Goal: Task Accomplishment & Management: Complete application form

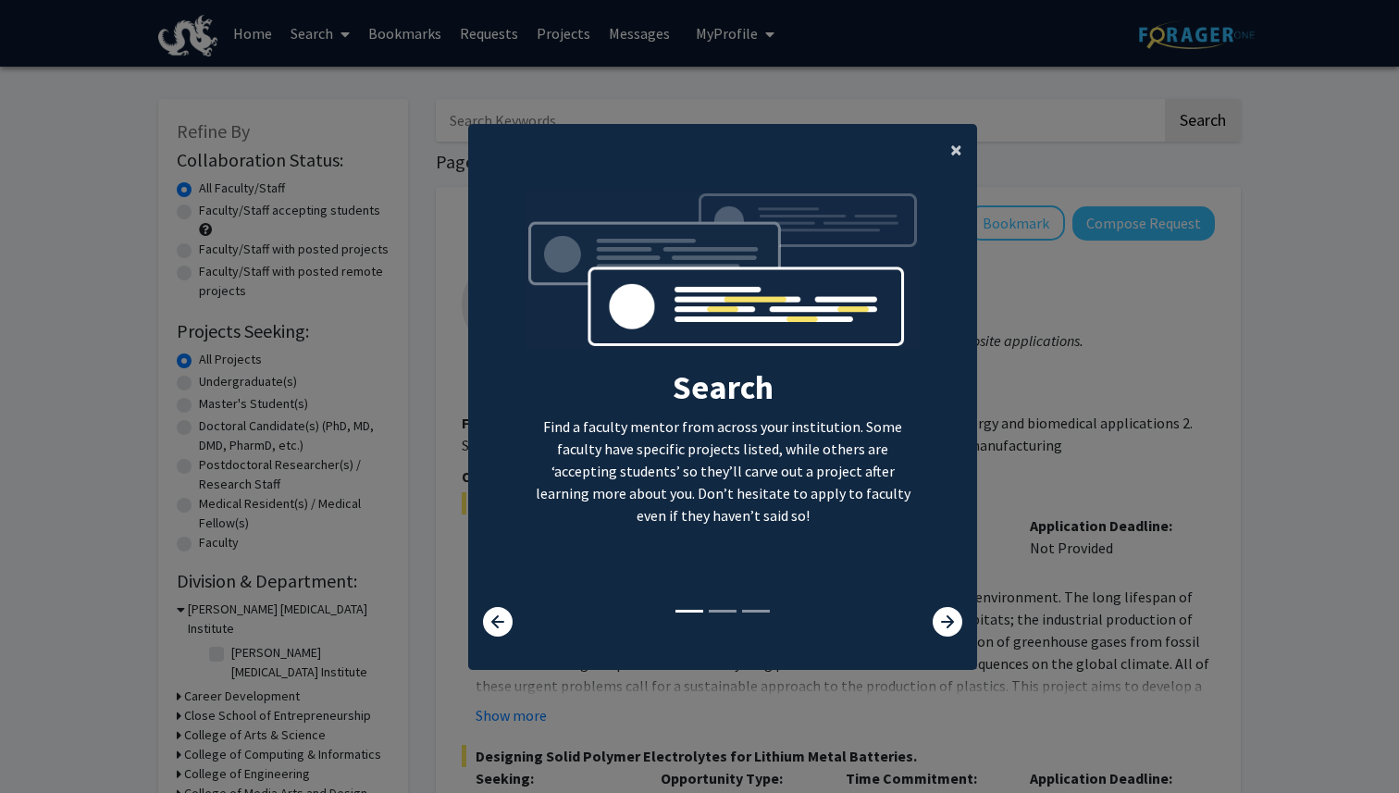
click at [959, 154] on span "×" at bounding box center [956, 149] width 12 height 29
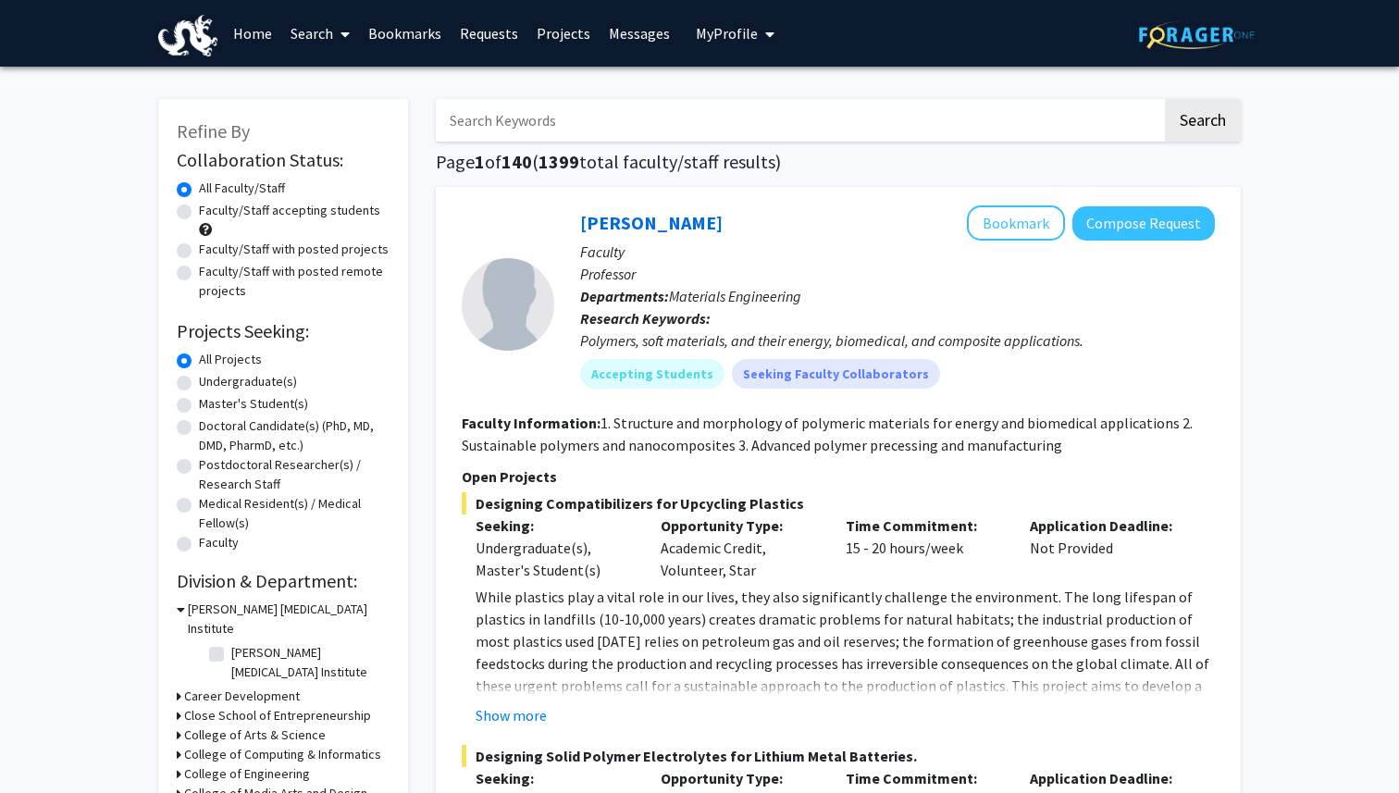
click at [708, 34] on span "My Profile" at bounding box center [727, 33] width 62 height 19
click at [765, 281] on p "Professor" at bounding box center [897, 274] width 635 height 22
click at [254, 384] on label "Undergraduate(s)" at bounding box center [248, 381] width 98 height 19
click at [211, 384] on input "Undergraduate(s)" at bounding box center [205, 378] width 12 height 12
radio input "true"
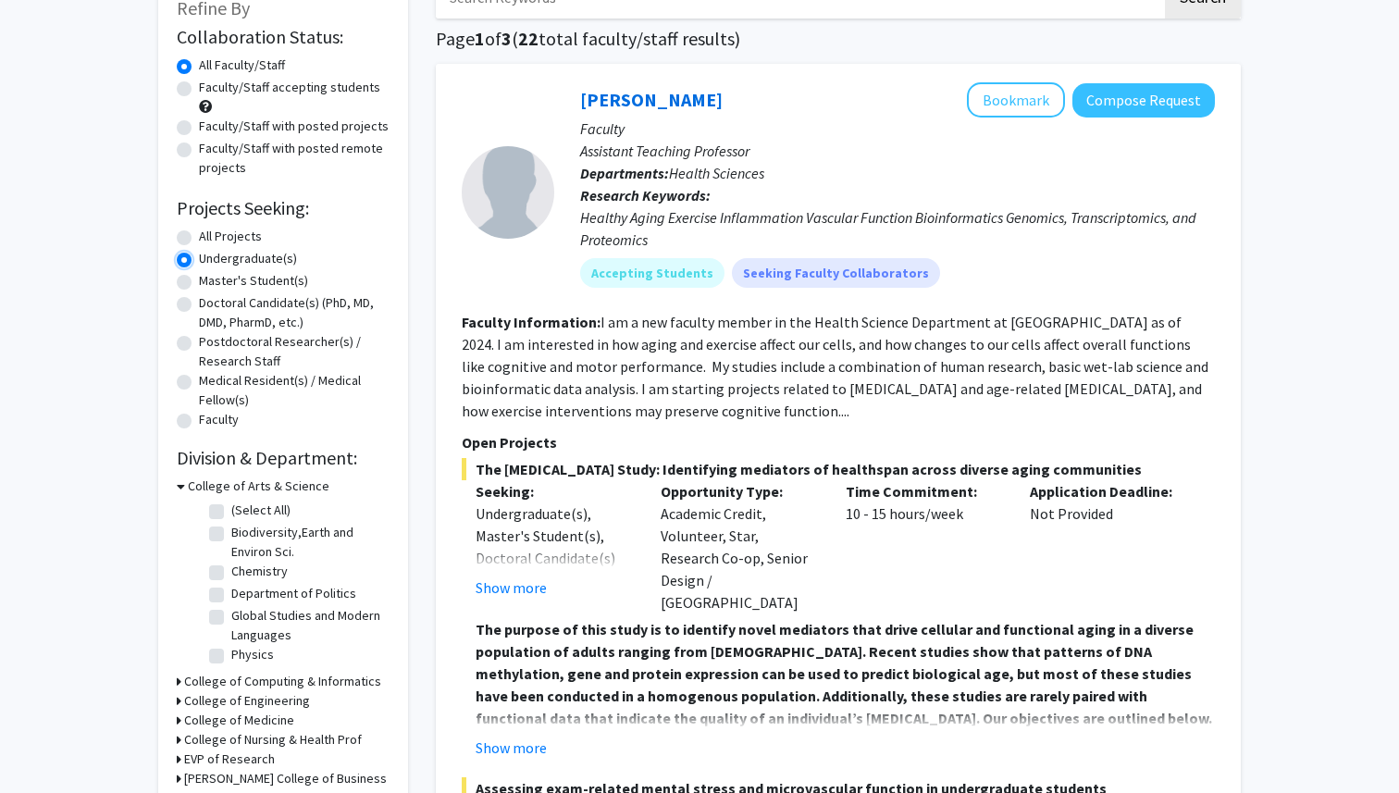
scroll to position [125, 0]
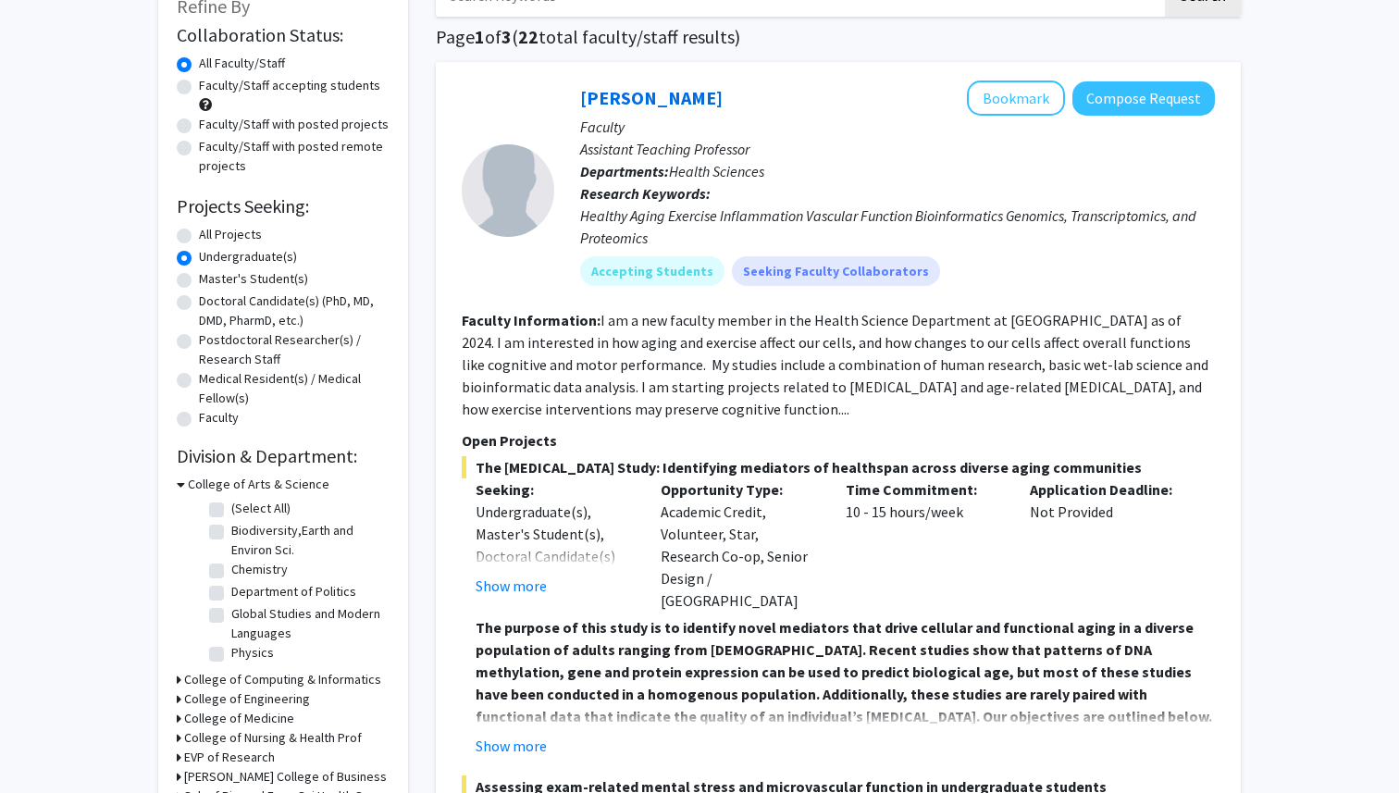
click at [180, 678] on icon at bounding box center [179, 679] width 5 height 19
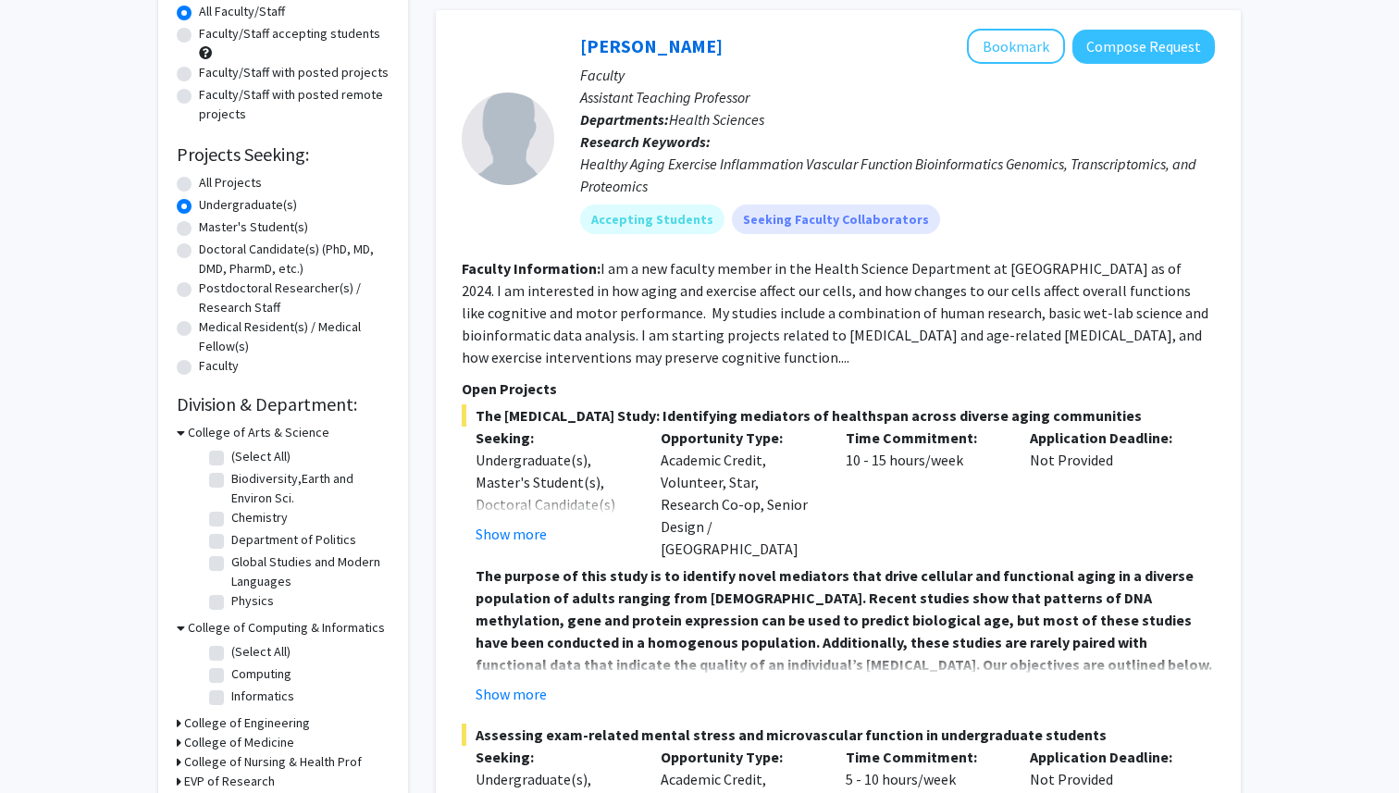
scroll to position [179, 0]
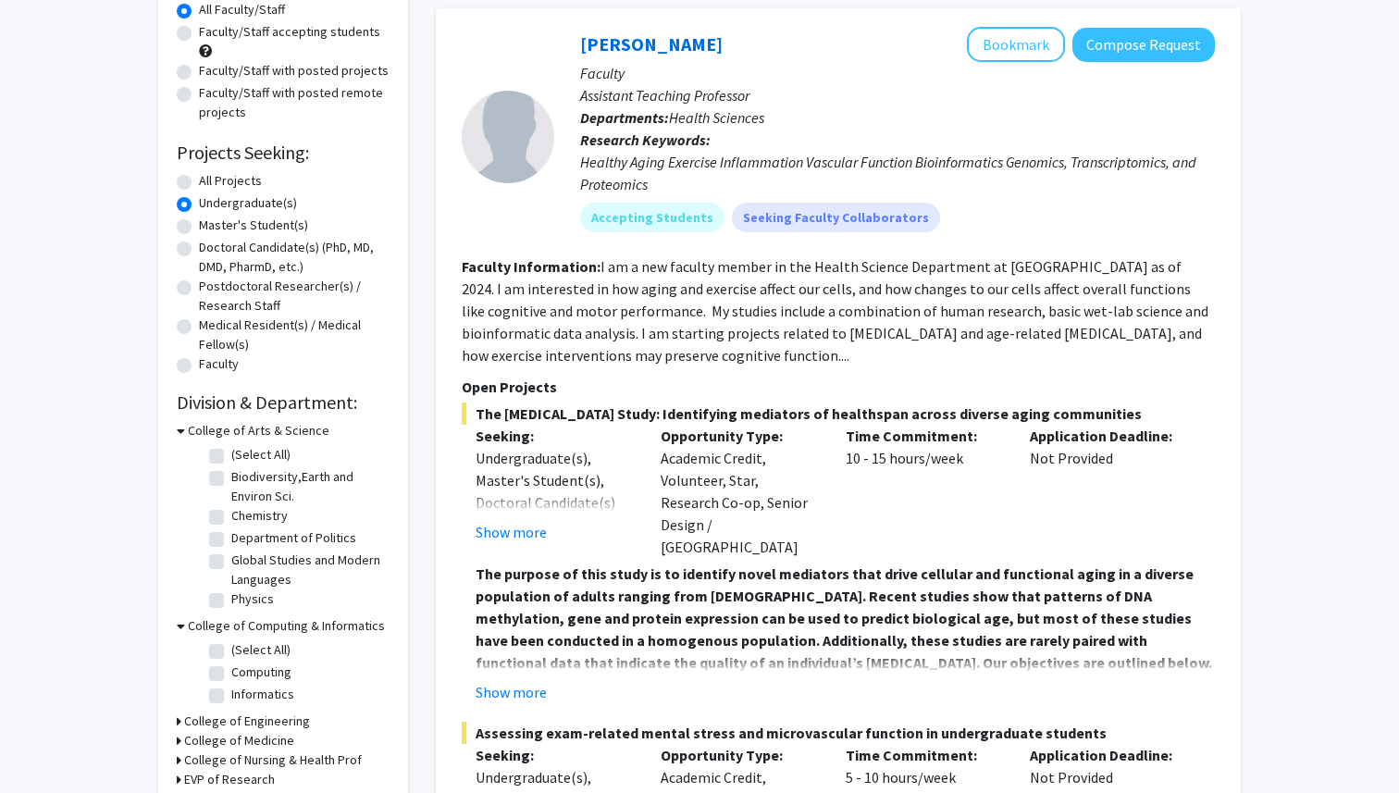
click at [231, 653] on label "(Select All)" at bounding box center [260, 649] width 59 height 19
click at [231, 652] on input "(Select All)" at bounding box center [237, 646] width 12 height 12
checkbox input "true"
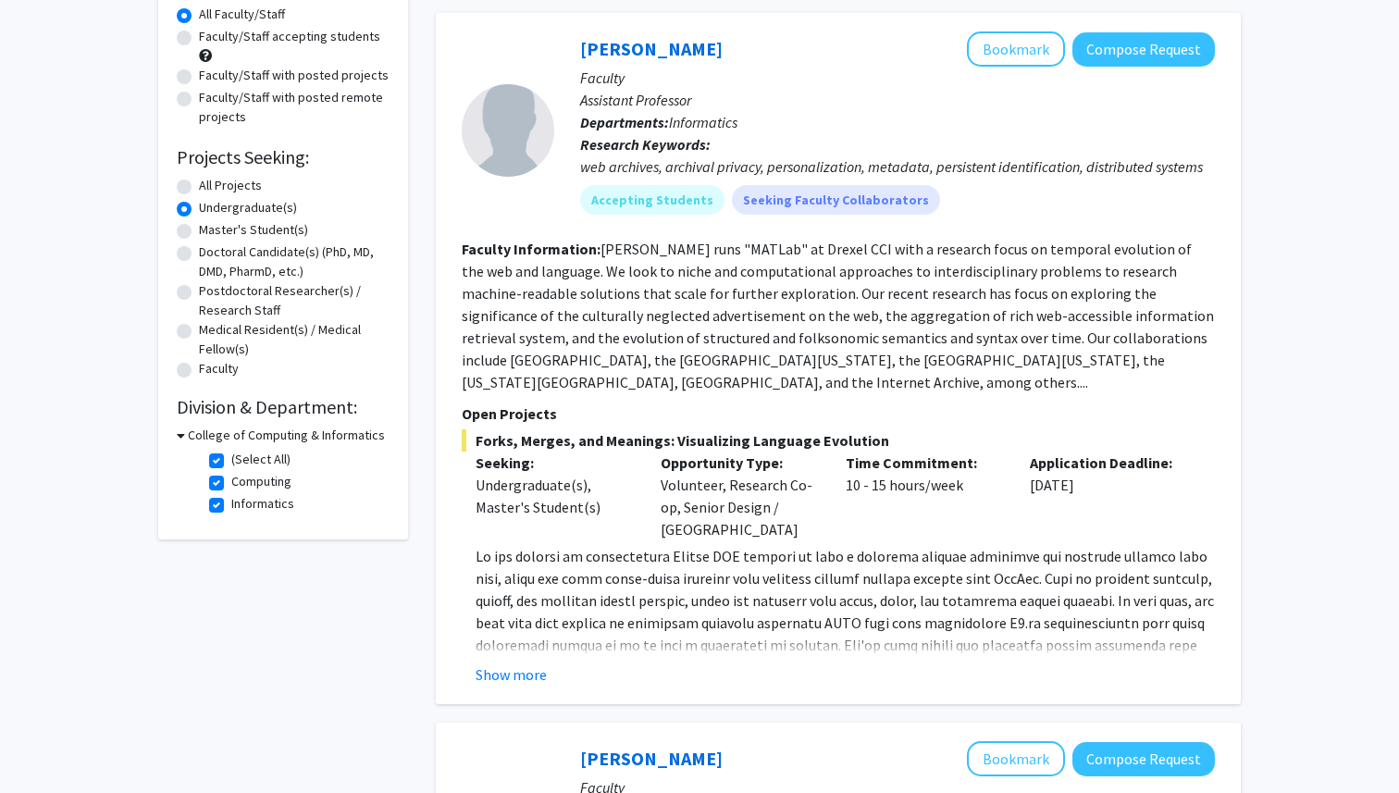
scroll to position [216, 0]
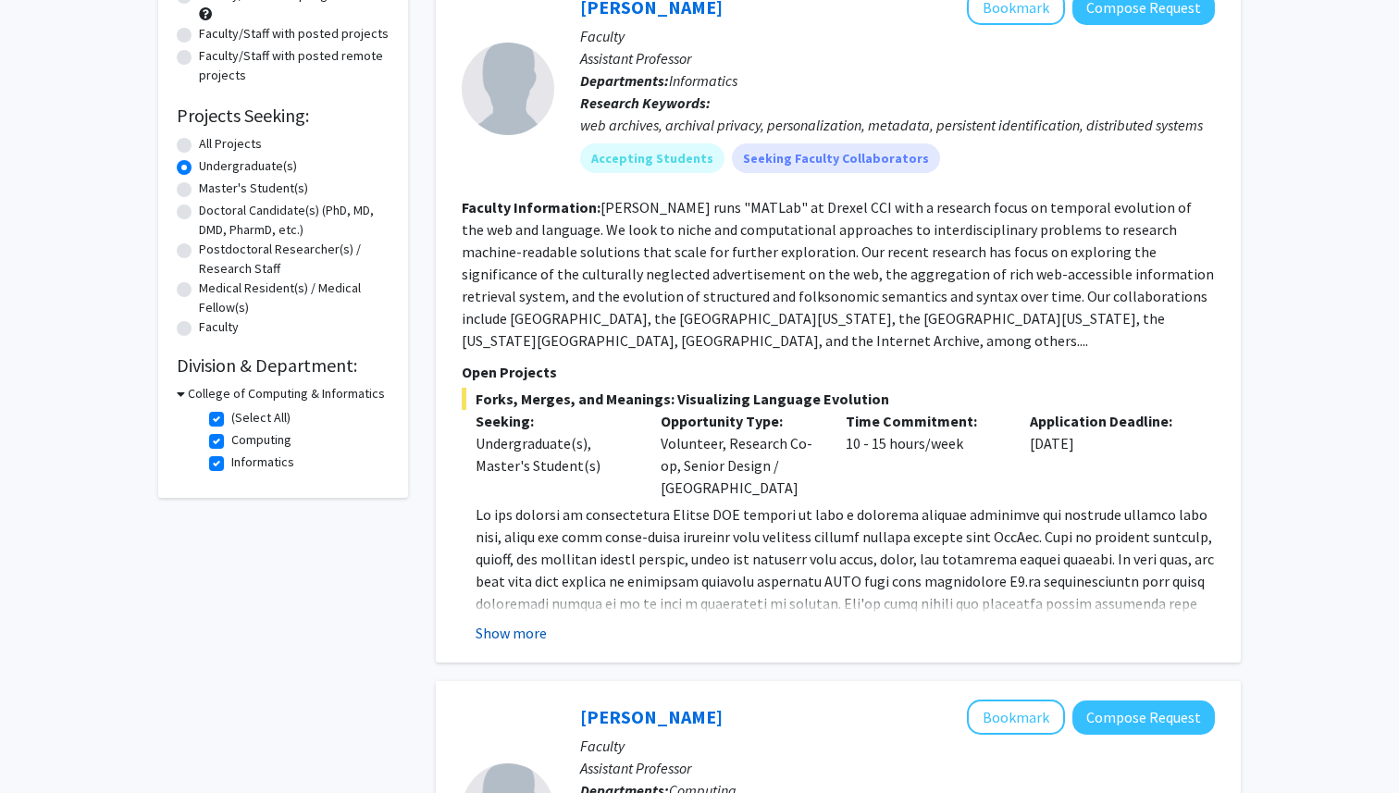
click at [539, 629] on button "Show more" at bounding box center [511, 633] width 71 height 22
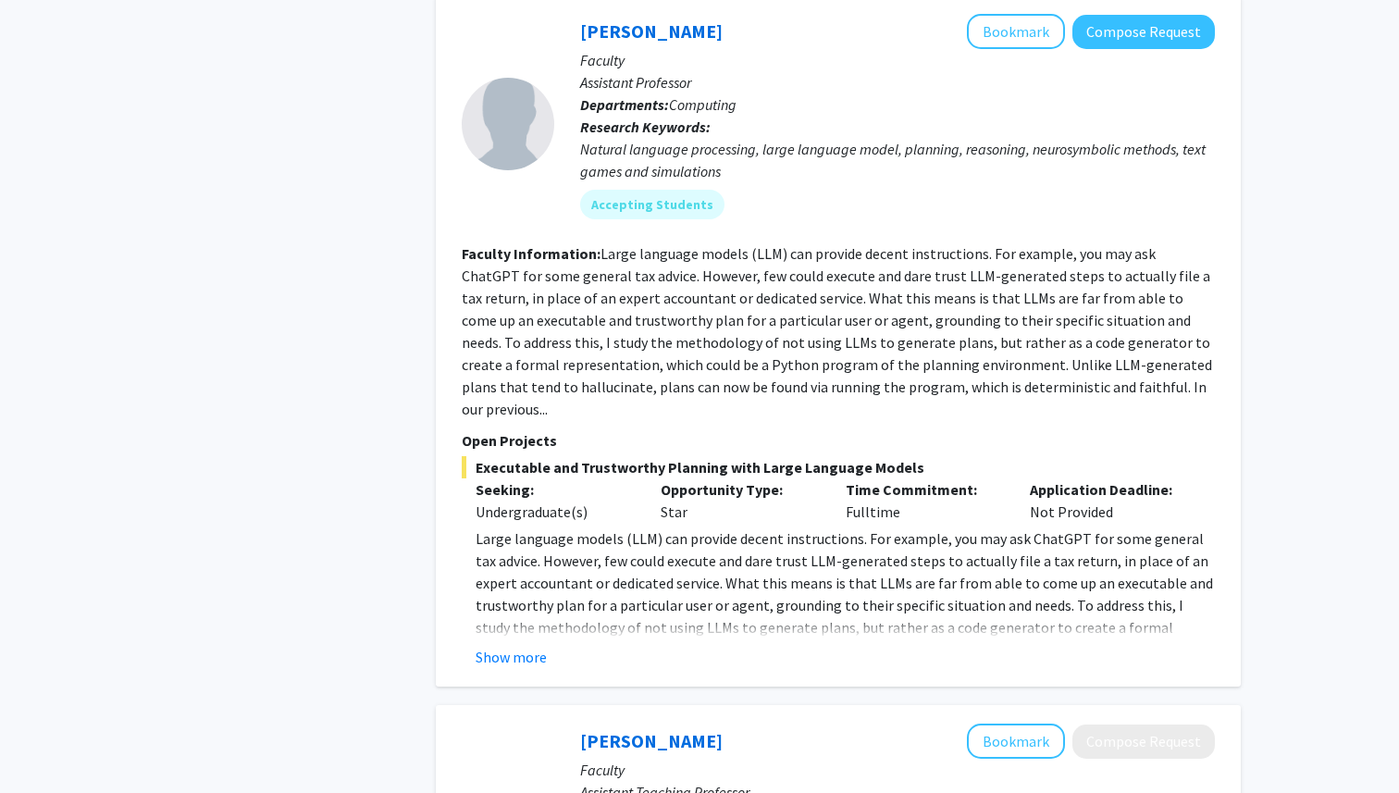
scroll to position [1059, 0]
click at [517, 644] on button "Show more" at bounding box center [511, 655] width 71 height 22
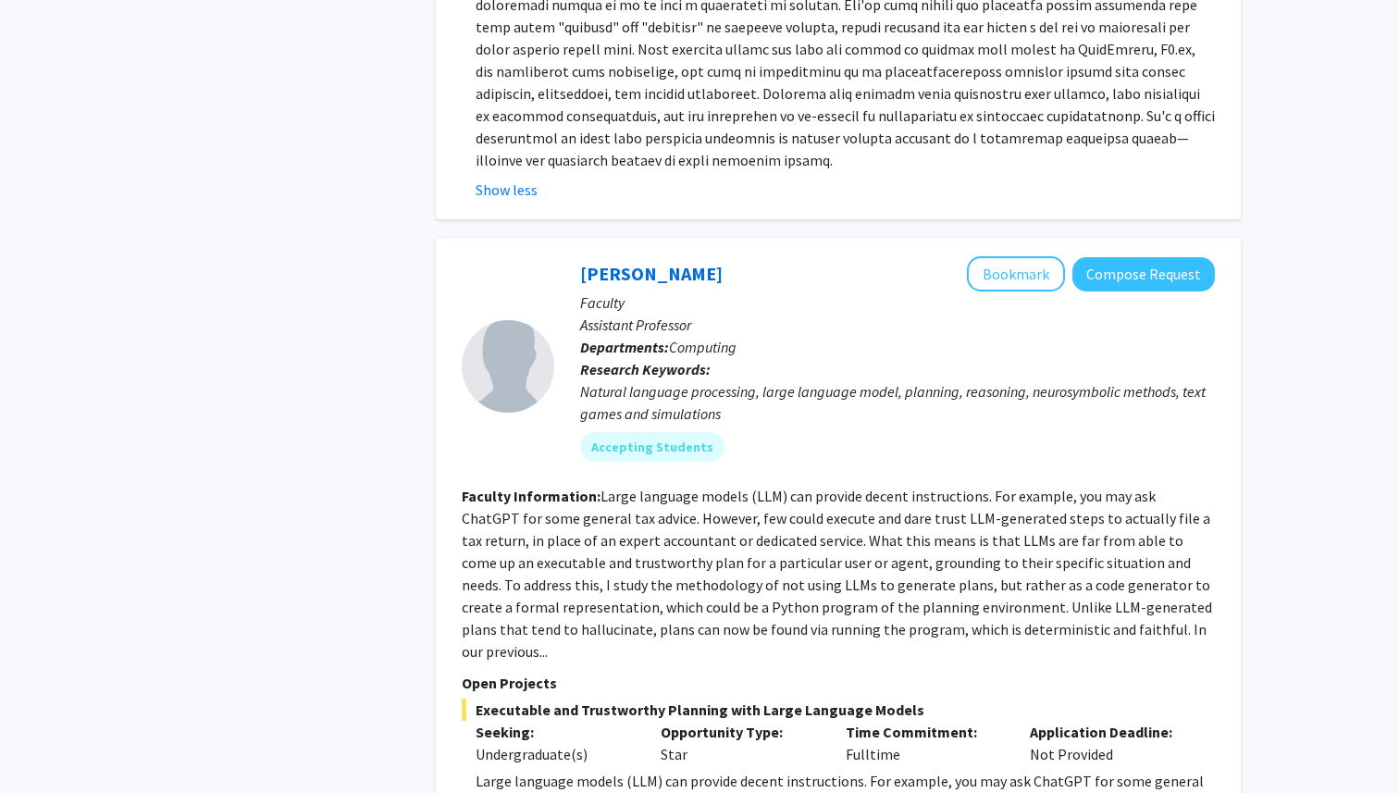
scroll to position [819, 0]
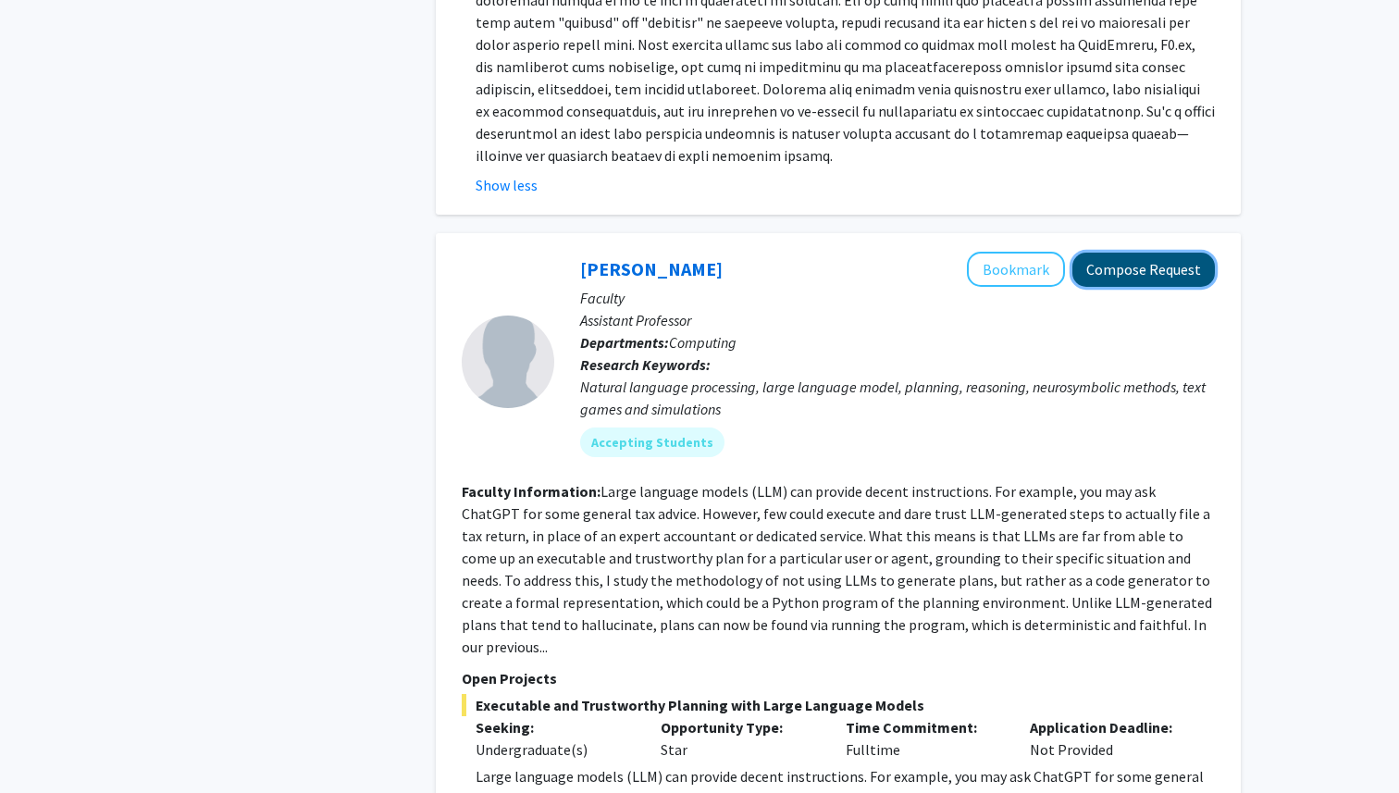
click at [1176, 277] on button "Compose Request" at bounding box center [1144, 270] width 143 height 34
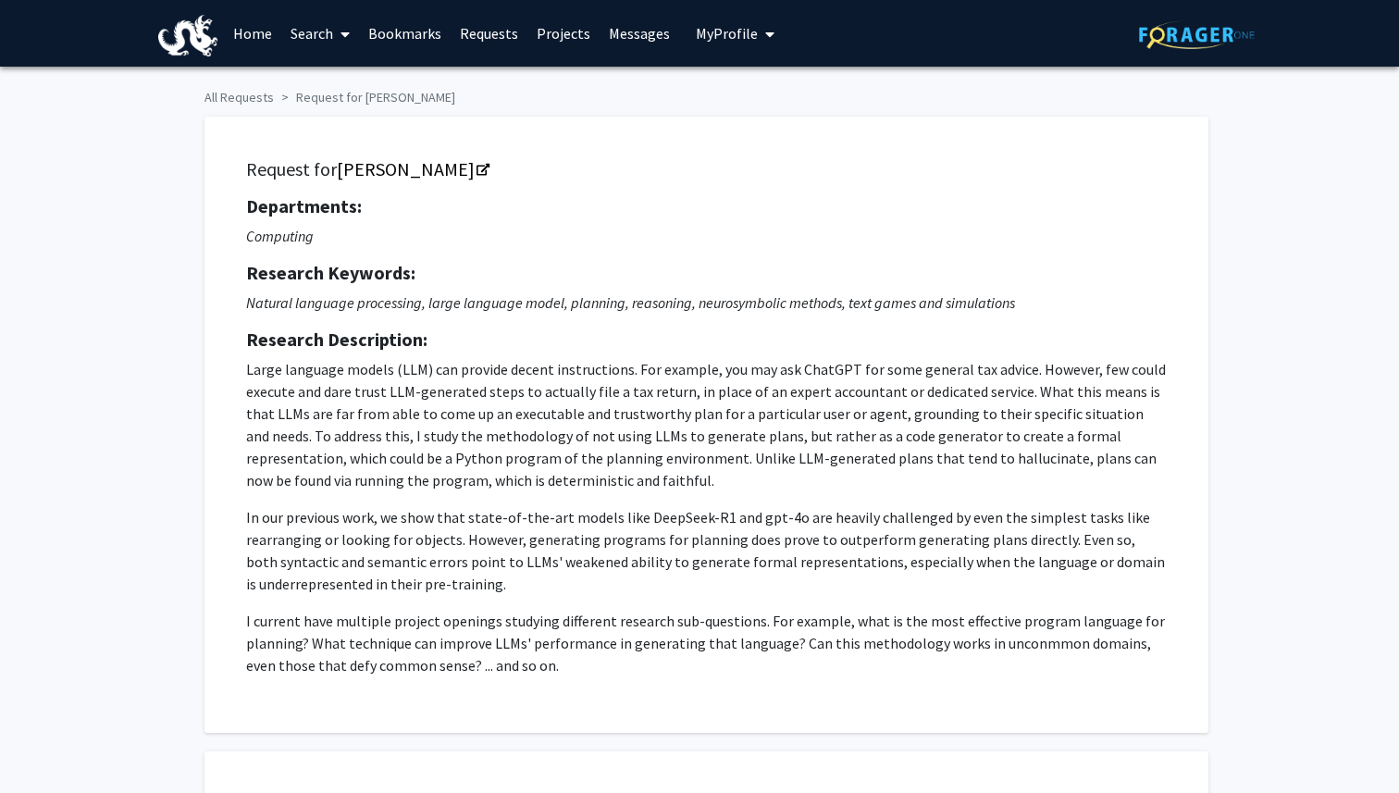
click at [726, 31] on span "My Profile" at bounding box center [727, 33] width 62 height 19
click at [718, 303] on icon "Natural language processing, large language model, planning, reasoning, neurosy…" at bounding box center [630, 302] width 769 height 19
click at [465, 28] on link "Requests" at bounding box center [489, 33] width 77 height 65
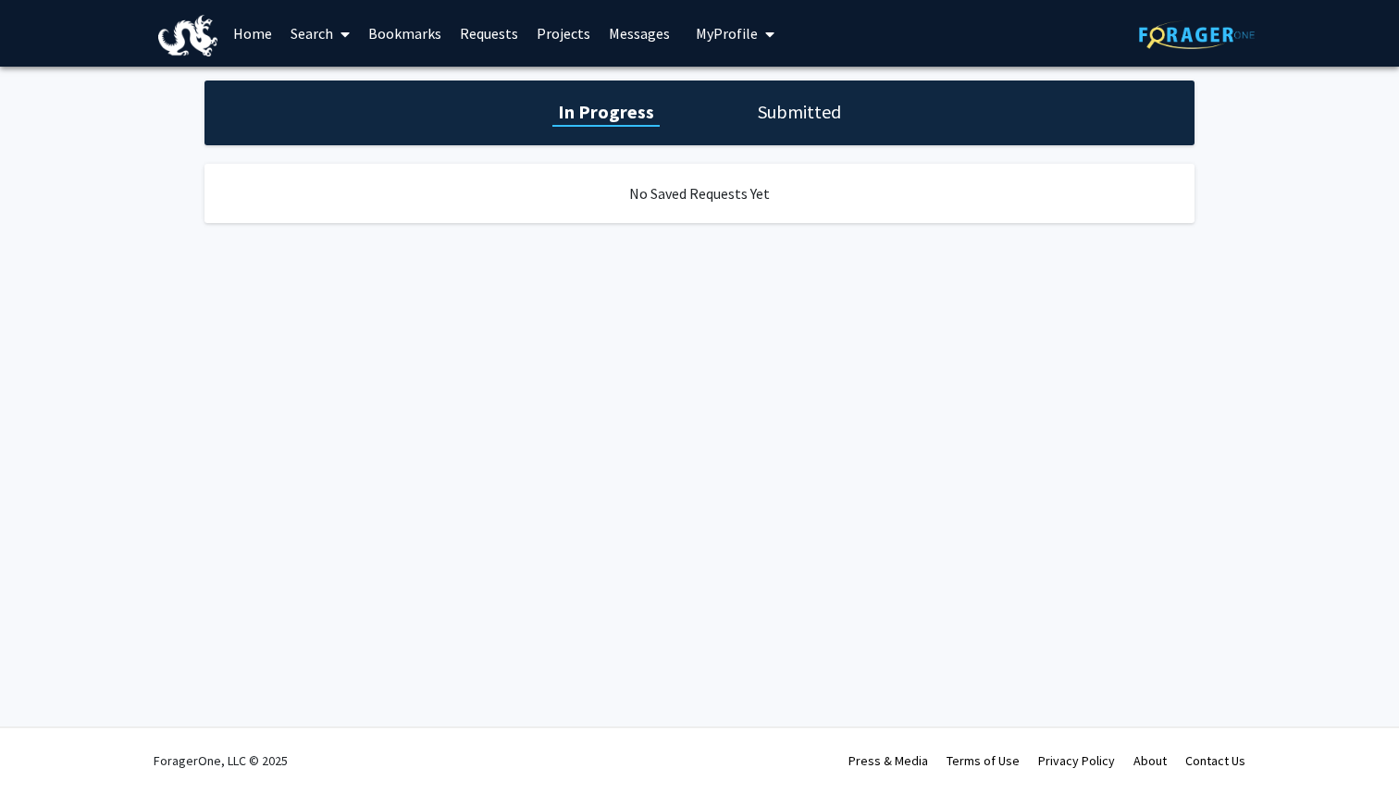
click at [305, 37] on link "Search" at bounding box center [320, 33] width 78 height 65
click at [326, 116] on span "Students" at bounding box center [337, 122] width 113 height 37
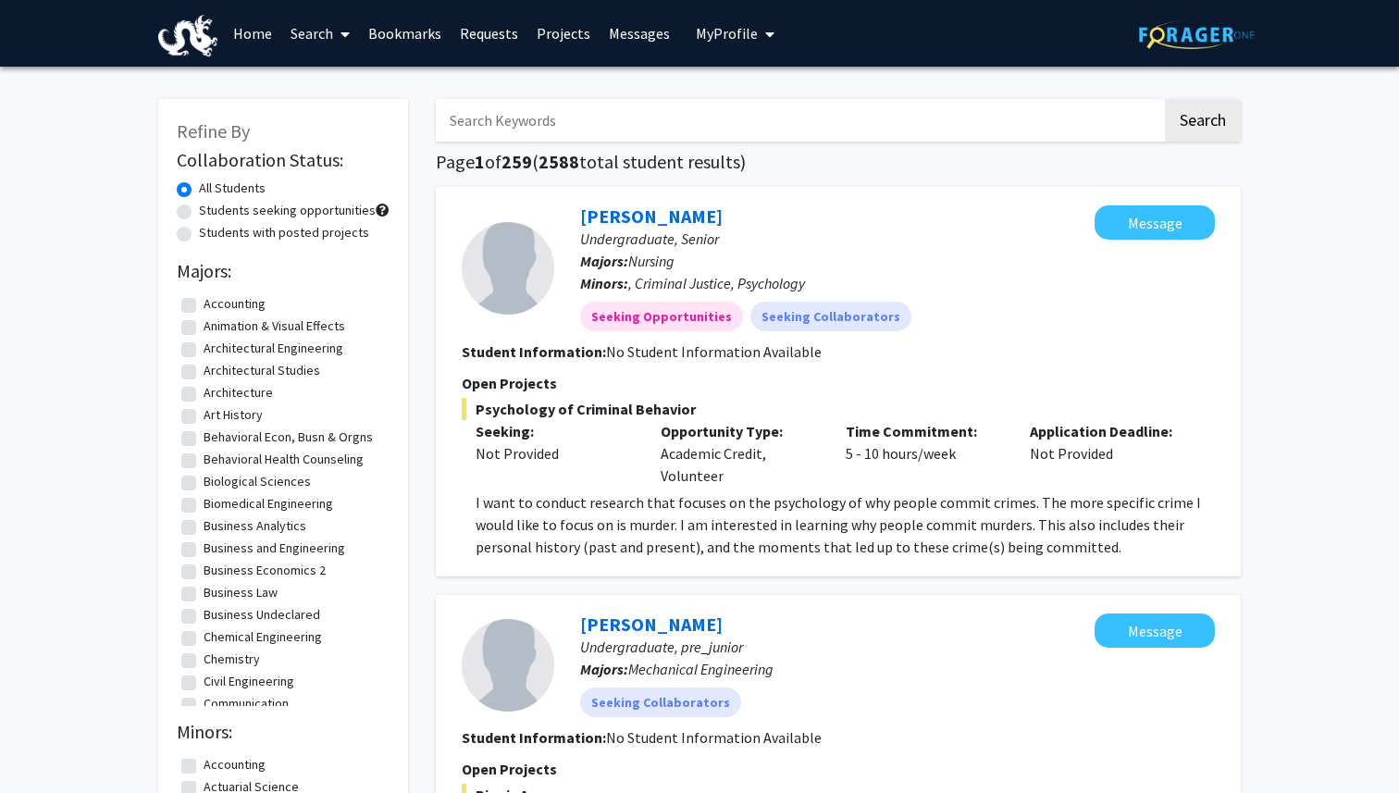
click at [312, 38] on link "Search" at bounding box center [320, 33] width 78 height 65
click at [331, 88] on span "Faculty/Staff" at bounding box center [349, 85] width 136 height 37
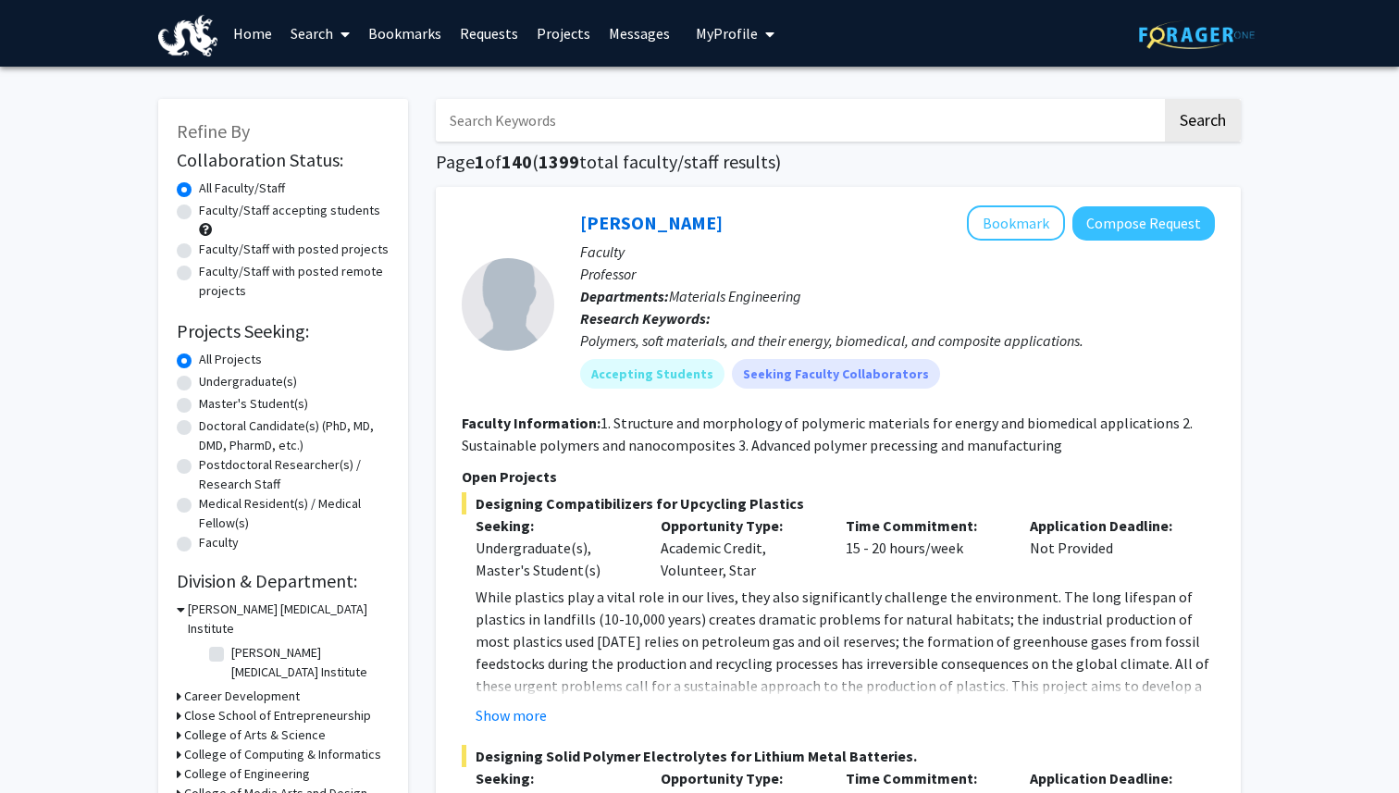
click at [299, 209] on label "Faculty/Staff accepting students" at bounding box center [289, 210] width 181 height 19
click at [211, 209] on input "Faculty/Staff accepting students" at bounding box center [205, 207] width 12 height 12
radio input "true"
click at [275, 387] on label "Undergraduate(s)" at bounding box center [248, 381] width 98 height 19
click at [211, 384] on input "Undergraduate(s)" at bounding box center [205, 378] width 12 height 12
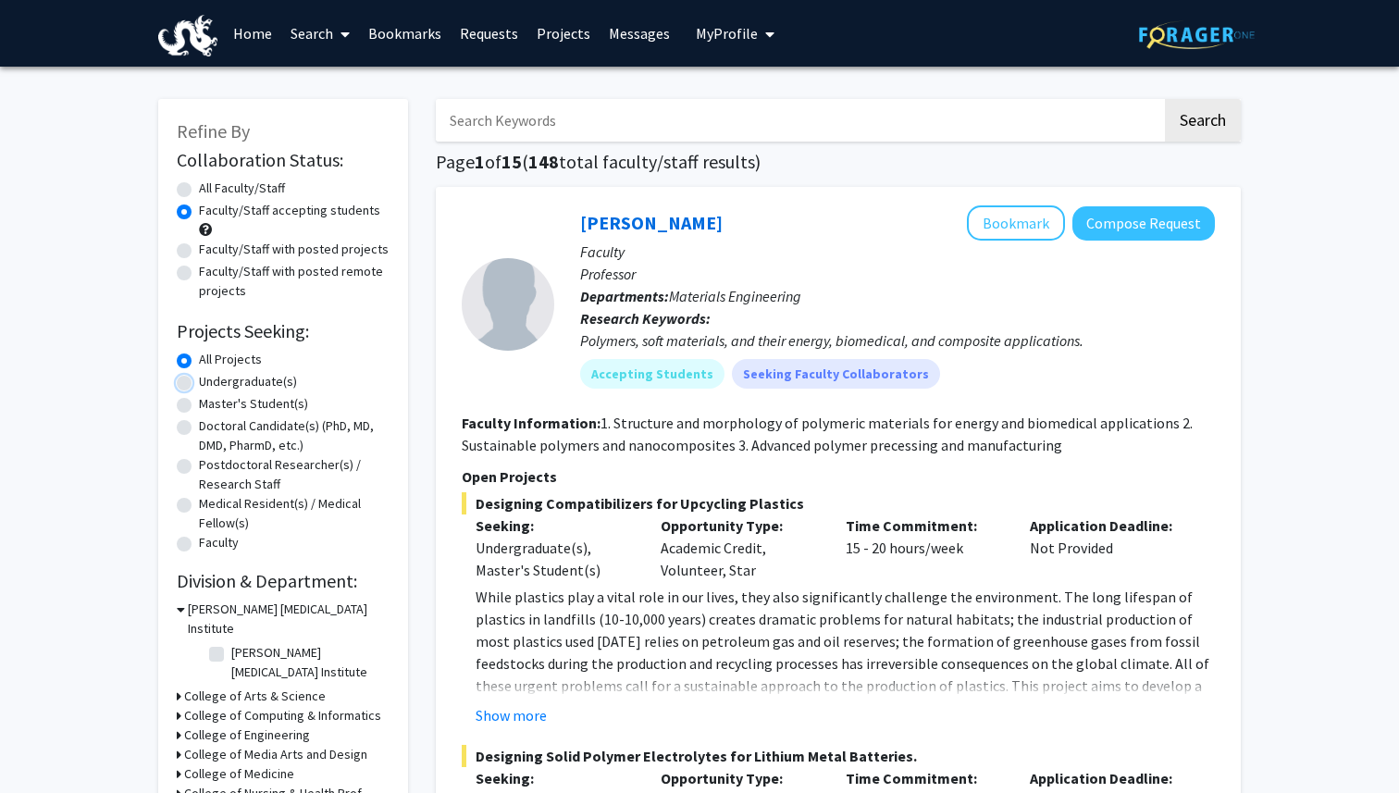
radio input "true"
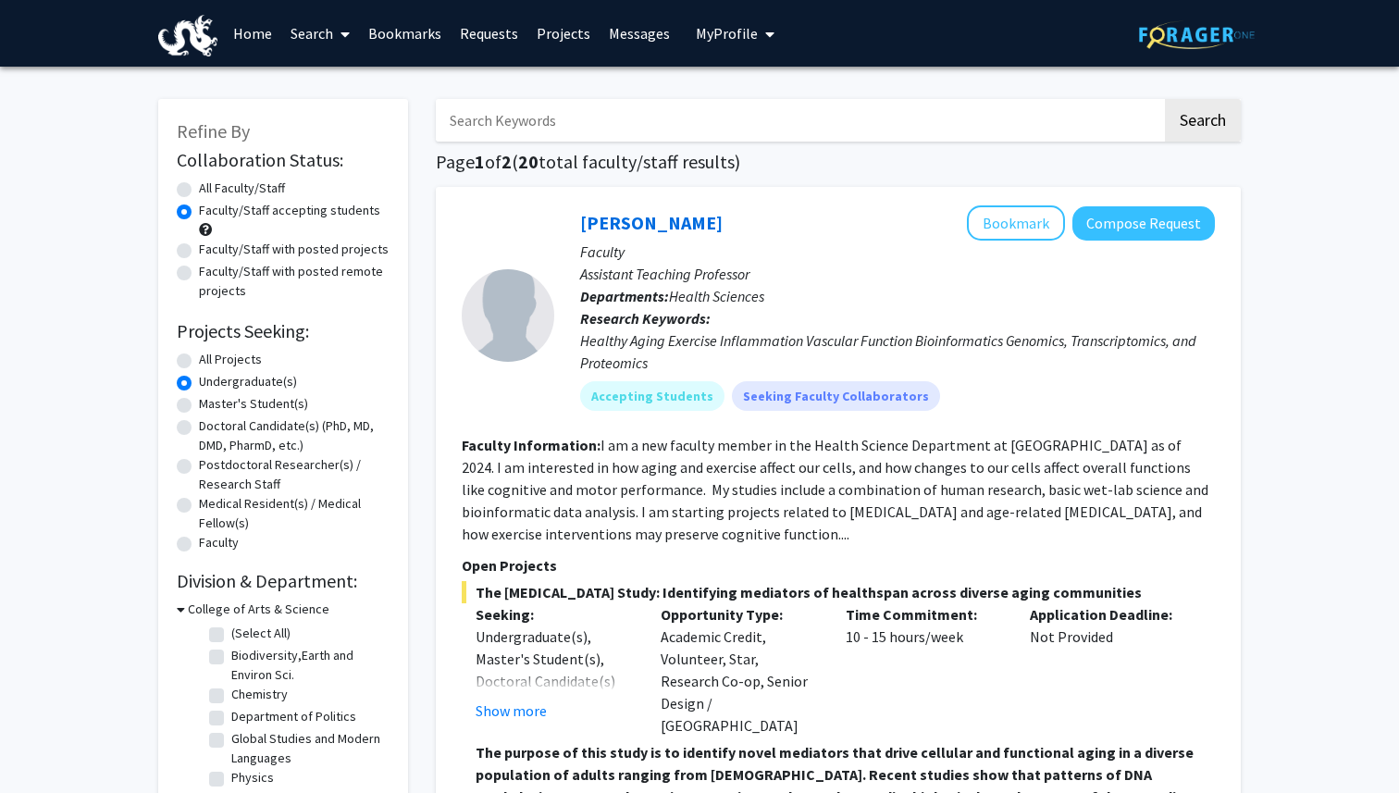
click at [758, 31] on span "My profile dropdown to access profile and logout" at bounding box center [766, 34] width 17 height 65
click at [761, 155] on link "Account Settings" at bounding box center [792, 143] width 167 height 22
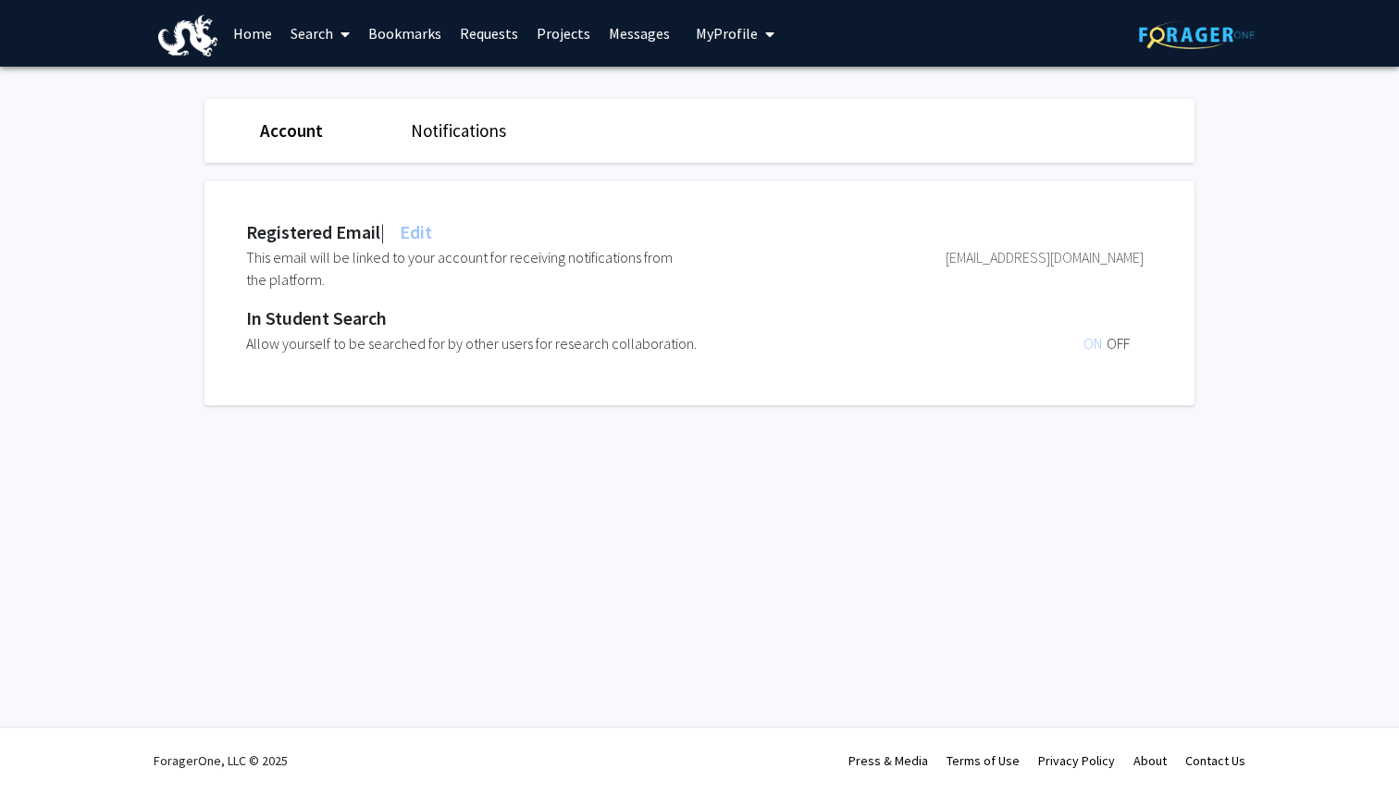
click at [750, 36] on span "My Profile" at bounding box center [727, 33] width 62 height 19
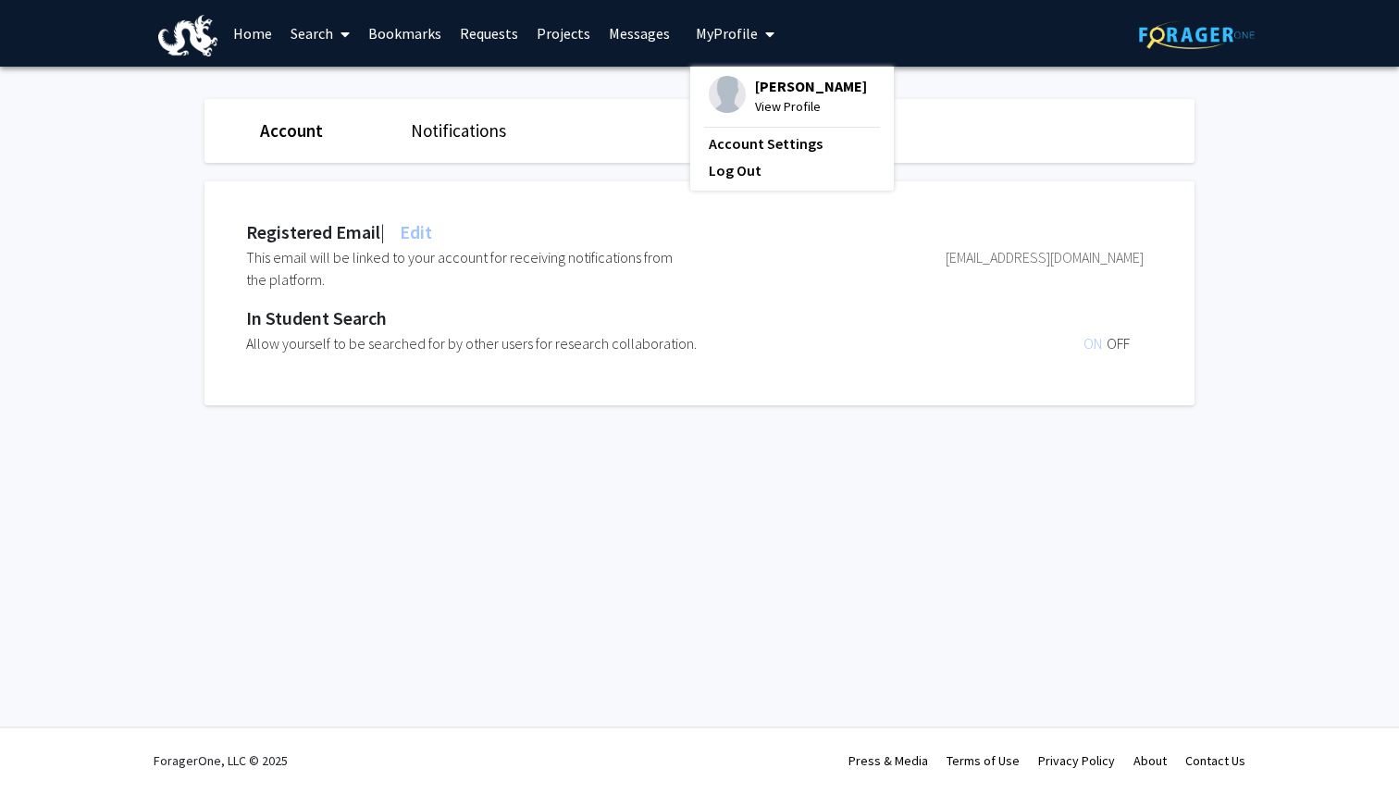
click at [750, 36] on span "My Profile" at bounding box center [727, 33] width 62 height 19
click at [775, 117] on span "View Profile" at bounding box center [811, 106] width 112 height 20
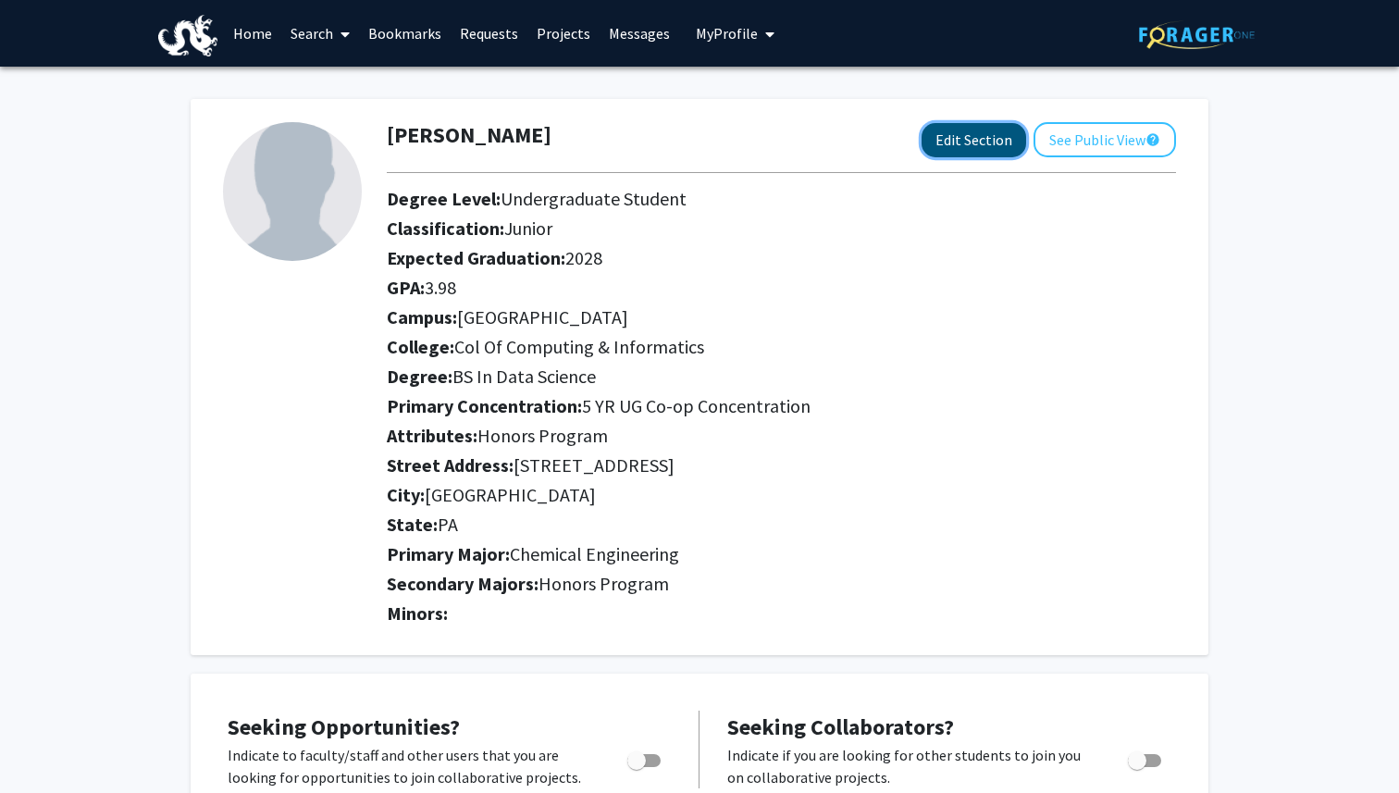
click at [950, 140] on button "Edit Section" at bounding box center [974, 140] width 105 height 34
select select "junior"
select select "[GEOGRAPHIC_DATA]"
select select "Col of Computing & Informatics"
select select
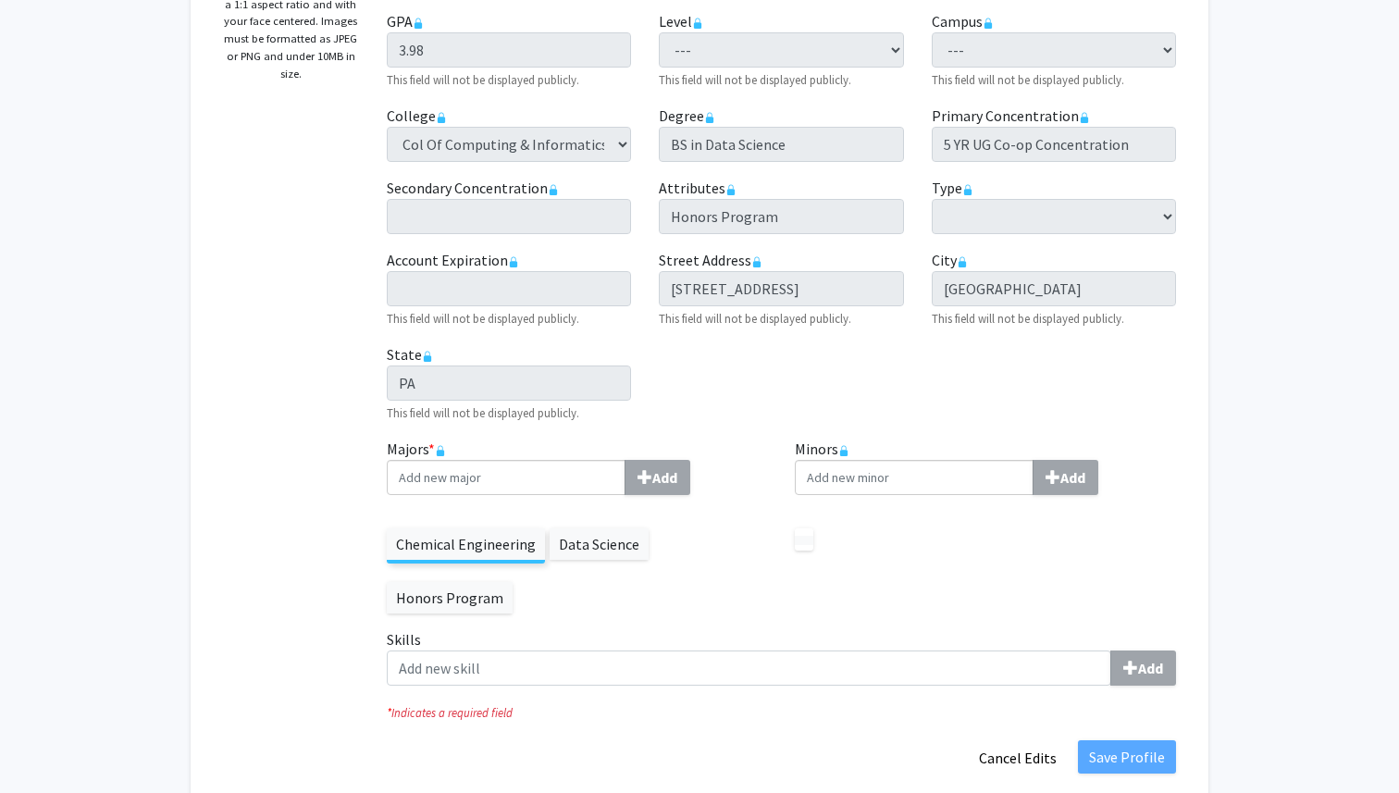
scroll to position [407, 0]
click at [623, 545] on label "Data Science" at bounding box center [599, 542] width 99 height 31
click at [583, 559] on div "Chemical Engineering Data Science Honors Program" at bounding box center [577, 560] width 381 height 104
click at [583, 544] on label "Data Science" at bounding box center [599, 542] width 99 height 31
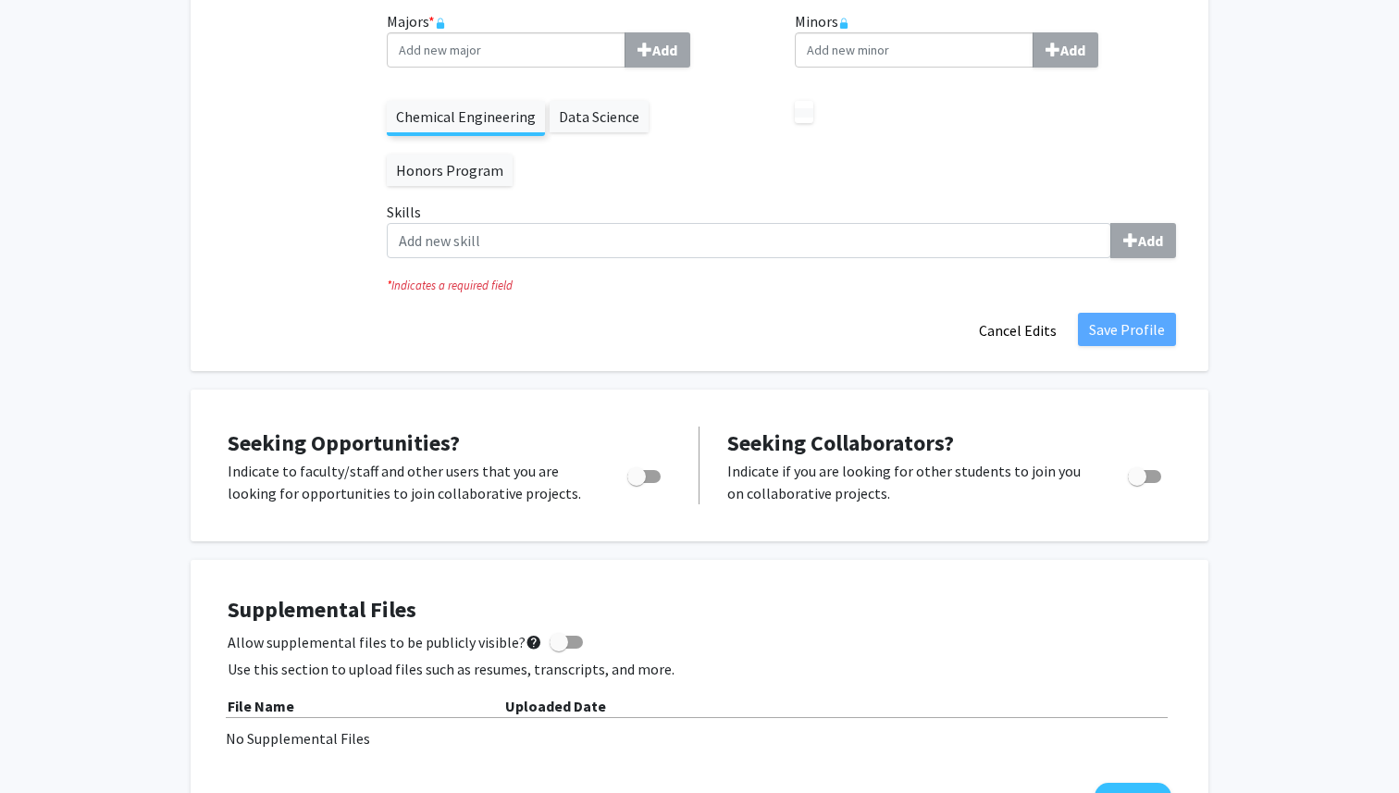
scroll to position [848, 0]
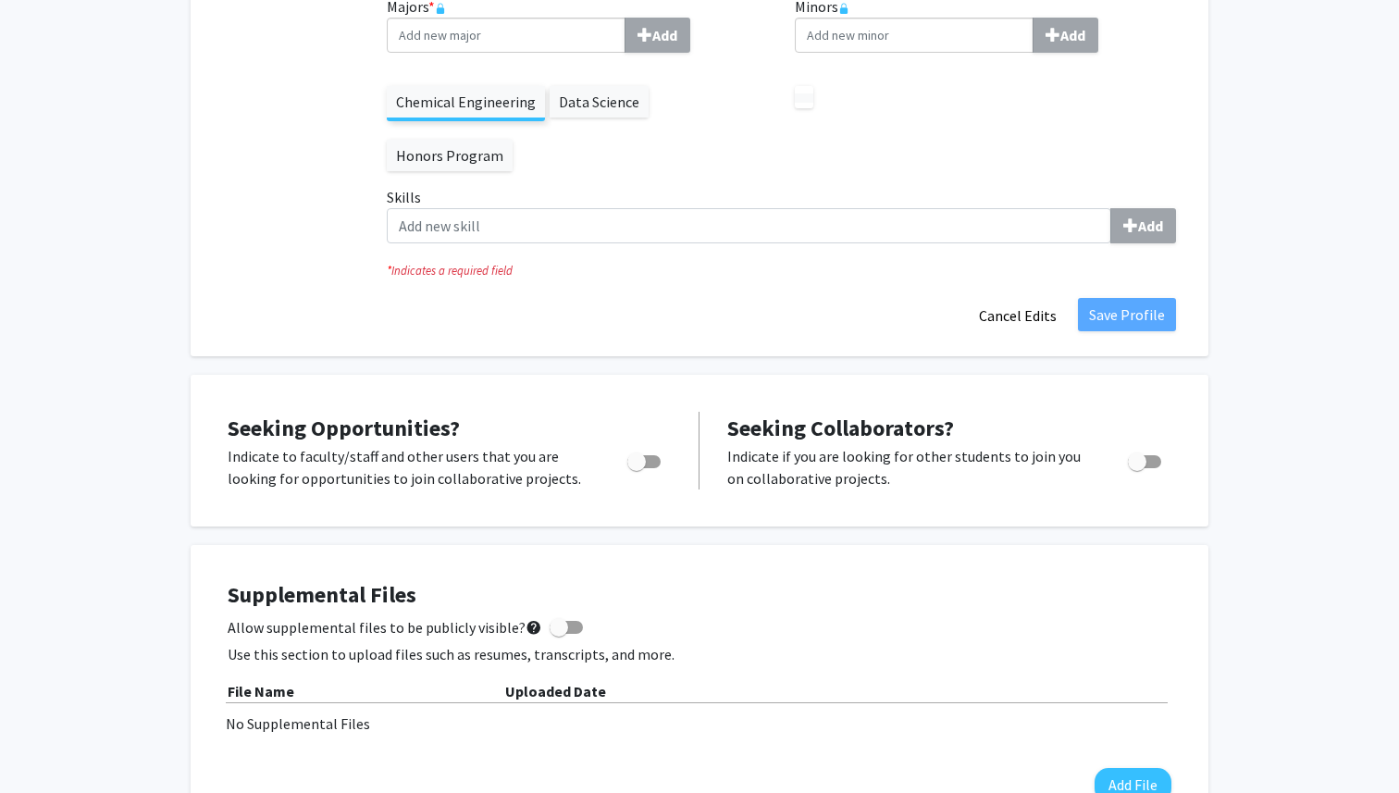
click at [656, 457] on span "Toggle" at bounding box center [643, 461] width 33 height 13
click at [637, 468] on input "Are you actively seeking opportunities?" at bounding box center [636, 468] width 1 height 1
checkbox input "true"
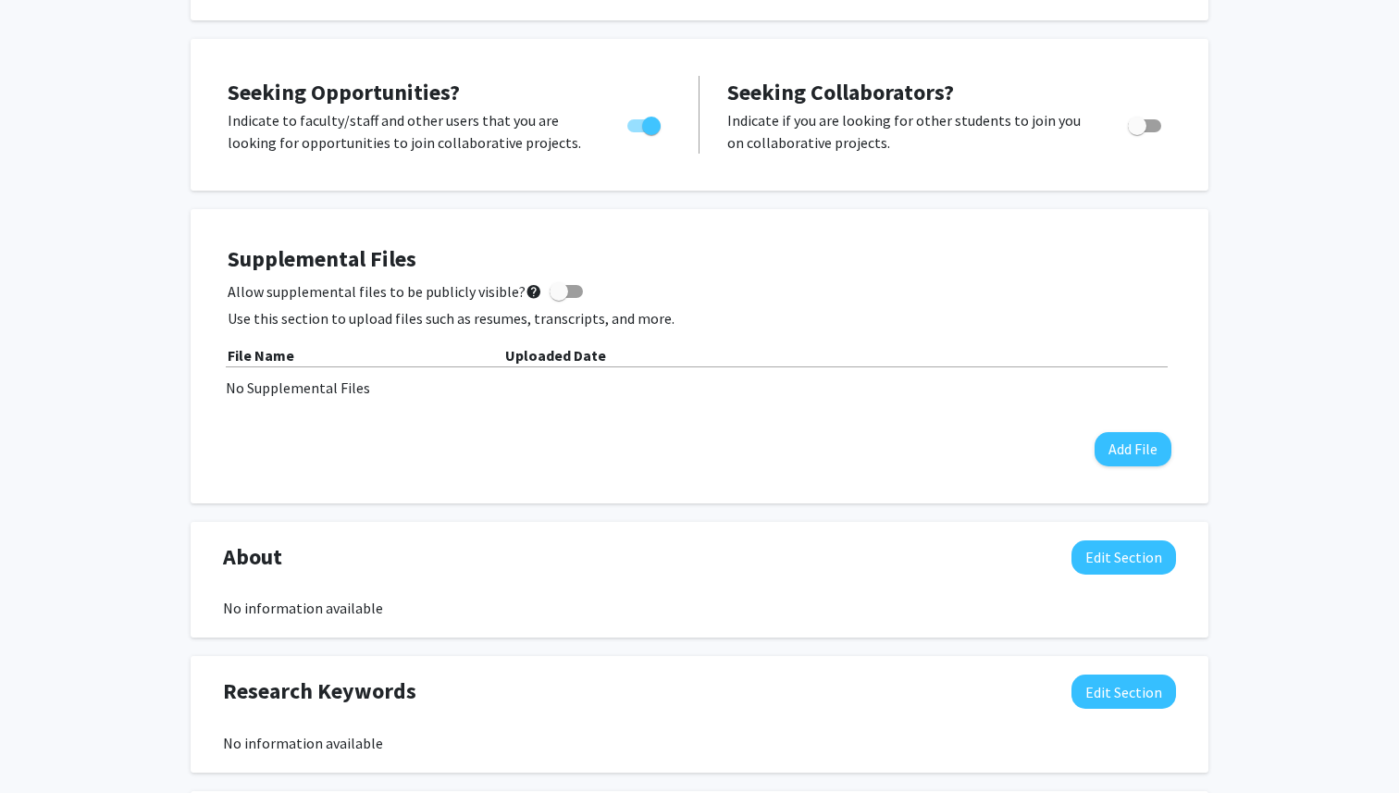
scroll to position [1183, 0]
click at [1111, 453] on button "Add File" at bounding box center [1133, 450] width 77 height 34
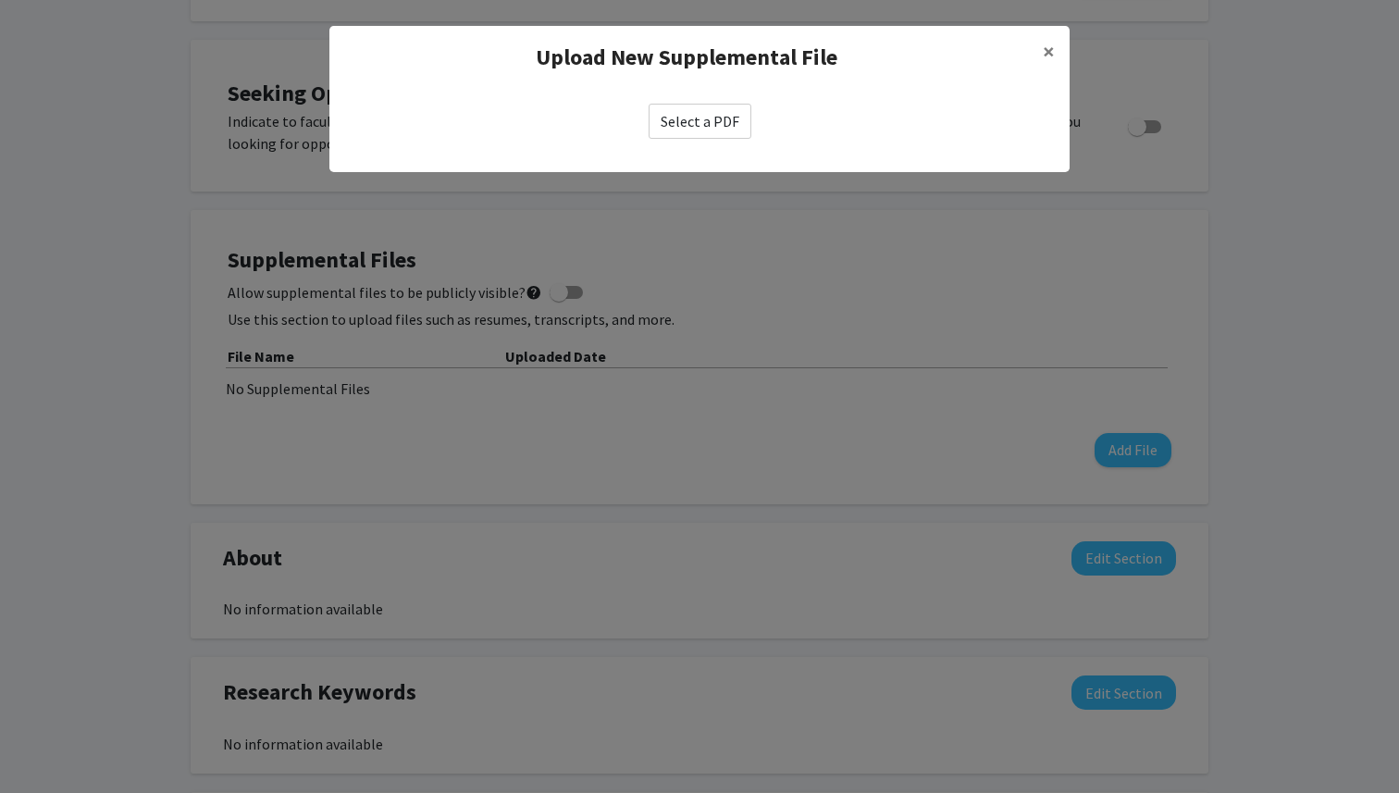
click at [729, 116] on label "Select a PDF" at bounding box center [700, 121] width 103 height 35
click at [0, 0] on input "Select a PDF" at bounding box center [0, 0] width 0 height 0
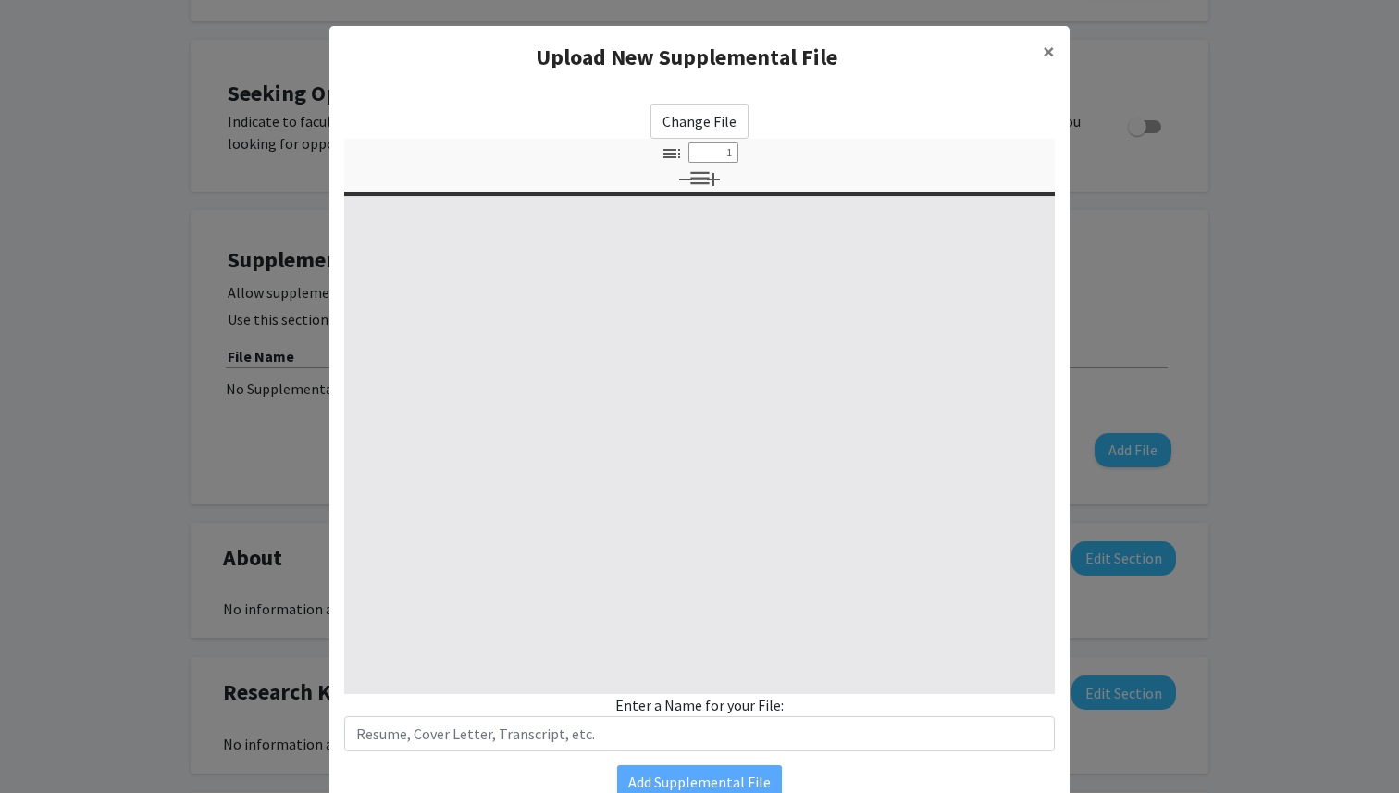
select select "custom"
type input "0"
select select "custom"
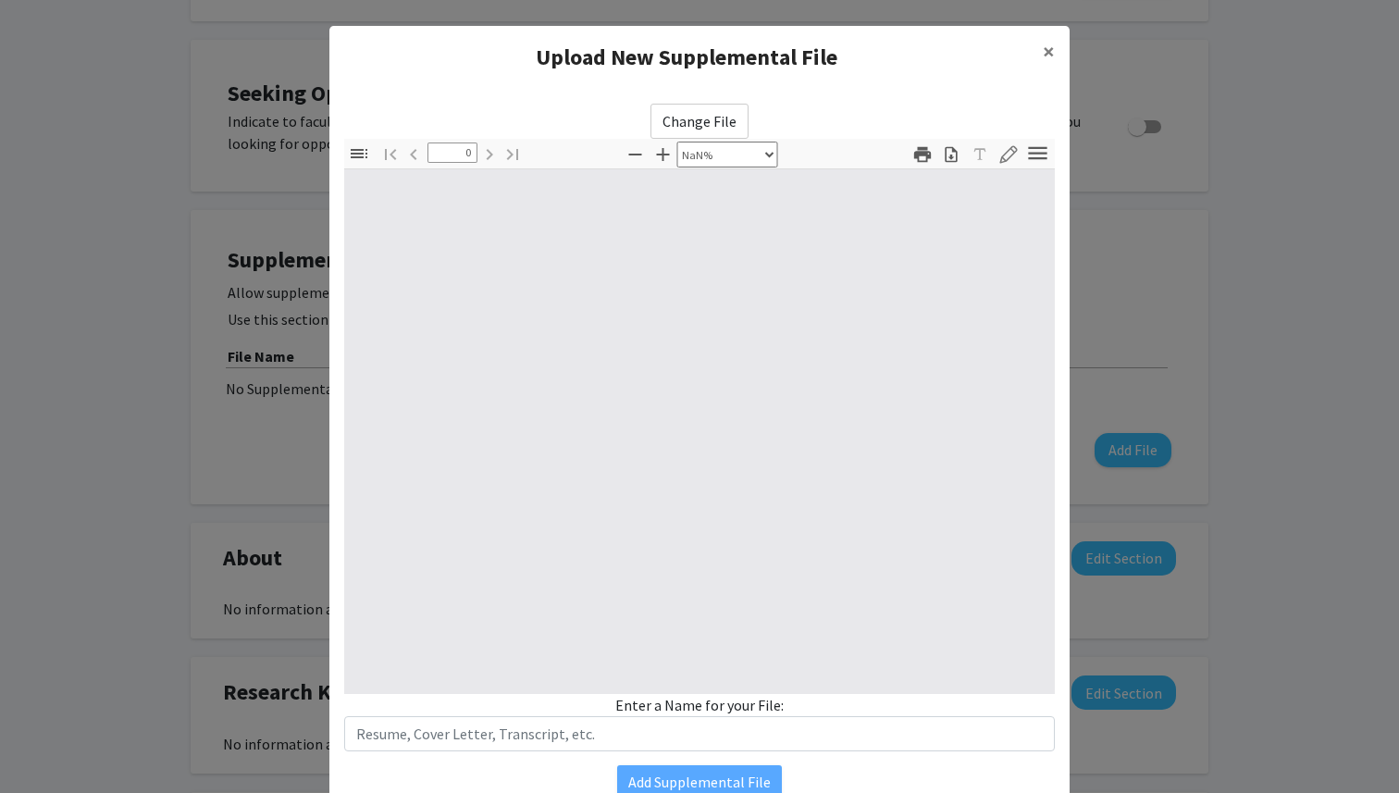
type input "1"
select select "auto"
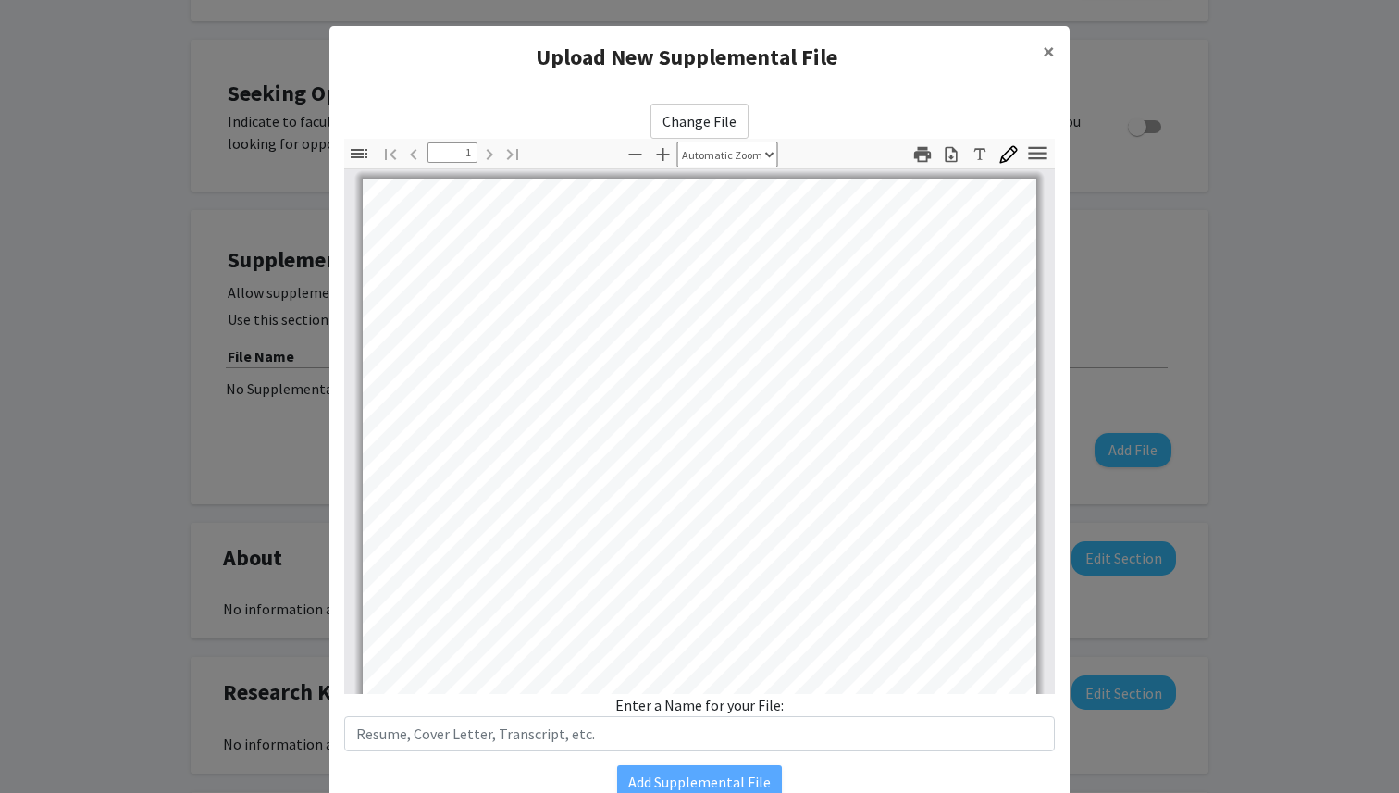
scroll to position [0, 0]
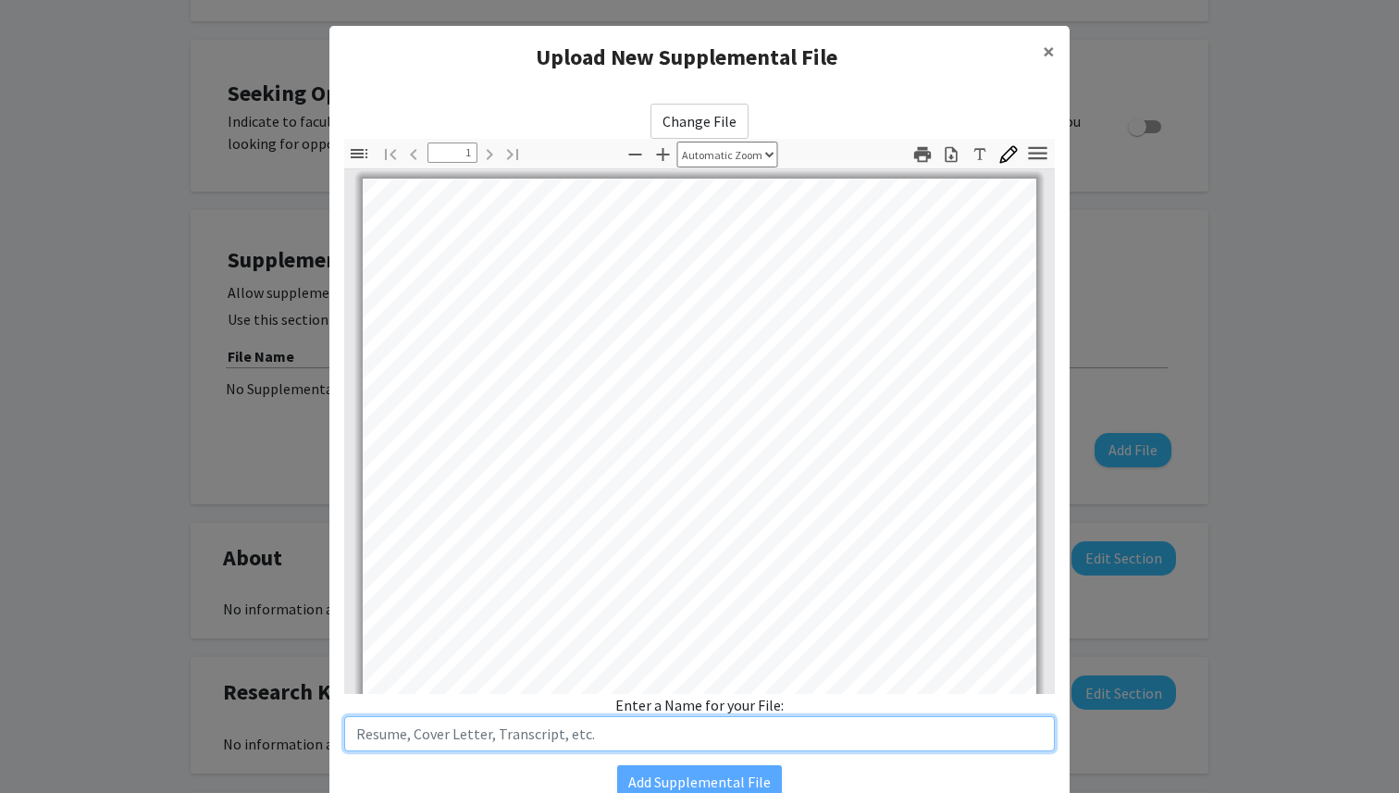
click at [659, 727] on input "text" at bounding box center [699, 733] width 711 height 35
type input "Resume"
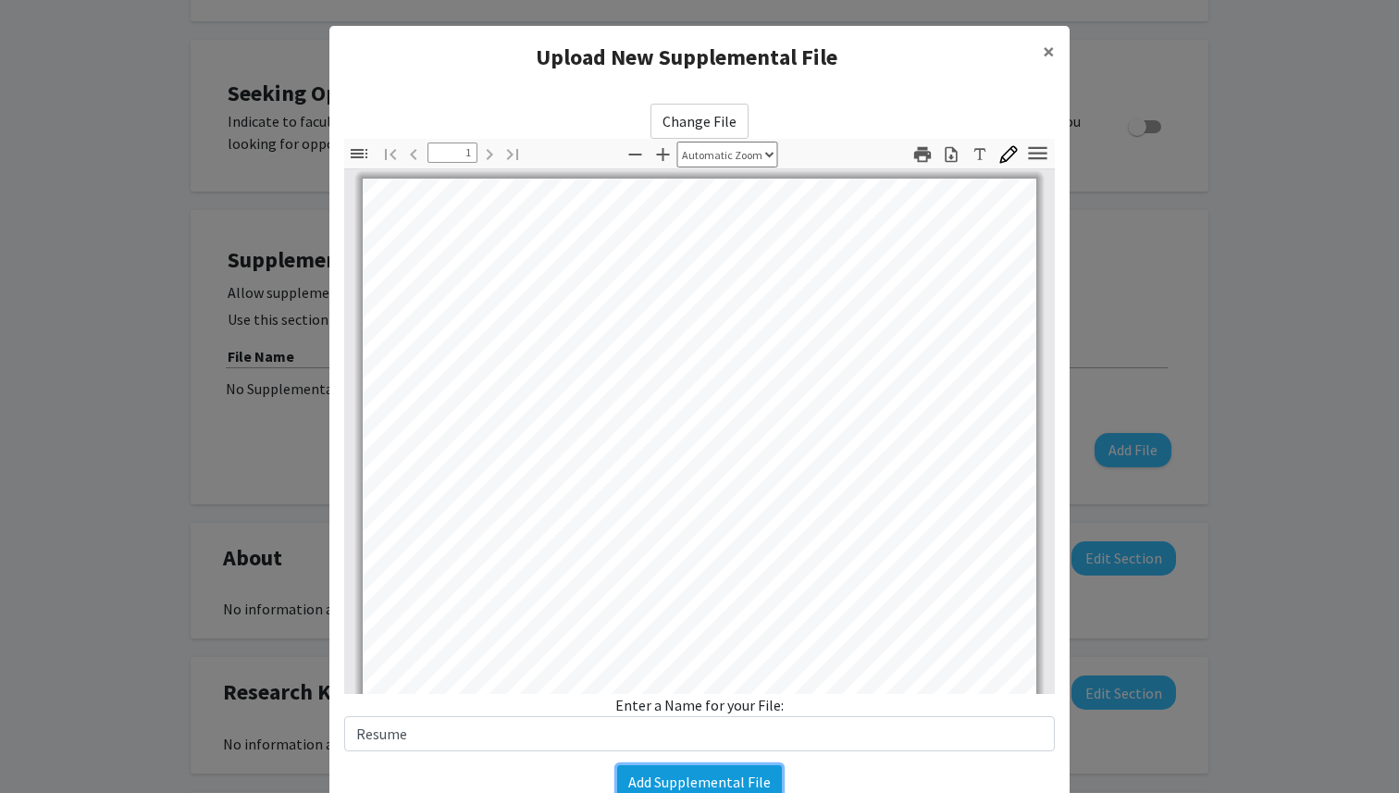
click at [717, 786] on button "Add Supplemental File" at bounding box center [699, 781] width 165 height 33
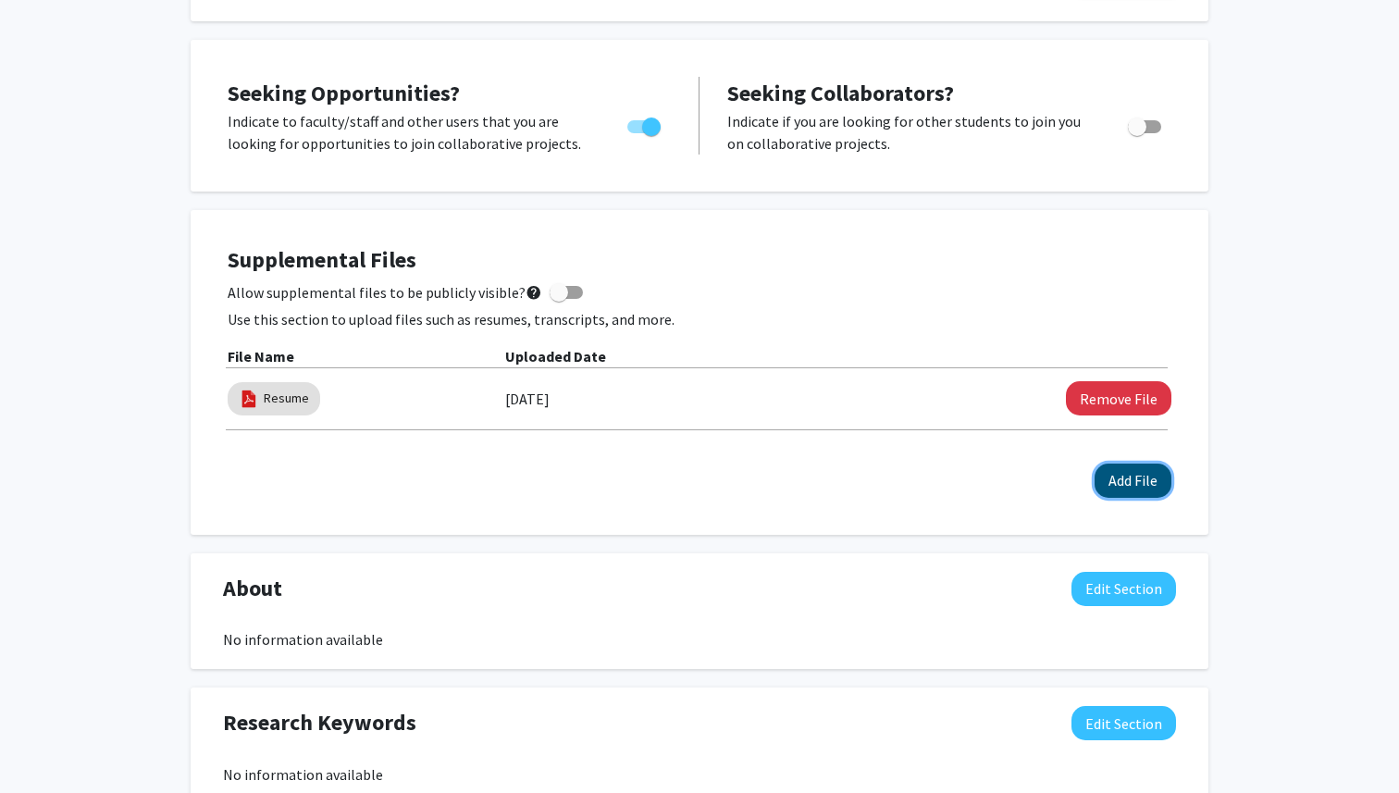
click at [1135, 473] on button "Add File" at bounding box center [1133, 481] width 77 height 34
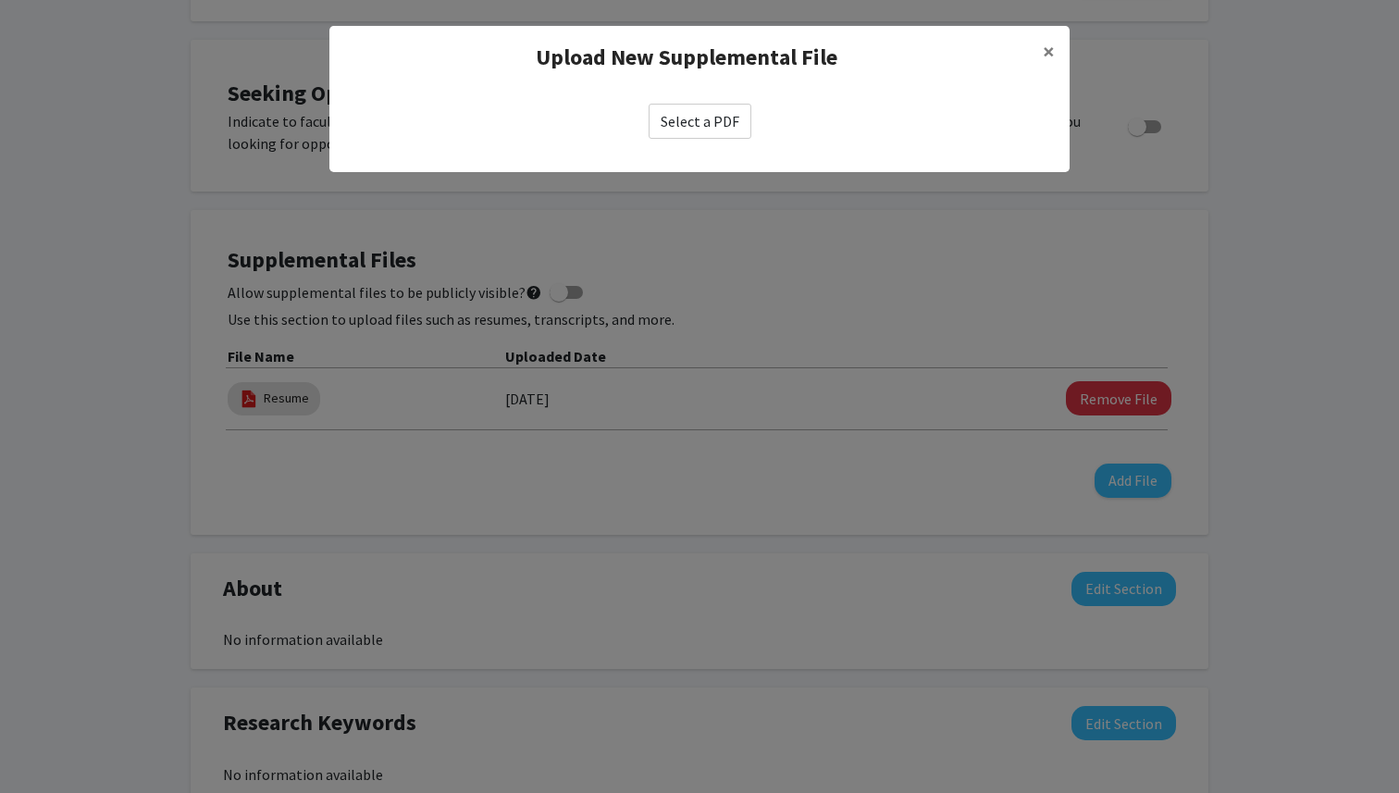
click at [710, 124] on label "Select a PDF" at bounding box center [700, 121] width 103 height 35
click at [0, 0] on input "Select a PDF" at bounding box center [0, 0] width 0 height 0
select select "custom"
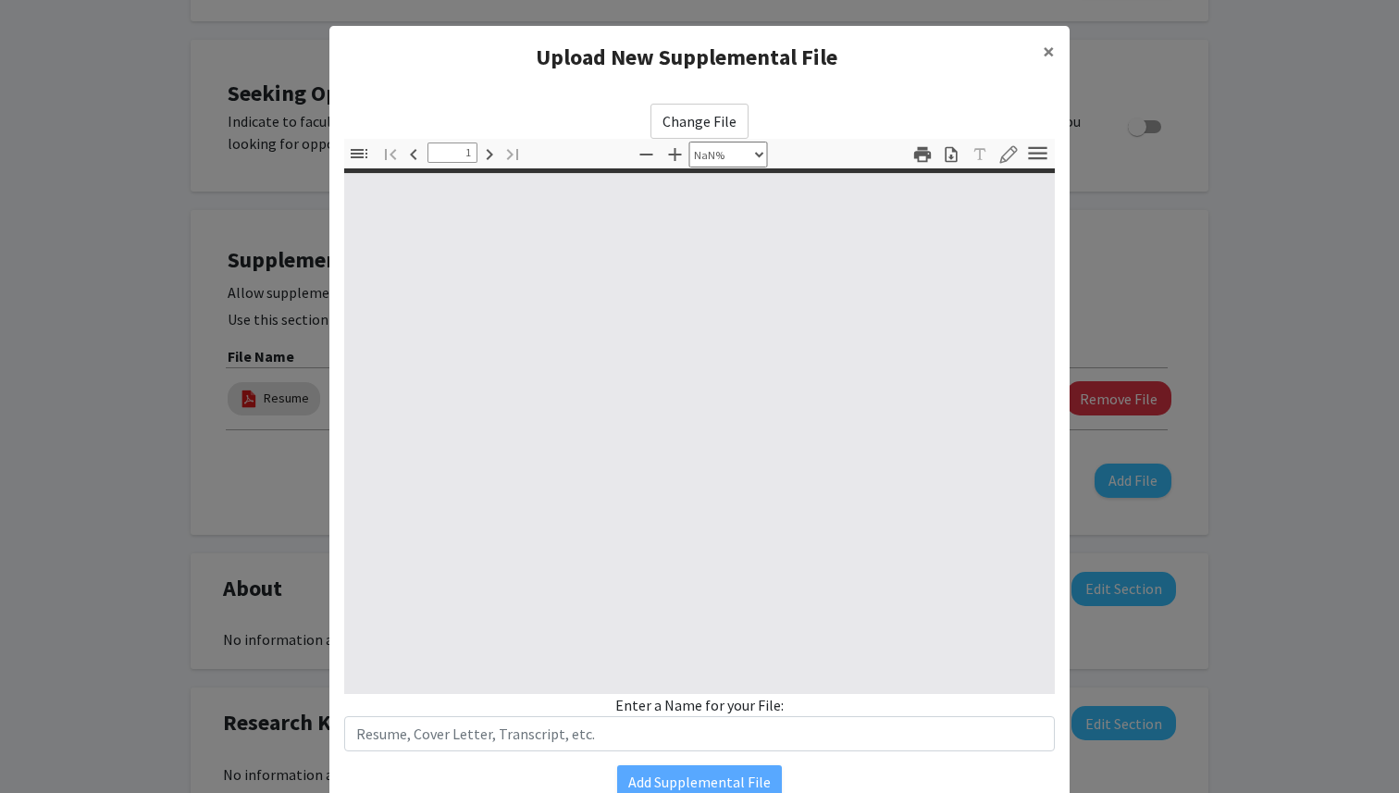
type input "0"
select select "custom"
type input "1"
select select "auto"
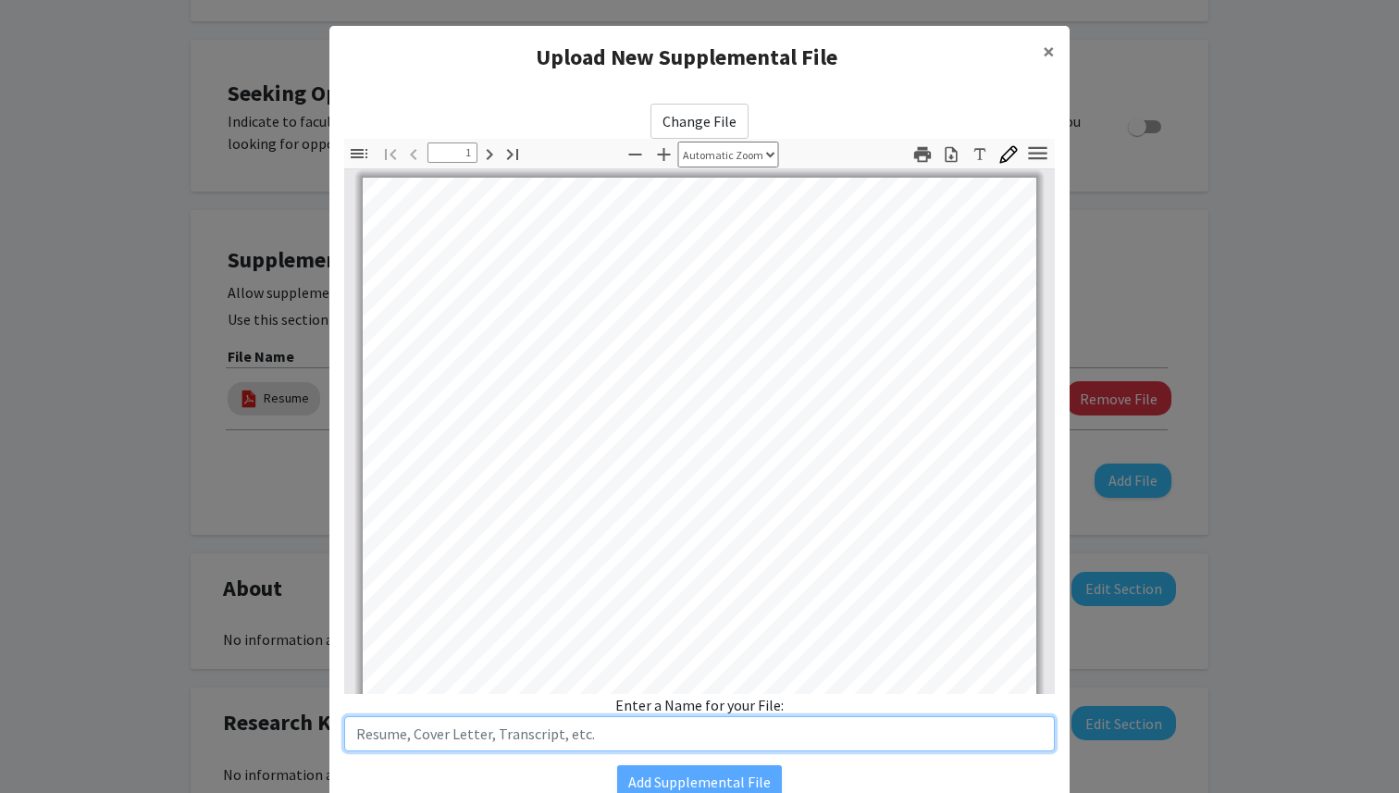
click at [664, 729] on input "text" at bounding box center [699, 733] width 711 height 35
type input "Transcript"
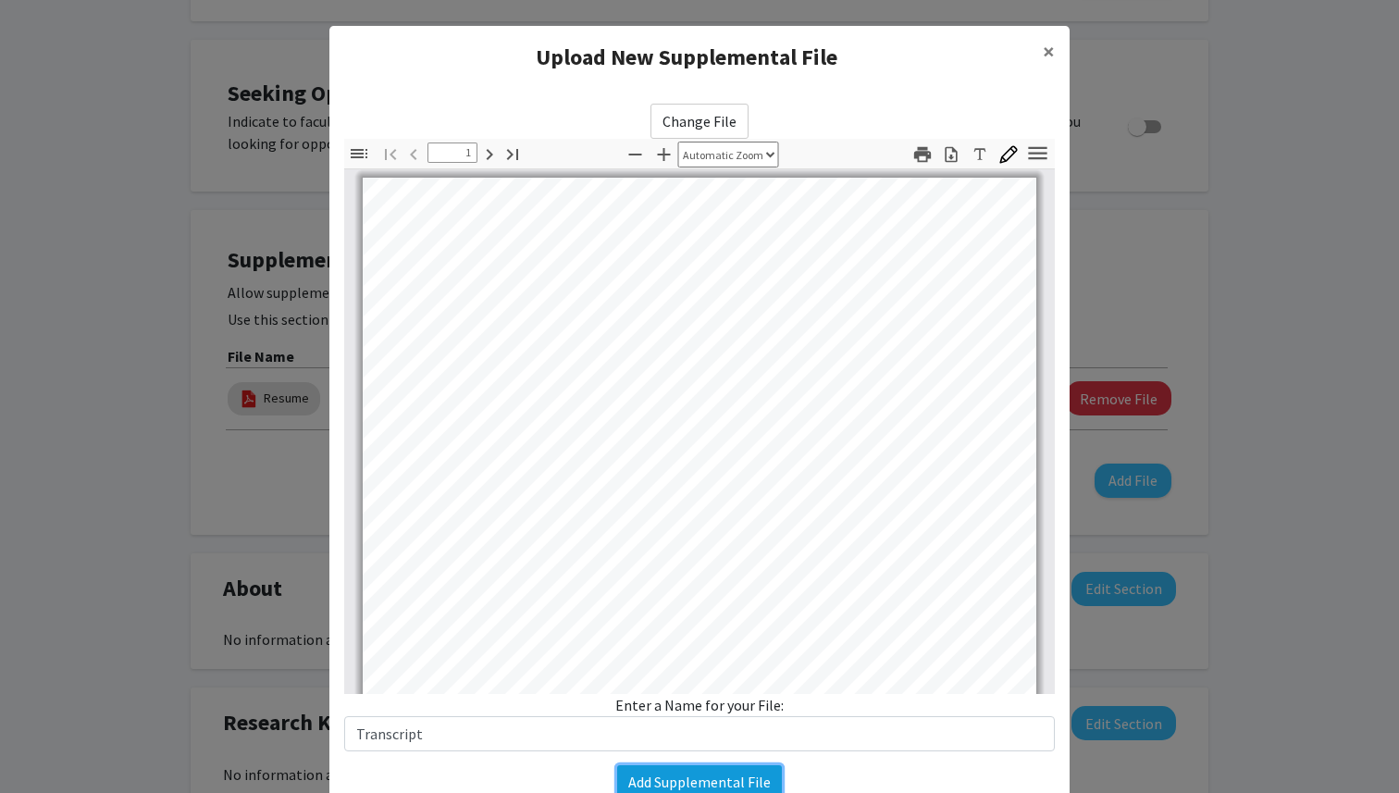
click at [702, 786] on button "Add Supplemental File" at bounding box center [699, 781] width 165 height 33
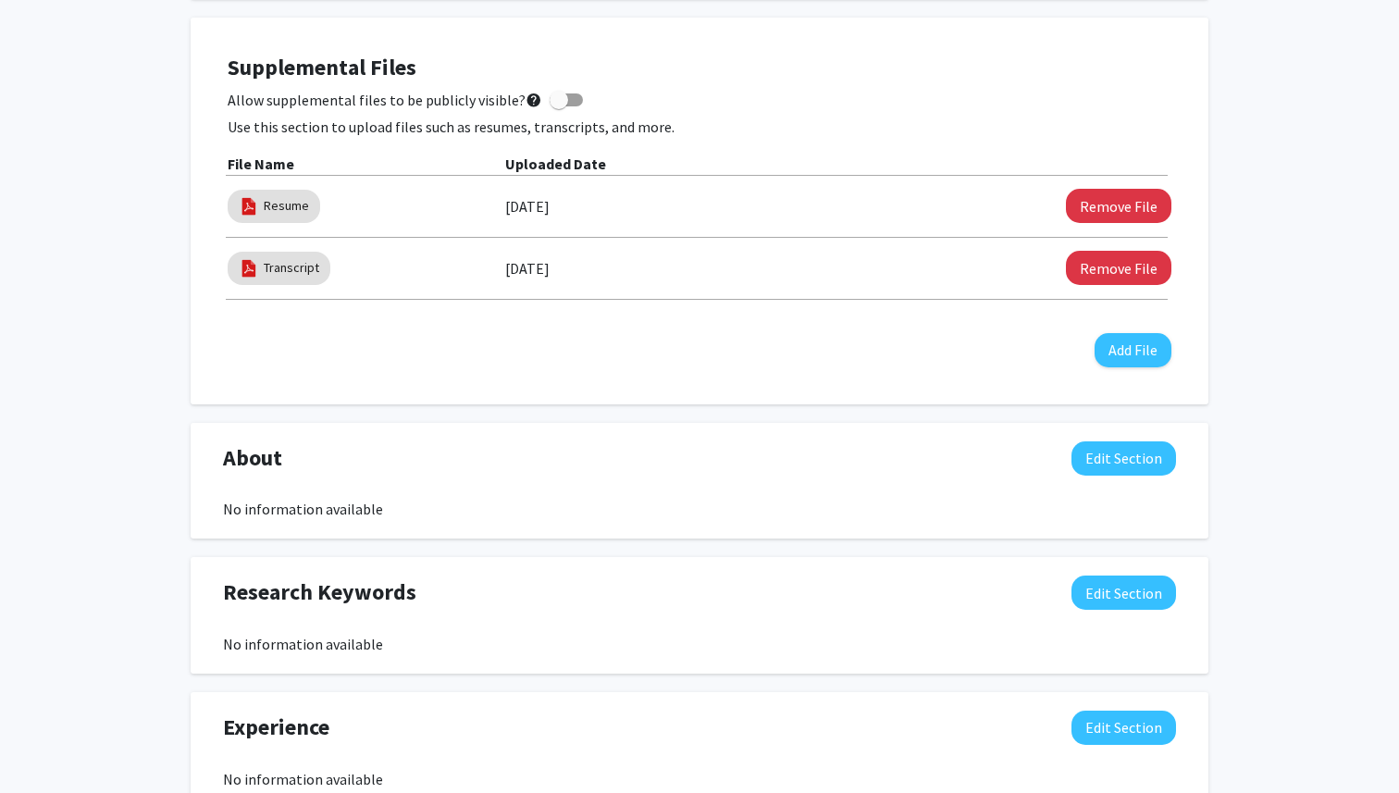
scroll to position [1334, 0]
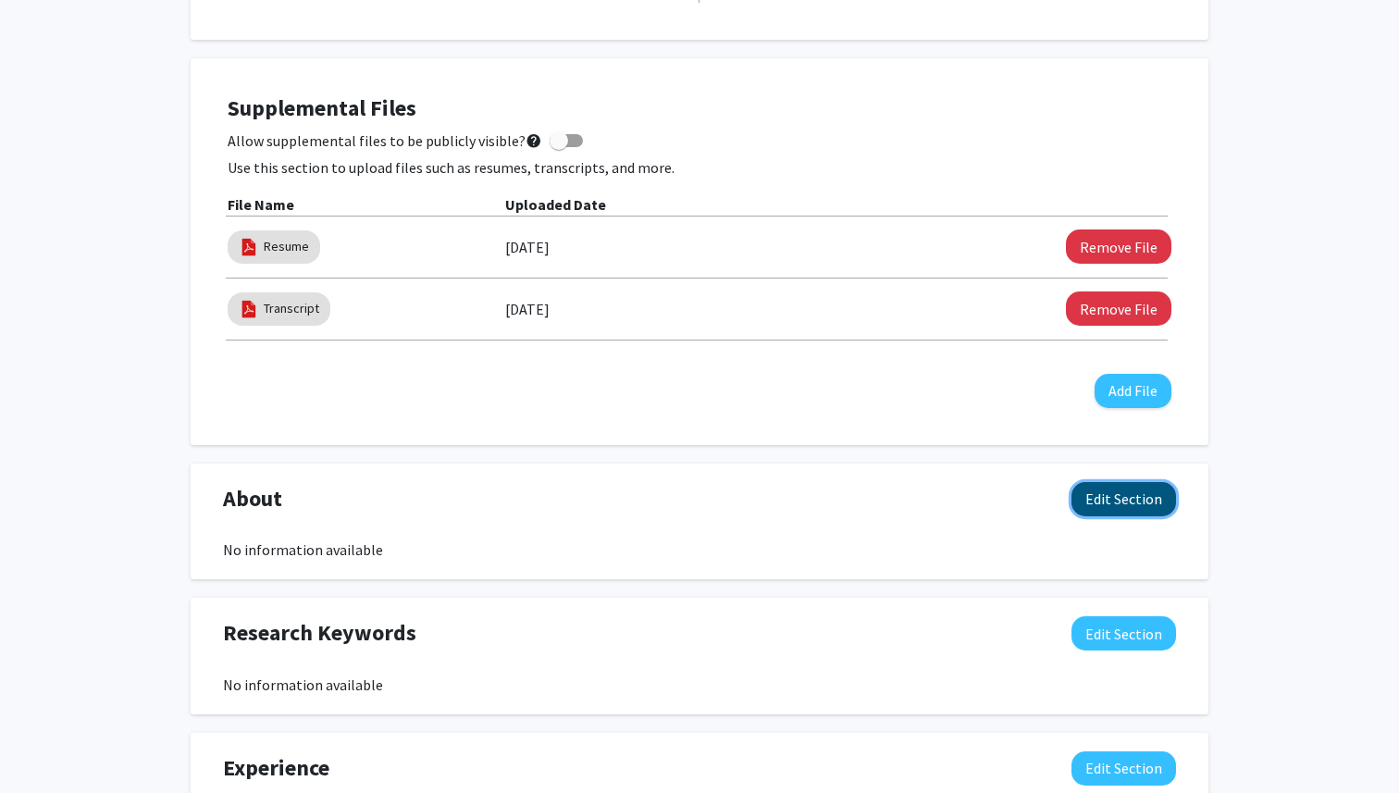
click at [1091, 496] on button "Edit Section" at bounding box center [1124, 499] width 105 height 34
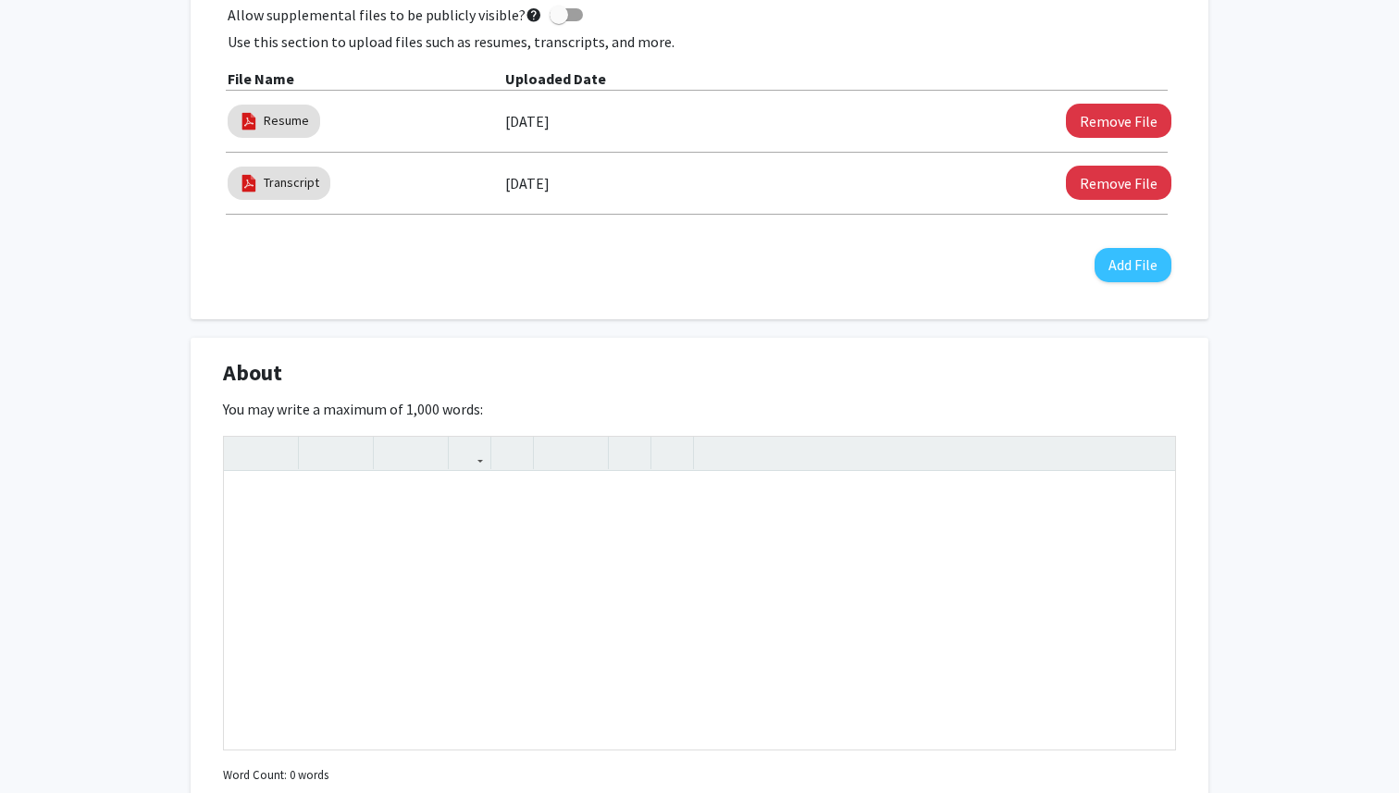
scroll to position [1483, 0]
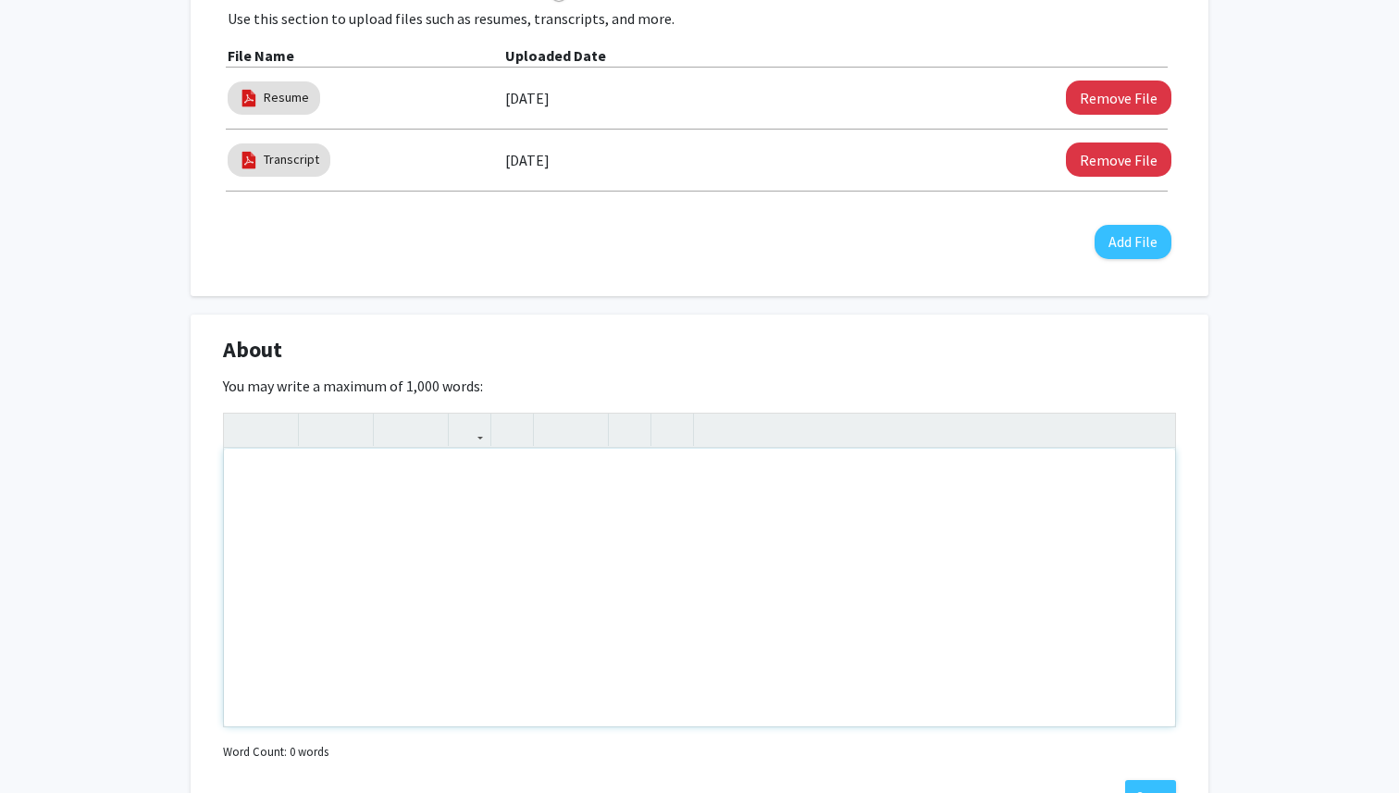
click at [901, 542] on div "Note to users with screen readers: Please deactivate our accessibility plugin f…" at bounding box center [699, 588] width 951 height 278
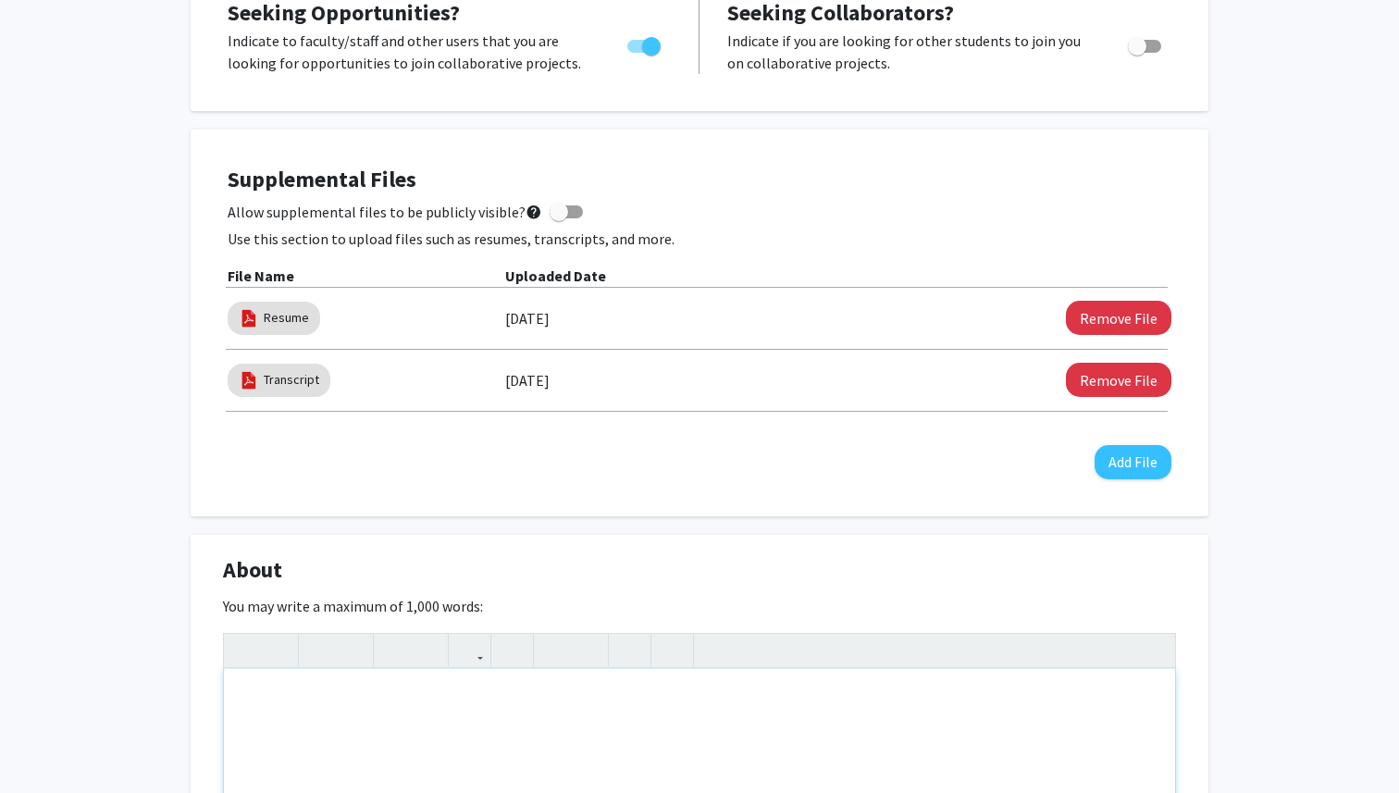
scroll to position [1312, 0]
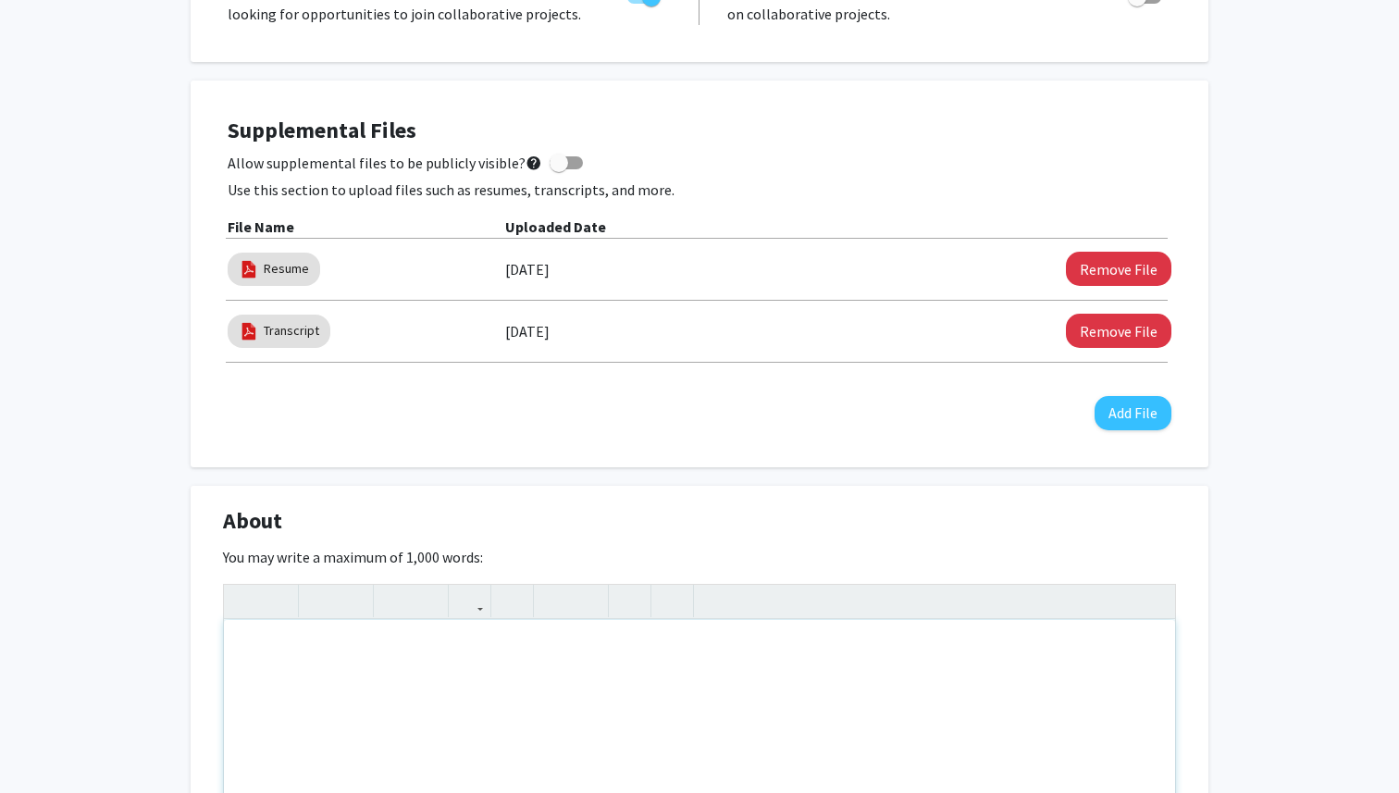
click at [369, 645] on div "Note to users with screen readers: Please deactivate our accessibility plugin f…" at bounding box center [699, 759] width 951 height 278
paste div "Note to users with screen readers: Please deactivate our accessibility plugin f…"
type textarea "<p>I am a highly motivated Data Science major at [GEOGRAPHIC_DATA] (B.S., Class…"
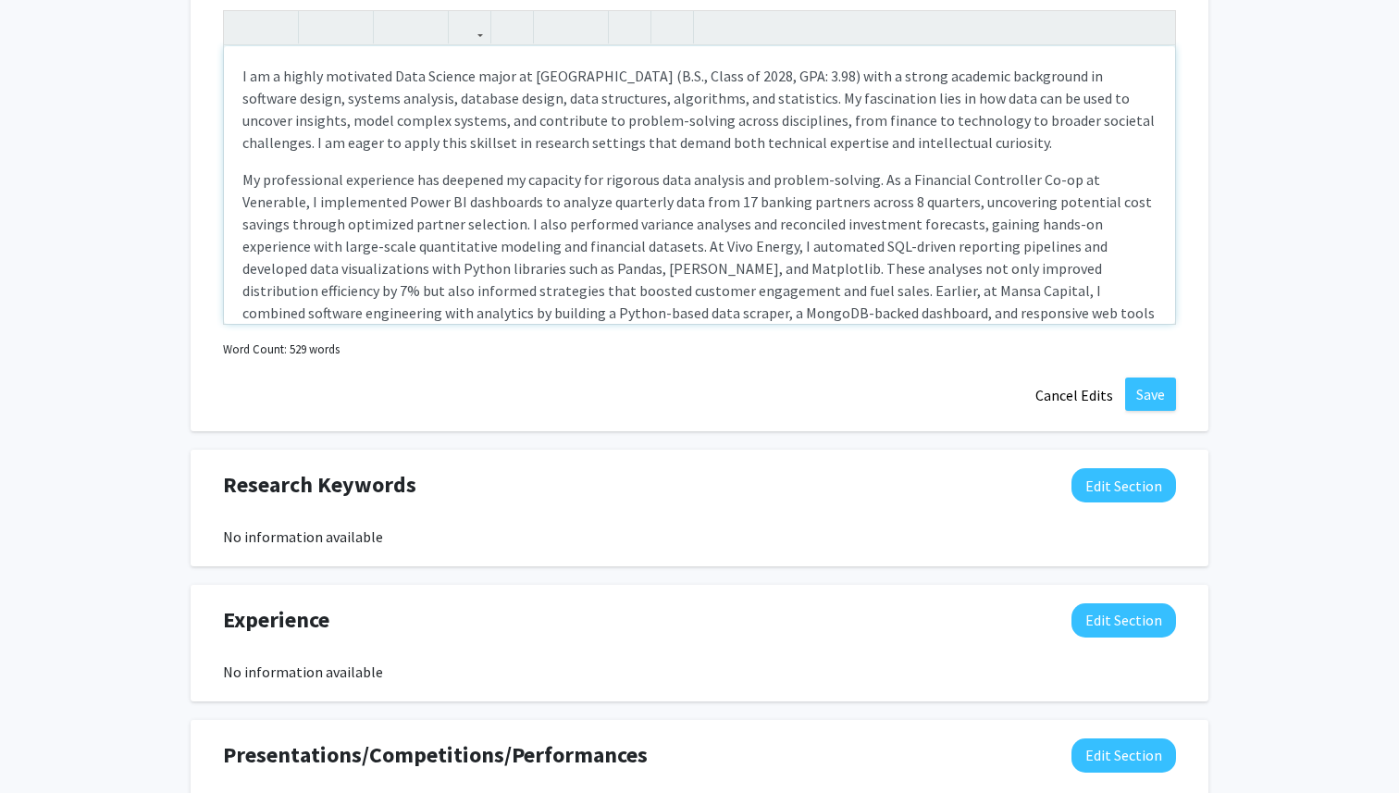
scroll to position [1899, 0]
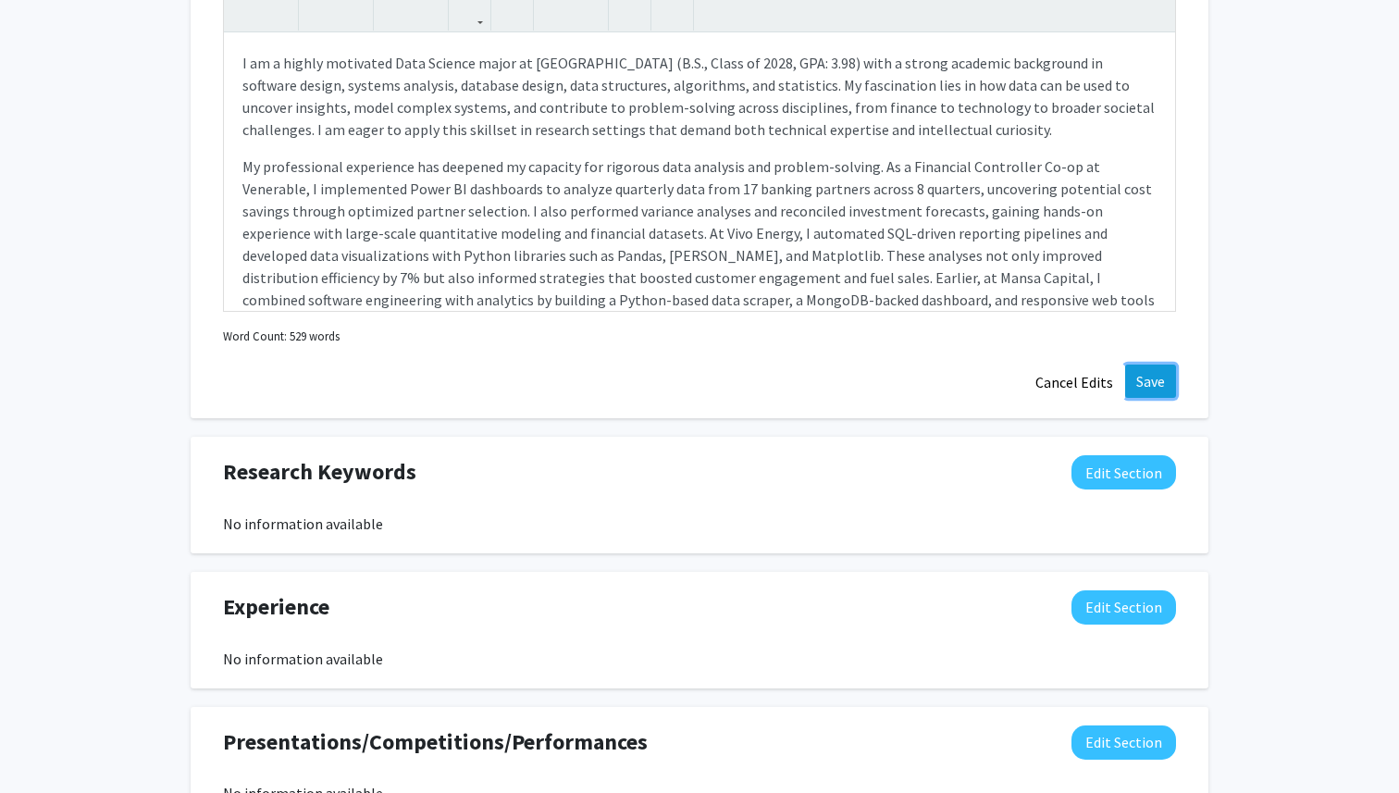
click at [1137, 394] on button "Save" at bounding box center [1150, 381] width 51 height 33
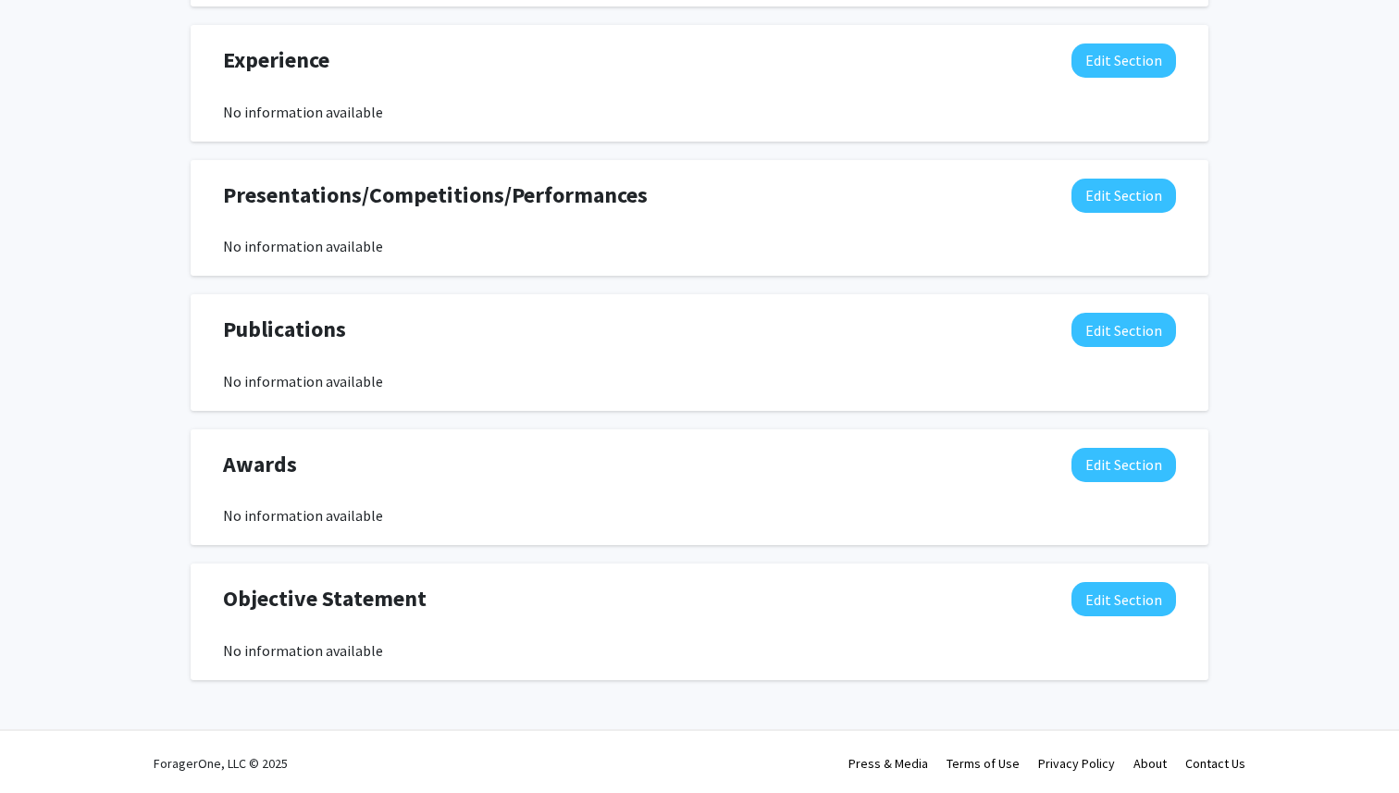
scroll to position [2275, 0]
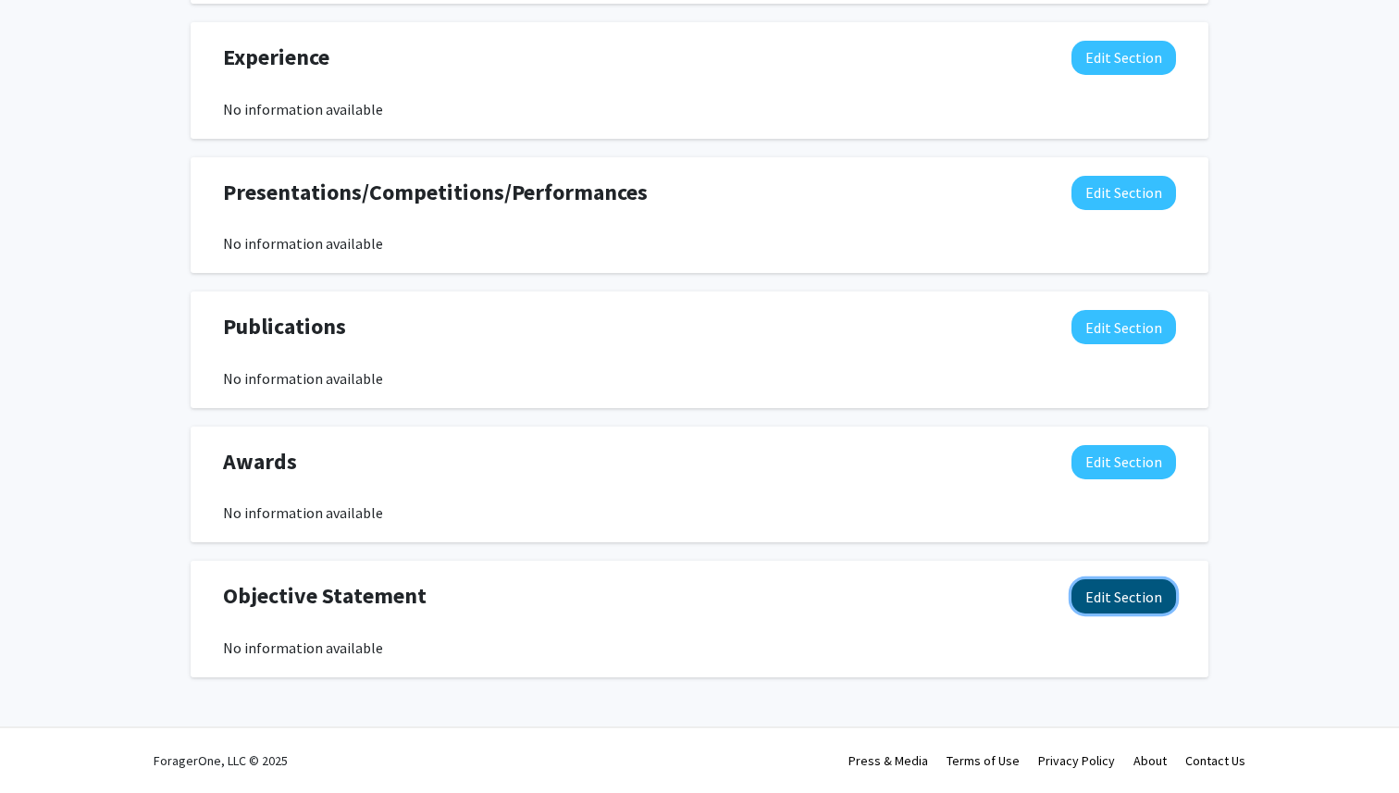
click at [1100, 591] on button "Edit Section" at bounding box center [1124, 596] width 105 height 34
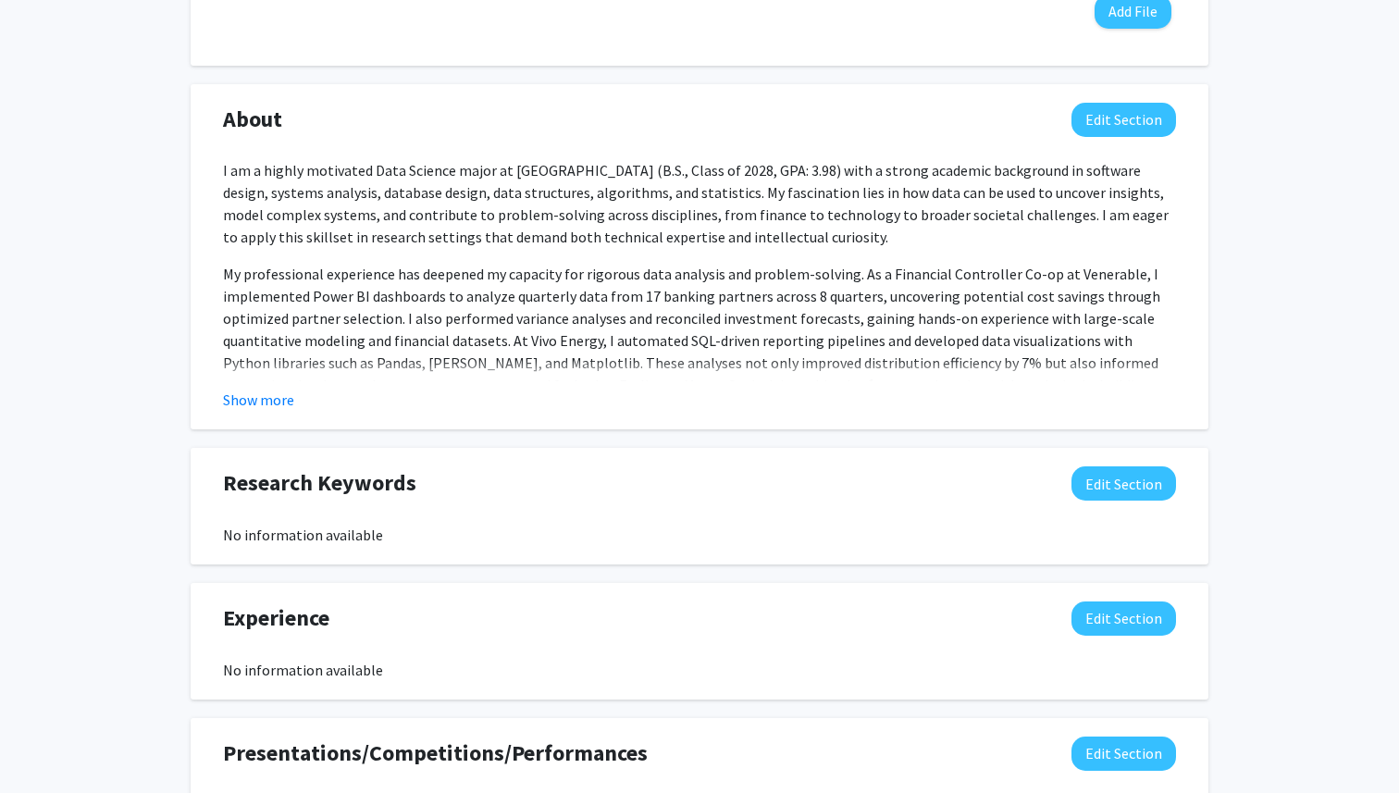
scroll to position [1706, 0]
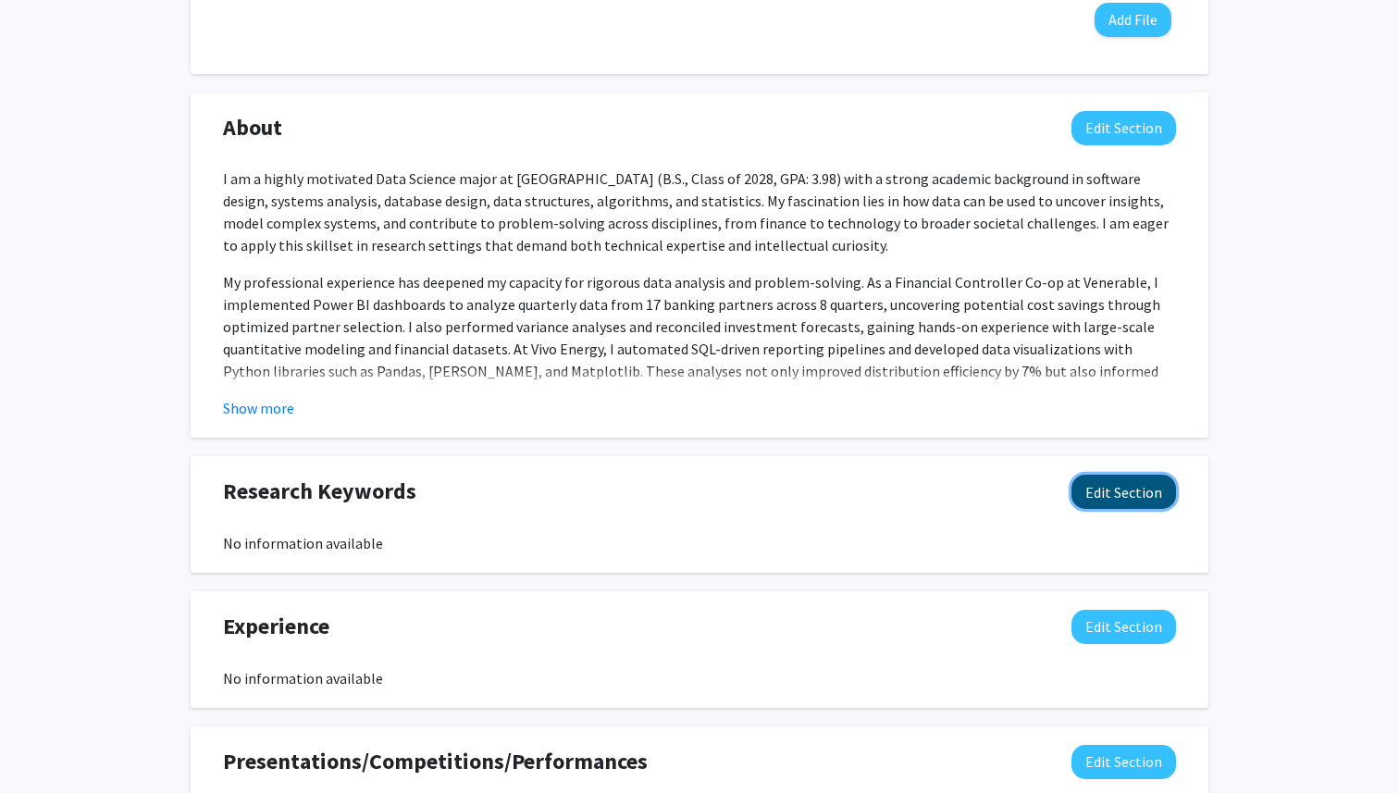
click at [1139, 505] on button "Edit Section" at bounding box center [1124, 492] width 105 height 34
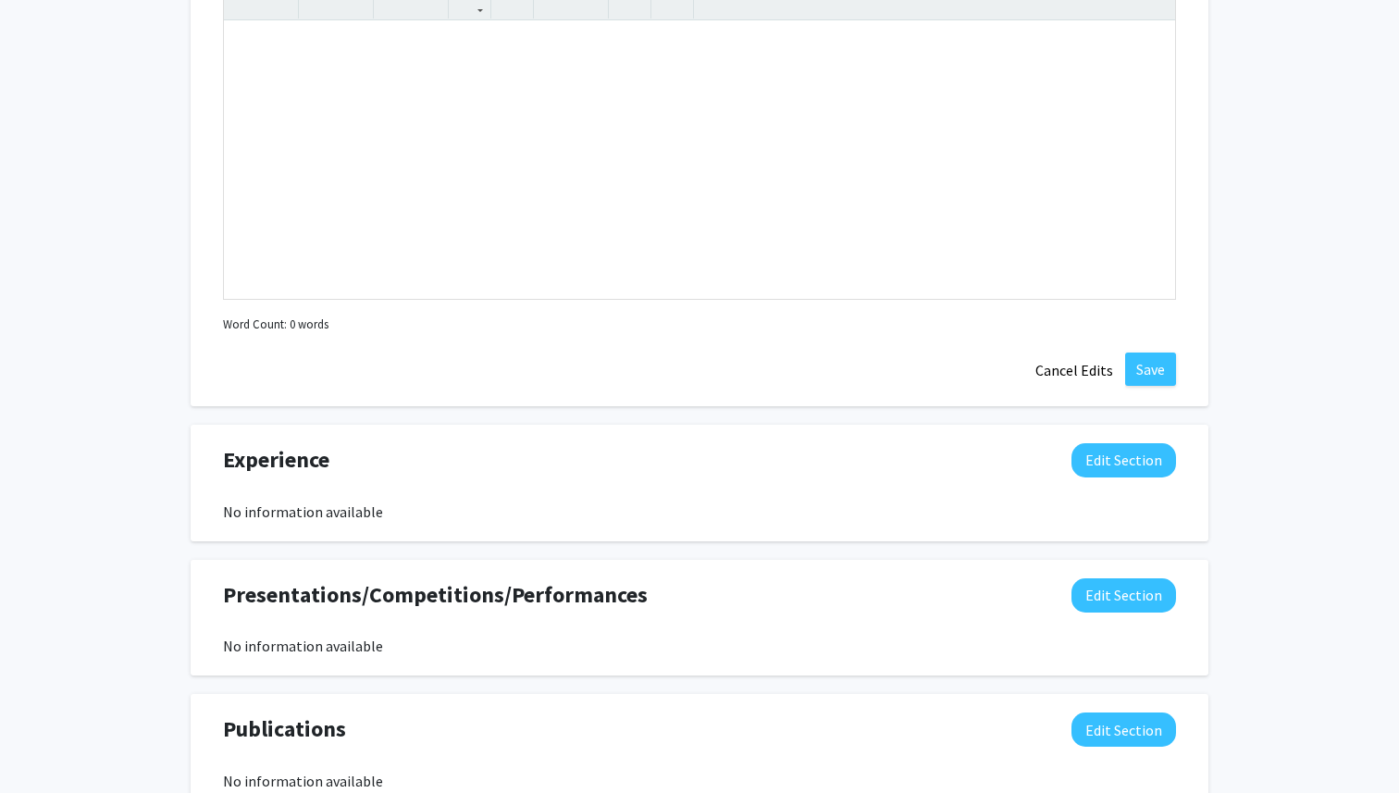
scroll to position [2326, 0]
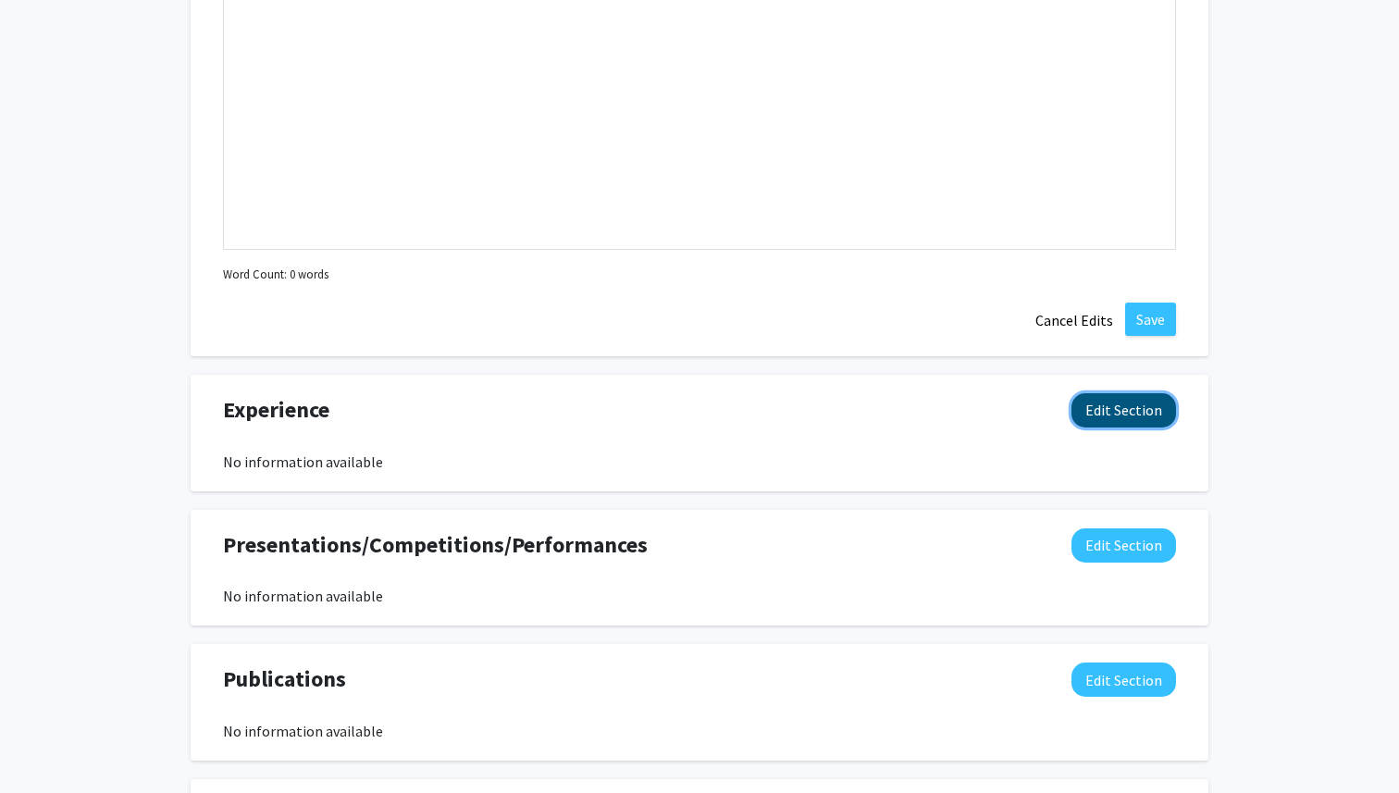
click at [1112, 413] on button "Edit Section" at bounding box center [1124, 410] width 105 height 34
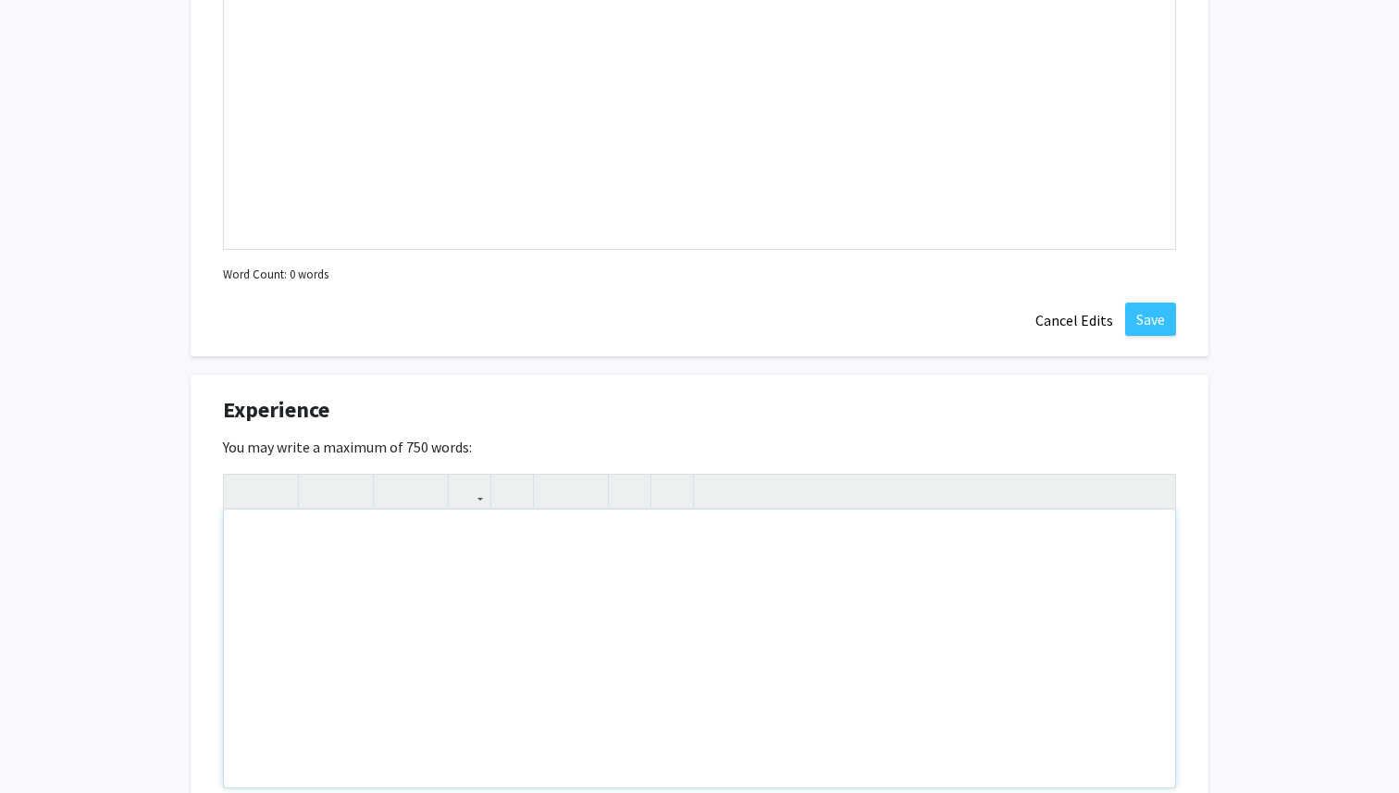
click at [829, 579] on div "Note to users with screen readers: Please deactivate our accessibility plugin f…" at bounding box center [699, 649] width 951 height 278
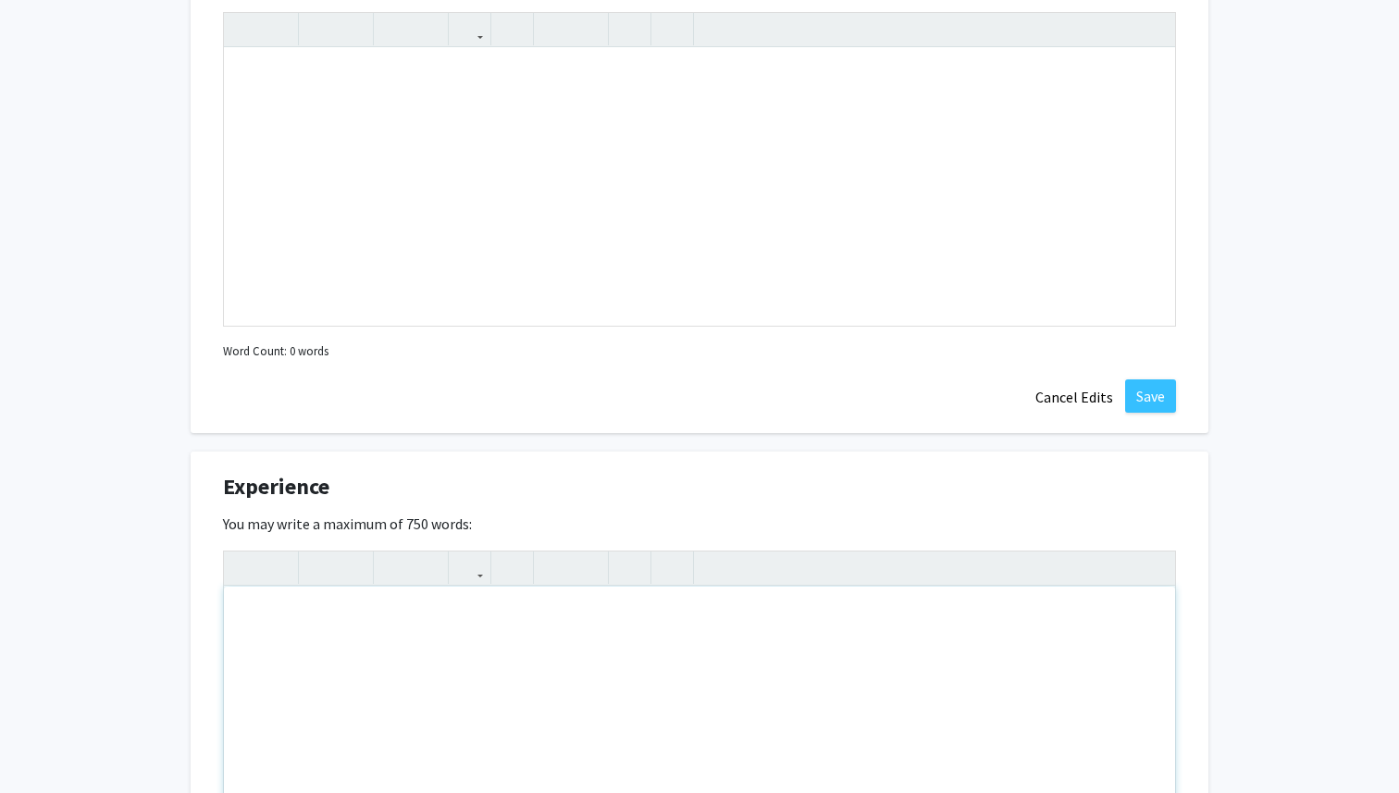
scroll to position [2278, 0]
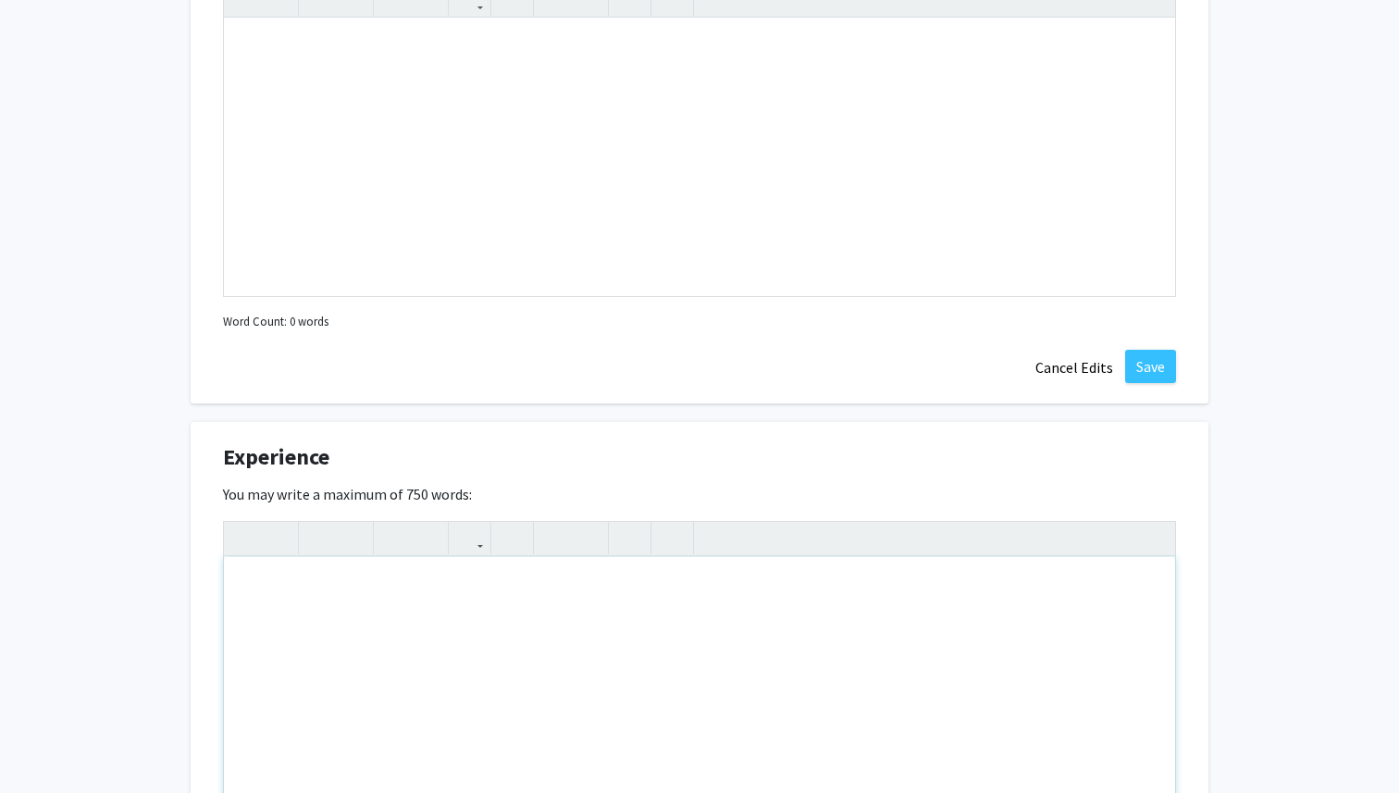
click at [441, 628] on div "Note to users with screen readers: Please deactivate our accessibility plugin f…" at bounding box center [699, 696] width 951 height 278
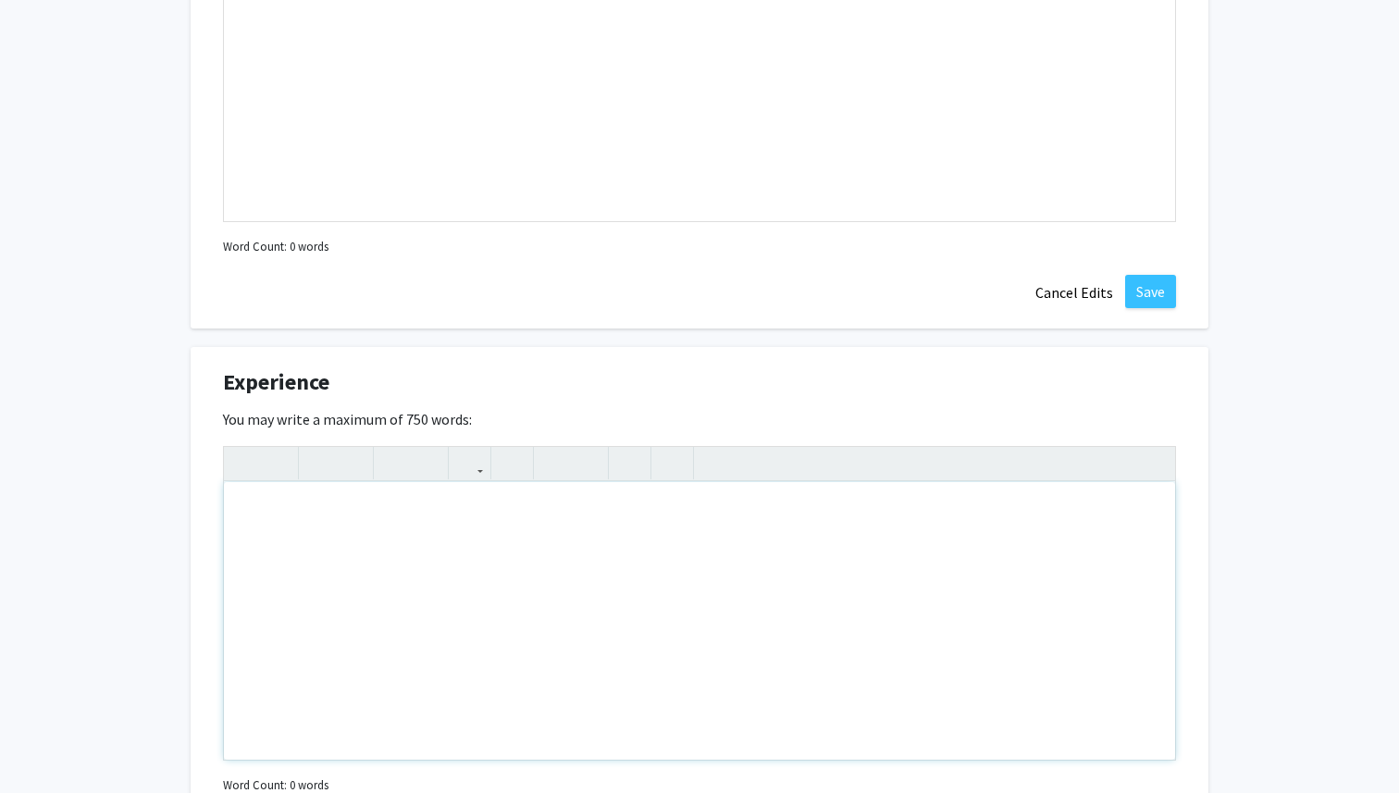
scroll to position [2364, 0]
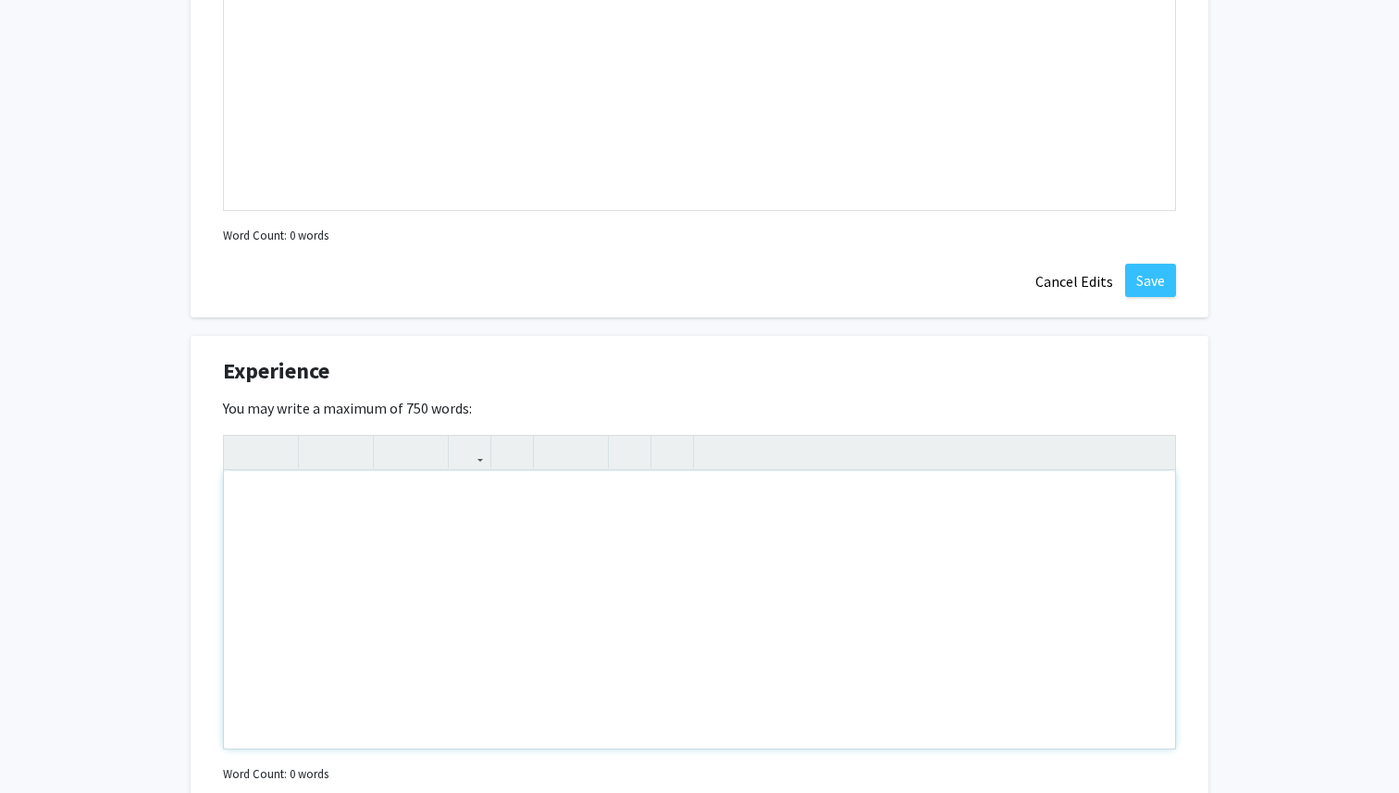
click at [414, 541] on div "Note to users with screen readers: Please deactivate our accessibility plugin f…" at bounding box center [699, 610] width 951 height 278
paste div "Note to users with screen readers: Please deactivate our accessibility plugin f…"
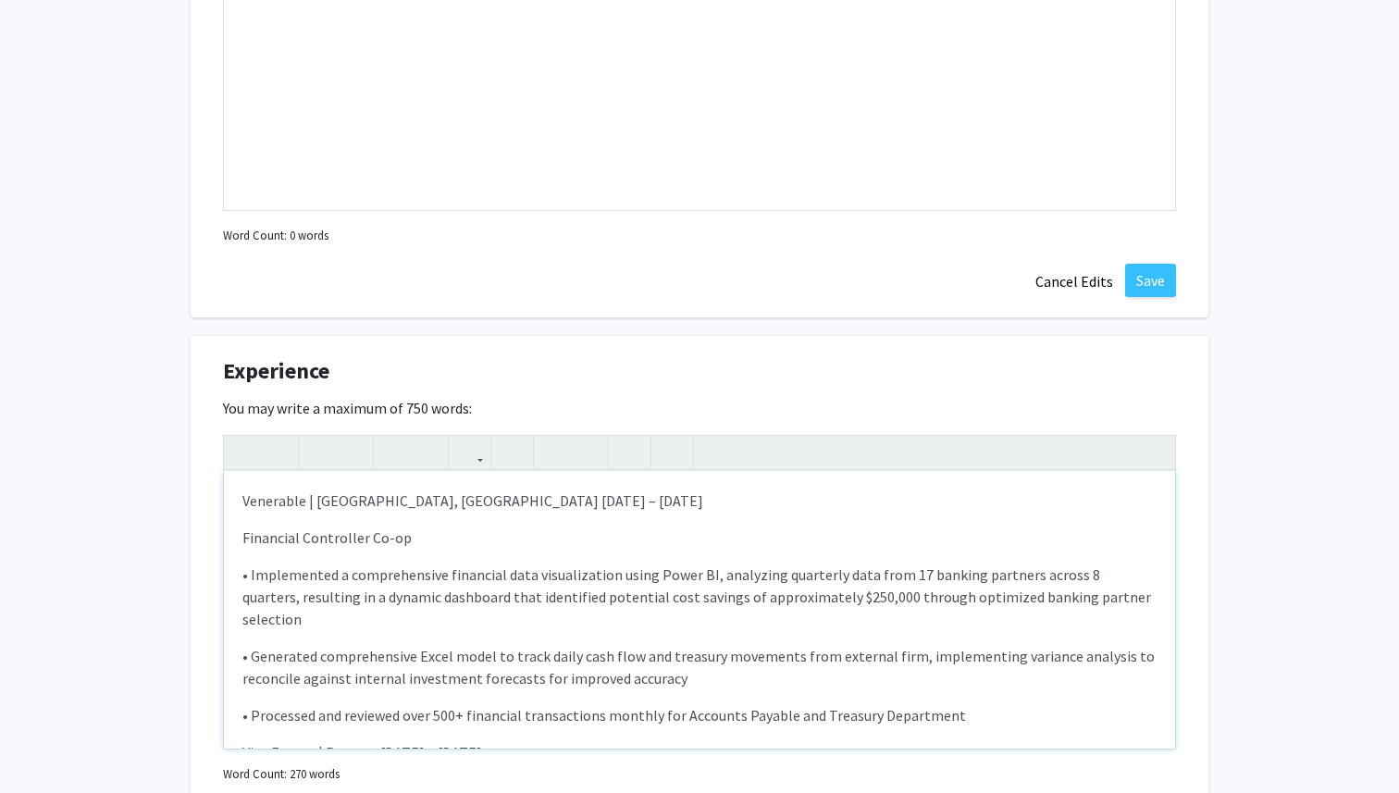
type textarea "<l>Ipsumdolo | Sita Consect, AD Elitsed 4686 – Doeiu 3544 </t><i>Utlaboree Dolo…"
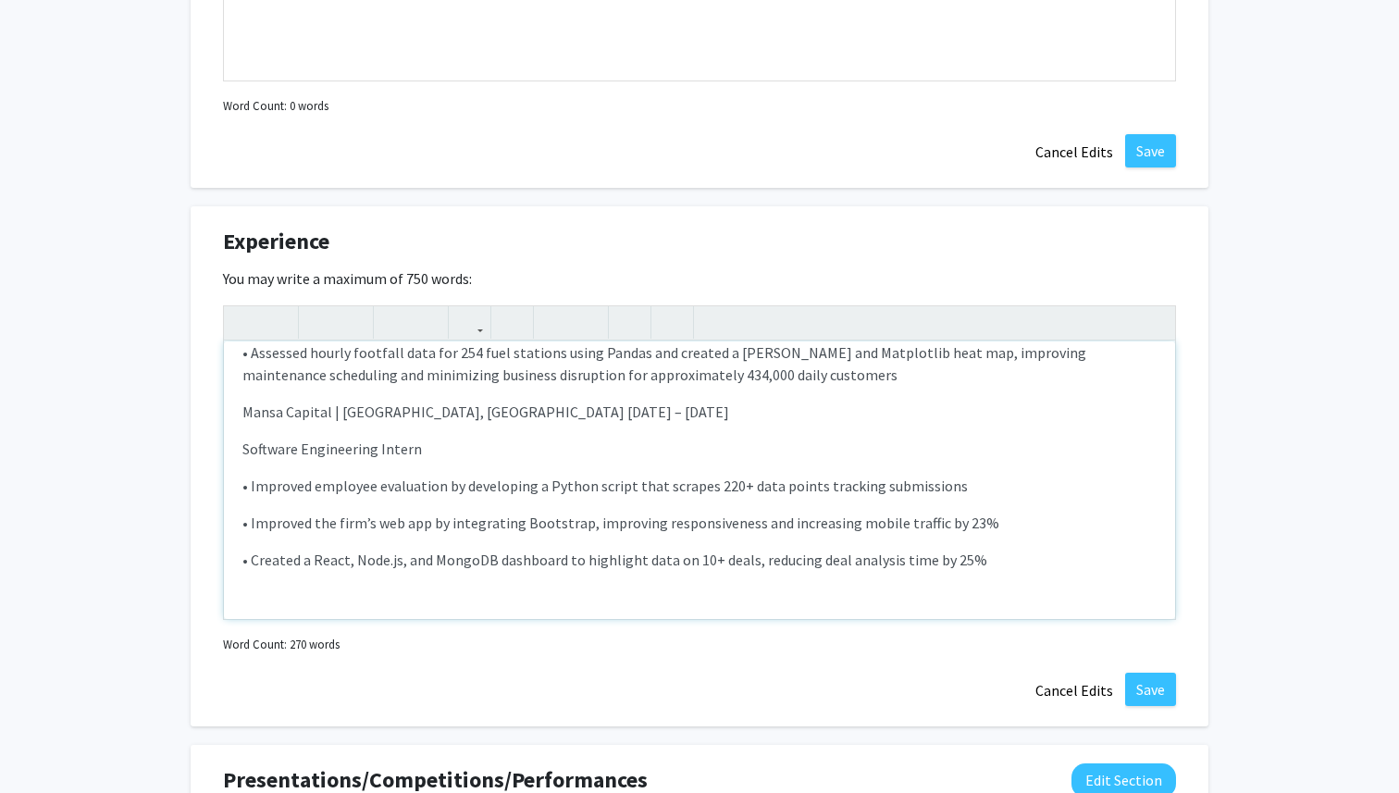
scroll to position [2538, 0]
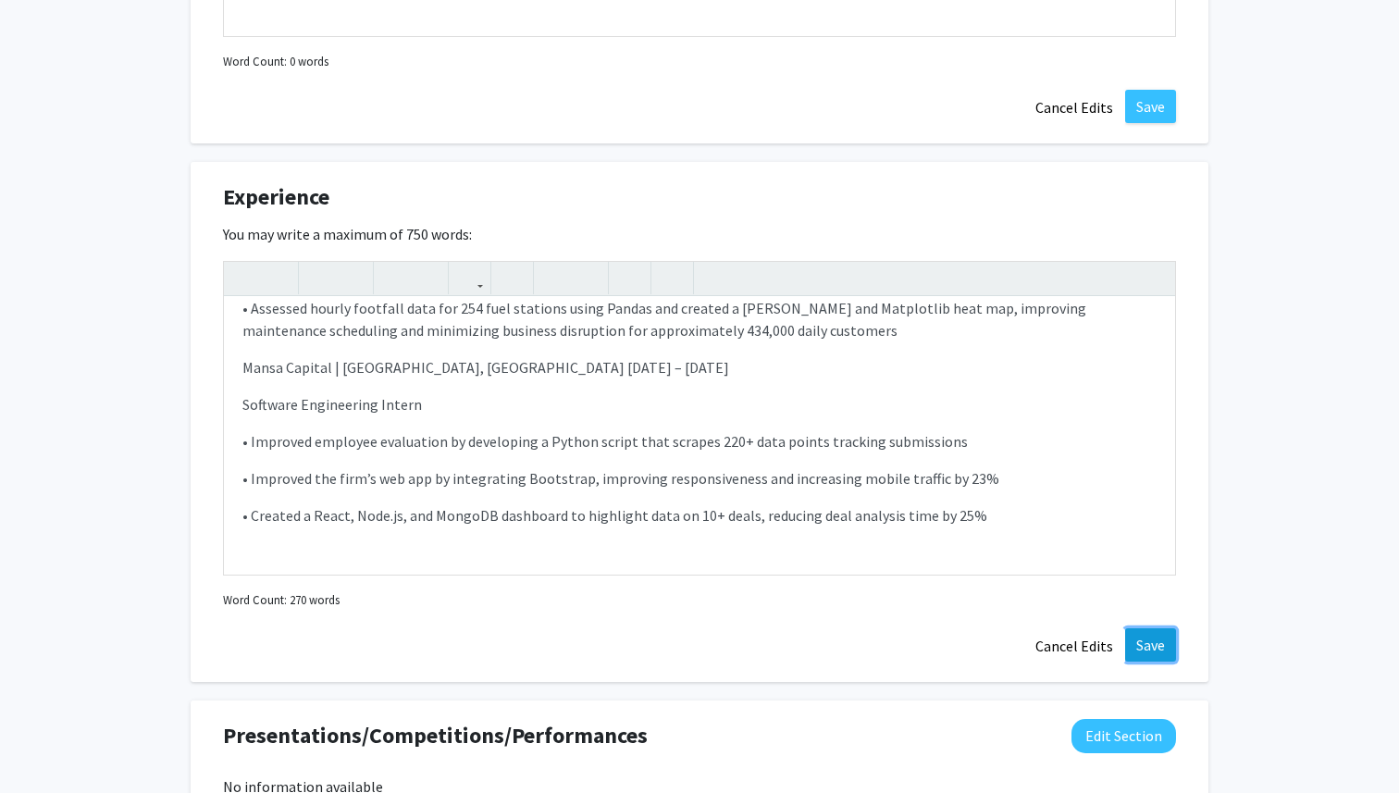
click at [1153, 647] on button "Save" at bounding box center [1150, 644] width 51 height 33
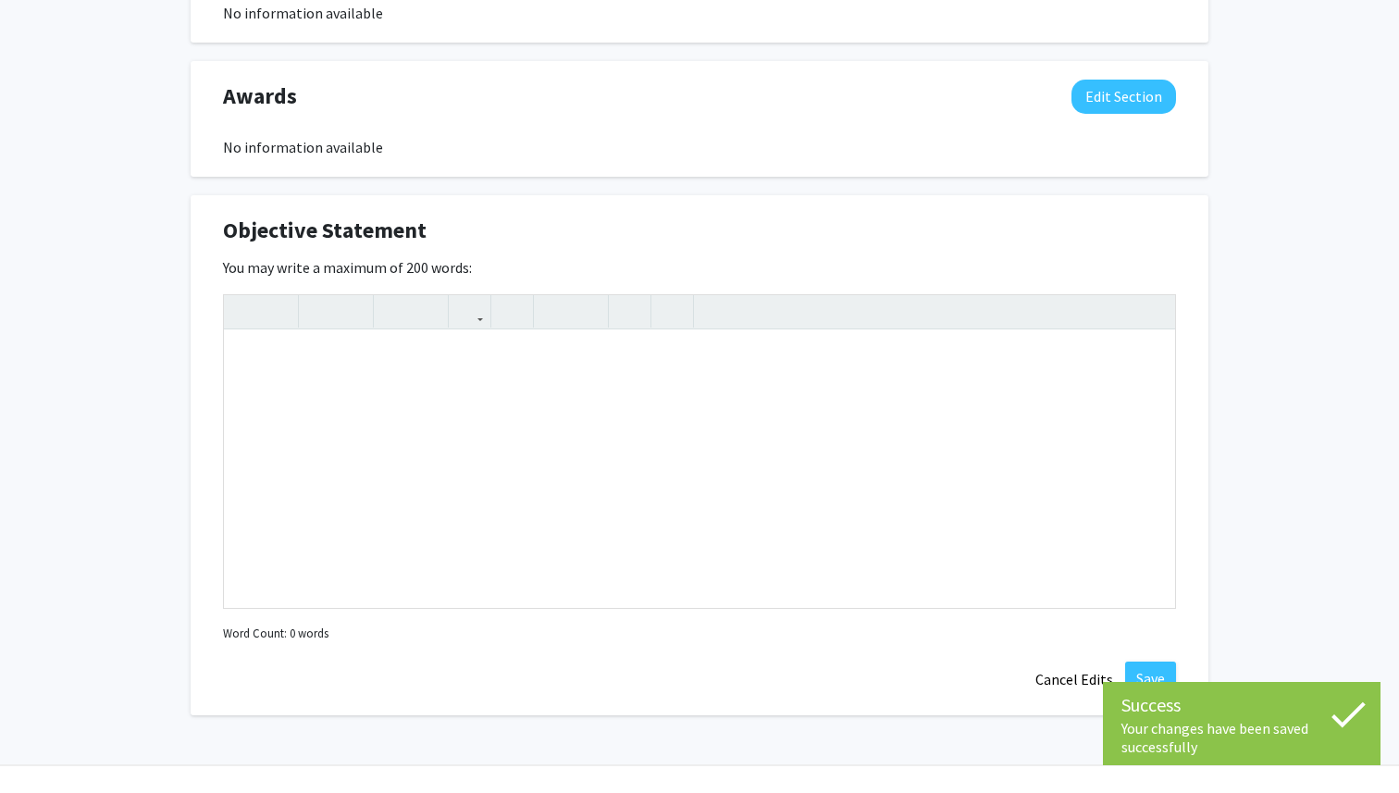
scroll to position [3274, 0]
click at [1087, 102] on button "Edit Section" at bounding box center [1124, 96] width 105 height 34
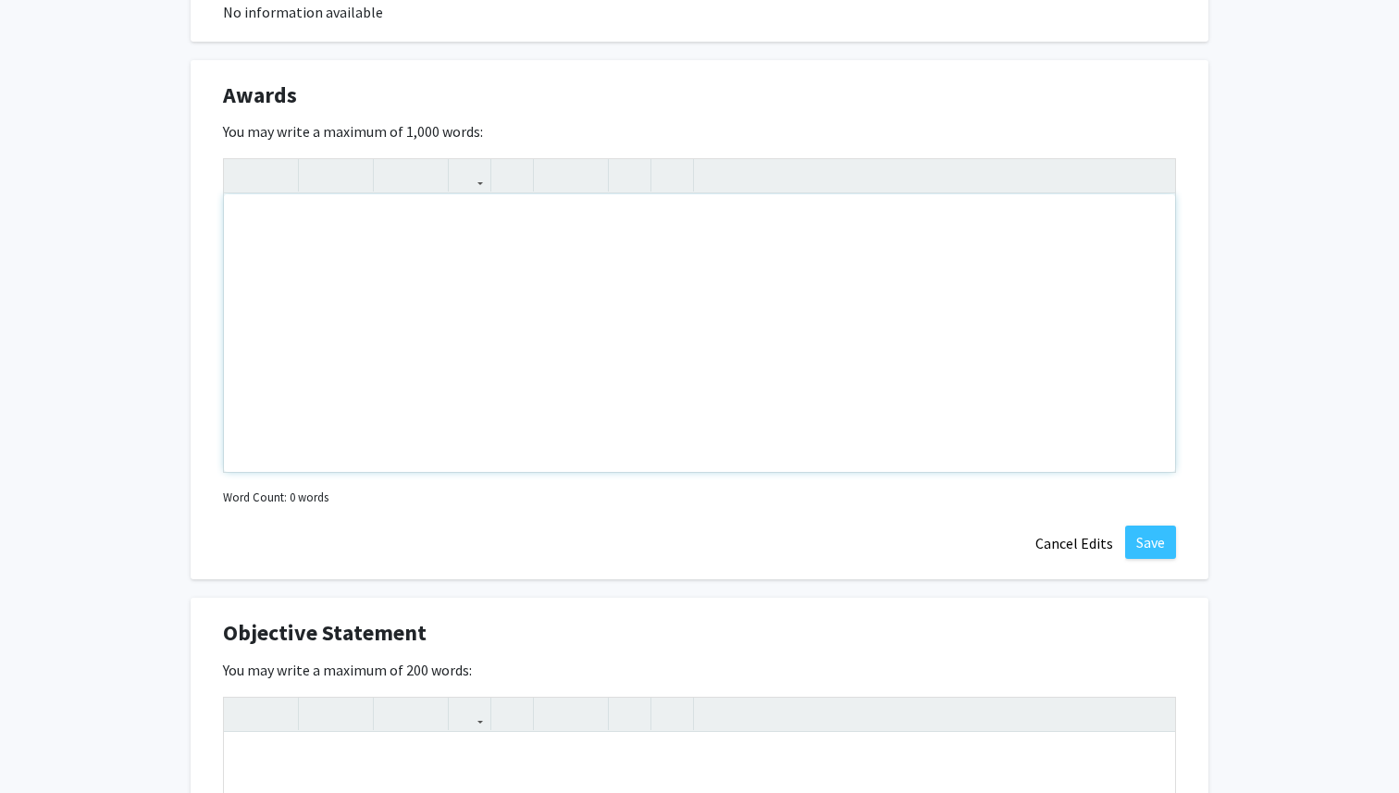
click at [797, 267] on div "Note to users with screen readers: Please deactivate our accessibility plugin f…" at bounding box center [699, 333] width 951 height 278
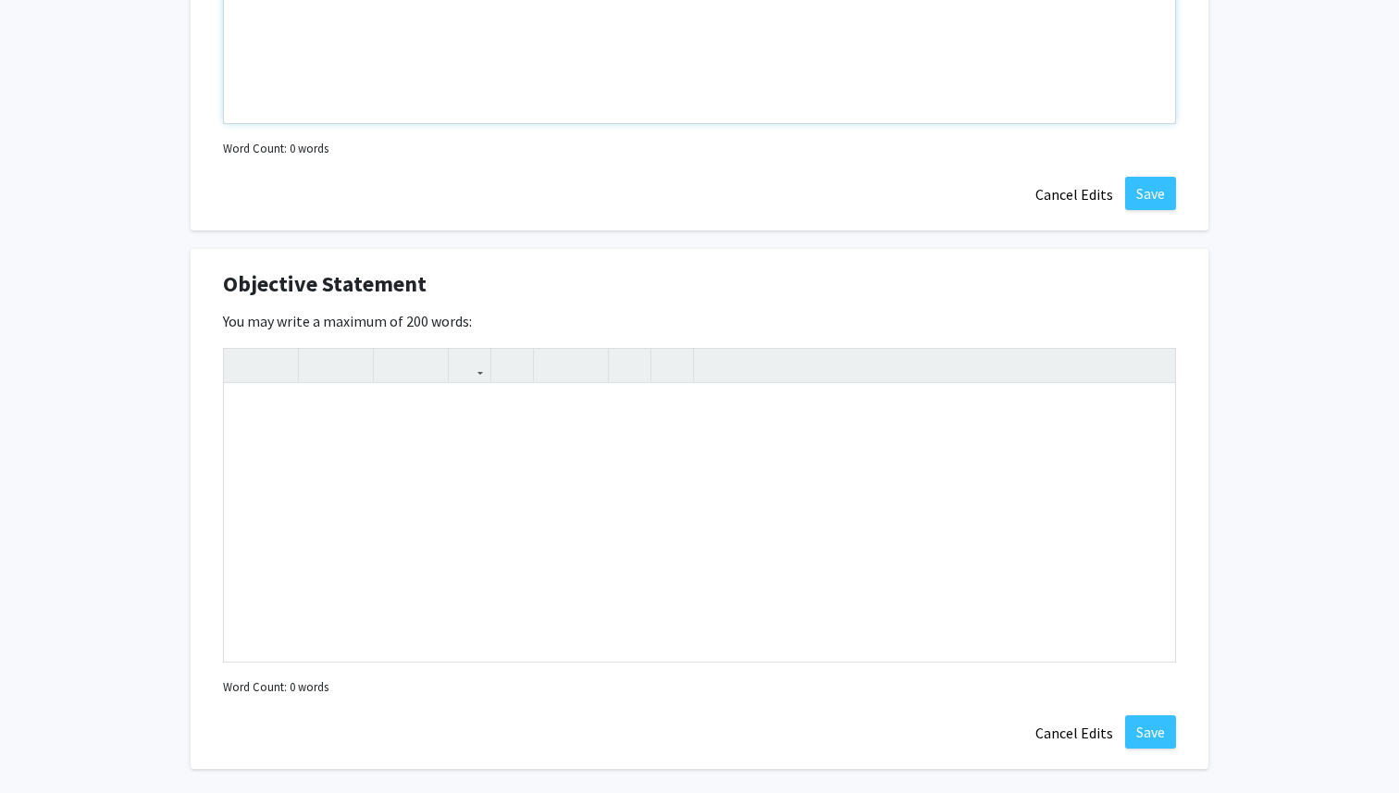
scroll to position [3625, 0]
click at [653, 475] on div "Note to users with screen readers: Please deactivate our accessibility plugin f…" at bounding box center [699, 521] width 951 height 278
click at [412, 415] on div "Note to users with screen readers: Please deactivate our accessibility plugin f…" at bounding box center [699, 521] width 951 height 278
paste div "Note to users with screen readers: Please deactivate our accessibility plugin f…"
type textarea "<lo><i>Do s Amet Consect adipi el Seddoe Temporinci, ut labo et do magnaaliqu e…"
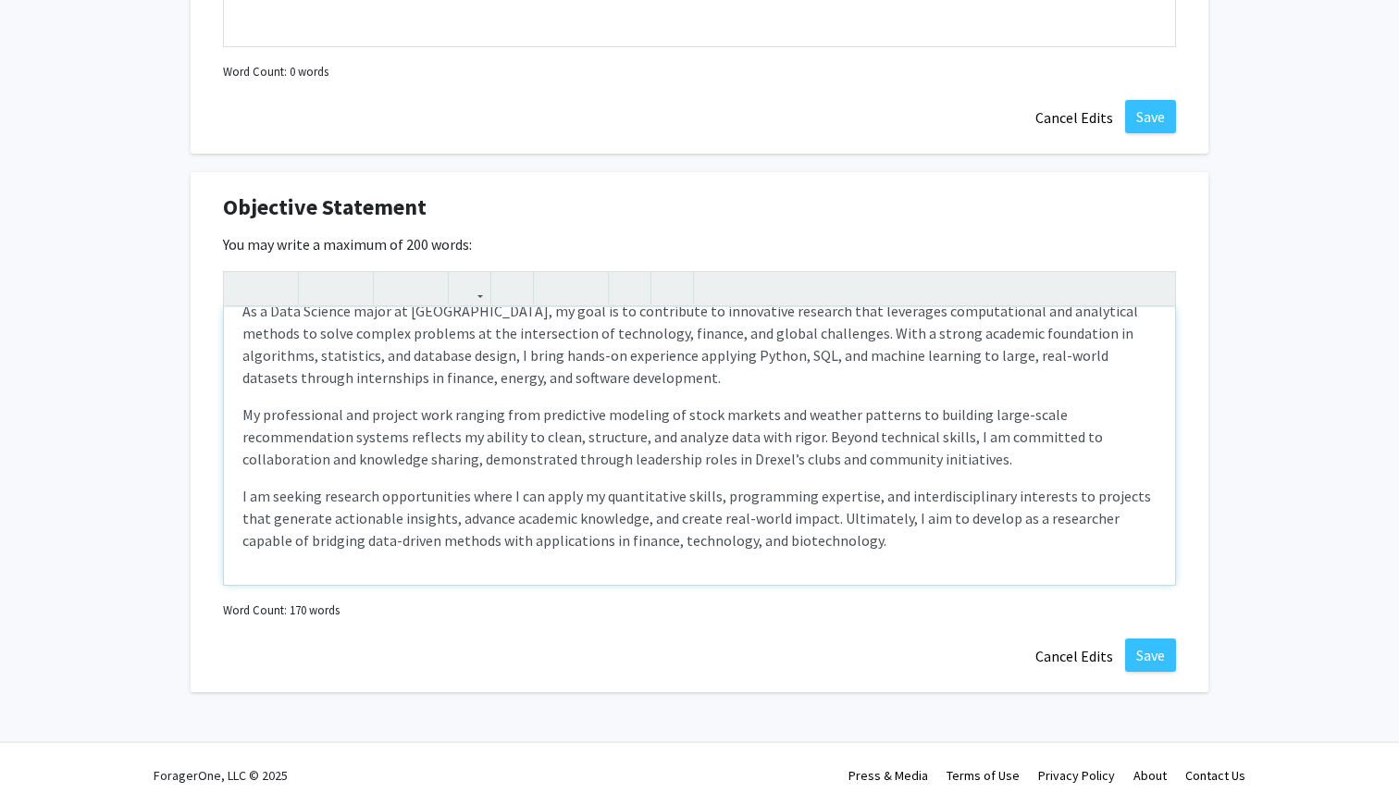
scroll to position [3711, 0]
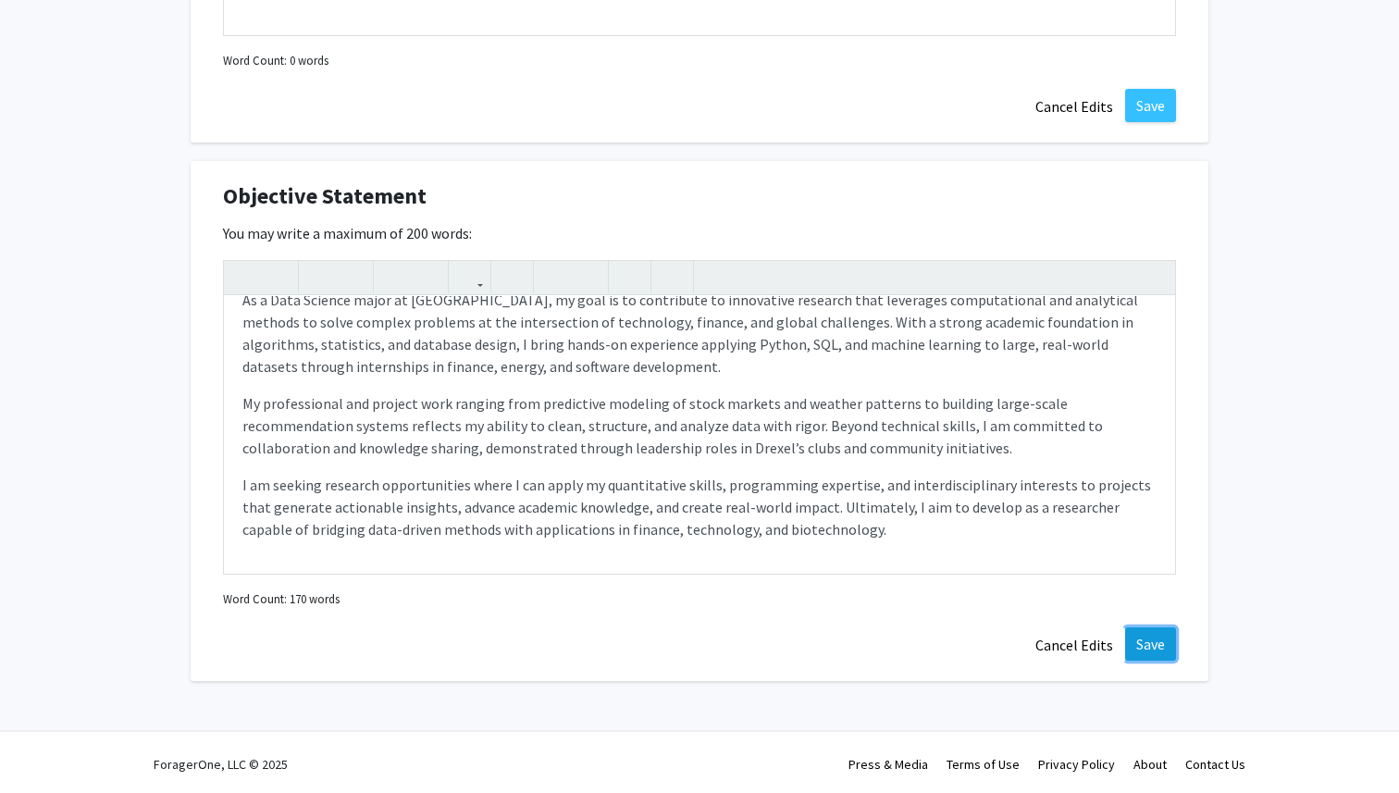
click at [1136, 637] on button "Save" at bounding box center [1150, 643] width 51 height 33
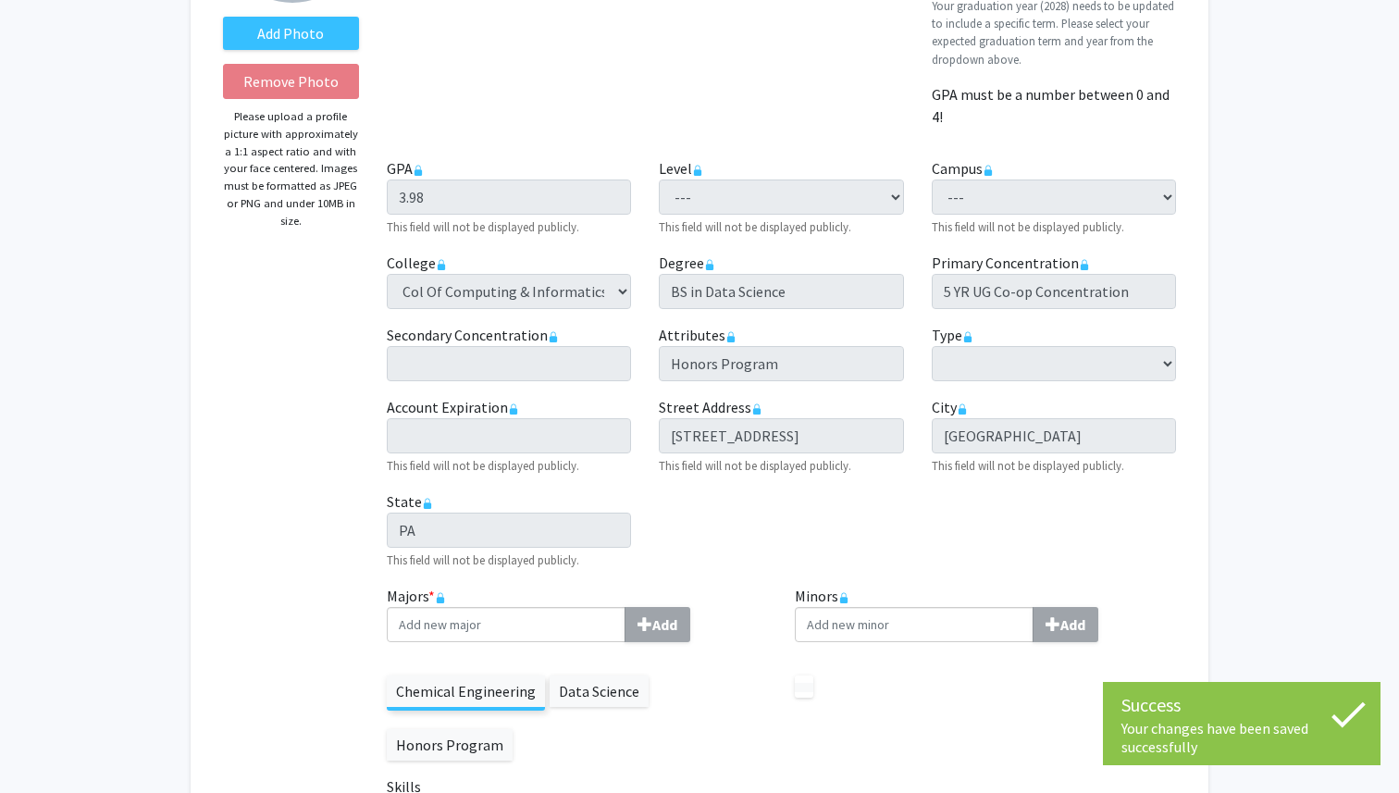
scroll to position [0, 0]
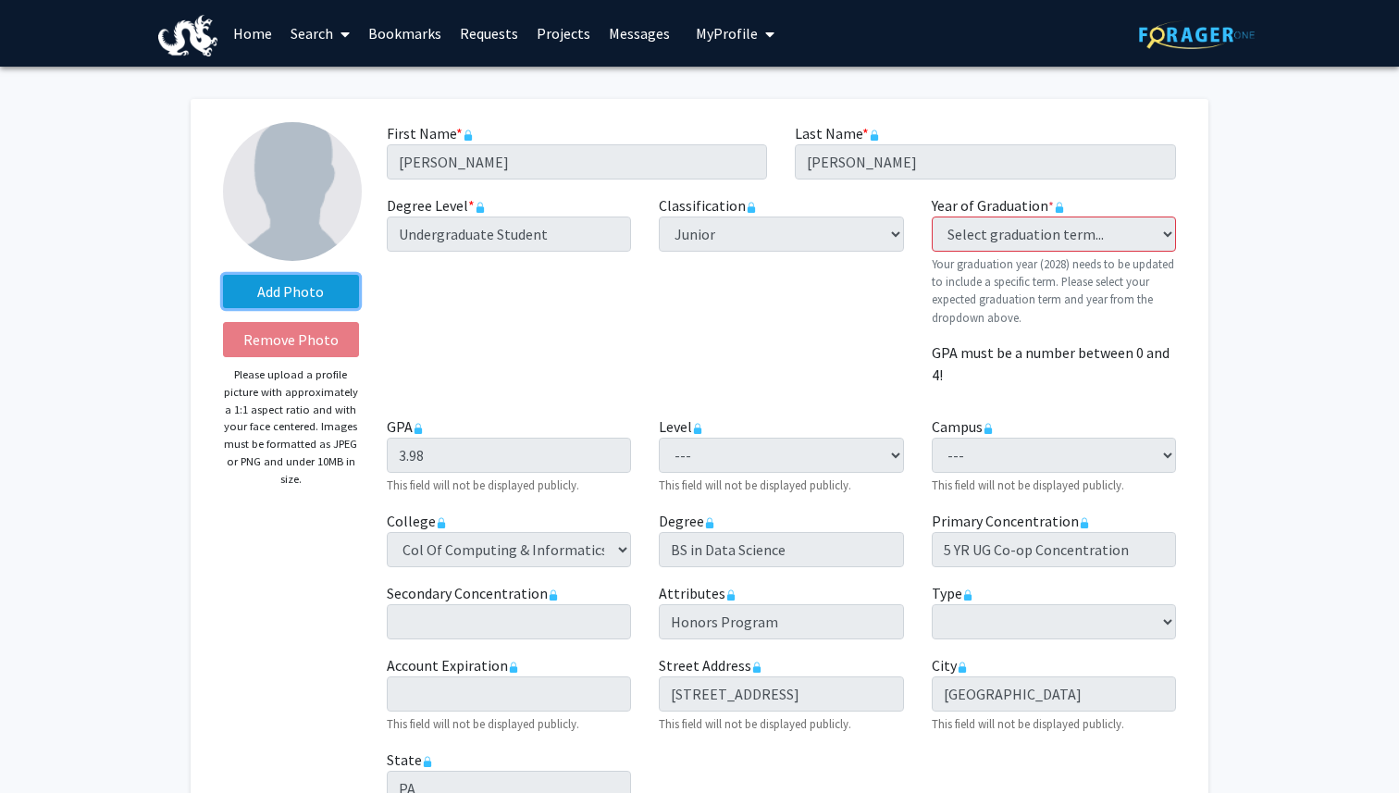
click at [320, 296] on label "Add Photo" at bounding box center [291, 291] width 136 height 33
click at [0, 0] on input "Add Photo" at bounding box center [0, 0] width 0 height 0
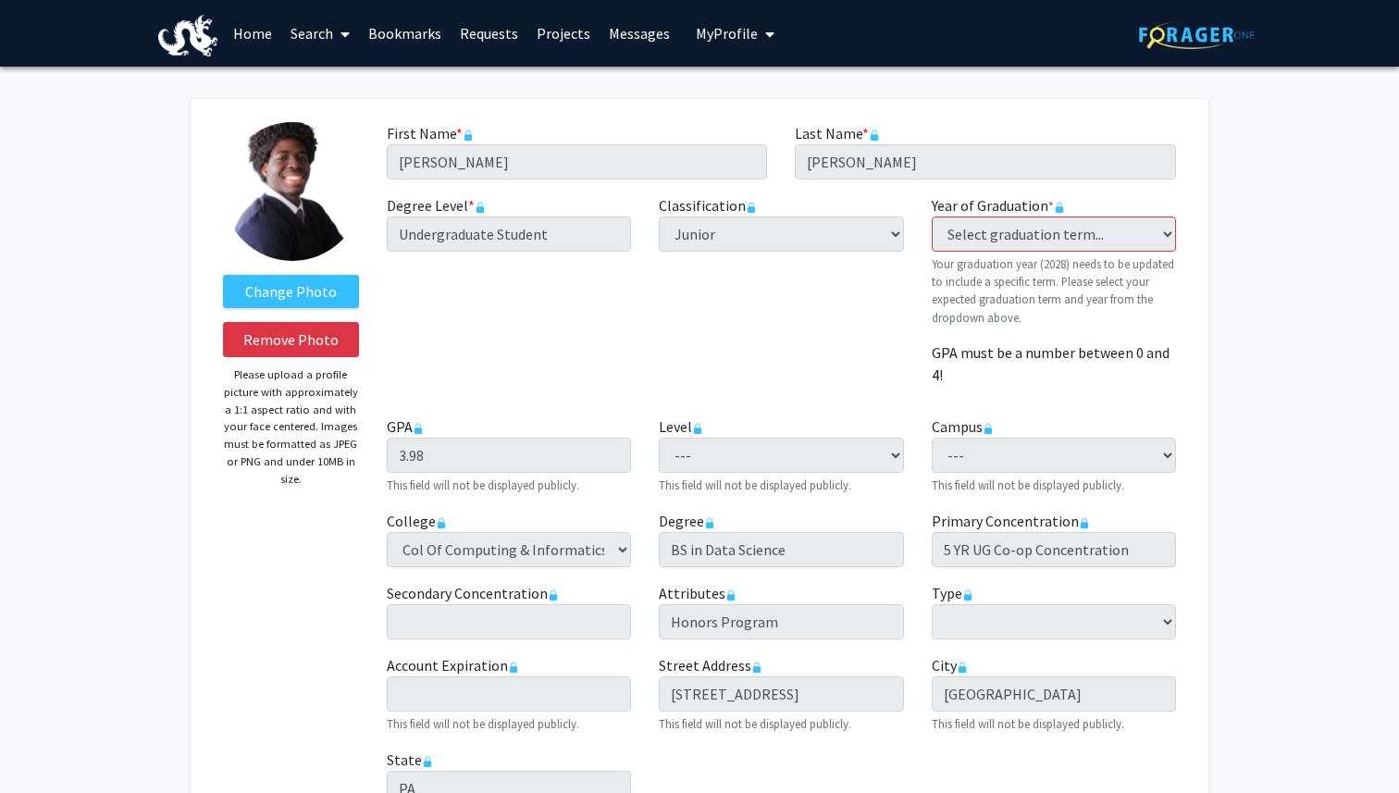
click at [286, 186] on img at bounding box center [292, 191] width 139 height 139
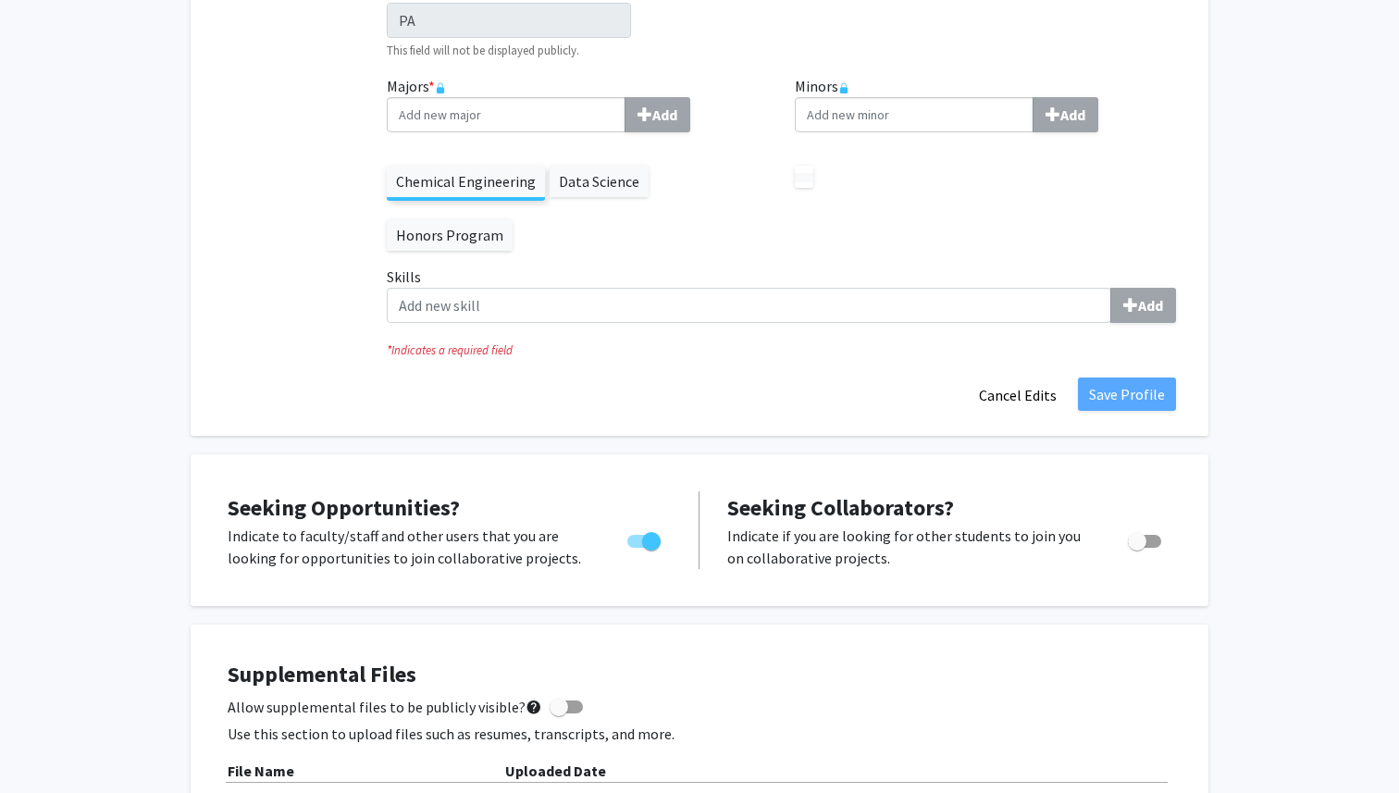
scroll to position [761, 0]
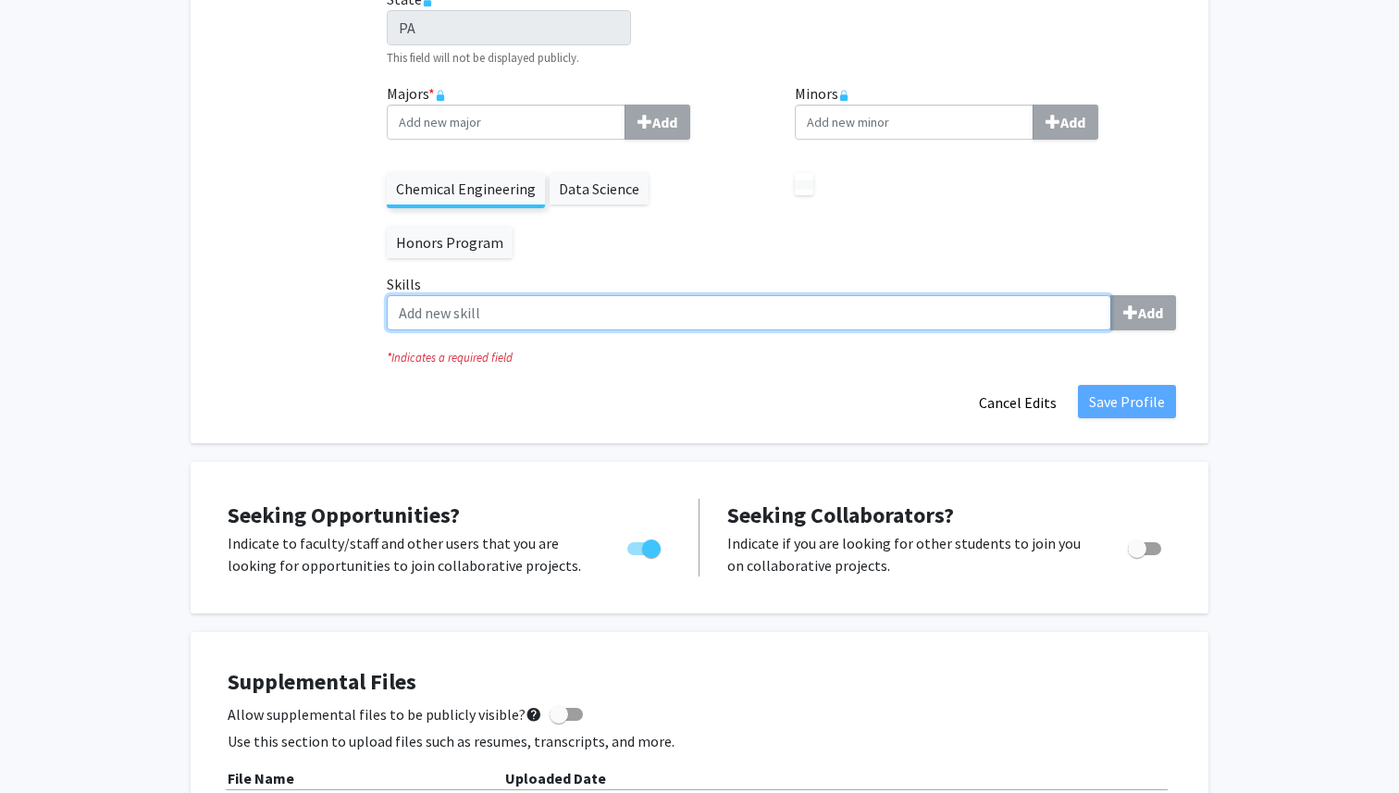
click at [1021, 325] on input "Skills Add" at bounding box center [749, 312] width 725 height 35
type input "Data Analysis"
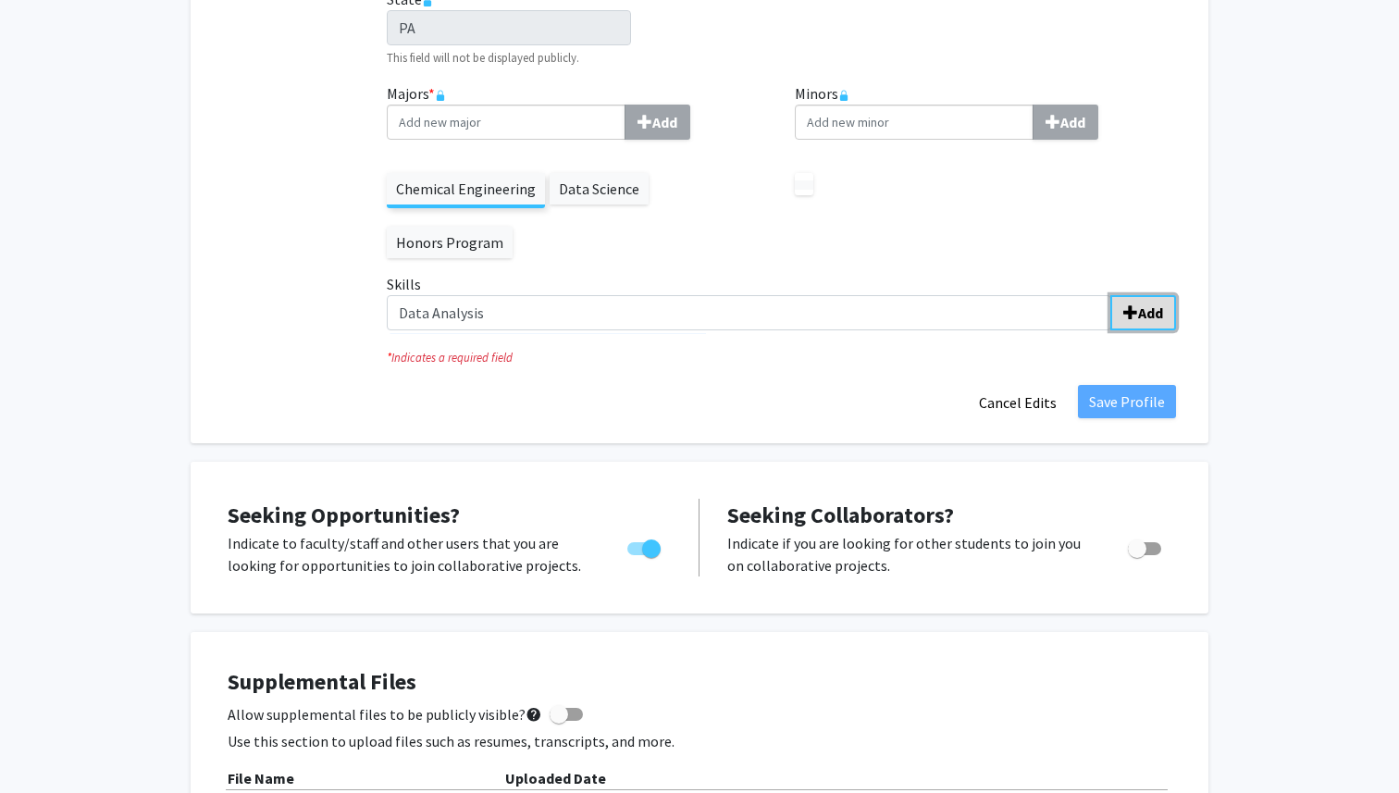
click at [1157, 311] on b "Add" at bounding box center [1150, 313] width 25 height 19
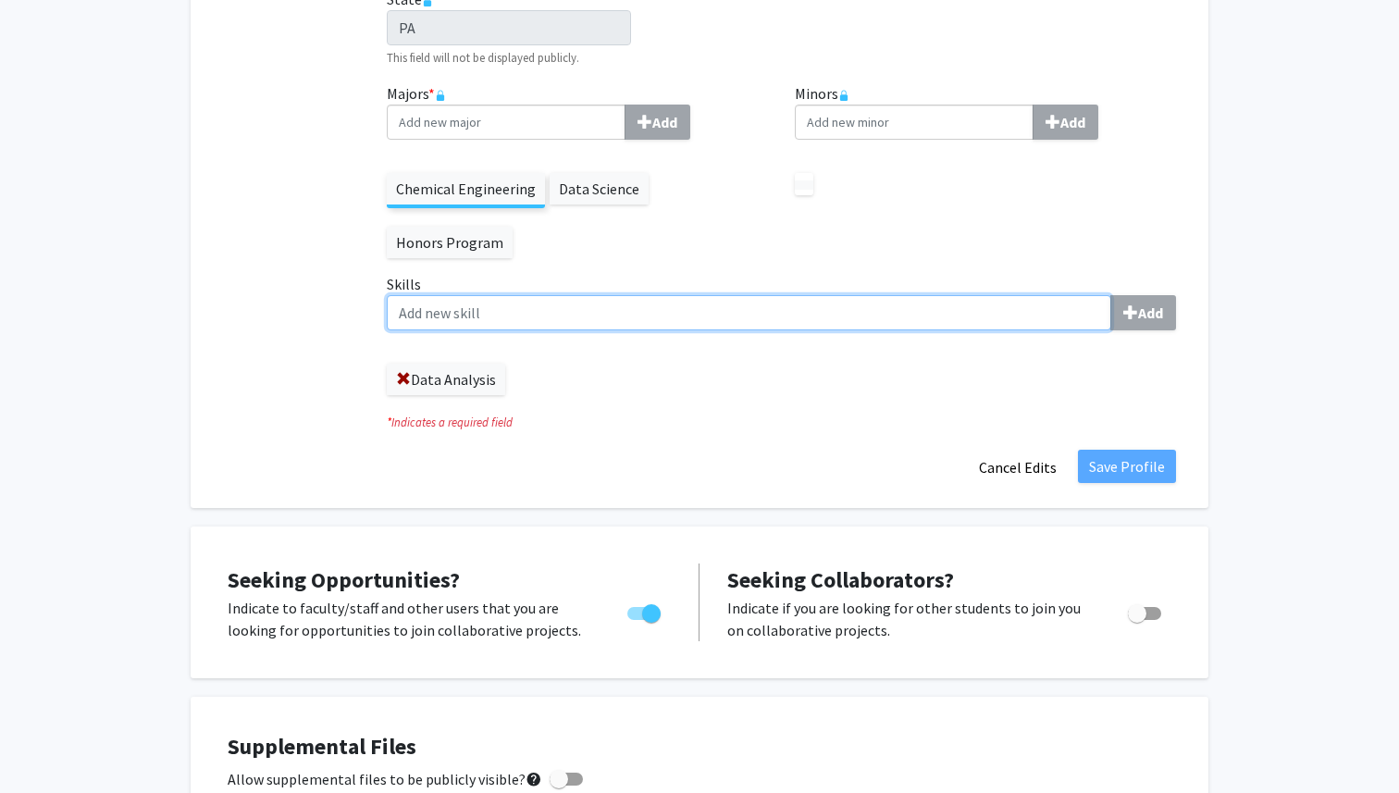
click at [865, 320] on input "Skills Add" at bounding box center [749, 312] width 725 height 35
type input "Object Oriented Programming"
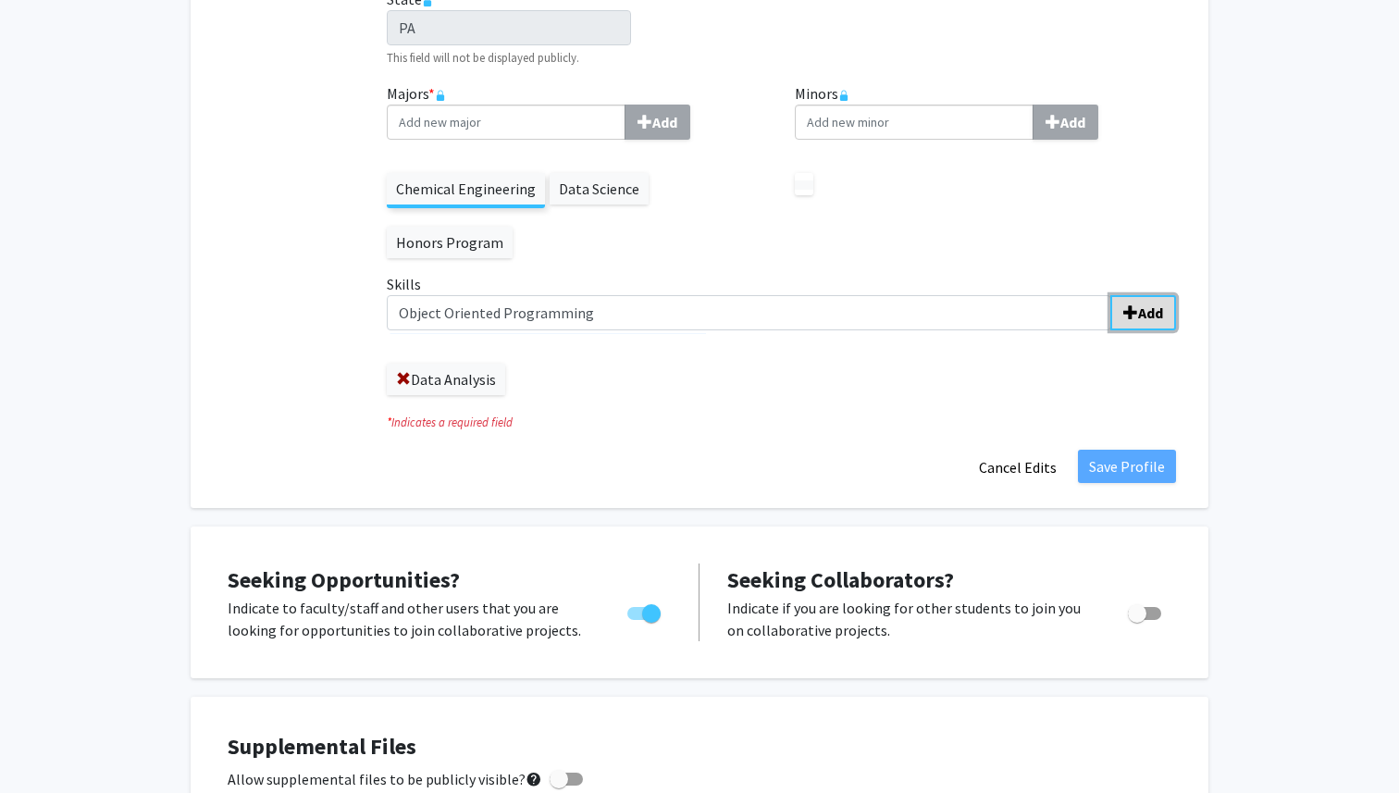
click at [1141, 318] on b "Add" at bounding box center [1150, 313] width 25 height 19
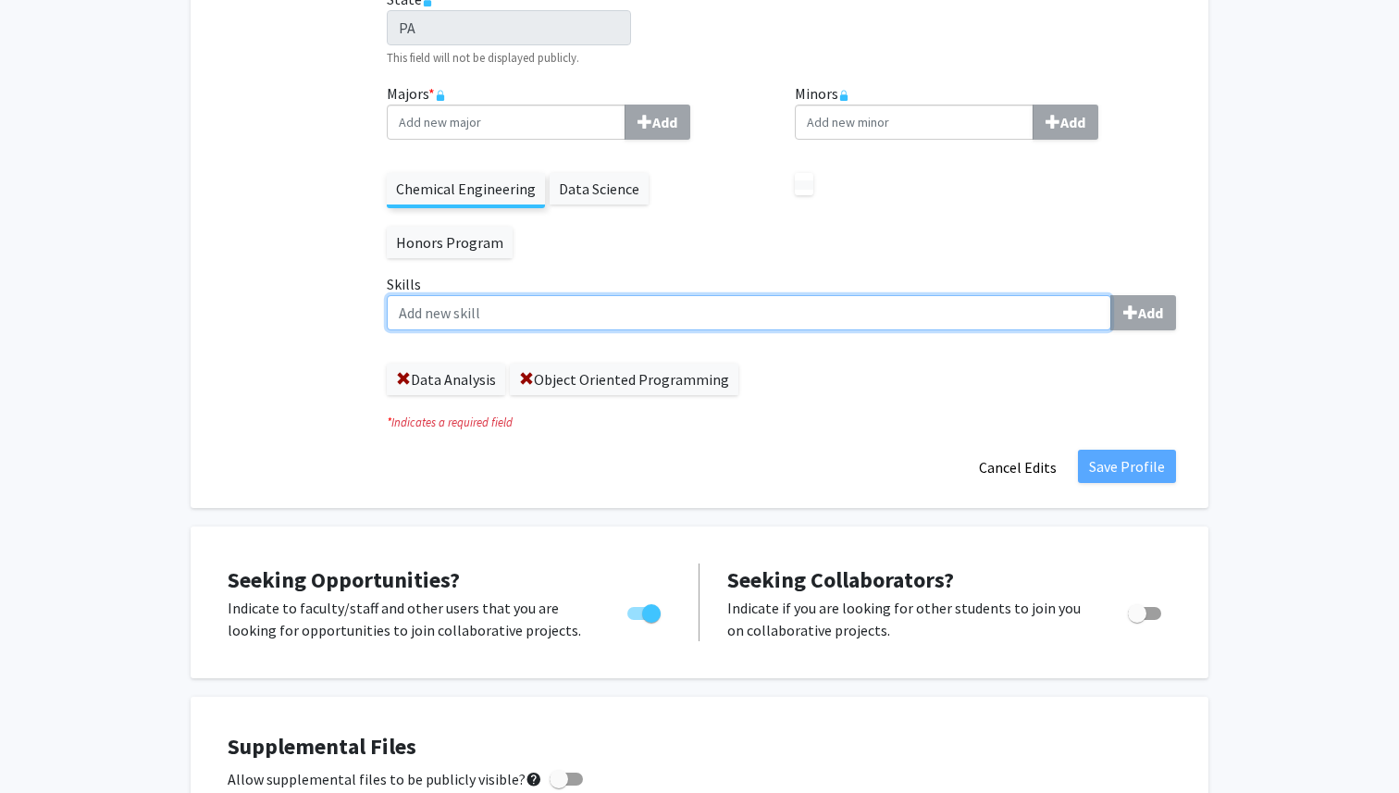
click at [893, 326] on input "Skills Add" at bounding box center [749, 312] width 725 height 35
type input "Data Visualization"
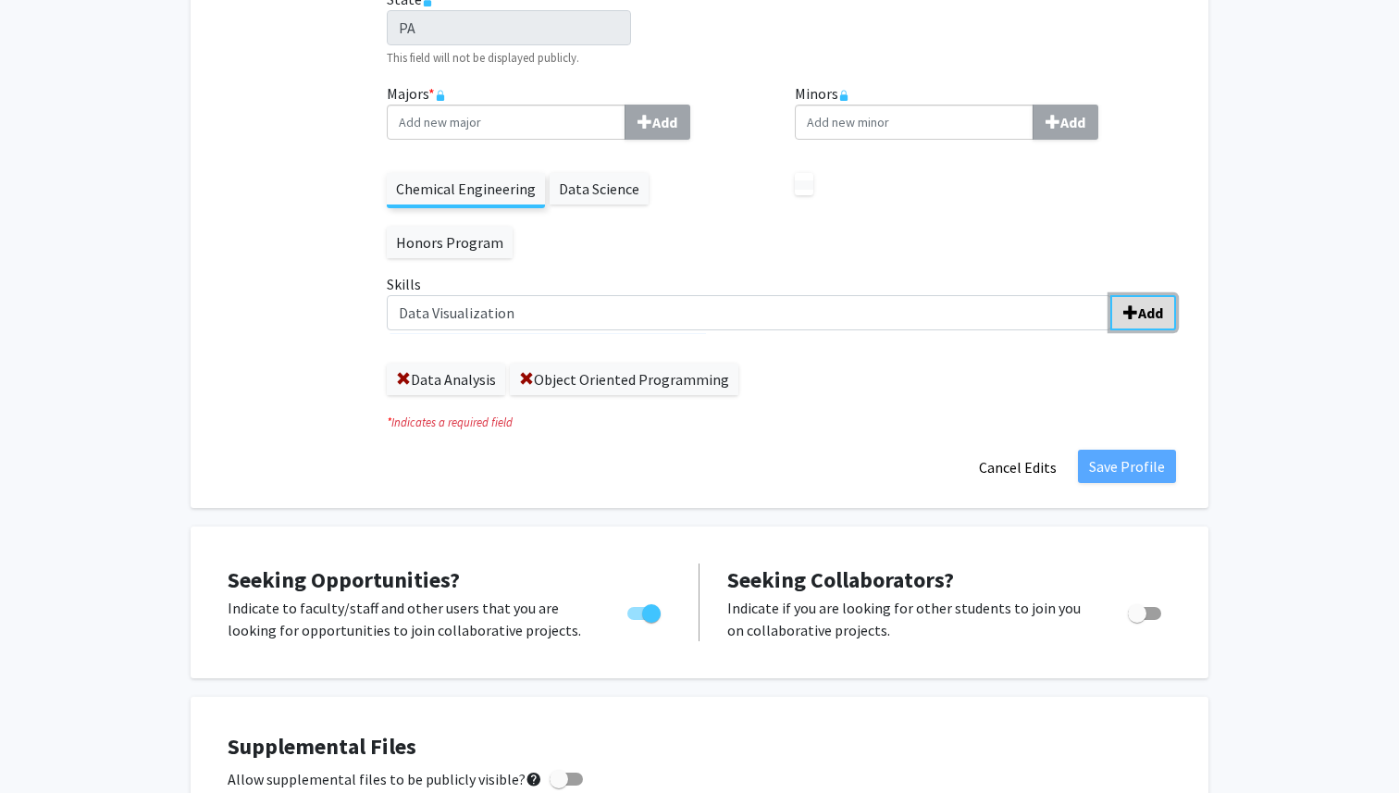
click at [1135, 320] on button "Add" at bounding box center [1143, 312] width 66 height 35
click at [616, 194] on label "Data Science" at bounding box center [599, 188] width 99 height 31
click at [805, 184] on label at bounding box center [804, 184] width 19 height 9
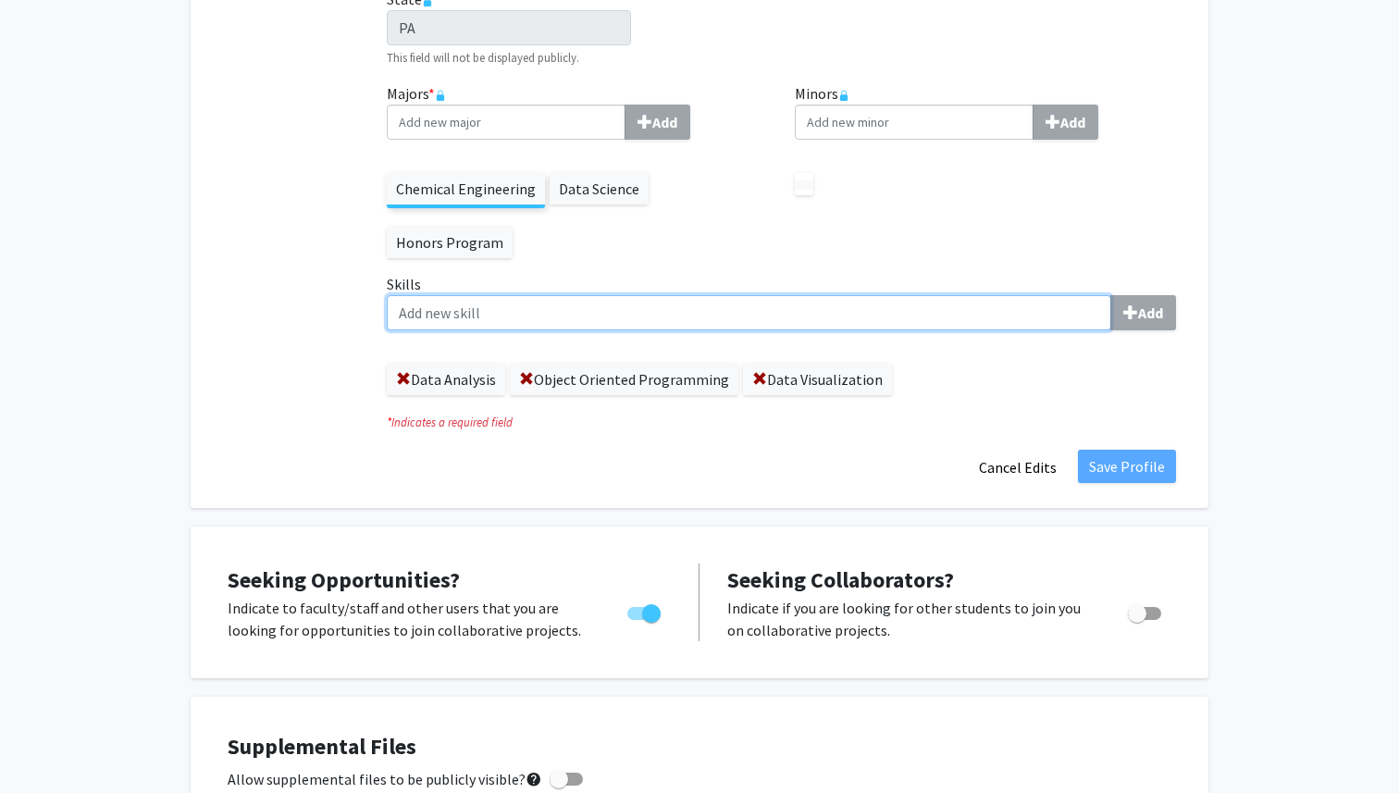
click at [605, 321] on input "Skills Add" at bounding box center [749, 312] width 725 height 35
type input "Financial Analysis"
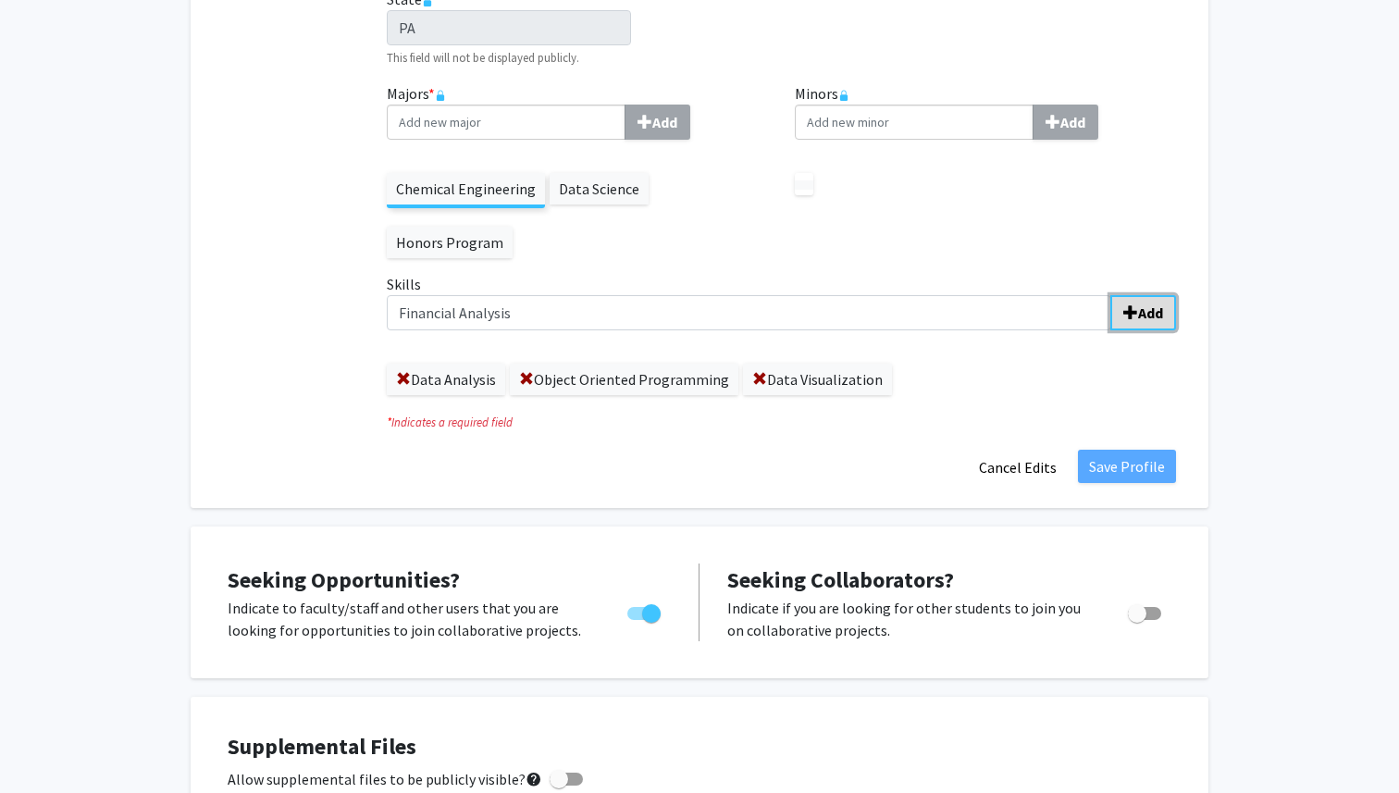
click at [1128, 320] on button "Add" at bounding box center [1143, 312] width 66 height 35
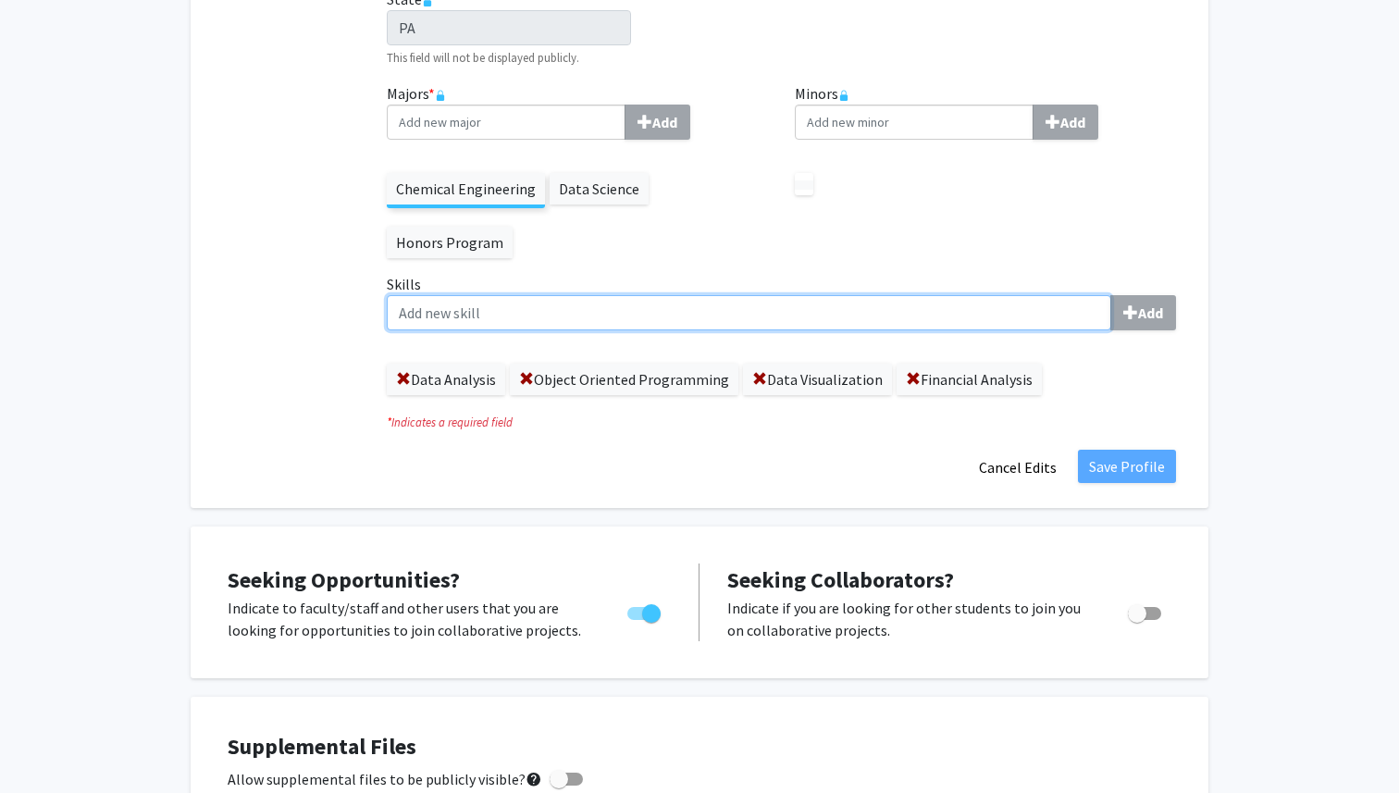
click at [900, 315] on input "Skills Add" at bounding box center [749, 312] width 725 height 35
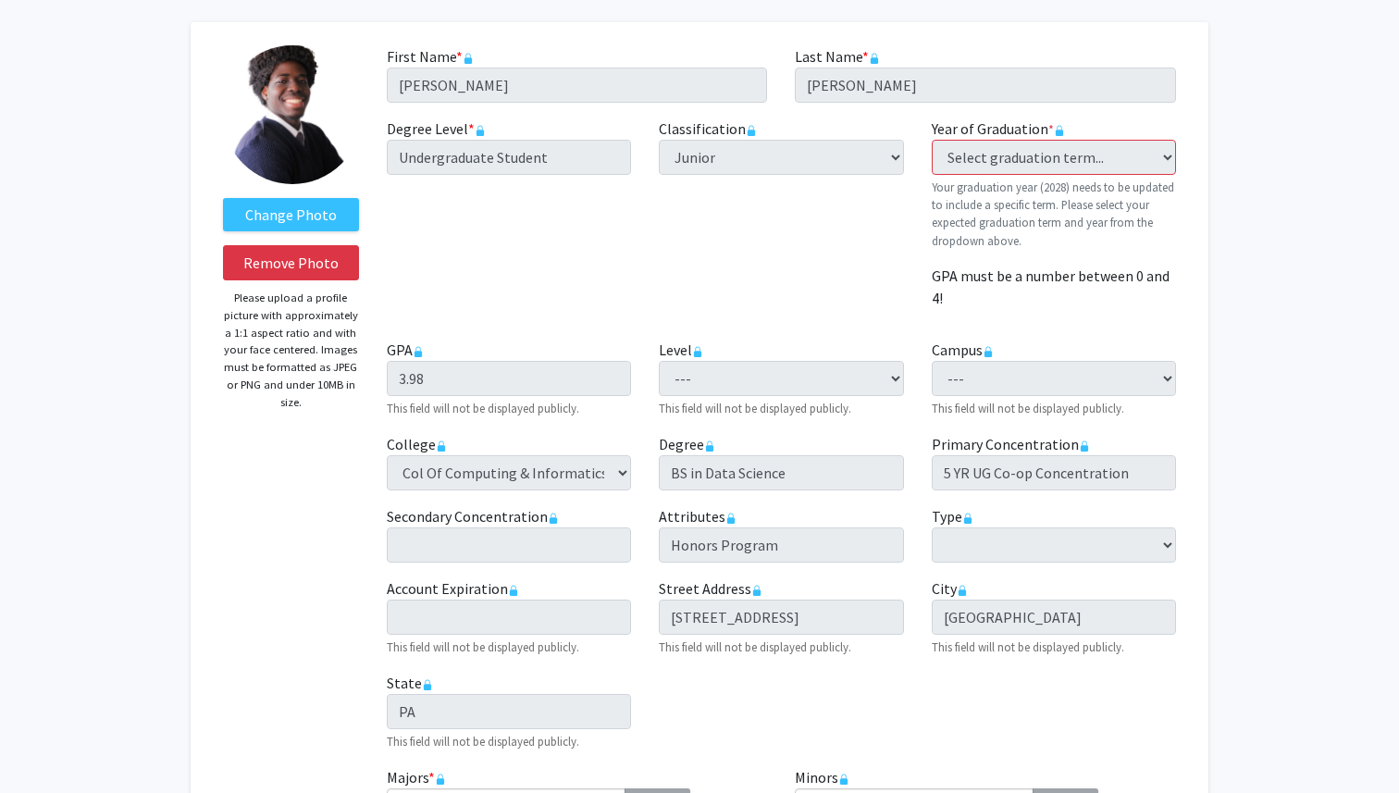
scroll to position [0, 0]
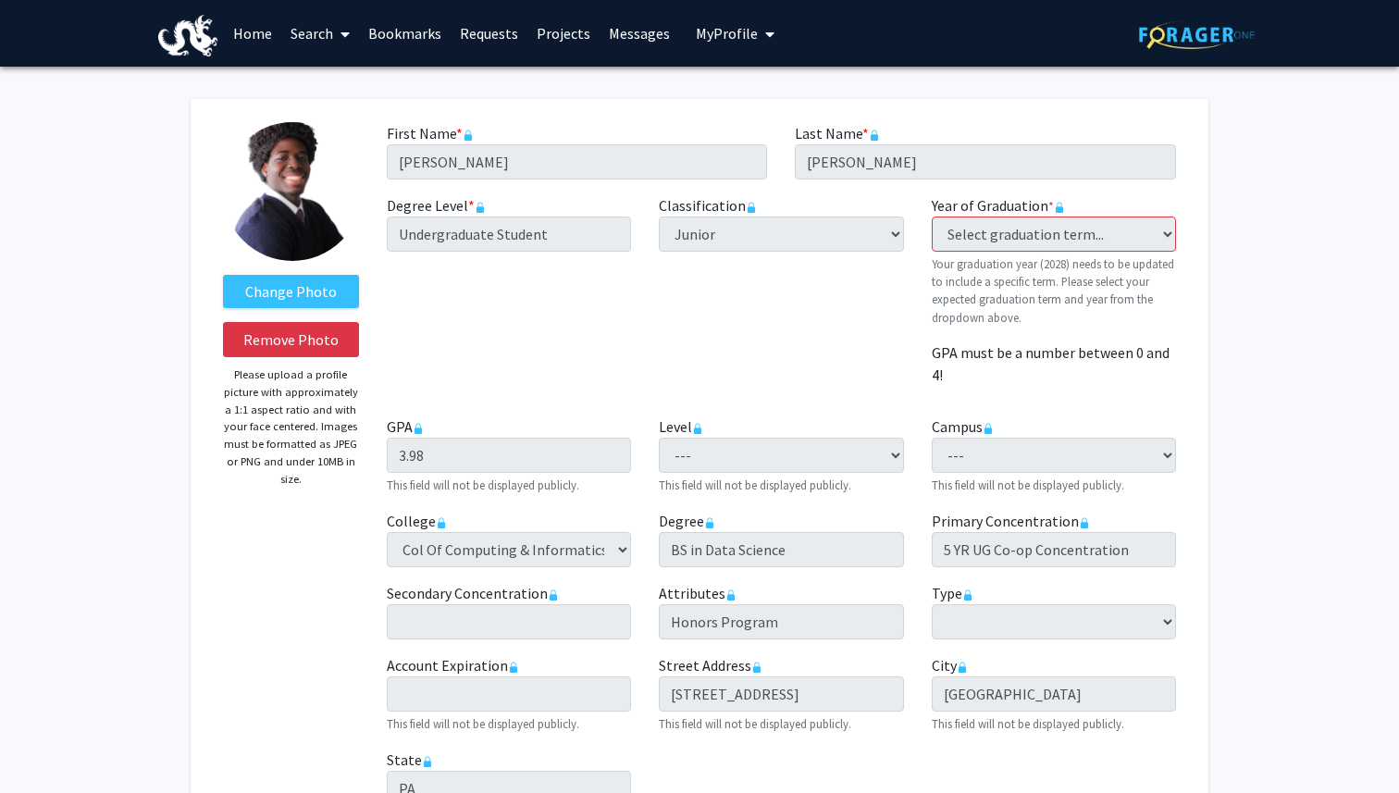
click at [335, 38] on span at bounding box center [341, 34] width 17 height 65
click at [484, 36] on link "Requests" at bounding box center [489, 33] width 77 height 65
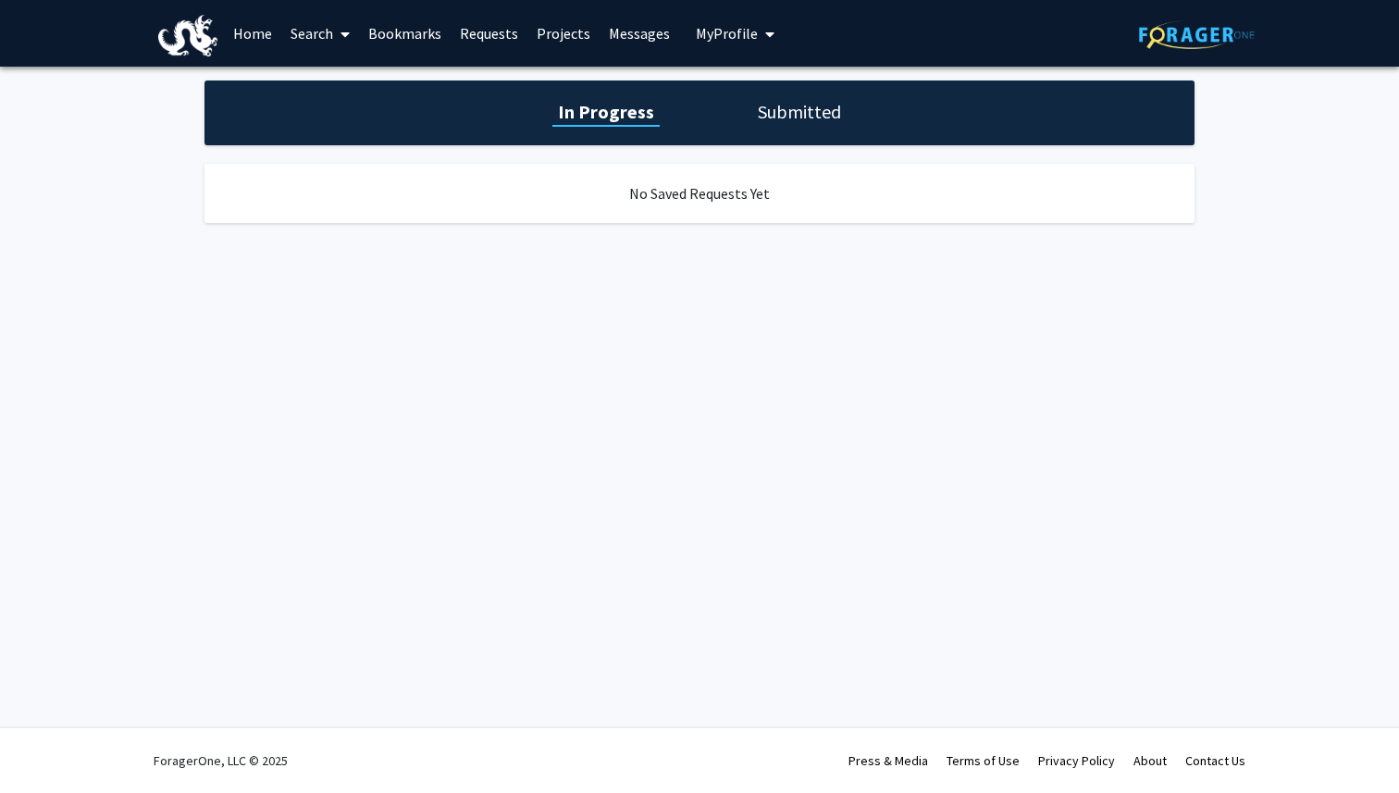
click at [331, 32] on link "Search" at bounding box center [320, 33] width 78 height 65
click at [347, 87] on span "Faculty/Staff" at bounding box center [349, 85] width 136 height 37
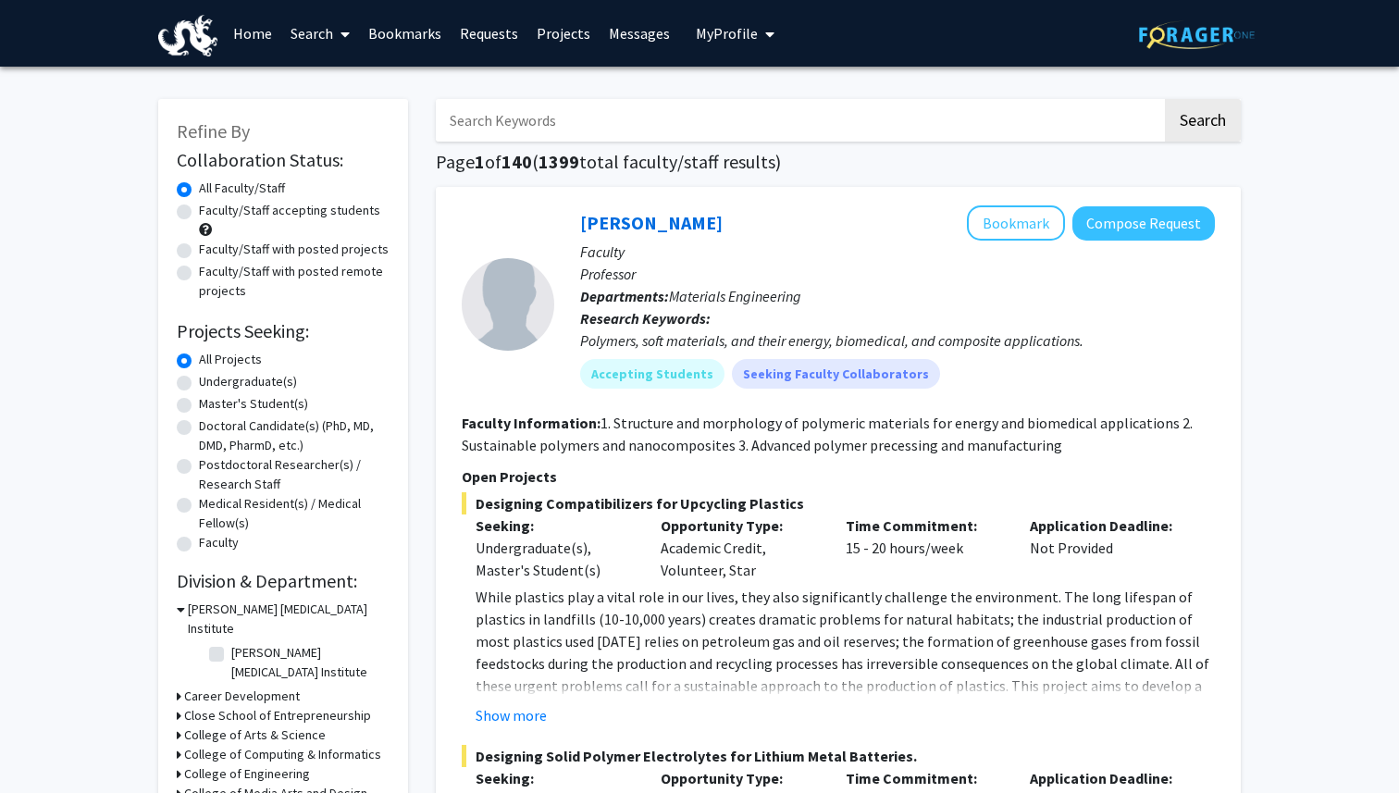
click at [252, 386] on label "Undergraduate(s)" at bounding box center [248, 381] width 98 height 19
click at [211, 384] on input "Undergraduate(s)" at bounding box center [205, 378] width 12 height 12
radio input "true"
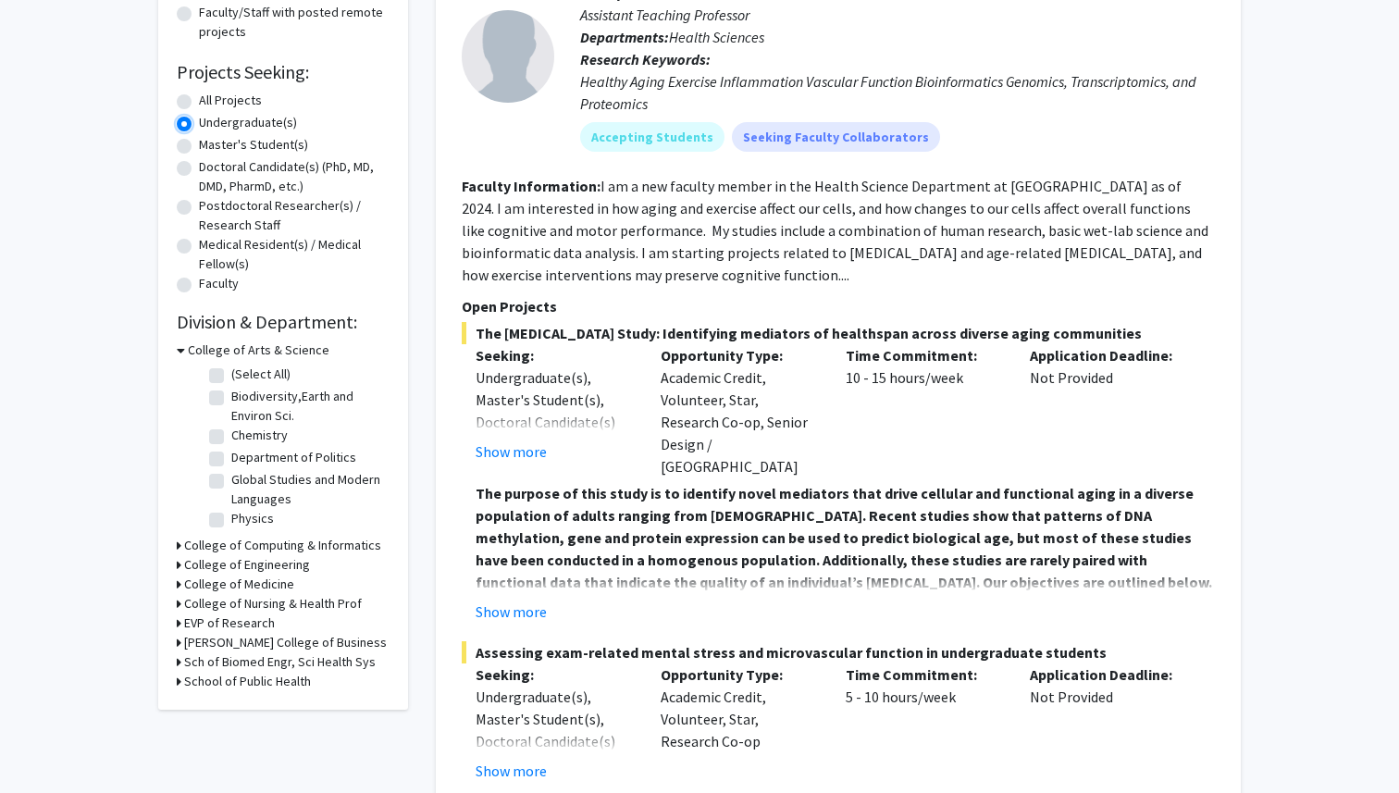
scroll to position [263, 0]
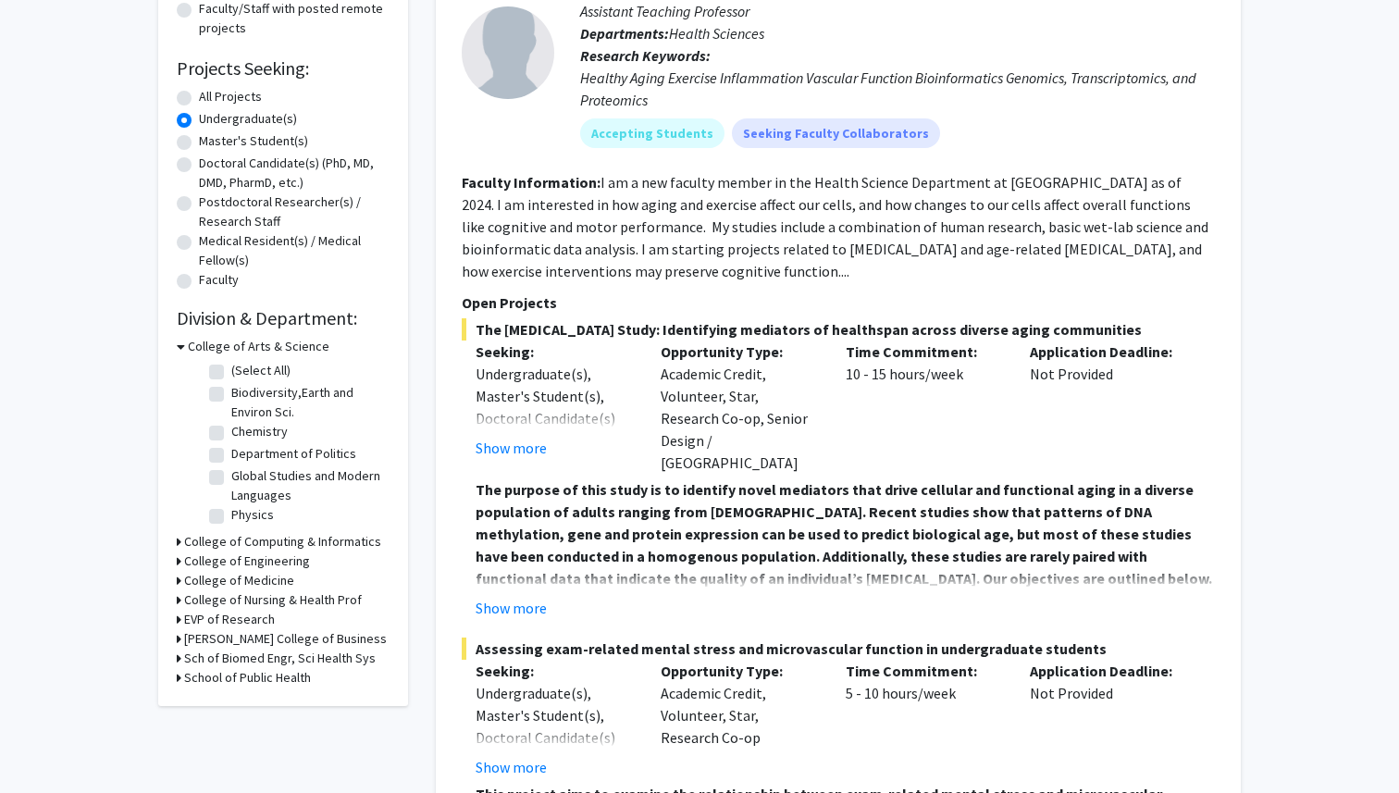
click at [177, 544] on icon at bounding box center [179, 541] width 5 height 19
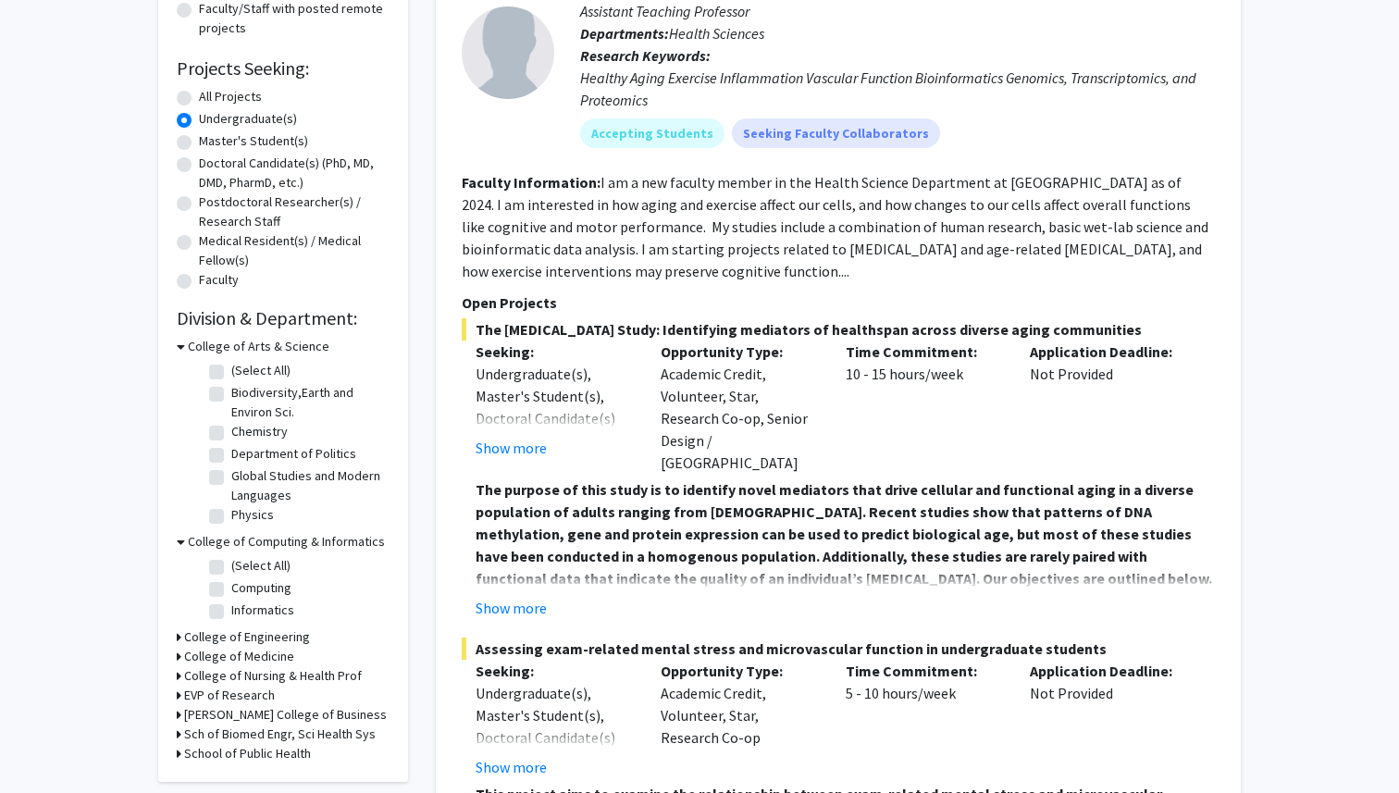
click at [231, 569] on label "(Select All)" at bounding box center [260, 565] width 59 height 19
click at [231, 568] on input "(Select All)" at bounding box center [237, 562] width 12 height 12
checkbox input "true"
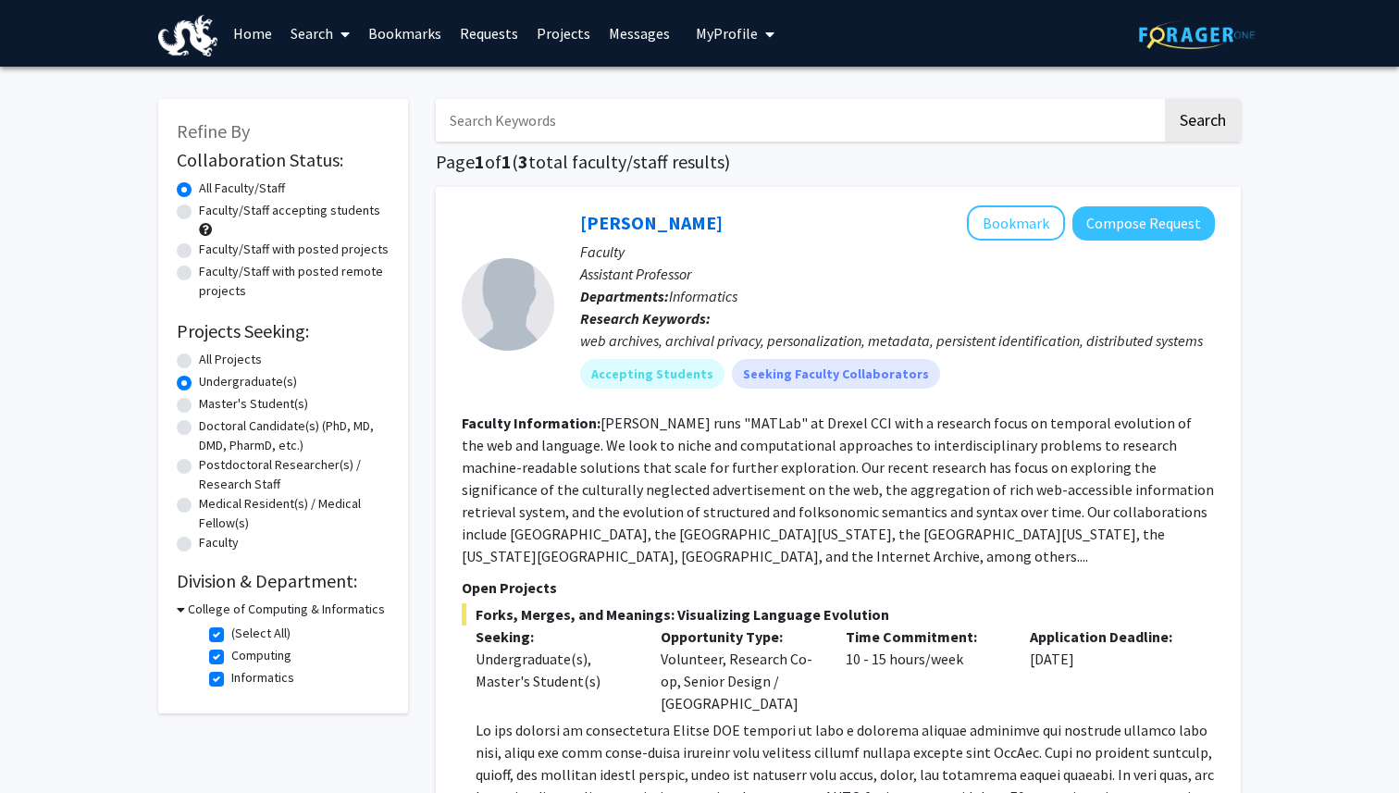
click at [182, 613] on icon at bounding box center [181, 609] width 8 height 19
click at [260, 32] on link "Home" at bounding box center [252, 33] width 57 height 65
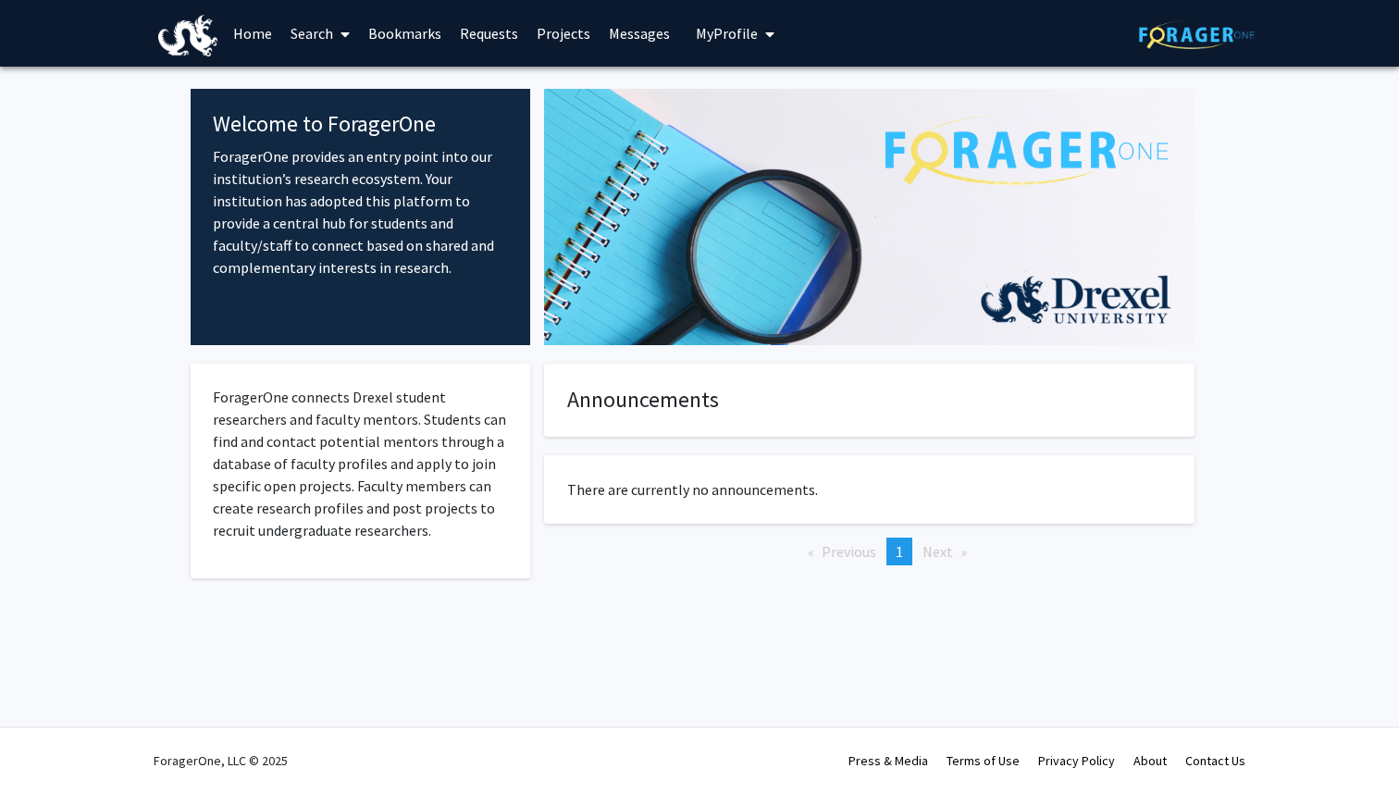
click at [558, 31] on link "Projects" at bounding box center [563, 33] width 72 height 65
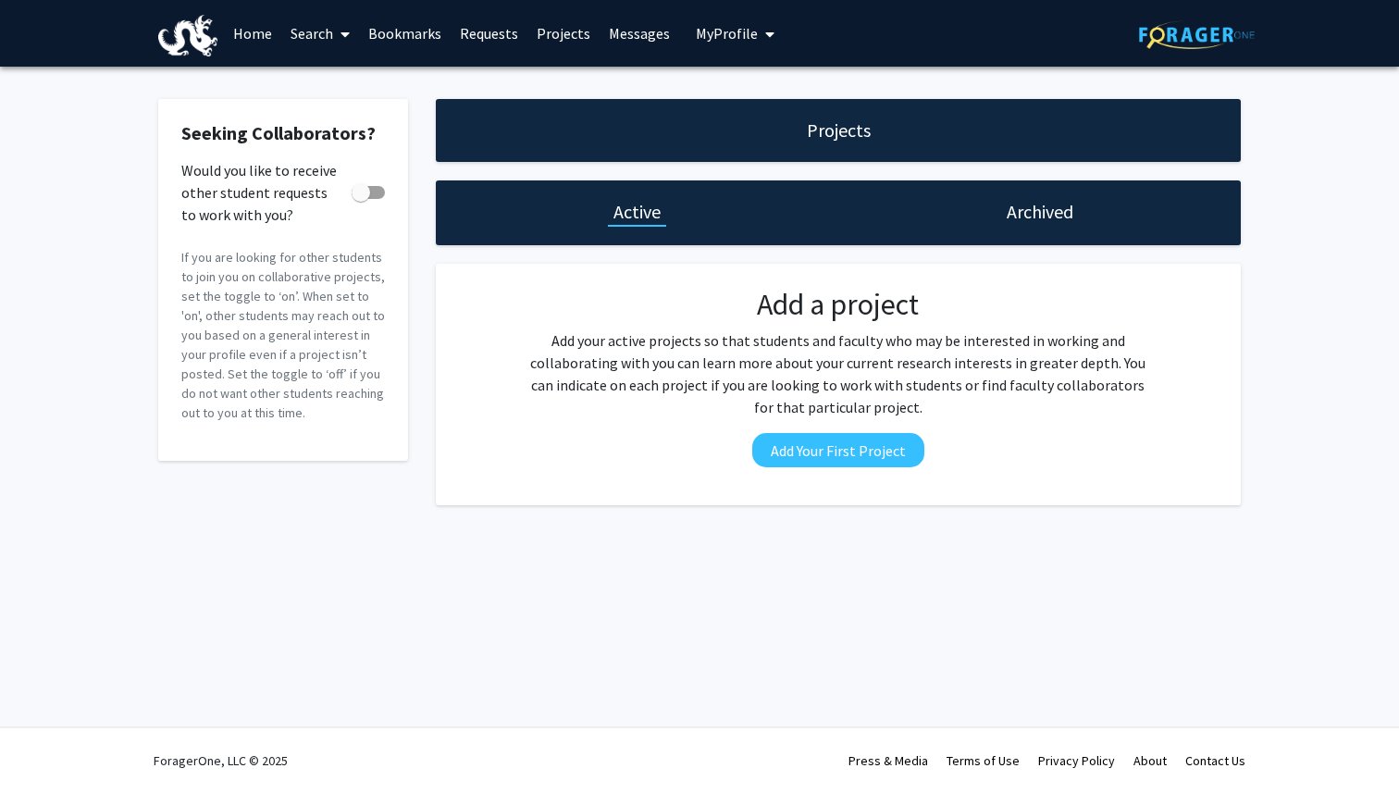
click at [707, 30] on span "My Profile" at bounding box center [727, 33] width 62 height 19
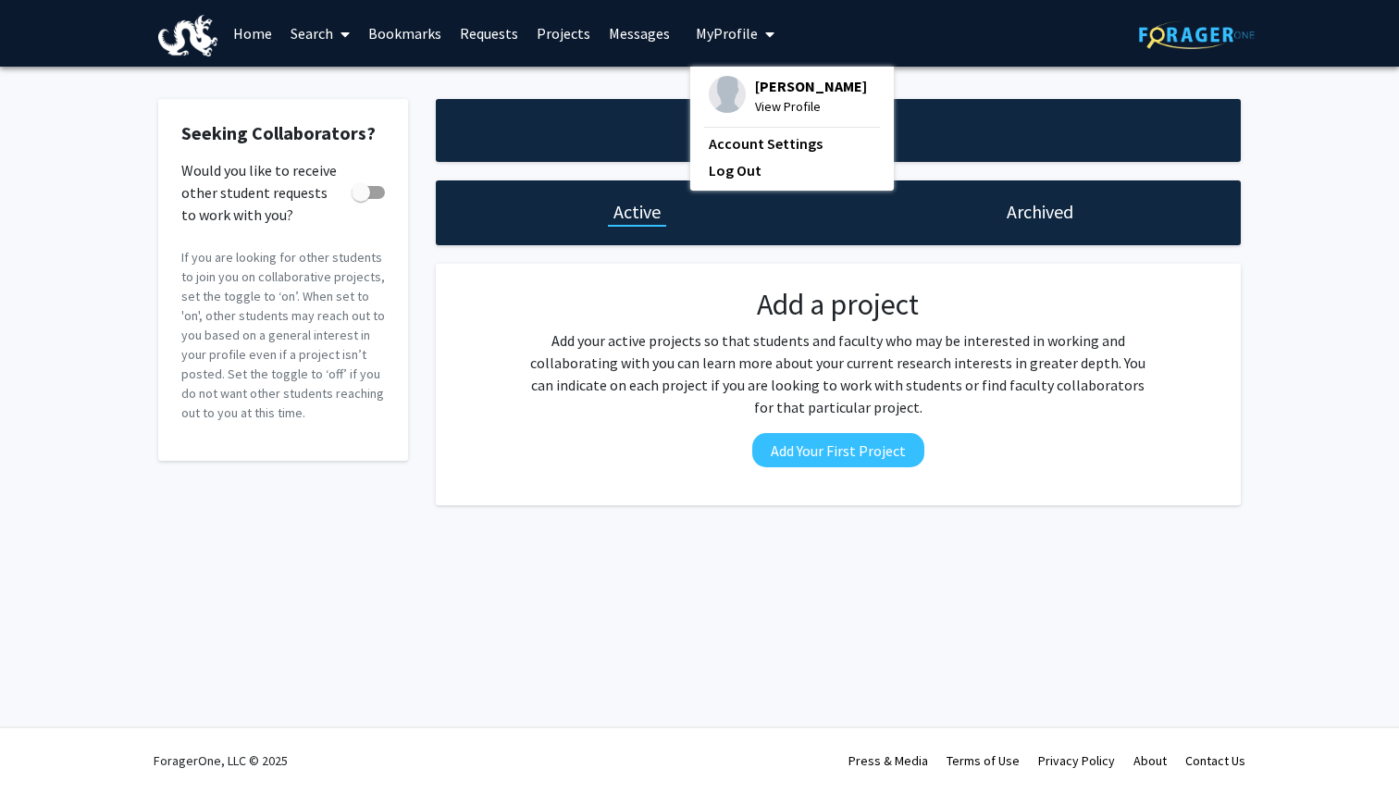
click at [756, 117] on span "View Profile" at bounding box center [811, 106] width 112 height 20
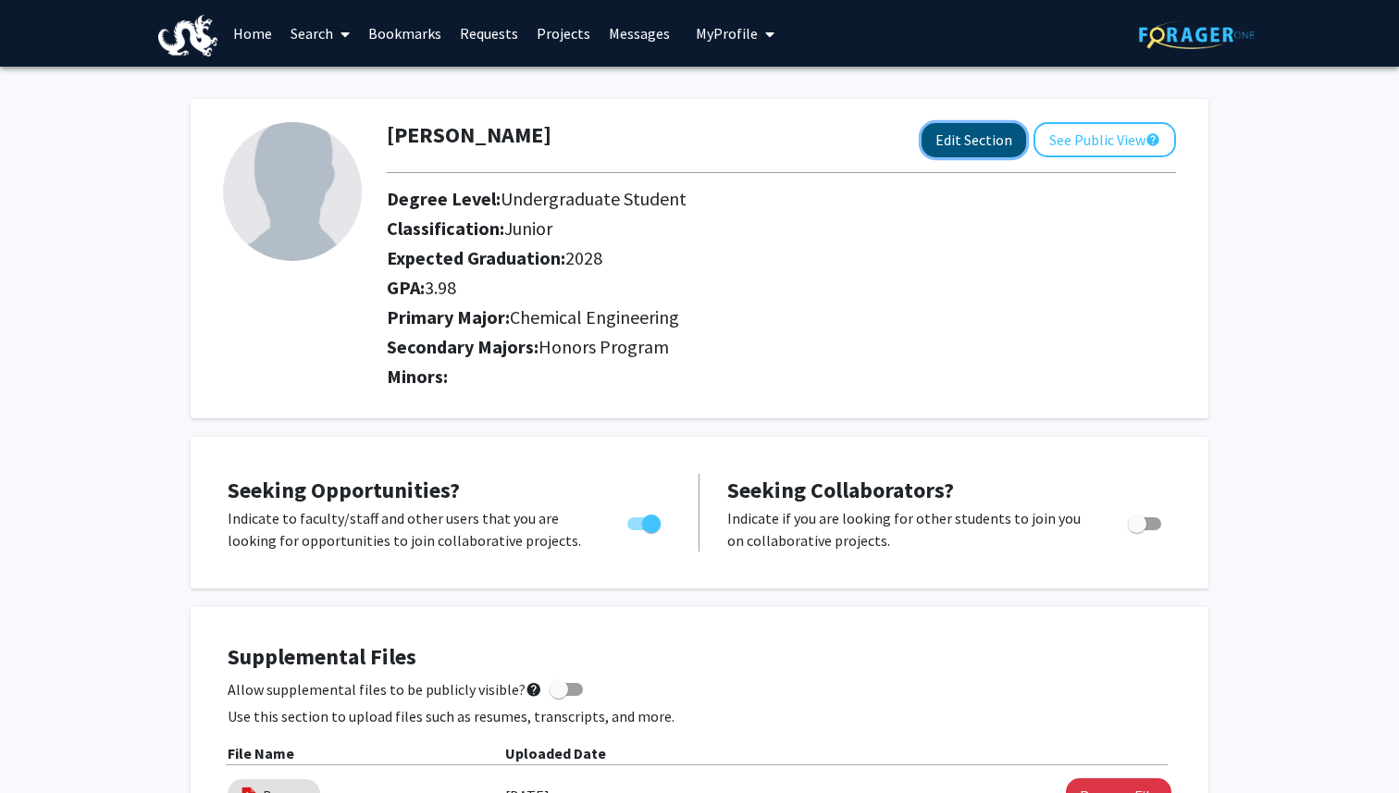
click at [945, 140] on button "Edit Section" at bounding box center [974, 140] width 105 height 34
select select "junior"
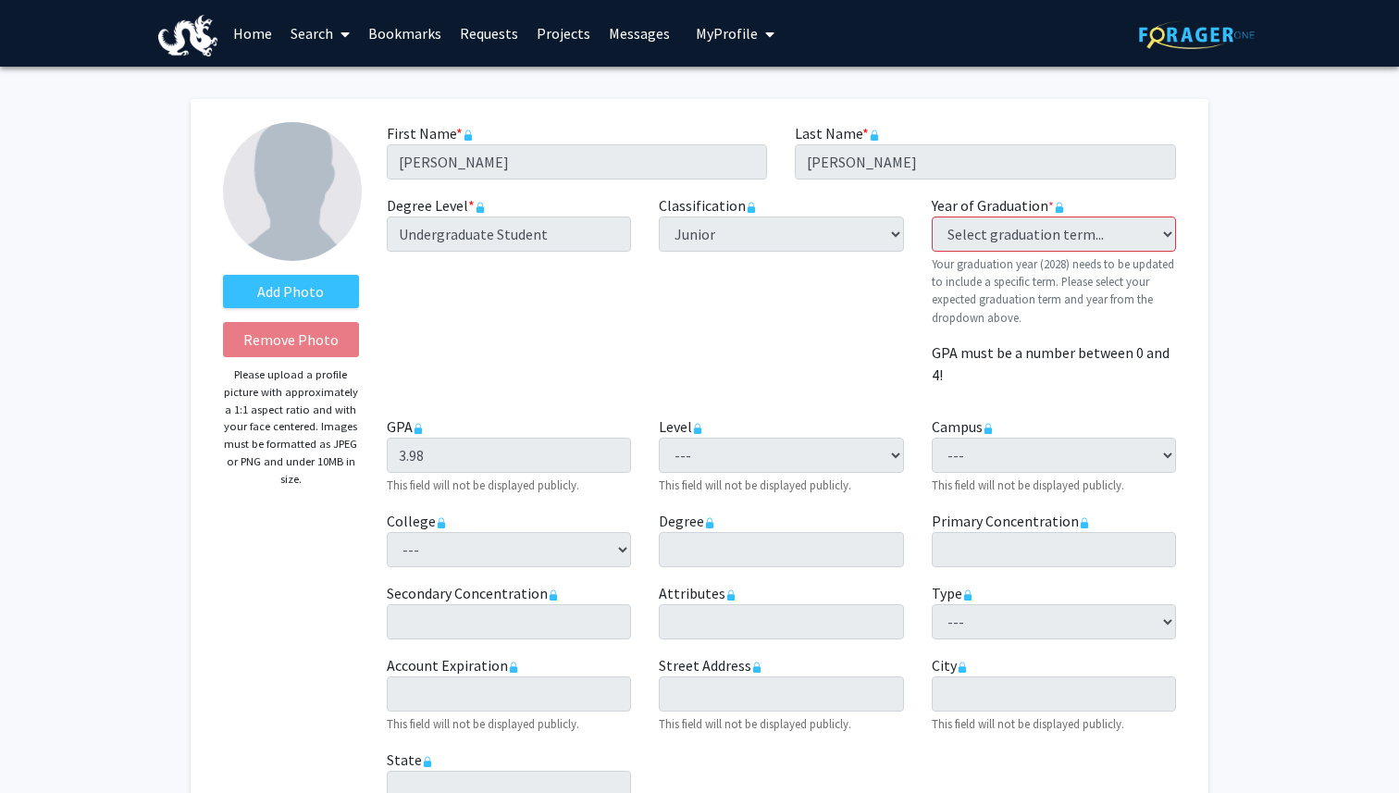
click at [336, 31] on span at bounding box center [341, 34] width 17 height 65
click at [346, 79] on span "Faculty/Staff" at bounding box center [349, 85] width 136 height 37
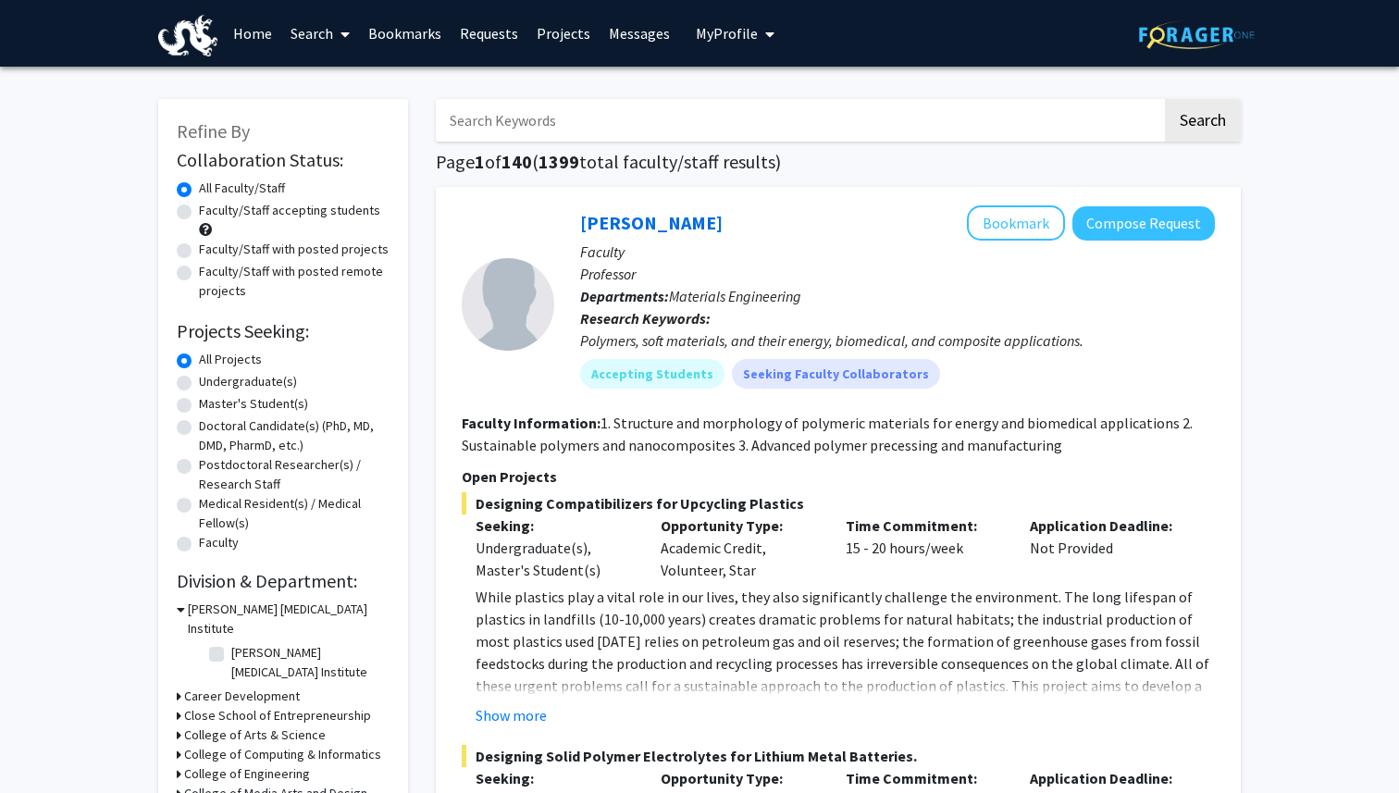
click at [264, 384] on label "Undergraduate(s)" at bounding box center [248, 381] width 98 height 19
click at [211, 384] on input "Undergraduate(s)" at bounding box center [205, 378] width 12 height 12
radio input "true"
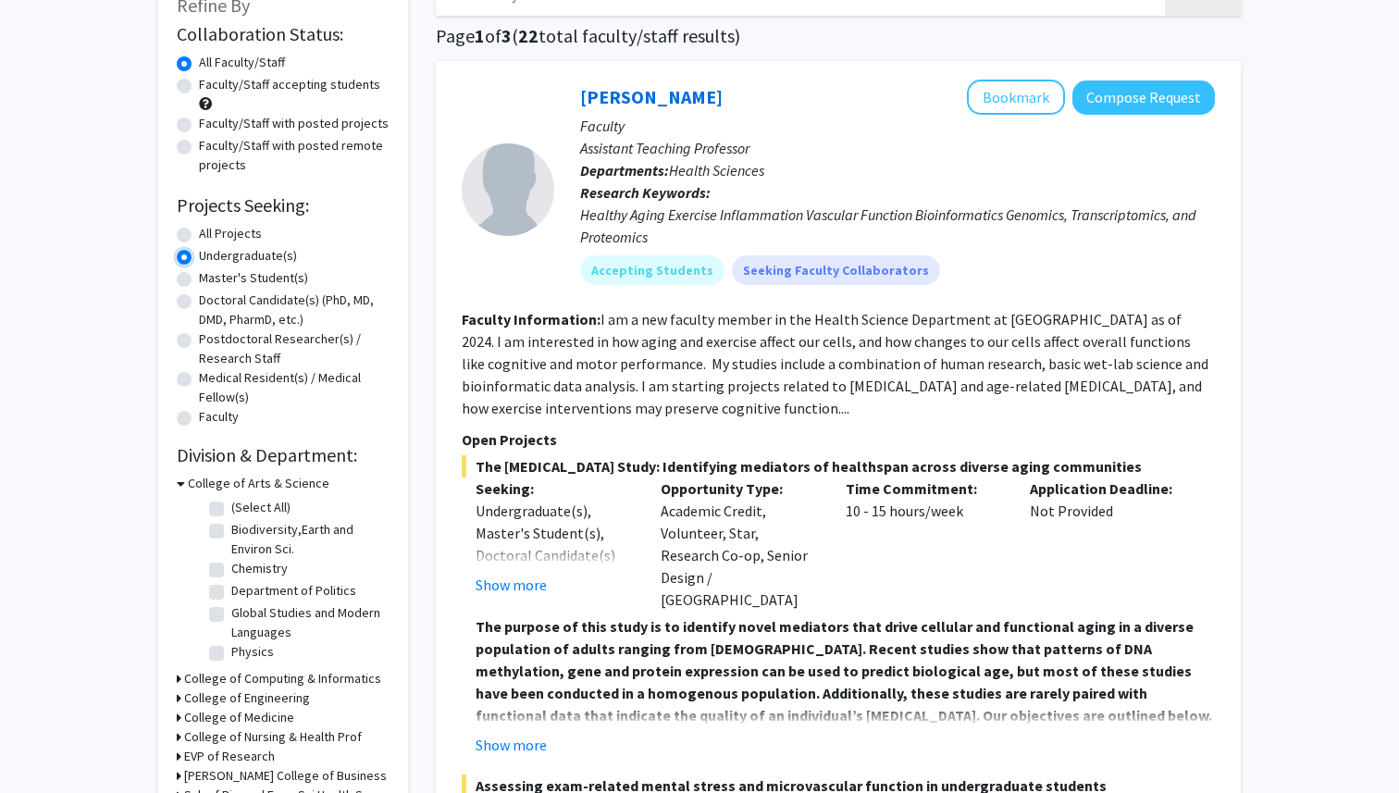
scroll to position [170, 0]
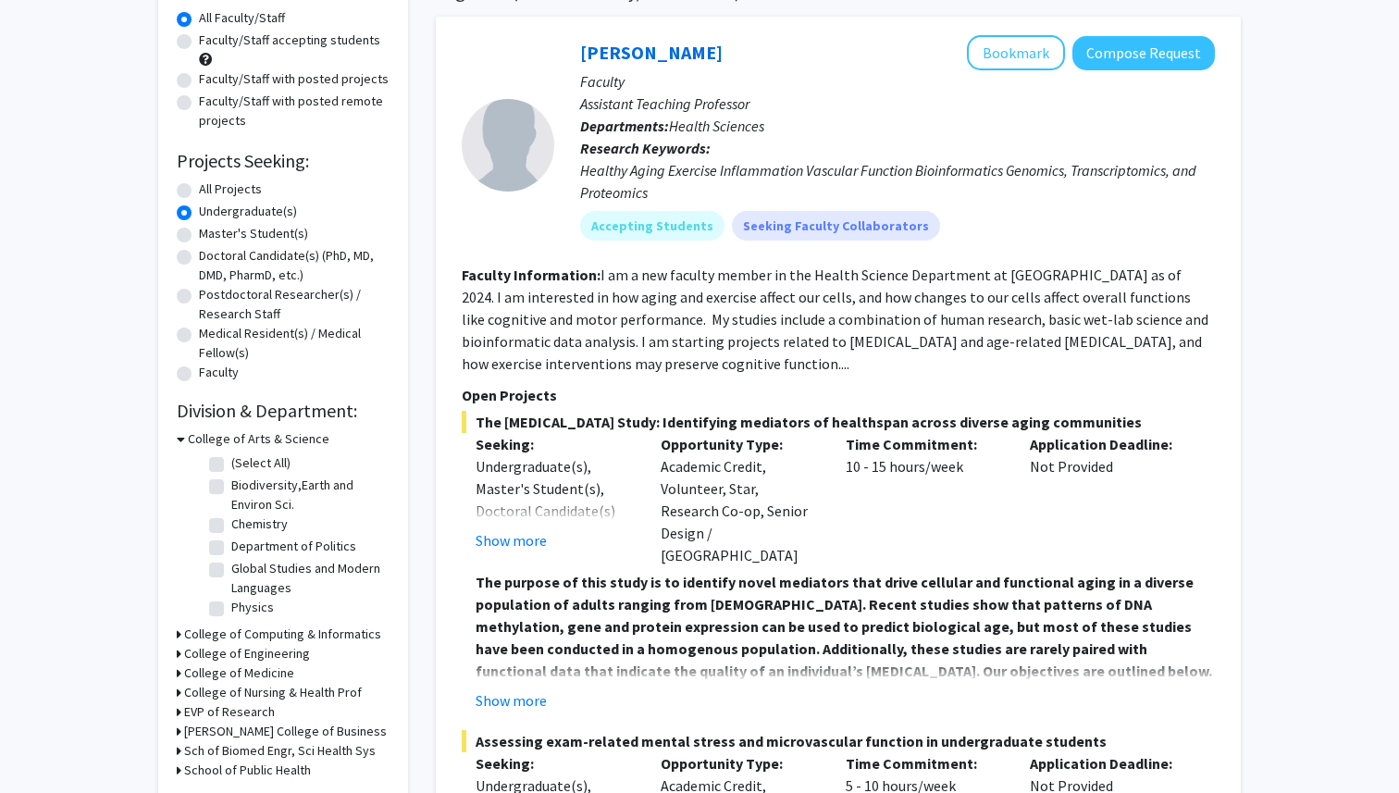
click at [177, 633] on icon at bounding box center [179, 634] width 5 height 19
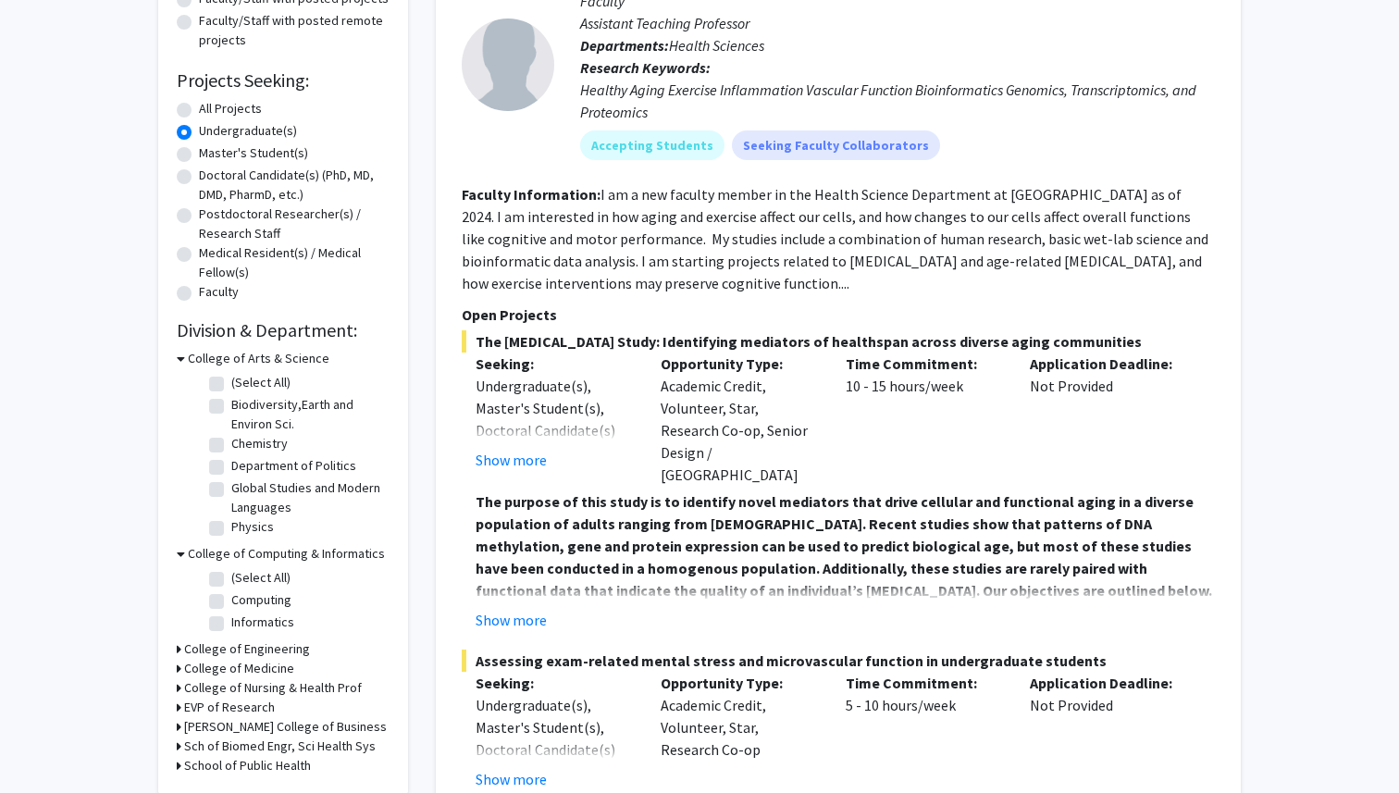
scroll to position [270, 0]
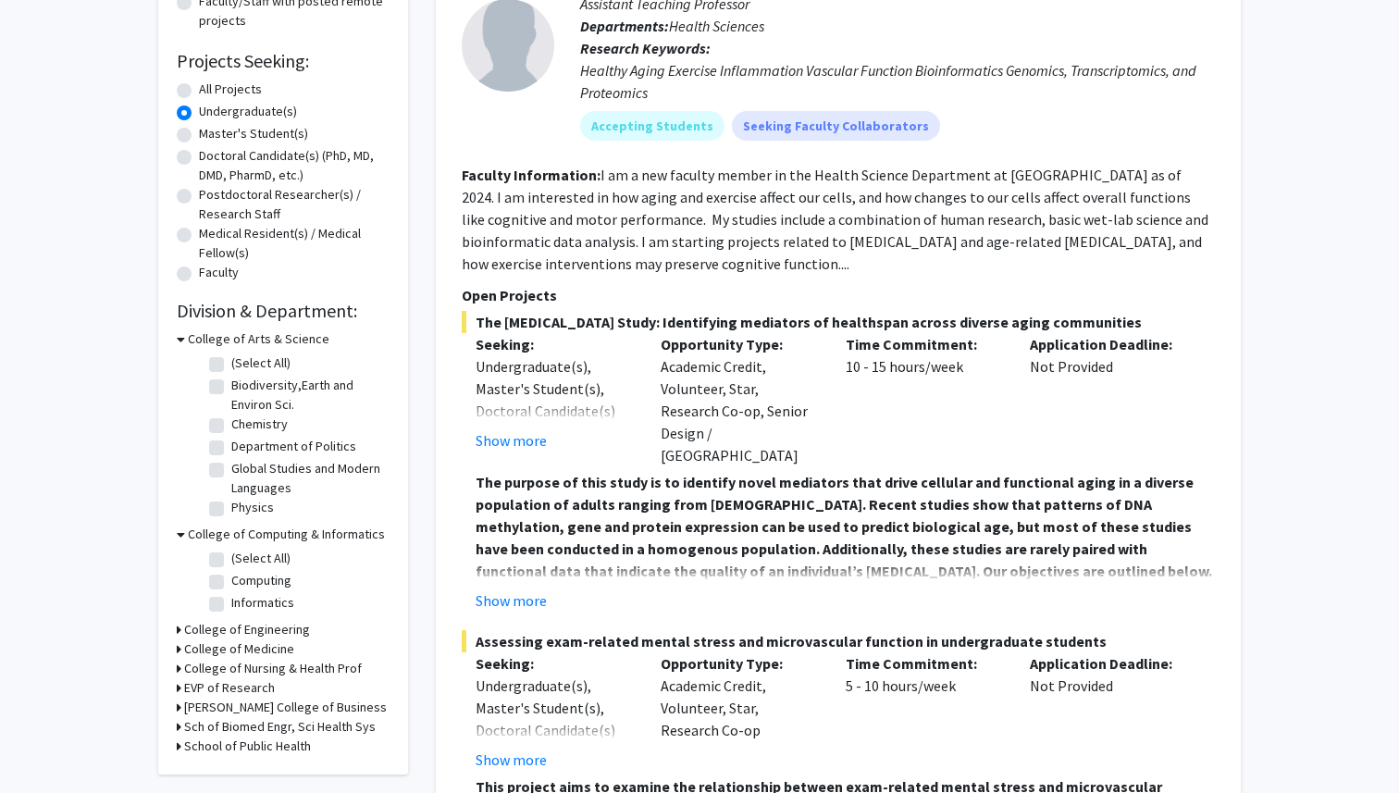
click at [231, 561] on label "(Select All)" at bounding box center [260, 558] width 59 height 19
click at [231, 561] on input "(Select All)" at bounding box center [237, 555] width 12 height 12
checkbox input "true"
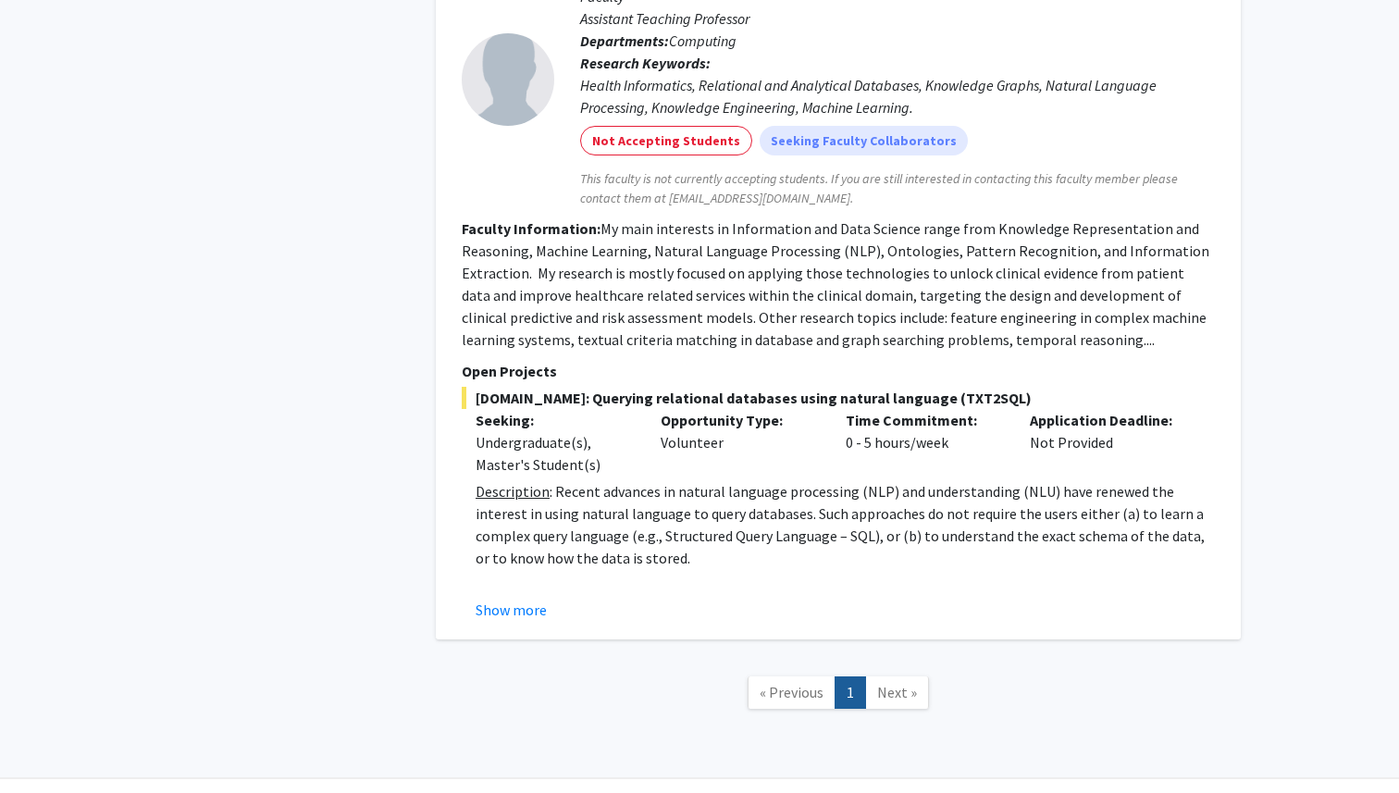
scroll to position [1704, 0]
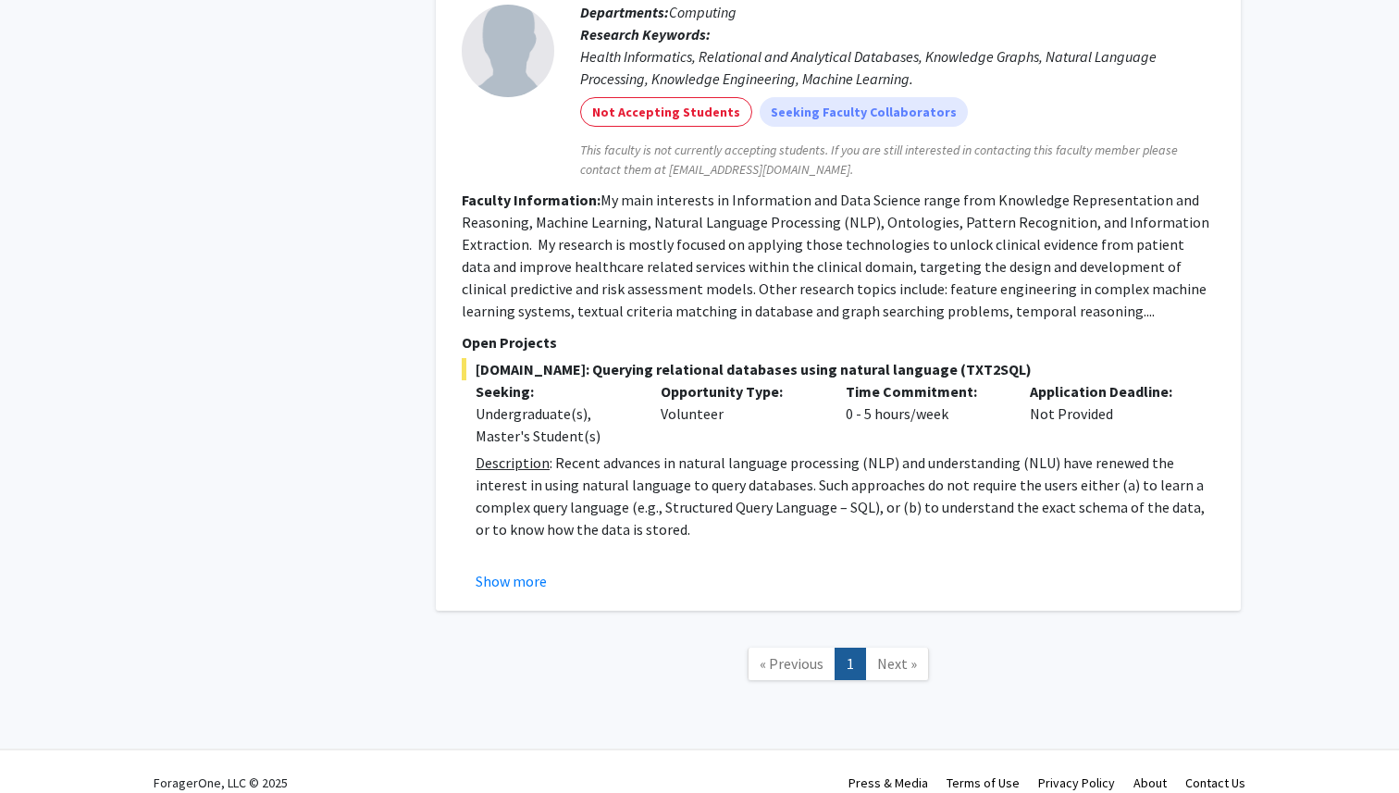
click at [868, 648] on link "Next »" at bounding box center [897, 664] width 64 height 32
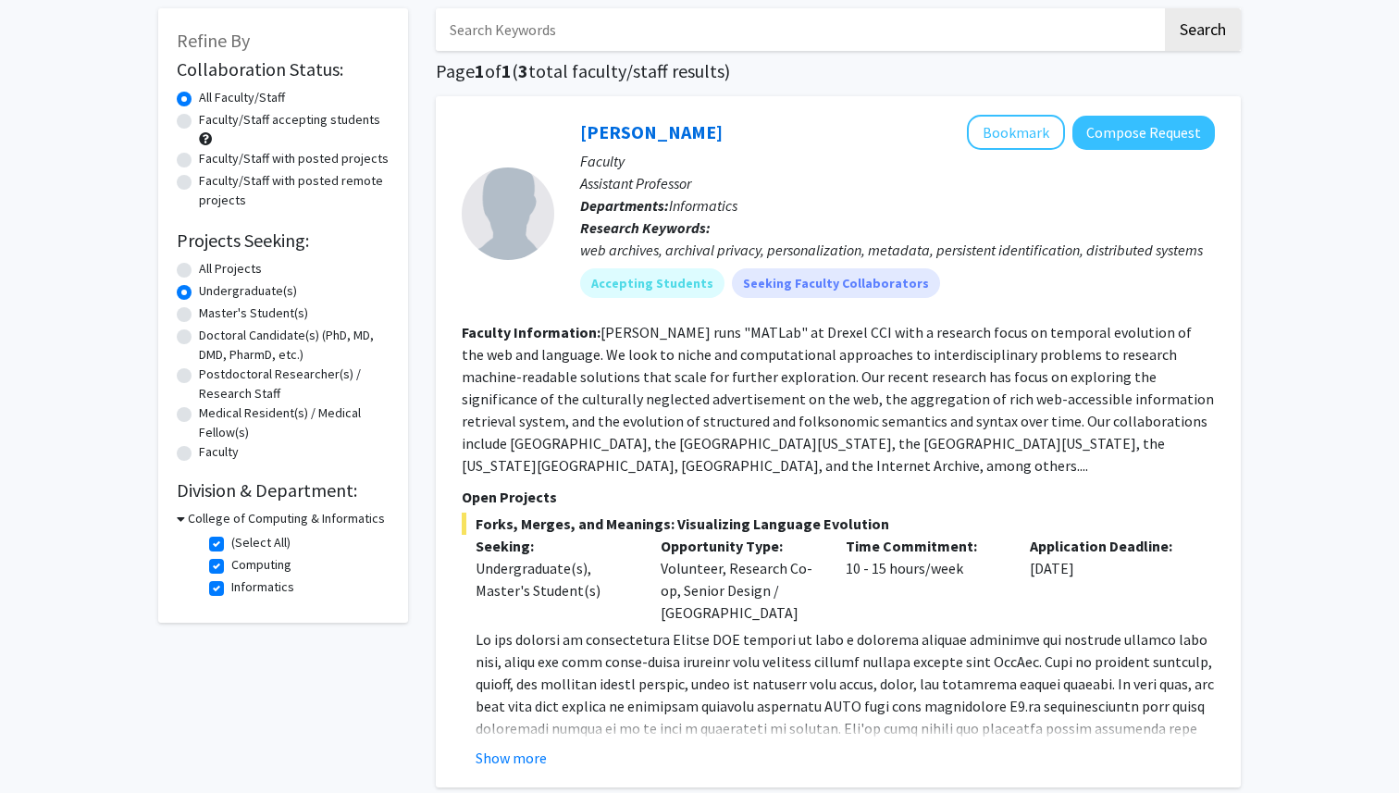
scroll to position [0, 0]
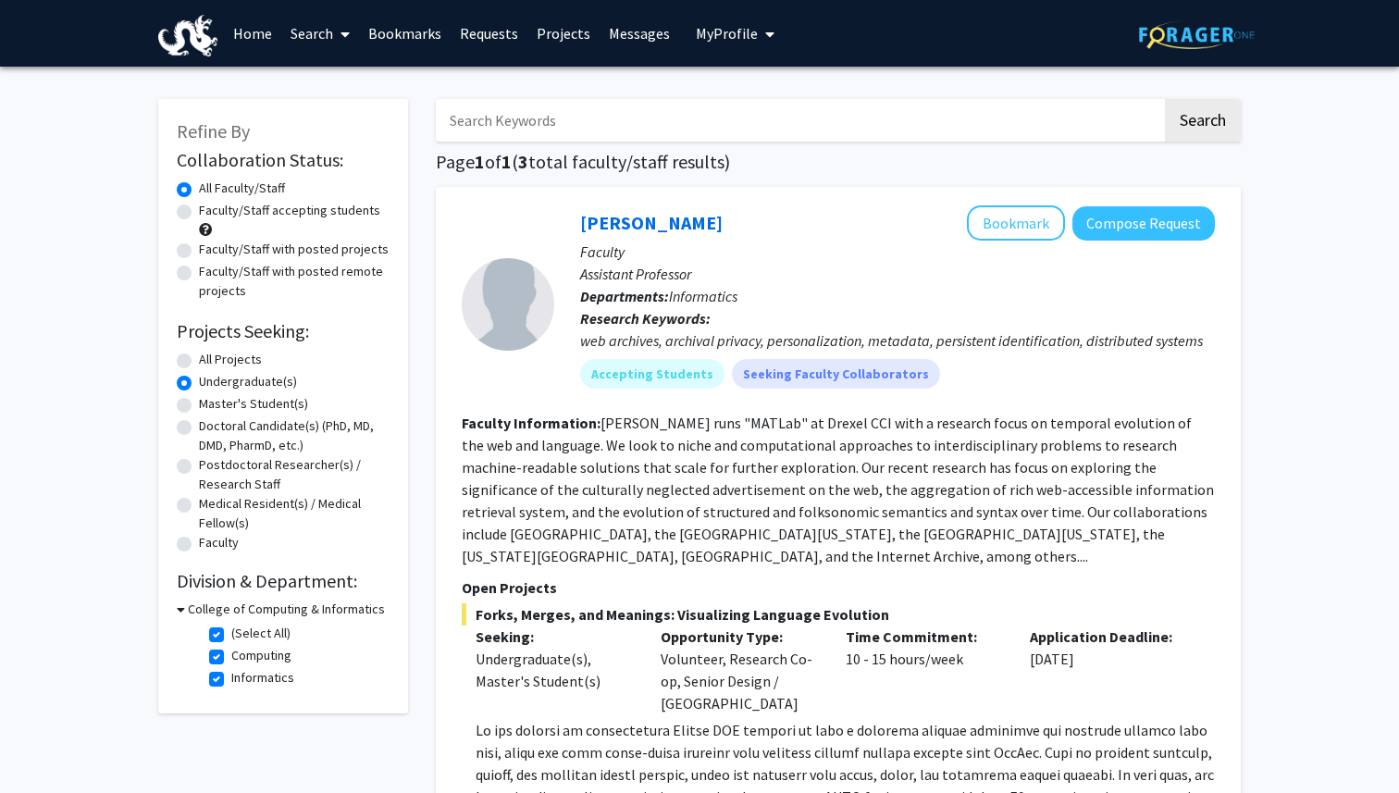
click at [231, 633] on label "(Select All)" at bounding box center [260, 633] width 59 height 19
click at [231, 633] on input "(Select All)" at bounding box center [237, 630] width 12 height 12
checkbox input "false"
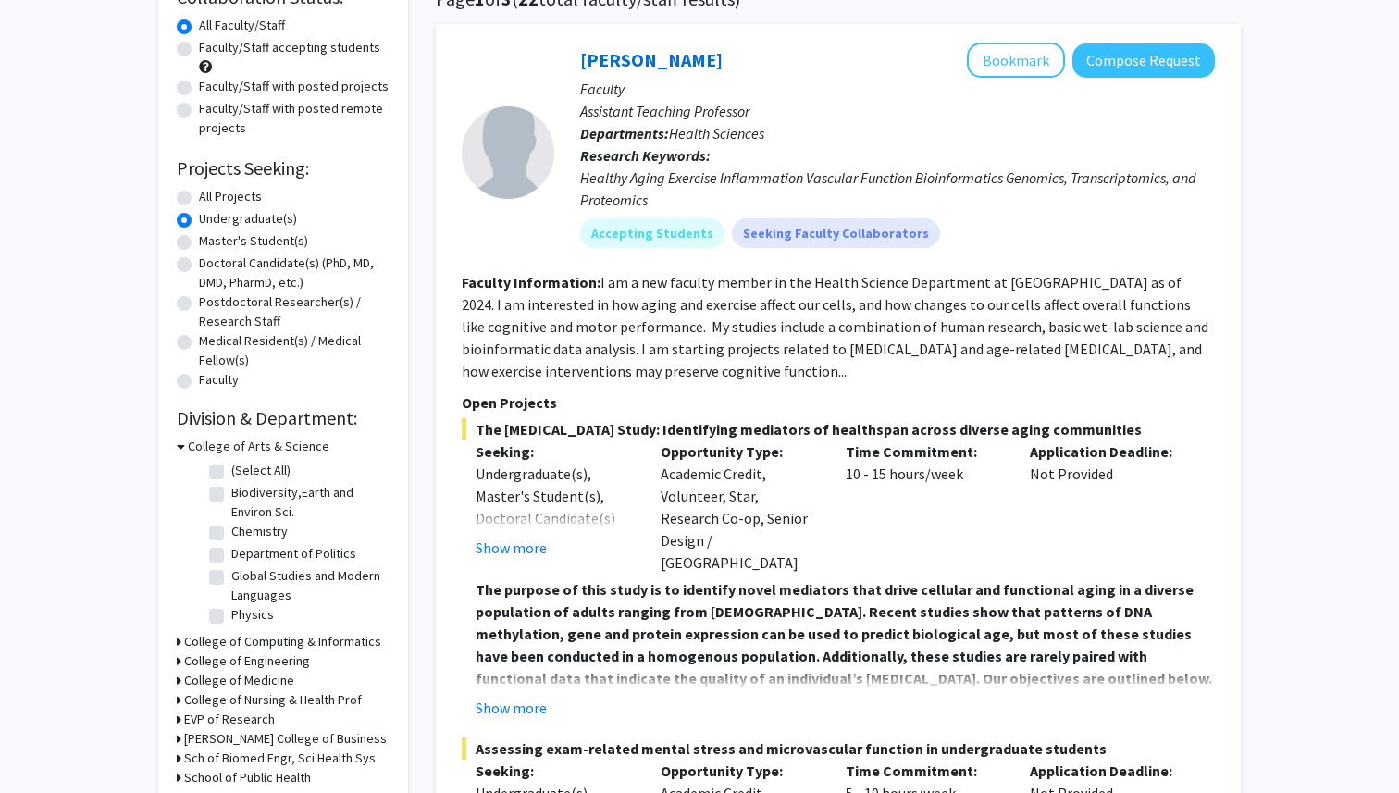
scroll to position [164, 0]
click at [231, 470] on label "(Select All)" at bounding box center [260, 469] width 59 height 19
click at [231, 470] on input "(Select All)" at bounding box center [237, 466] width 12 height 12
checkbox input "true"
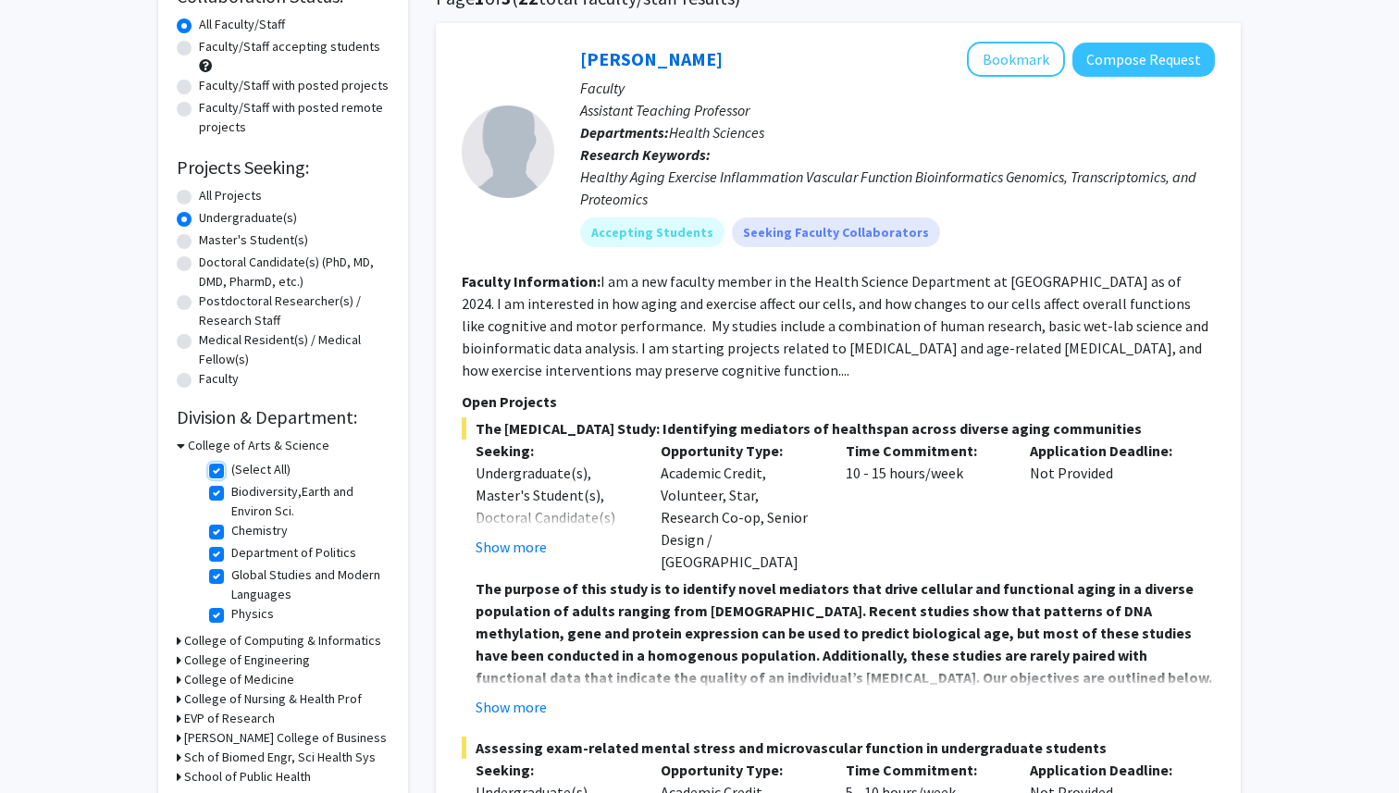
checkbox input "true"
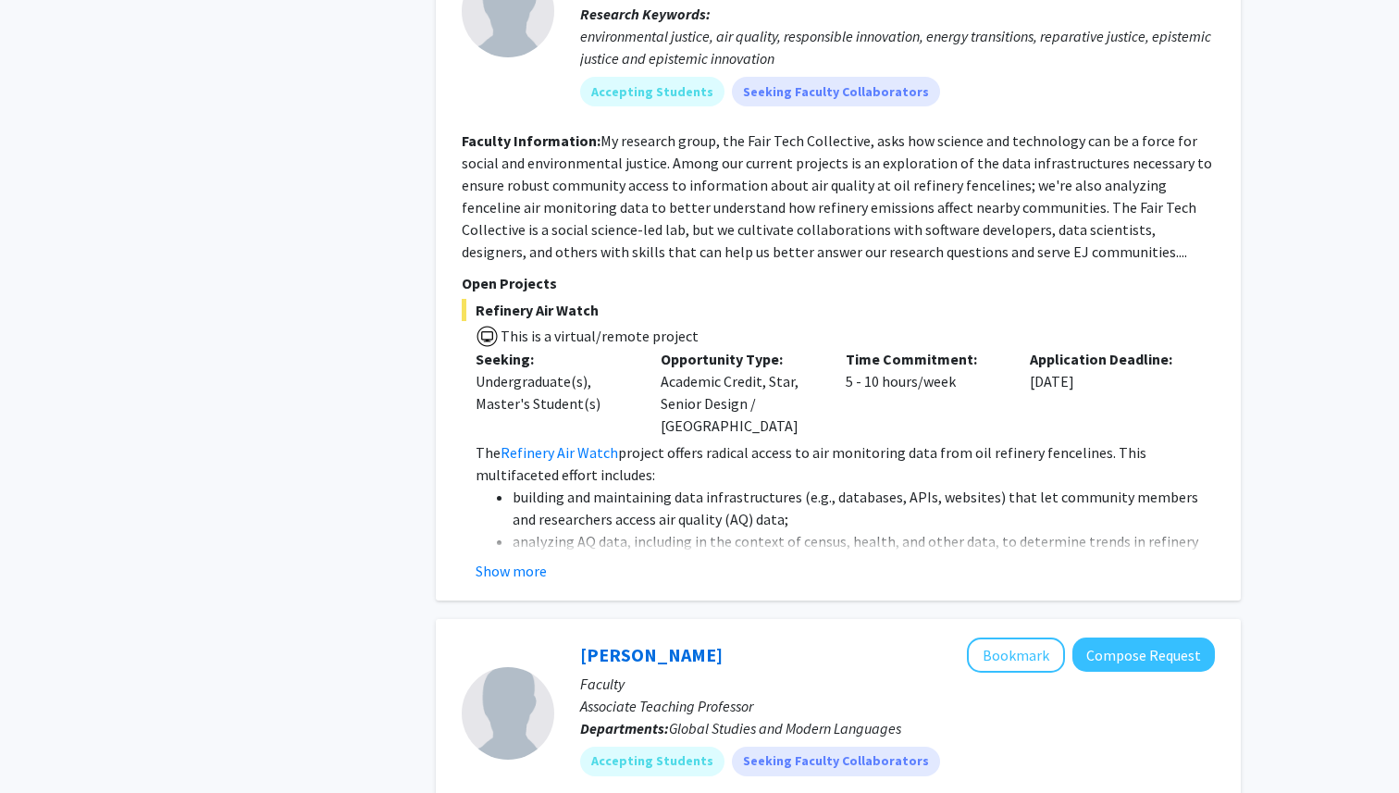
scroll to position [1016, 0]
click at [533, 558] on button "Show more" at bounding box center [511, 569] width 71 height 22
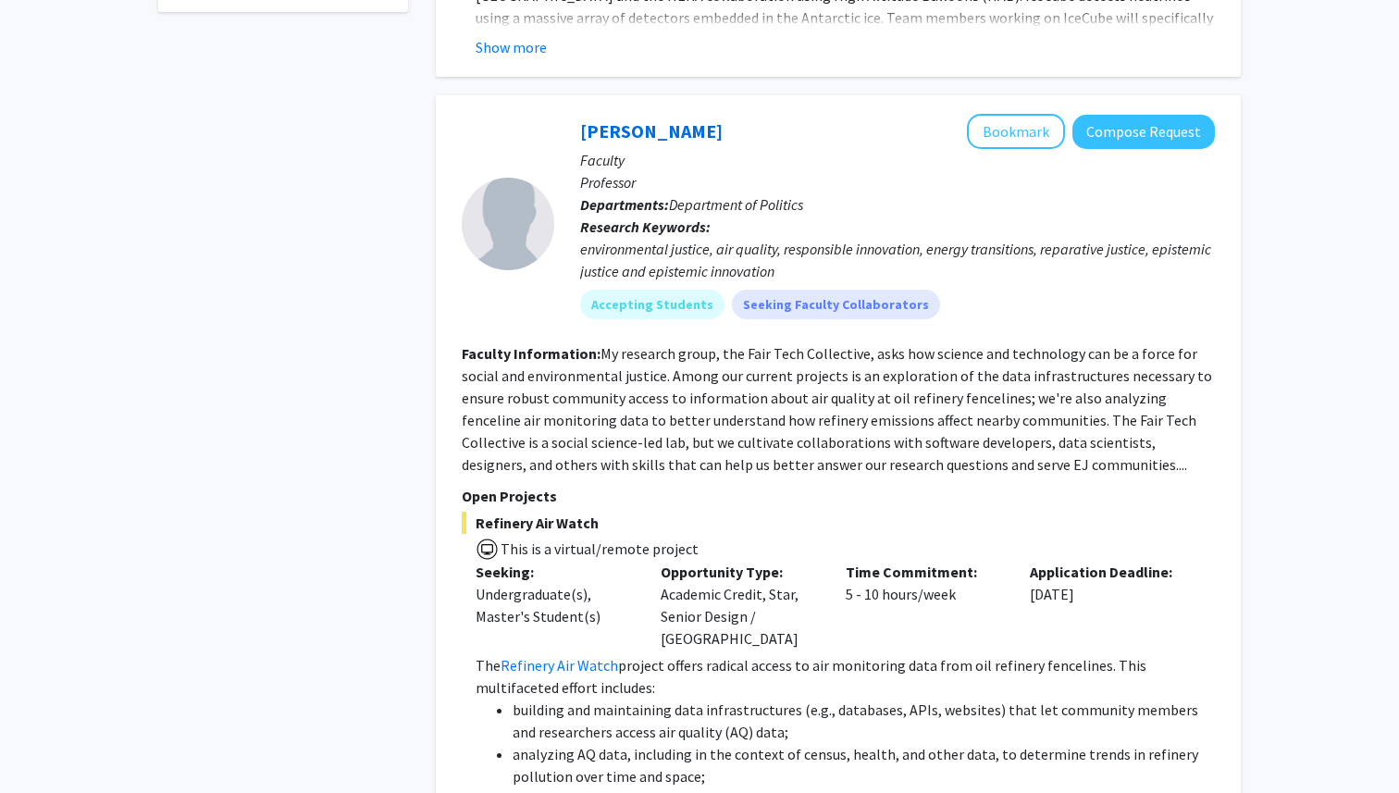
scroll to position [800, 0]
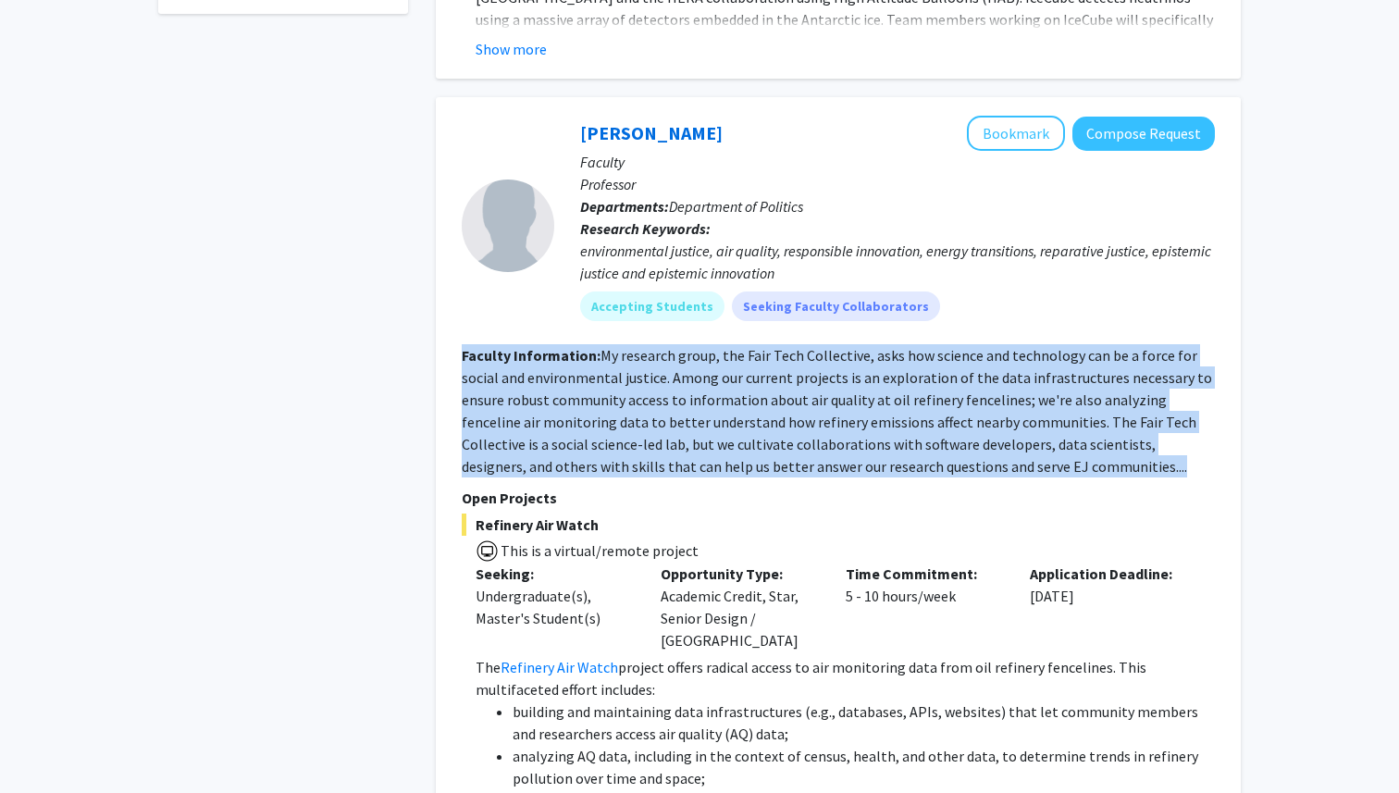
drag, startPoint x: 462, startPoint y: 333, endPoint x: 1037, endPoint y: 439, distance: 585.2
click at [1037, 439] on section "Faculty Information: My research group, the Fair Tech Collective, asks how scie…" at bounding box center [838, 410] width 753 height 133
copy section "Faculty Information: My research group, the Fair Tech Collective, asks how scie…"
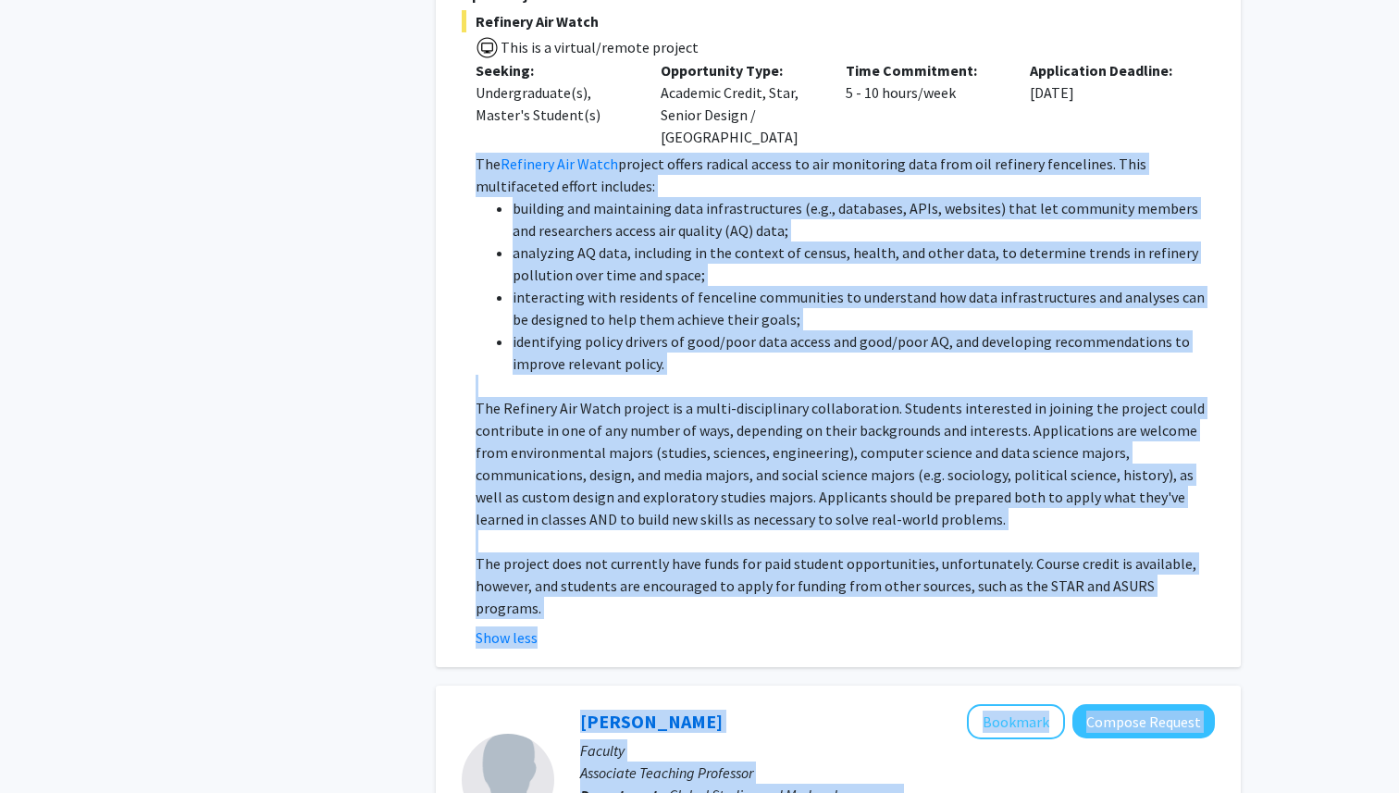
scroll to position [1323, 0]
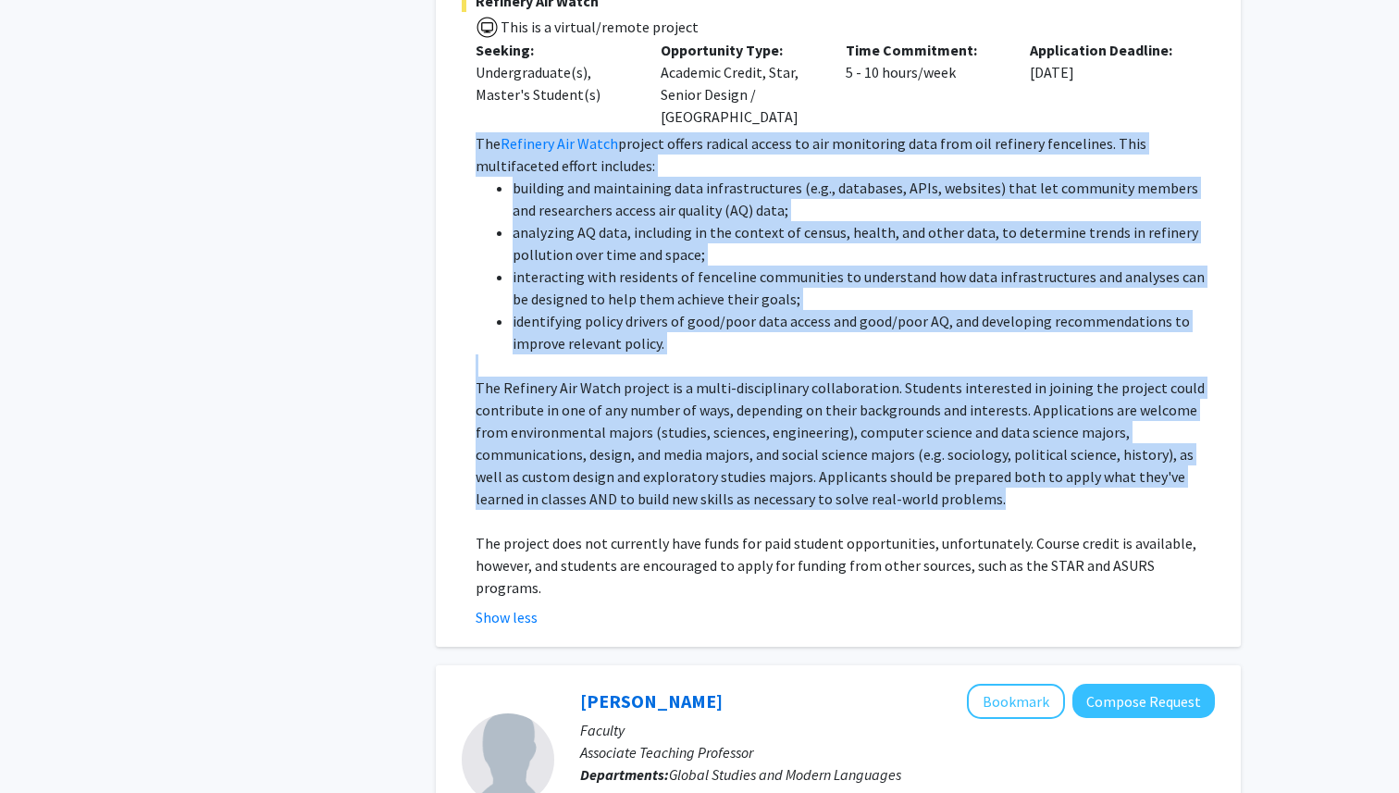
drag, startPoint x: 474, startPoint y: 366, endPoint x: 887, endPoint y: 456, distance: 422.4
click at [887, 456] on fg-read-more "The Refinery Air Watch project offers radical access to air monitoring data fro…" at bounding box center [838, 380] width 753 height 496
copy div "The Refinery Air Watch project offers radical access to air monitoring data fro…"
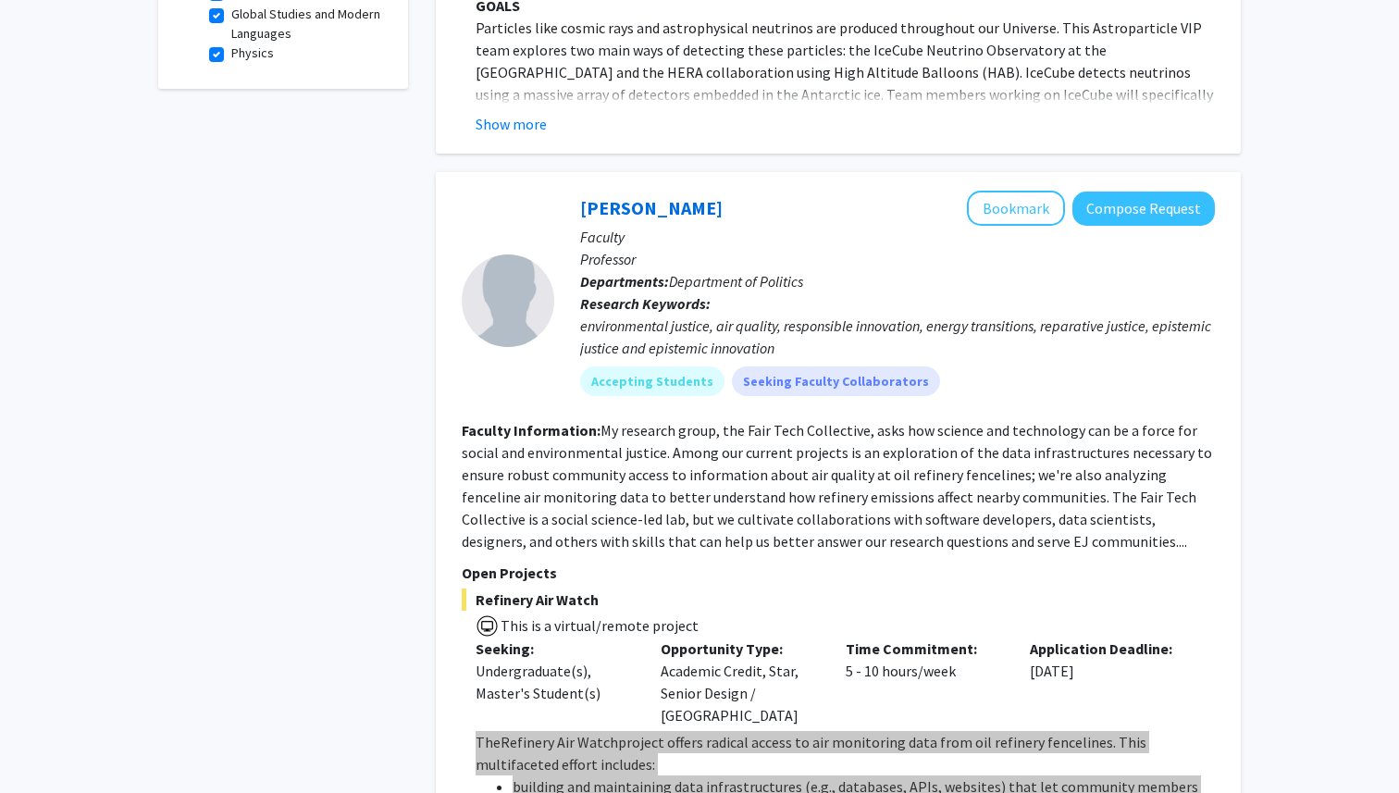
scroll to position [701, 0]
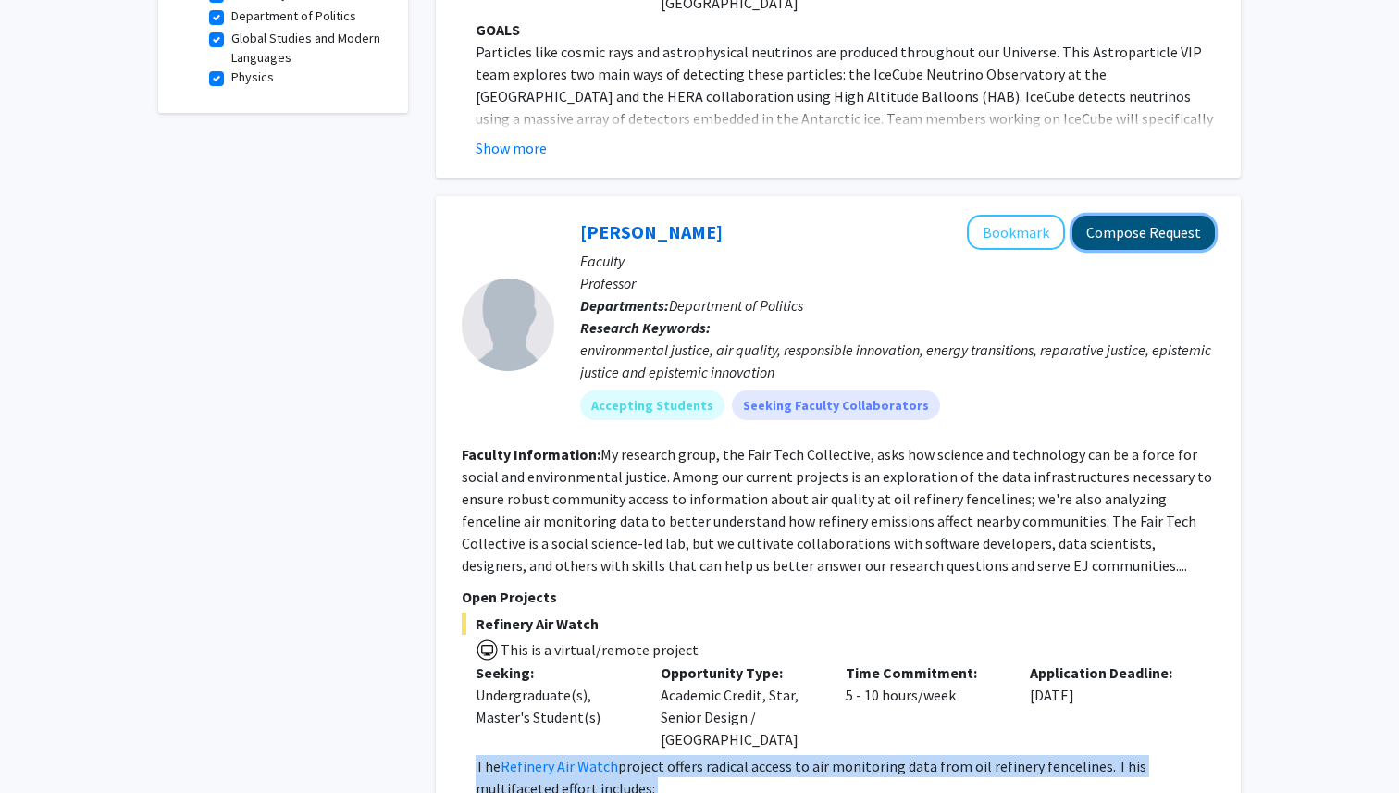
click at [1141, 216] on button "Compose Request" at bounding box center [1144, 233] width 143 height 34
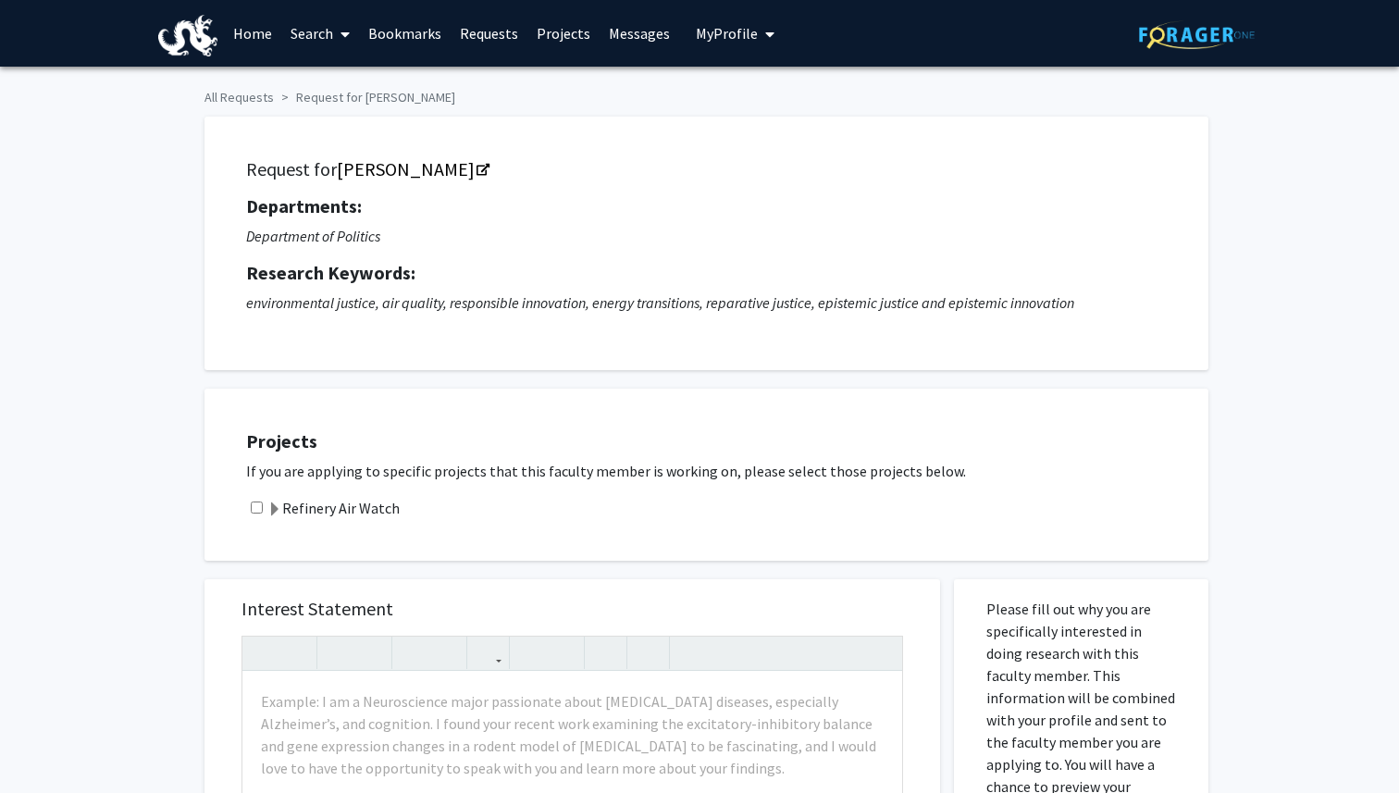
click at [276, 510] on span at bounding box center [274, 510] width 15 height 15
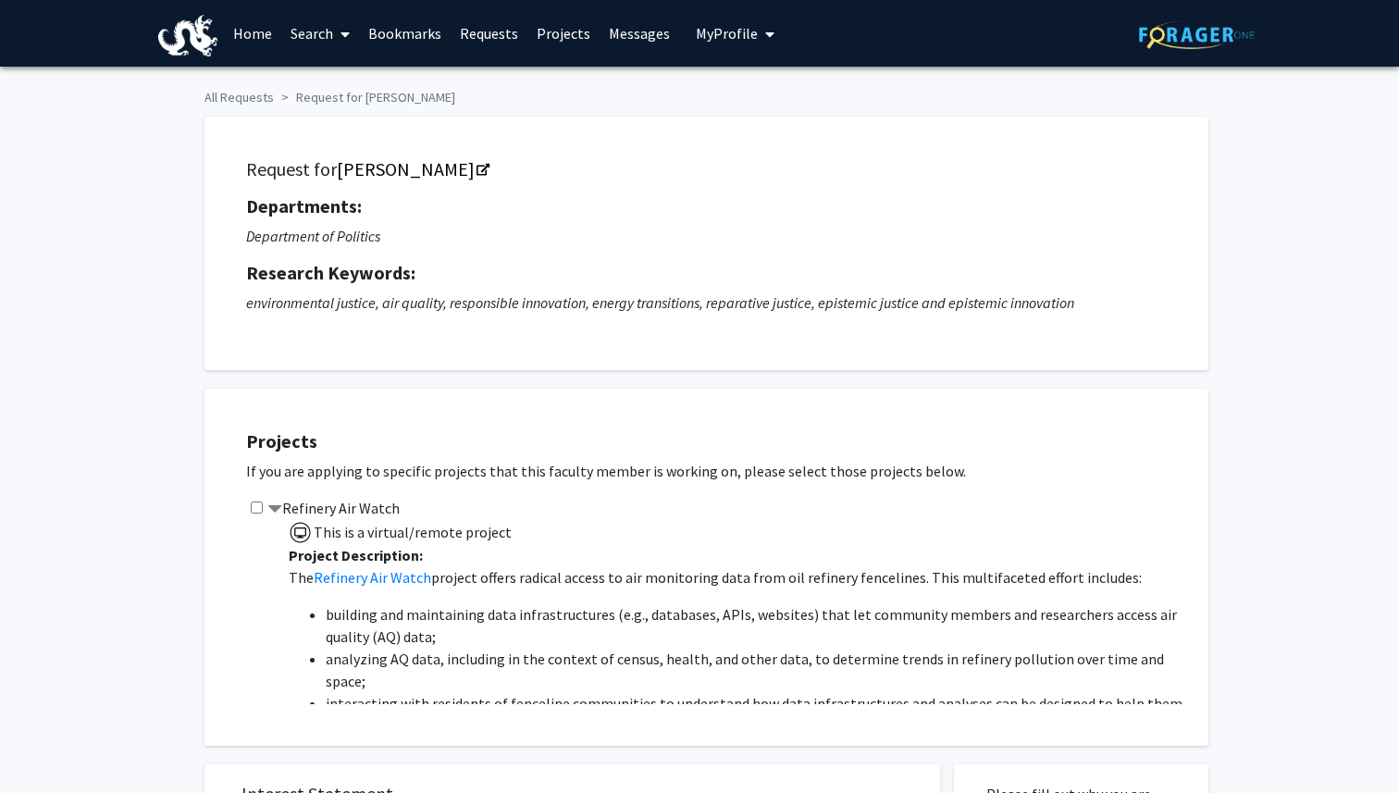
click at [276, 510] on span at bounding box center [274, 510] width 15 height 15
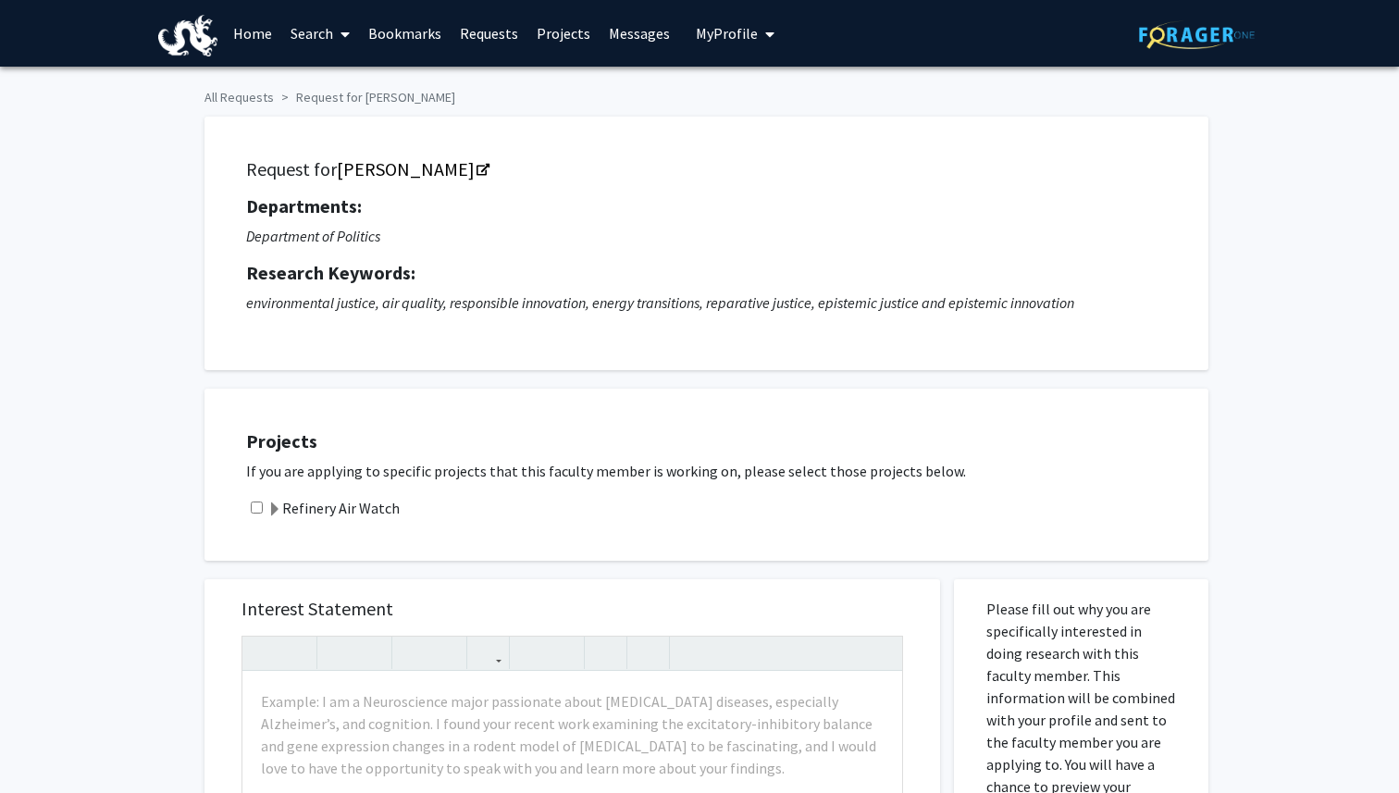
click at [258, 507] on input "checkbox" at bounding box center [257, 508] width 12 height 12
checkbox input "true"
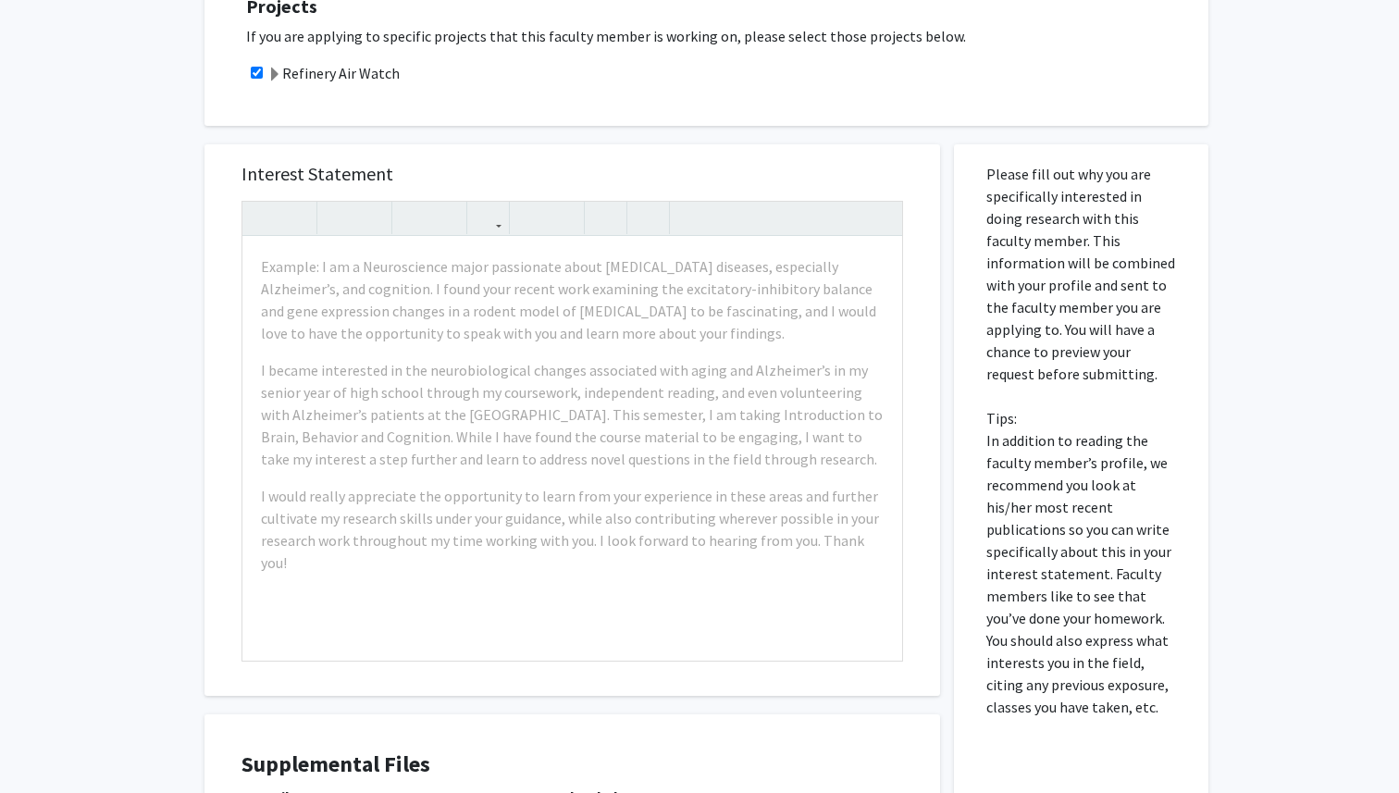
scroll to position [428, 0]
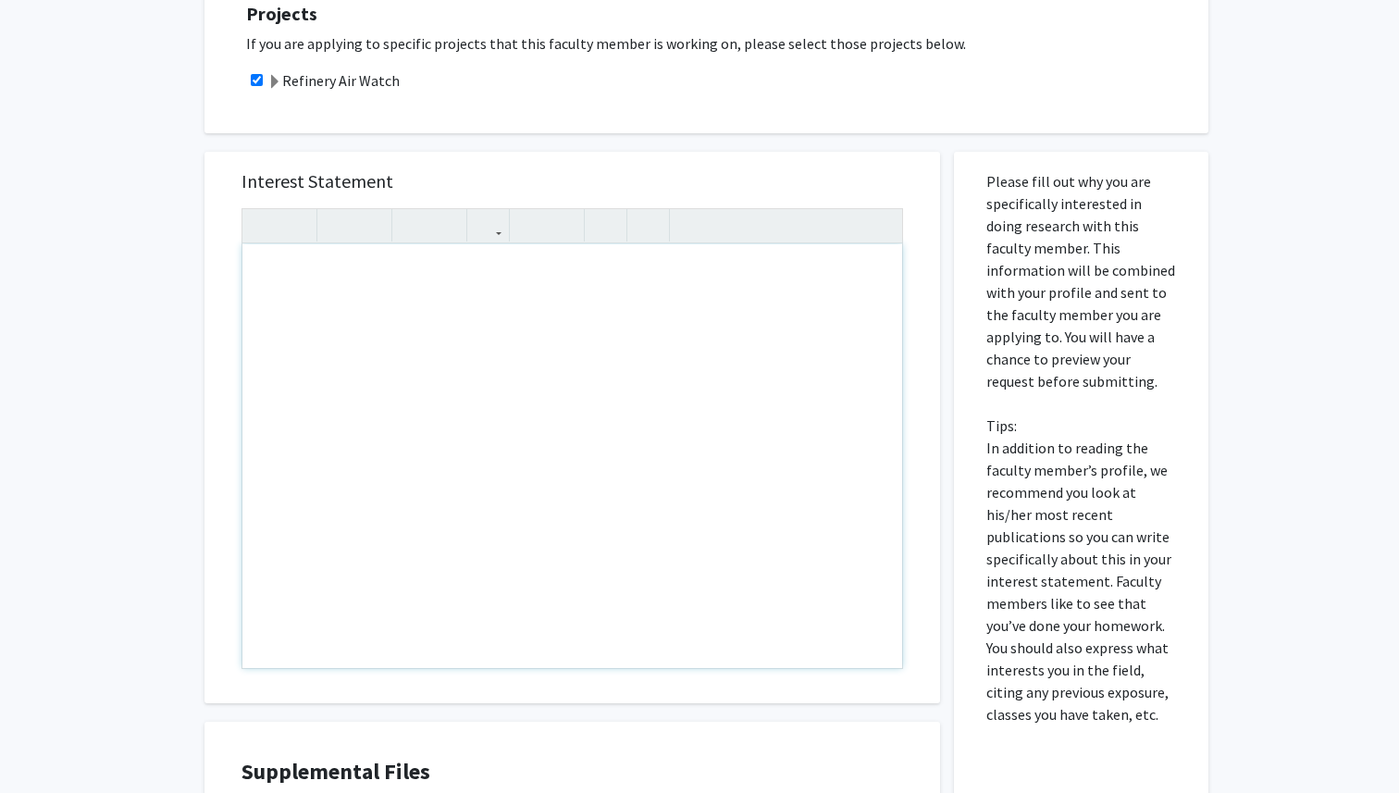
click at [515, 327] on div "Note to users with screen readers: Please press Alt+0 or Option+0 to deactivate…" at bounding box center [572, 456] width 660 height 424
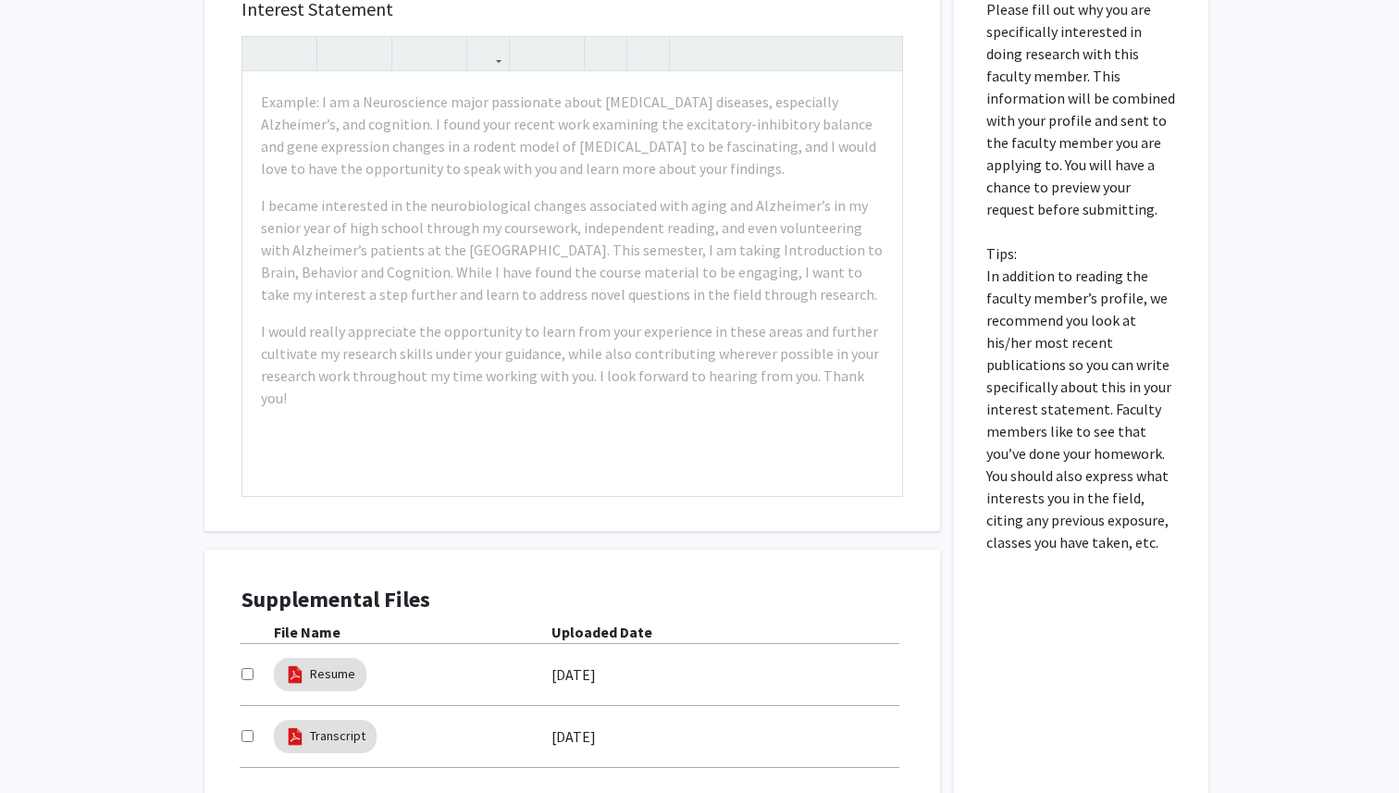
scroll to position [614, 0]
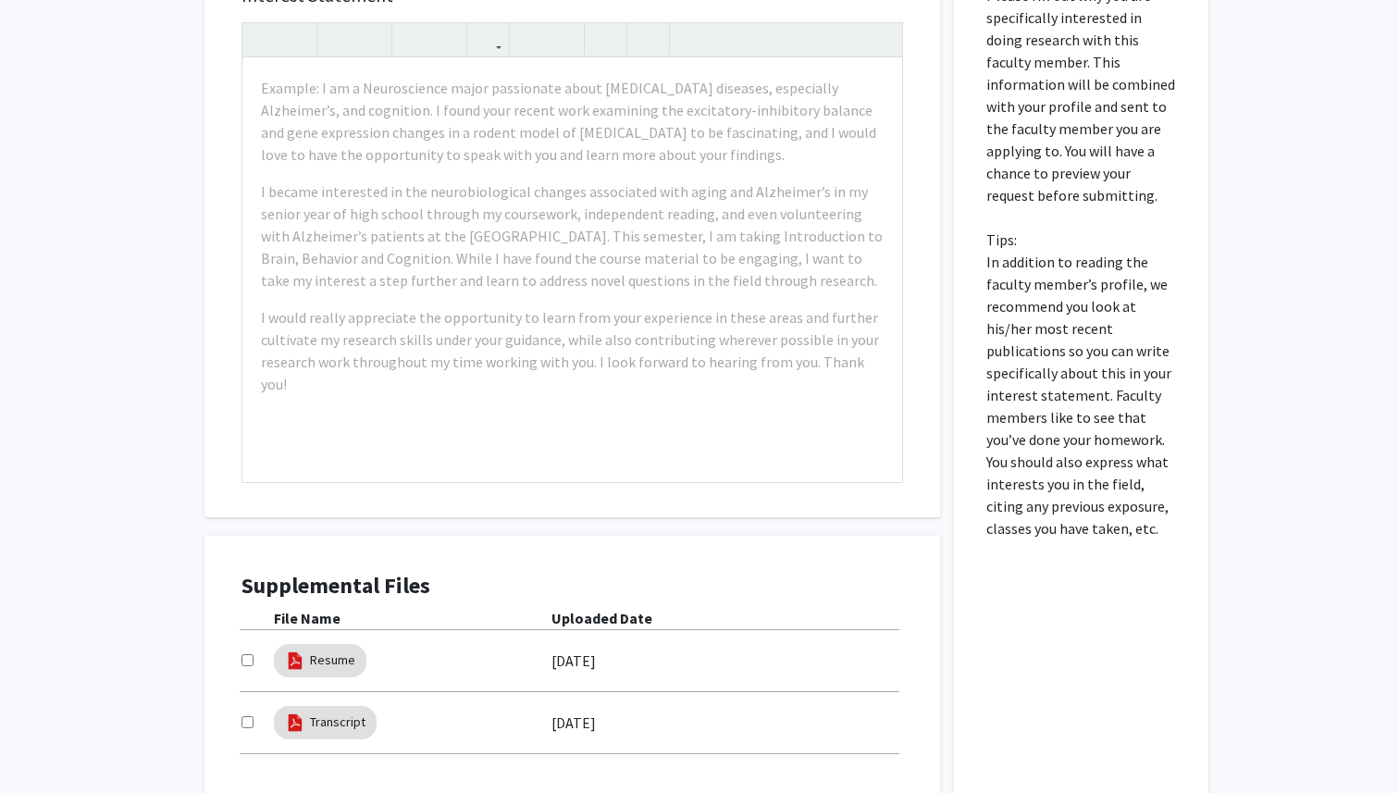
click at [1073, 263] on p "Please fill out why you are specifically interested in doing research with this…" at bounding box center [1081, 261] width 190 height 555
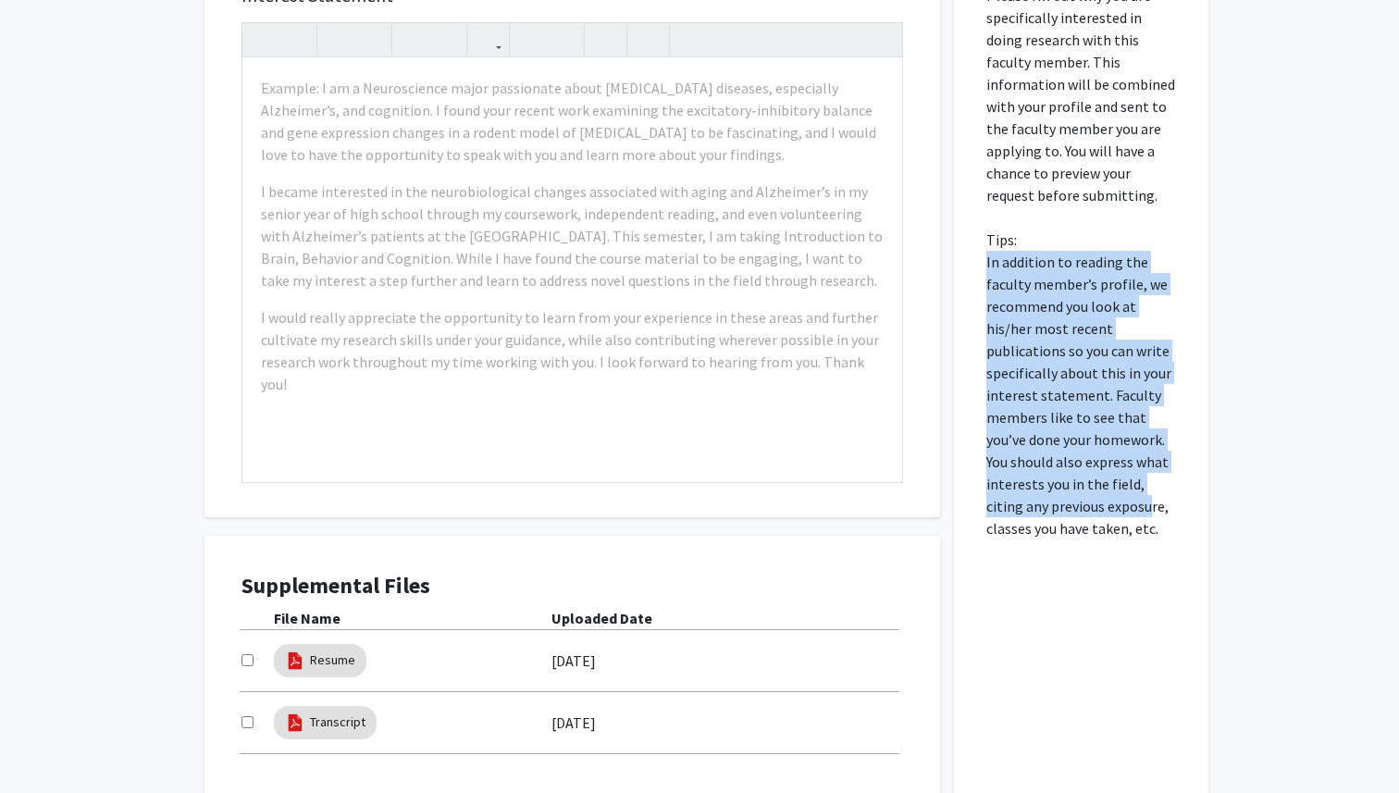
drag, startPoint x: 986, startPoint y: 266, endPoint x: 1110, endPoint y: 516, distance: 279.4
click at [1110, 516] on p "Please fill out why you are specifically interested in doing research with this…" at bounding box center [1081, 261] width 190 height 555
click at [1070, 390] on p "Please fill out why you are specifically interested in doing research with this…" at bounding box center [1081, 261] width 190 height 555
drag, startPoint x: 986, startPoint y: 261, endPoint x: 1127, endPoint y: 519, distance: 294.0
click at [1127, 519] on p "Please fill out why you are specifically interested in doing research with this…" at bounding box center [1081, 261] width 190 height 555
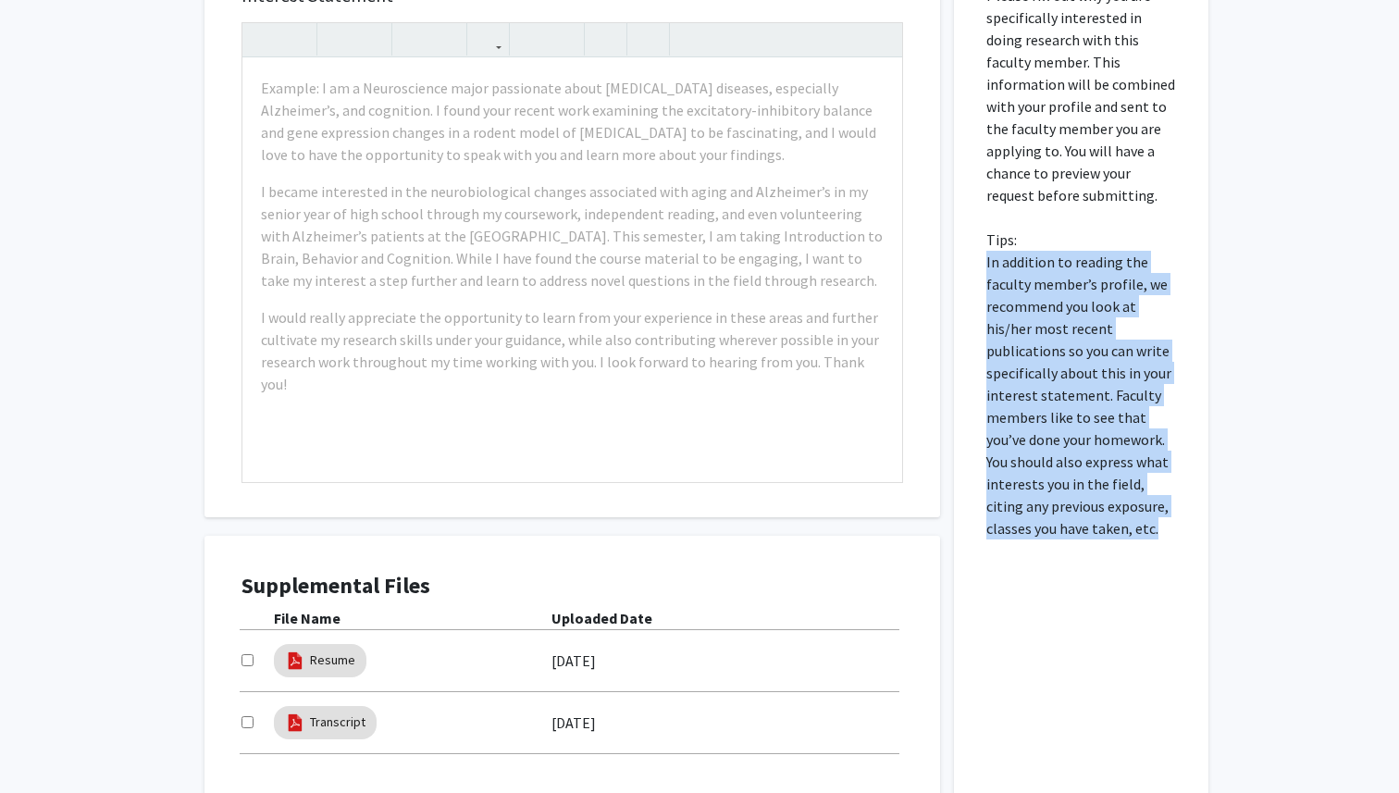
copy p "In addition to reading the faculty member’s profile, we recommend you look at h…"
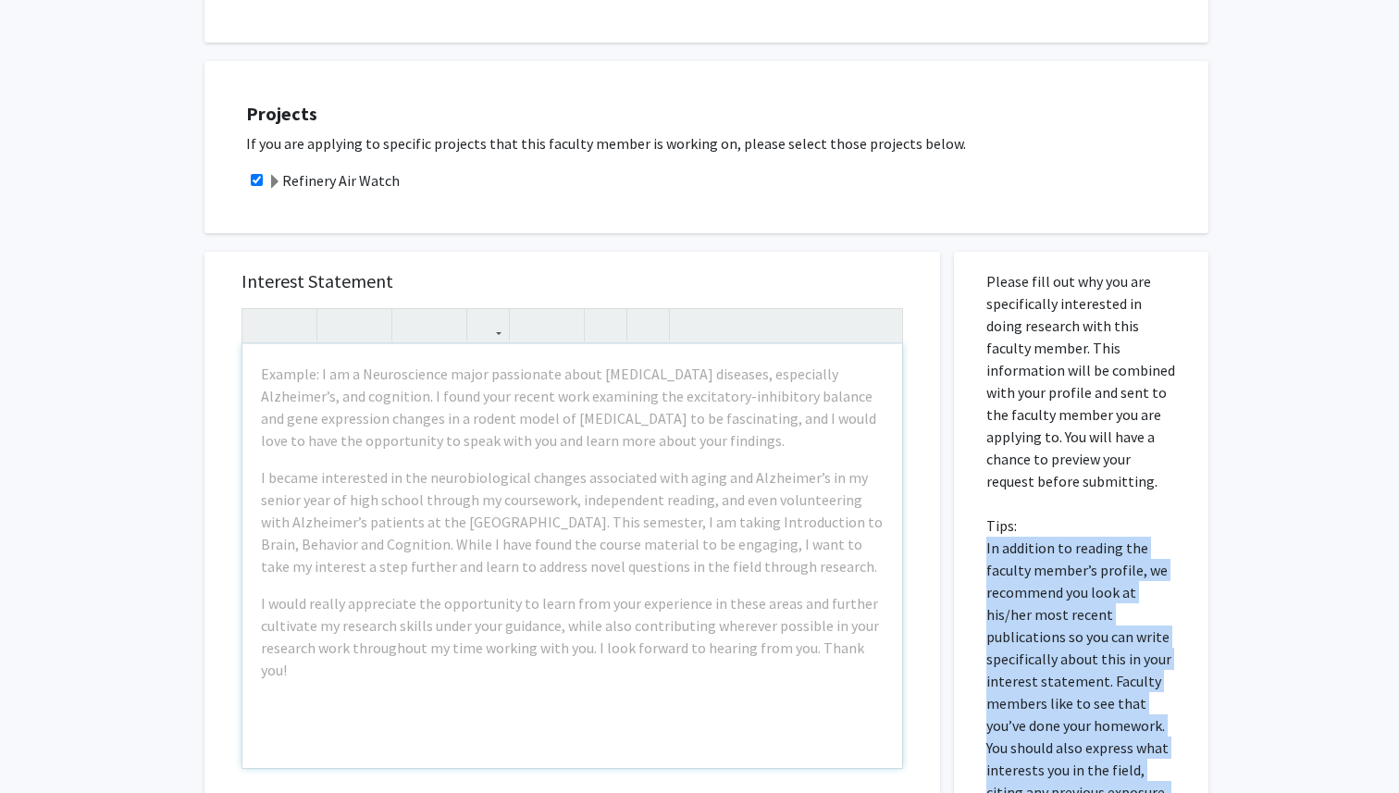
scroll to position [289, 0]
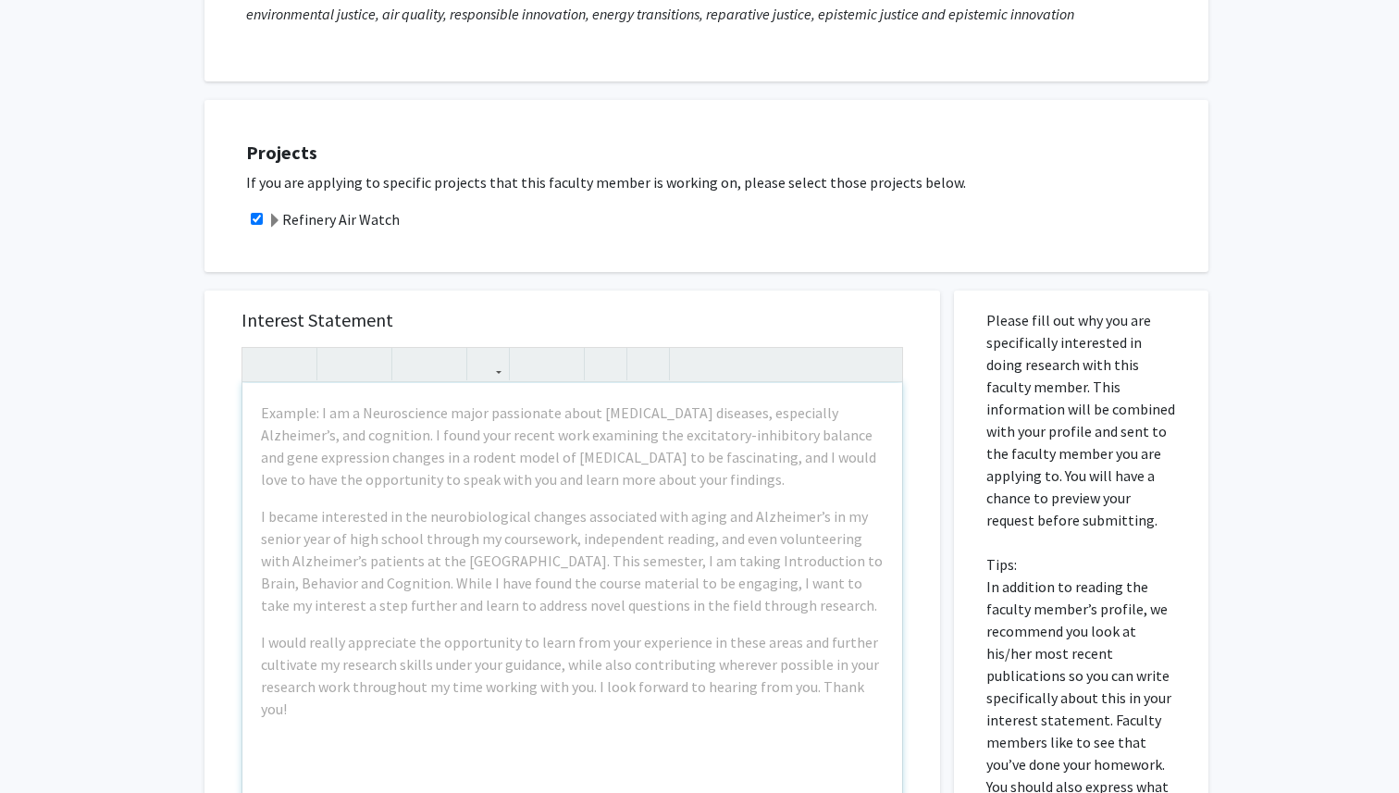
click at [501, 298] on div "Interest Statement Example: I am a Neuroscience major passionate about [MEDICAL…" at bounding box center [572, 567] width 699 height 552
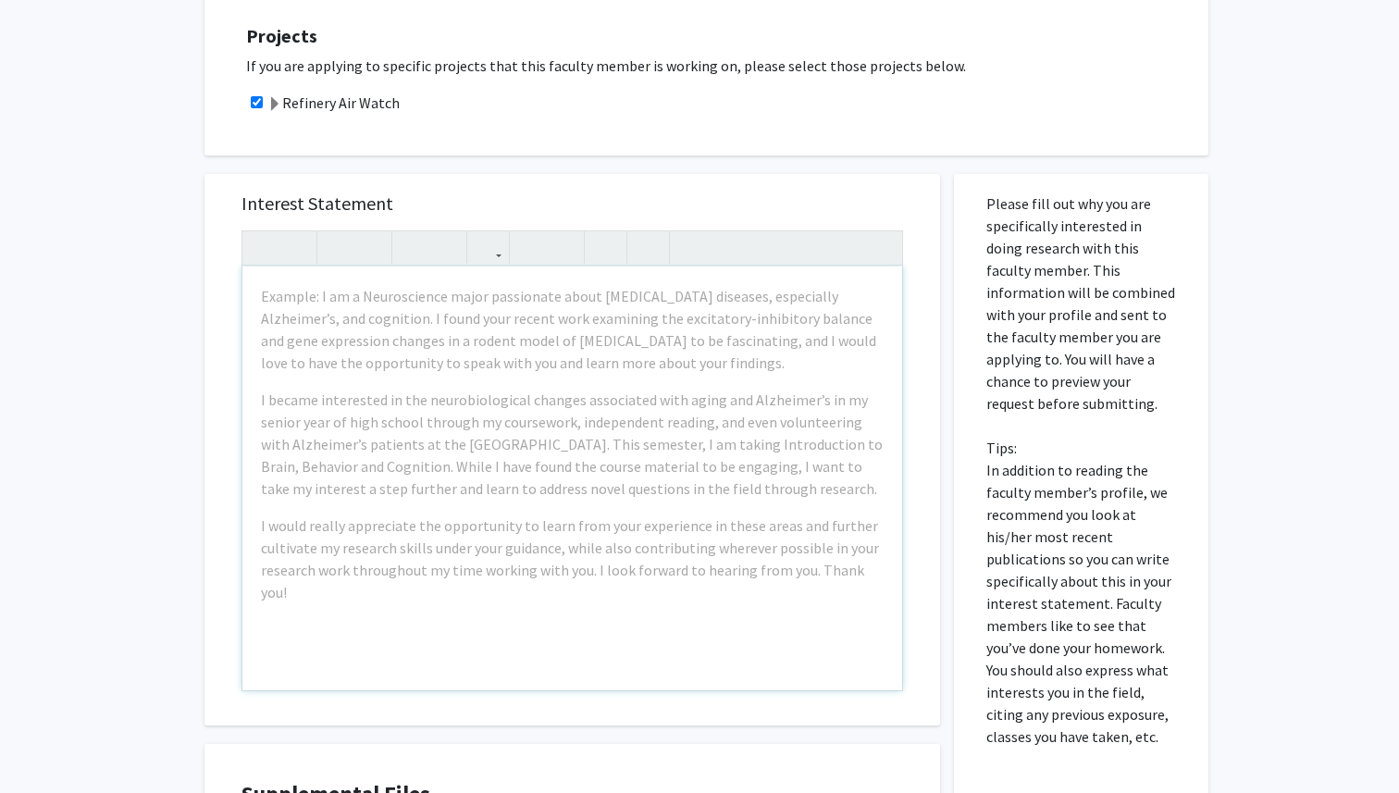
scroll to position [440, 0]
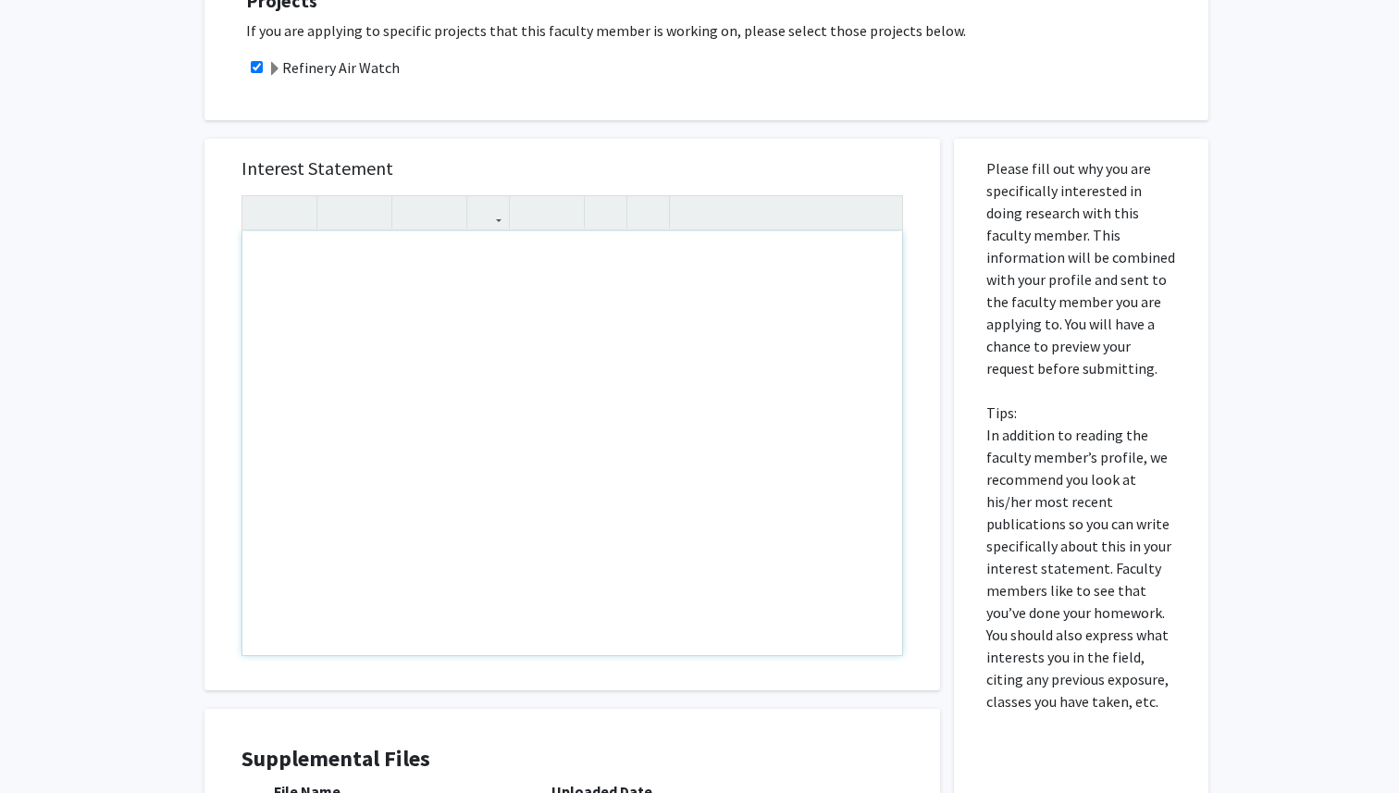
click at [374, 334] on div "Note to users with screen readers: Please press Alt+0 or Option+0 to deactivate…" at bounding box center [572, 443] width 660 height 424
paste div "Note to users with screen readers: Please press Alt+0 or Option+0 to deactivate…"
type textarea "<br><p>I am very interested in contributing to the Refinery Air Watch project b…"
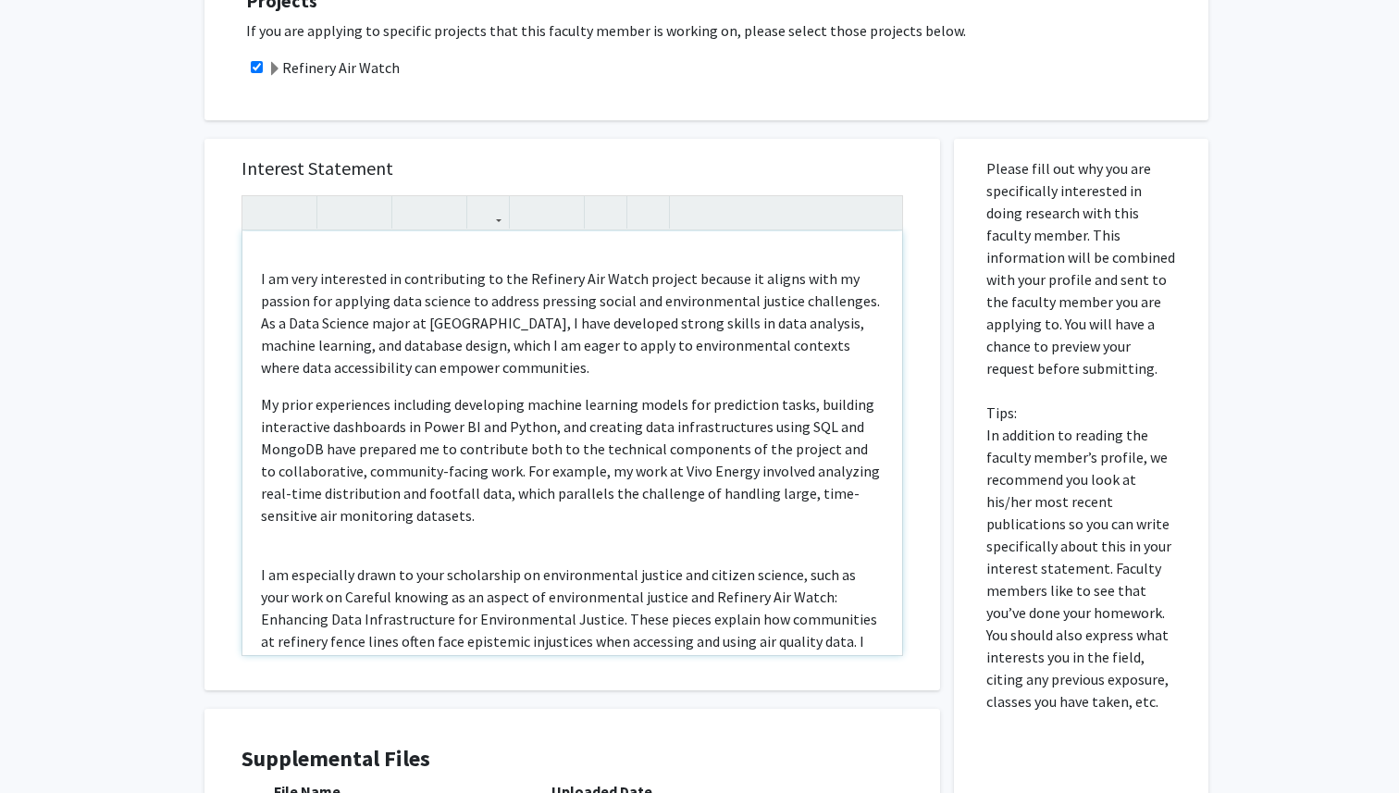
scroll to position [0, 0]
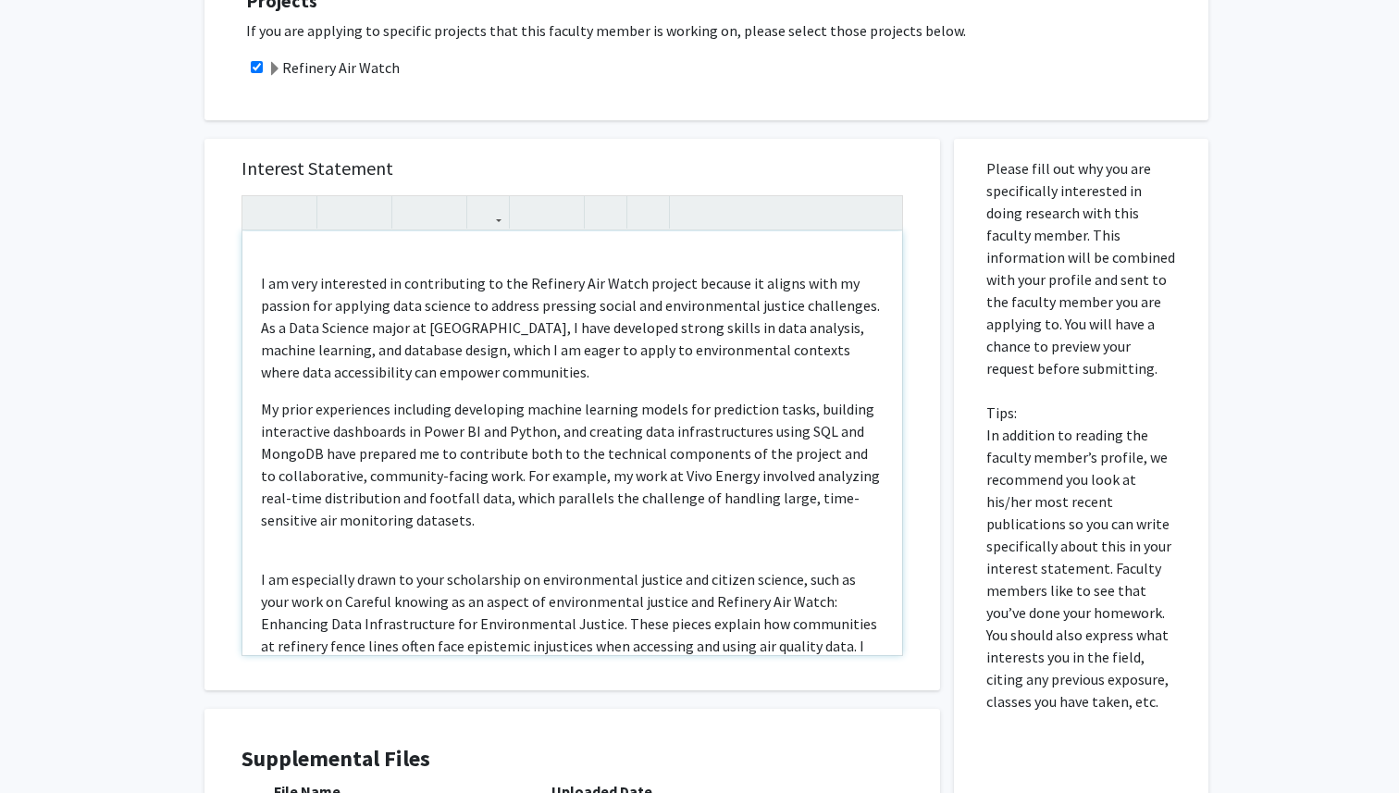
click at [338, 265] on div "I am very interested in contributing to the Refinery Air Watch project because …" at bounding box center [572, 443] width 660 height 424
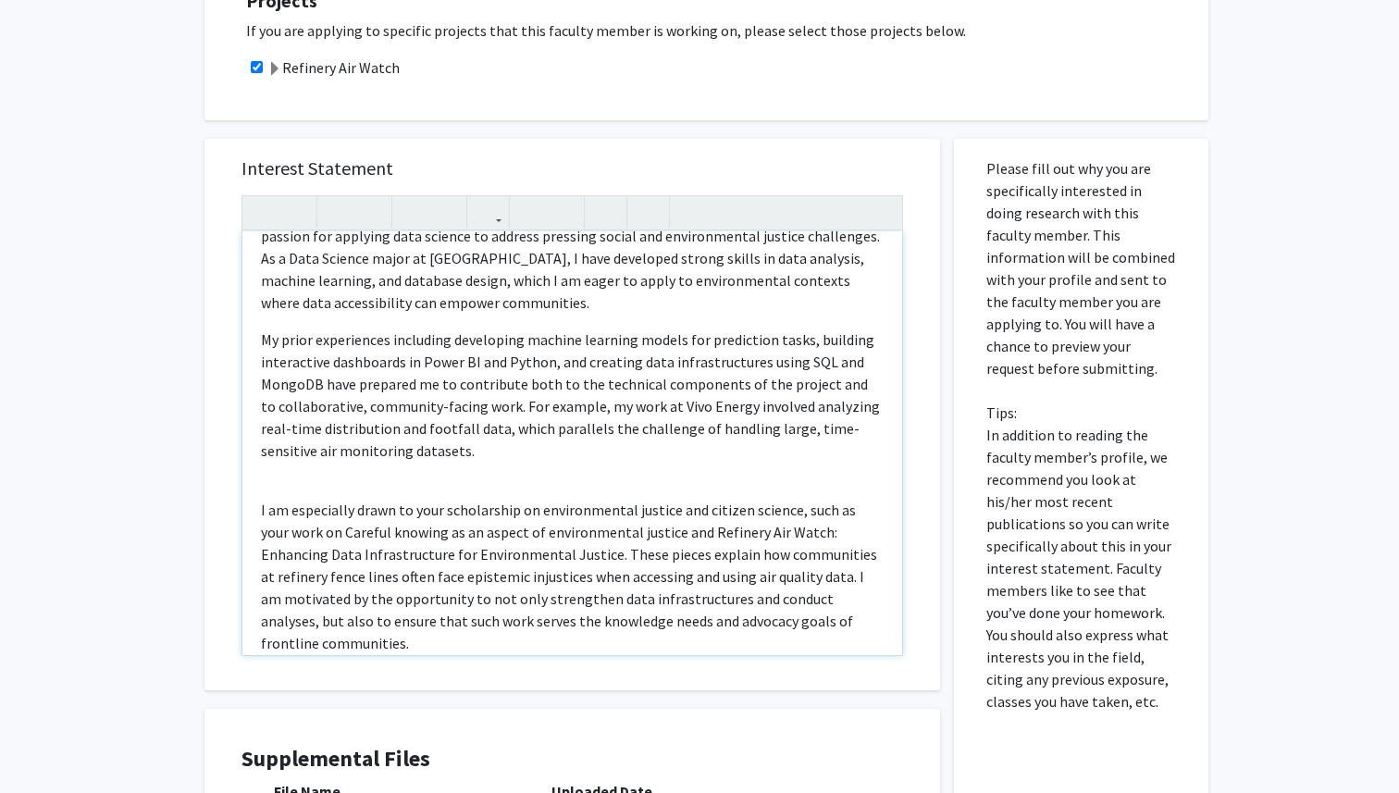
scroll to position [57, 0]
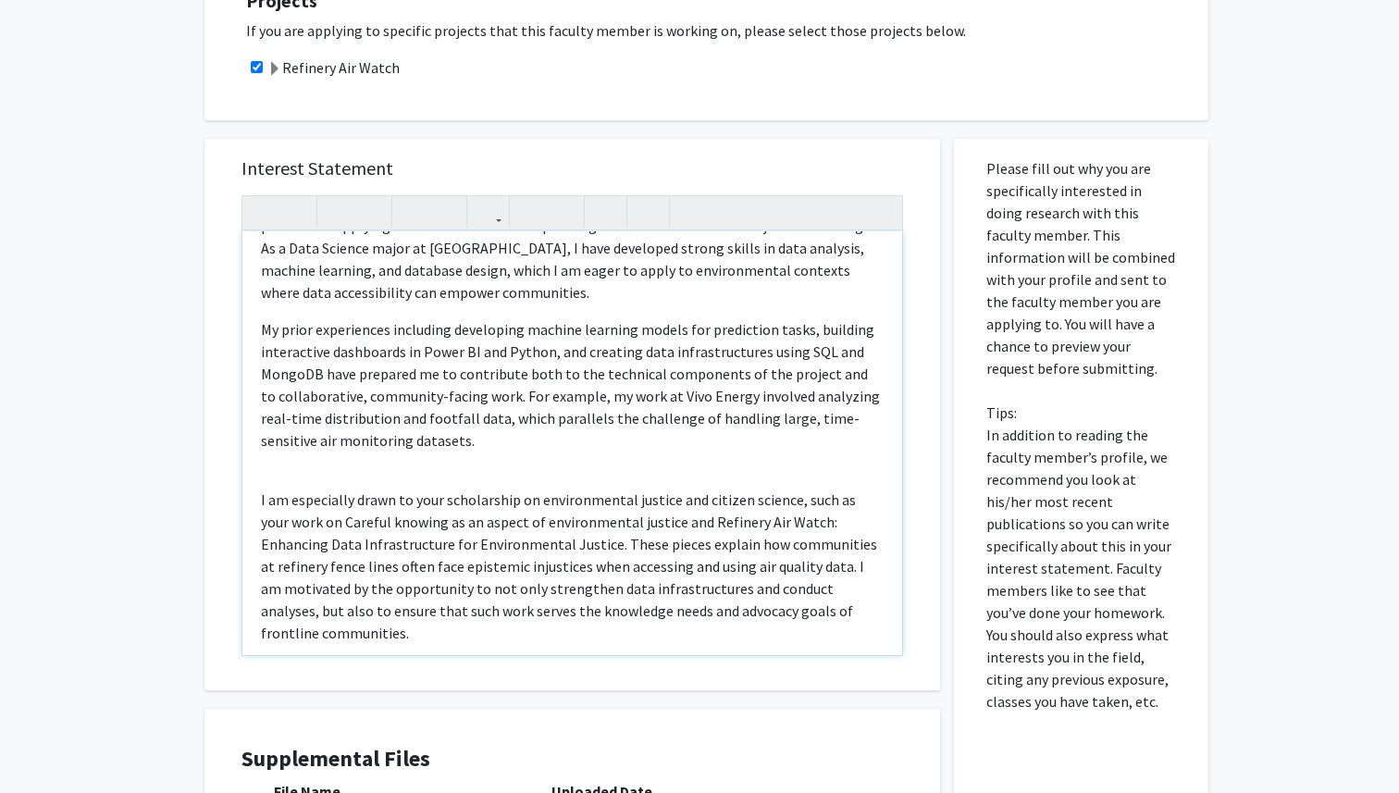
click at [372, 486] on div "I am very interested in contributing to the Refinery Air Watch project because …" at bounding box center [572, 443] width 660 height 424
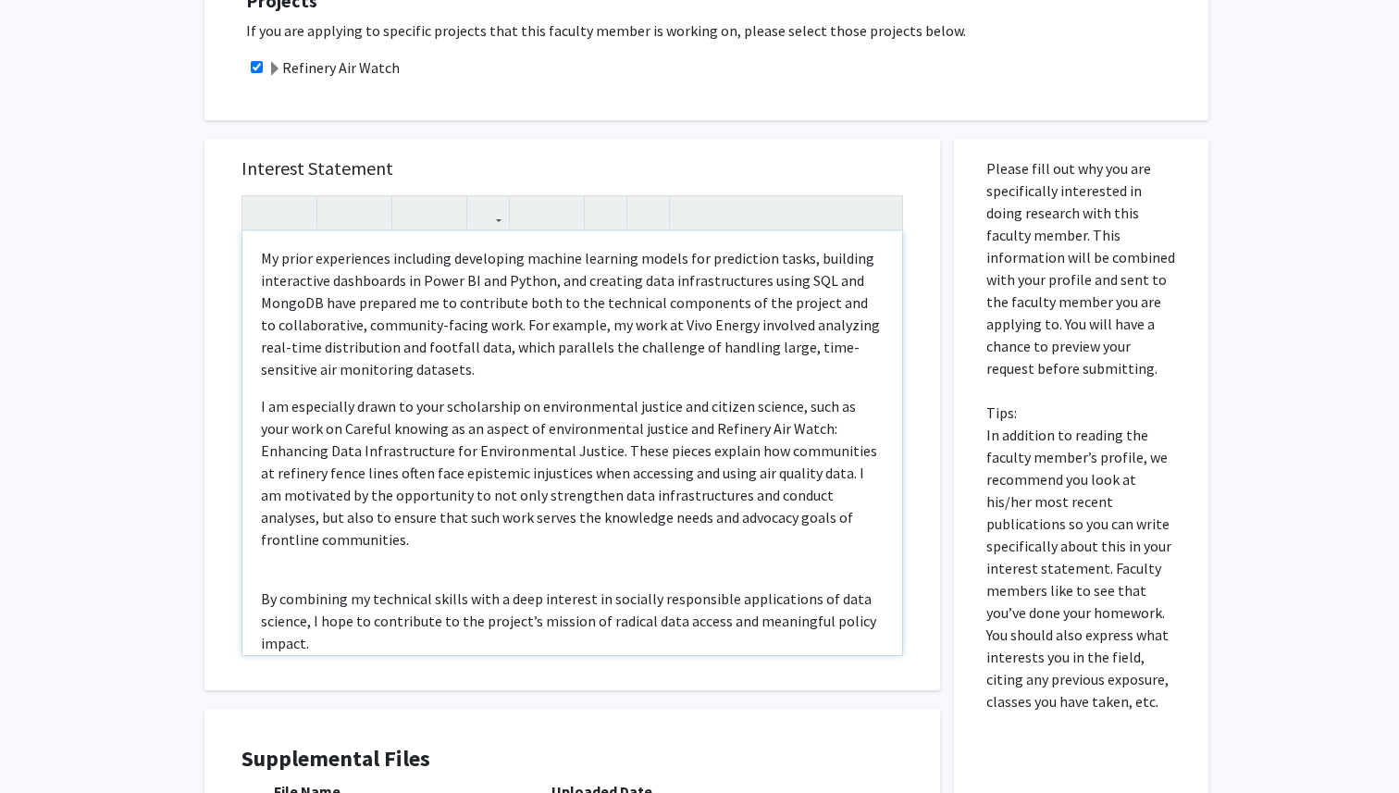
scroll to position [147, 0]
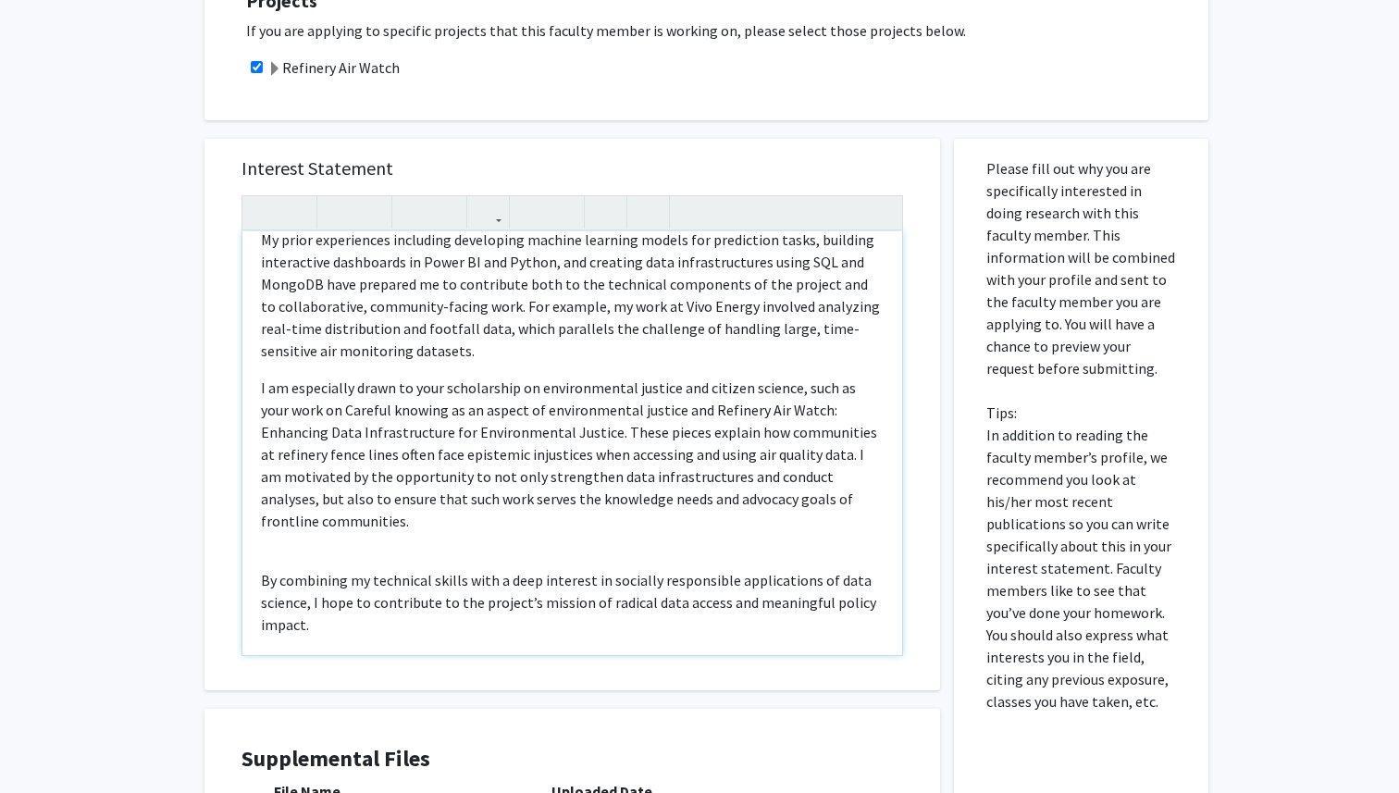
click at [343, 532] on div "I am very interested in contributing to the Refinery Air Watch project because …" at bounding box center [572, 443] width 660 height 424
type textarea "<p>I am very interested in contributing to the Refinery Air Watch project becau…"
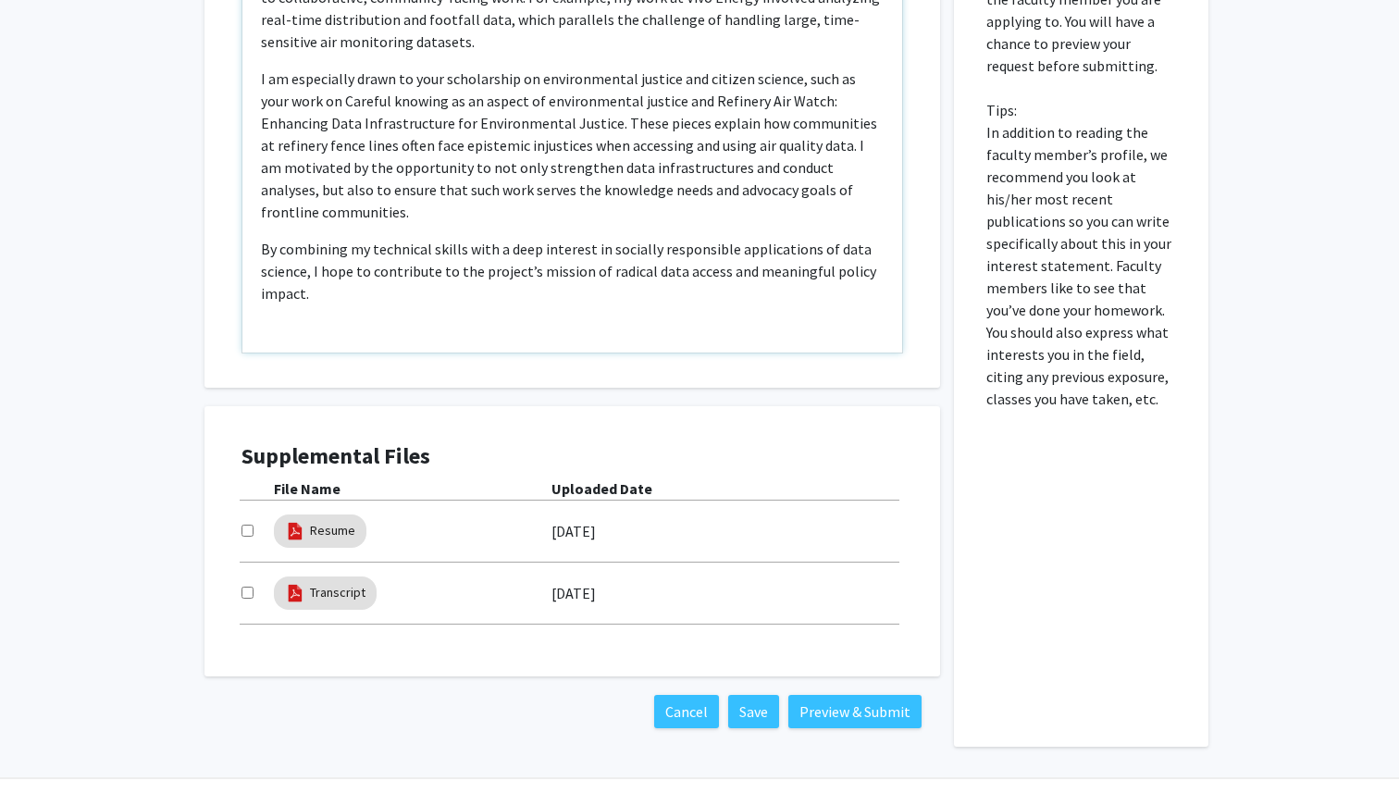
scroll to position [794, 0]
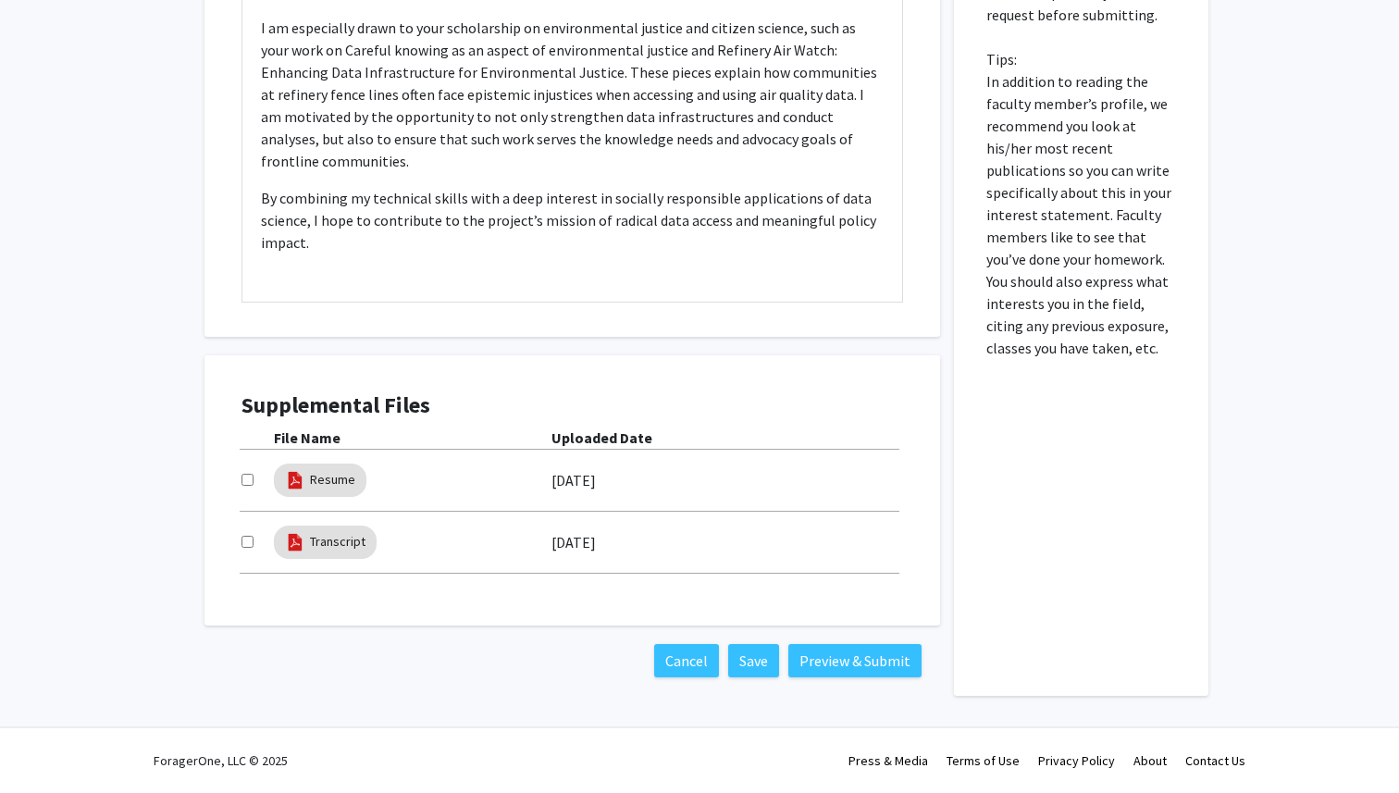
click at [249, 484] on input "checkbox" at bounding box center [248, 480] width 12 height 12
checkbox input "true"
click at [248, 544] on input "checkbox" at bounding box center [248, 542] width 12 height 12
checkbox input "true"
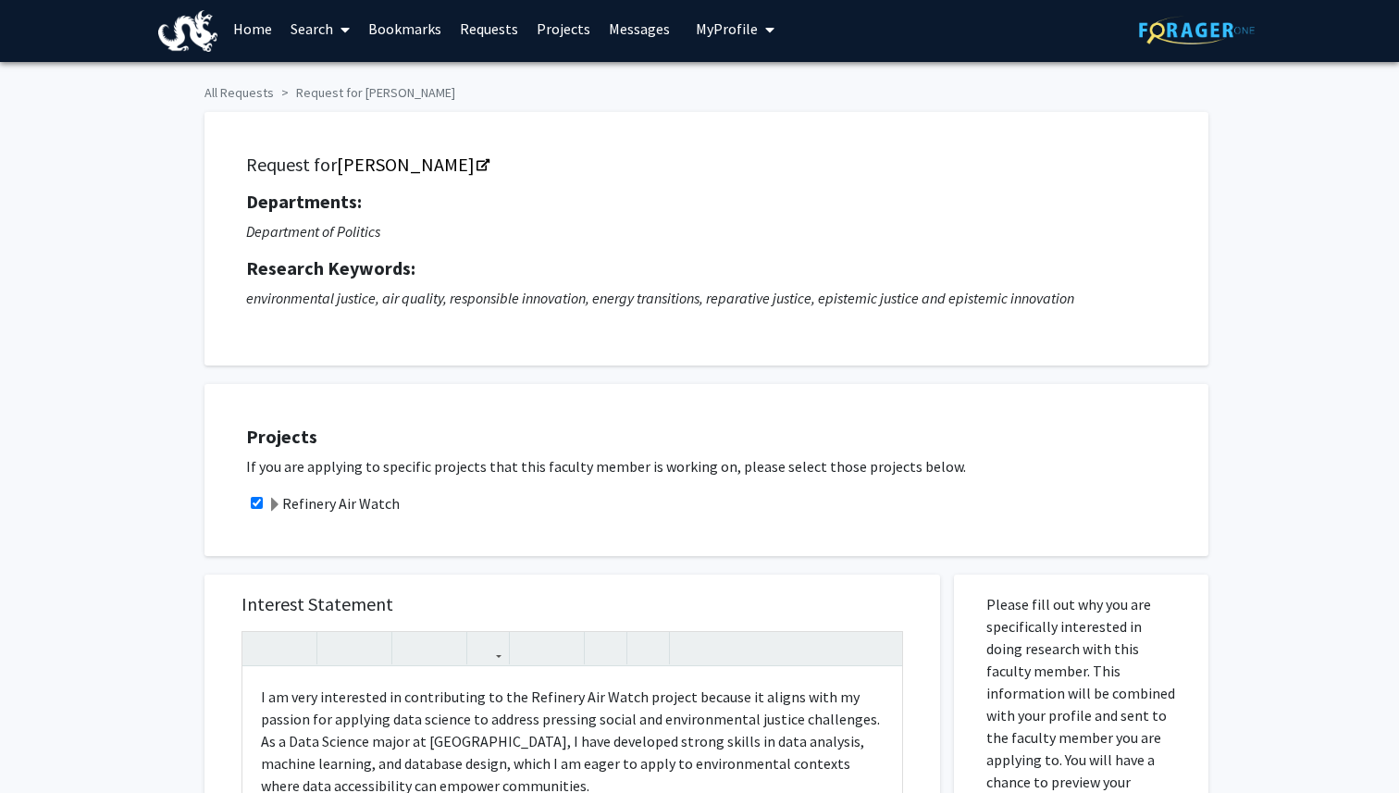
scroll to position [11, 0]
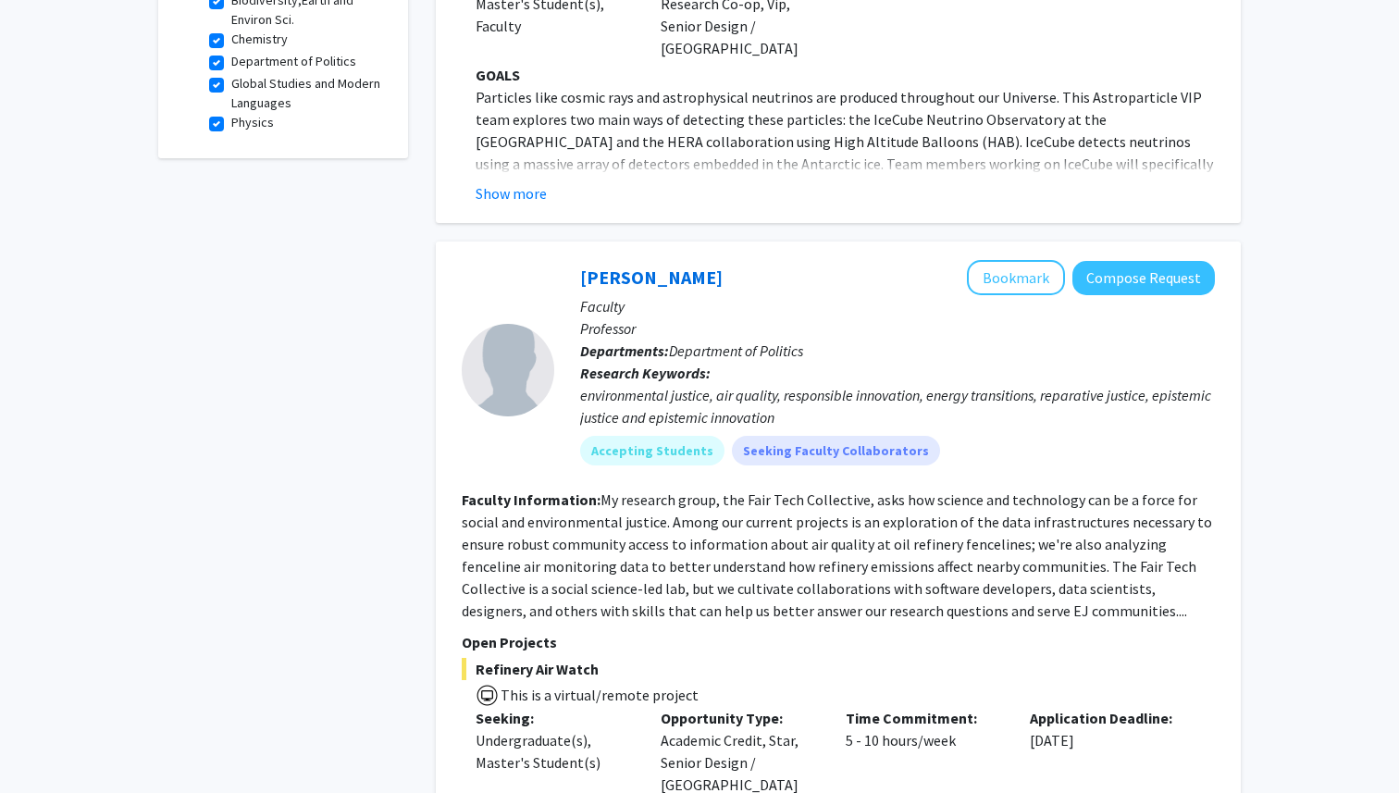
scroll to position [681, 0]
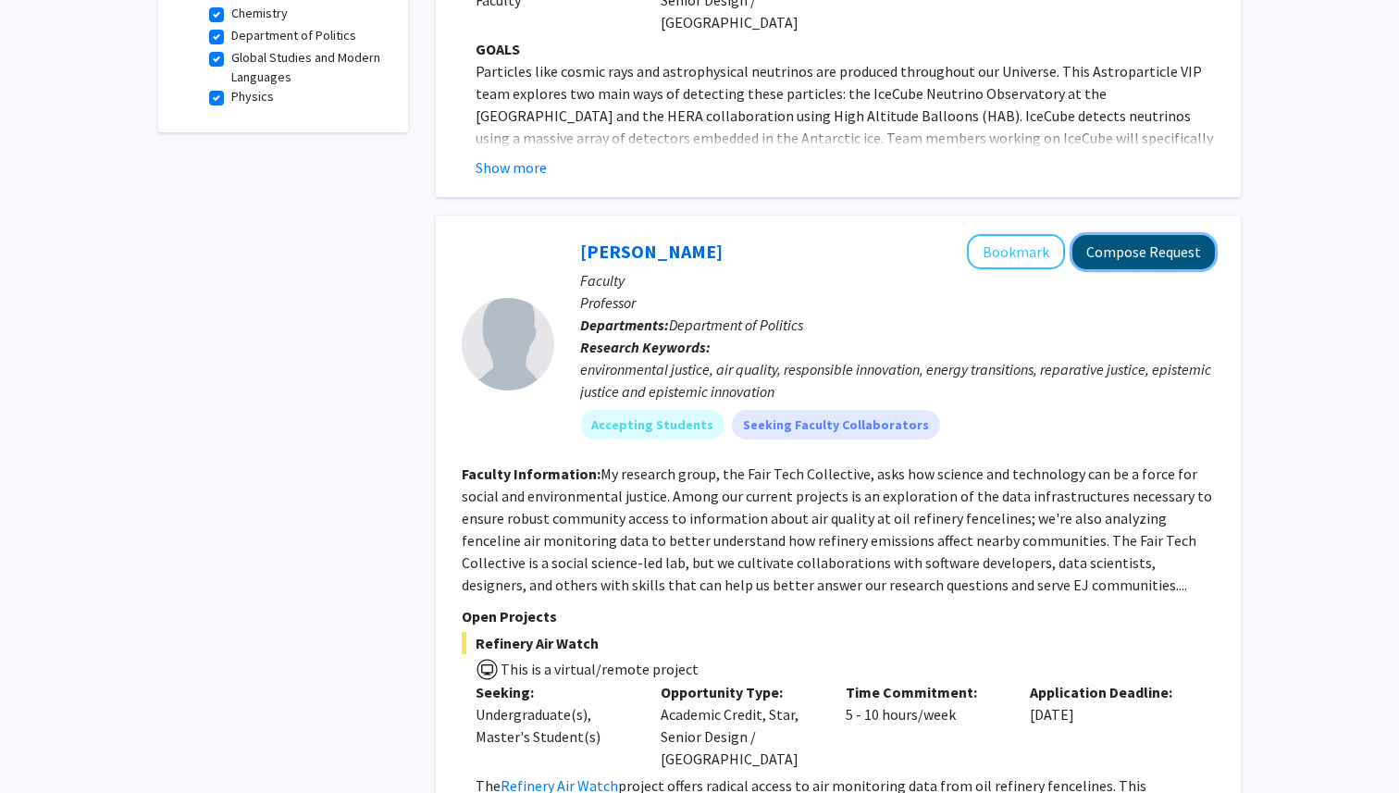
click at [1116, 235] on button "Compose Request" at bounding box center [1144, 252] width 143 height 34
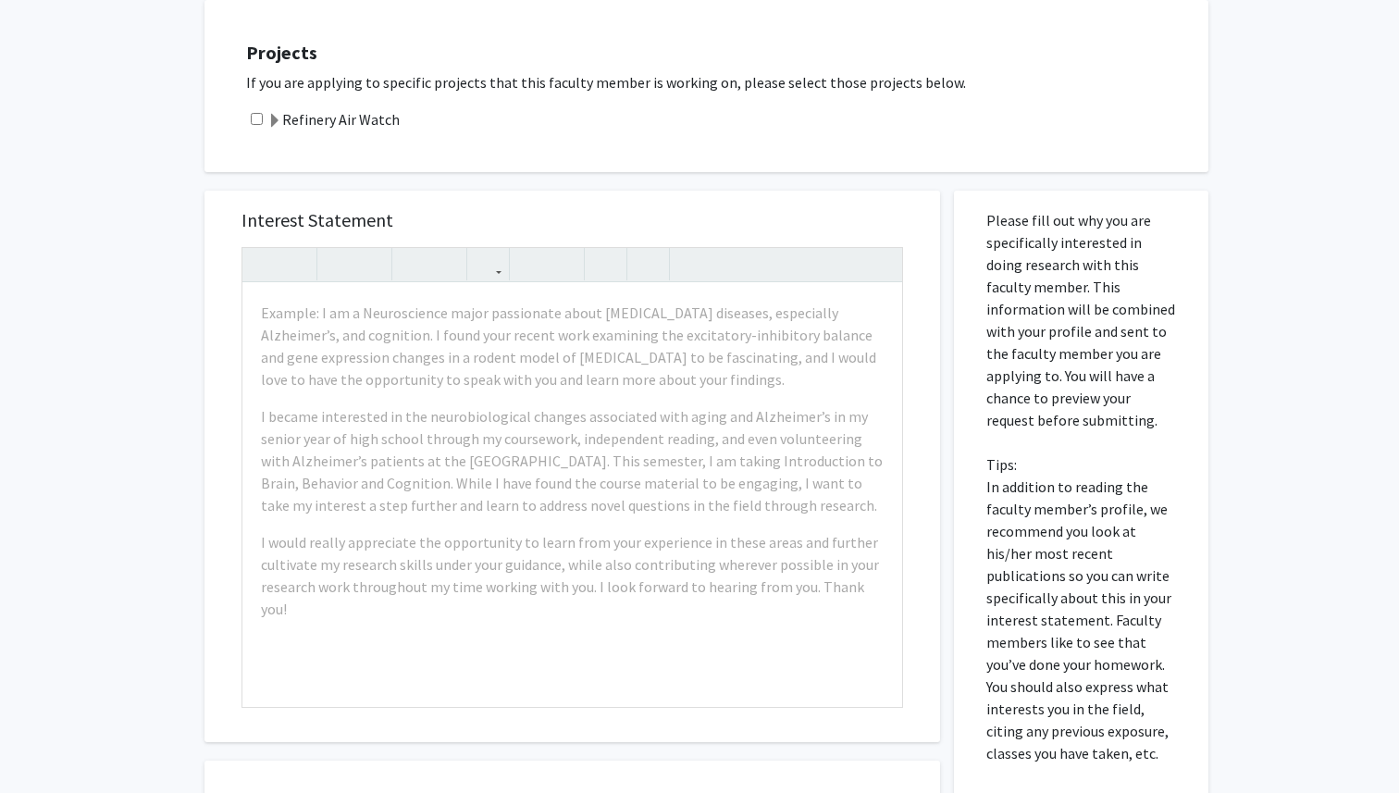
scroll to position [403, 0]
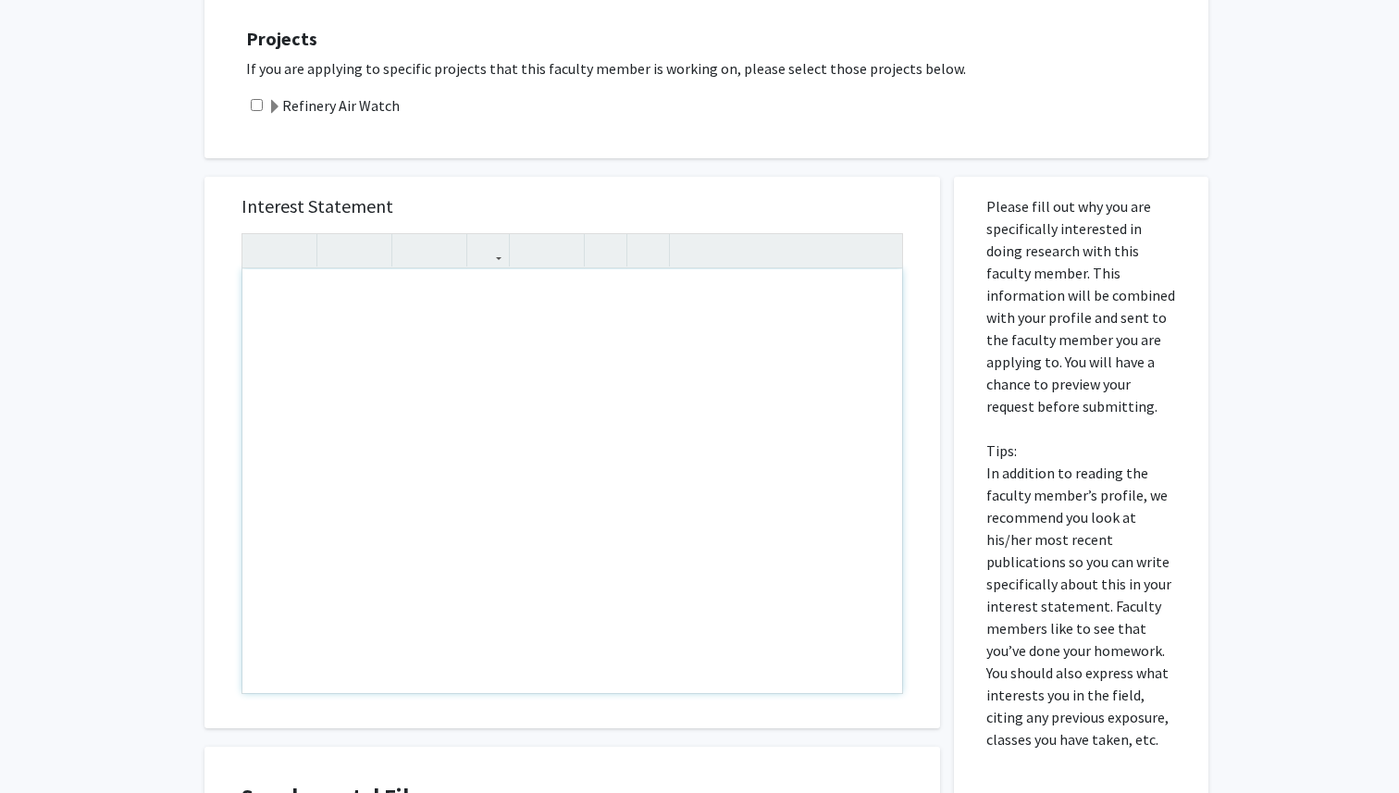
click at [254, 102] on input "checkbox" at bounding box center [257, 105] width 12 height 12
checkbox input "true"
click at [330, 335] on div "Note to users with screen readers: Please press Alt+0 or Option+0 to deactivate…" at bounding box center [572, 481] width 660 height 424
paste div "Note to users with screen readers: Please press Alt+0 or Option+0 to deactivate…"
type textarea "<br><p>I am very interested in contributing to the Refinery Air Watch project b…"
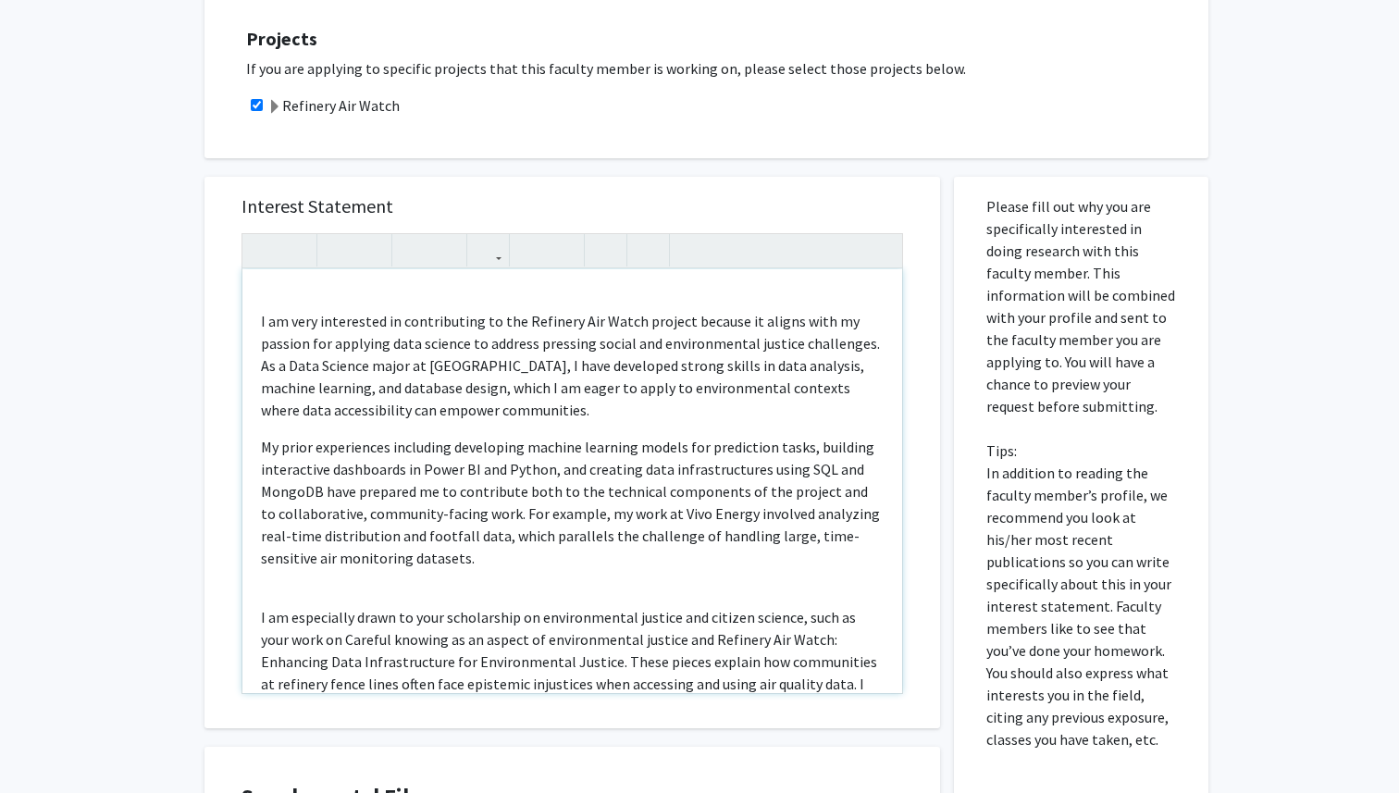
click at [258, 322] on div "I am very interested in contributing to the Refinery Air Watch project because …" at bounding box center [572, 481] width 660 height 424
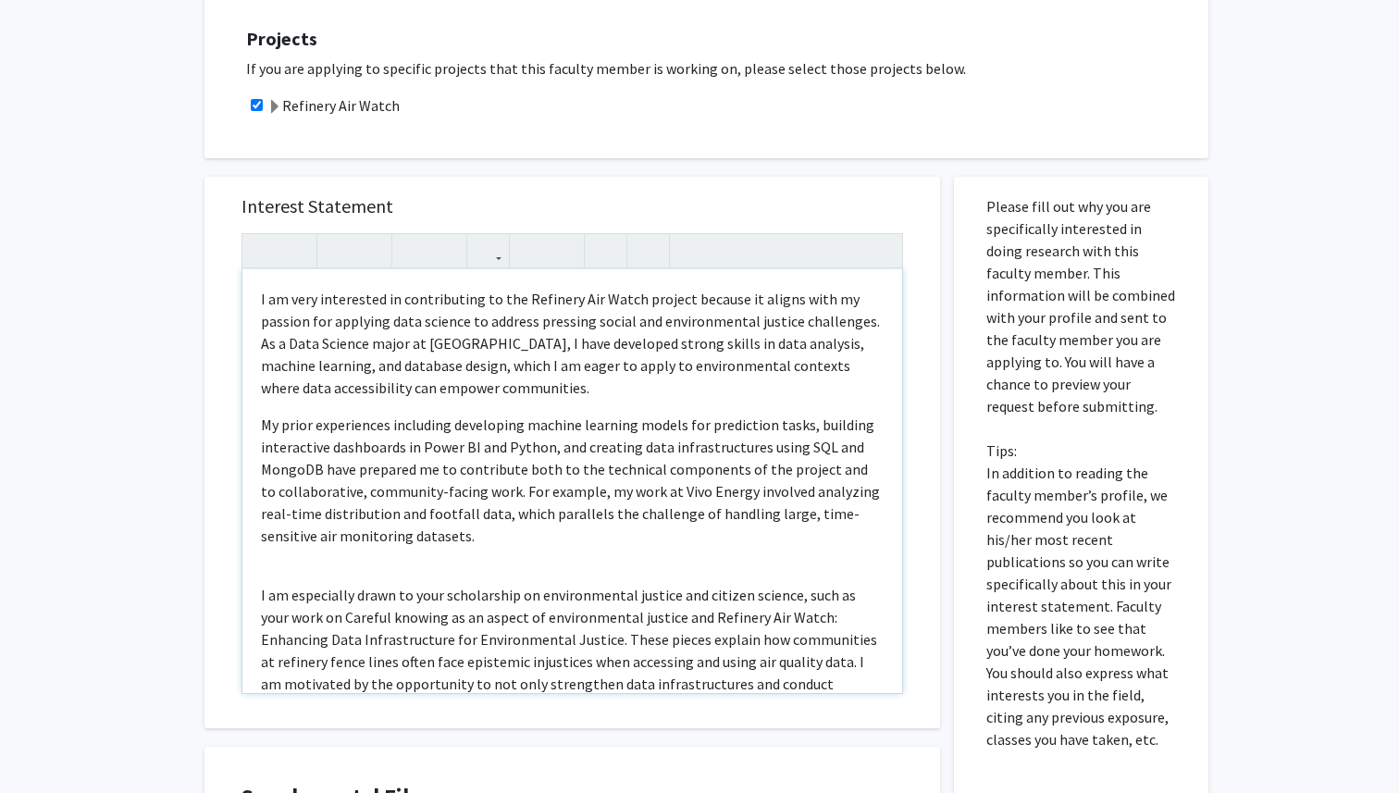
click at [343, 562] on div "I am very interested in contributing to the Refinery Air Watch project because …" at bounding box center [572, 481] width 660 height 424
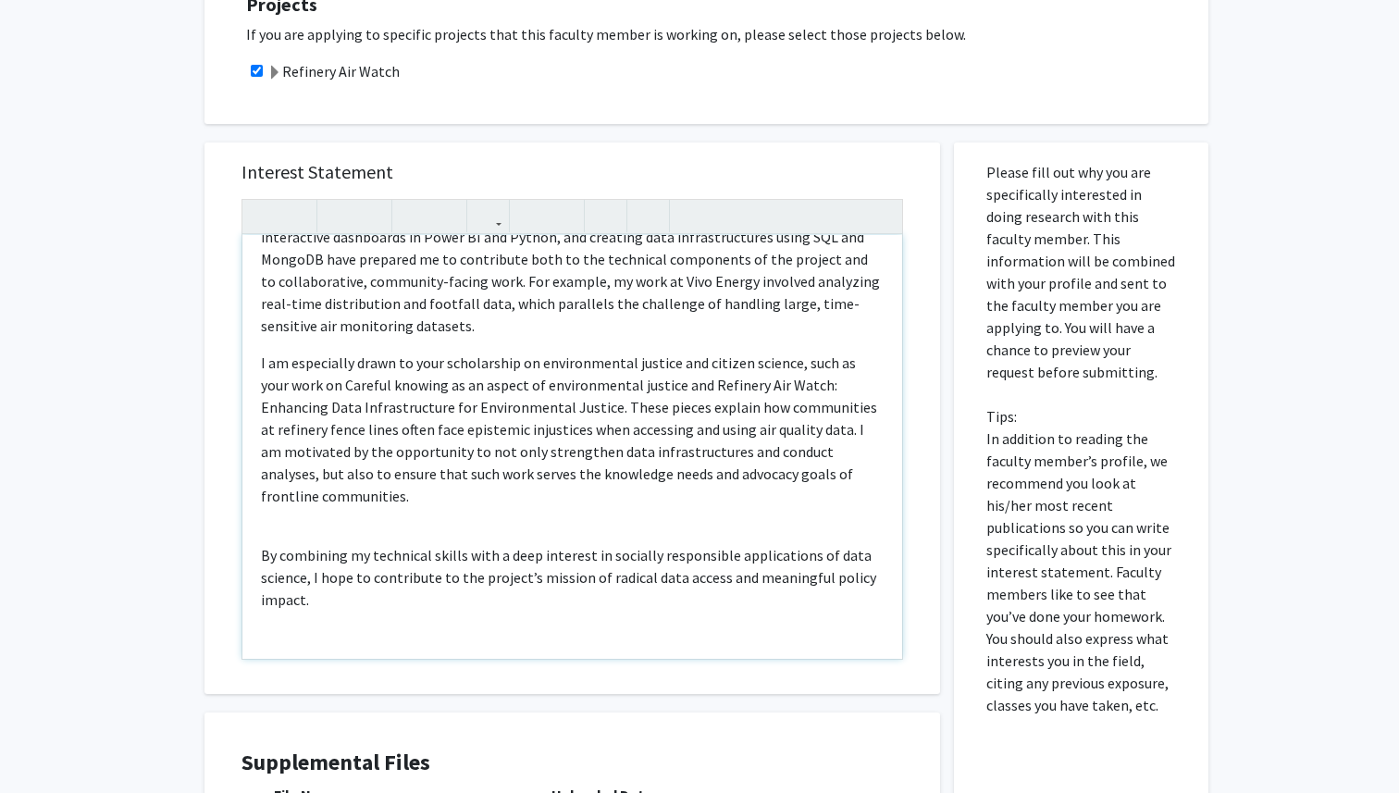
scroll to position [448, 0]
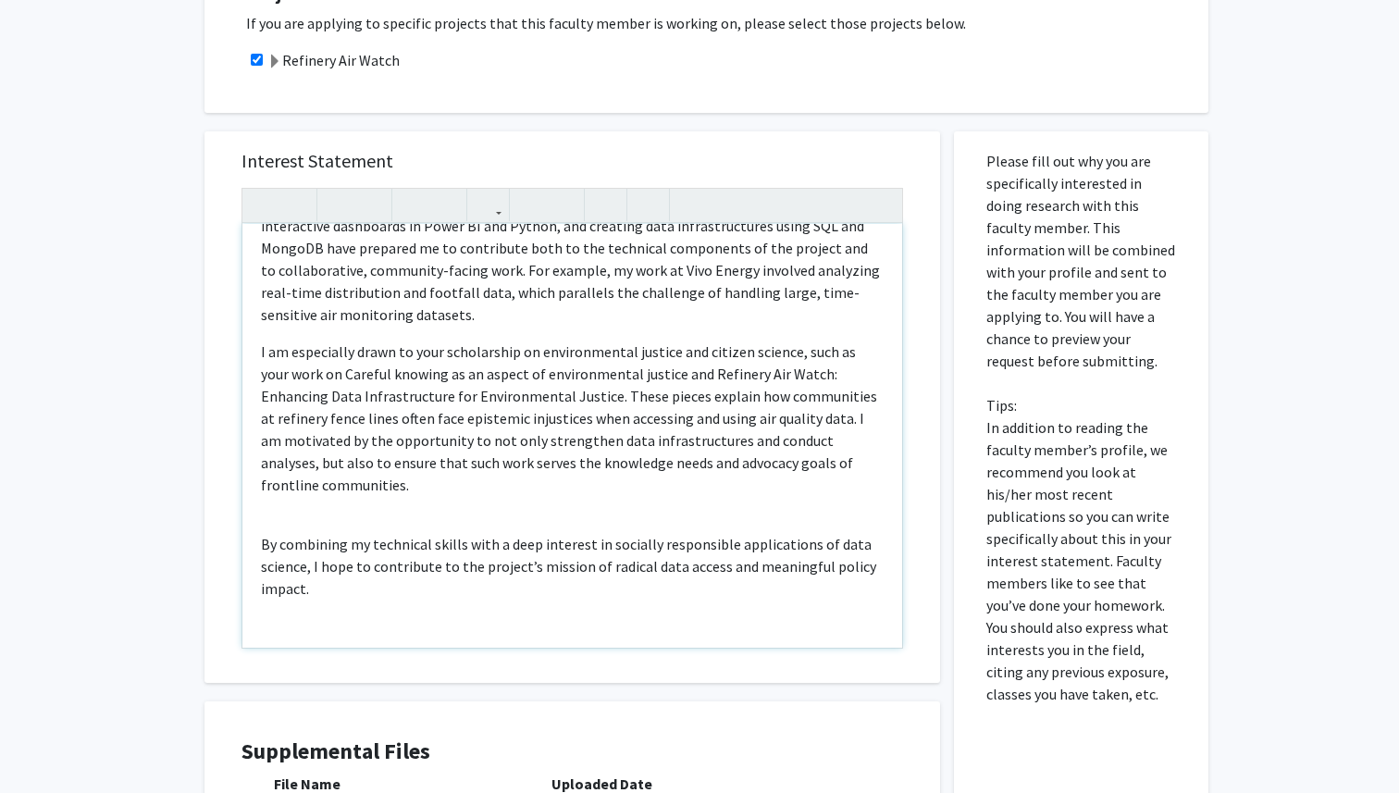
click at [343, 482] on div "I am very interested in contributing to the Refinery Air Watch project because …" at bounding box center [572, 436] width 660 height 424
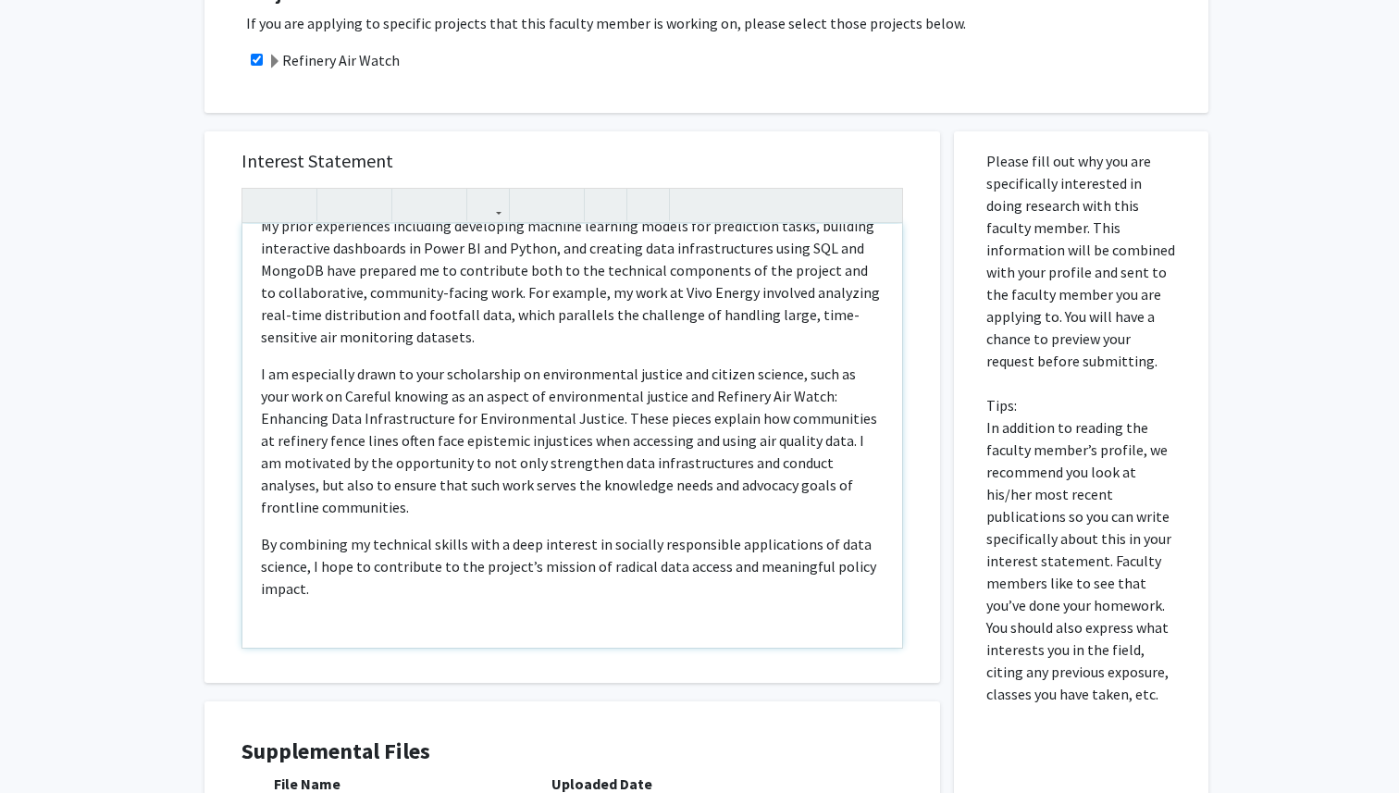
type textarea "<p>I am very interested in contributing to the Refinery Air Watch project becau…"
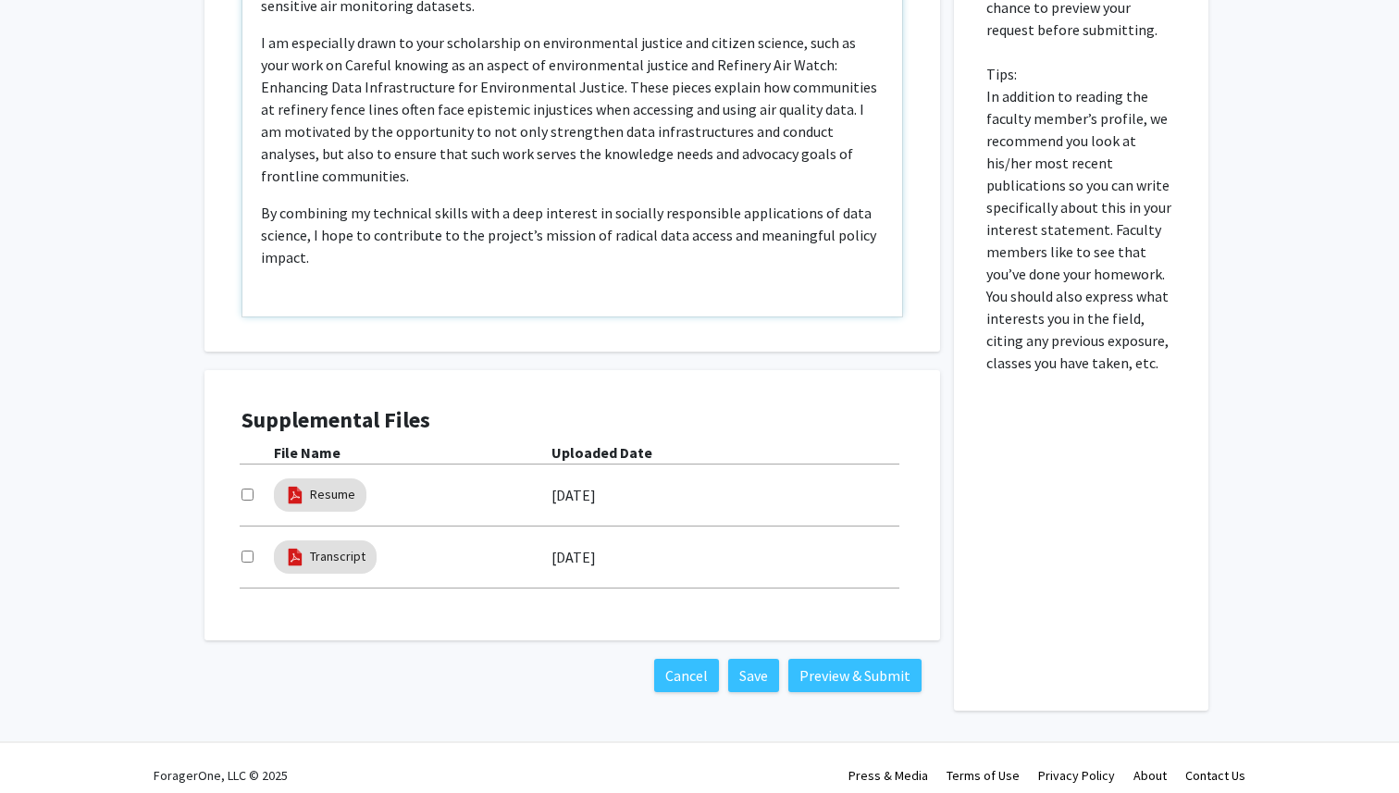
scroll to position [789, 0]
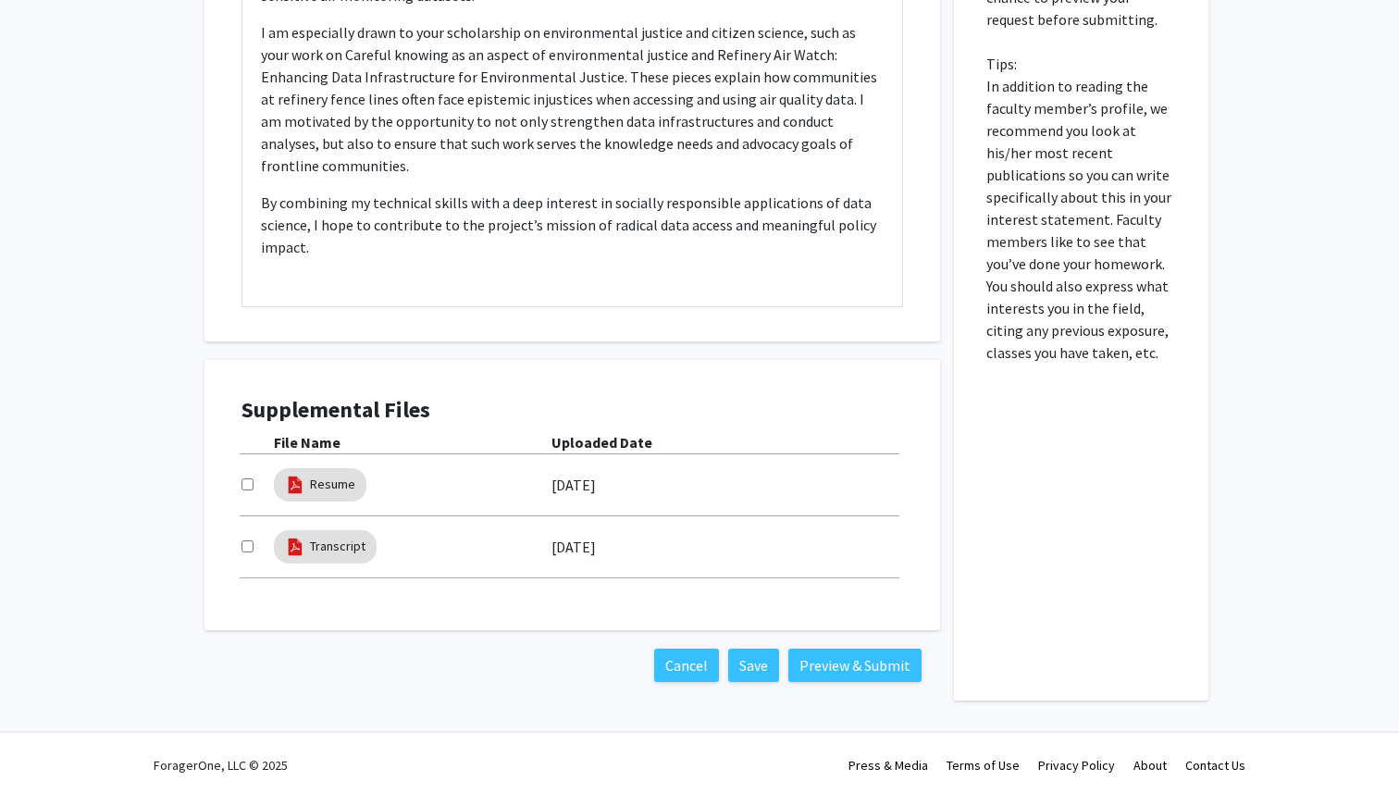
click at [247, 482] on input "checkbox" at bounding box center [248, 484] width 12 height 12
checkbox input "true"
click at [249, 544] on input "checkbox" at bounding box center [248, 546] width 12 height 12
checkbox input "true"
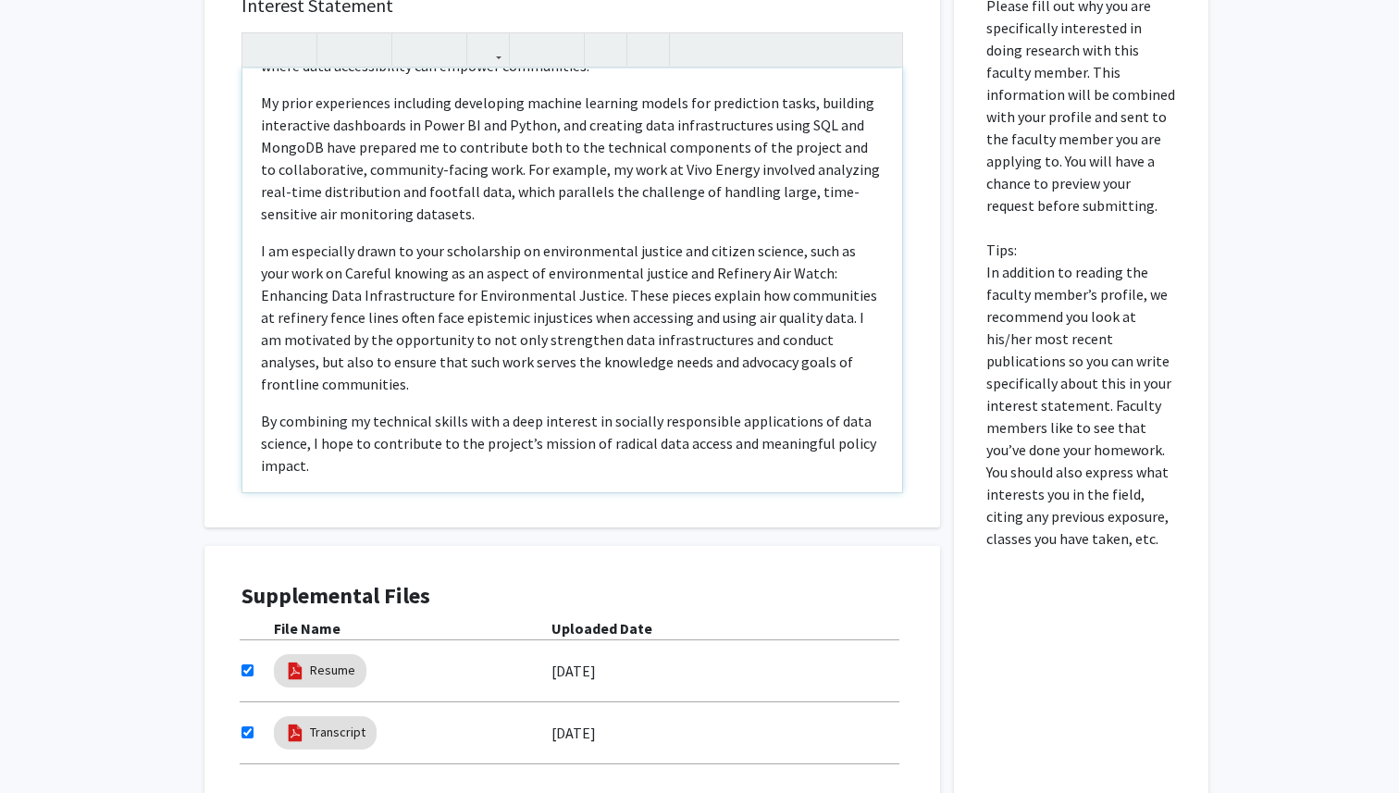
scroll to position [0, 0]
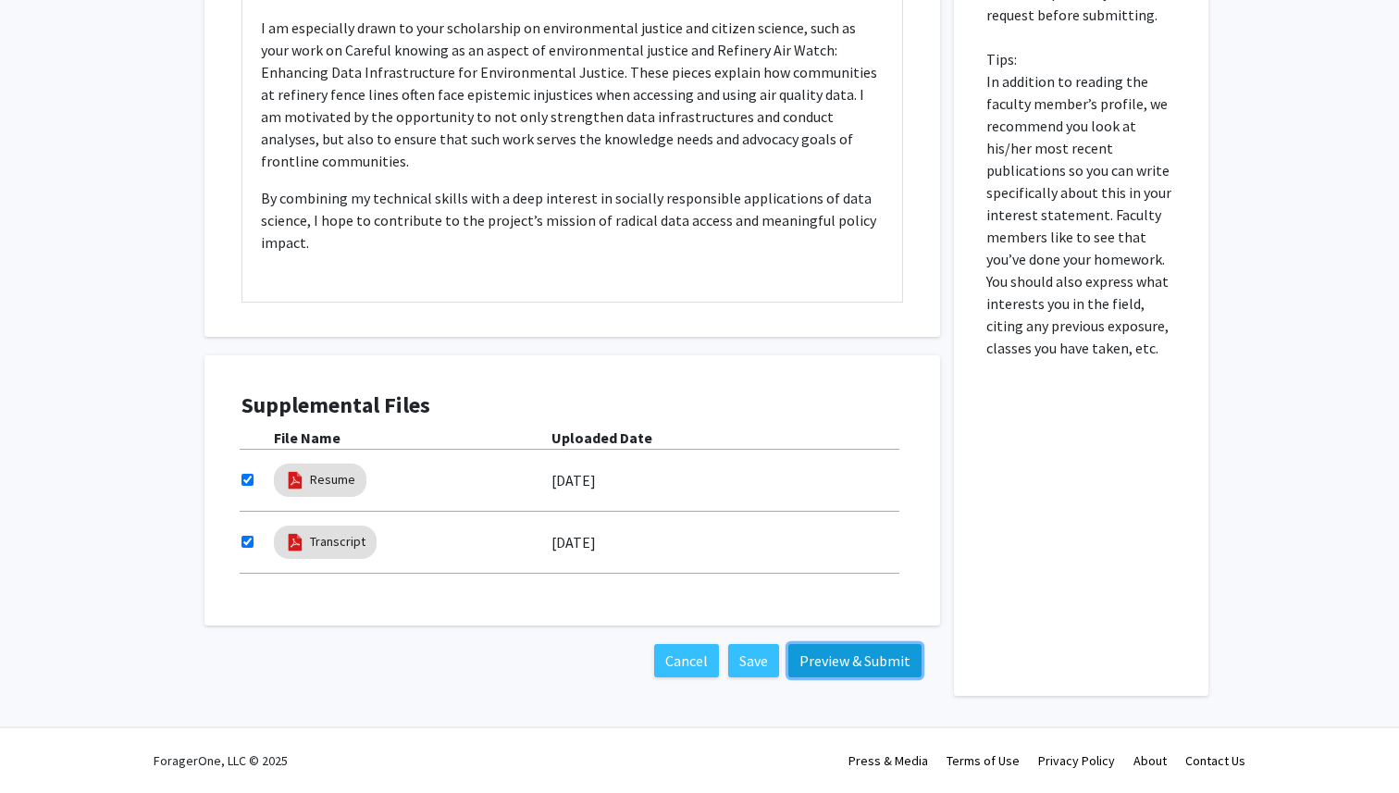
click at [862, 656] on button "Preview & Submit" at bounding box center [854, 660] width 133 height 33
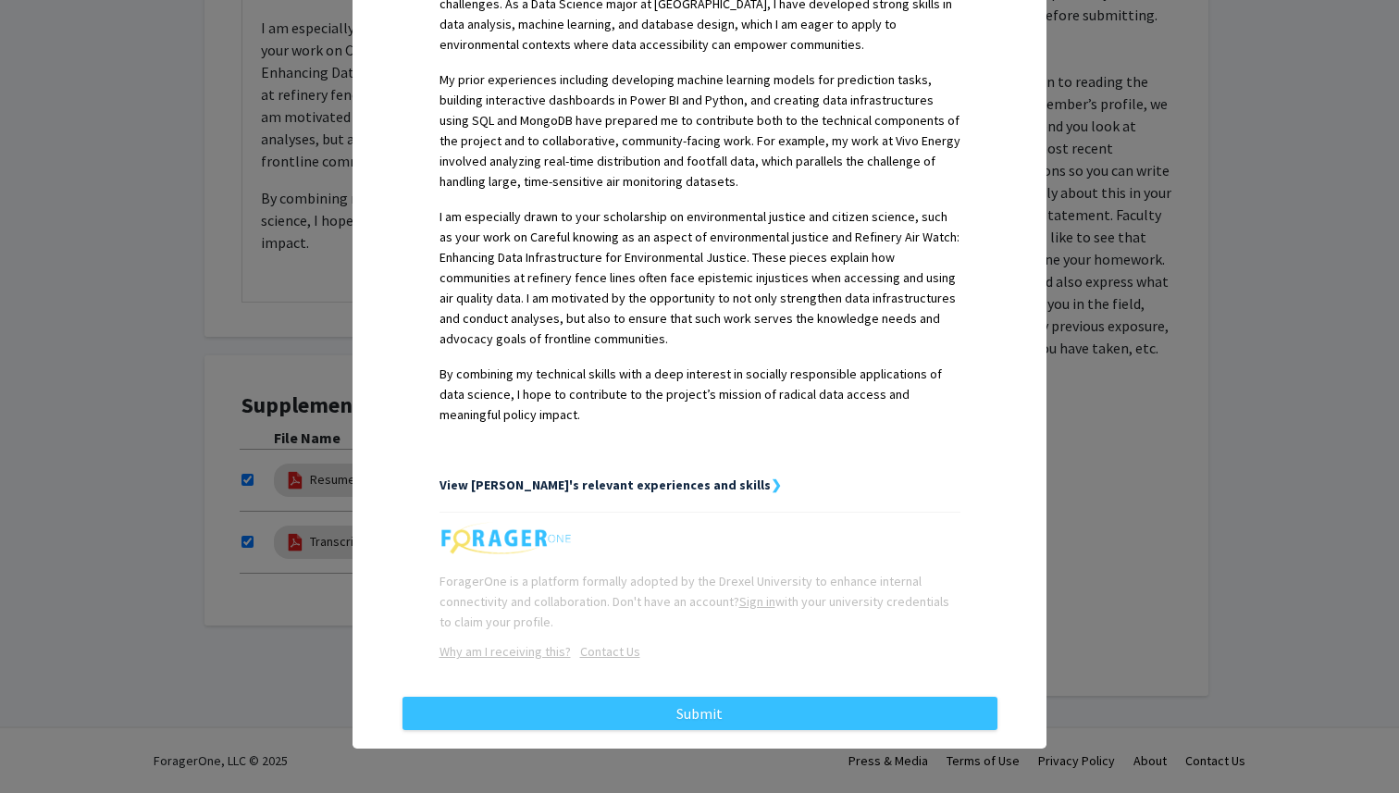
scroll to position [558, 0]
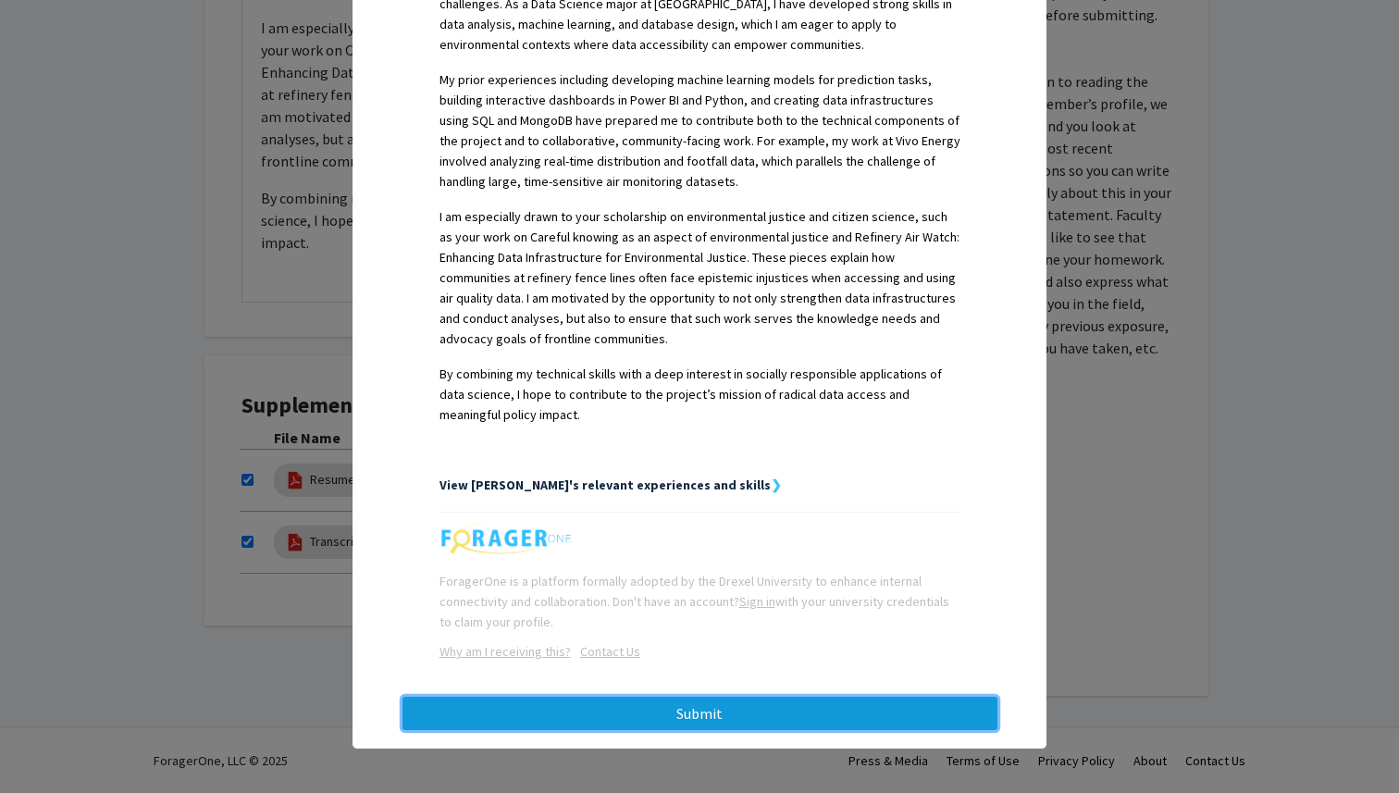
click at [734, 714] on button "Submit" at bounding box center [700, 713] width 595 height 33
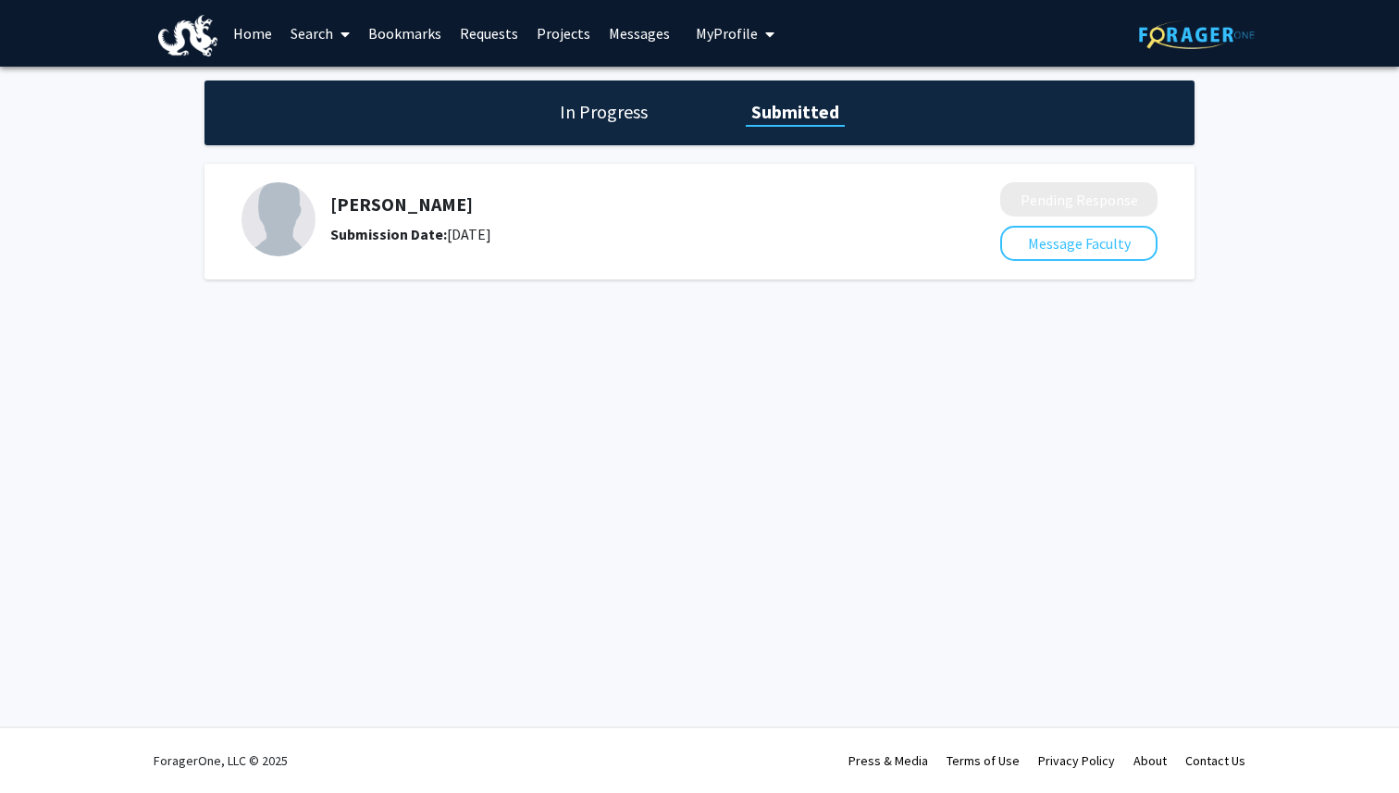
click at [331, 30] on link "Search" at bounding box center [320, 33] width 78 height 65
click at [348, 77] on span "Faculty/Staff" at bounding box center [349, 85] width 136 height 37
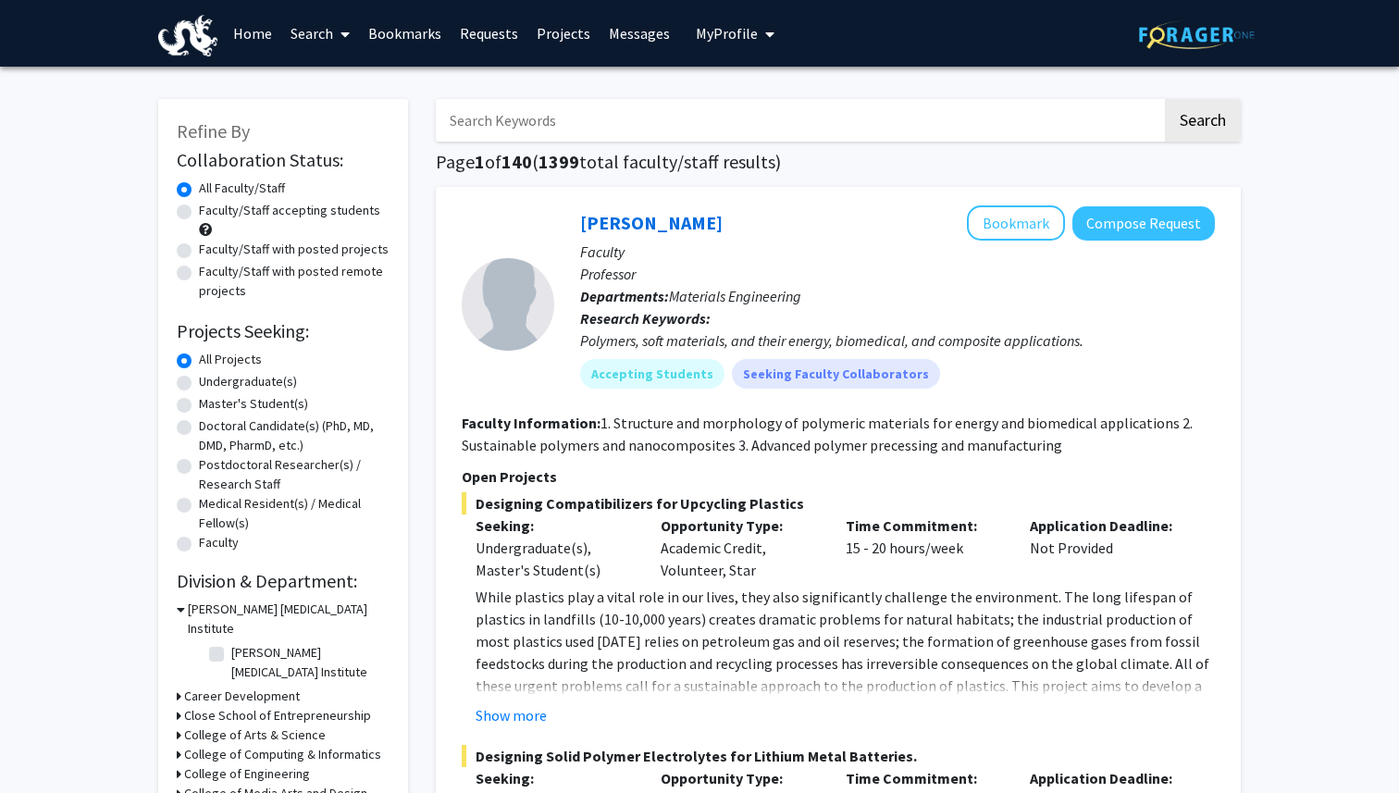
click at [182, 372] on div "Undergraduate(s)" at bounding box center [283, 383] width 213 height 22
click at [199, 380] on label "Undergraduate(s)" at bounding box center [248, 381] width 98 height 19
click at [199, 380] on input "Undergraduate(s)" at bounding box center [205, 378] width 12 height 12
radio input "true"
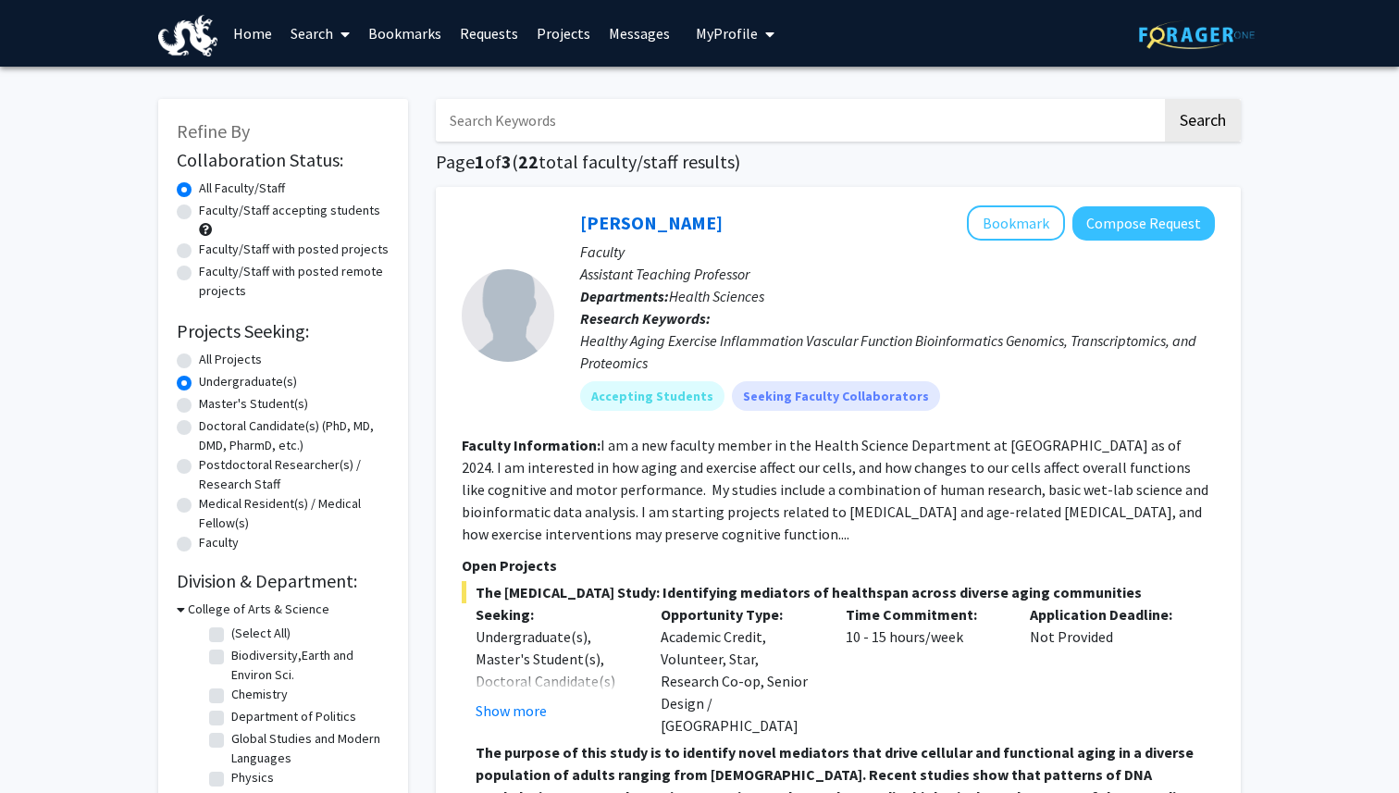
click at [199, 209] on label "Faculty/Staff accepting students" at bounding box center [289, 210] width 181 height 19
click at [199, 209] on input "Faculty/Staff accepting students" at bounding box center [205, 207] width 12 height 12
radio input "true"
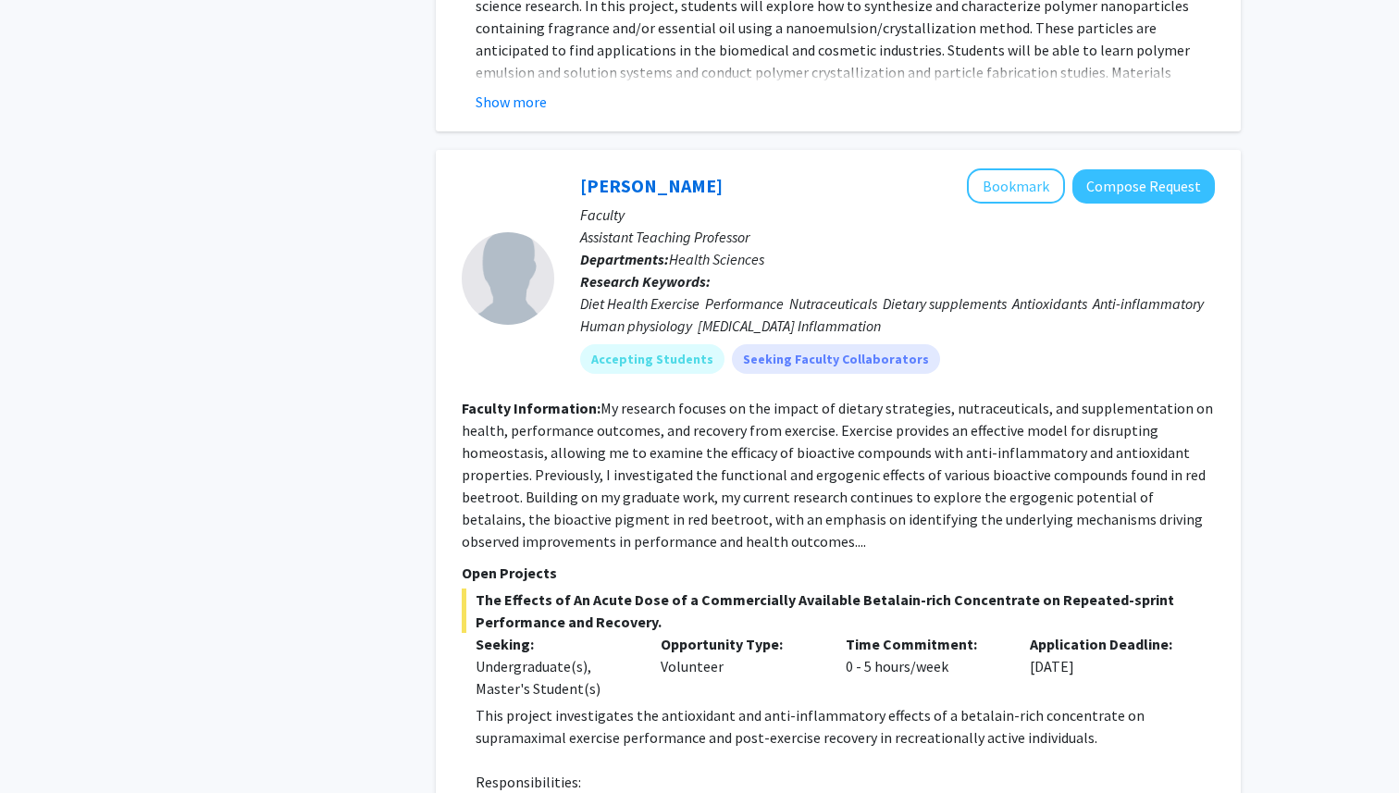
scroll to position [8753, 0]
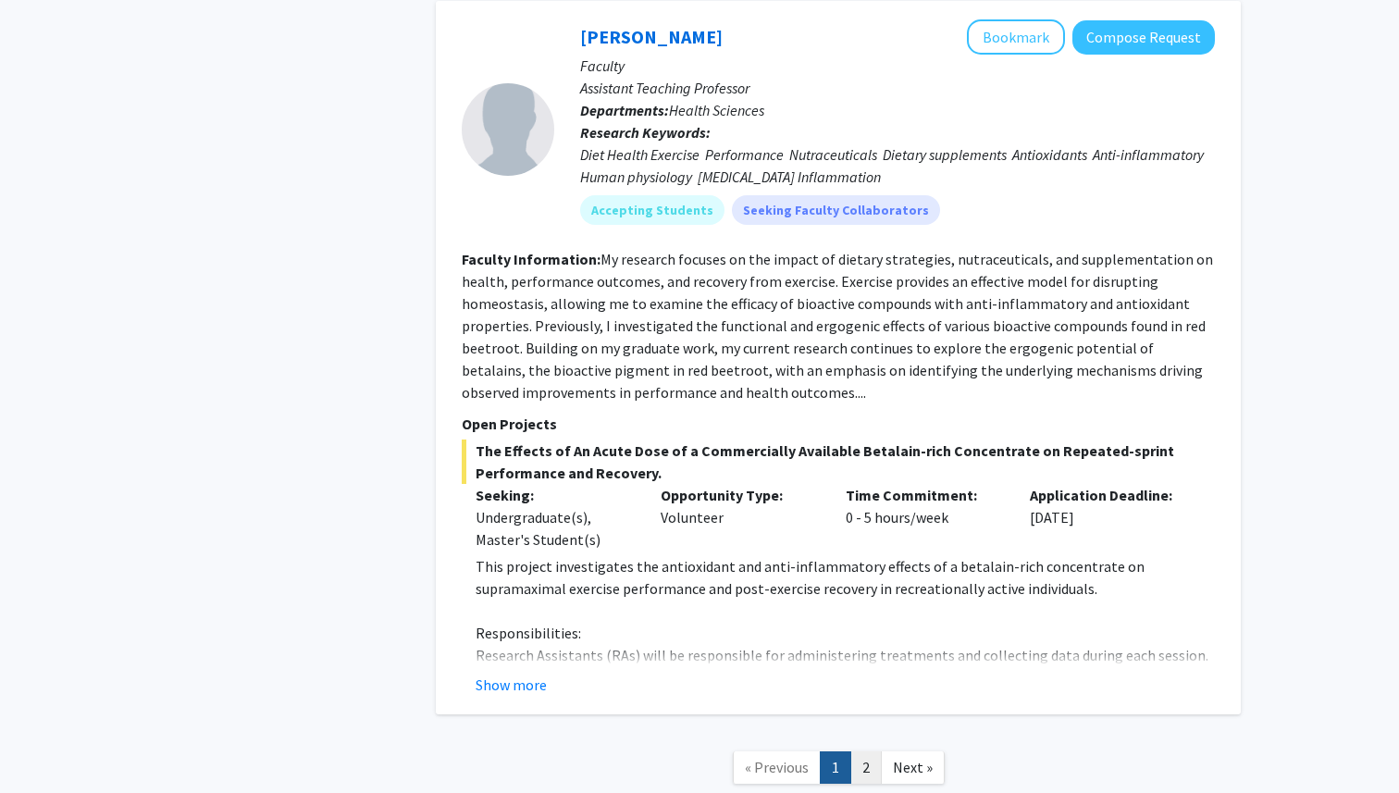
click at [864, 751] on link "2" at bounding box center [865, 767] width 31 height 32
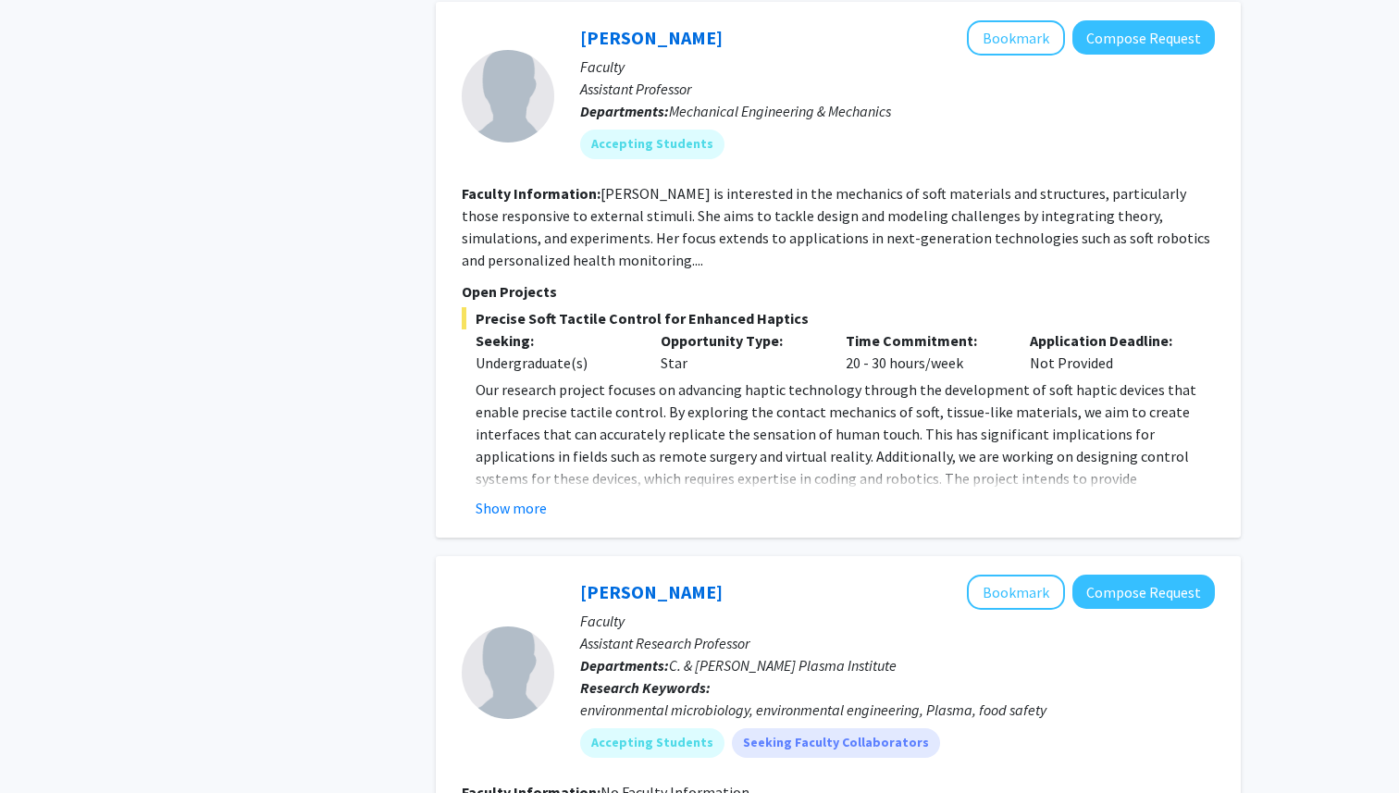
scroll to position [5861, 0]
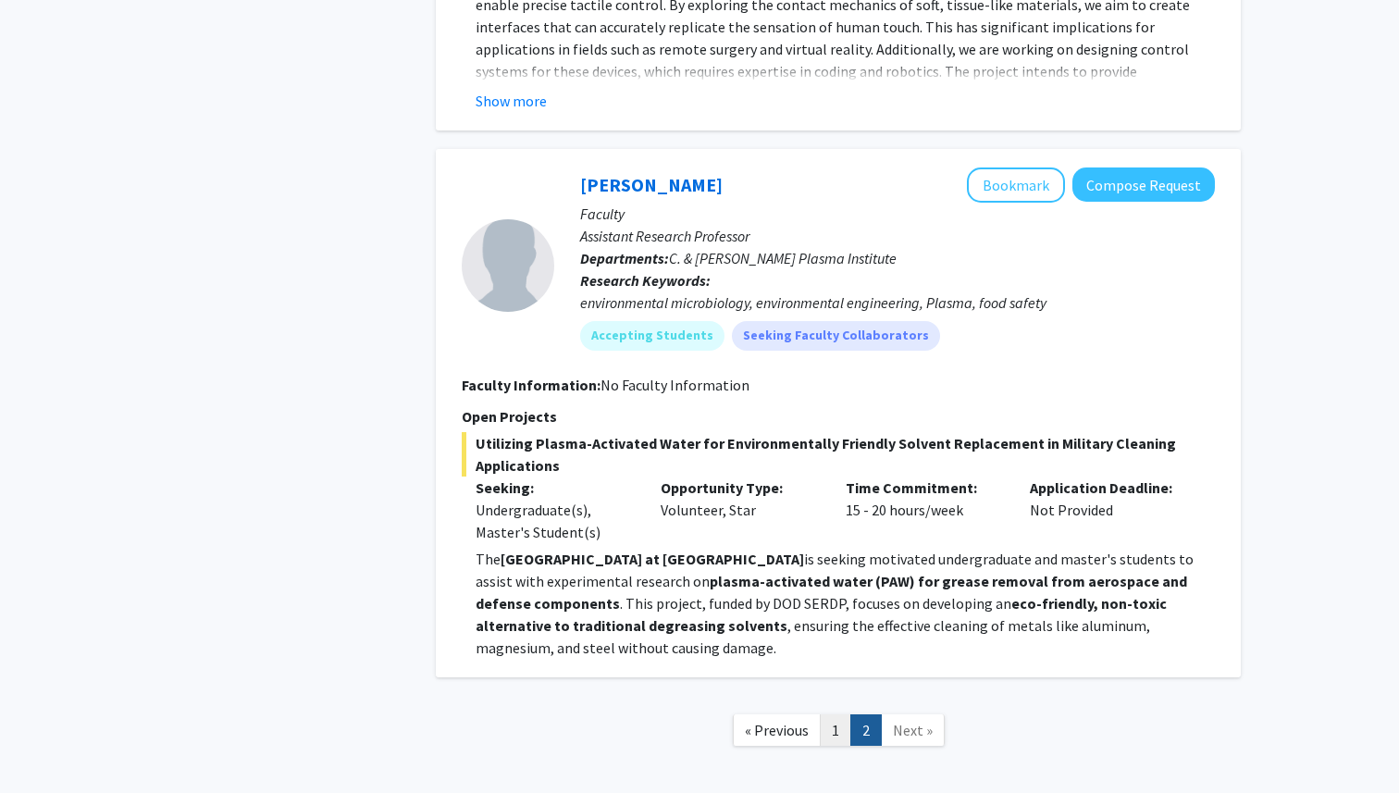
click at [840, 714] on link "1" at bounding box center [835, 730] width 31 height 32
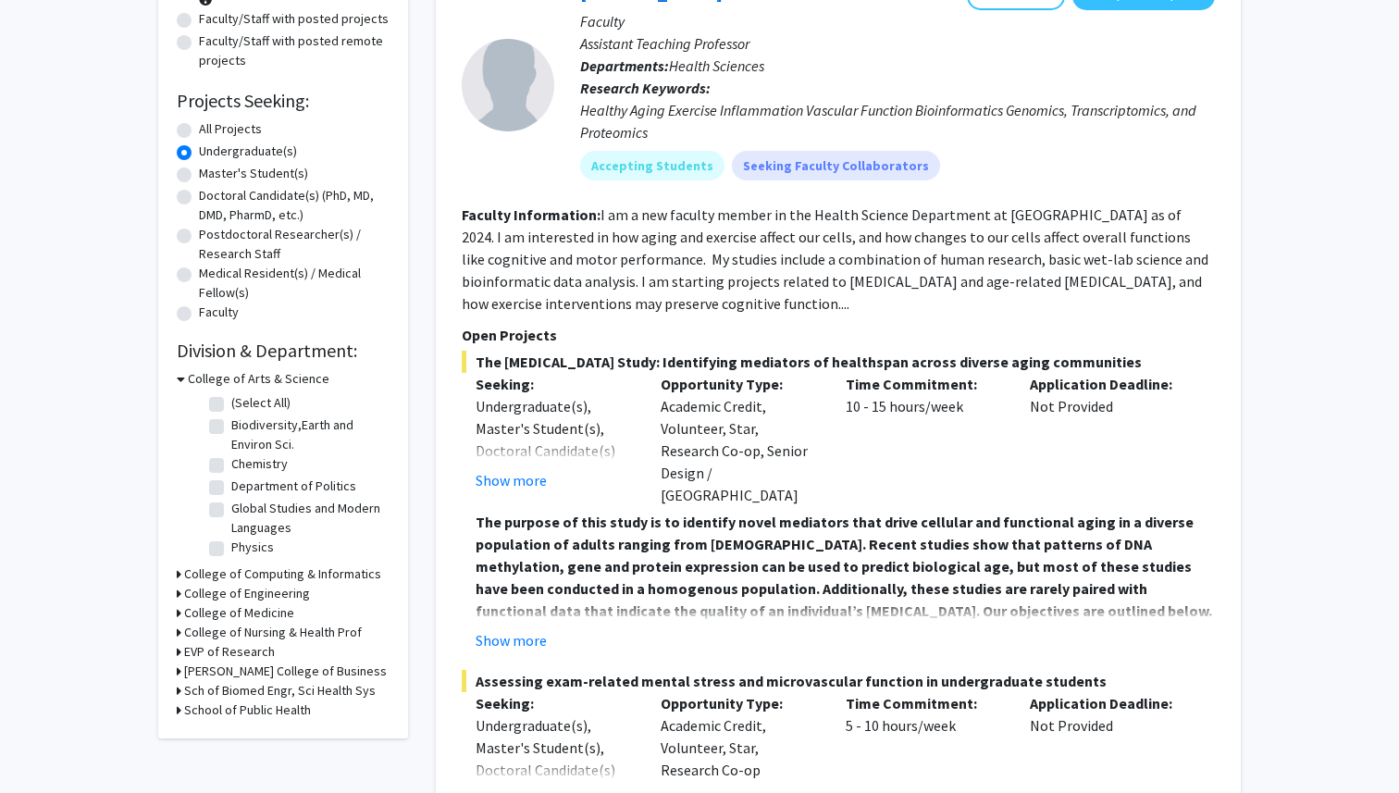
scroll to position [242, 0]
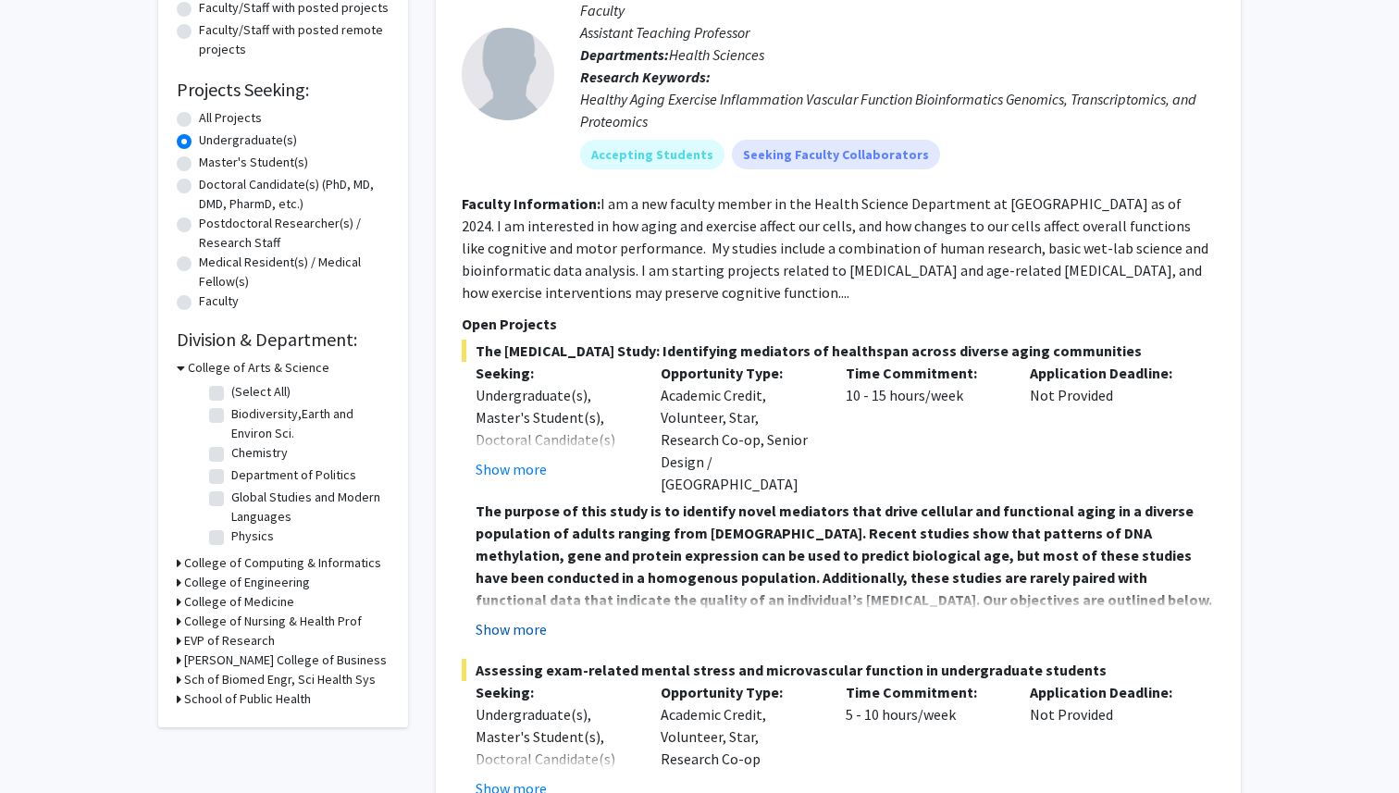
click at [535, 618] on button "Show more" at bounding box center [511, 629] width 71 height 22
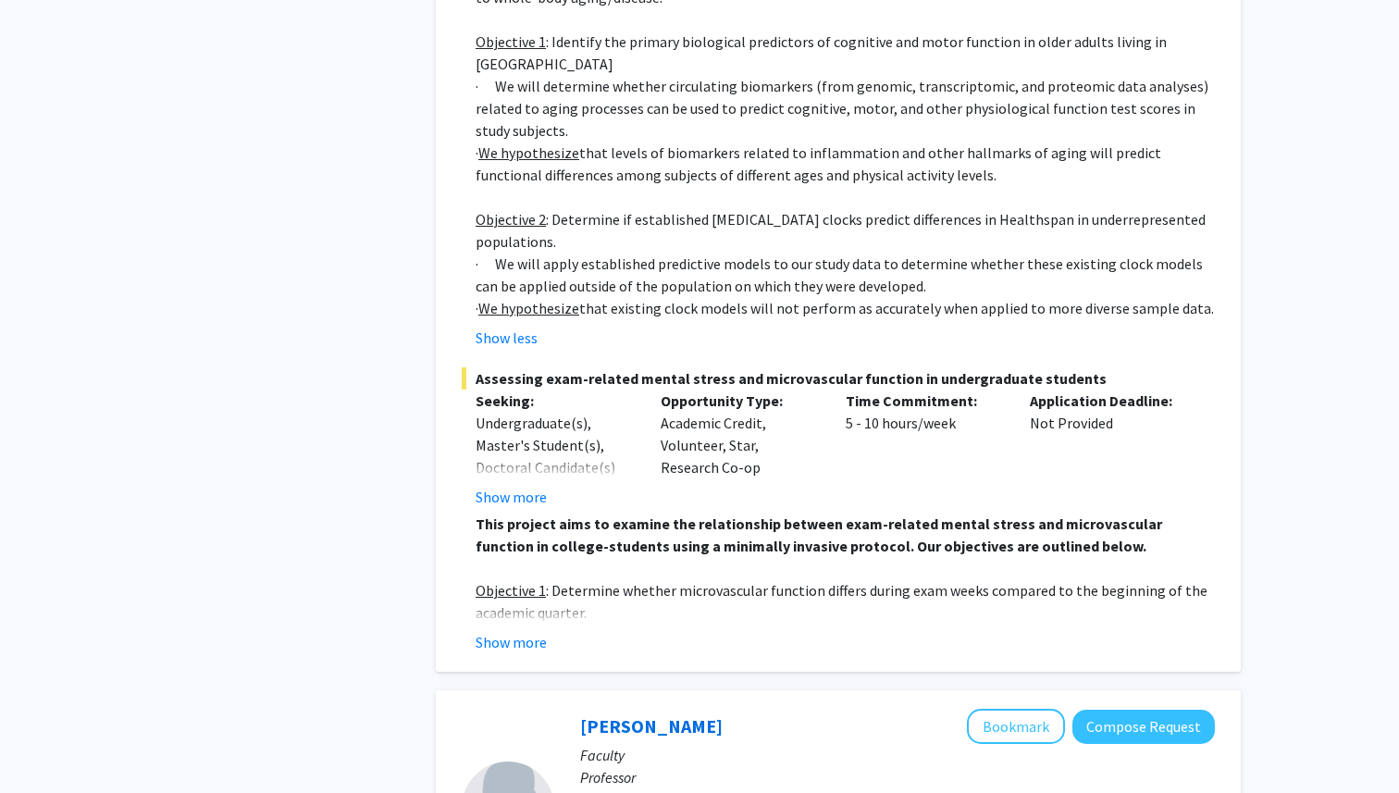
scroll to position [988, 0]
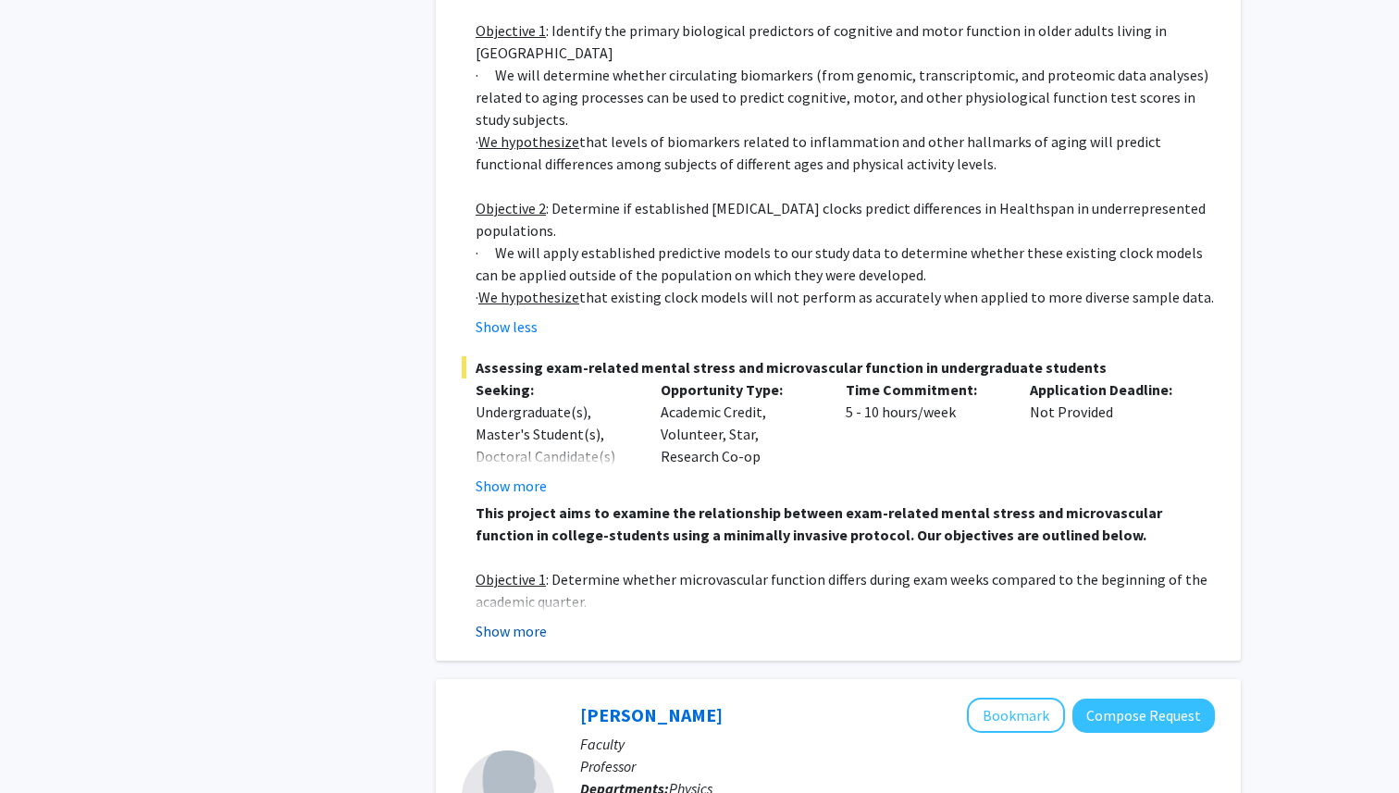
click at [533, 620] on button "Show more" at bounding box center [511, 631] width 71 height 22
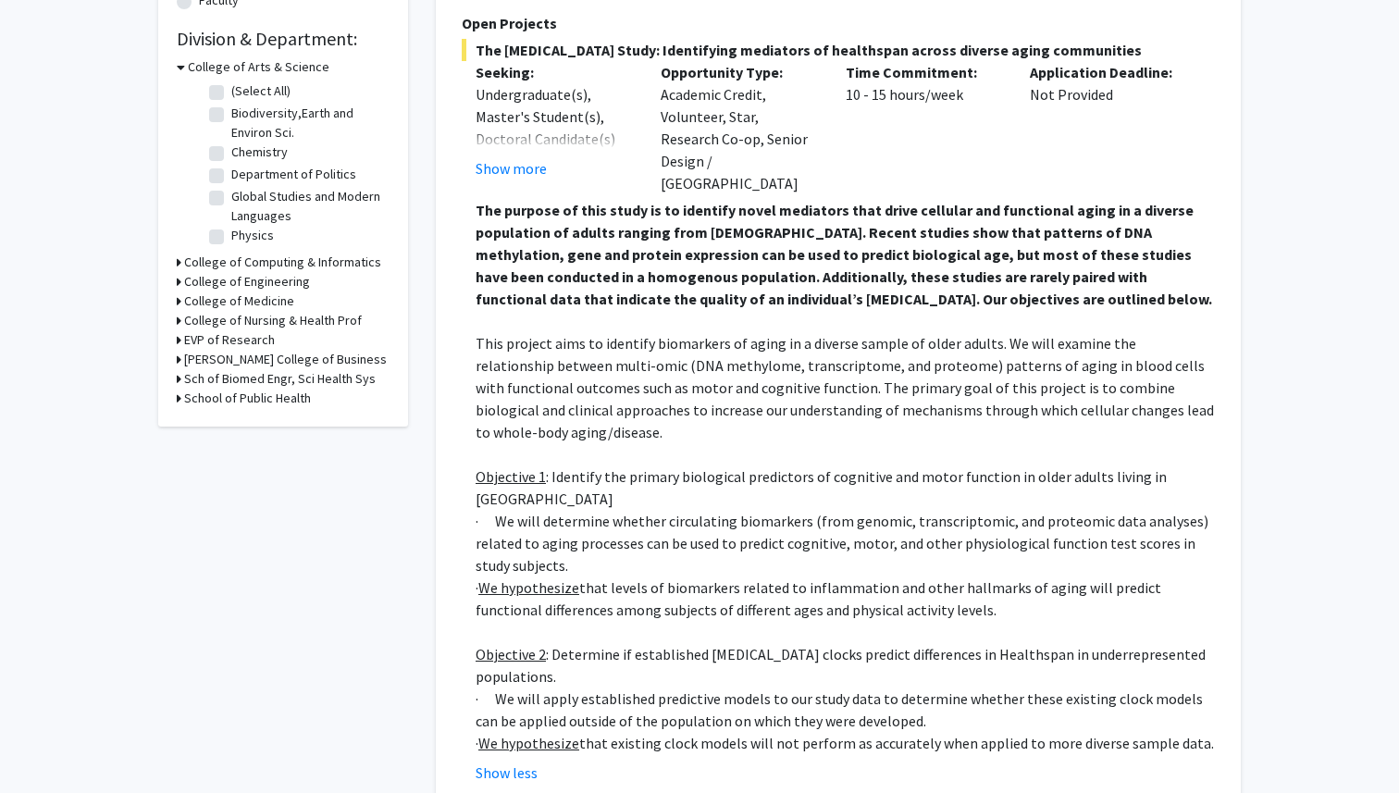
scroll to position [538, 0]
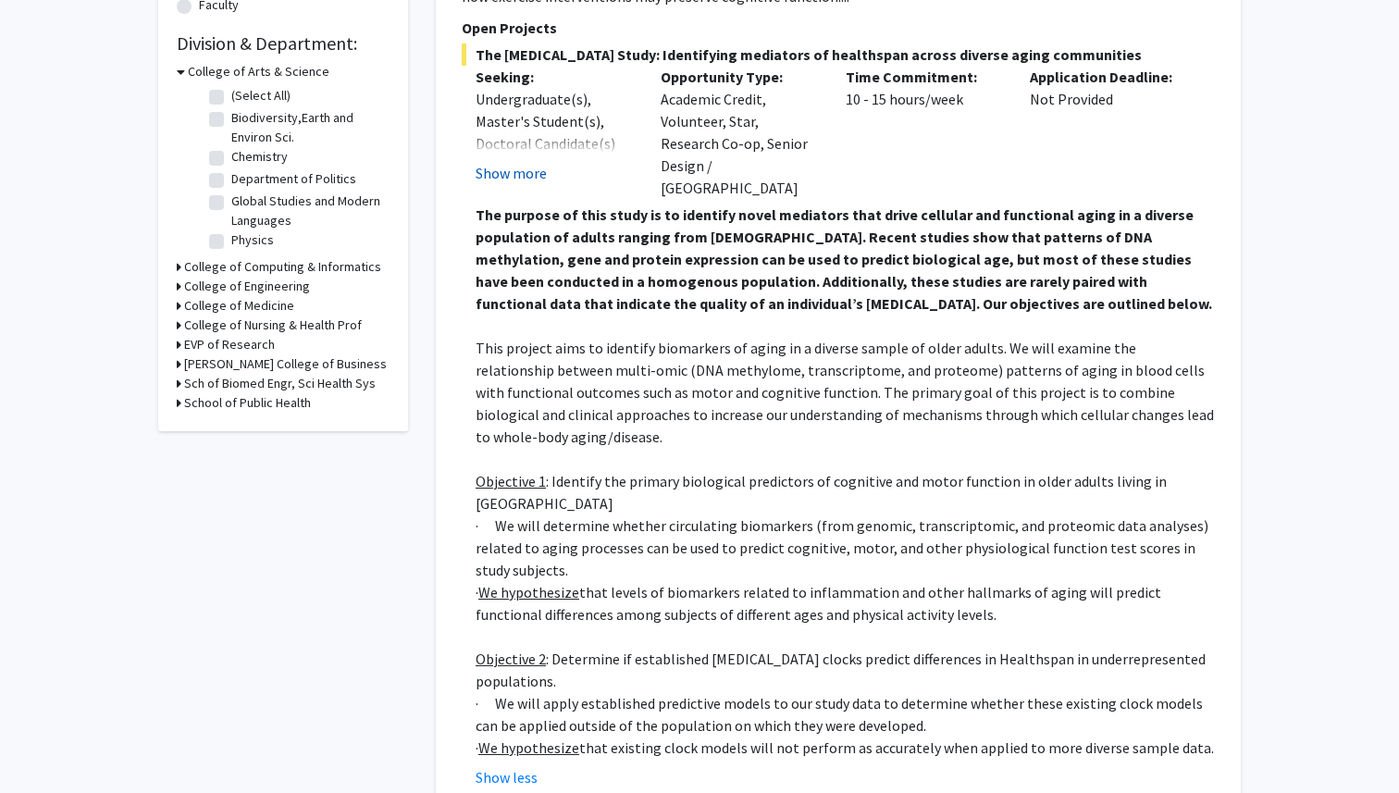
click at [527, 177] on button "Show more" at bounding box center [511, 173] width 71 height 22
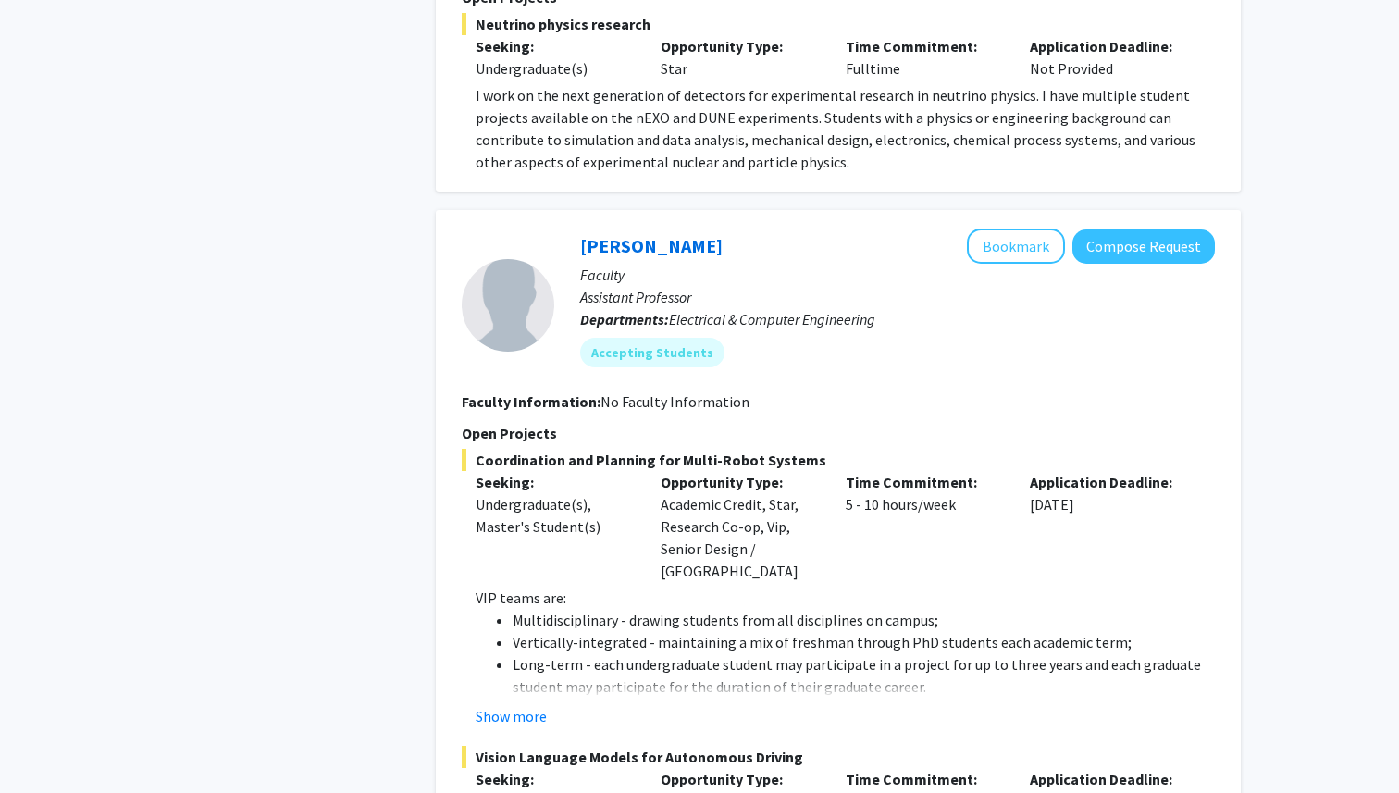
scroll to position [2280, 0]
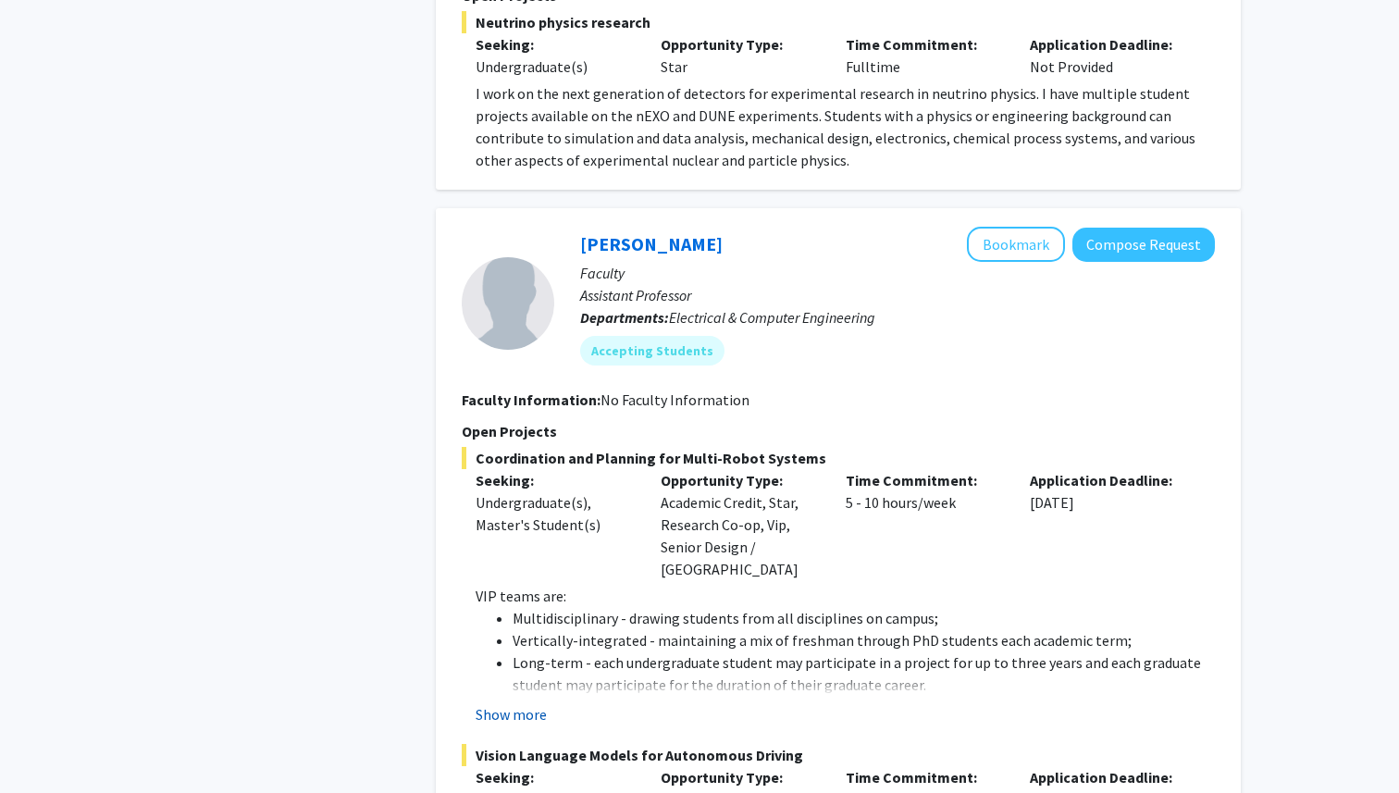
click at [534, 703] on button "Show more" at bounding box center [511, 714] width 71 height 22
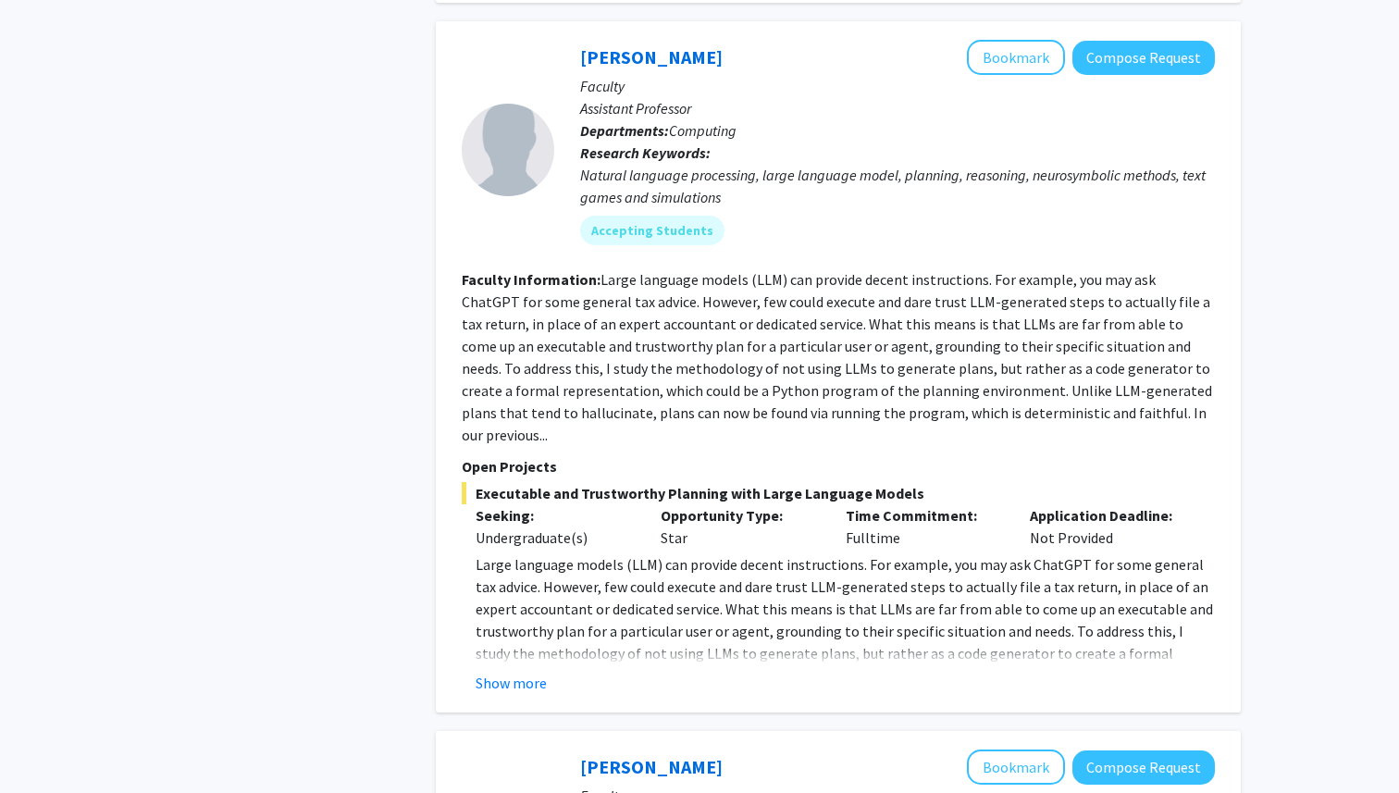
scroll to position [5593, 0]
click at [524, 671] on button "Show more" at bounding box center [511, 682] width 71 height 22
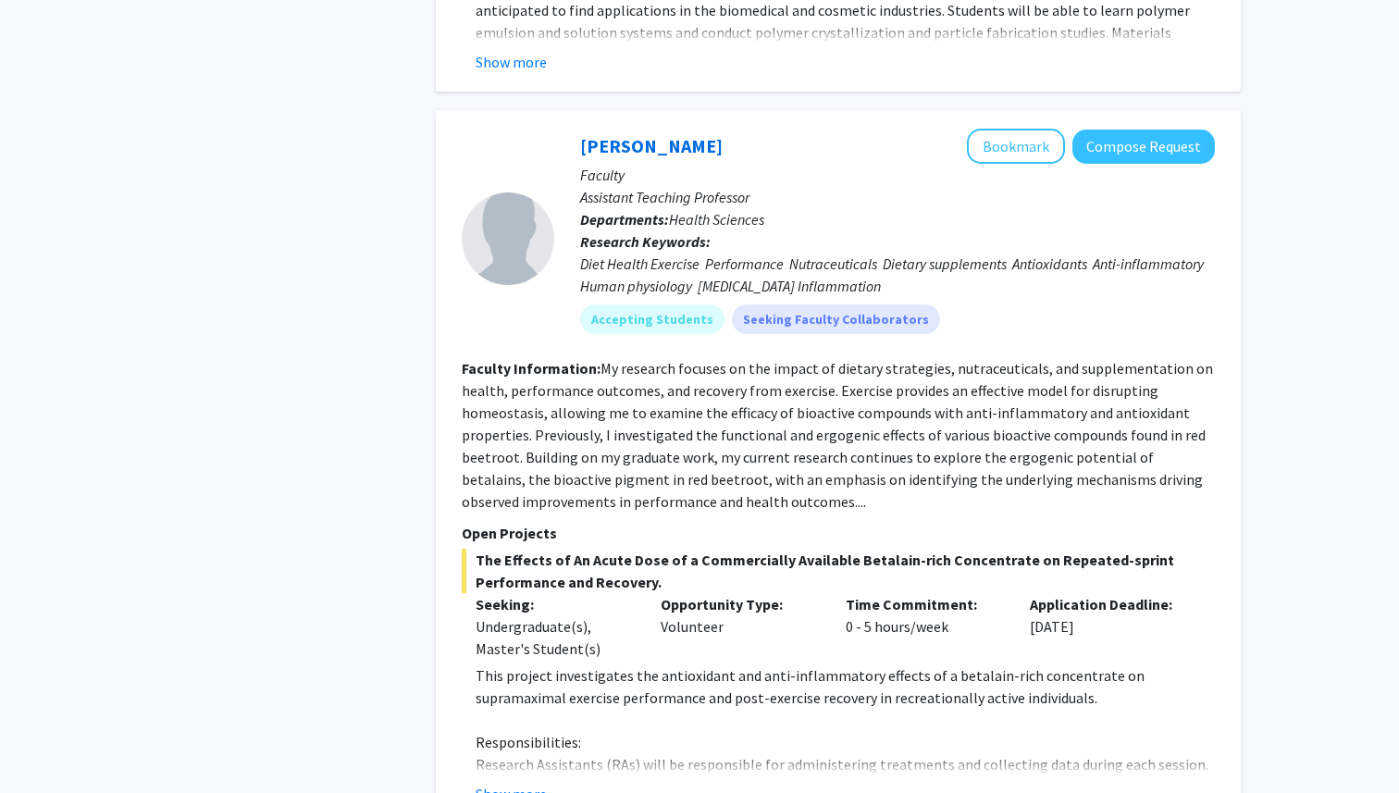
scroll to position [11608, 0]
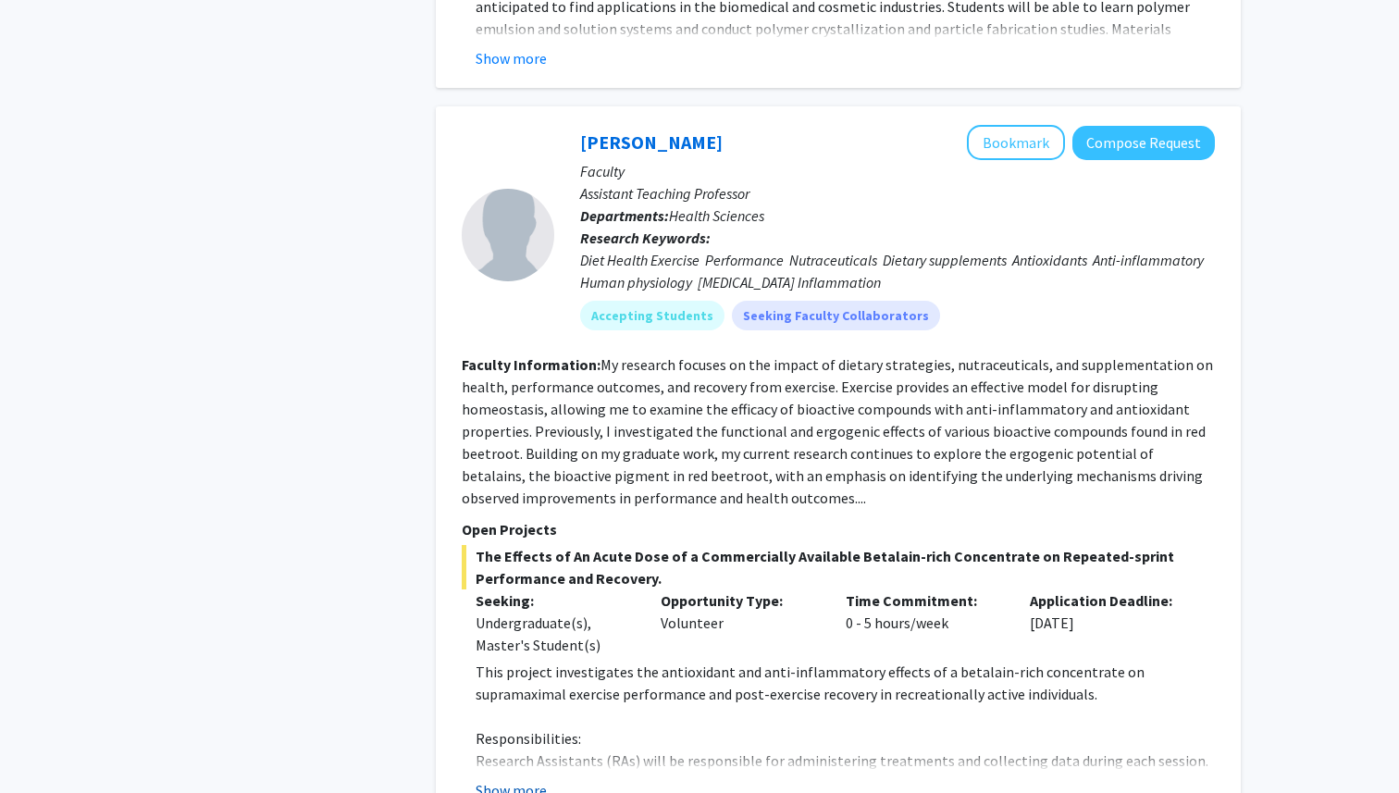
click at [531, 779] on button "Show more" at bounding box center [511, 790] width 71 height 22
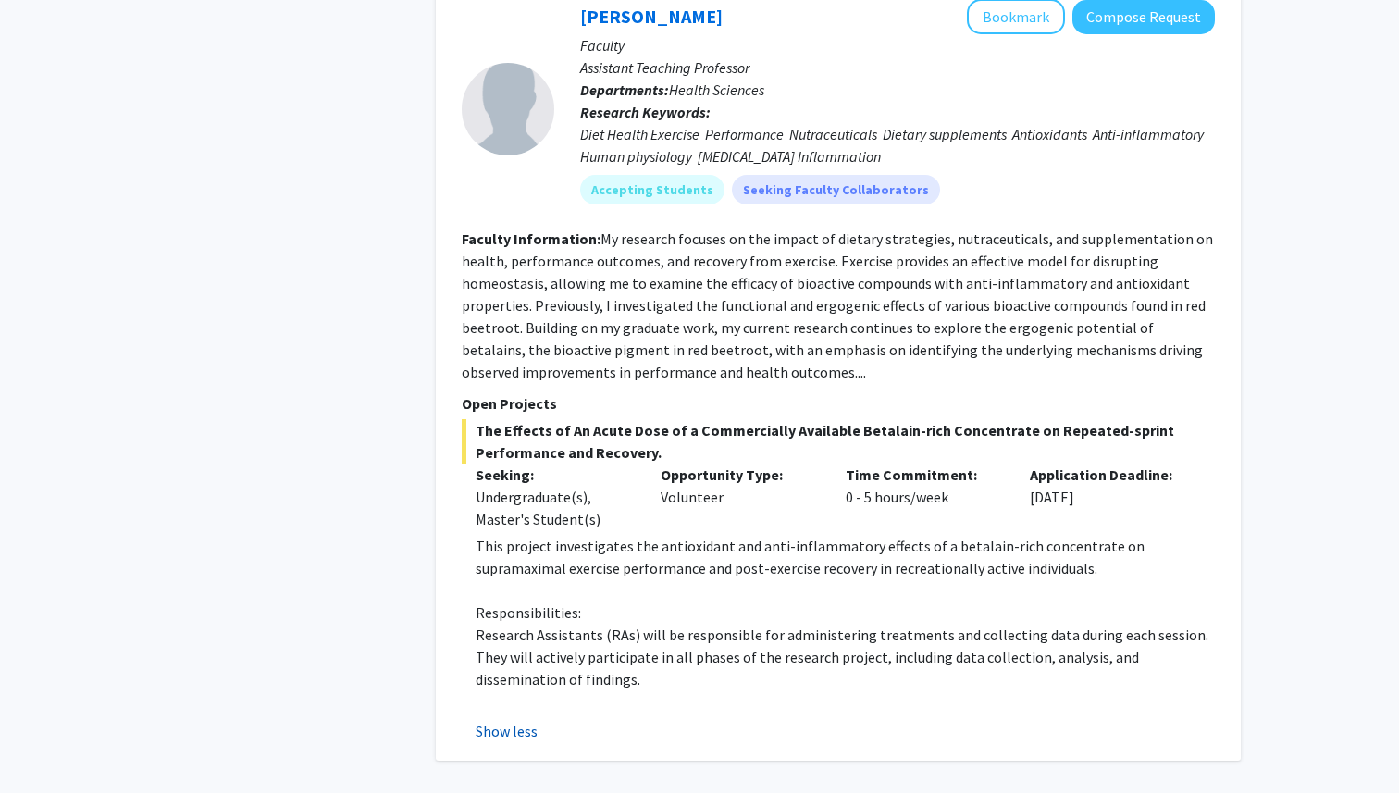
scroll to position [11773, 0]
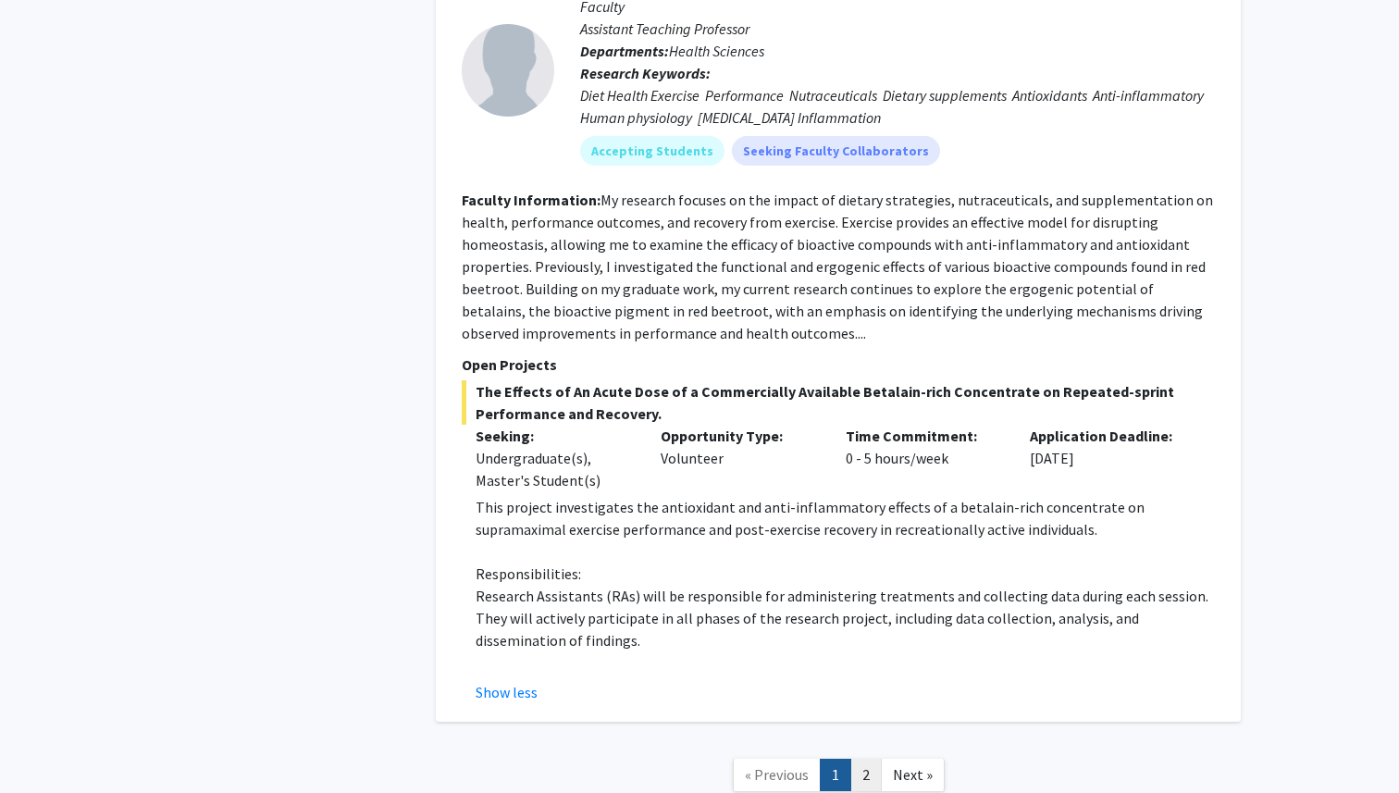
click at [868, 759] on link "2" at bounding box center [865, 775] width 31 height 32
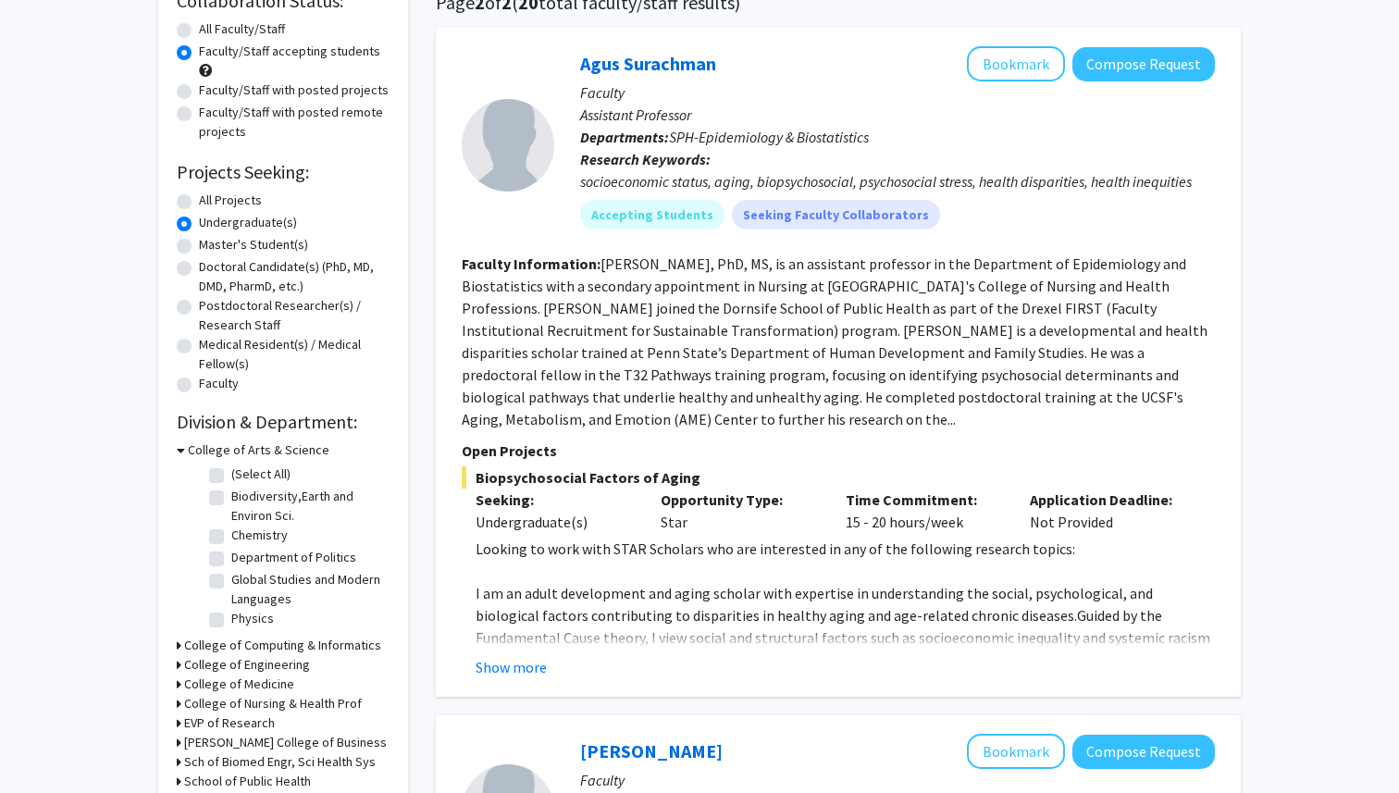
scroll to position [163, 0]
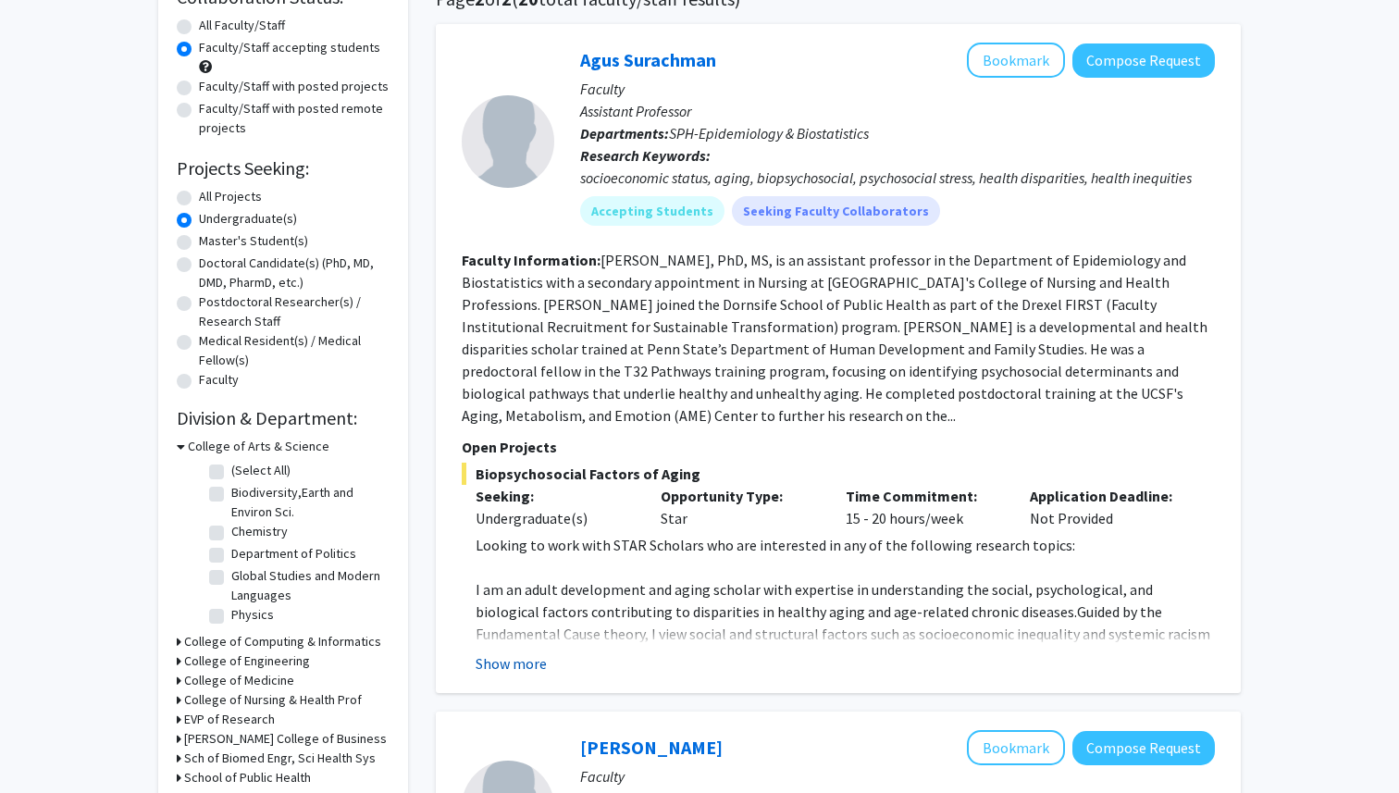
click at [529, 662] on button "Show more" at bounding box center [511, 663] width 71 height 22
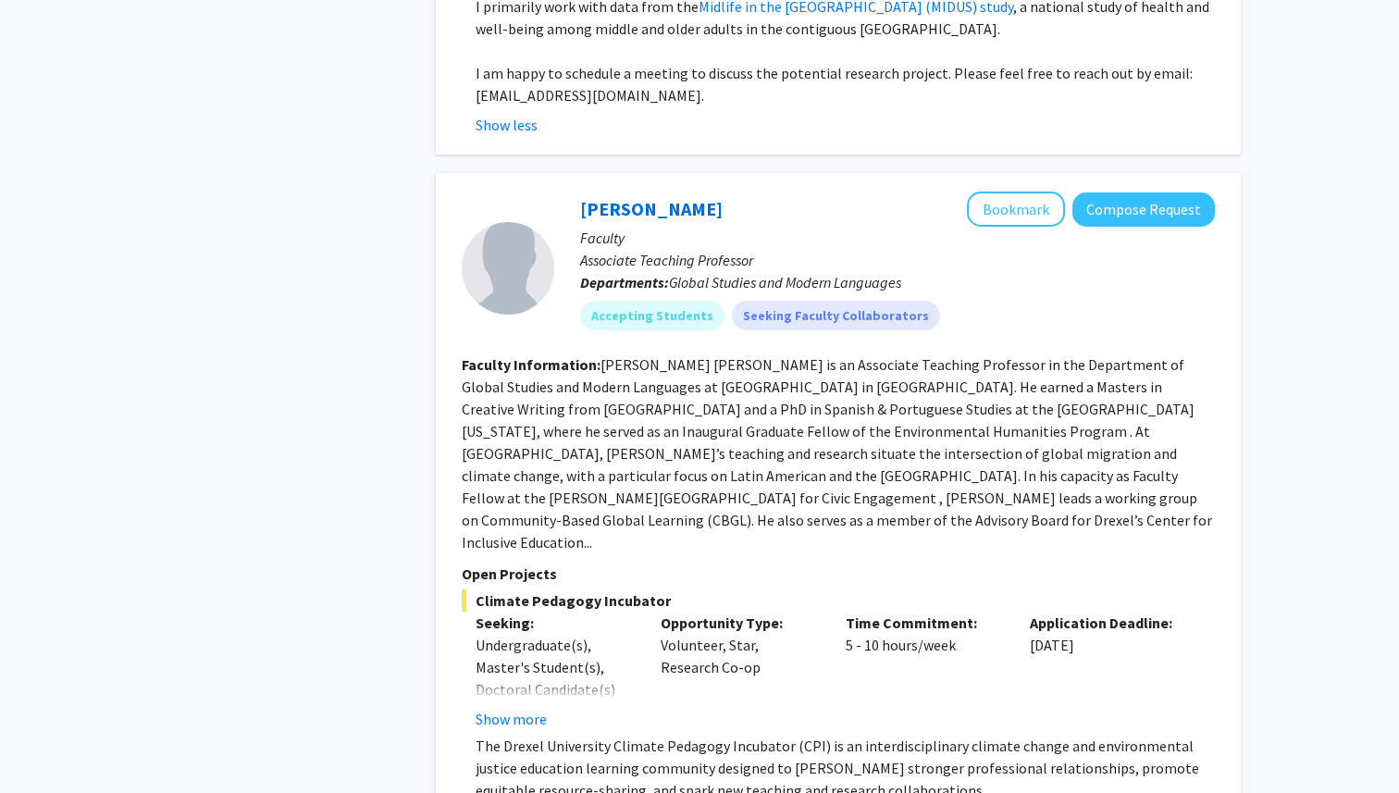
scroll to position [1420, 0]
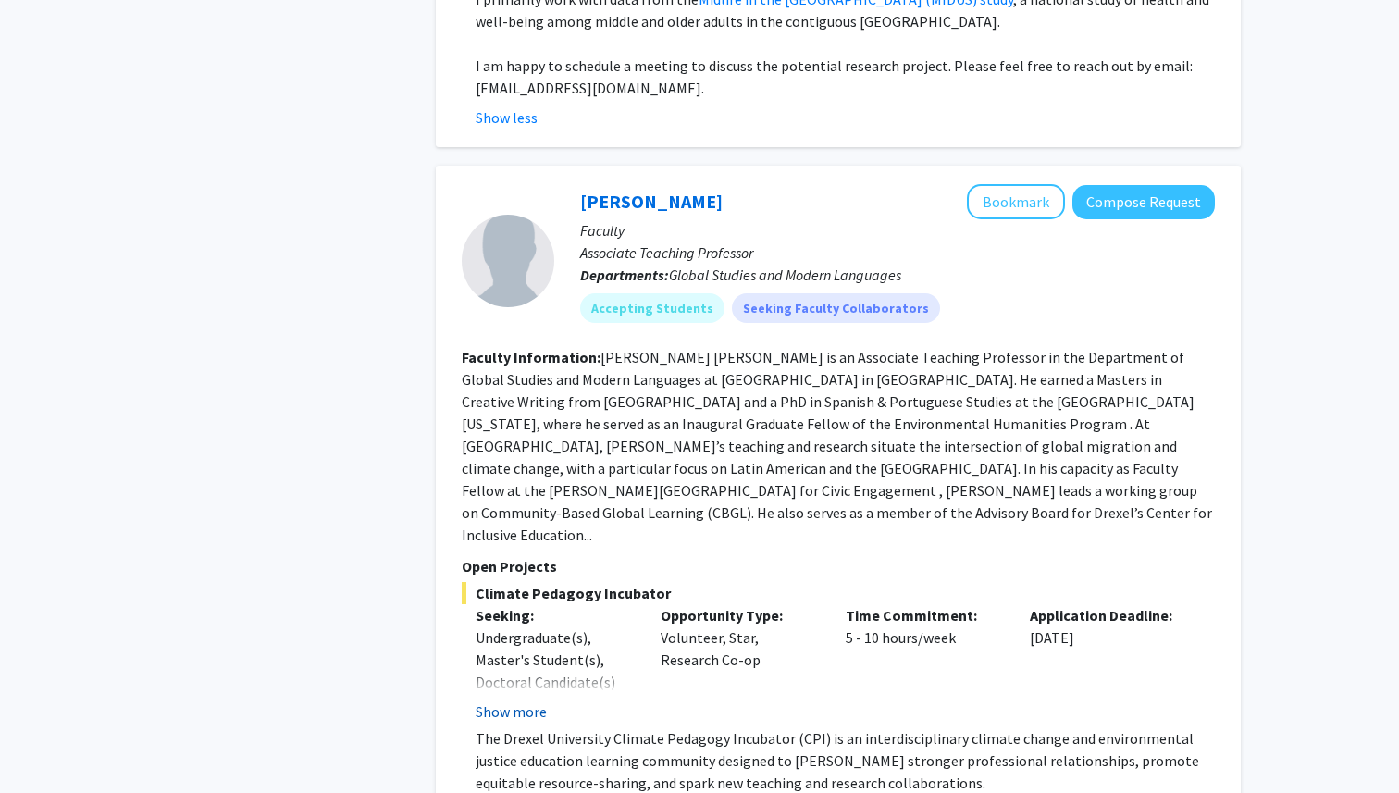
click at [527, 701] on button "Show more" at bounding box center [511, 712] width 71 height 22
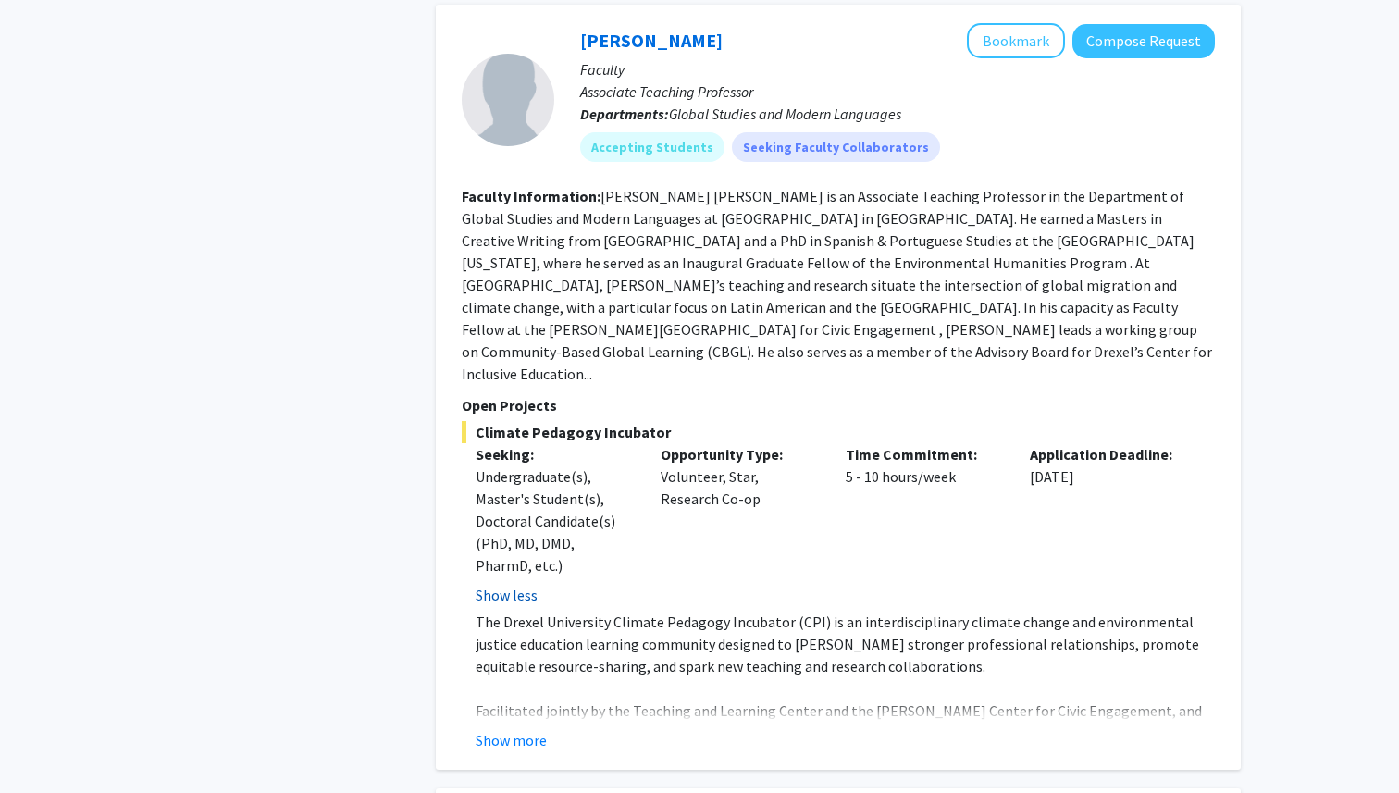
scroll to position [1582, 0]
click at [528, 727] on button "Show more" at bounding box center [511, 738] width 71 height 22
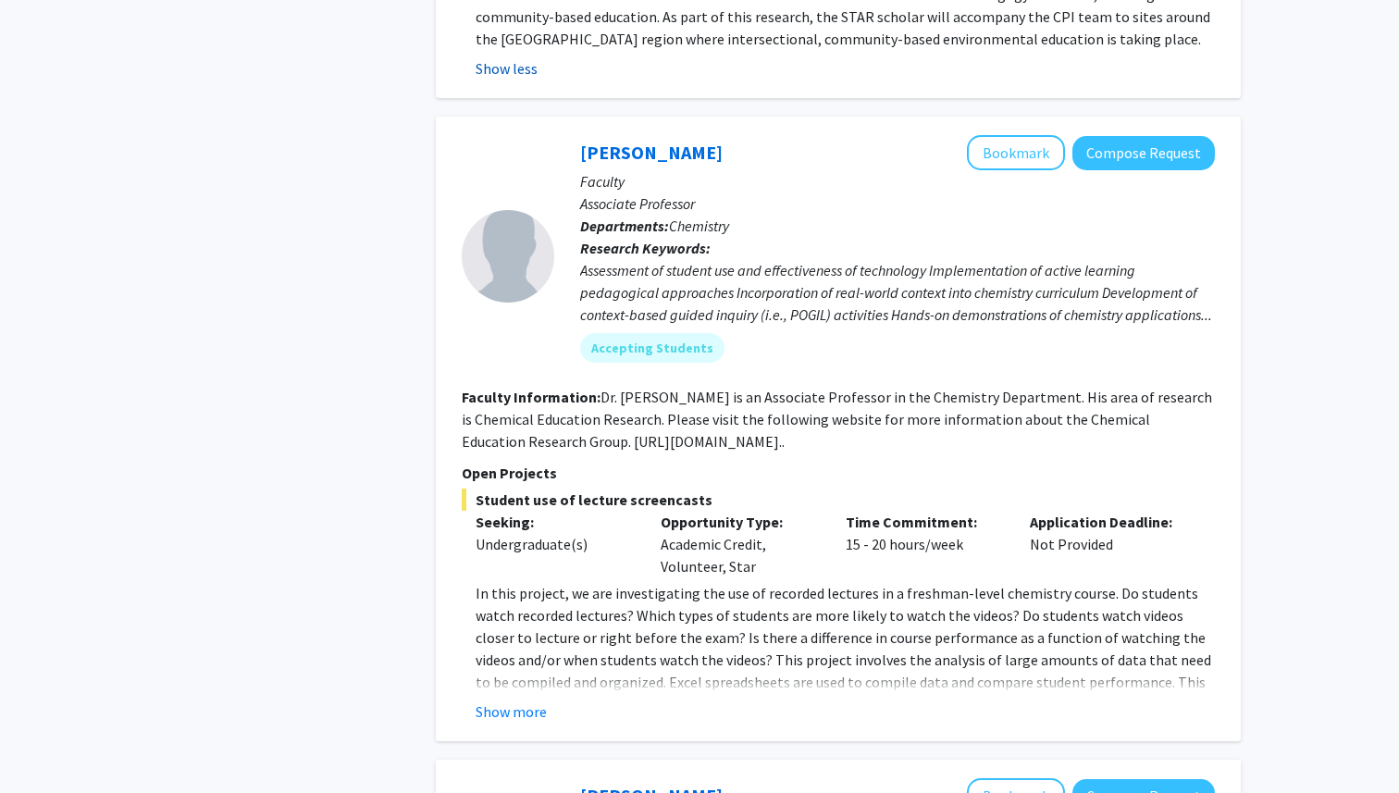
scroll to position [2477, 0]
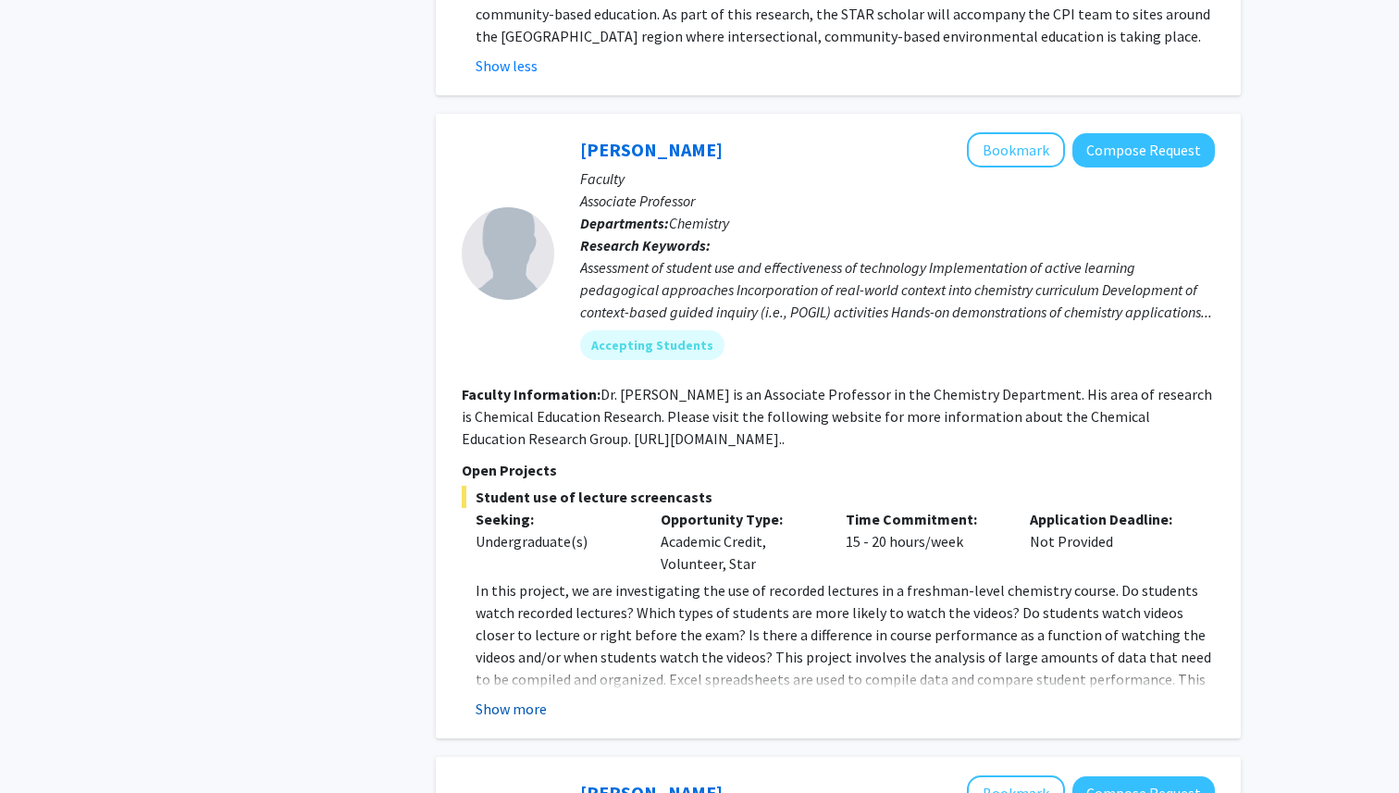
click at [515, 698] on button "Show more" at bounding box center [511, 709] width 71 height 22
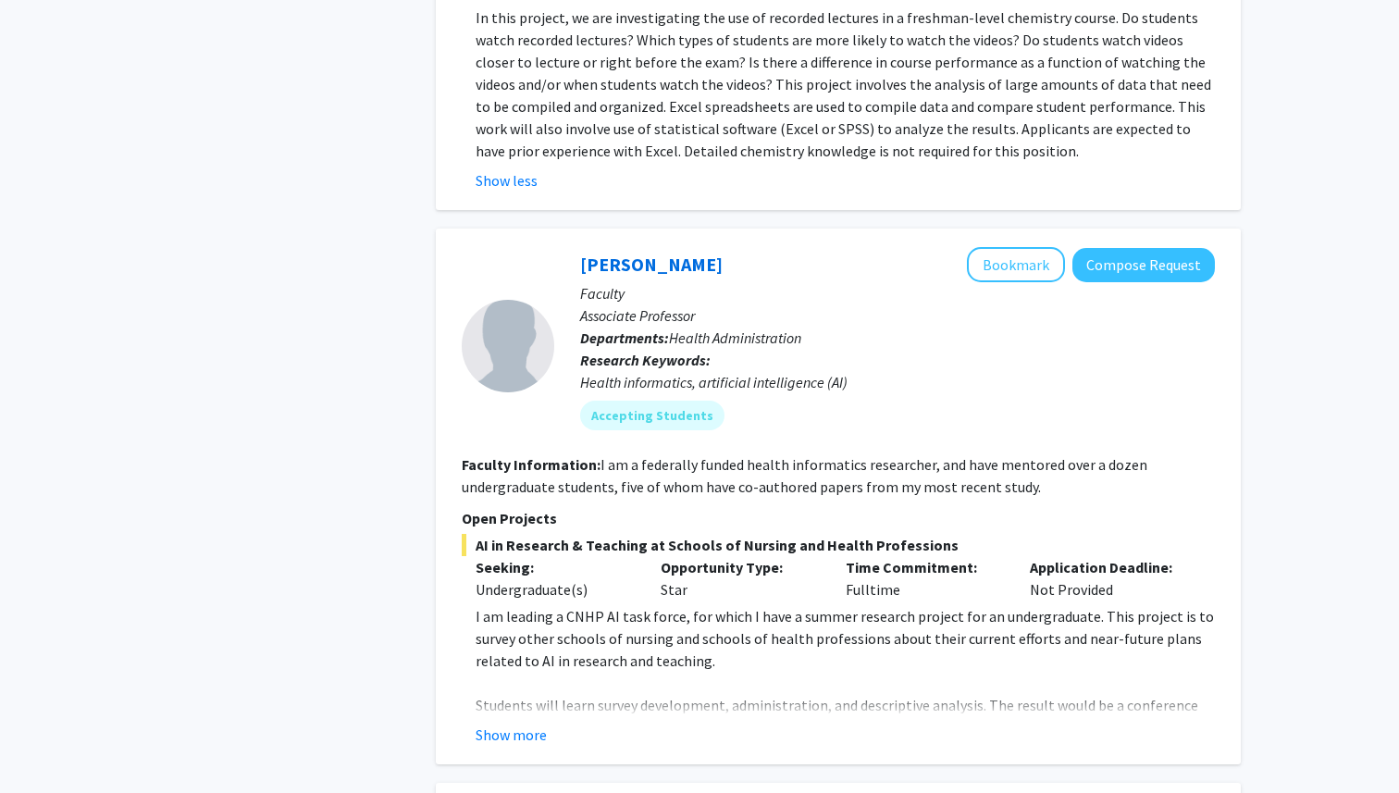
scroll to position [3051, 0]
click at [540, 723] on button "Show more" at bounding box center [511, 734] width 71 height 22
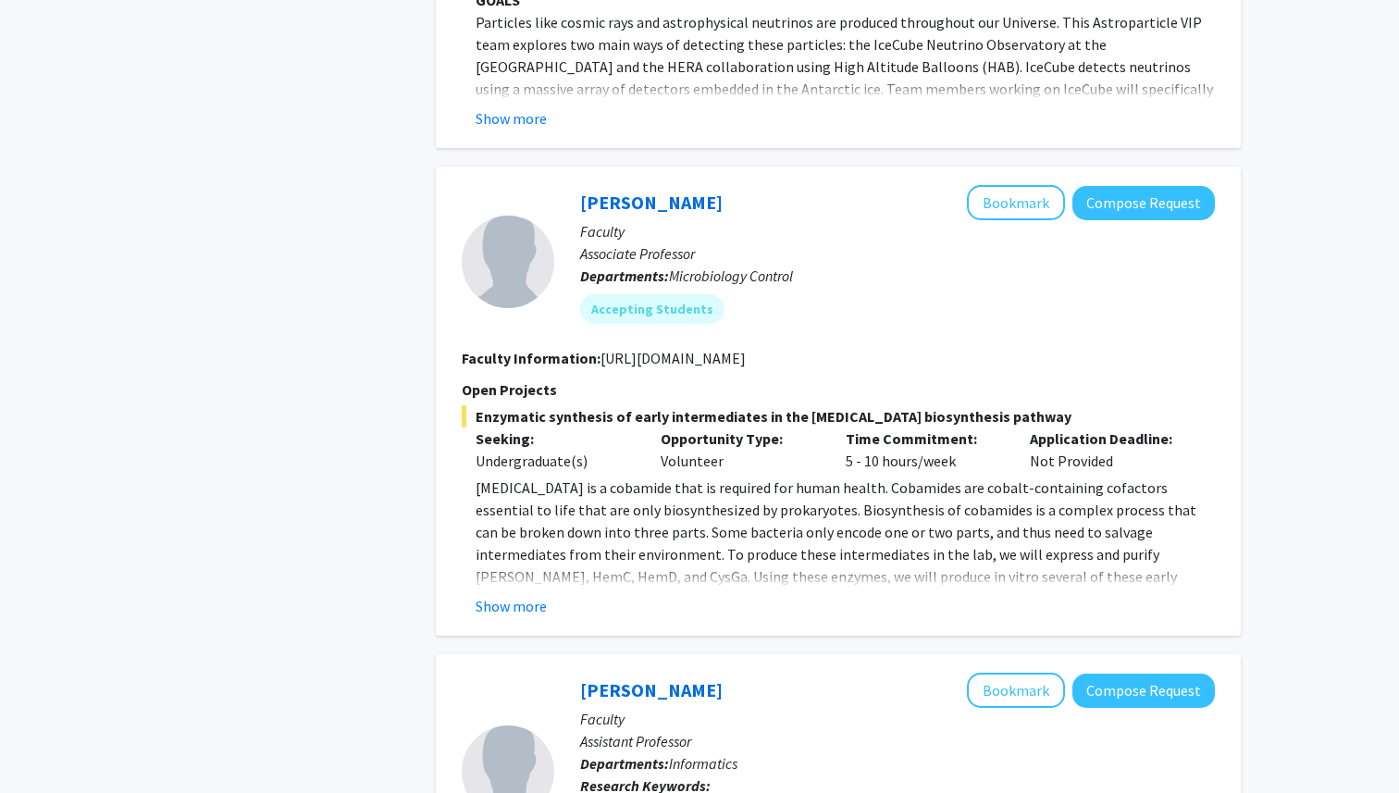
scroll to position [4423, 0]
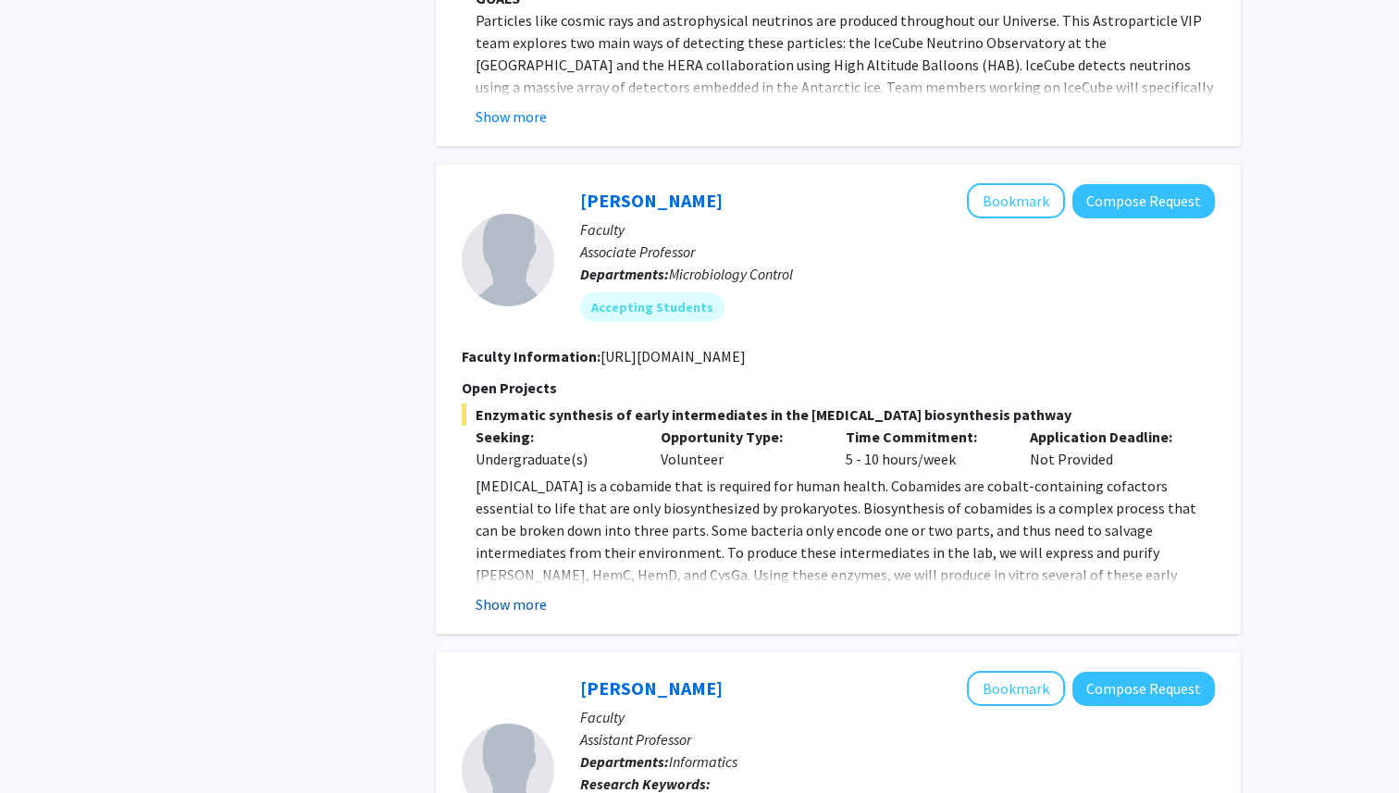
click at [510, 593] on button "Show more" at bounding box center [511, 604] width 71 height 22
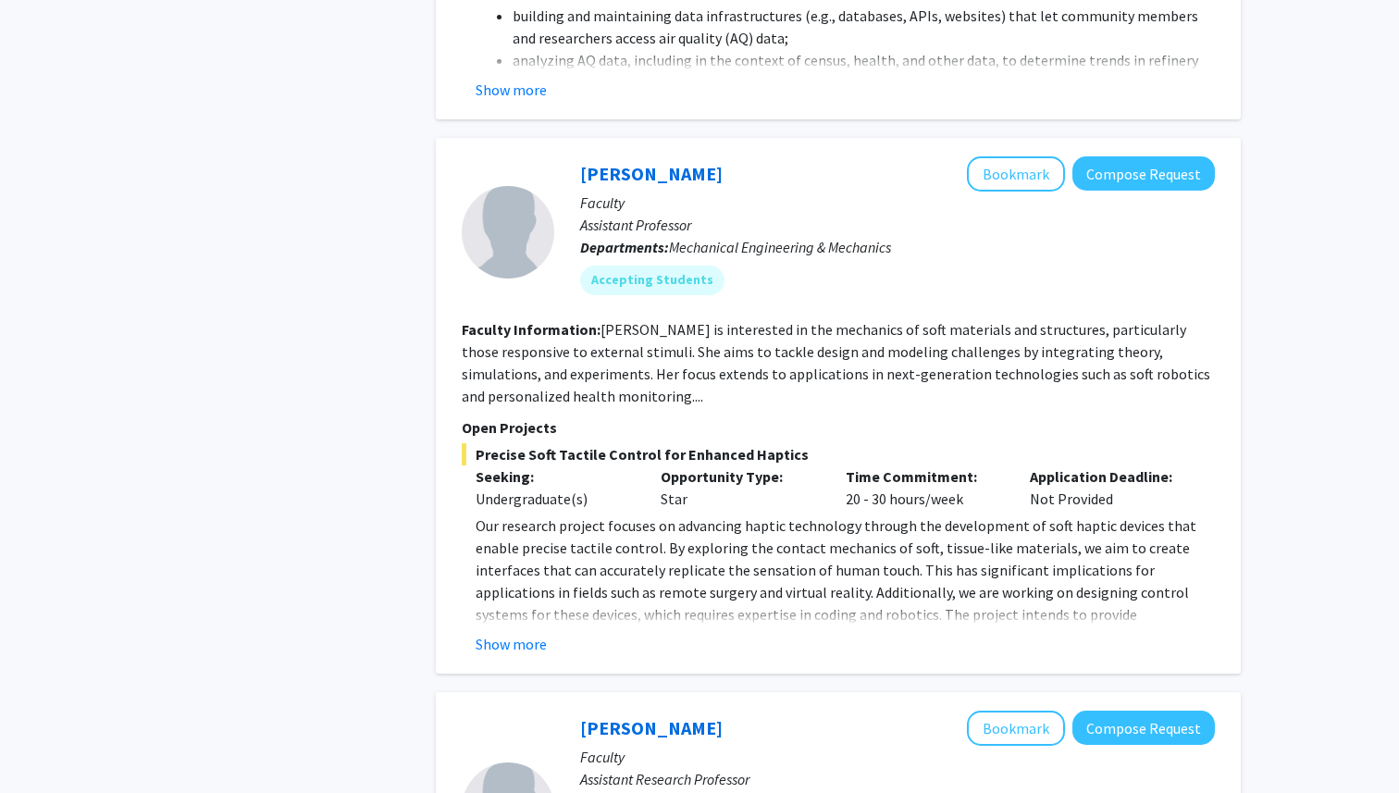
scroll to position [6429, 0]
click at [525, 632] on button "Show more" at bounding box center [511, 643] width 71 height 22
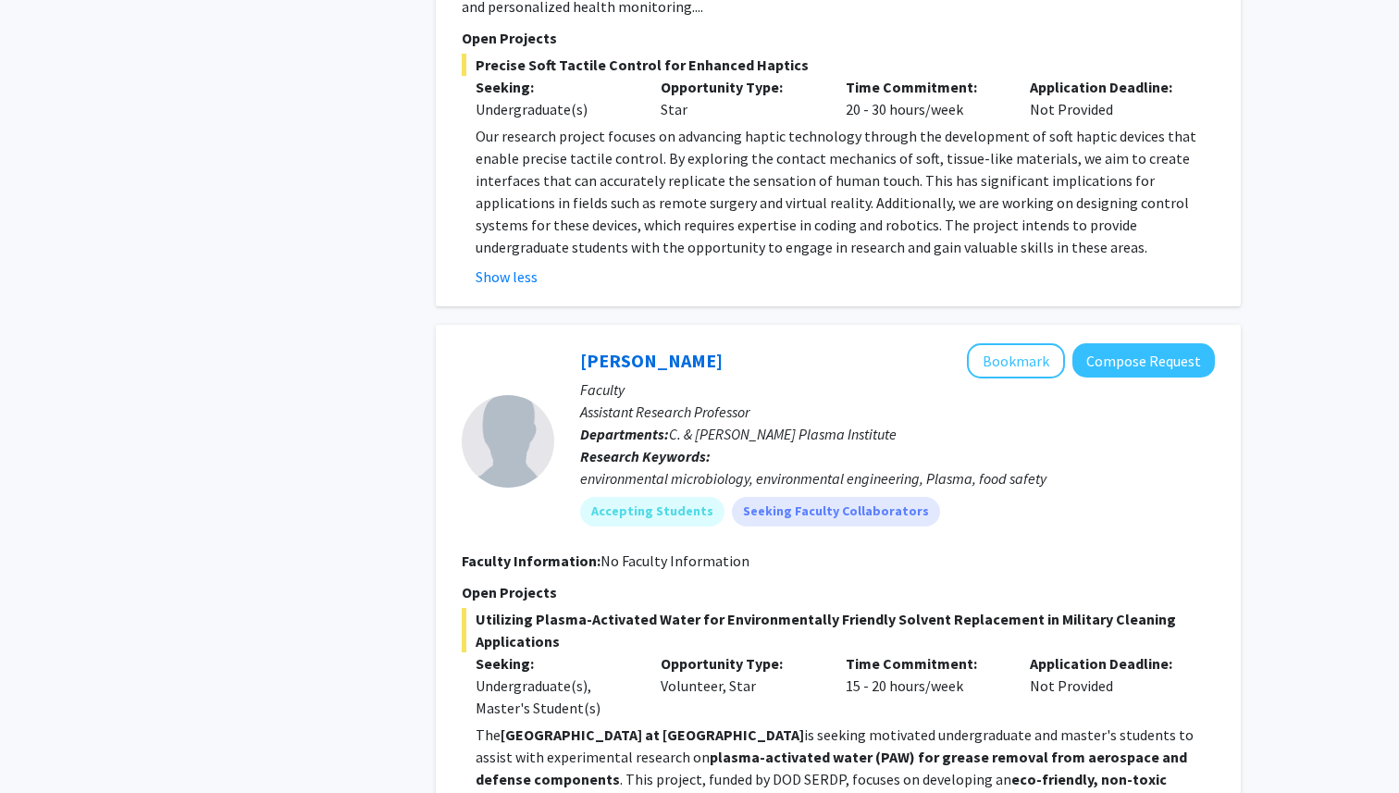
scroll to position [6818, 0]
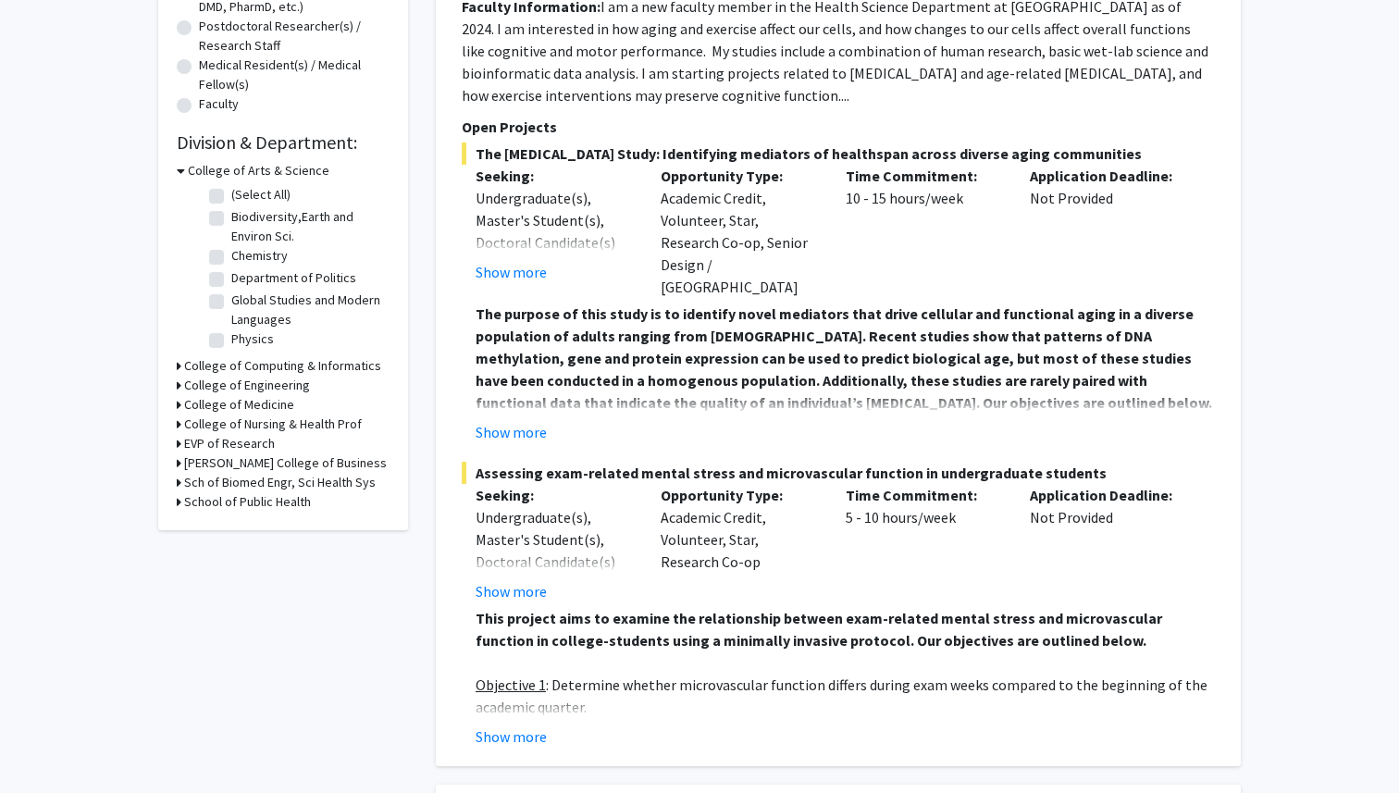
scroll to position [440, 0]
click at [494, 421] on button "Show more" at bounding box center [511, 431] width 71 height 22
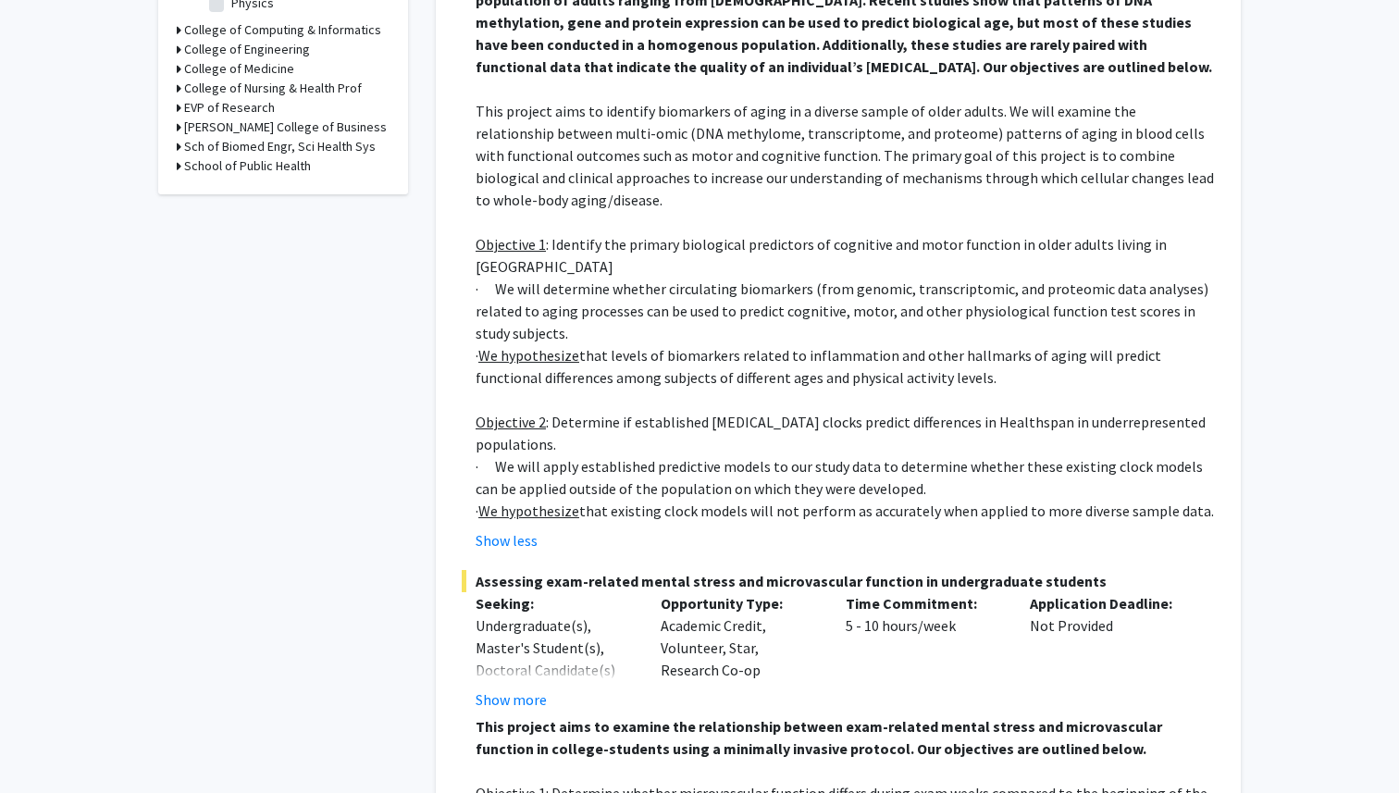
scroll to position [790, 0]
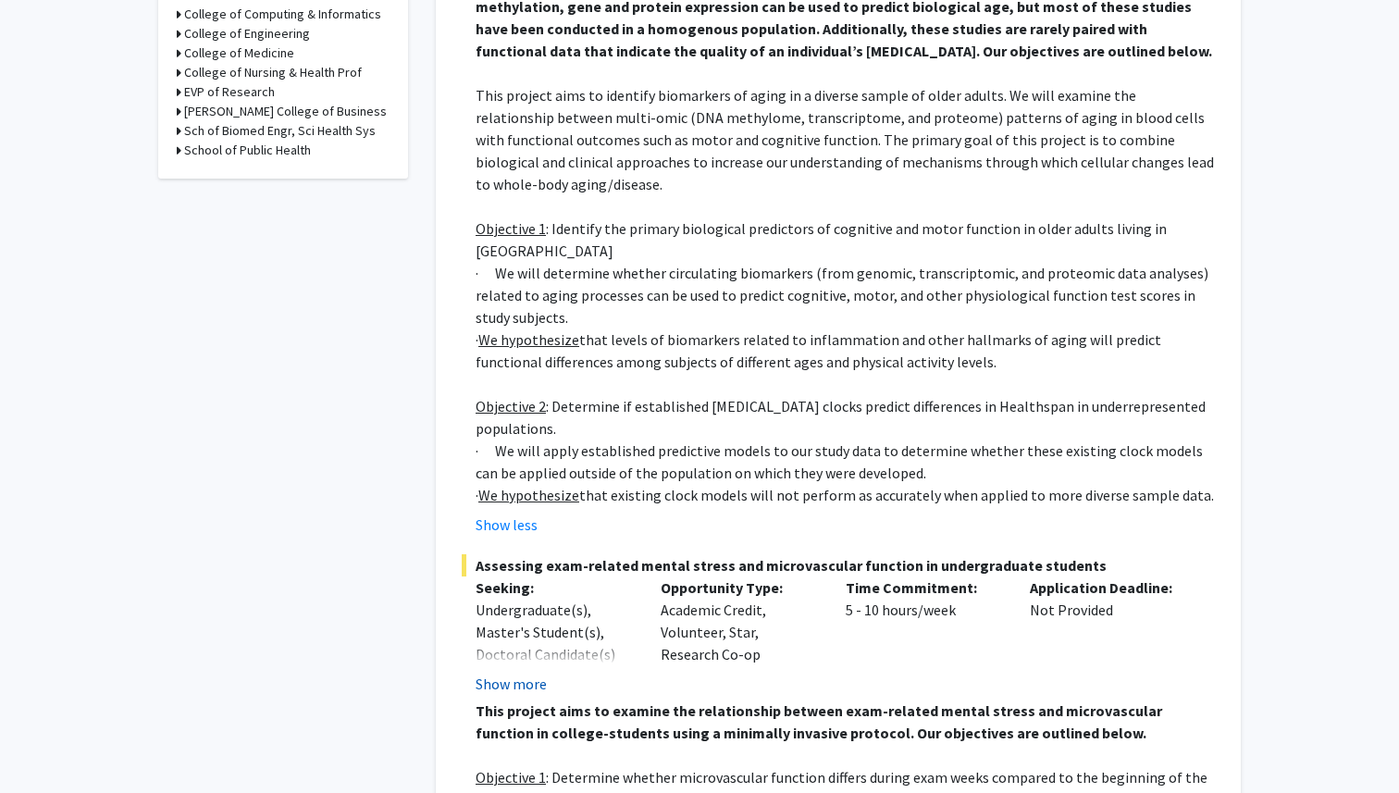
click at [537, 673] on button "Show more" at bounding box center [511, 684] width 71 height 22
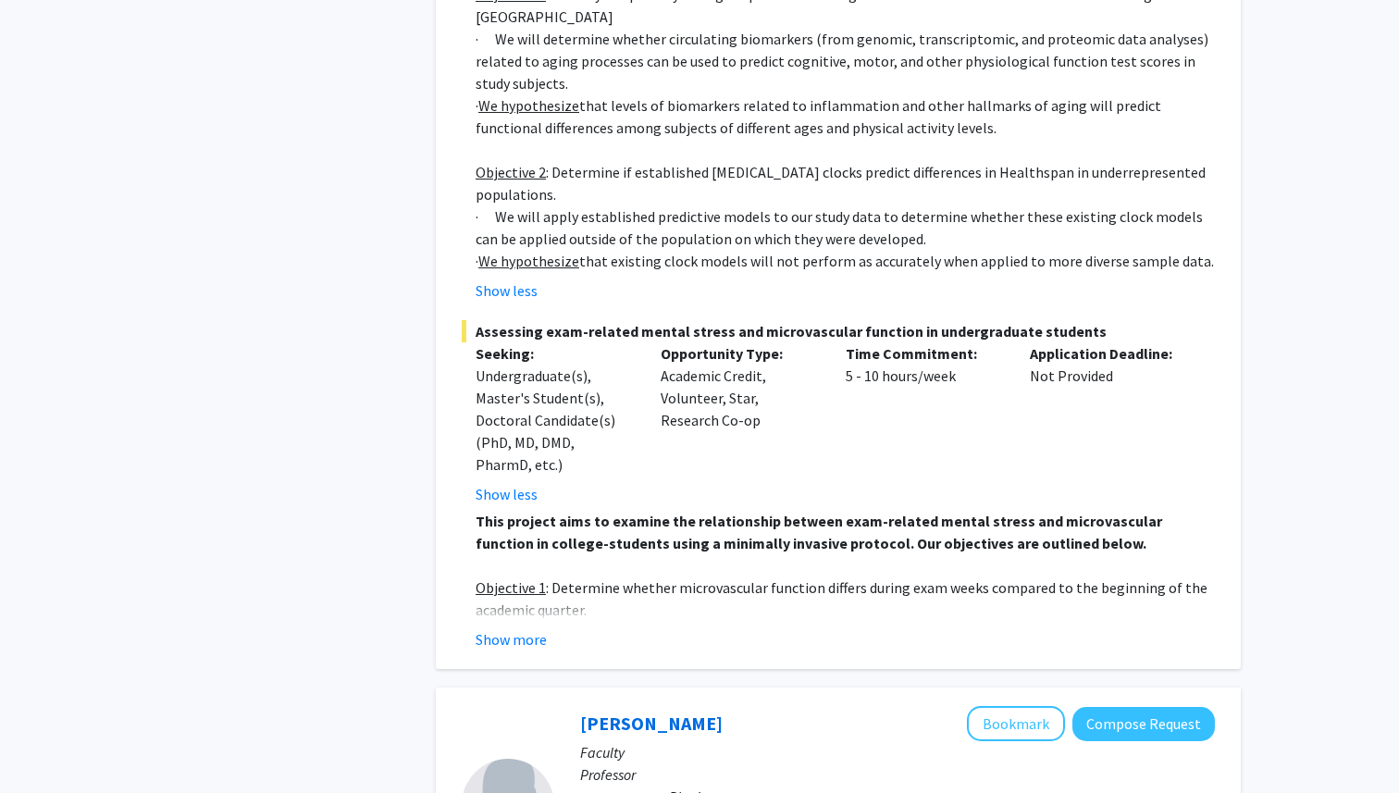
scroll to position [1032, 0]
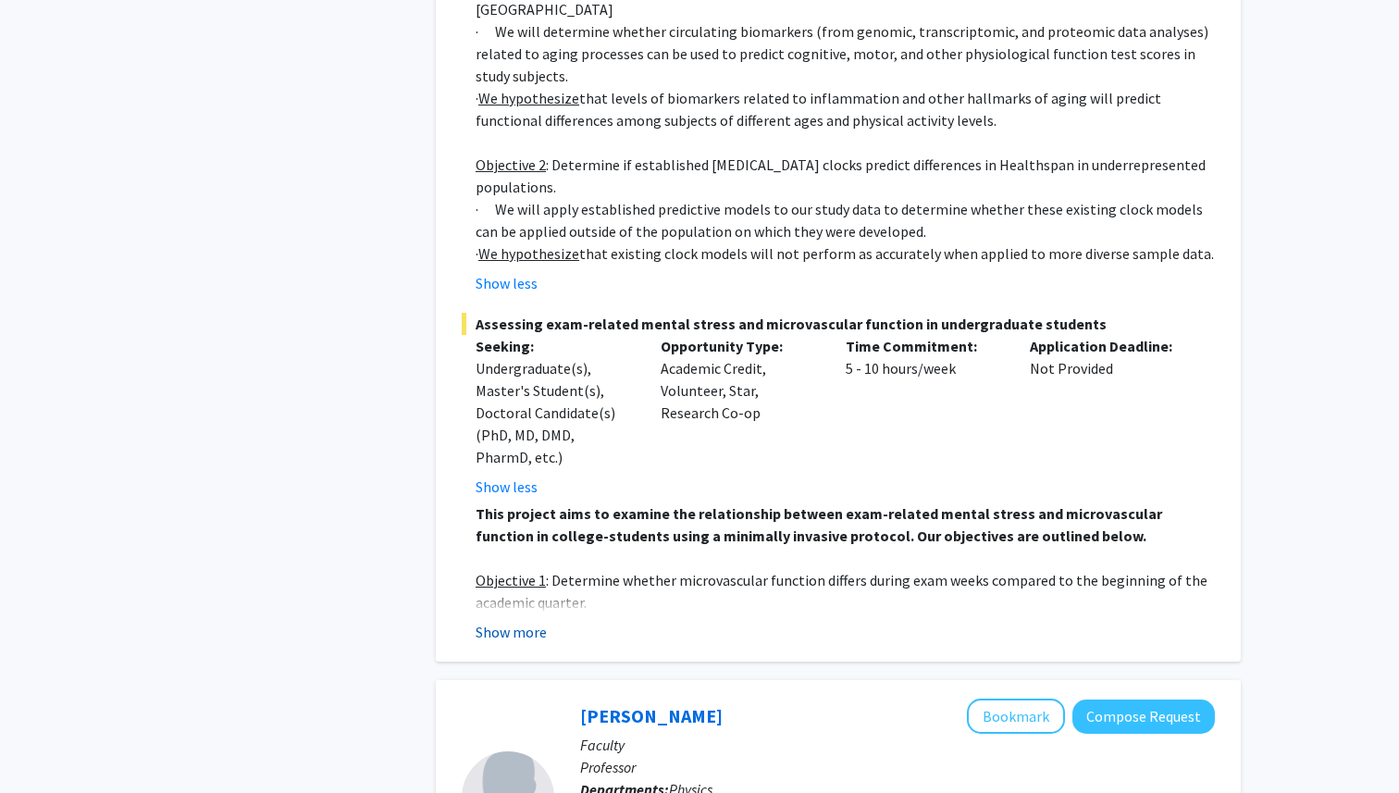
click at [529, 621] on button "Show more" at bounding box center [511, 632] width 71 height 22
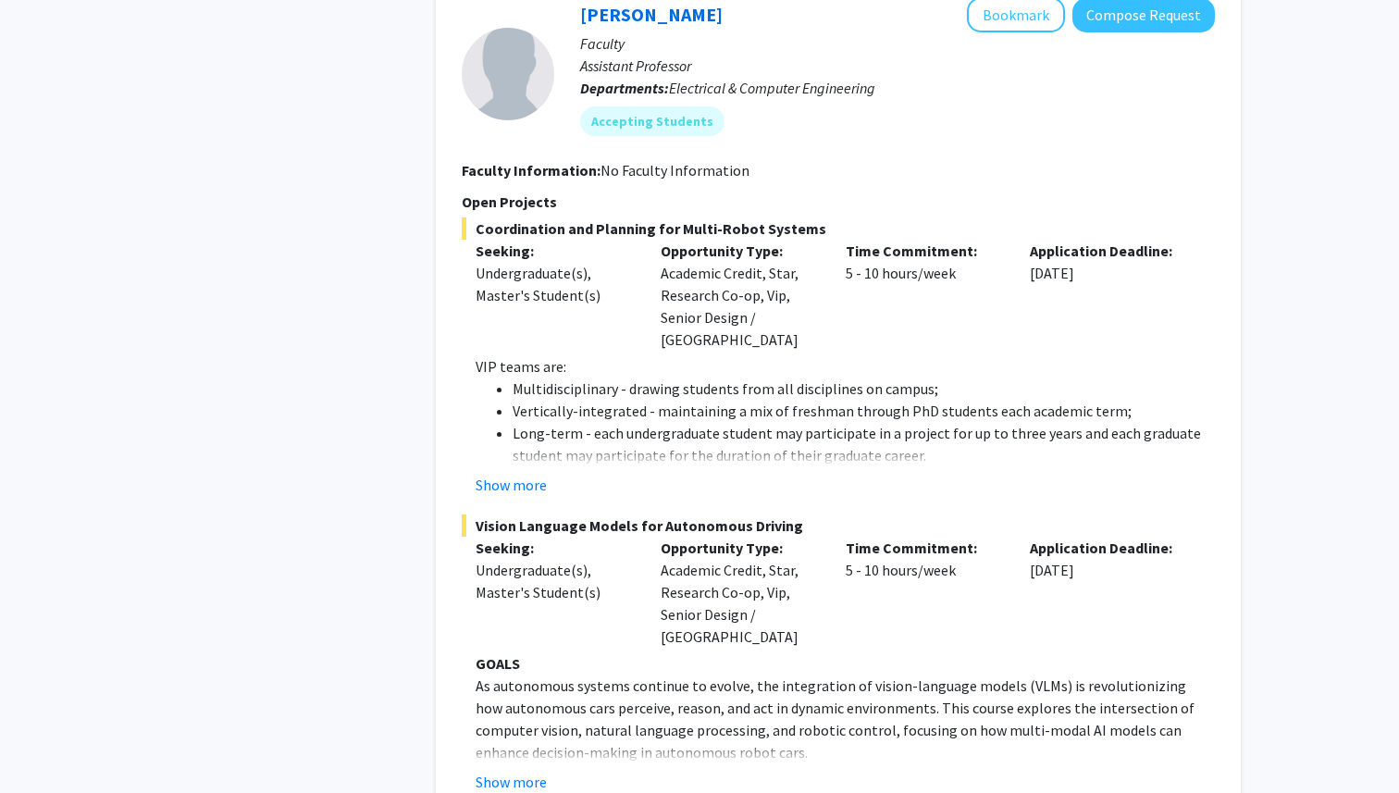
scroll to position [2528, 0]
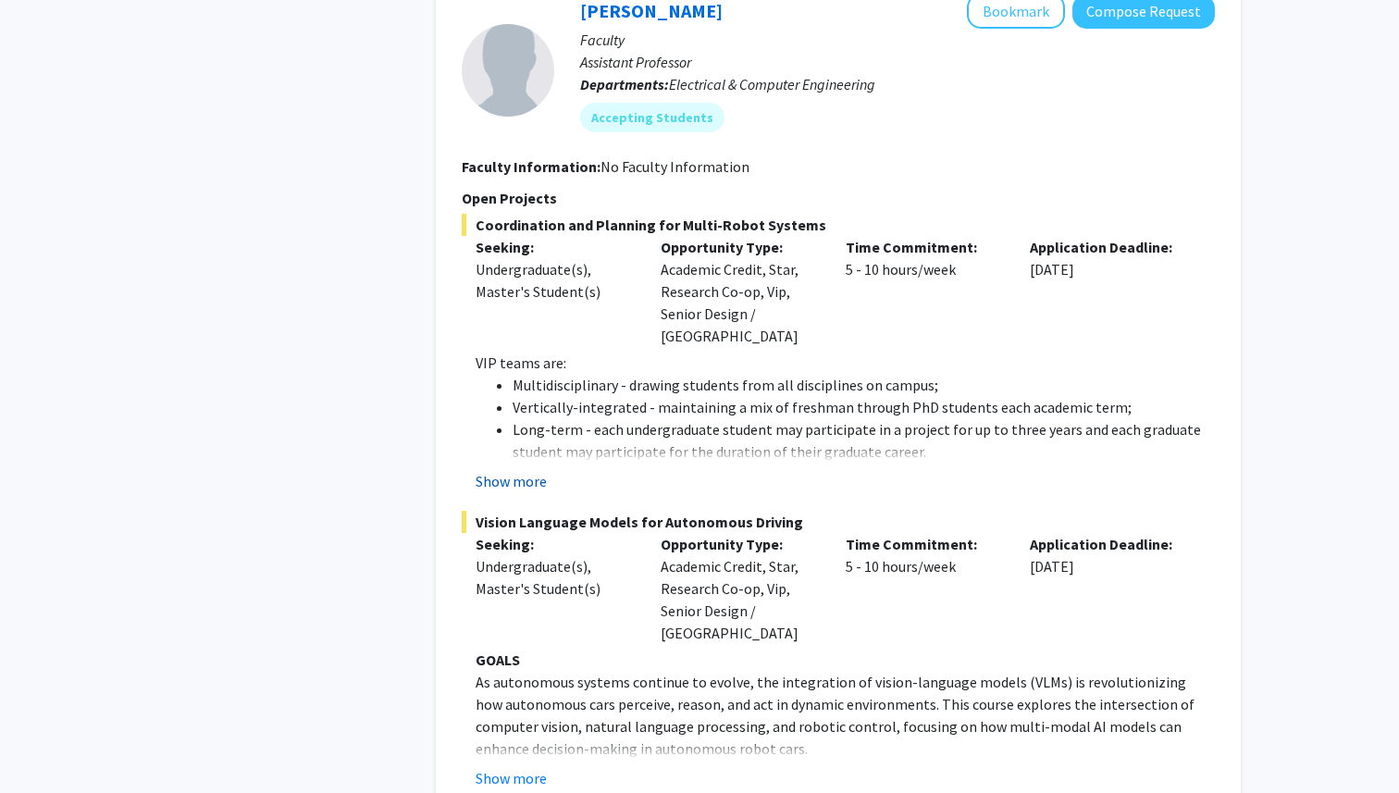
click at [527, 470] on button "Show more" at bounding box center [511, 481] width 71 height 22
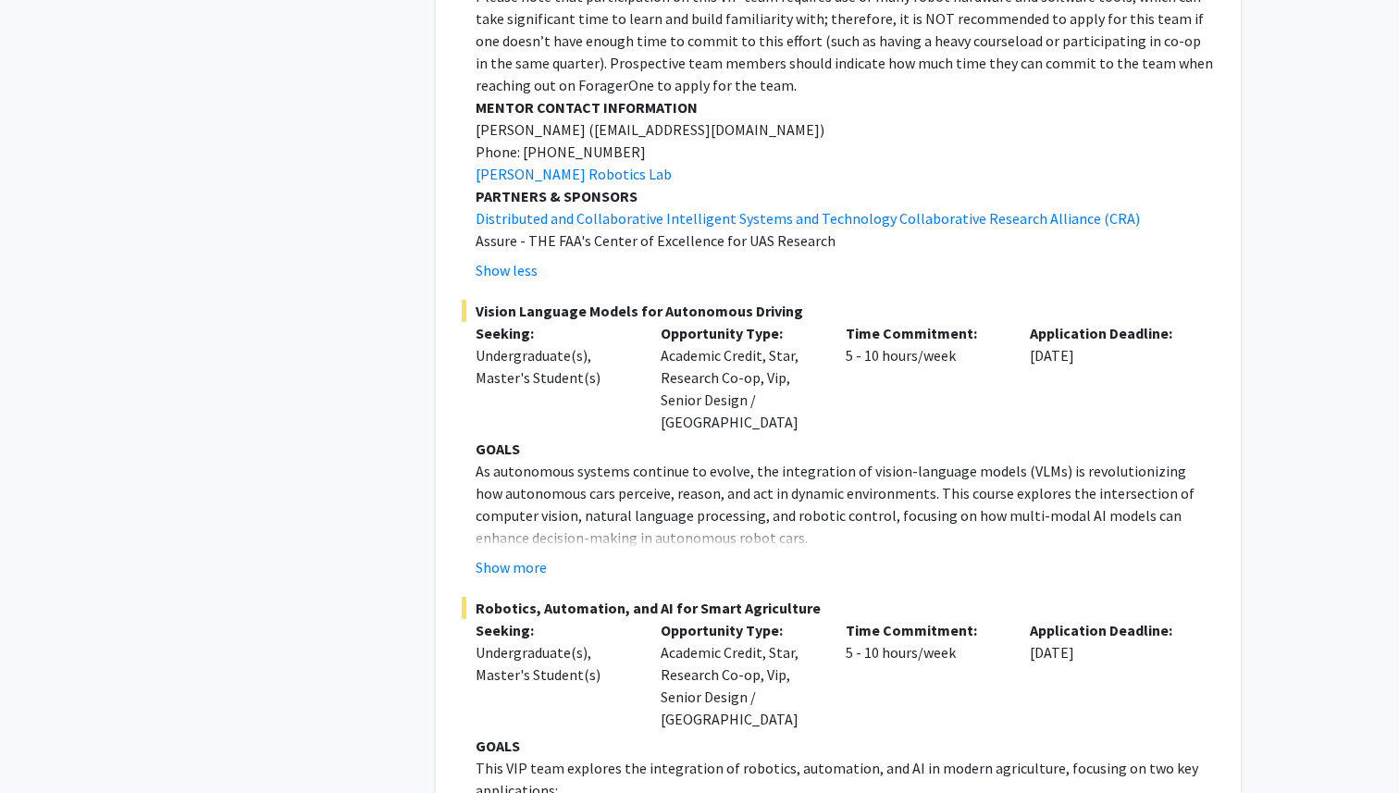
scroll to position [4721, 0]
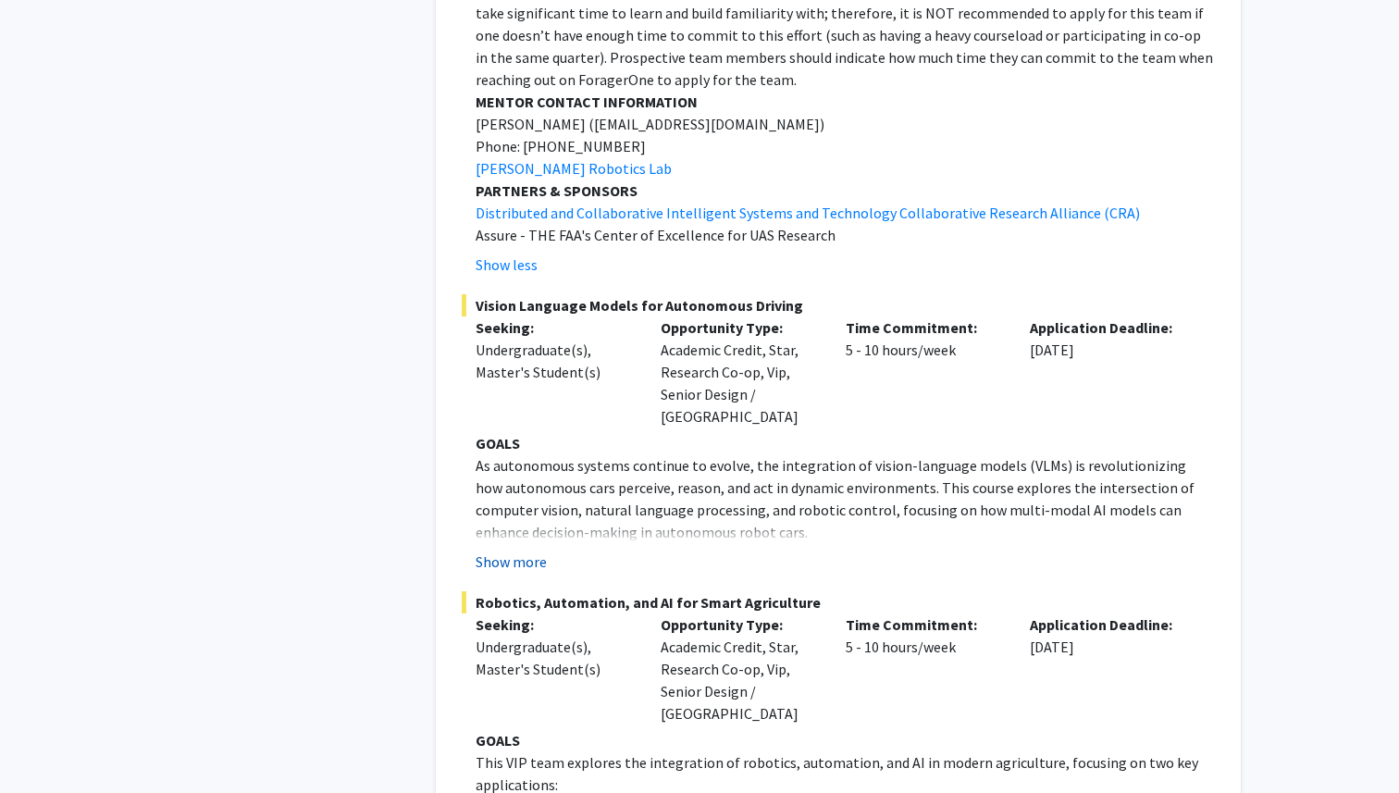
click at [526, 551] on button "Show more" at bounding box center [511, 562] width 71 height 22
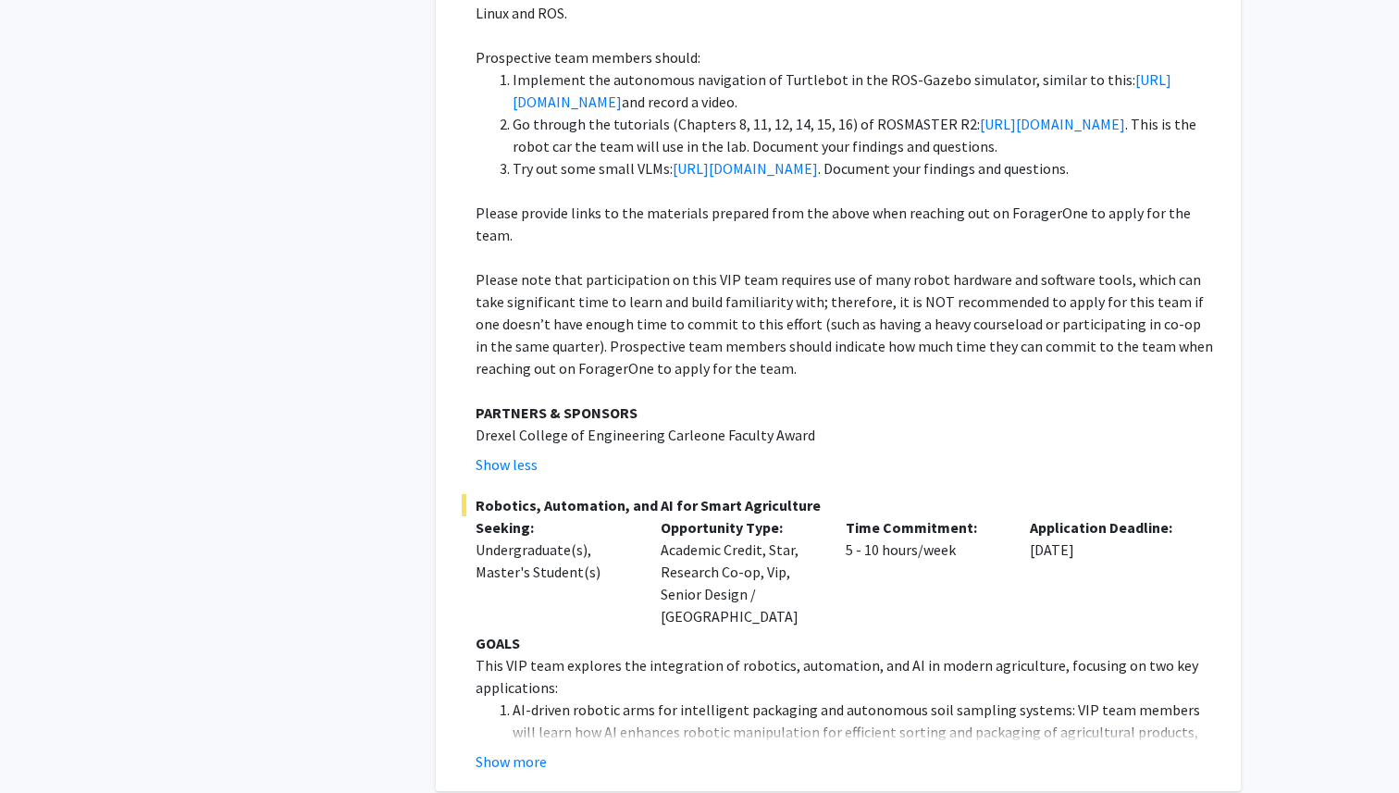
scroll to position [5922, 0]
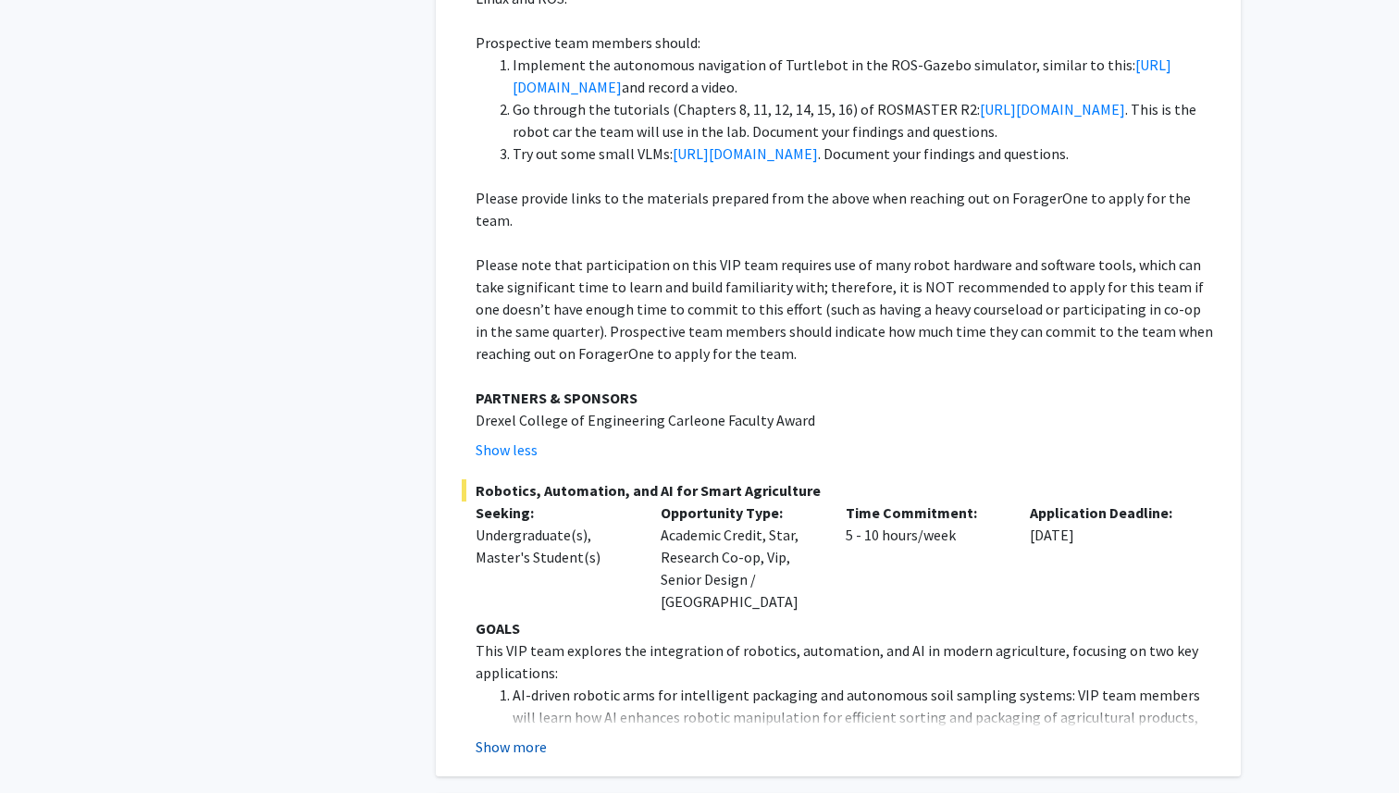
click at [509, 736] on button "Show more" at bounding box center [511, 747] width 71 height 22
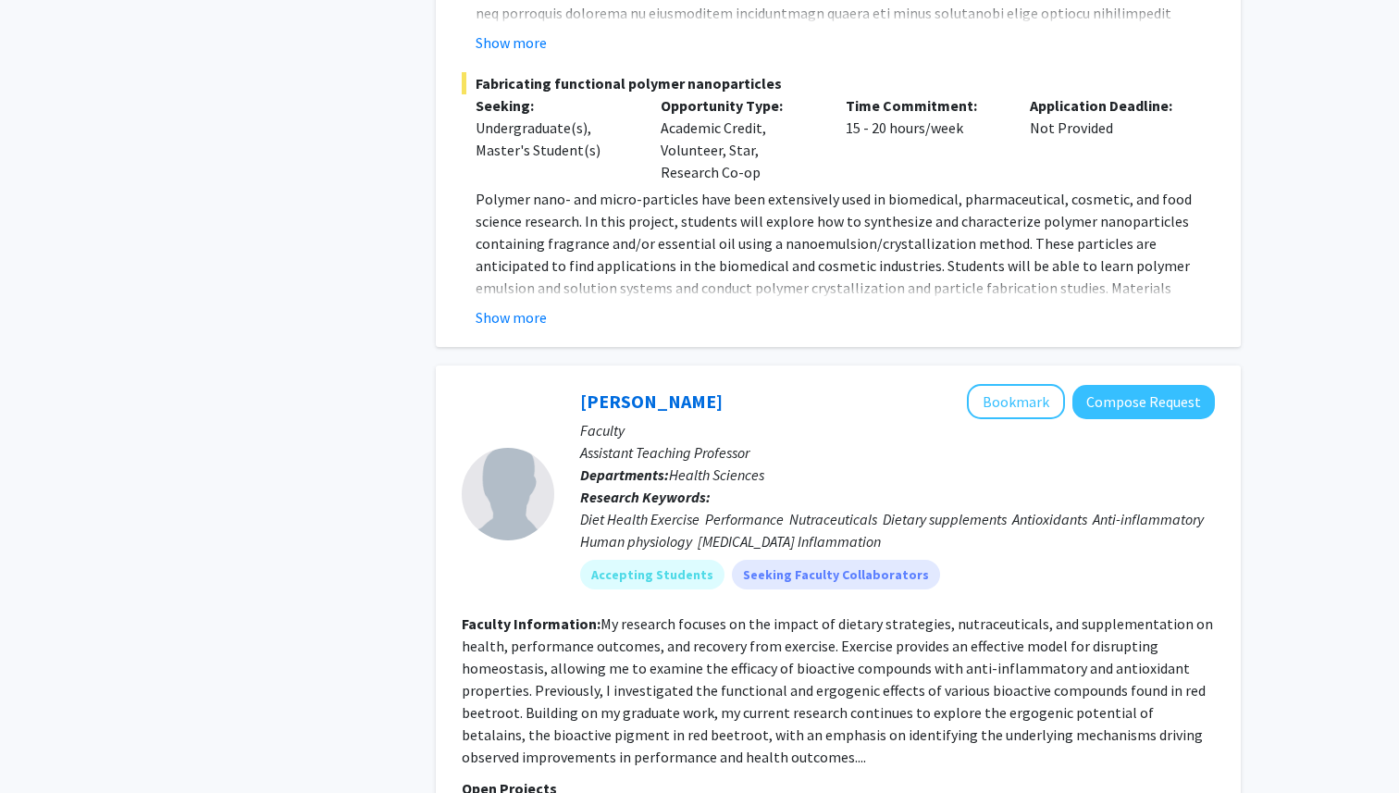
scroll to position [14749, 0]
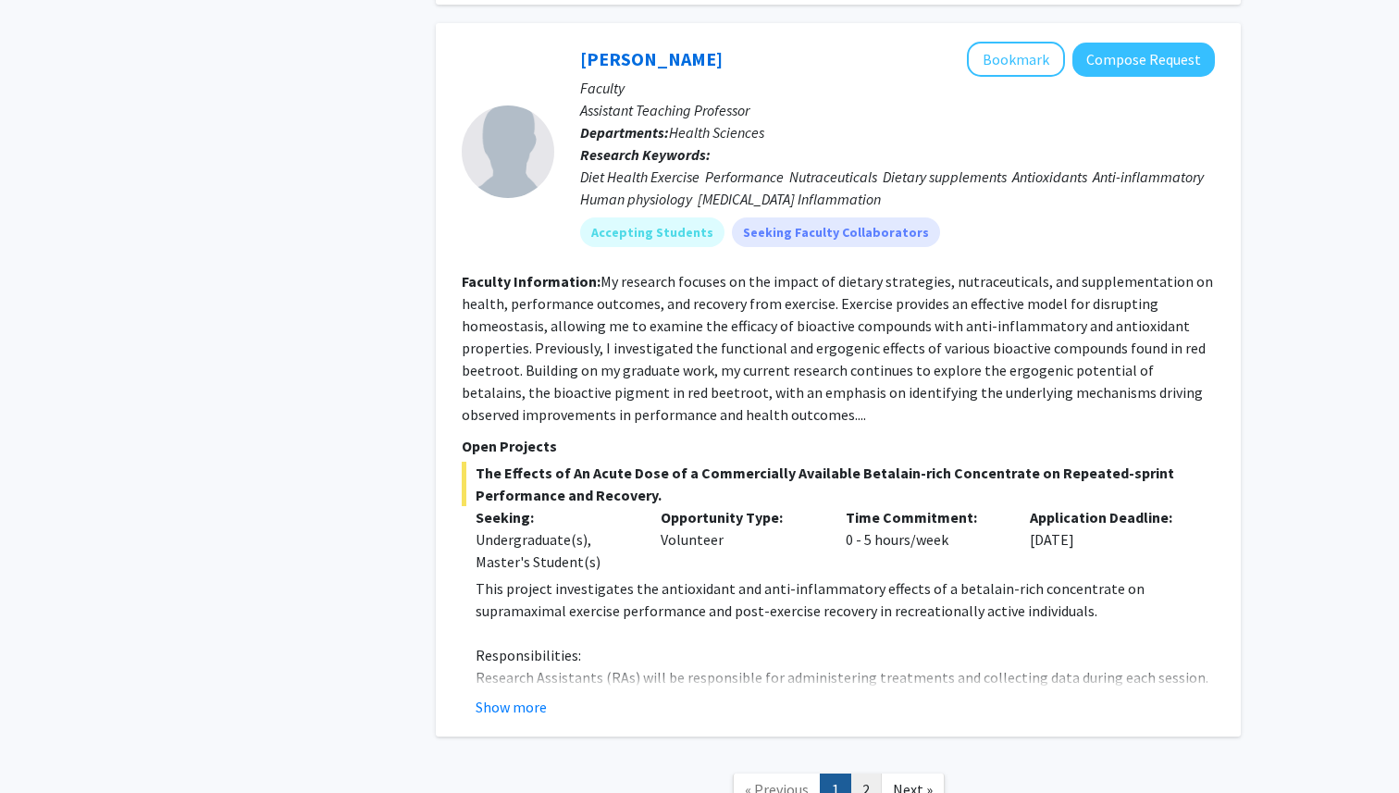
click at [868, 774] on link "2" at bounding box center [865, 790] width 31 height 32
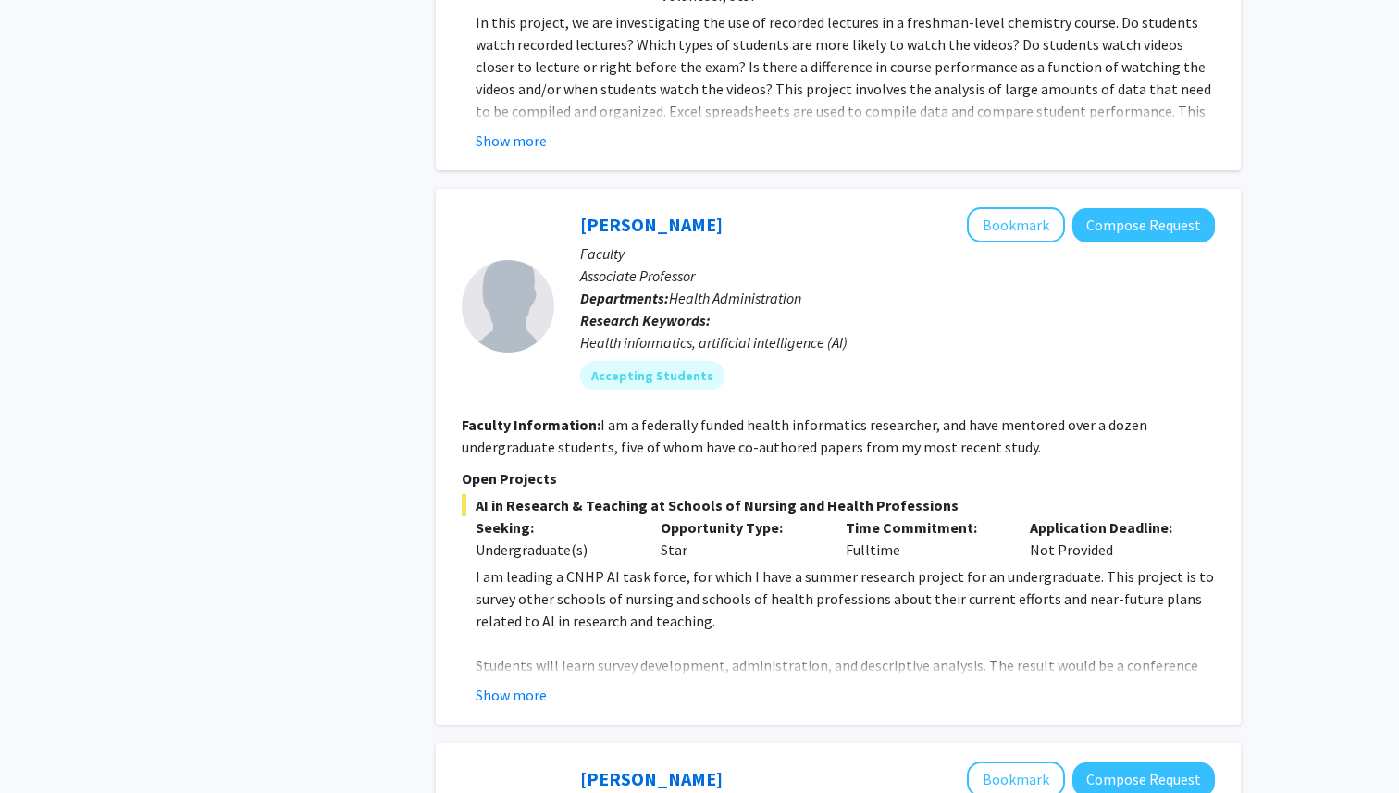
scroll to position [2070, 0]
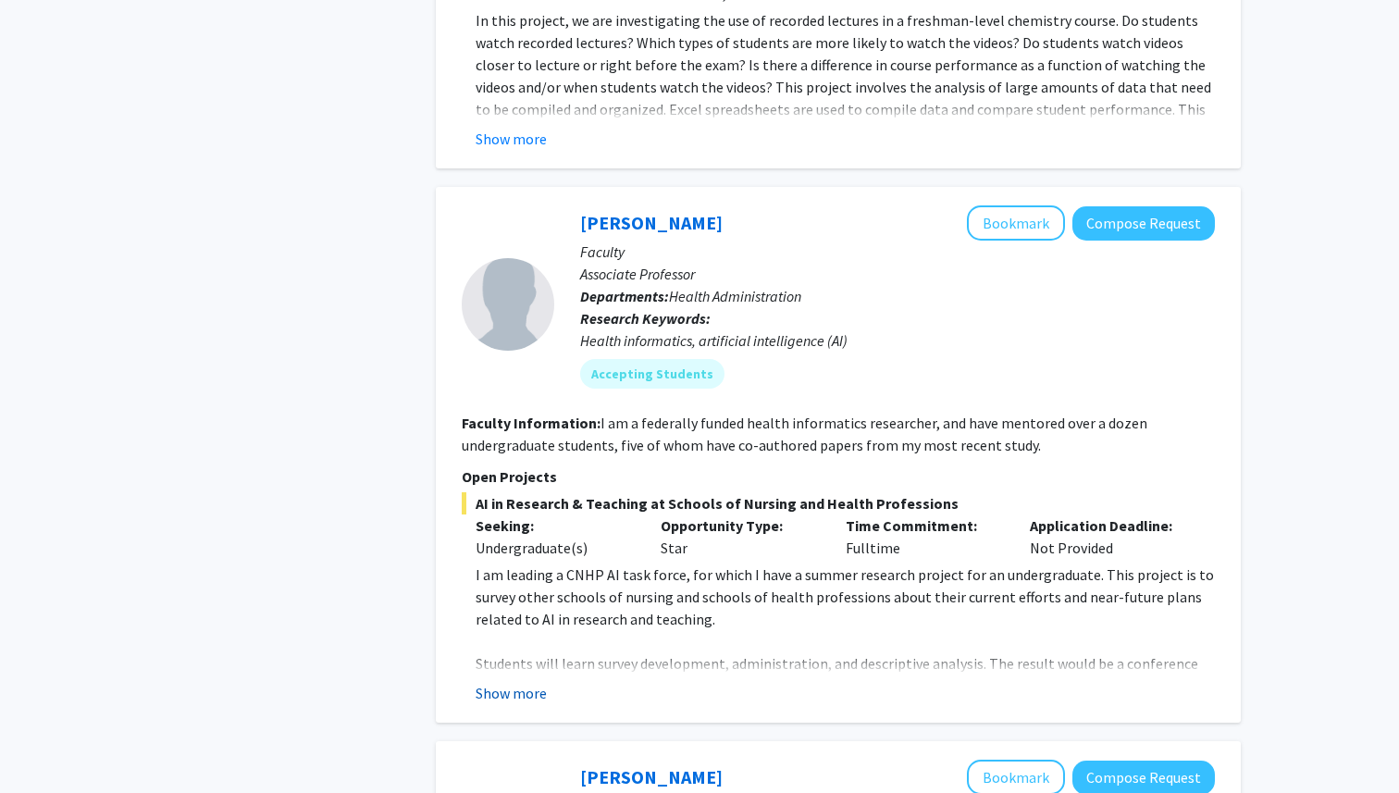
click at [537, 682] on button "Show more" at bounding box center [511, 693] width 71 height 22
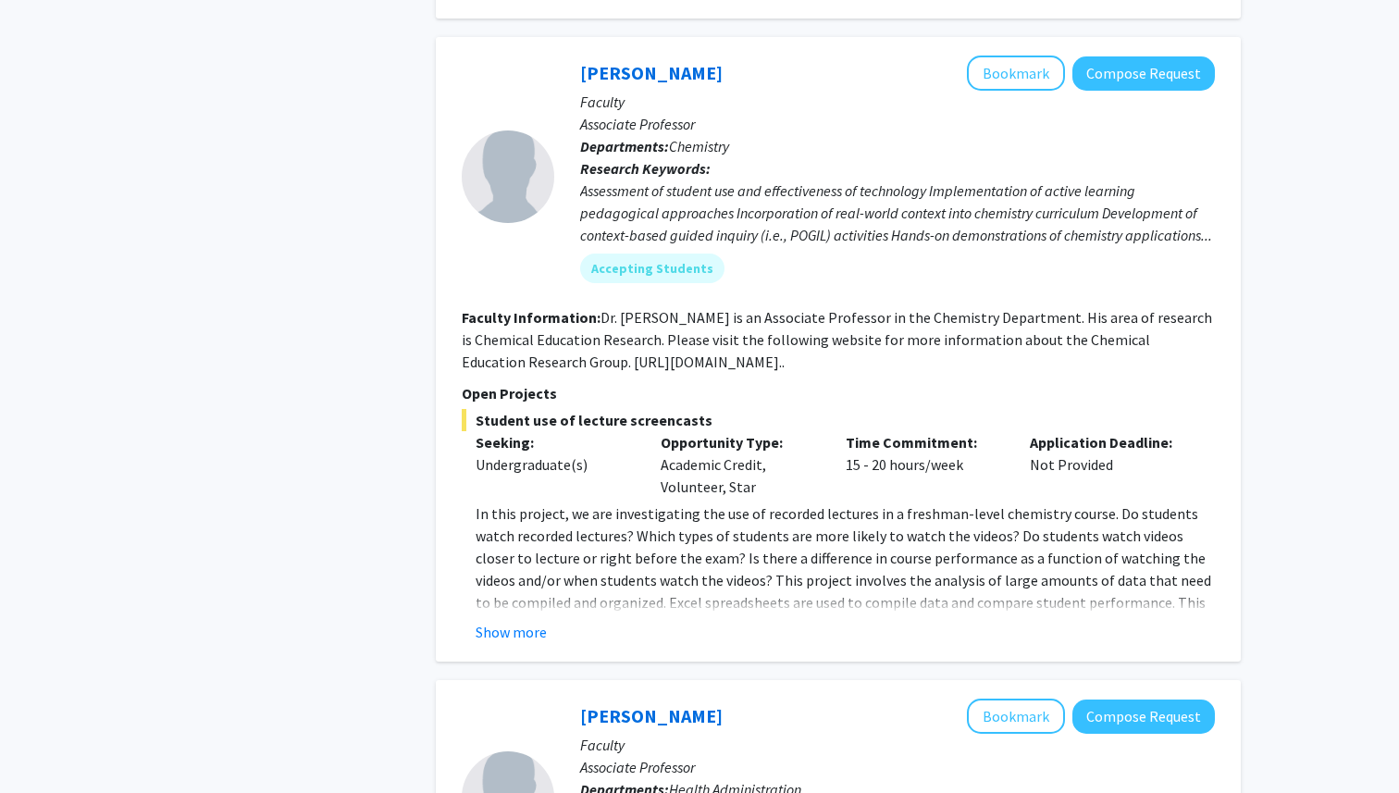
scroll to position [1570, 0]
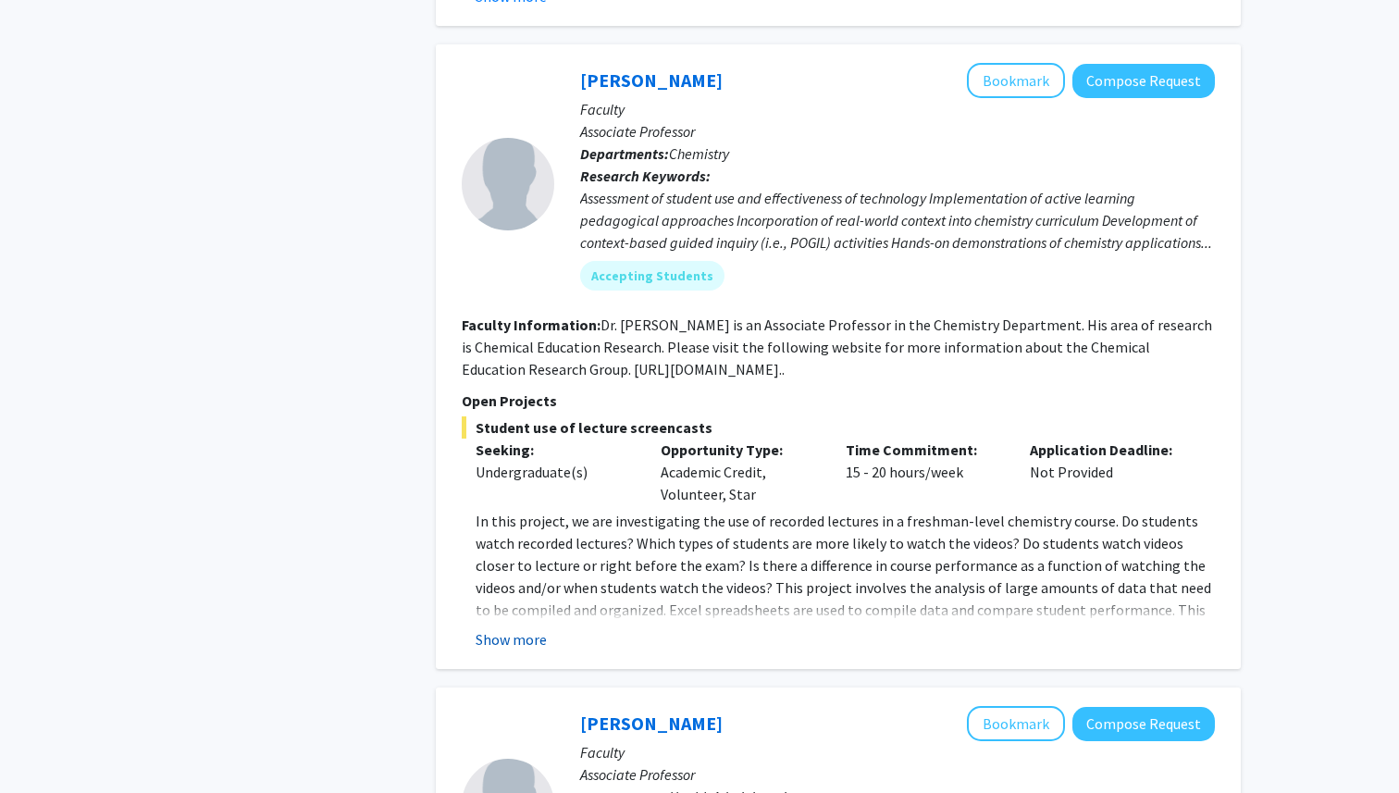
click at [521, 628] on button "Show more" at bounding box center [511, 639] width 71 height 22
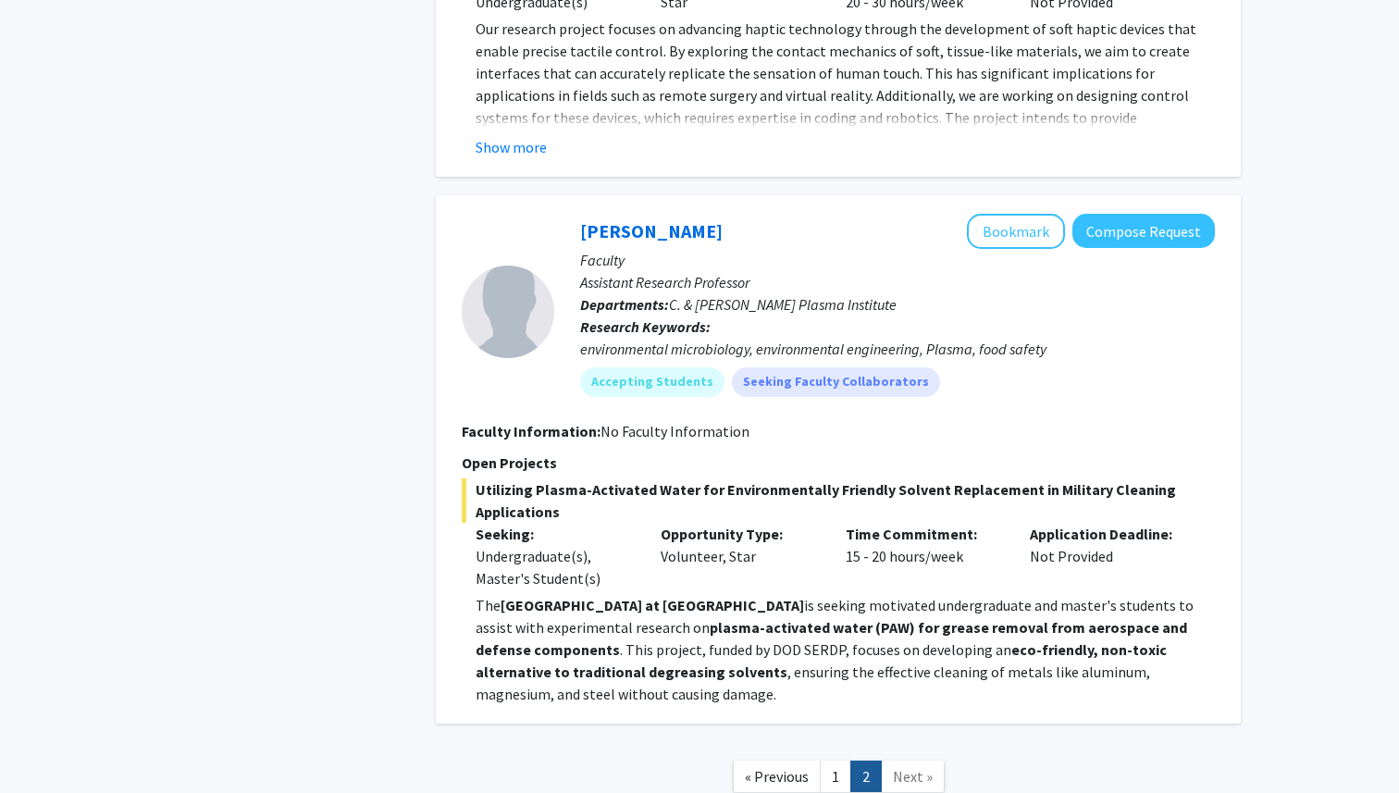
scroll to position [5927, 0]
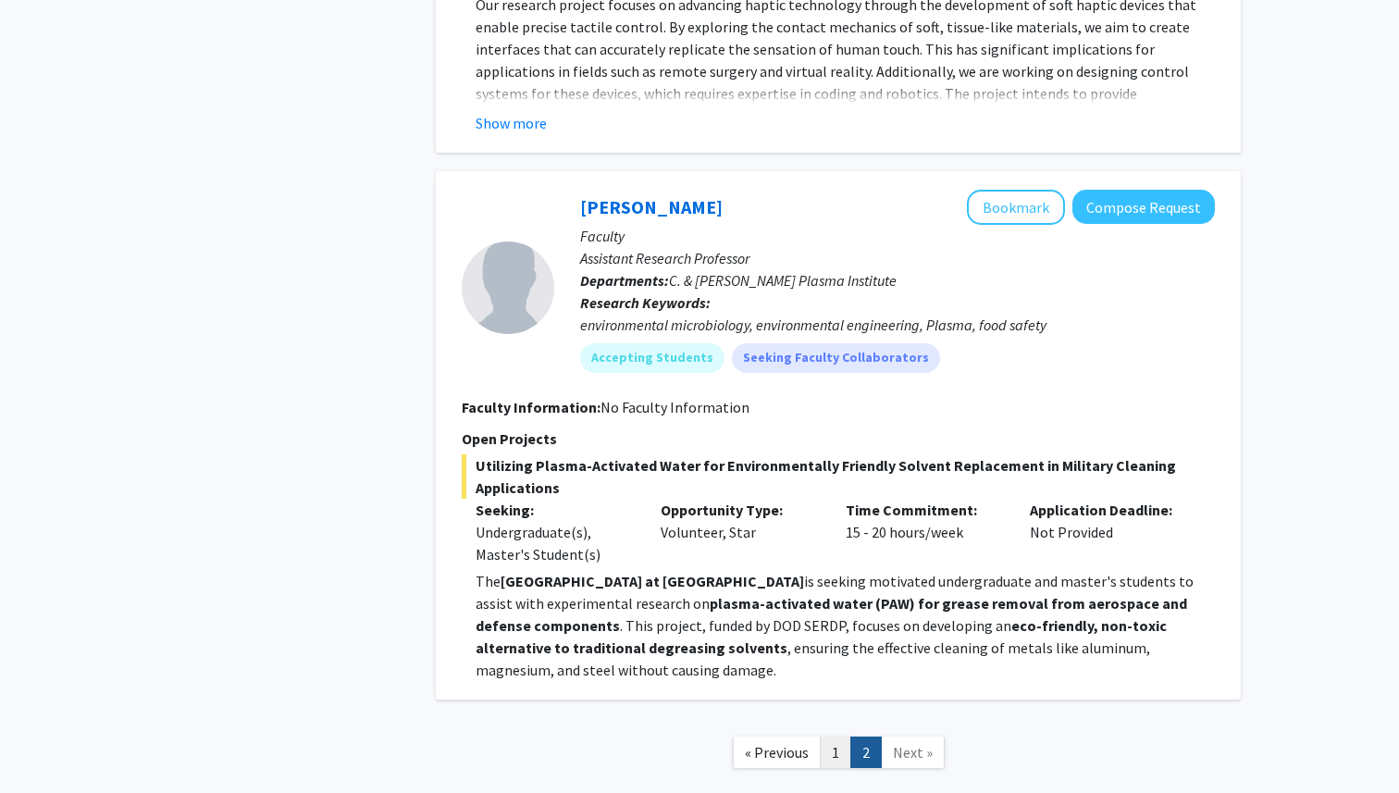
click at [840, 737] on link "1" at bounding box center [835, 753] width 31 height 32
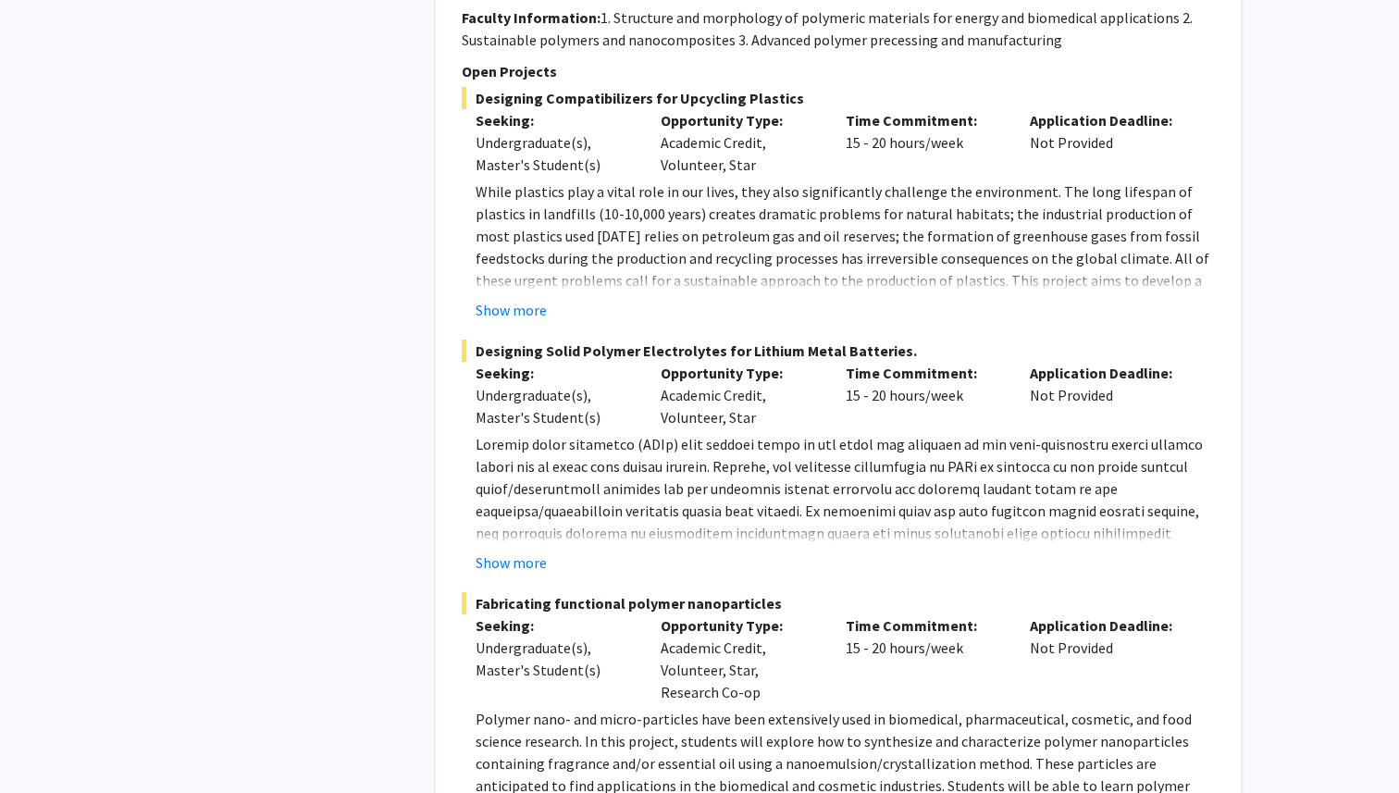
scroll to position [7870, 0]
click at [513, 550] on button "Show more" at bounding box center [511, 561] width 71 height 22
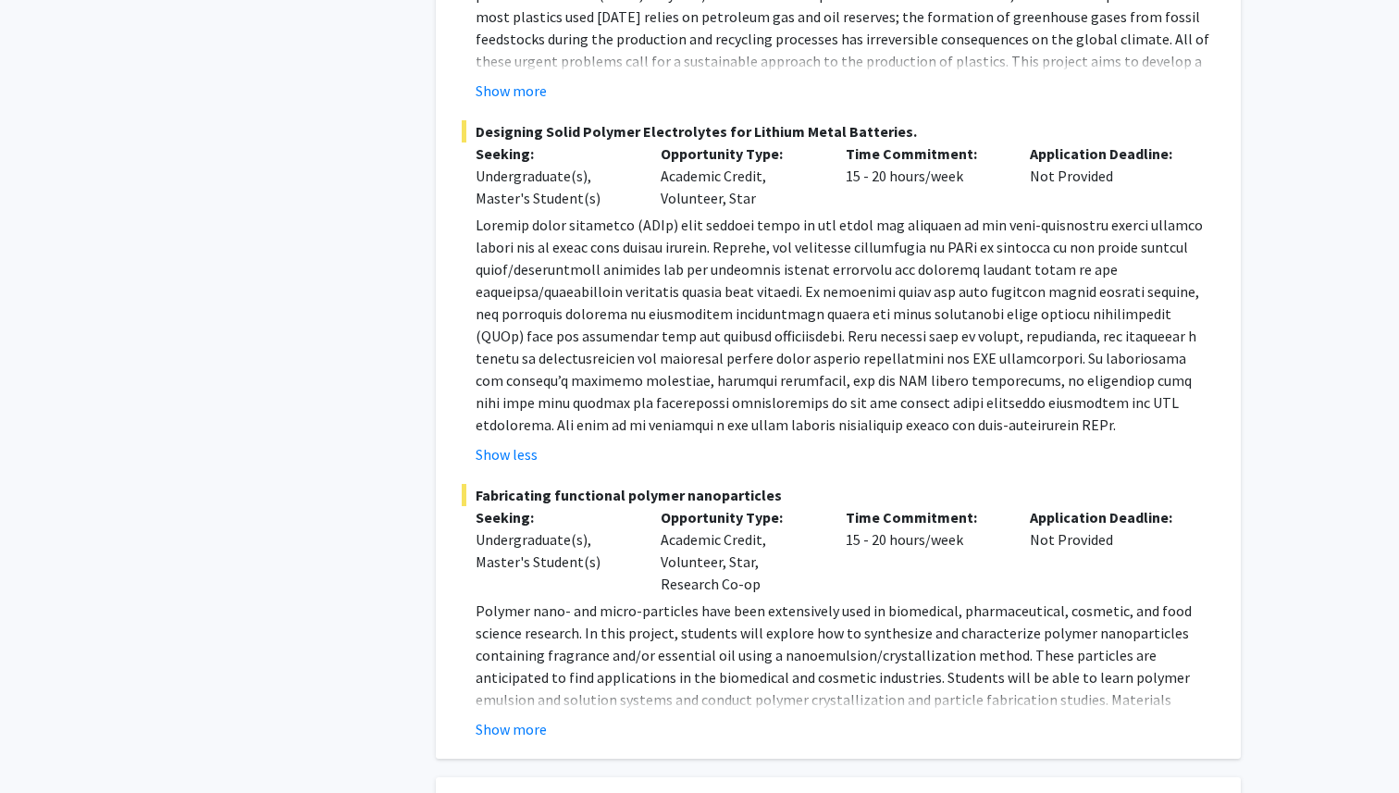
scroll to position [8097, 0]
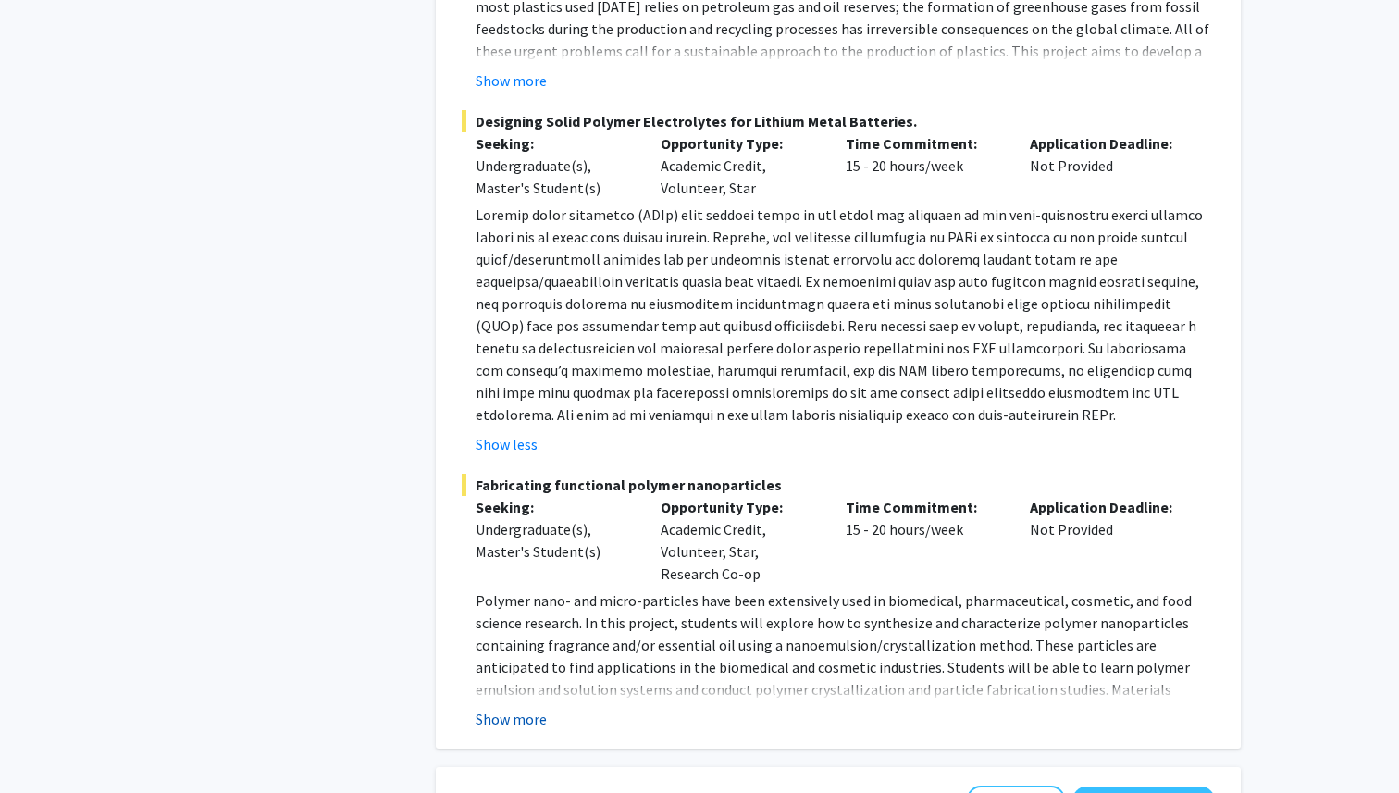
click at [522, 708] on button "Show more" at bounding box center [511, 719] width 71 height 22
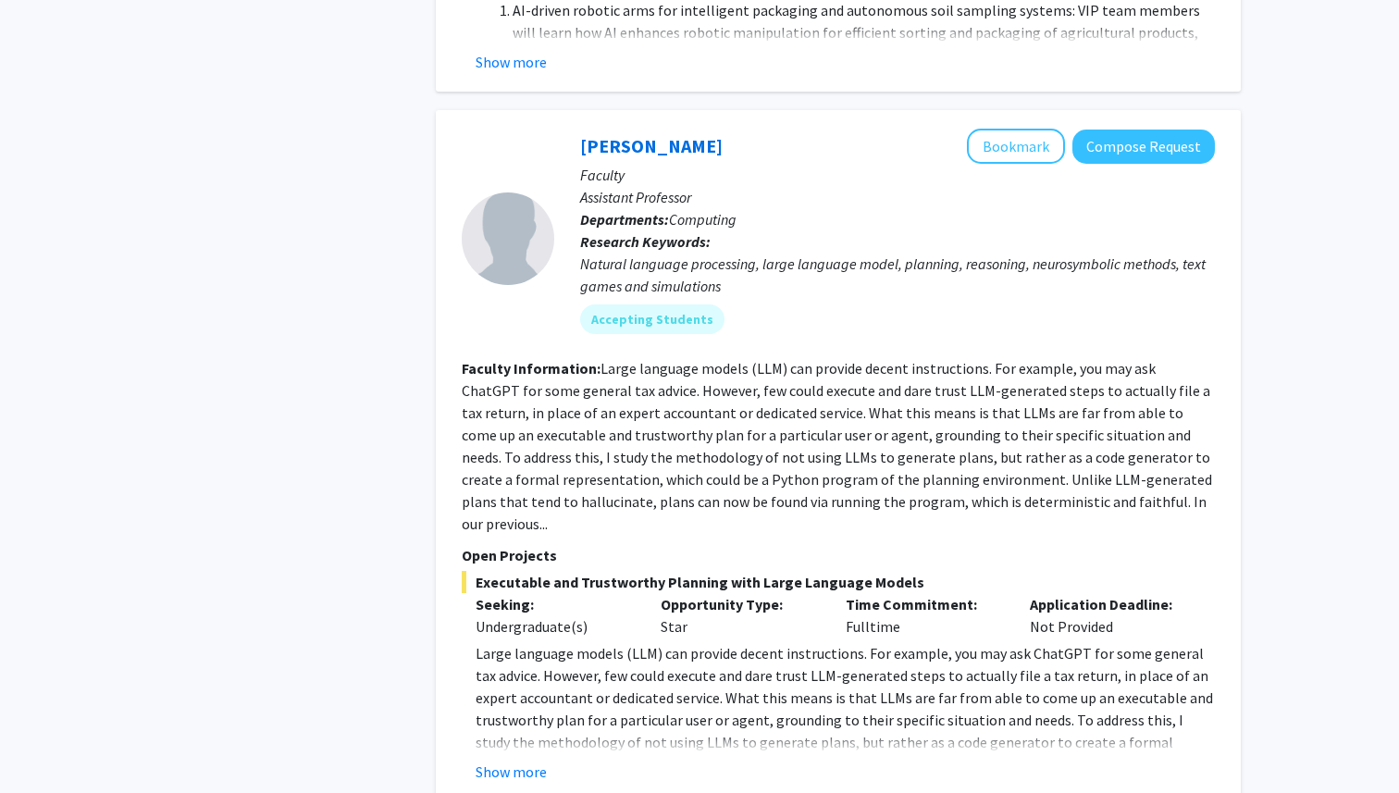
scroll to position [2802, 0]
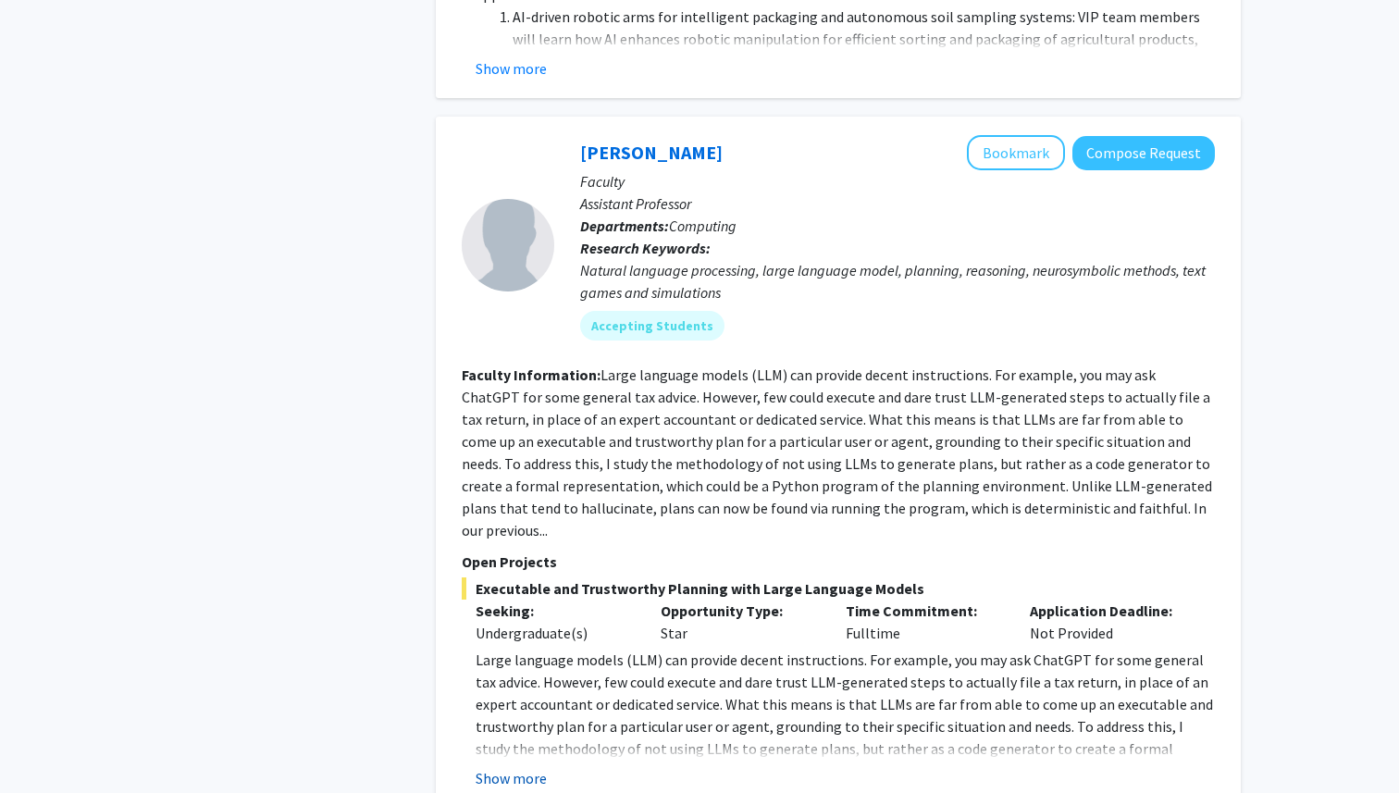
click at [536, 767] on button "Show more" at bounding box center [511, 778] width 71 height 22
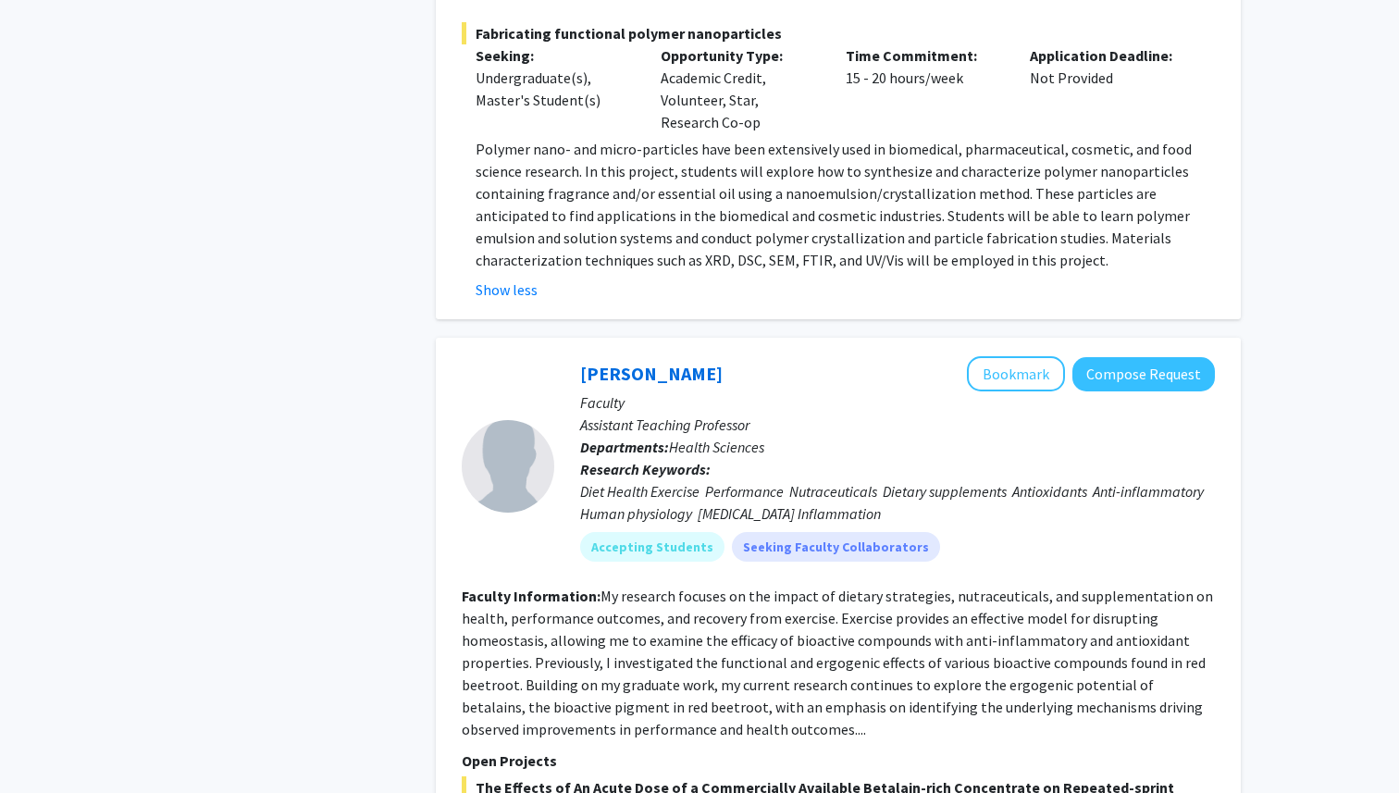
scroll to position [9130, 0]
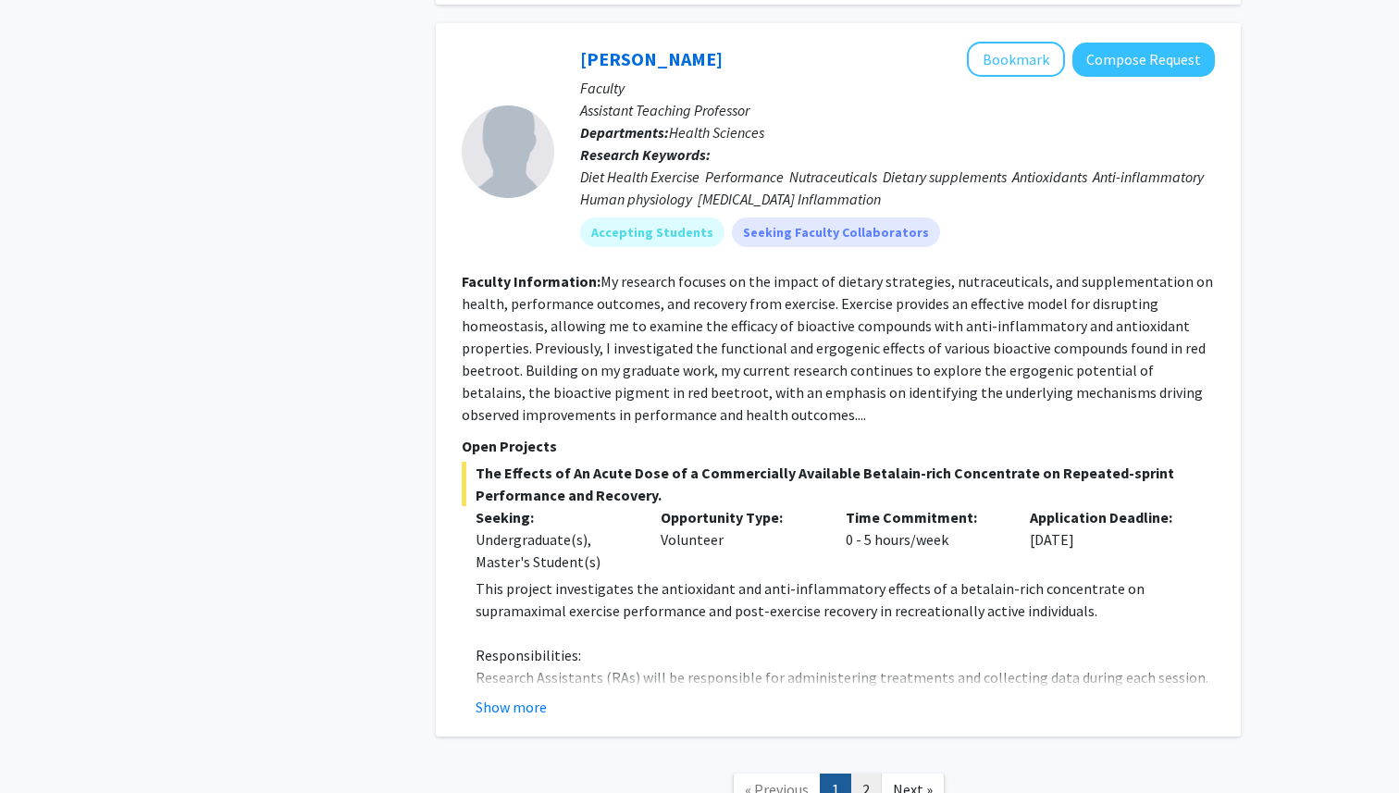
click at [868, 774] on link "2" at bounding box center [865, 790] width 31 height 32
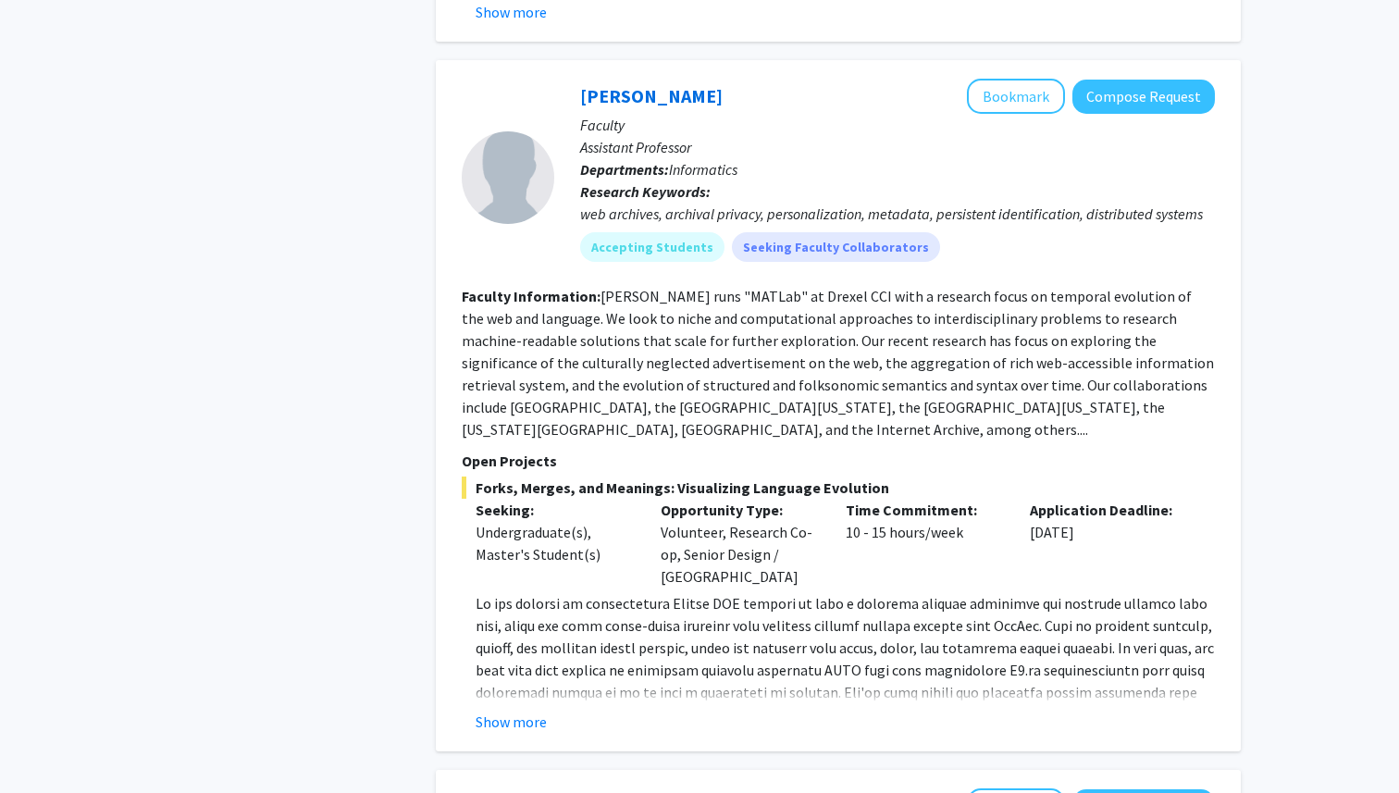
scroll to position [3951, 0]
click at [543, 709] on button "Show more" at bounding box center [511, 720] width 71 height 22
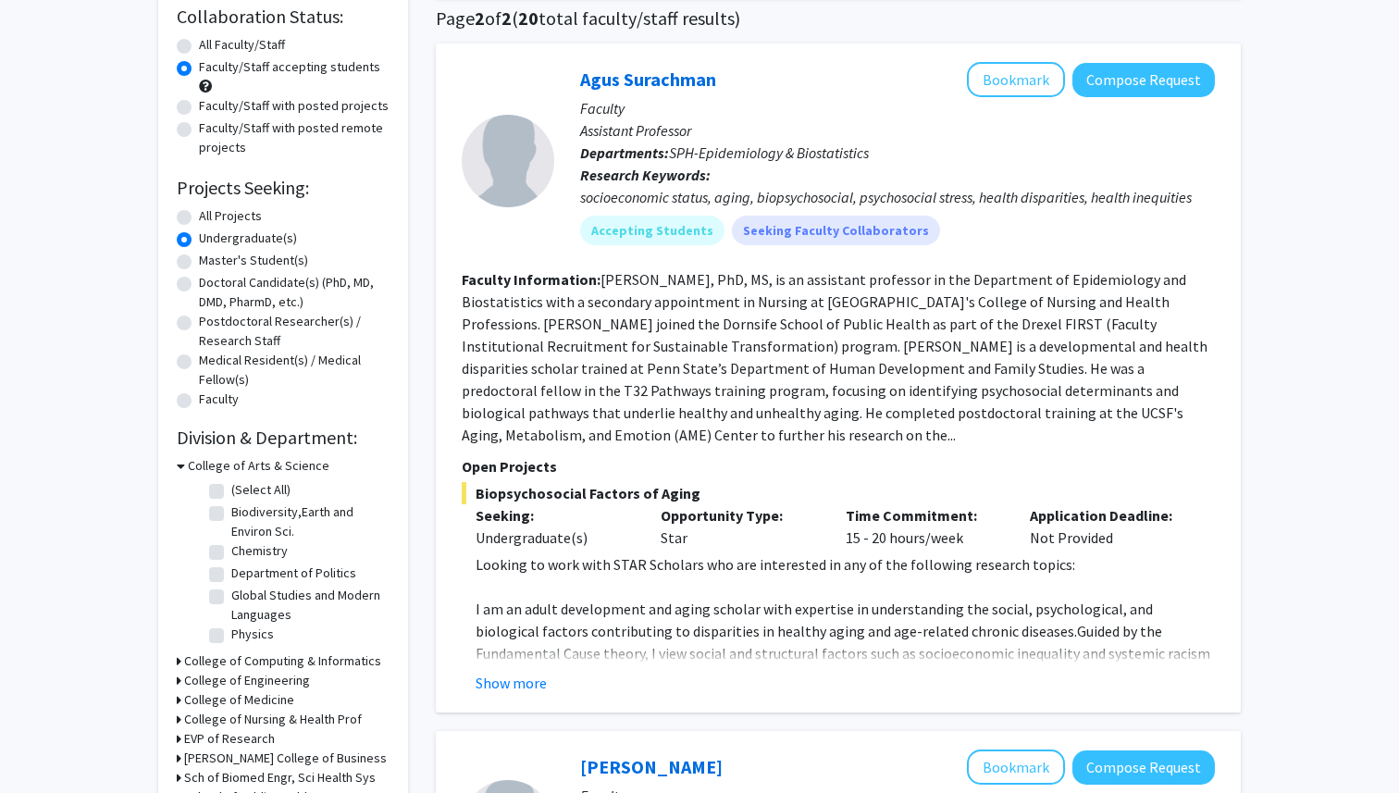
scroll to position [0, 0]
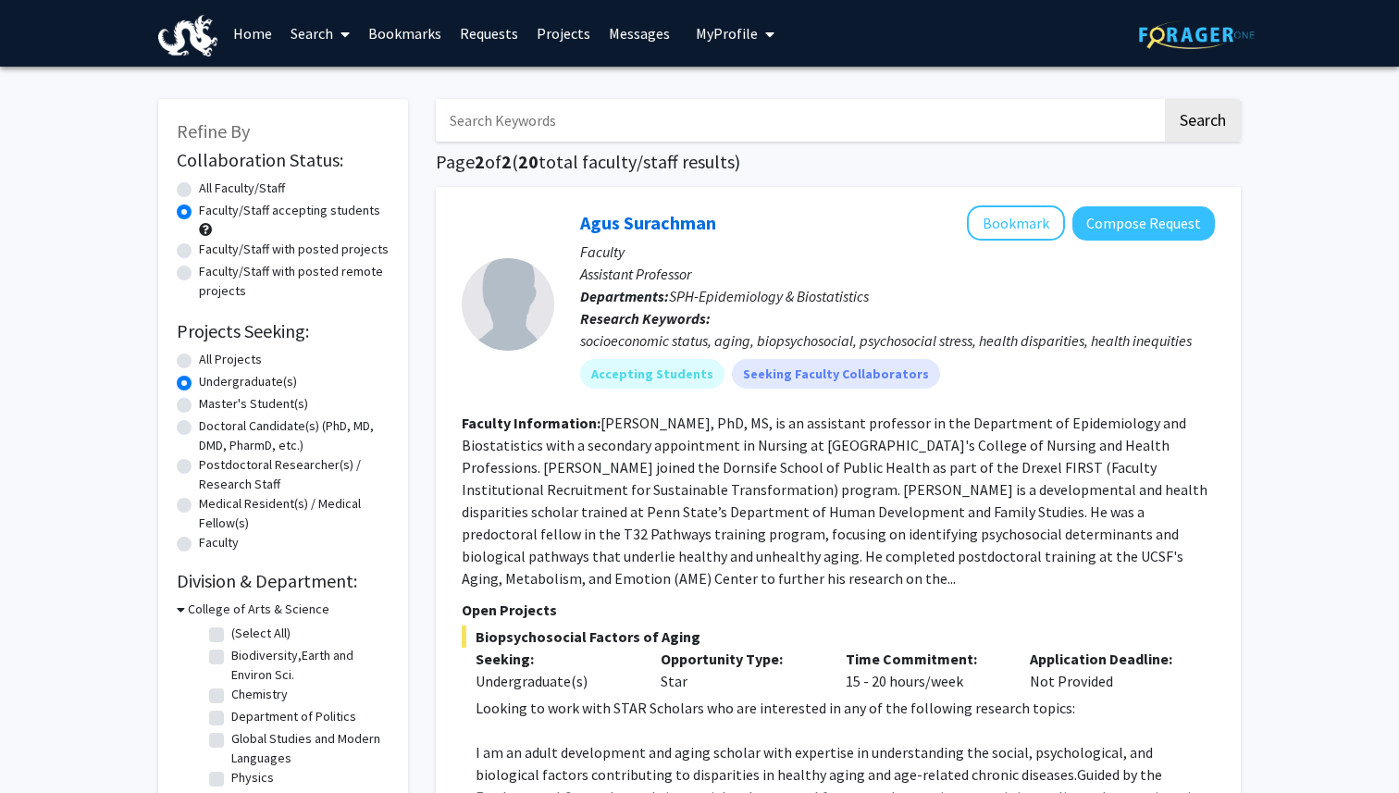
click at [331, 32] on link "Search" at bounding box center [320, 33] width 78 height 65
click at [267, 30] on link "Home" at bounding box center [252, 33] width 57 height 65
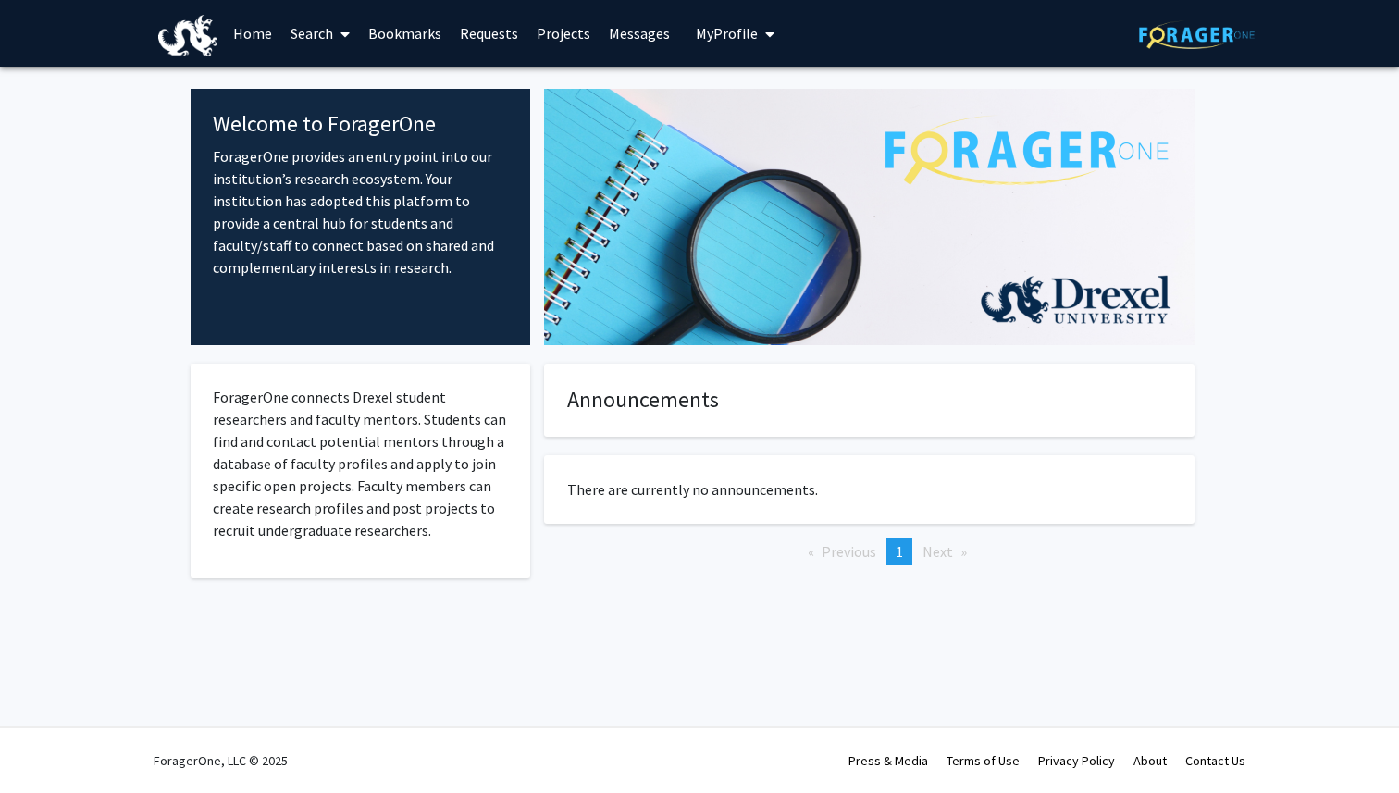
click at [339, 42] on span at bounding box center [341, 34] width 17 height 65
click at [356, 76] on span "Faculty/Staff" at bounding box center [349, 85] width 136 height 37
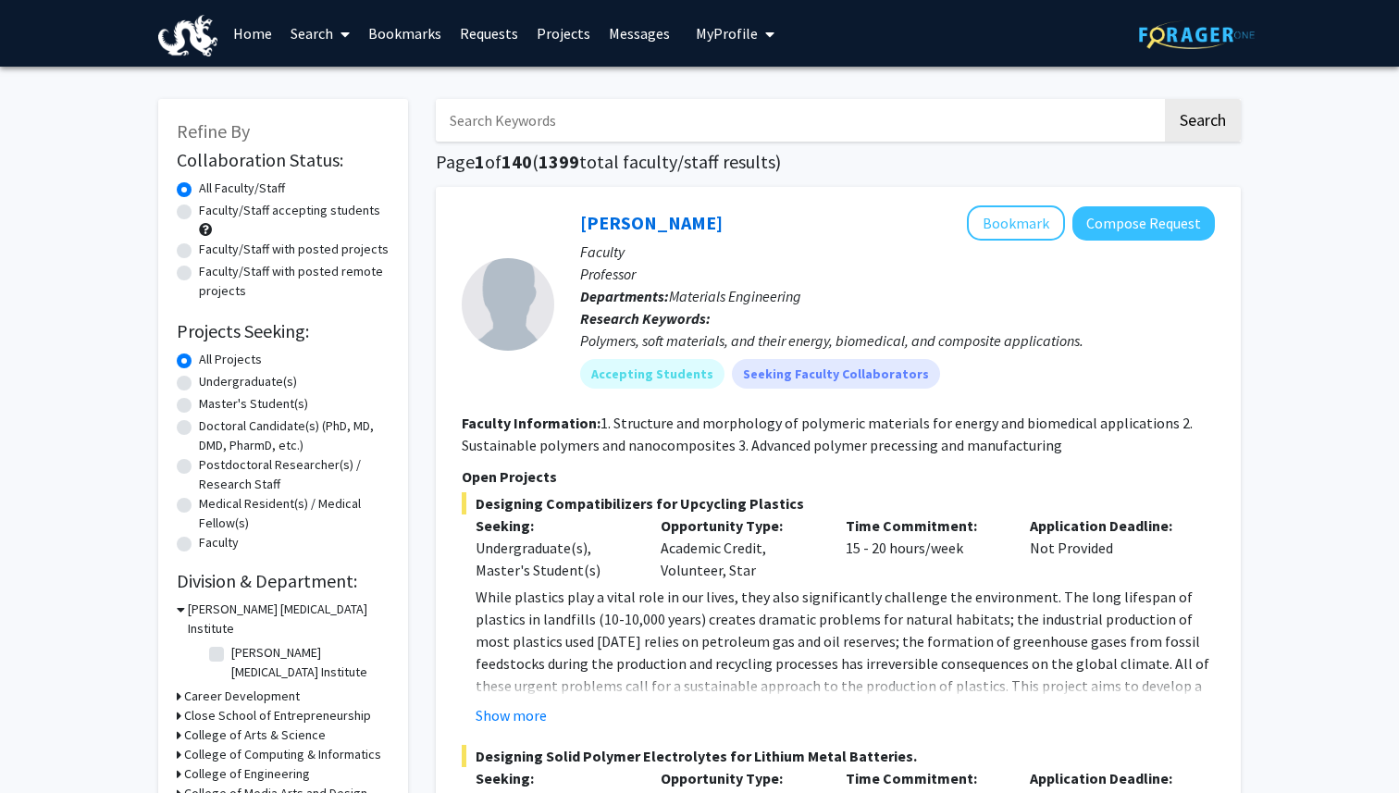
click at [510, 118] on input "Search Keywords" at bounding box center [799, 120] width 726 height 43
click at [1188, 121] on button "Search" at bounding box center [1203, 120] width 76 height 43
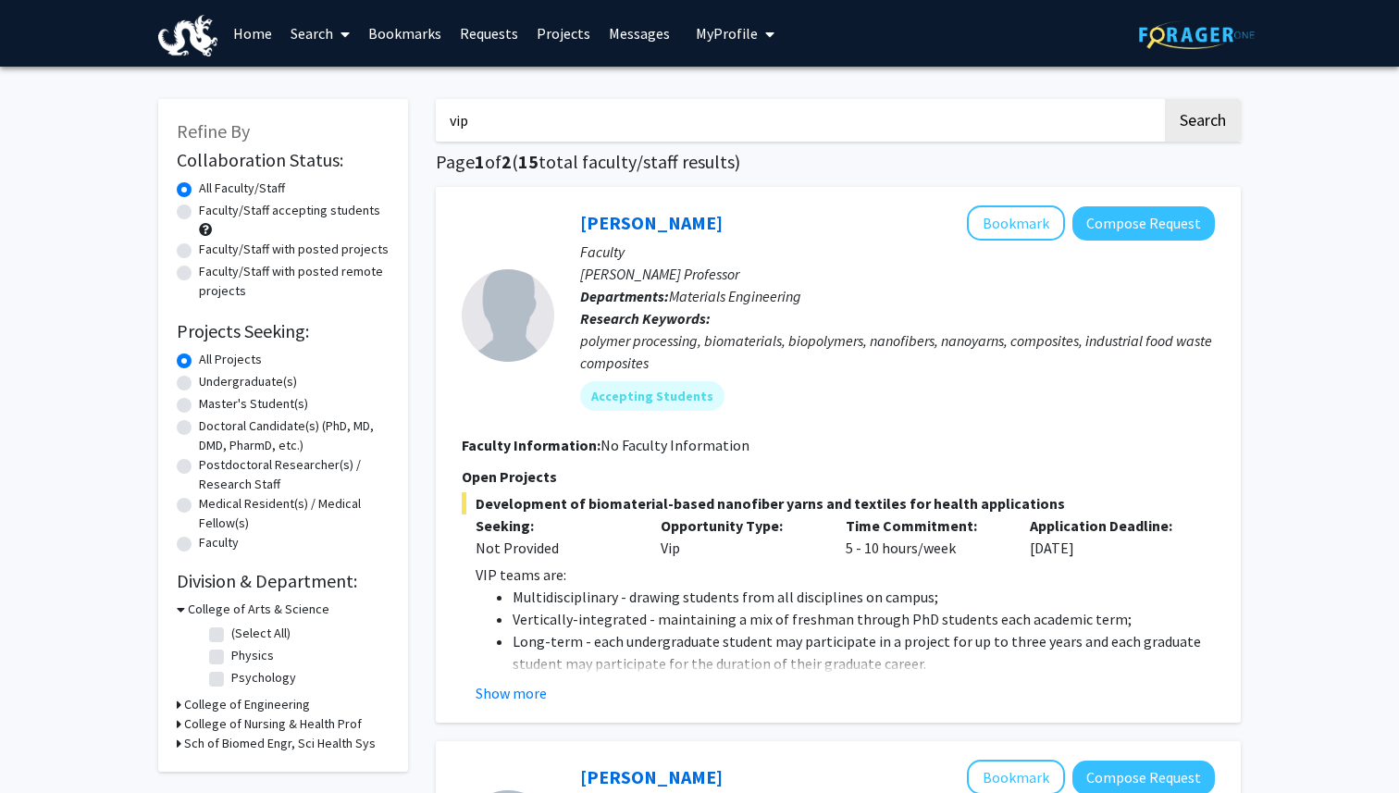
click at [713, 121] on input "vip" at bounding box center [799, 120] width 726 height 43
type input "[PERSON_NAME]"
click at [1165, 99] on button "Search" at bounding box center [1203, 120] width 76 height 43
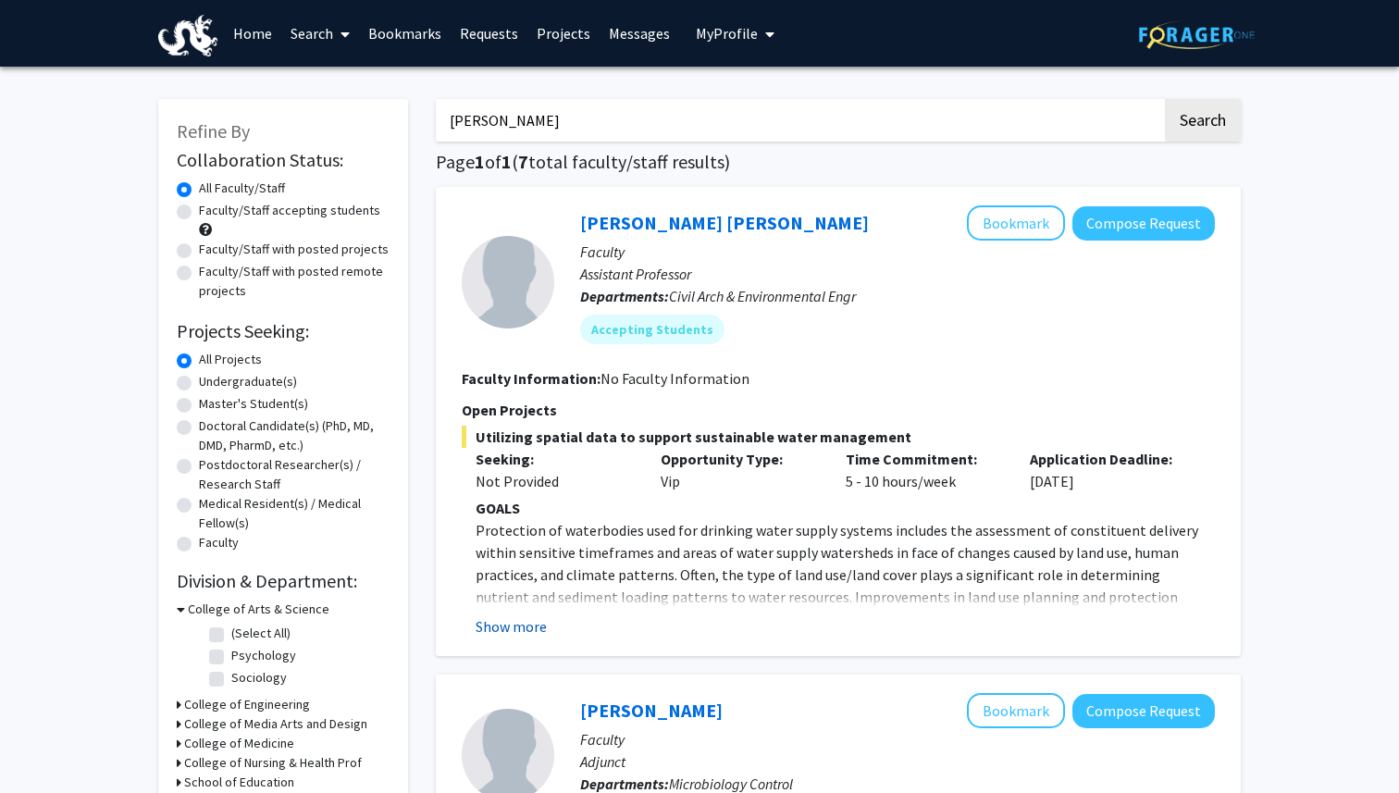
click at [528, 628] on button "Show more" at bounding box center [511, 626] width 71 height 22
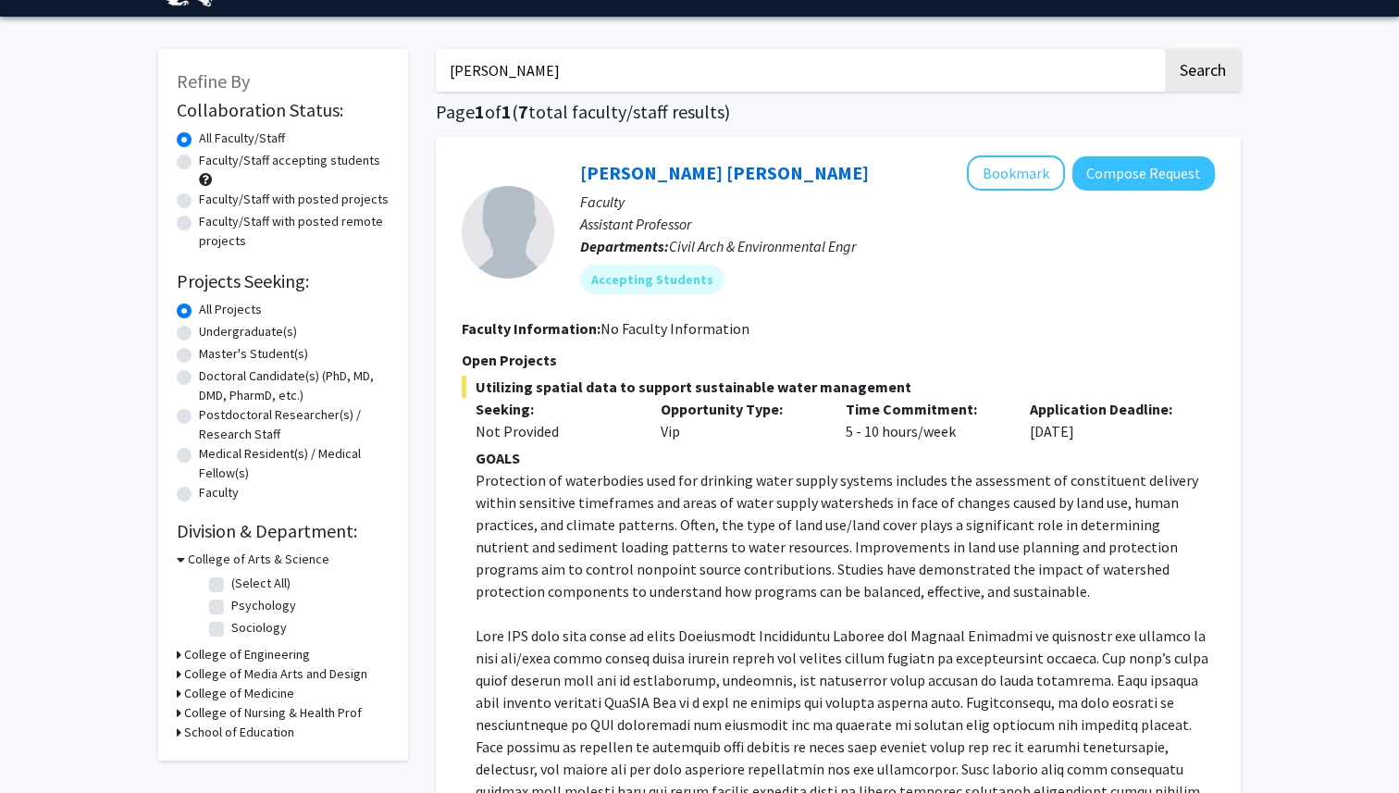
scroll to position [51, 0]
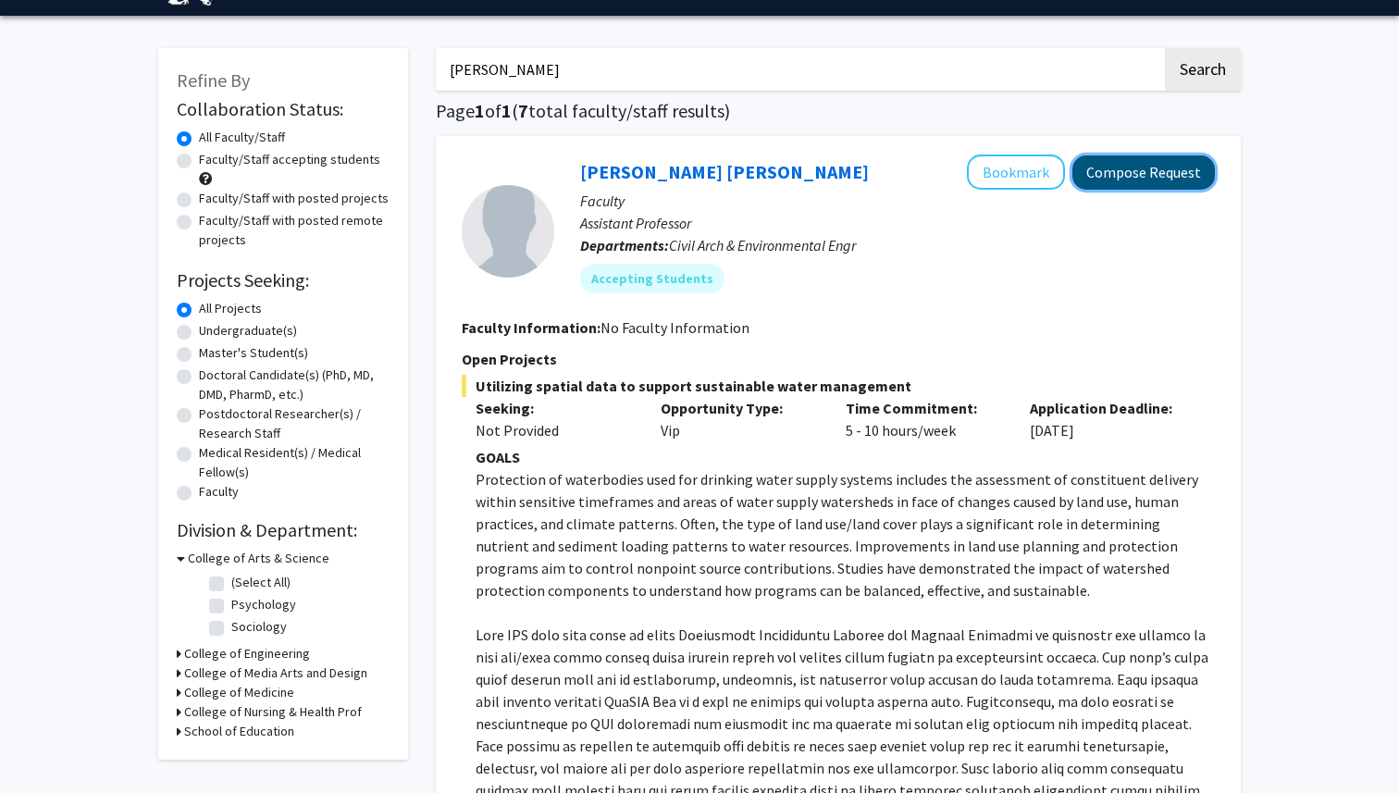
click at [1114, 177] on button "Compose Request" at bounding box center [1144, 172] width 143 height 34
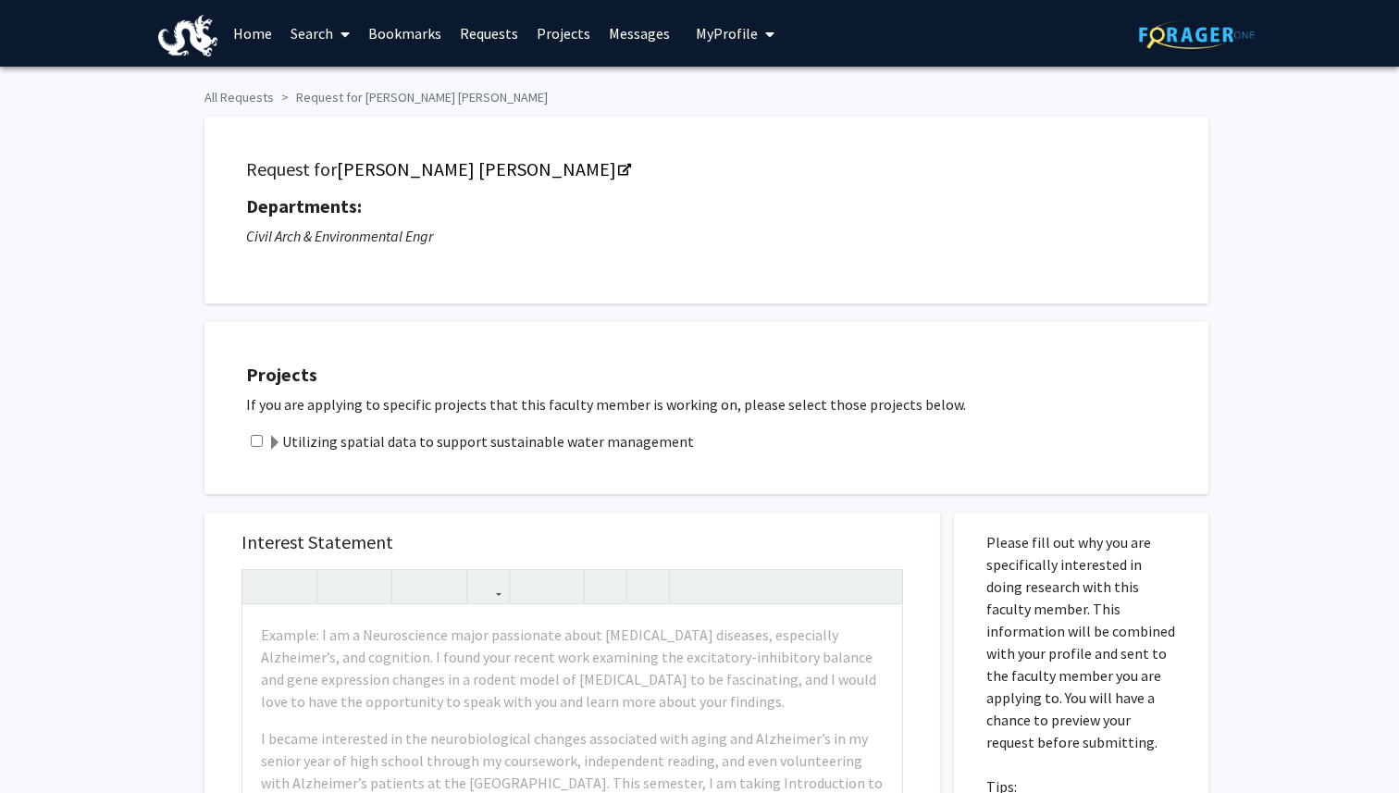
click at [279, 442] on span at bounding box center [274, 443] width 15 height 15
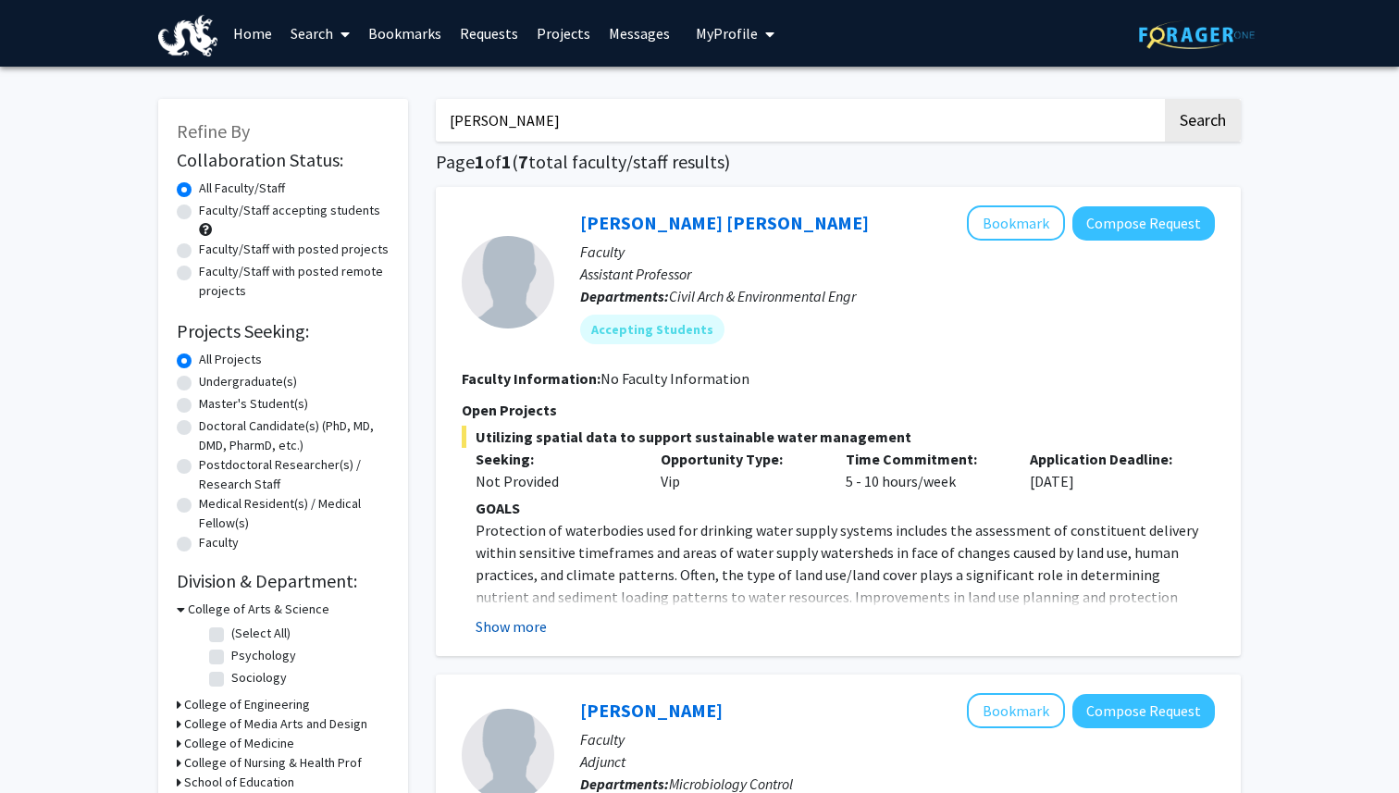
click at [496, 632] on button "Show more" at bounding box center [511, 626] width 71 height 22
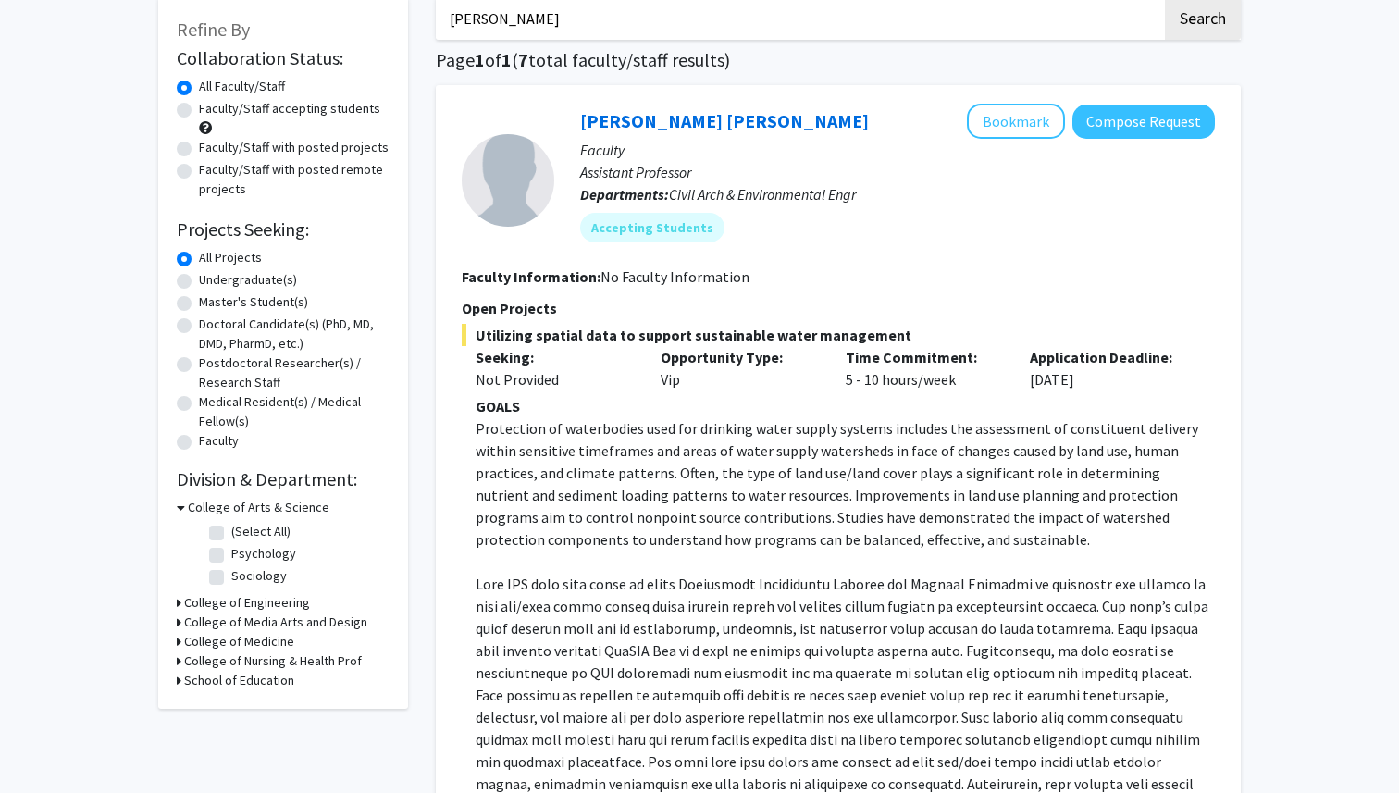
scroll to position [112, 0]
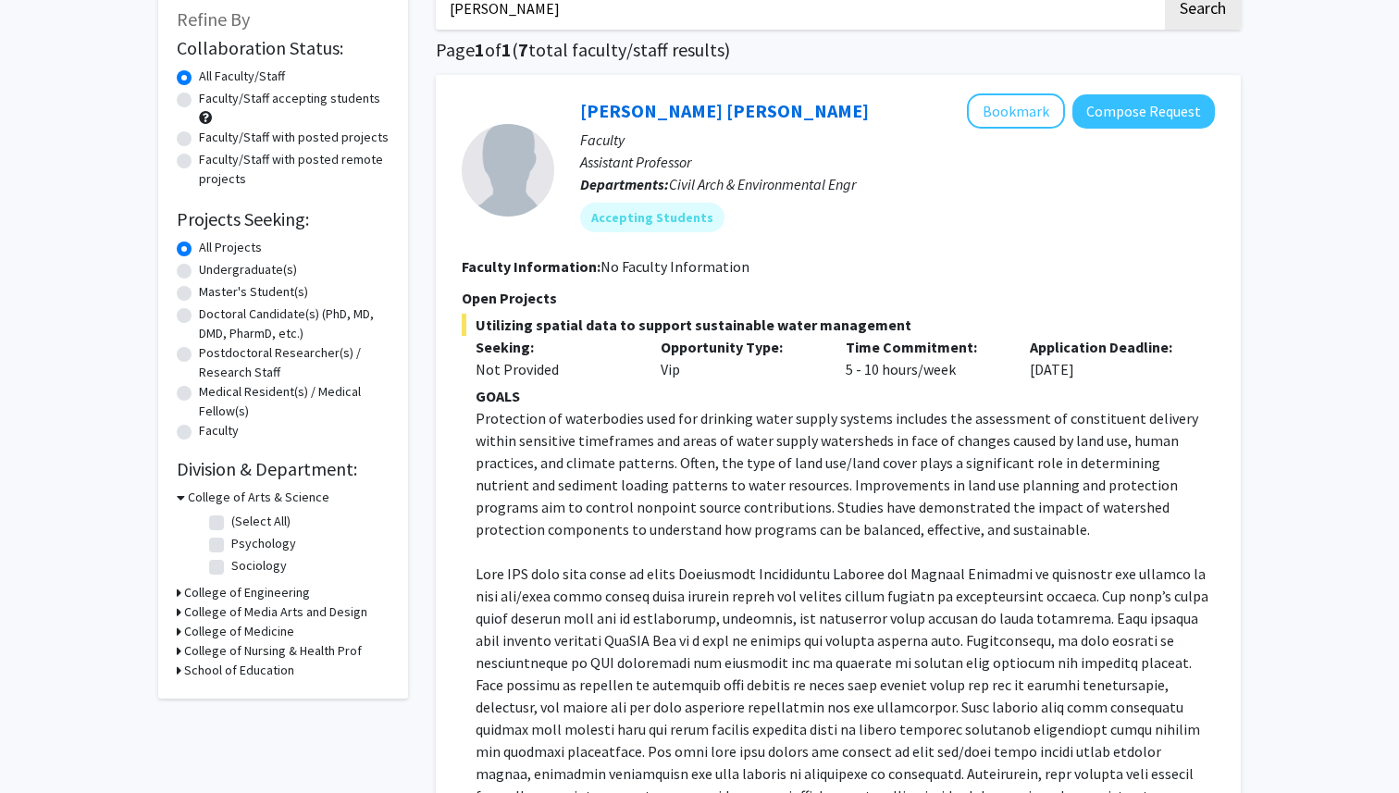
drag, startPoint x: 477, startPoint y: 323, endPoint x: 900, endPoint y: 326, distance: 423.8
click at [900, 326] on span "Utilizing spatial data to support sustainable water management" at bounding box center [838, 325] width 753 height 22
copy span "Utilizing spatial data to support sustainable water management"
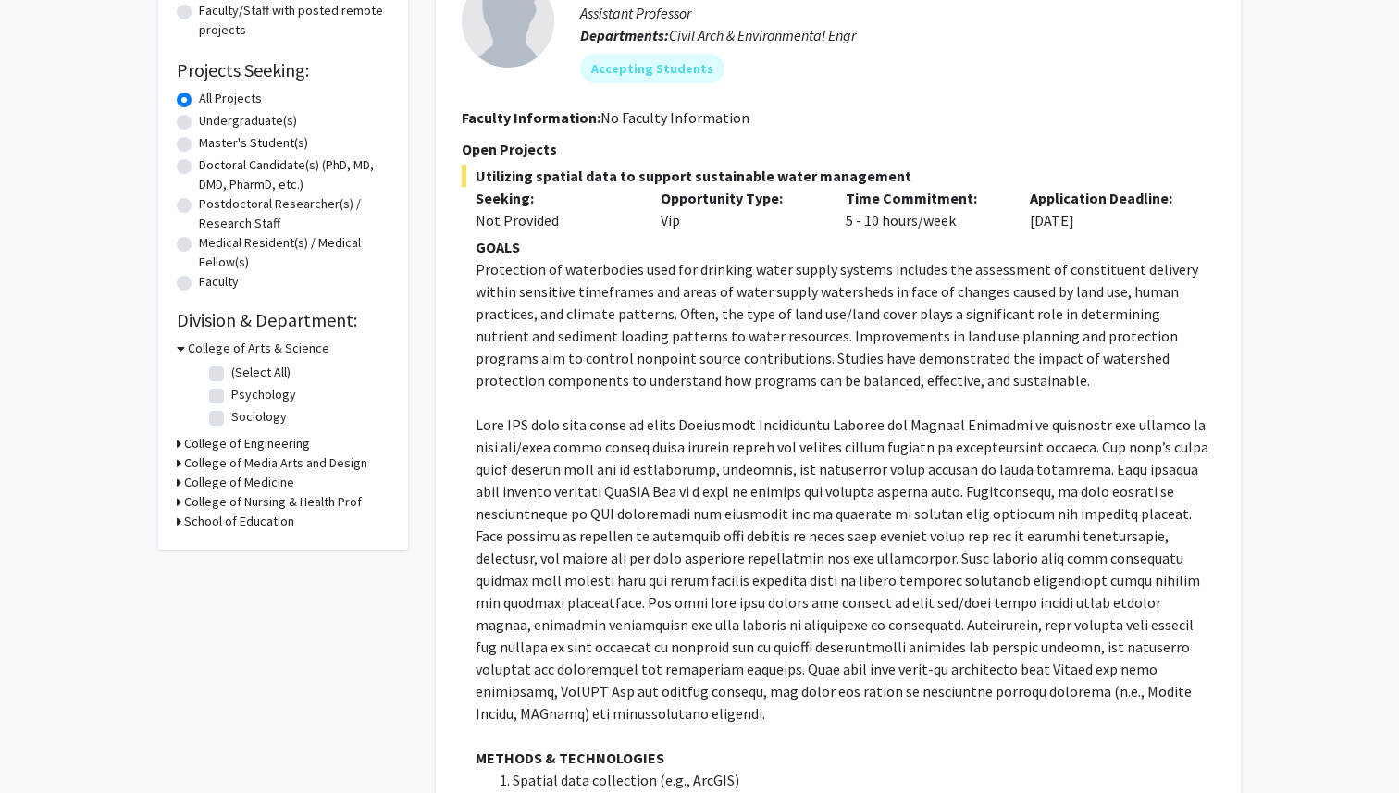
scroll to position [265, 0]
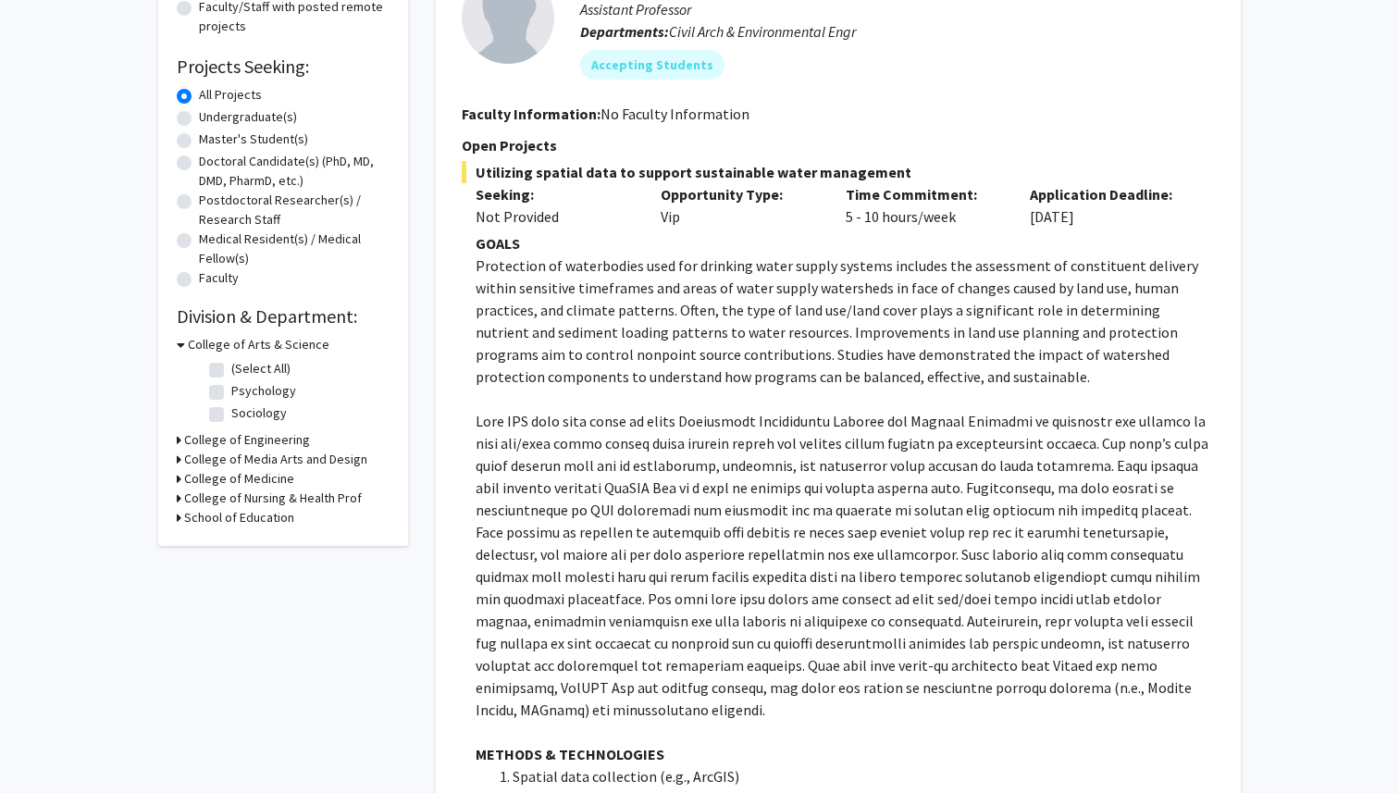
click at [560, 267] on p "Protection of waterbodies used for drinking water supply systems includes the a…" at bounding box center [845, 320] width 739 height 133
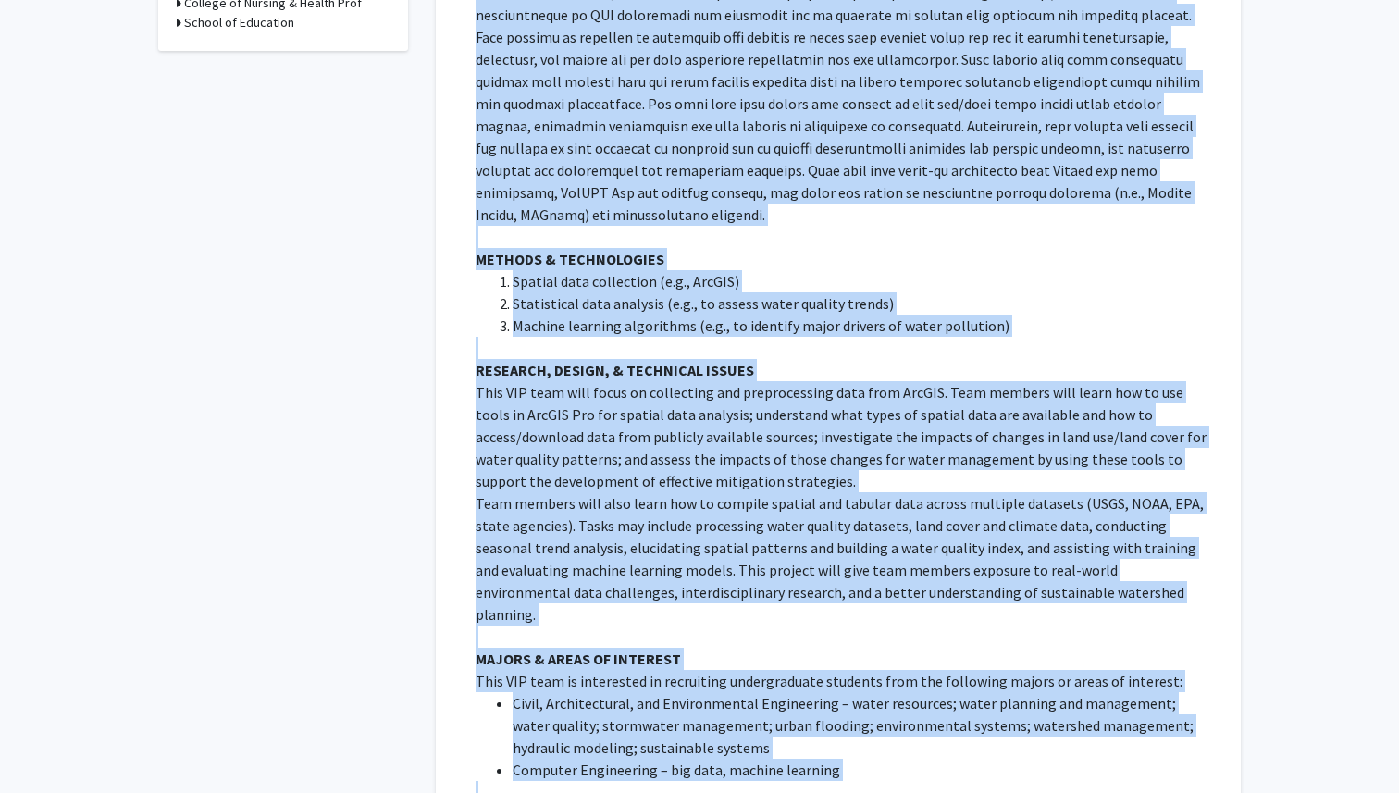
scroll to position [823, 0]
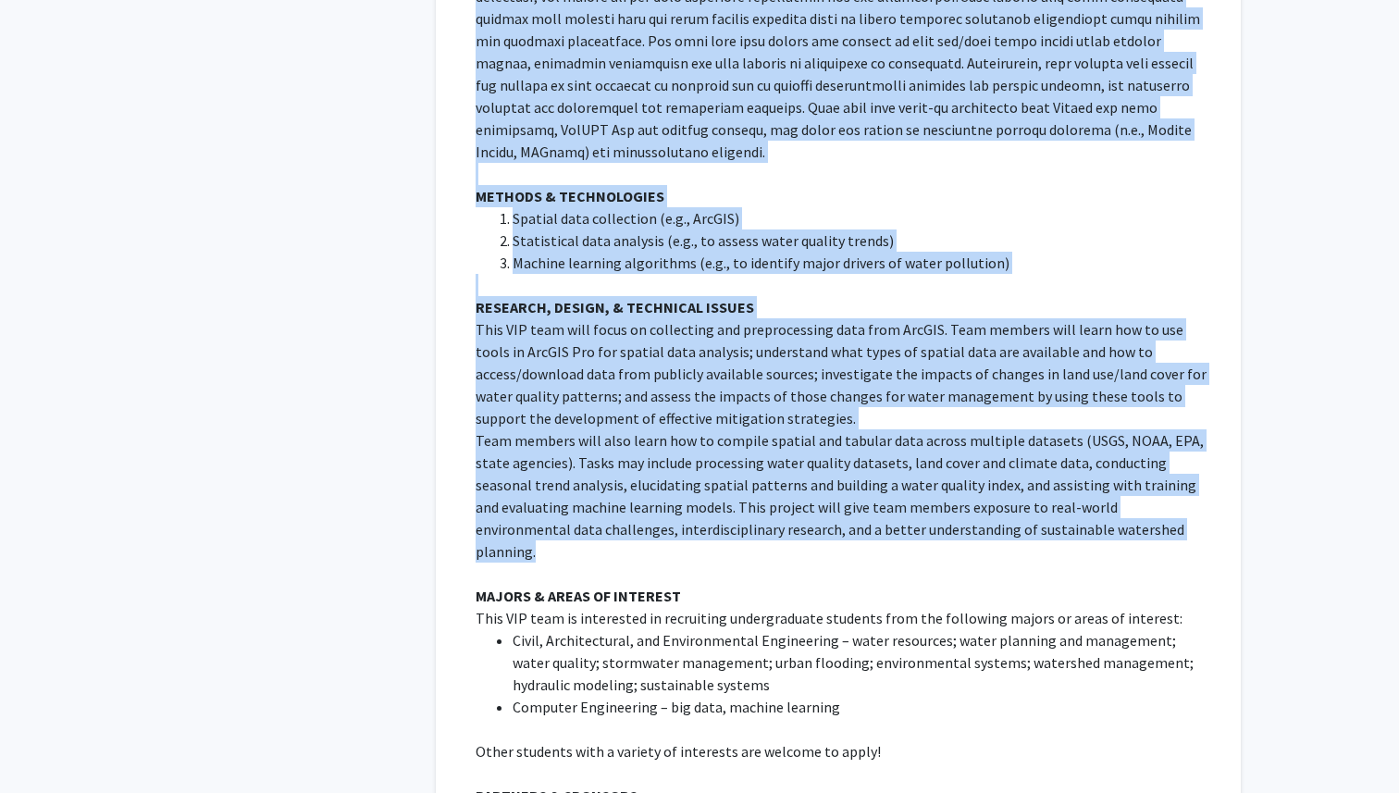
drag, startPoint x: 478, startPoint y: 242, endPoint x: 1032, endPoint y: 498, distance: 609.9
click at [1032, 498] on div "GOALS Protection of waterbodies used for drinking water supply systems includes…" at bounding box center [845, 262] width 739 height 1177
copy div "LOREM Ipsumdolor si ametconsect adip eli seddoeiu tempo incidi utlabor etdolore…"
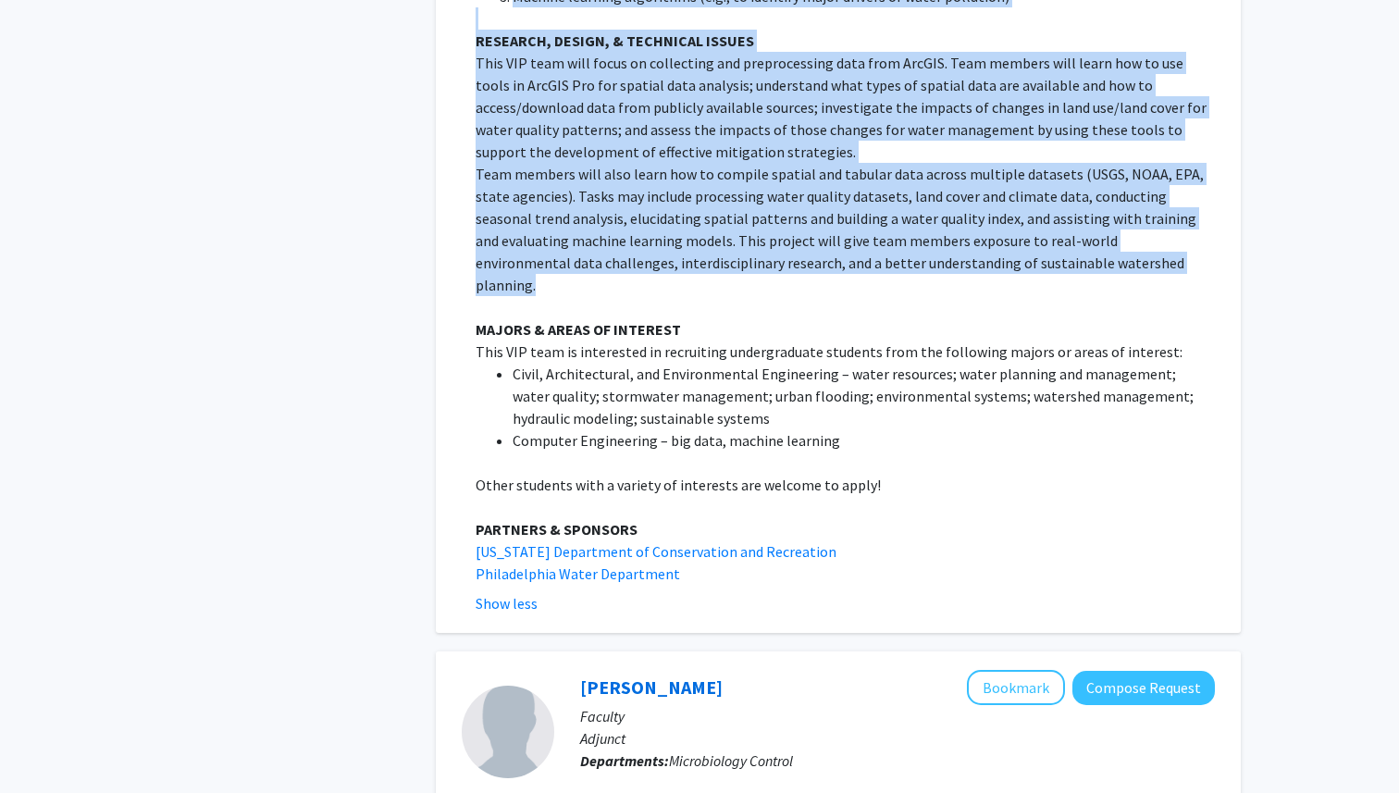
scroll to position [1124, 0]
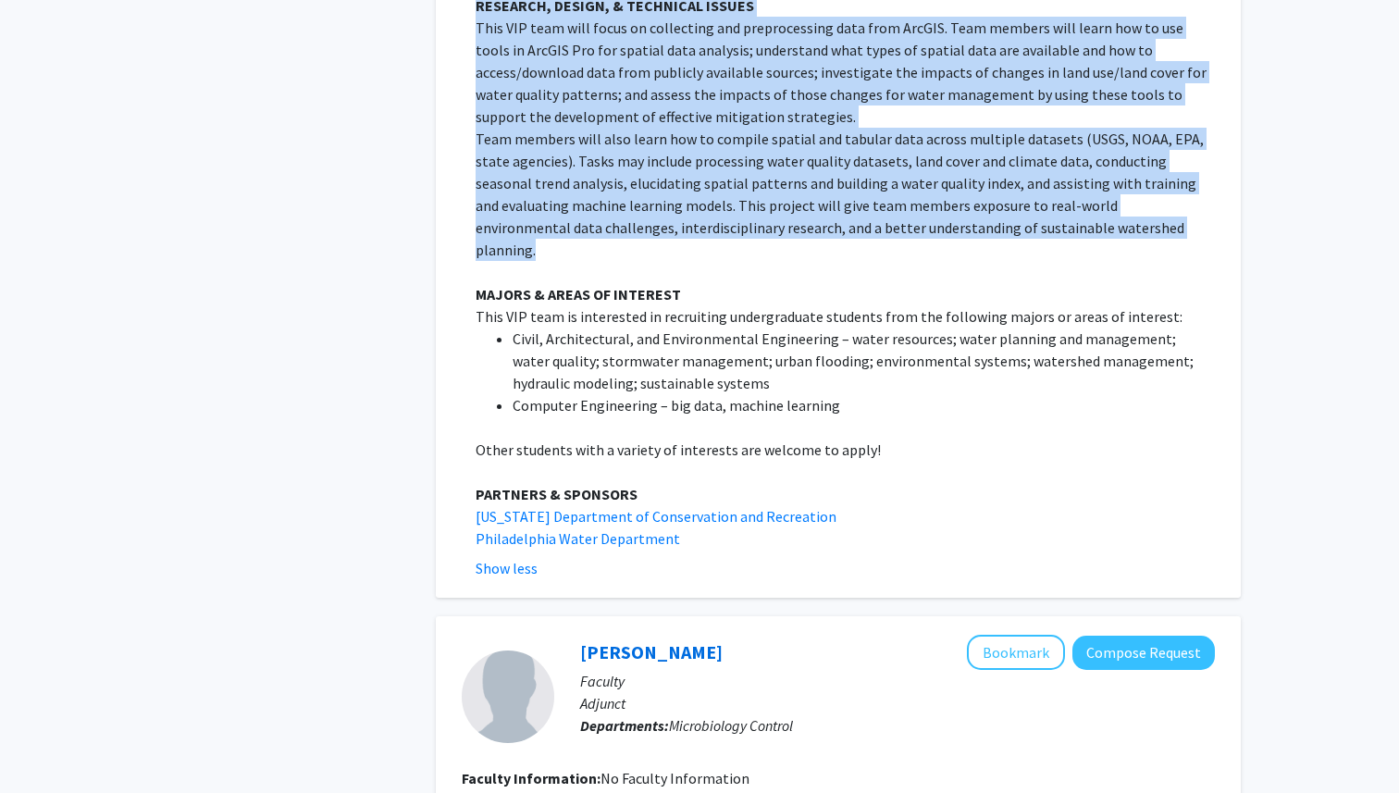
click at [816, 213] on p "Team members will also learn how to compile spatial and tabular data across mul…" at bounding box center [845, 194] width 739 height 133
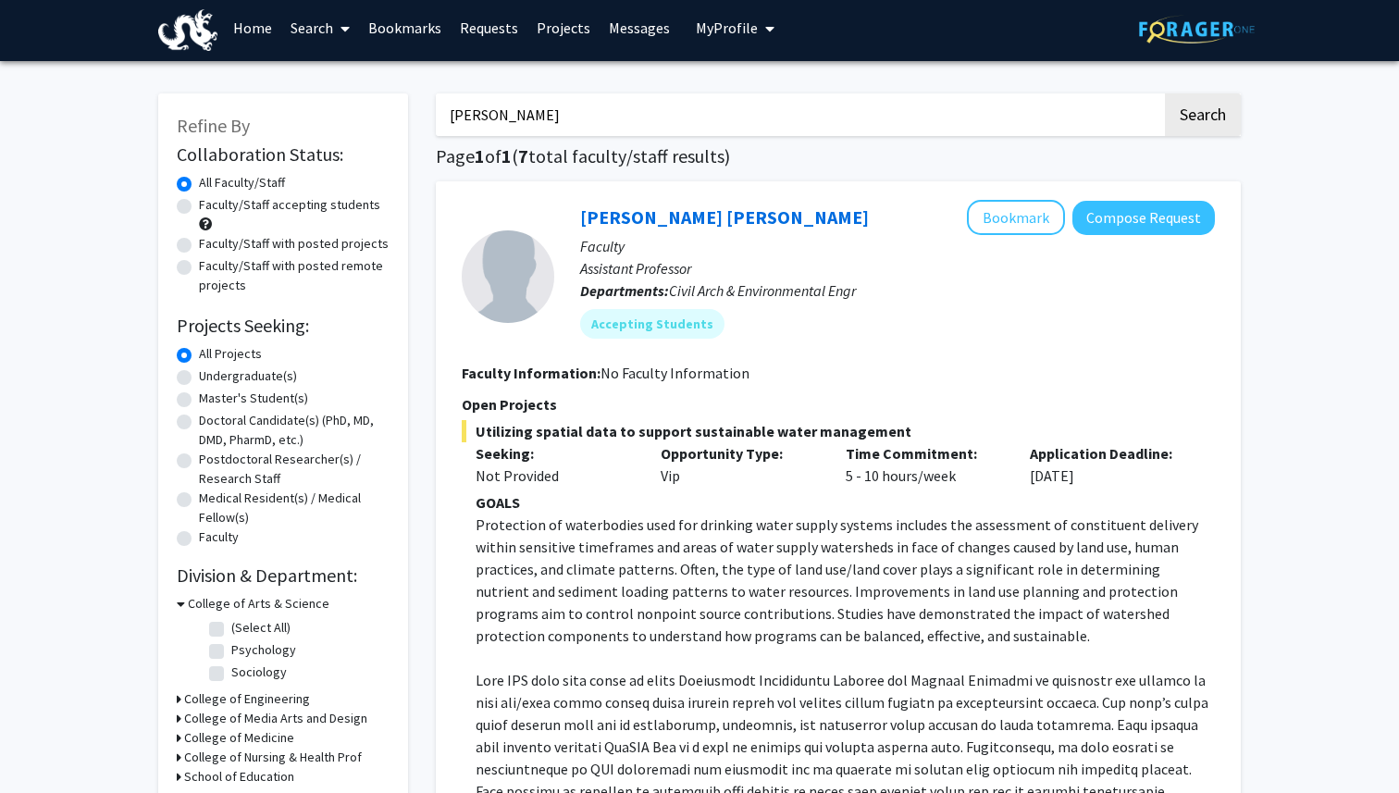
scroll to position [0, 0]
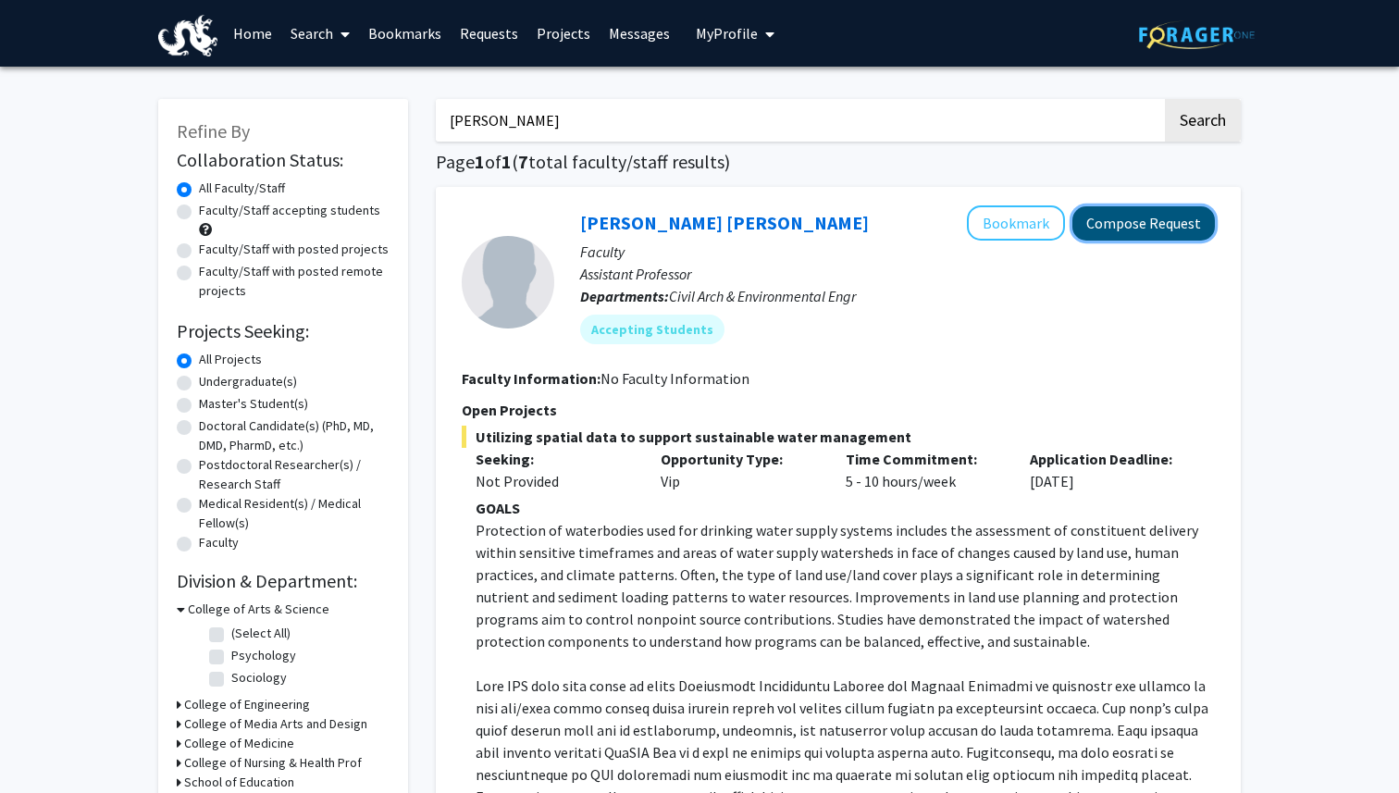
click at [1107, 220] on button "Compose Request" at bounding box center [1144, 223] width 143 height 34
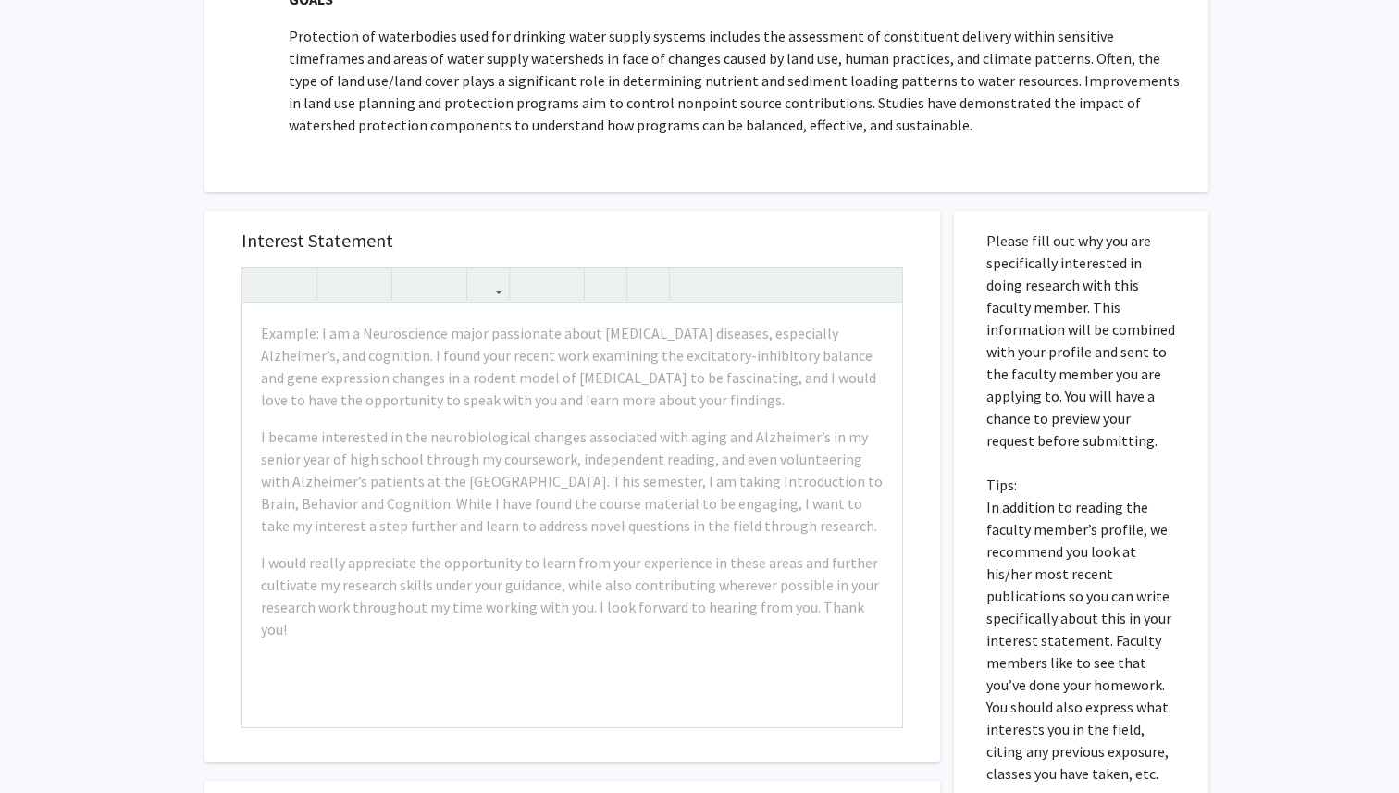
scroll to position [489, 0]
click at [774, 417] on div "Example: I am a Neuroscience major passionate about [MEDICAL_DATA] diseases, es…" at bounding box center [572, 514] width 660 height 424
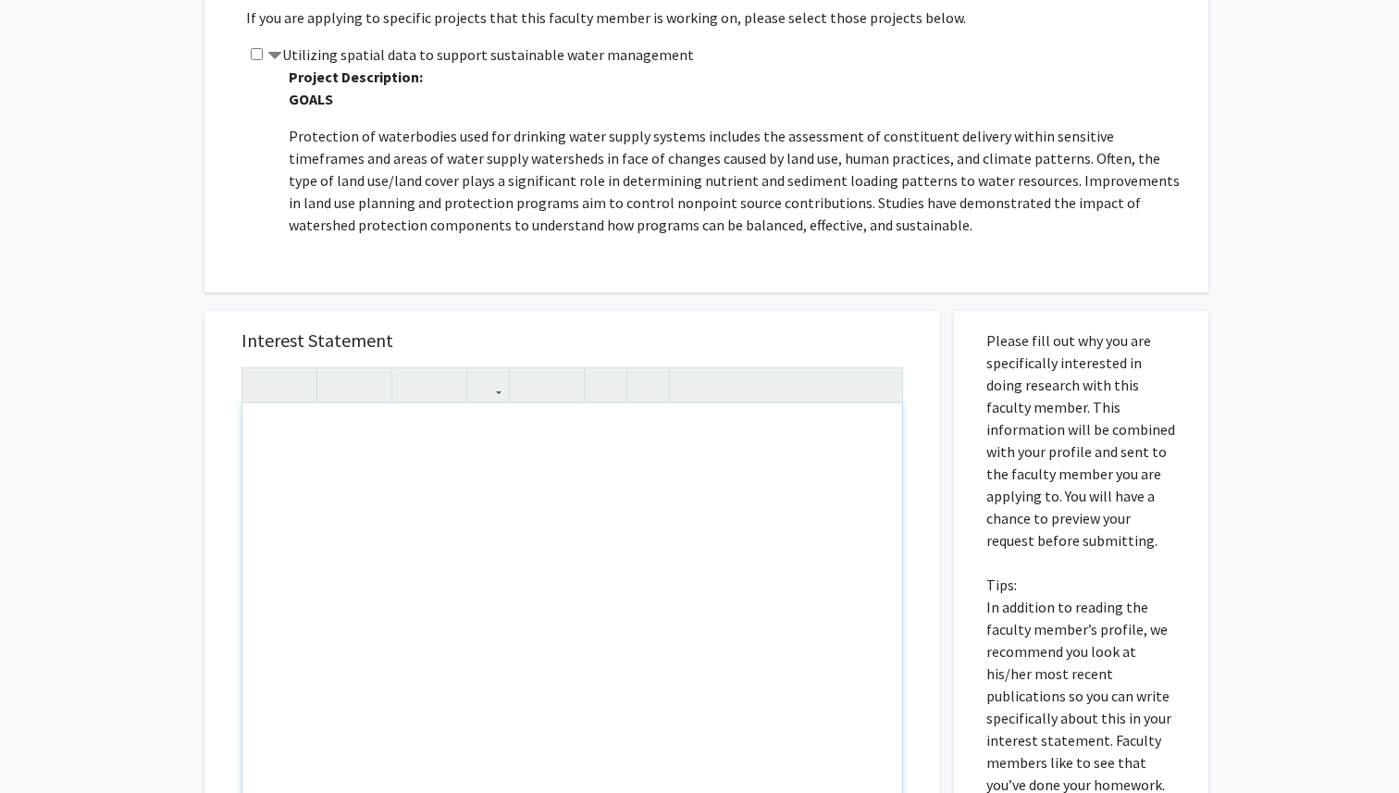
scroll to position [368, 0]
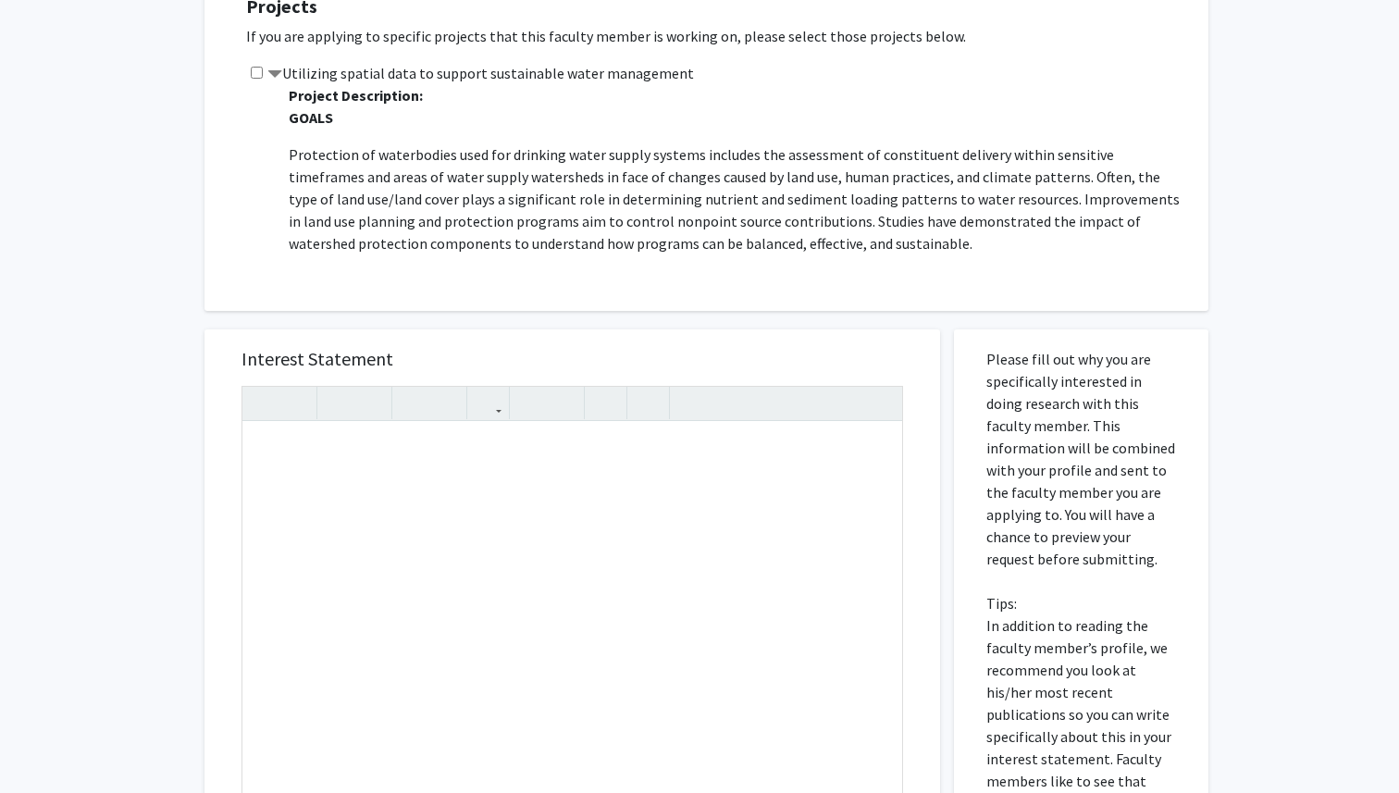
click at [257, 73] on input "checkbox" at bounding box center [257, 73] width 12 height 12
checkbox input "true"
paste div "Note to users with screen readers: Please press Alt+0 or Option+0 to deactivate…"
type textarea "<l>I do sitamet co adipi eli sed “Doeiusmod Tempori Utla et Dolorem Aliquaenima…"
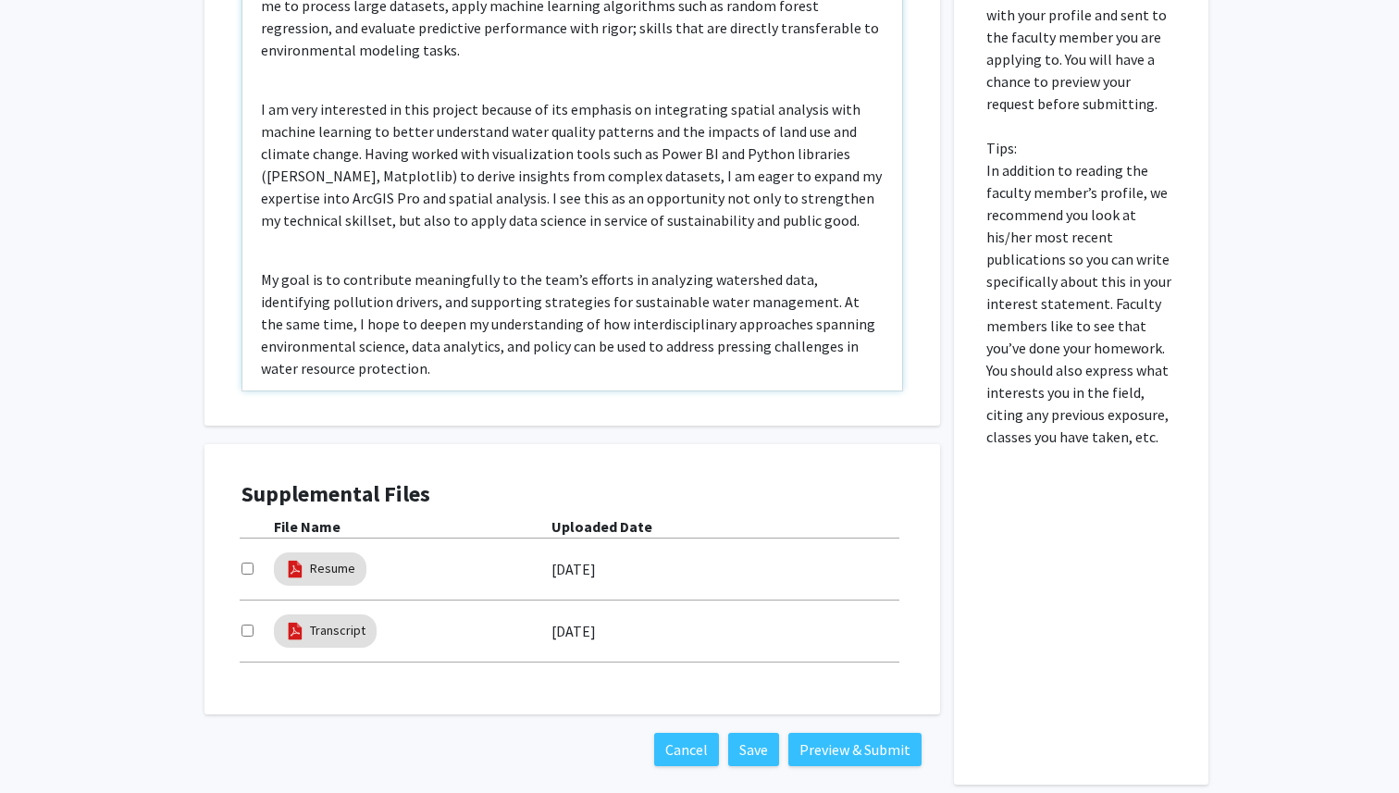
scroll to position [830, 0]
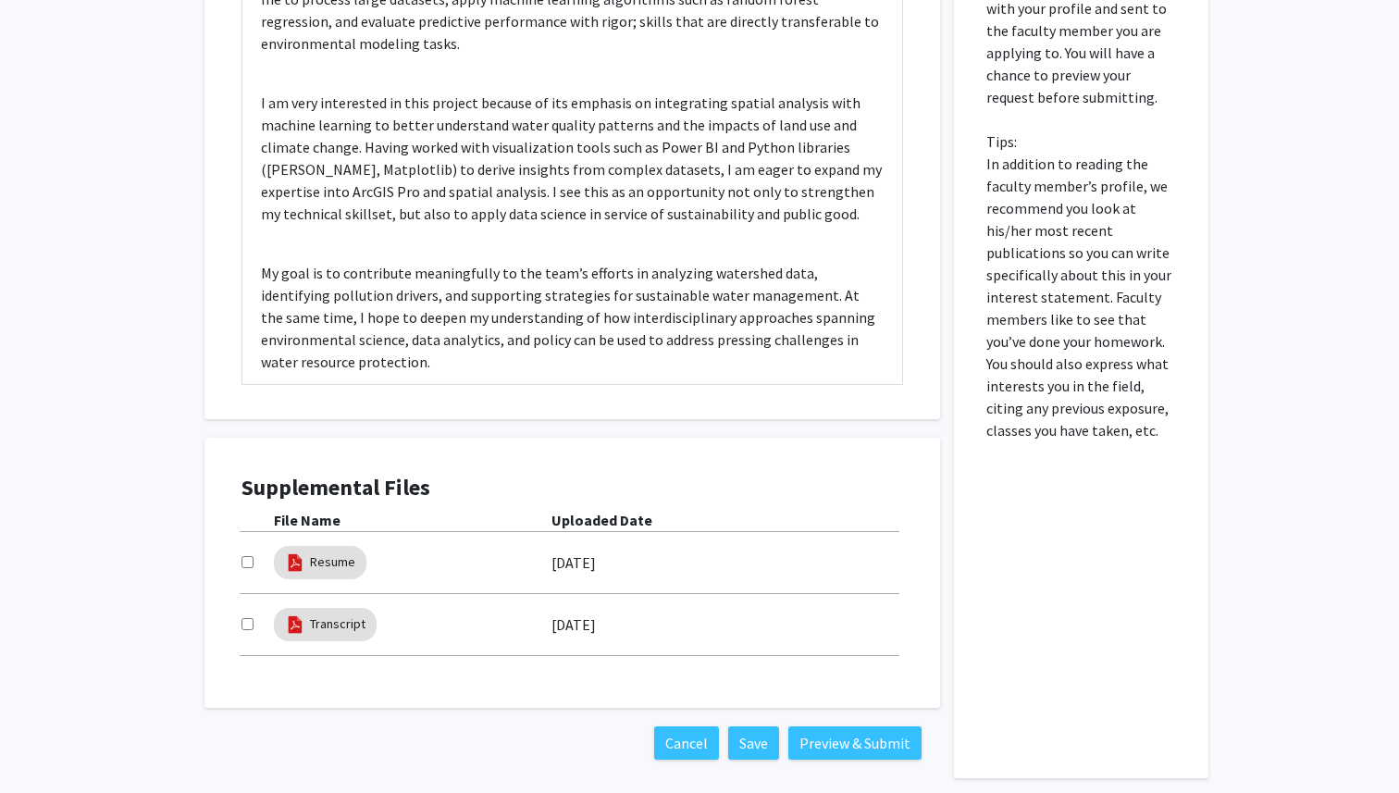
click at [249, 565] on input "checkbox" at bounding box center [248, 562] width 12 height 12
checkbox input "true"
click at [254, 625] on div at bounding box center [258, 625] width 32 height 22
click at [252, 625] on input "checkbox" at bounding box center [248, 624] width 12 height 12
checkbox input "true"
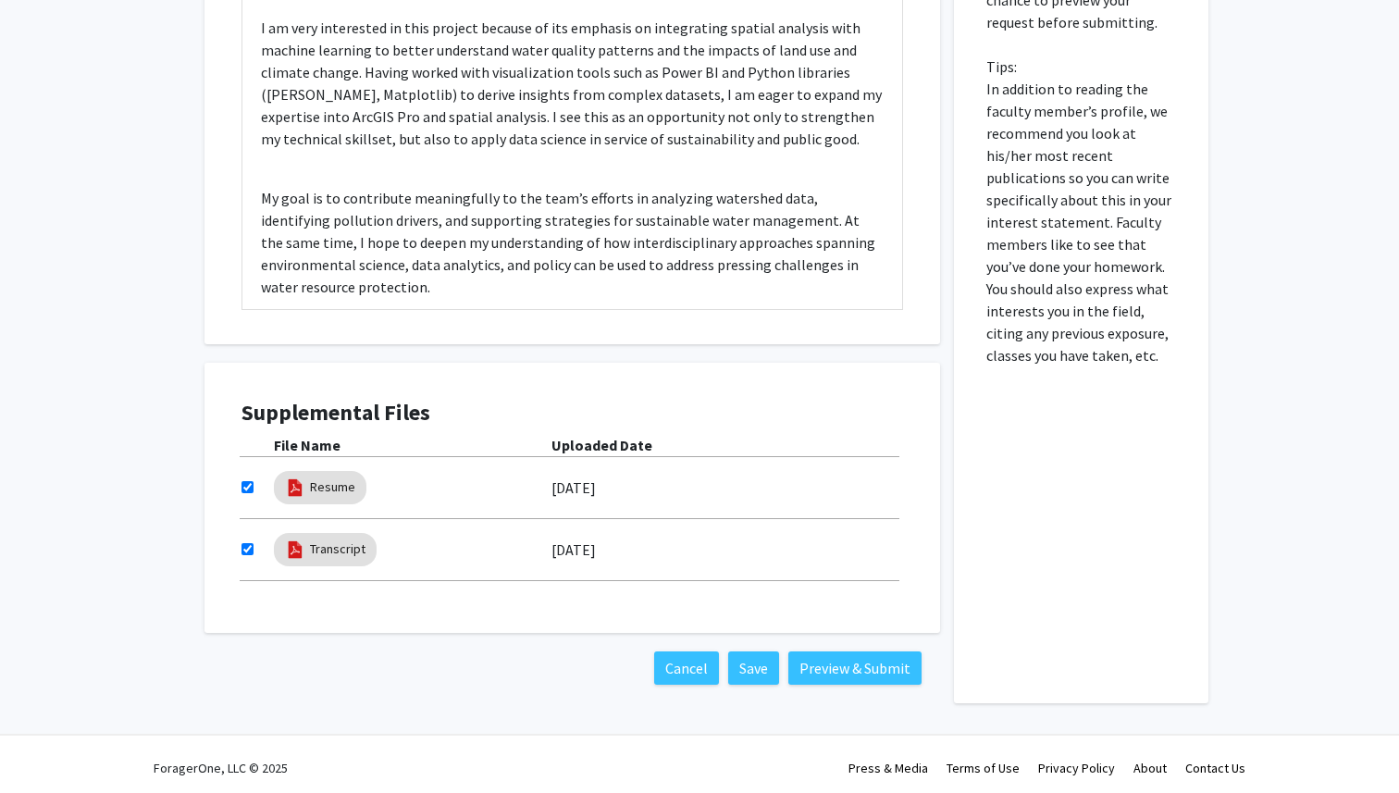
scroll to position [912, 0]
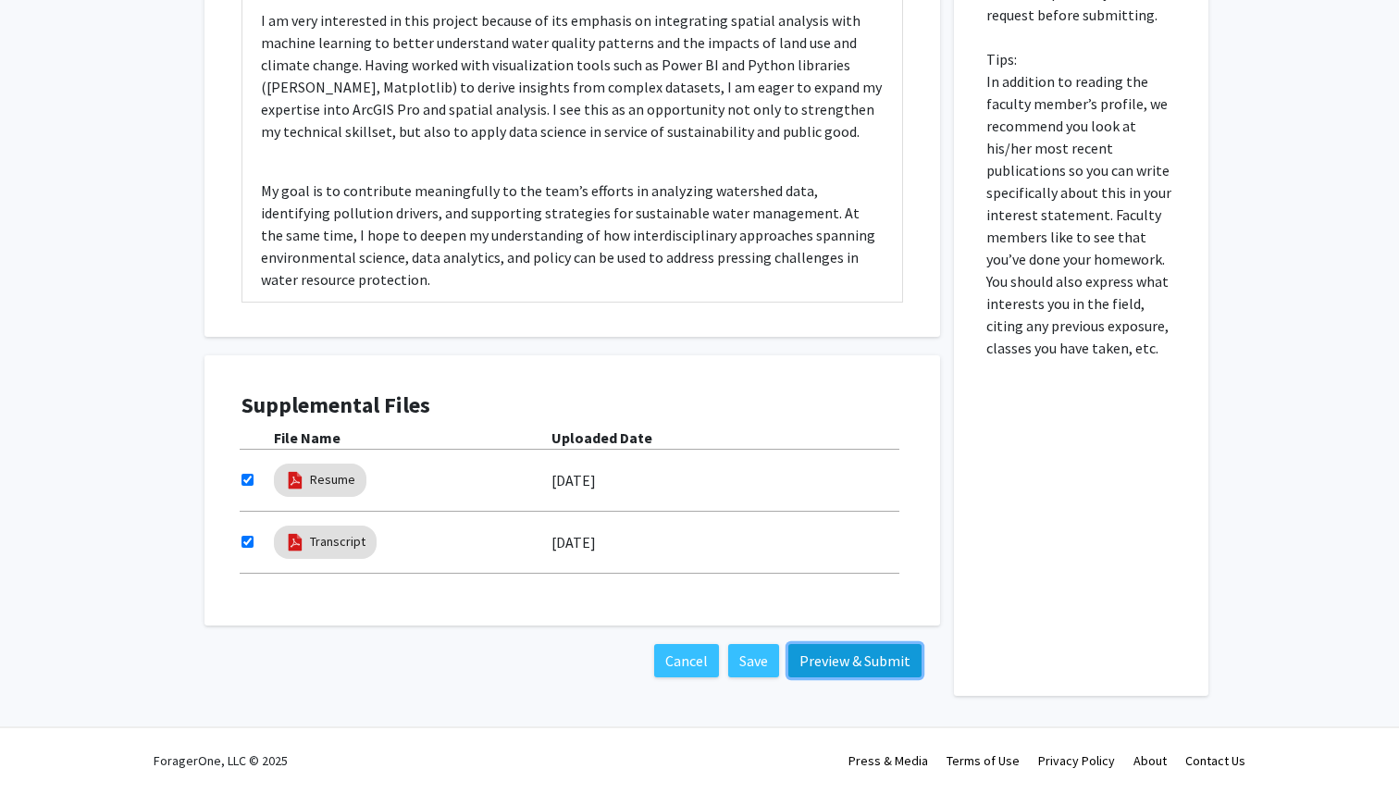
click at [839, 664] on button "Preview & Submit" at bounding box center [854, 660] width 133 height 33
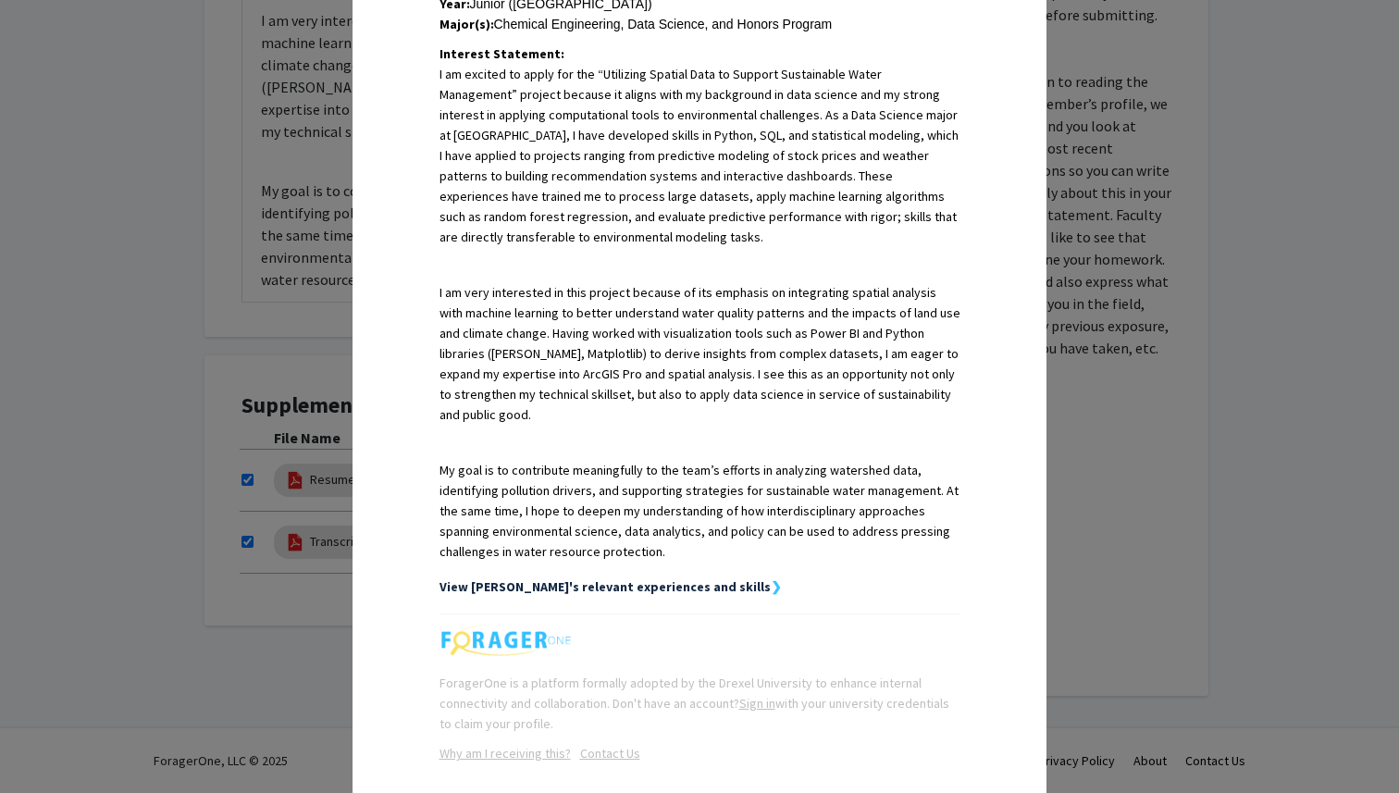
scroll to position [493, 0]
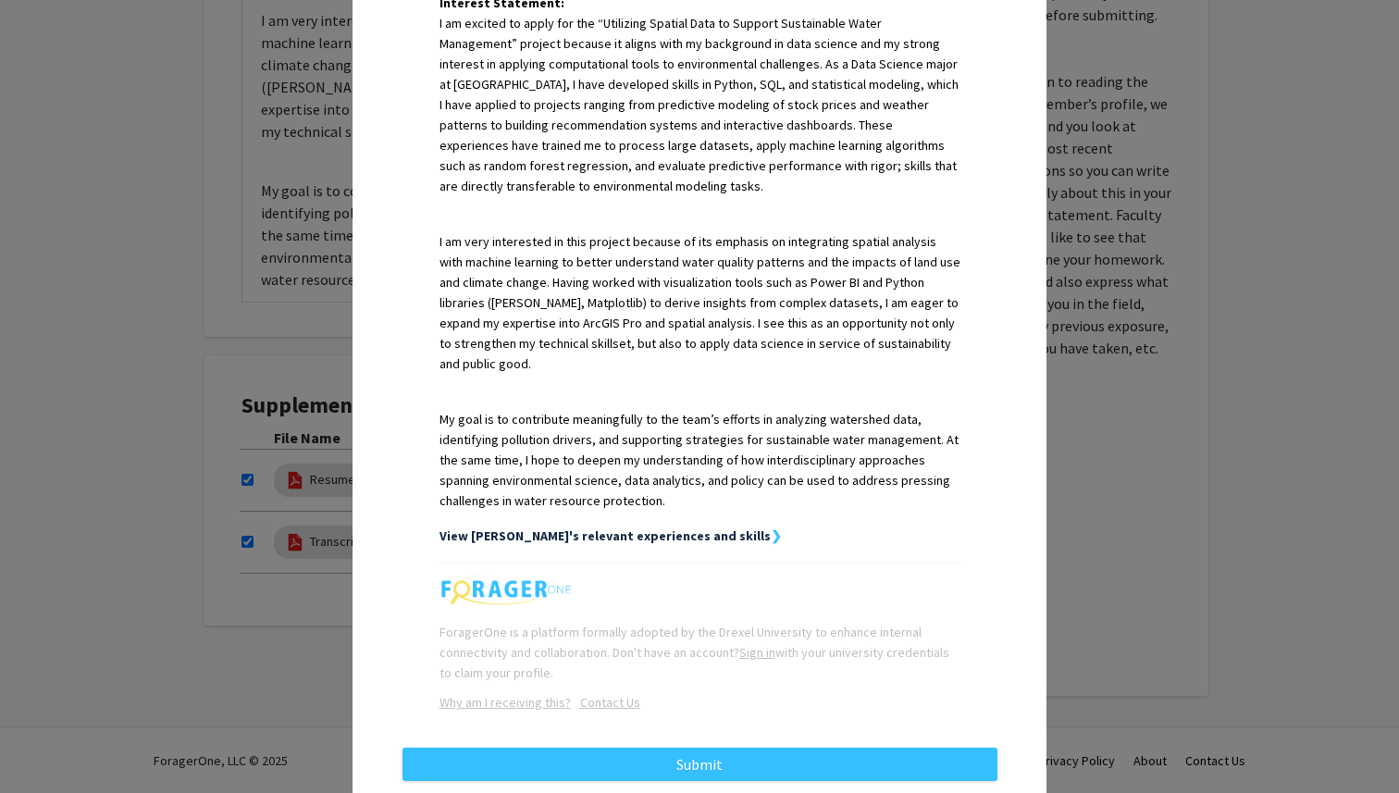
click at [692, 527] on strong "View [PERSON_NAME]'s relevant experiences and skills" at bounding box center [605, 535] width 331 height 17
click at [771, 527] on strong "❯" at bounding box center [776, 535] width 11 height 17
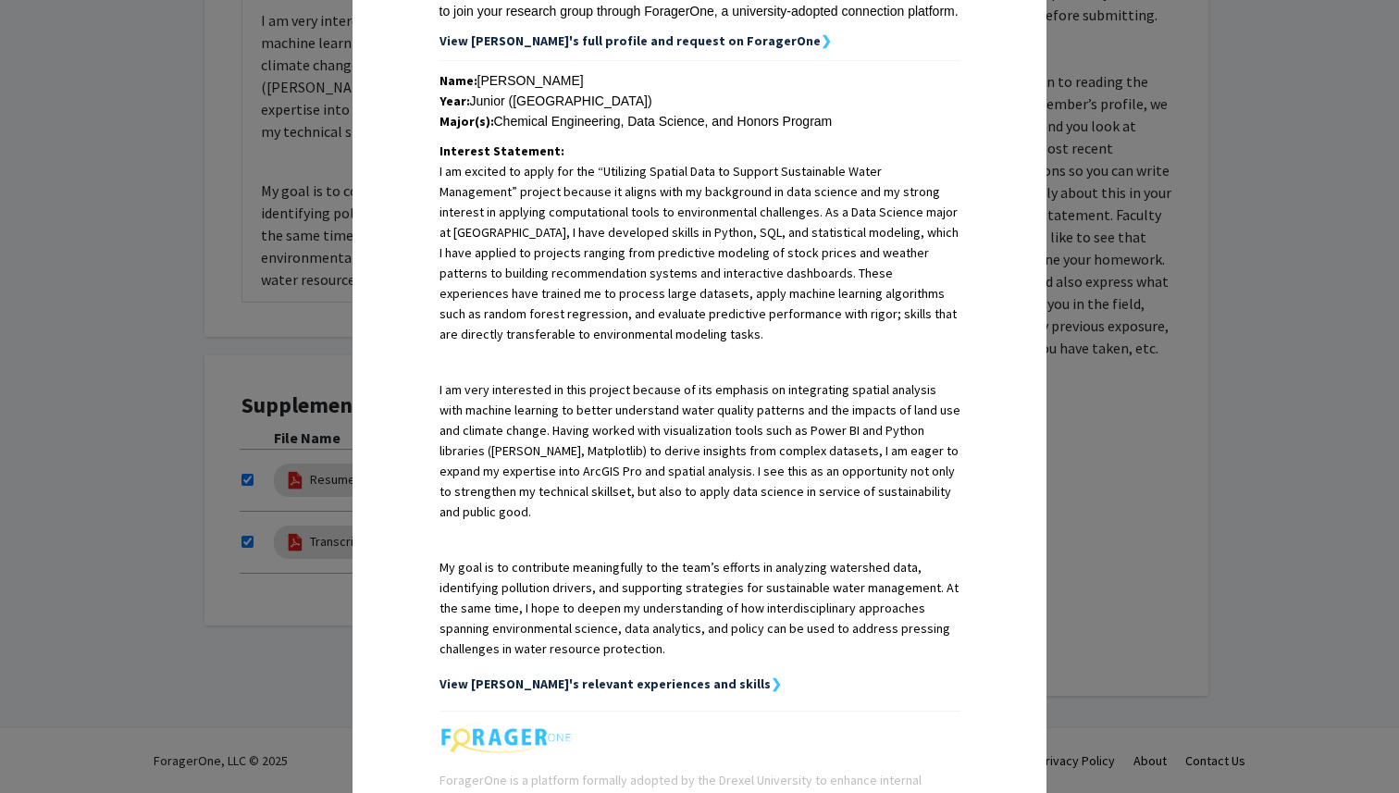
scroll to position [529, 0]
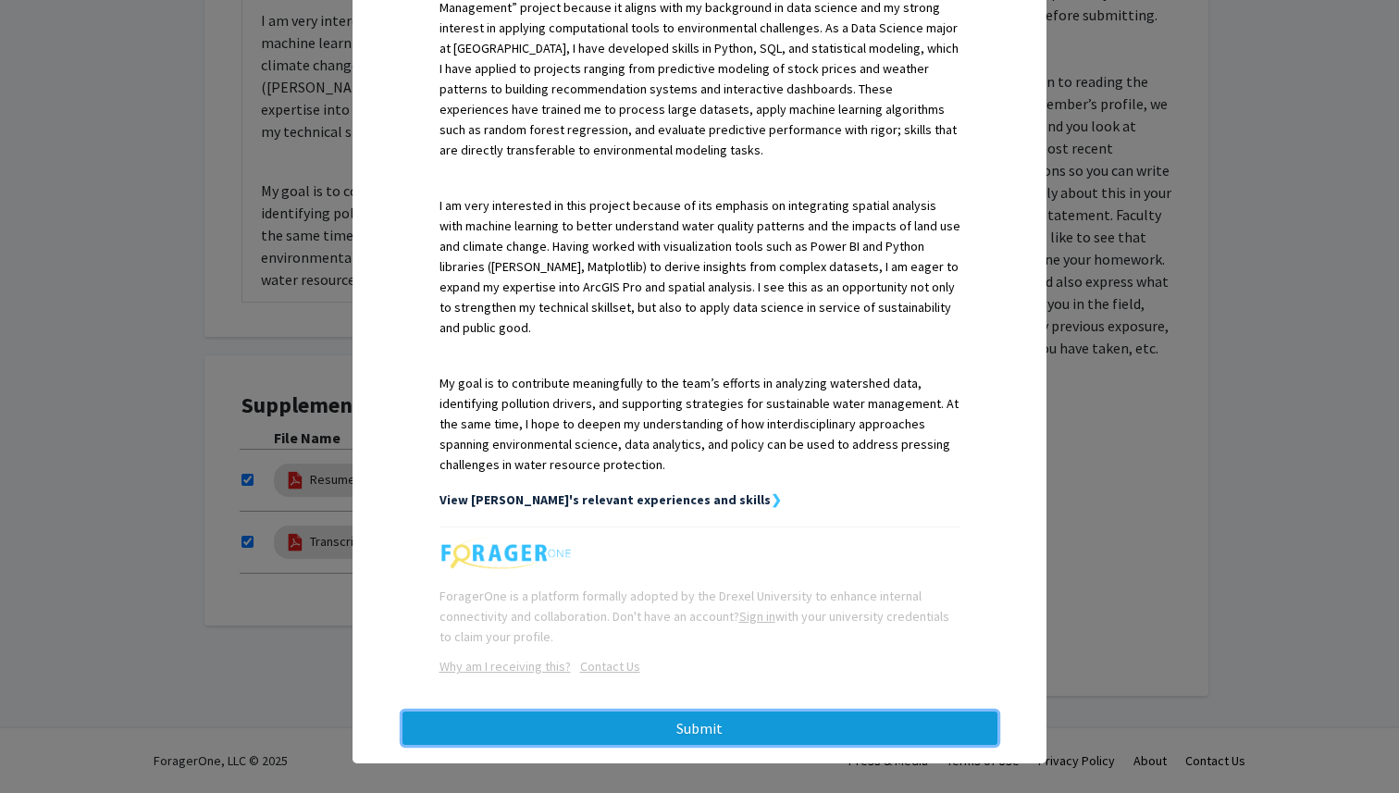
click at [709, 715] on button "Submit" at bounding box center [700, 728] width 595 height 33
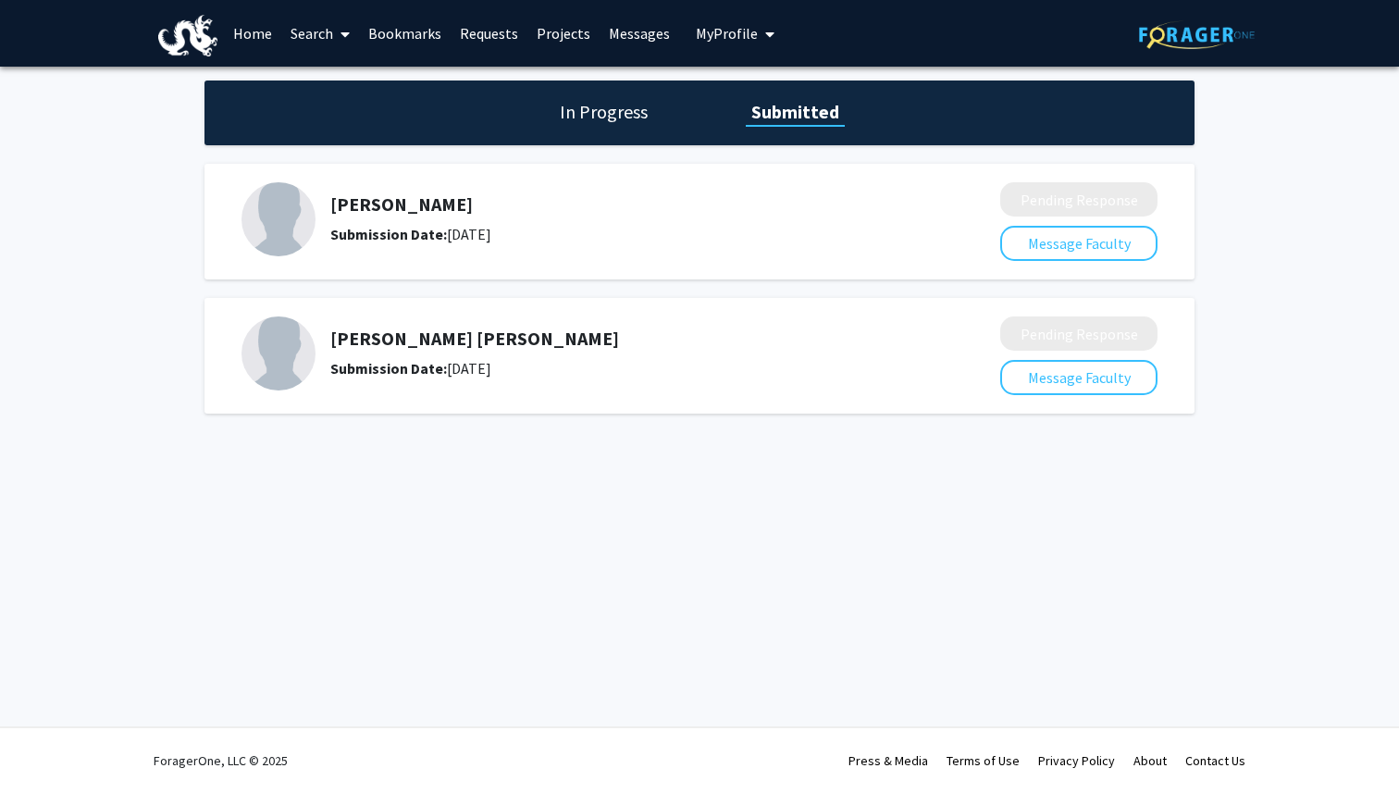
click at [290, 362] on img at bounding box center [279, 353] width 74 height 74
click at [315, 31] on link "Search" at bounding box center [320, 33] width 78 height 65
click at [258, 33] on link "Home" at bounding box center [252, 33] width 57 height 65
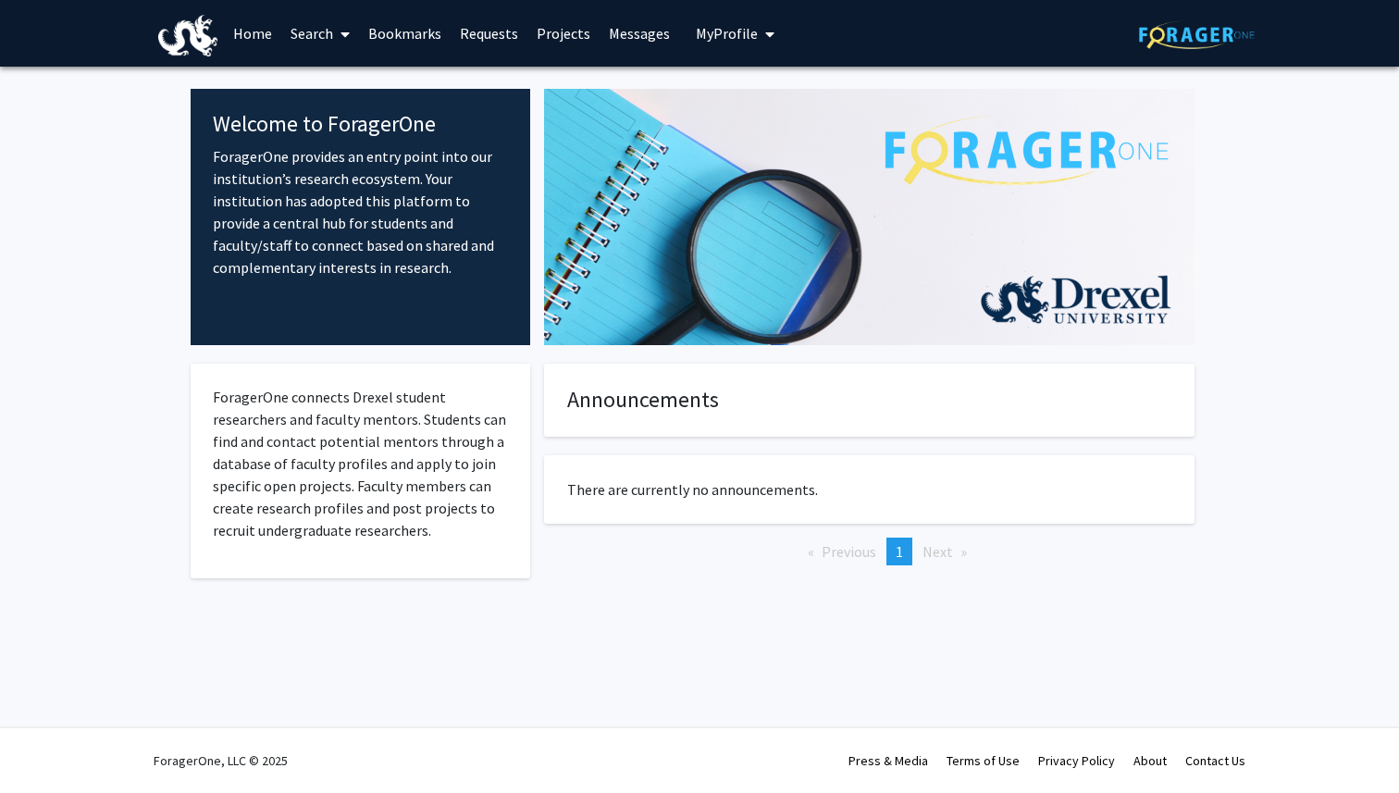
click at [325, 34] on link "Search" at bounding box center [320, 33] width 78 height 65
click at [362, 89] on span "Faculty/Staff" at bounding box center [349, 85] width 136 height 37
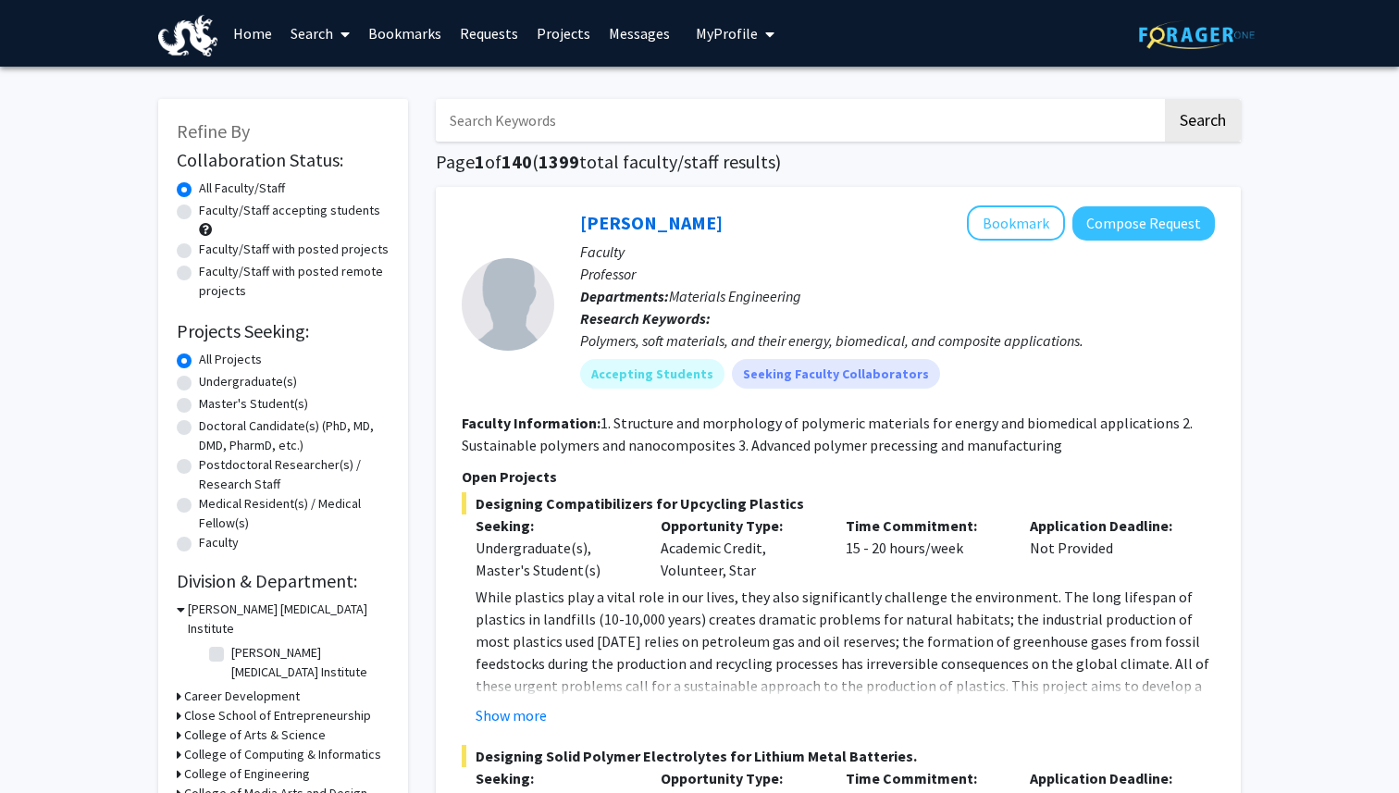
click at [594, 125] on input "Search Keywords" at bounding box center [799, 120] width 726 height 43
click at [572, 122] on input "vip" at bounding box center [799, 120] width 726 height 43
click at [1165, 99] on button "Search" at bounding box center [1203, 120] width 76 height 43
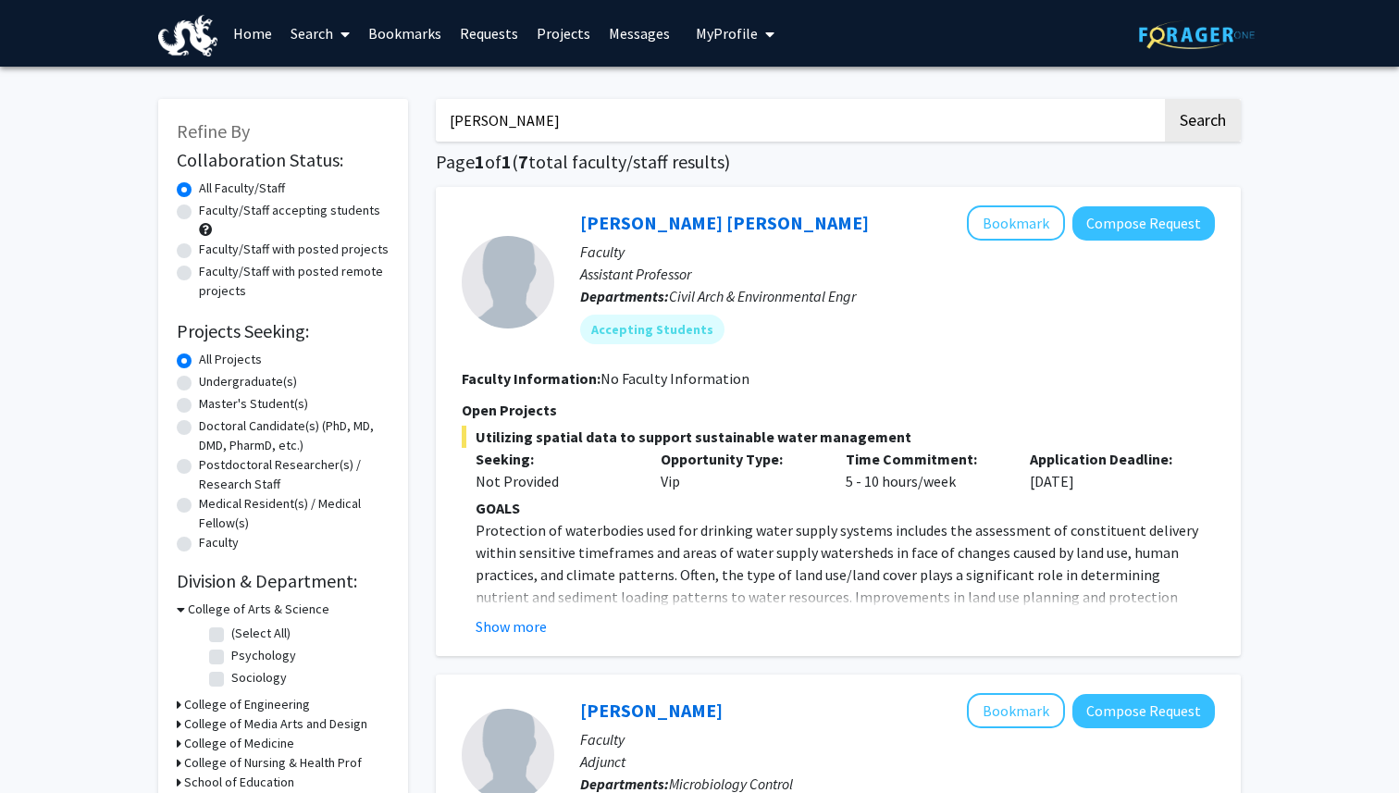
click at [878, 130] on input "[PERSON_NAME]" at bounding box center [799, 120] width 726 height 43
type input "vip"
click at [1165, 99] on button "Search" at bounding box center [1203, 120] width 76 height 43
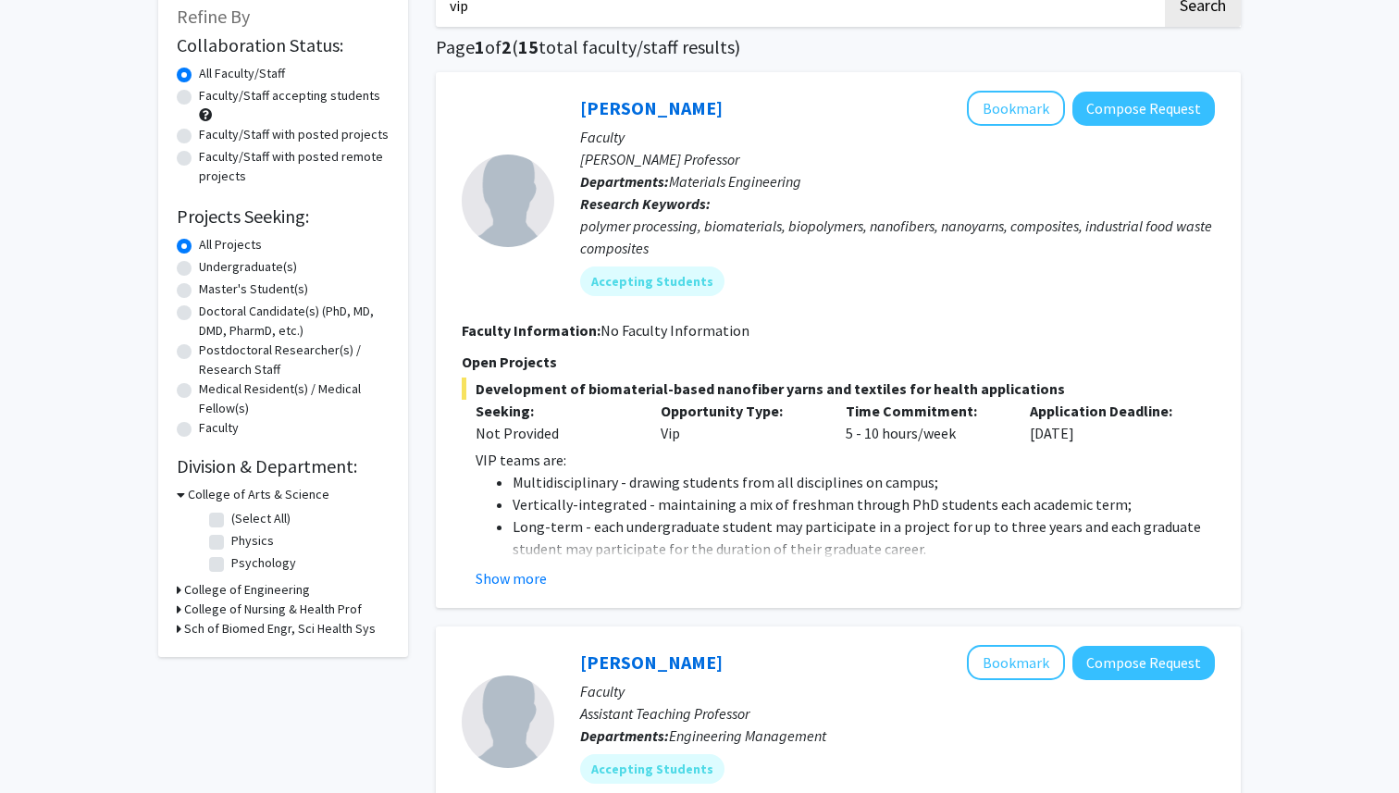
scroll to position [136, 0]
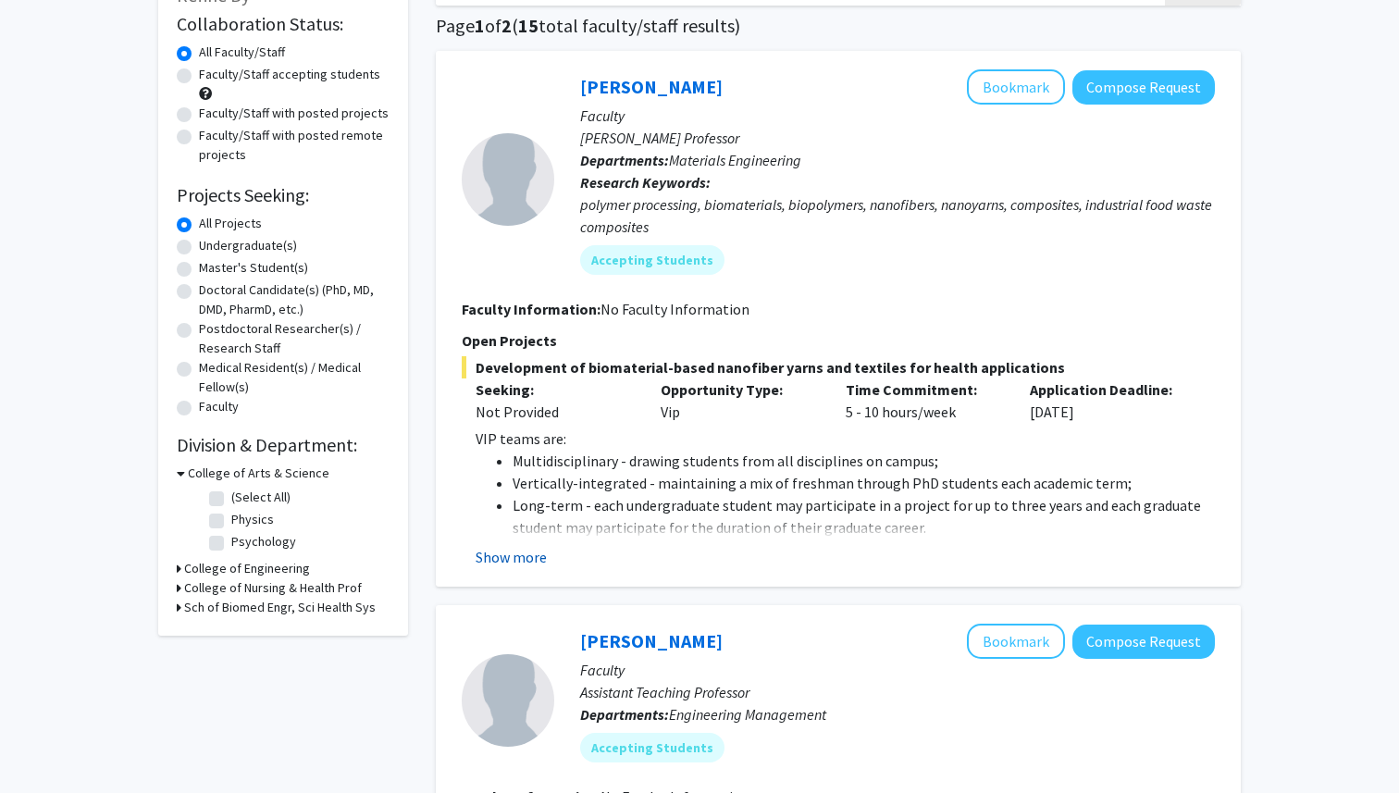
click at [535, 557] on button "Show more" at bounding box center [511, 557] width 71 height 22
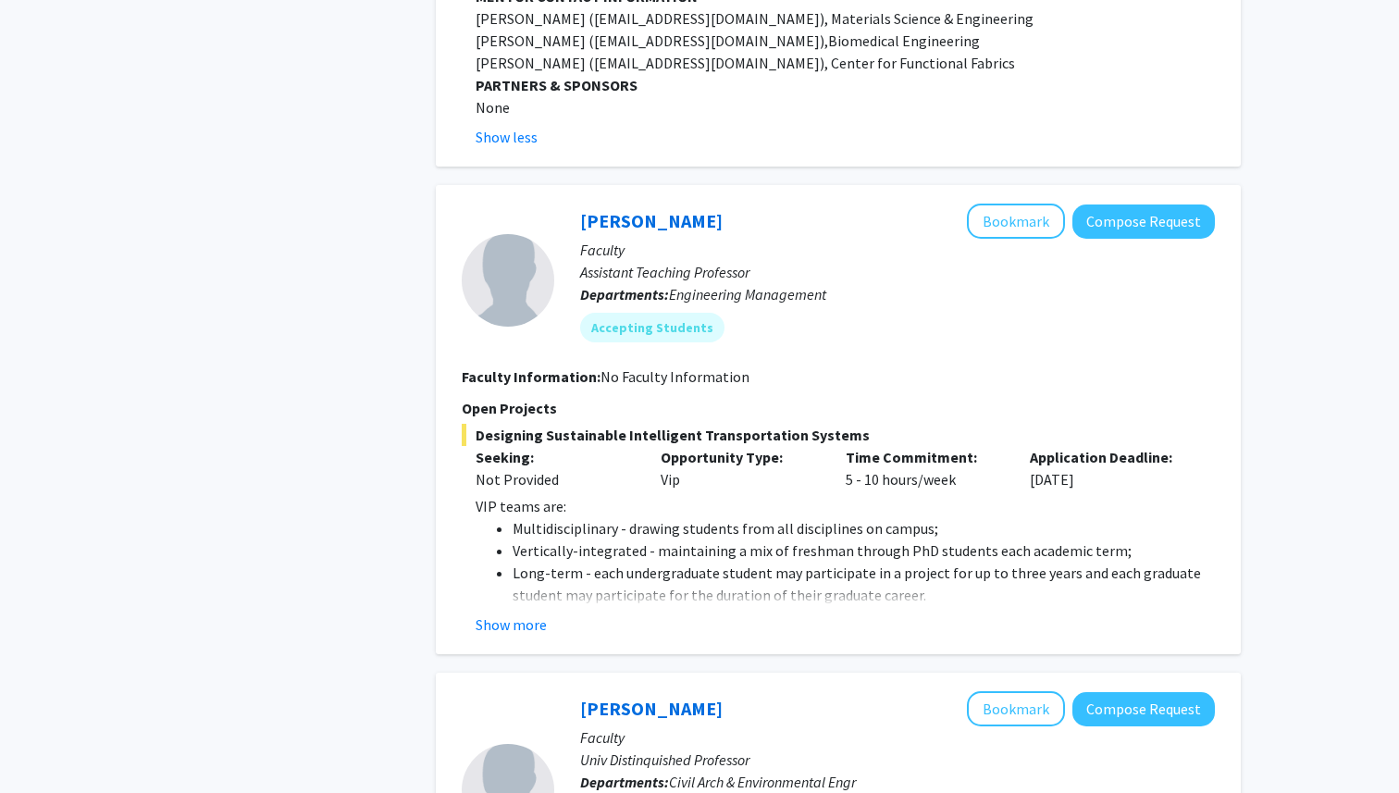
scroll to position [1691, 0]
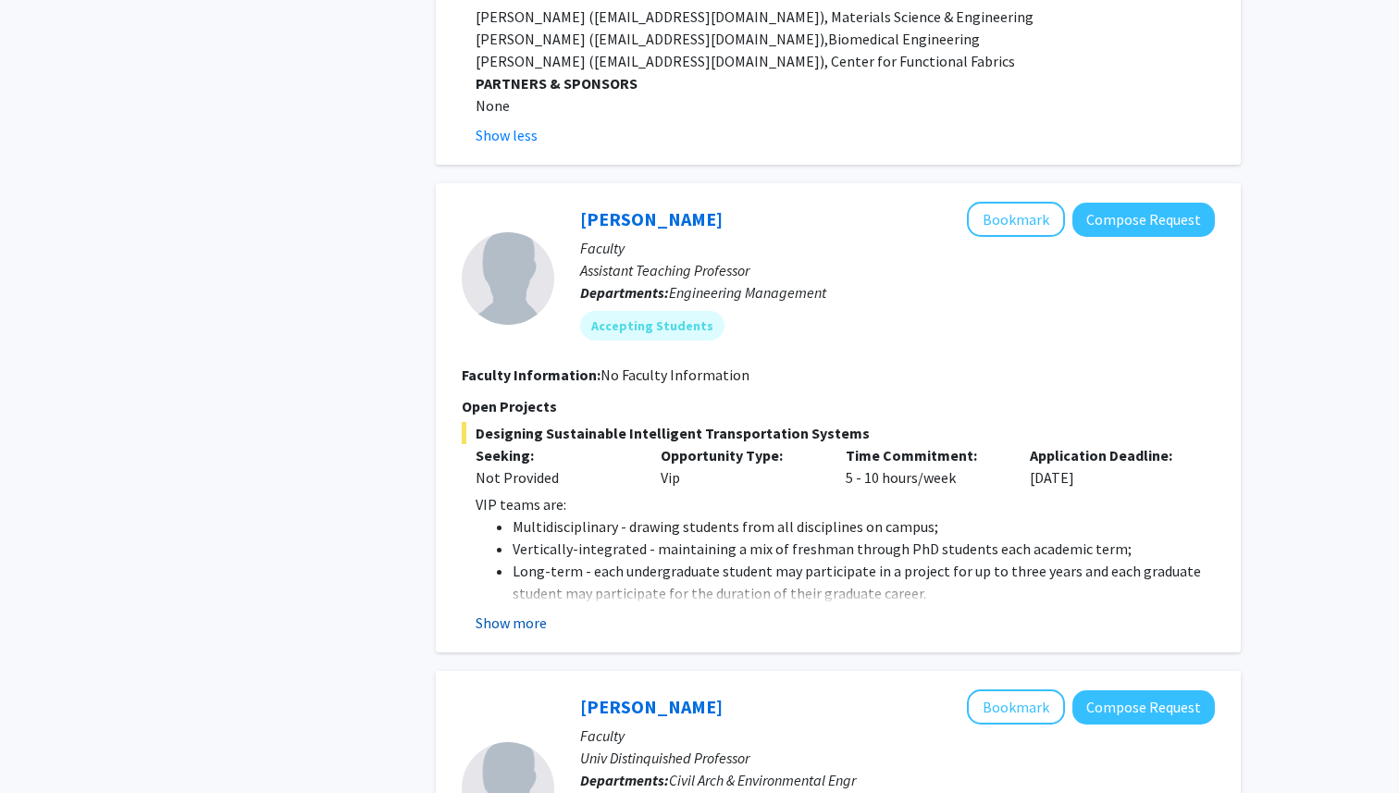
click at [541, 612] on button "Show more" at bounding box center [511, 623] width 71 height 22
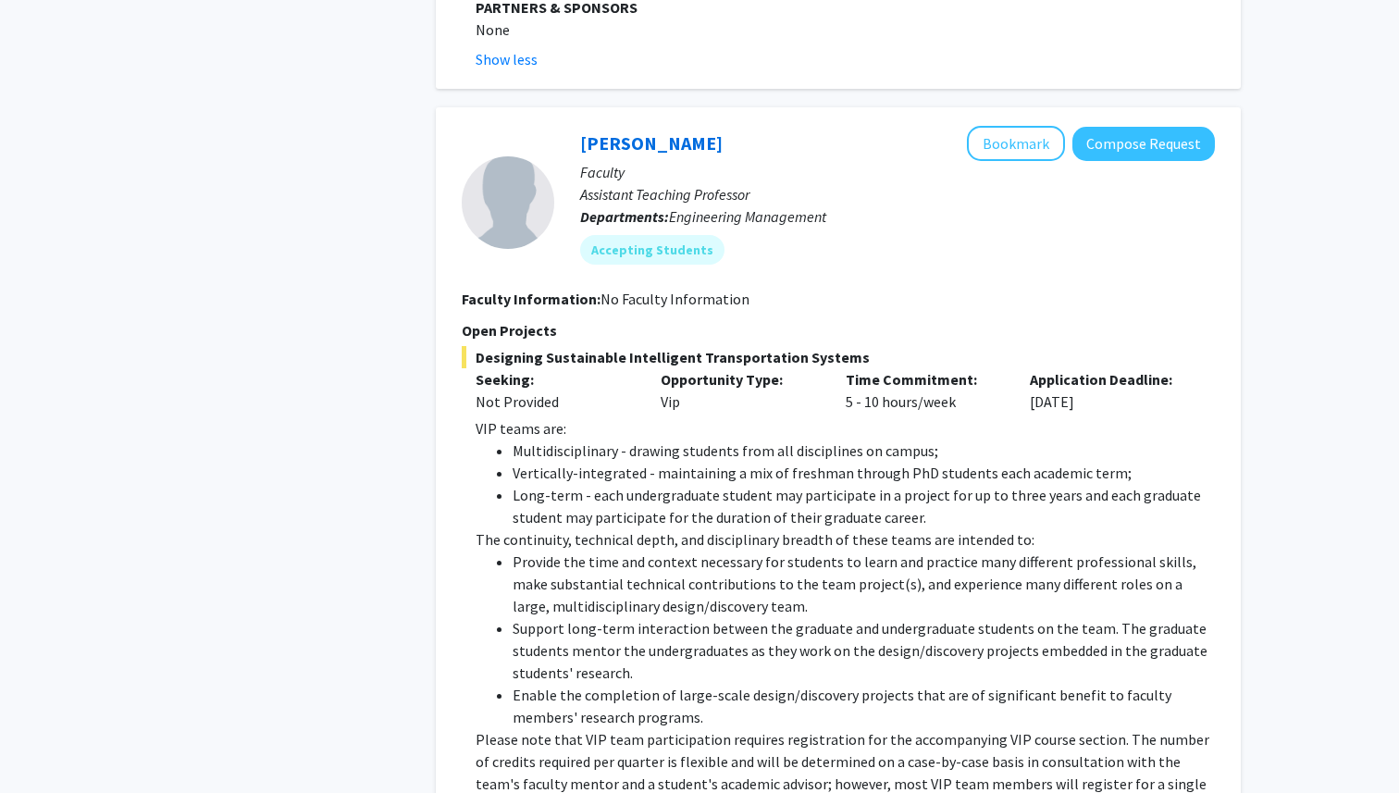
scroll to position [1765, 0]
click at [1107, 132] on button "Compose Request" at bounding box center [1144, 146] width 143 height 34
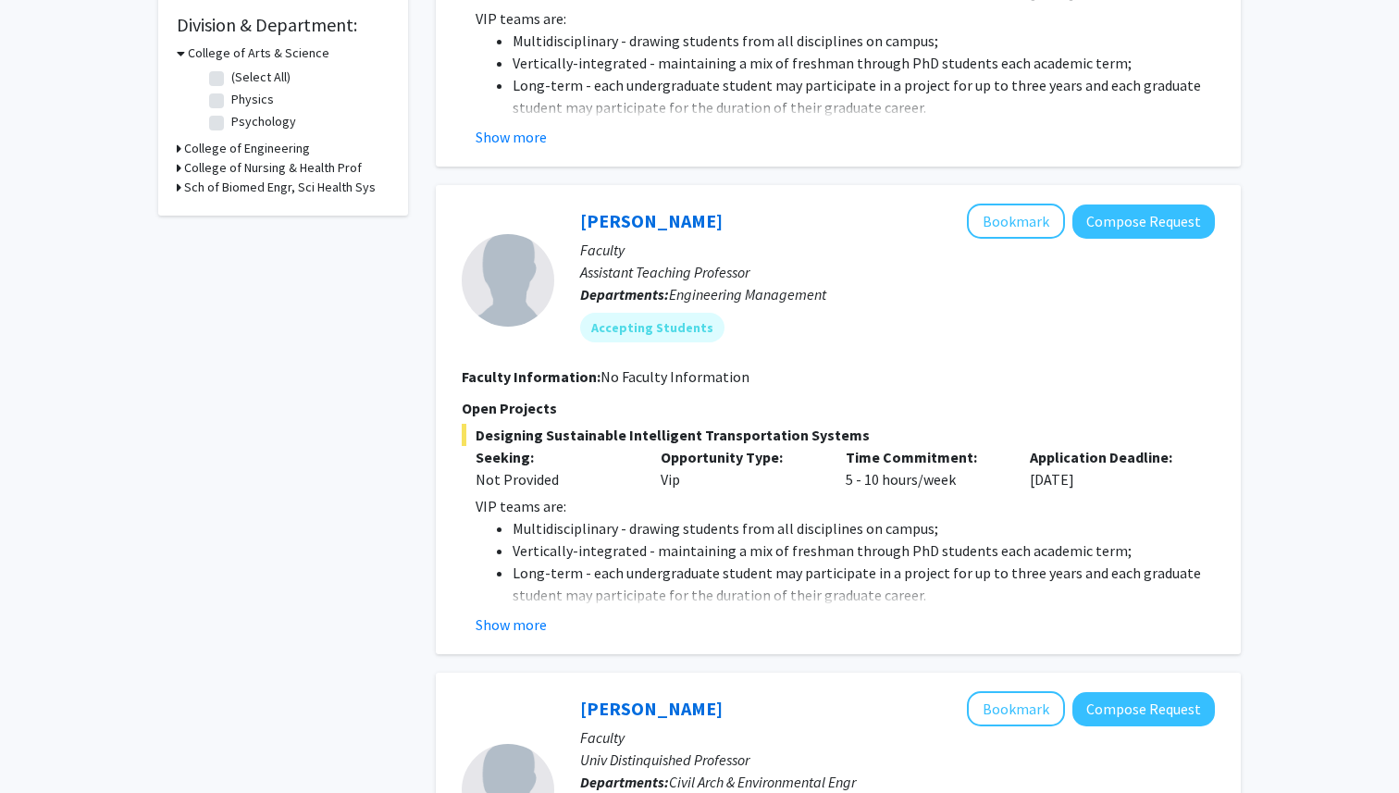
scroll to position [586, 0]
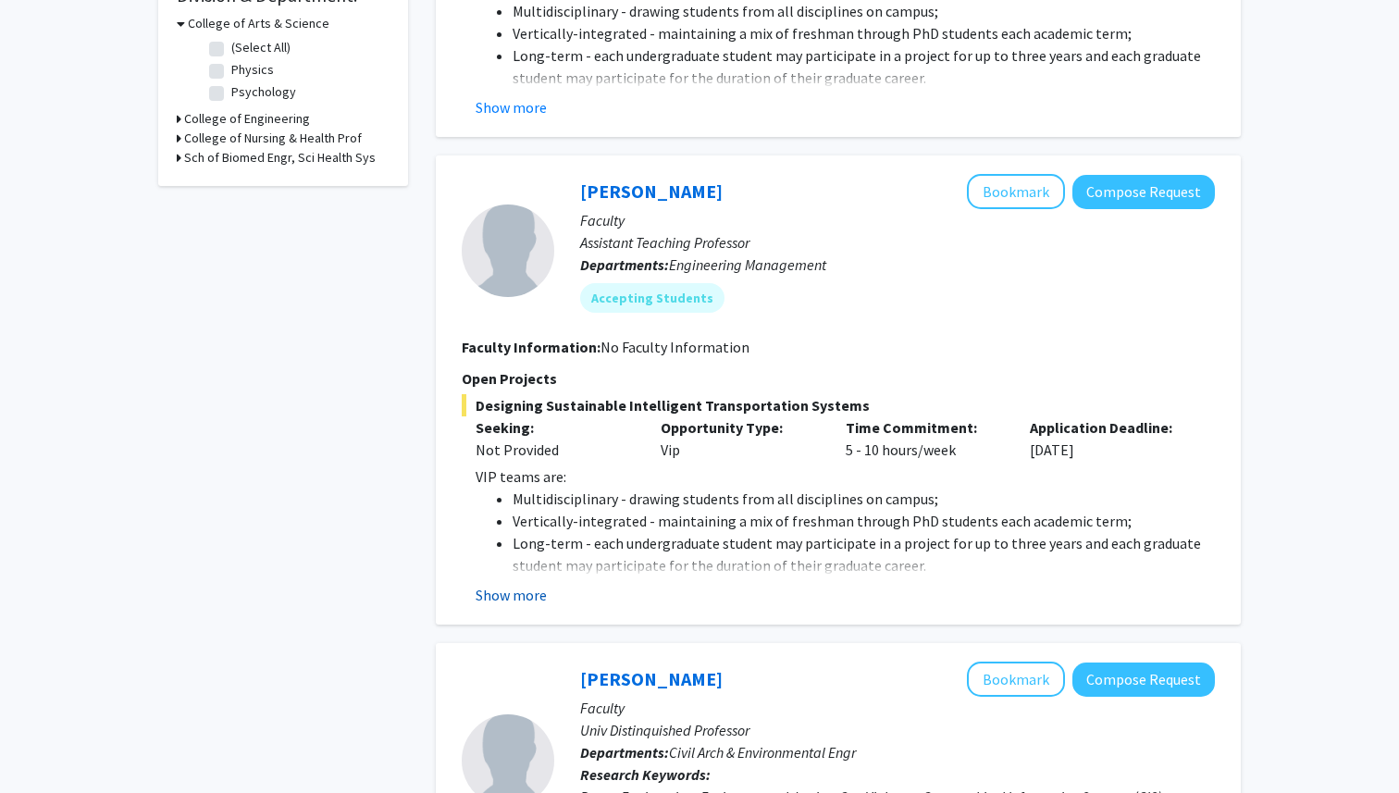
click at [513, 601] on button "Show more" at bounding box center [511, 595] width 71 height 22
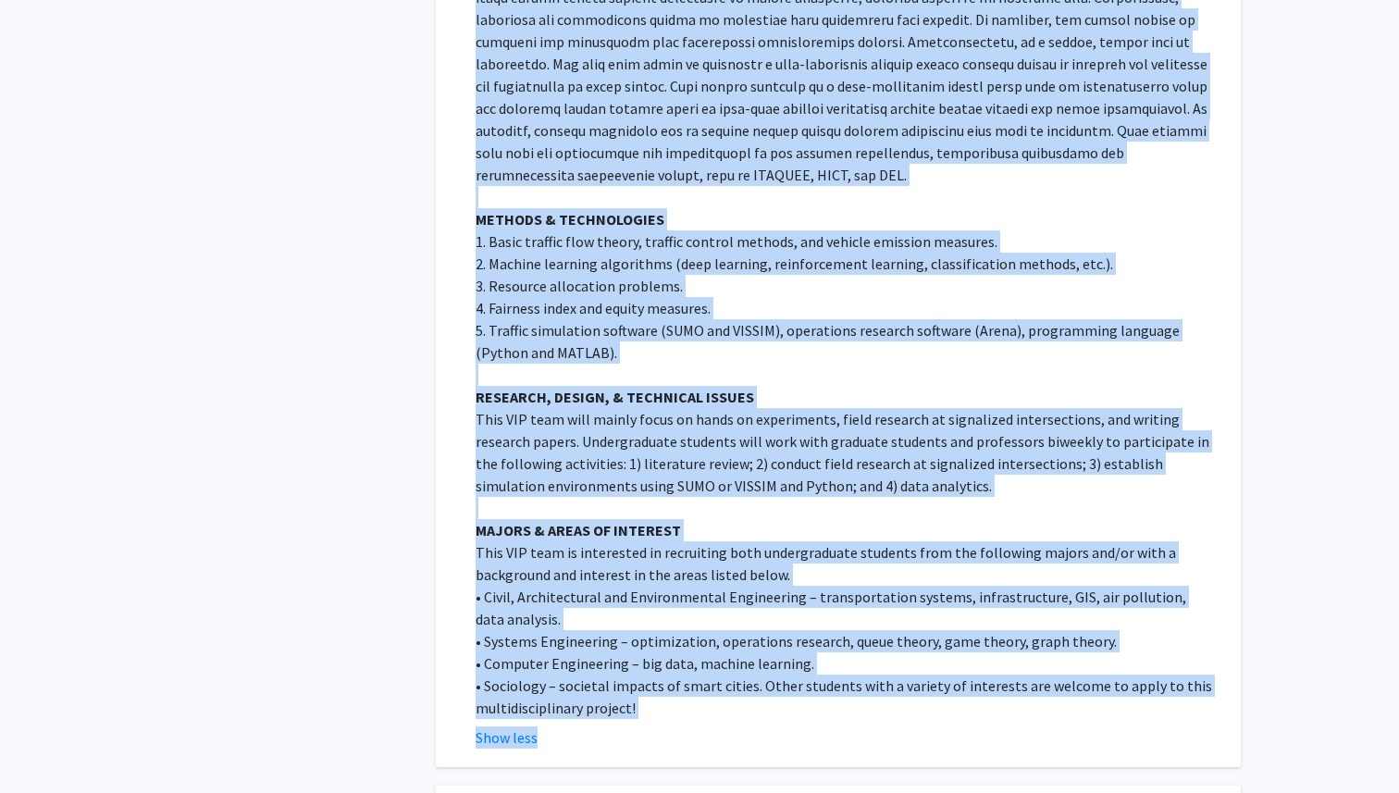
scroll to position [1689, 0]
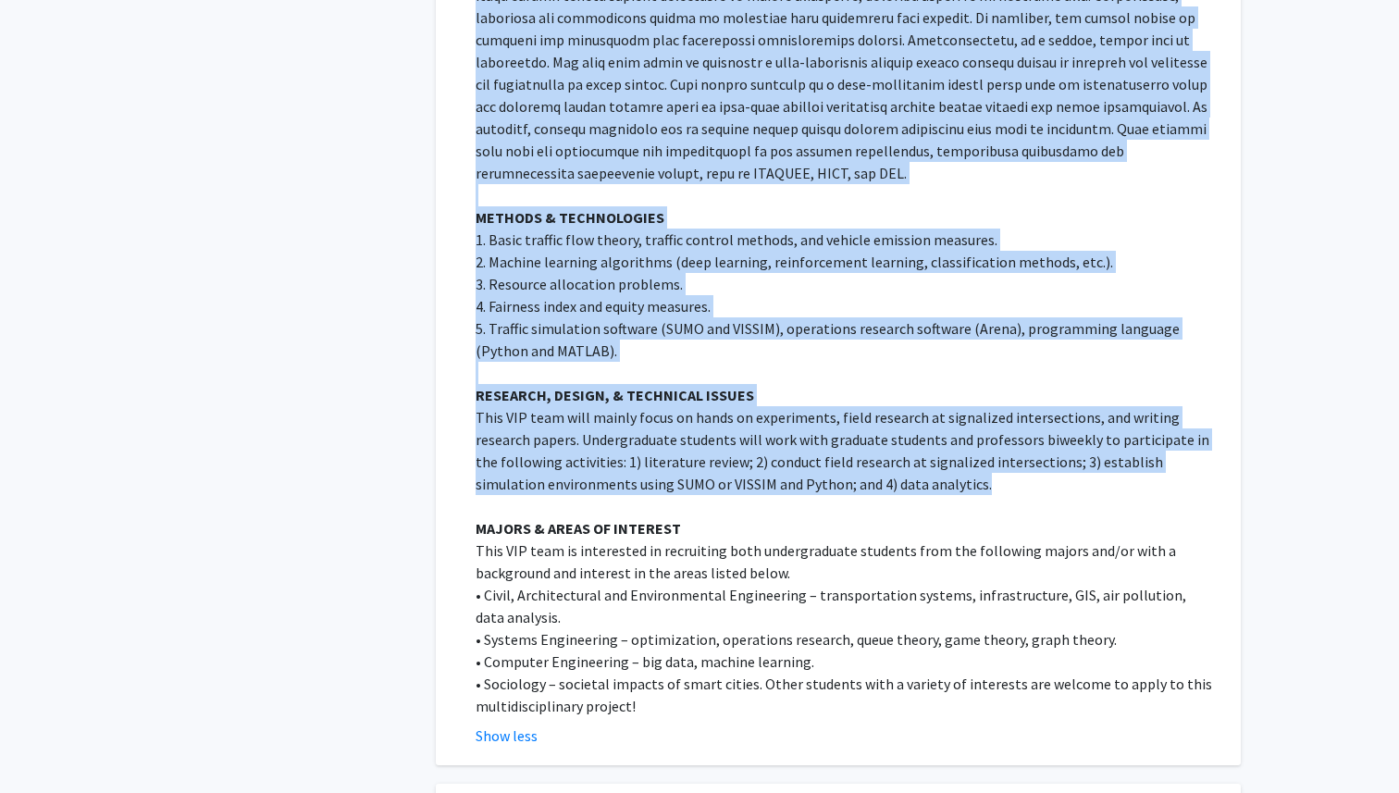
drag, startPoint x: 476, startPoint y: 62, endPoint x: 922, endPoint y: 453, distance: 592.9
click at [922, 453] on div "VIP teams are: Multidisciplinary - drawing students from all disciplines on cam…" at bounding box center [845, 39] width 739 height 1355
copy div "GOALS An Intelligent Transportation System (ITS) is a system in which real-time…"
click at [991, 470] on p "This VIP team will mainly focus on hands on experiments, field research at sign…" at bounding box center [845, 450] width 739 height 89
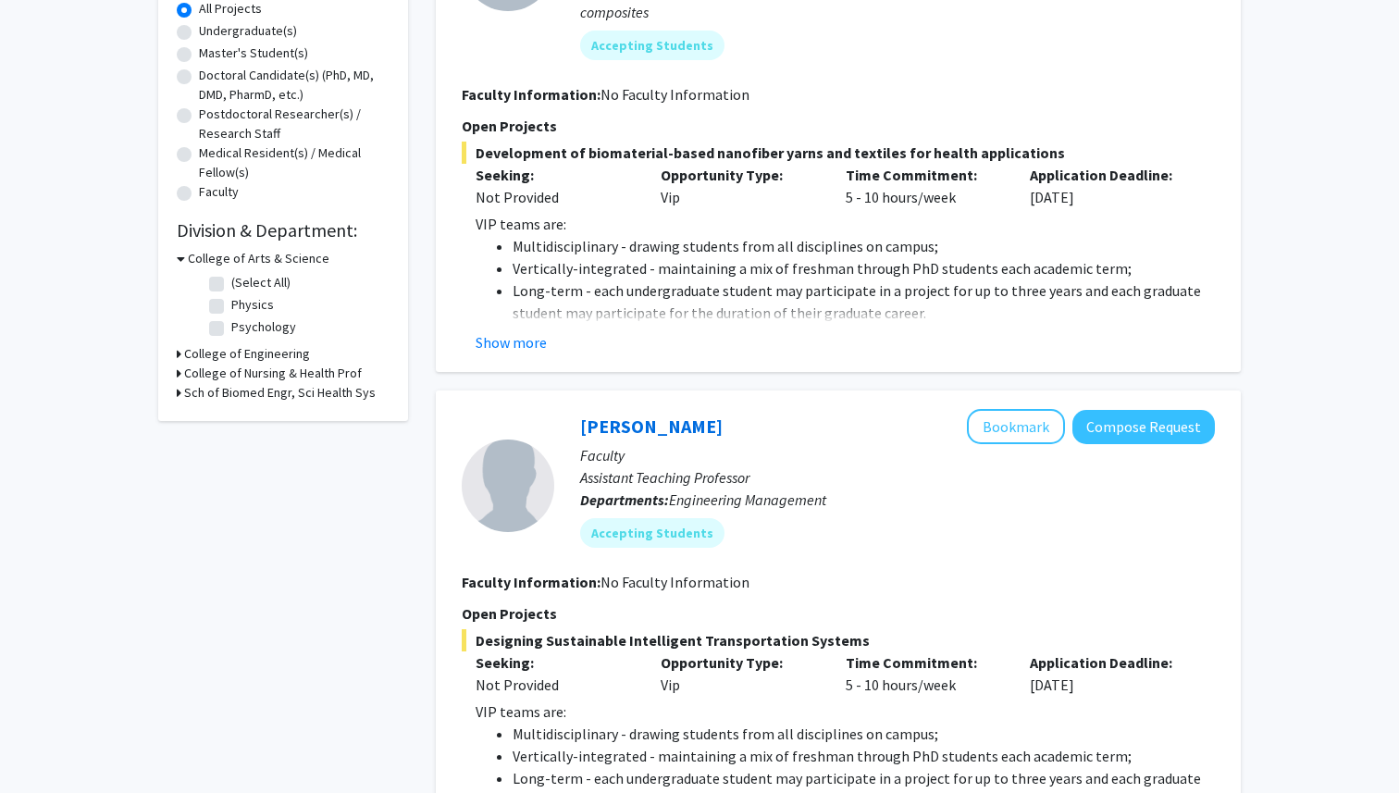
scroll to position [307, 0]
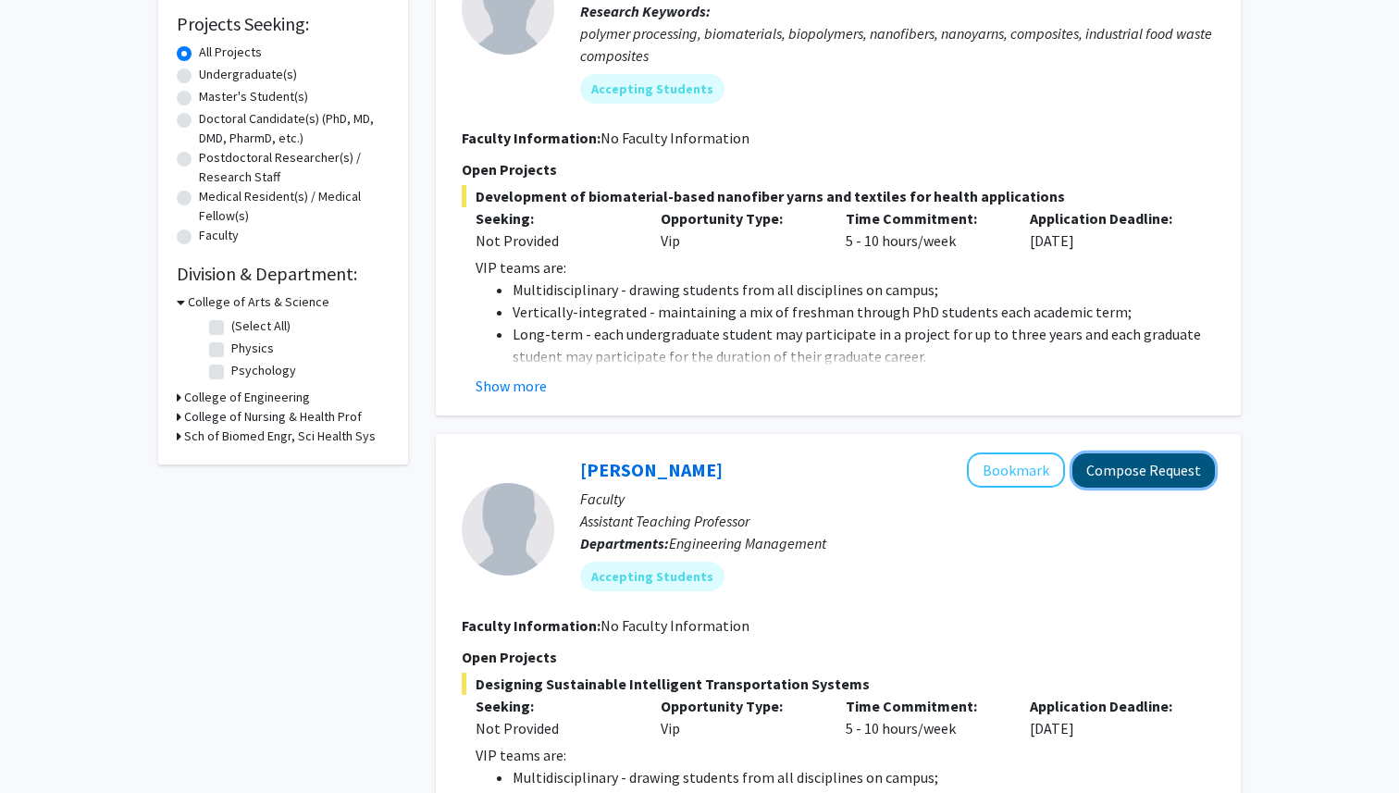
click at [1126, 474] on button "Compose Request" at bounding box center [1144, 470] width 143 height 34
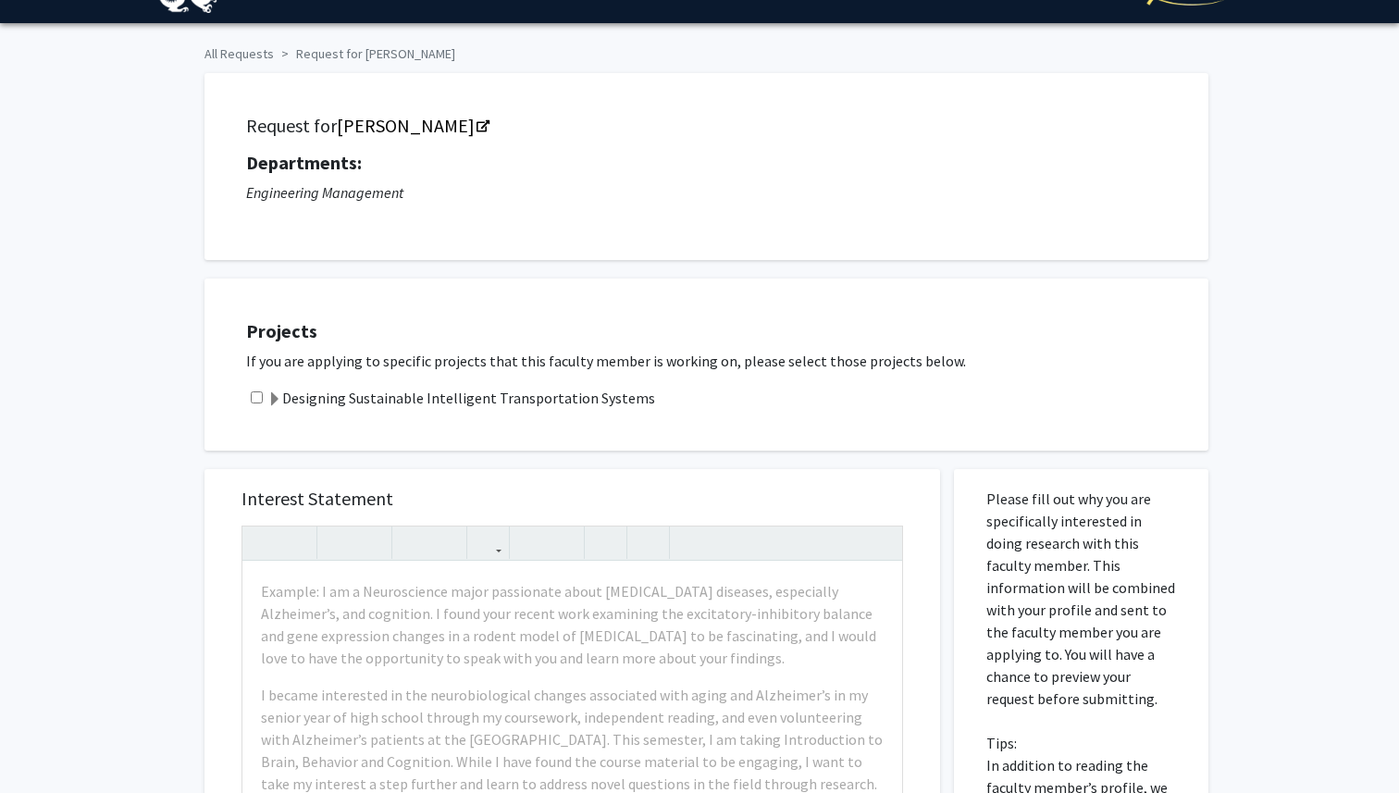
scroll to position [44, 0]
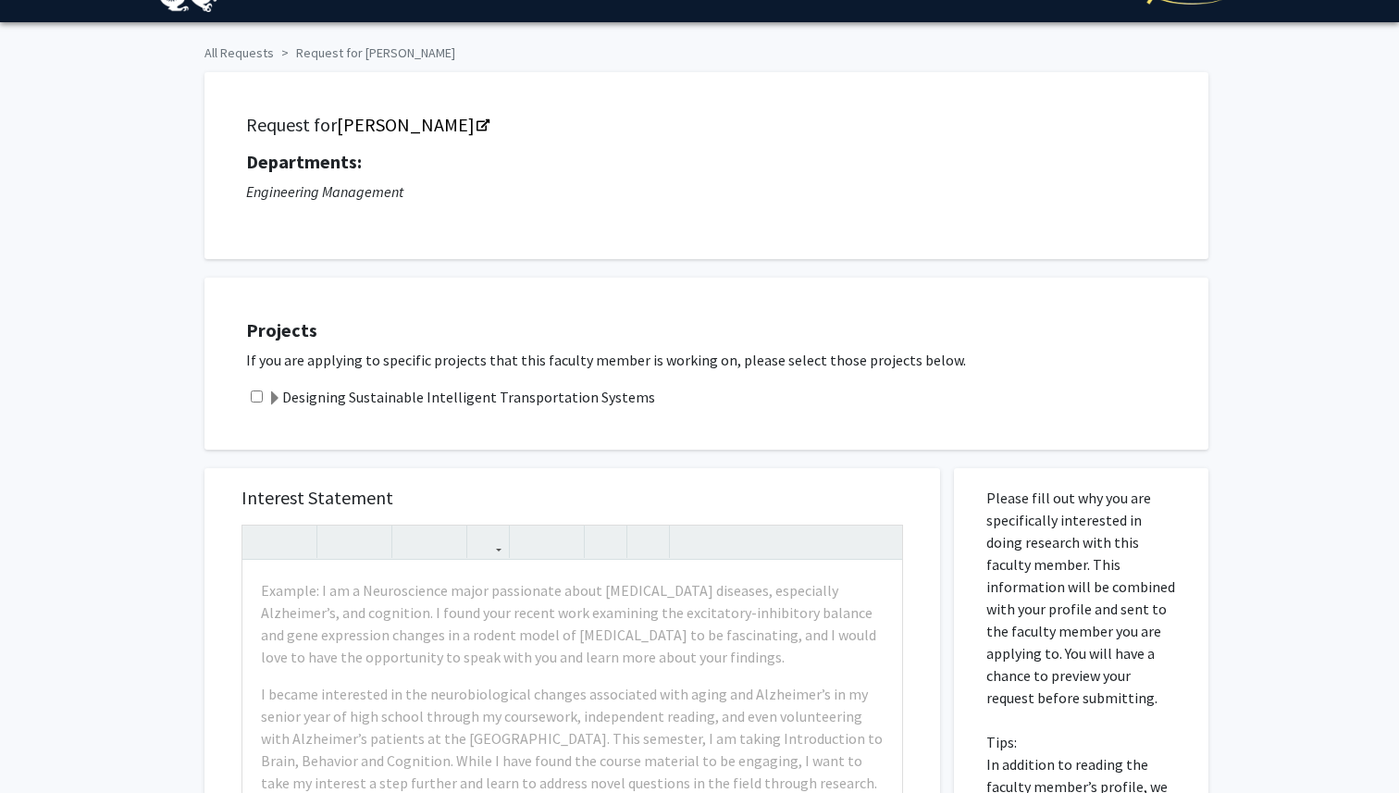
click at [260, 394] on input "checkbox" at bounding box center [257, 397] width 12 height 12
checkbox input "true"
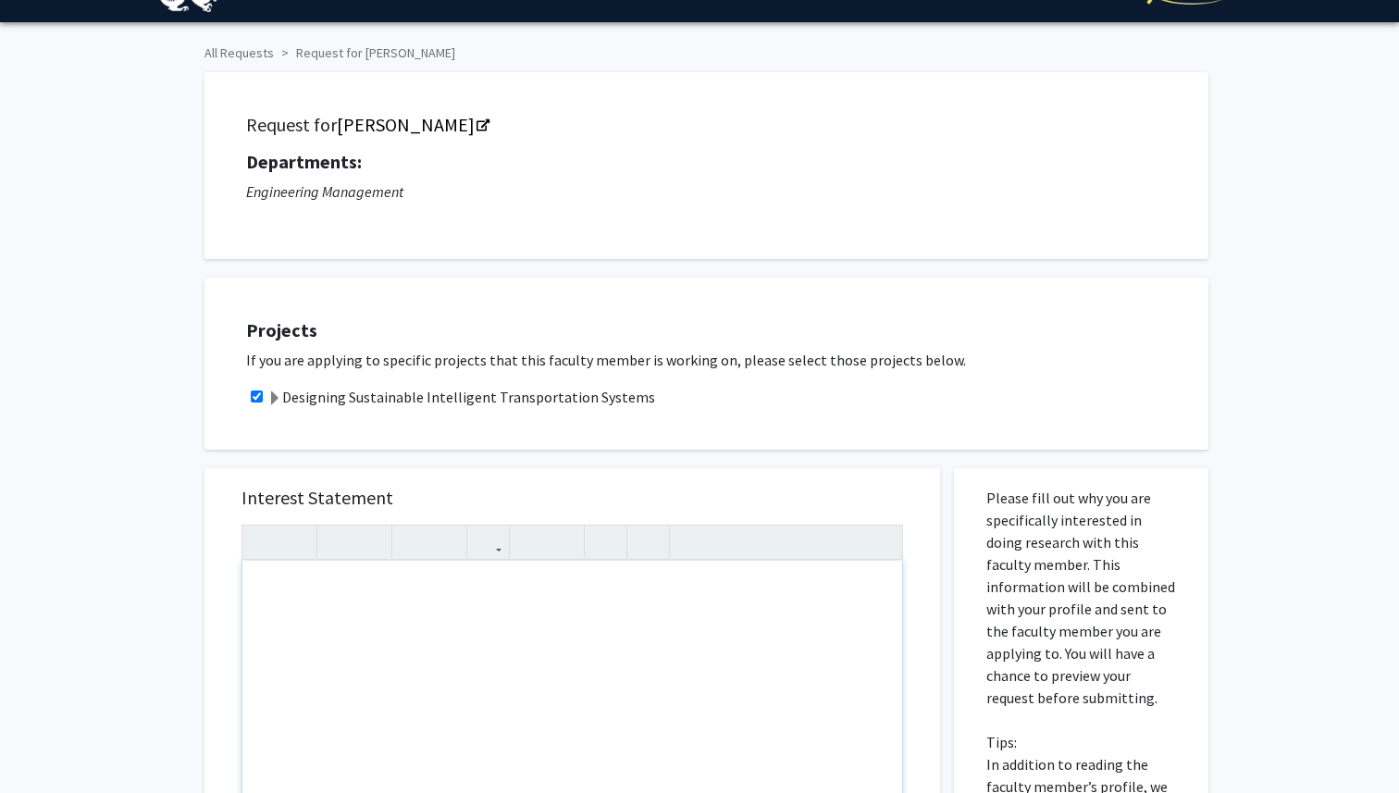
click at [342, 591] on div "Note to users with screen readers: Please press Alt+0 or Option+0 to deactivate…" at bounding box center [572, 773] width 660 height 424
paste div "Note to users with screen readers: Please press Alt+0 or Option+0 to deactivate…"
type textarea "<p>I am excited to join the Intelligent Transportation System project because i…"
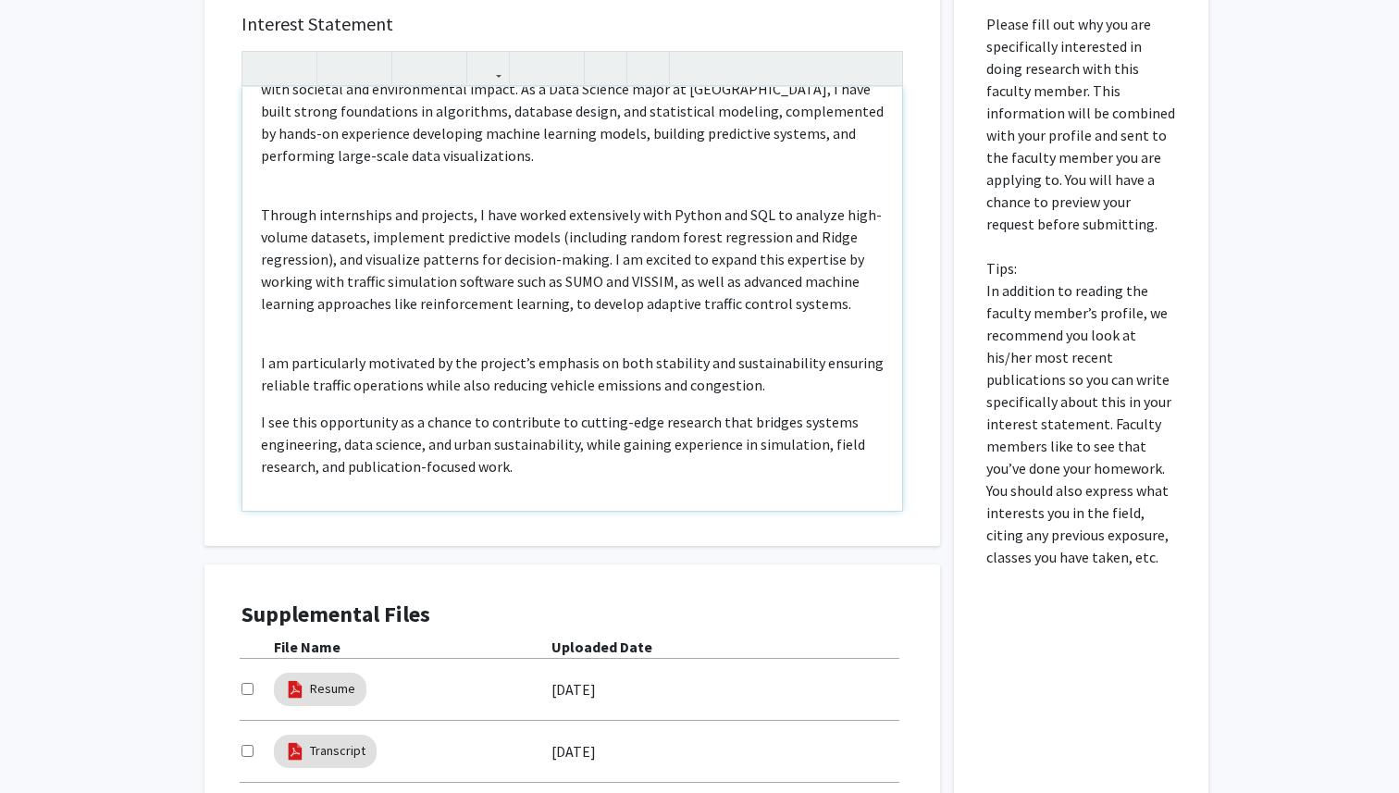
scroll to position [72, 0]
type textarea "<p>I am excited to join the Intelligent Transportation System project because i…"
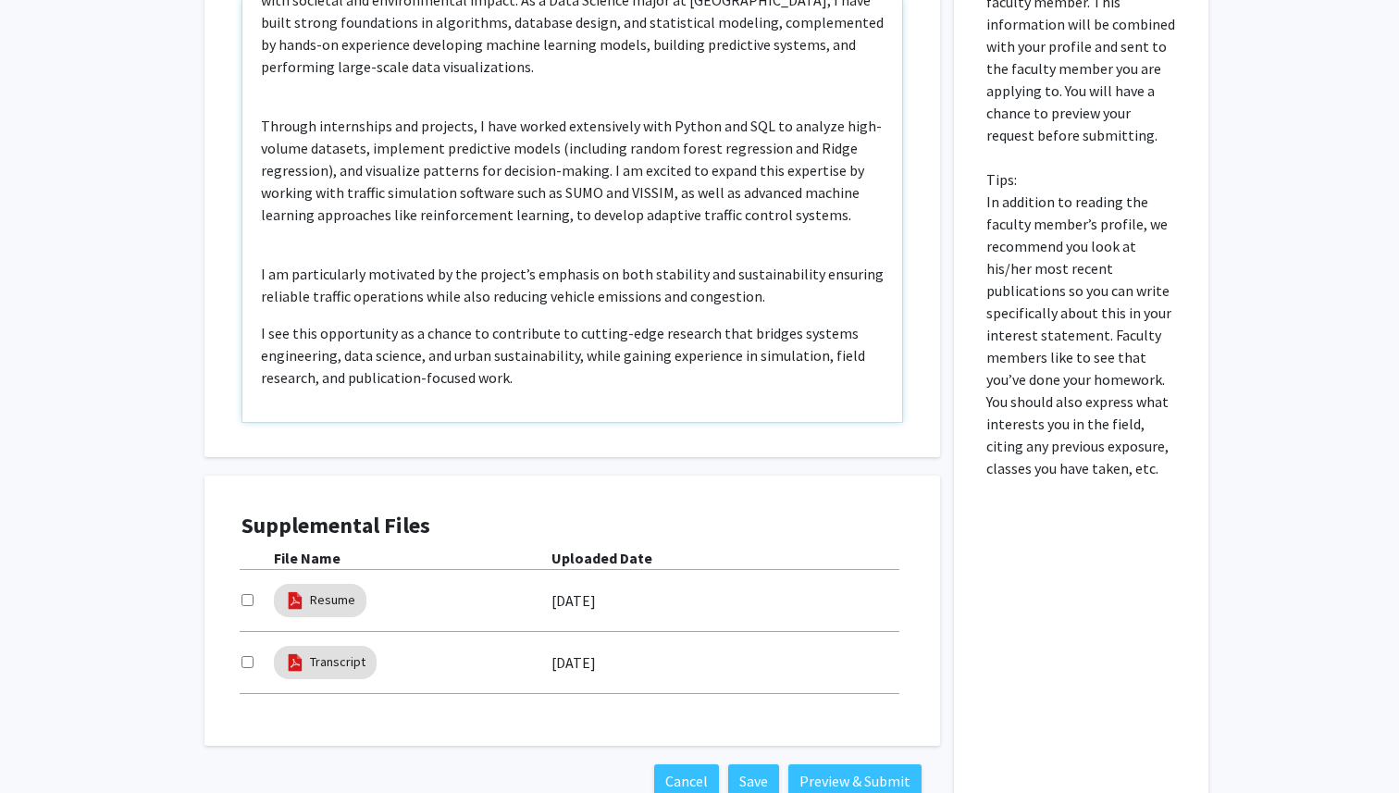
scroll to position [611, 0]
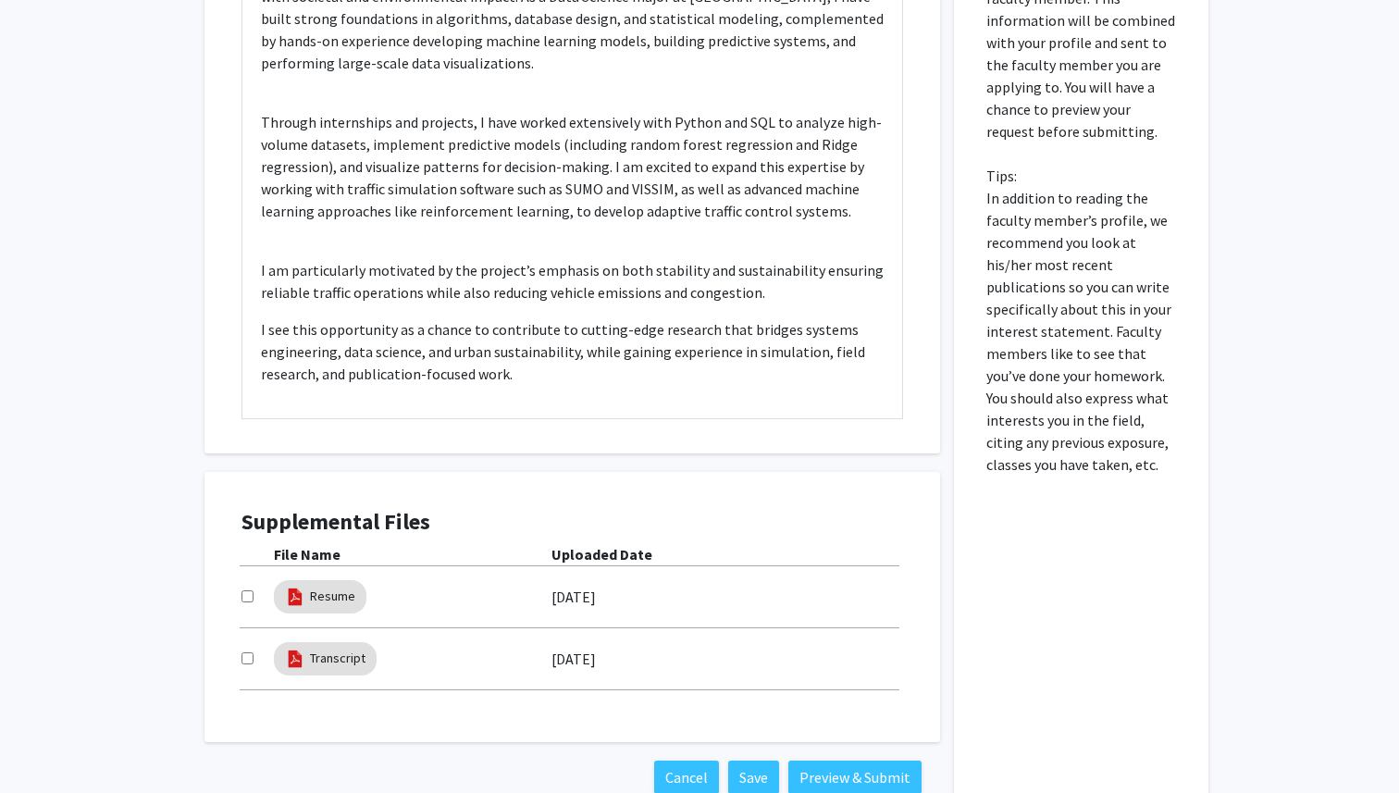
click at [246, 597] on input "checkbox" at bounding box center [248, 596] width 12 height 12
checkbox input "true"
click at [247, 657] on input "checkbox" at bounding box center [248, 658] width 12 height 12
checkbox input "true"
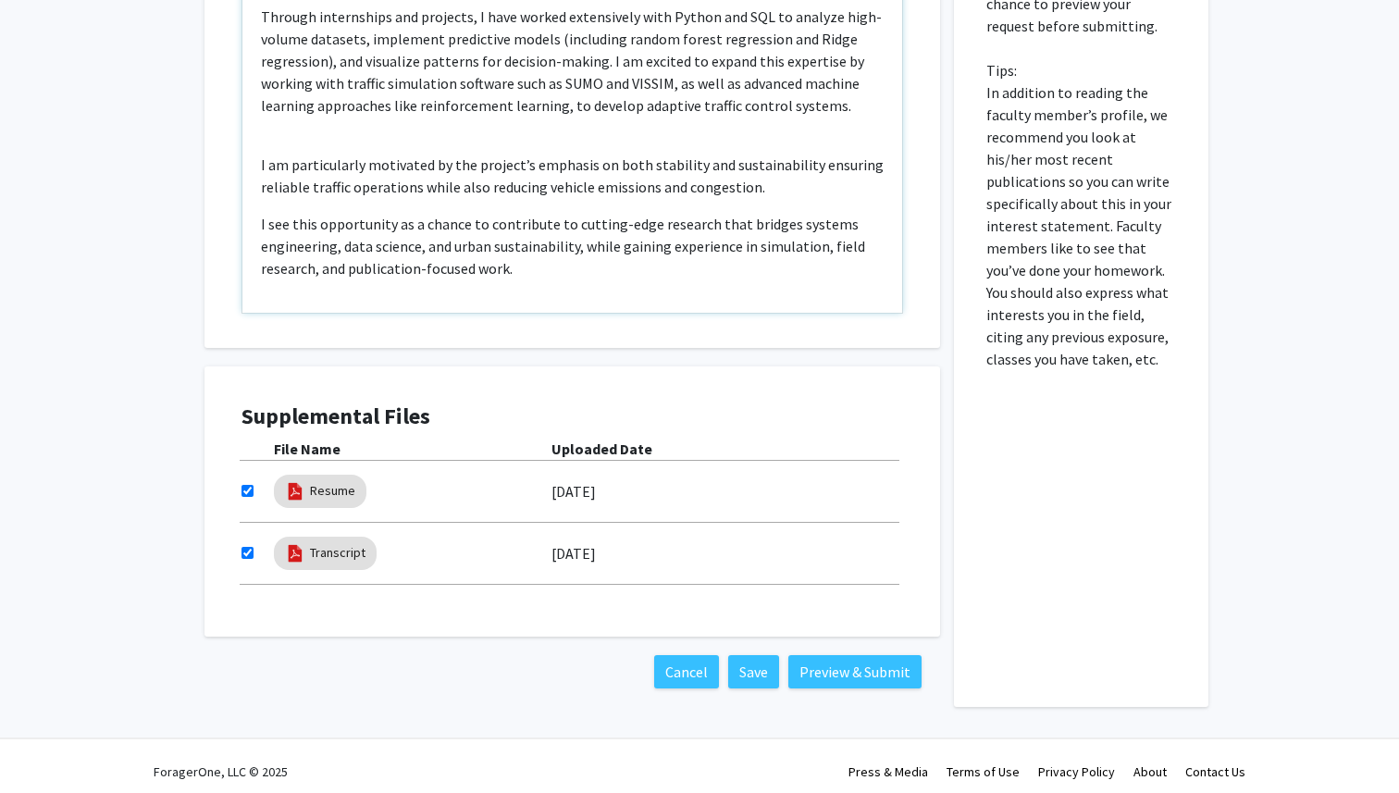
scroll to position [727, 0]
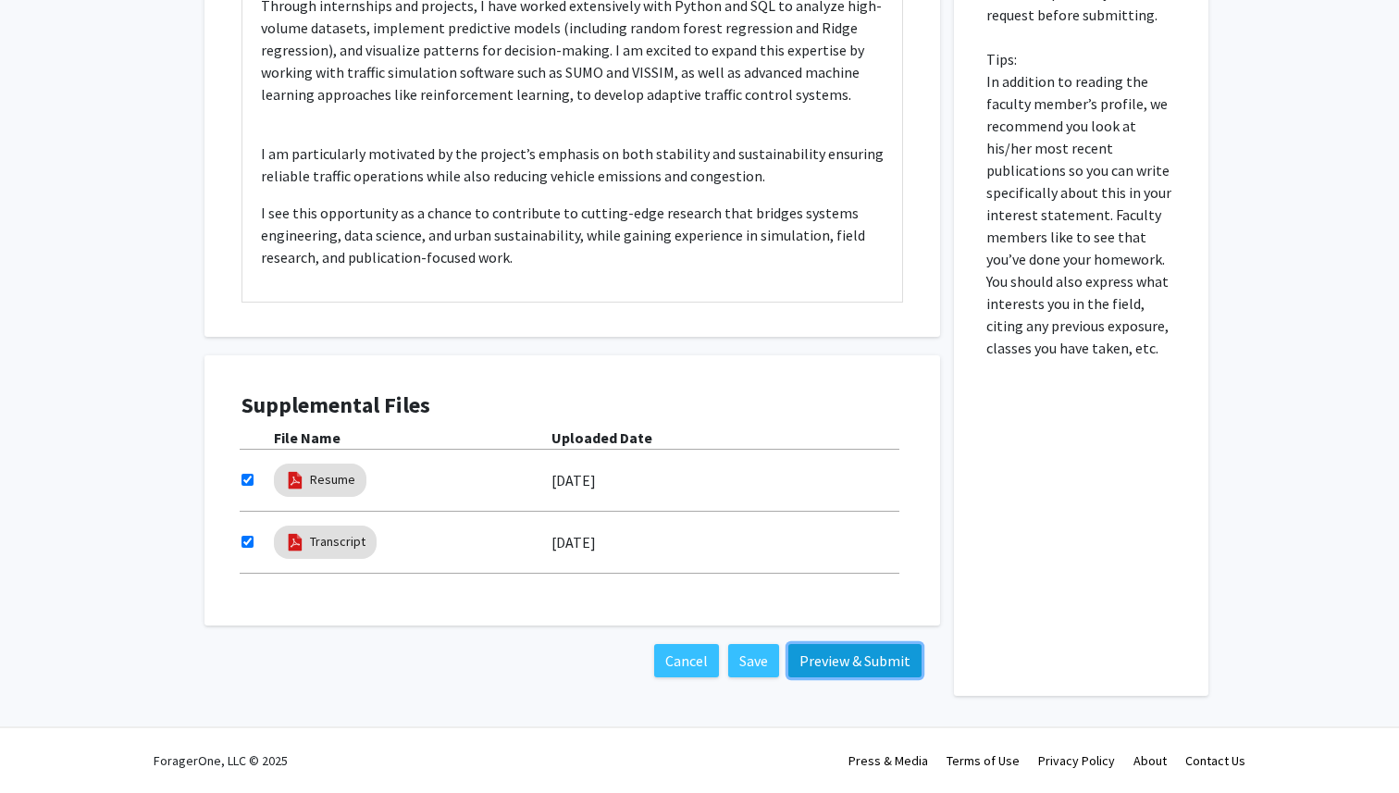
click at [838, 662] on button "Preview & Submit" at bounding box center [854, 660] width 133 height 33
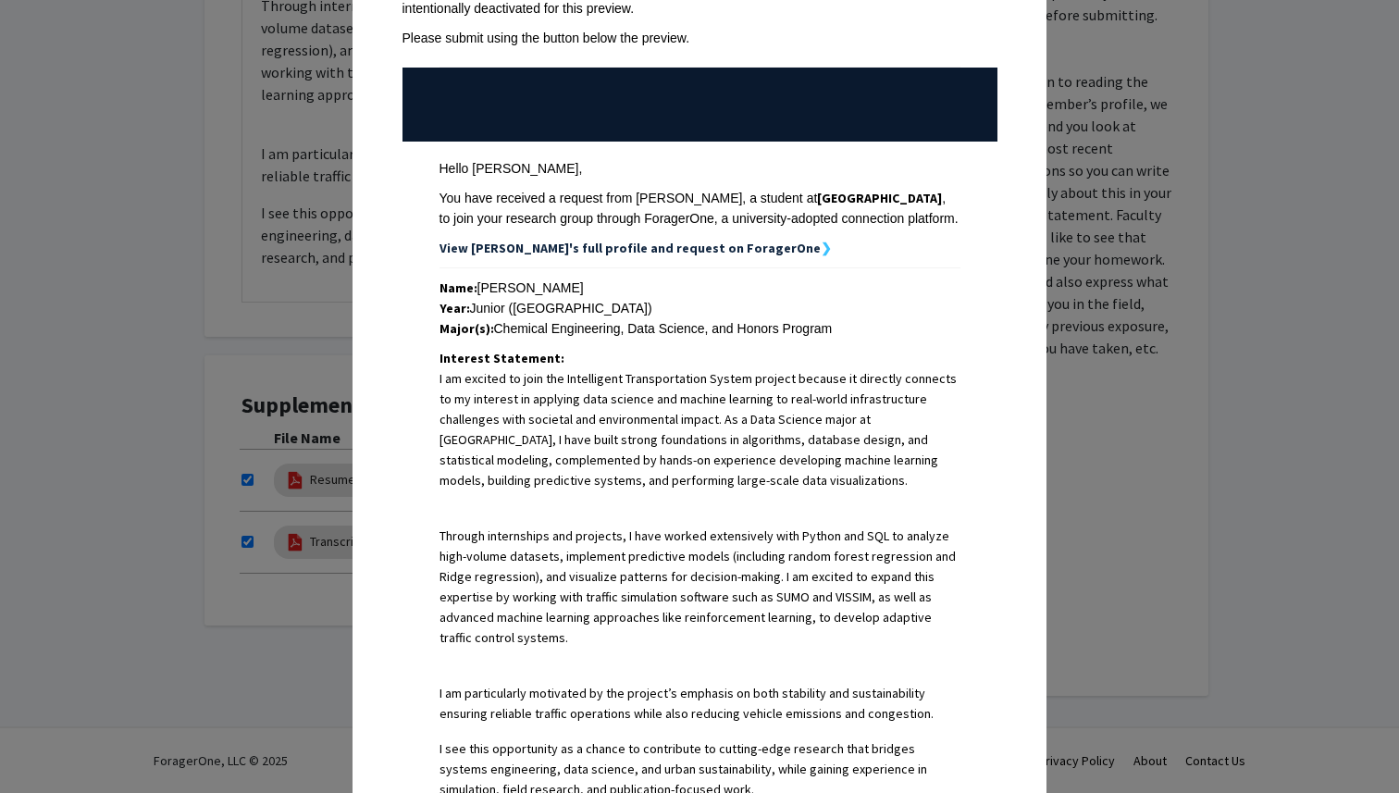
scroll to position [483, 0]
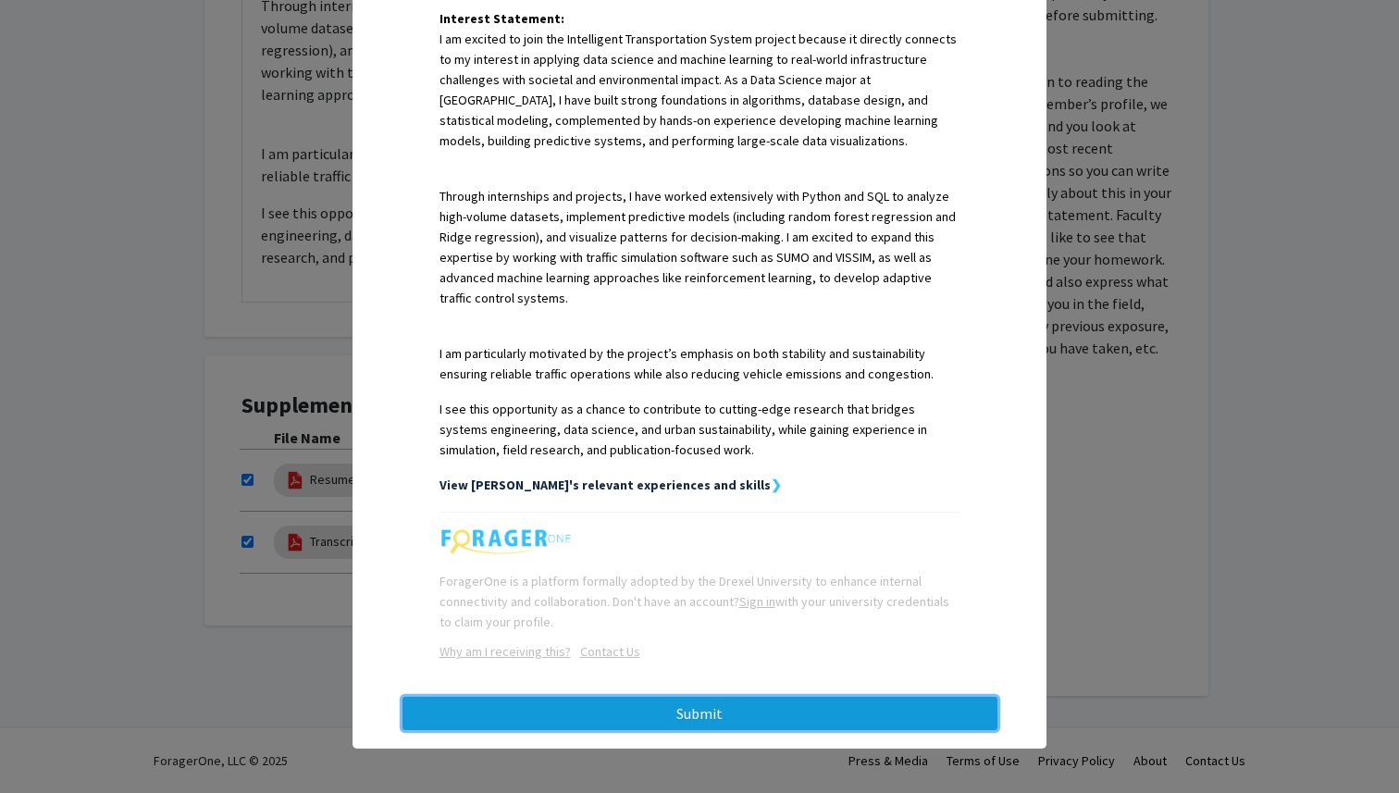
click at [781, 717] on button "Submit" at bounding box center [700, 713] width 595 height 33
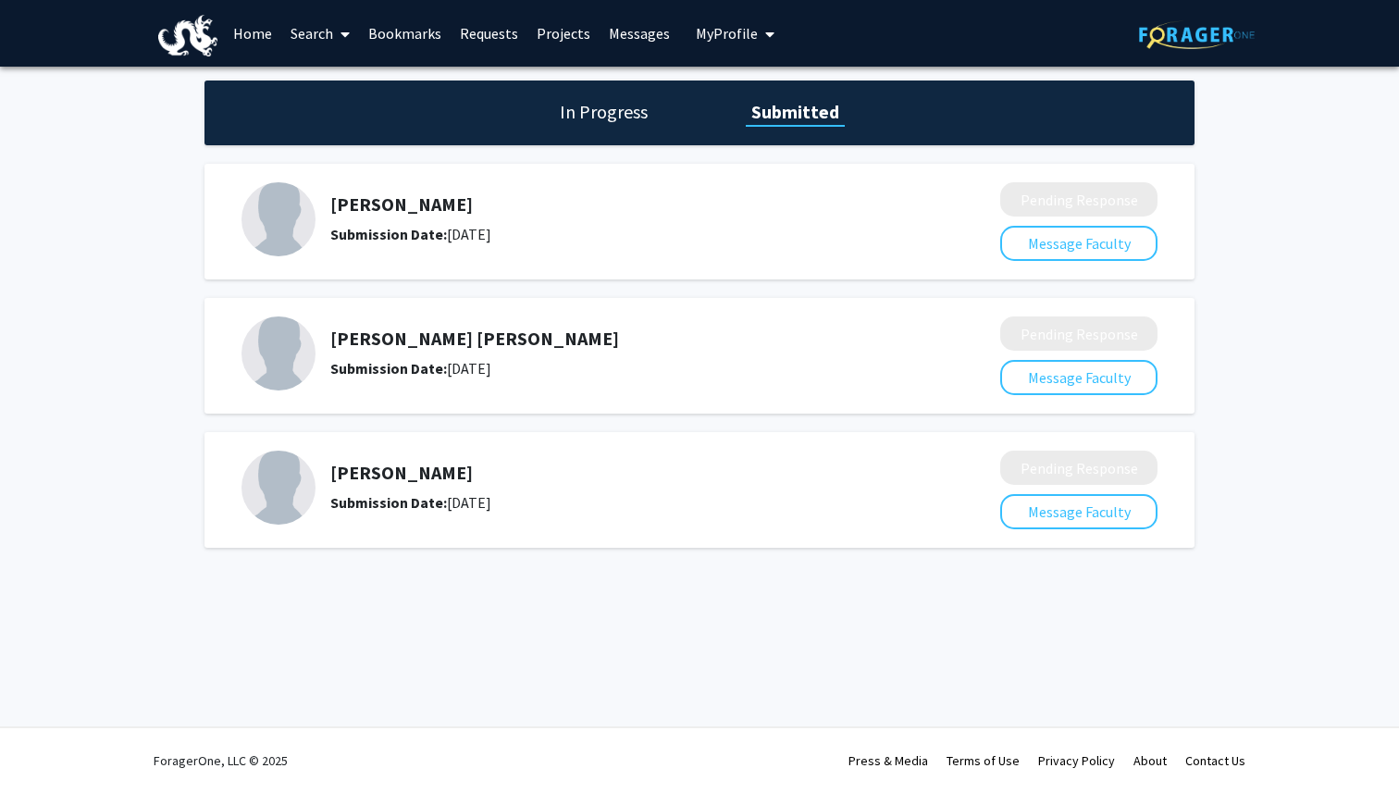
click at [344, 474] on h5 "[PERSON_NAME]" at bounding box center [616, 473] width 572 height 22
click at [303, 32] on link "Search" at bounding box center [320, 33] width 78 height 65
click at [358, 87] on span "Faculty/Staff" at bounding box center [349, 85] width 136 height 37
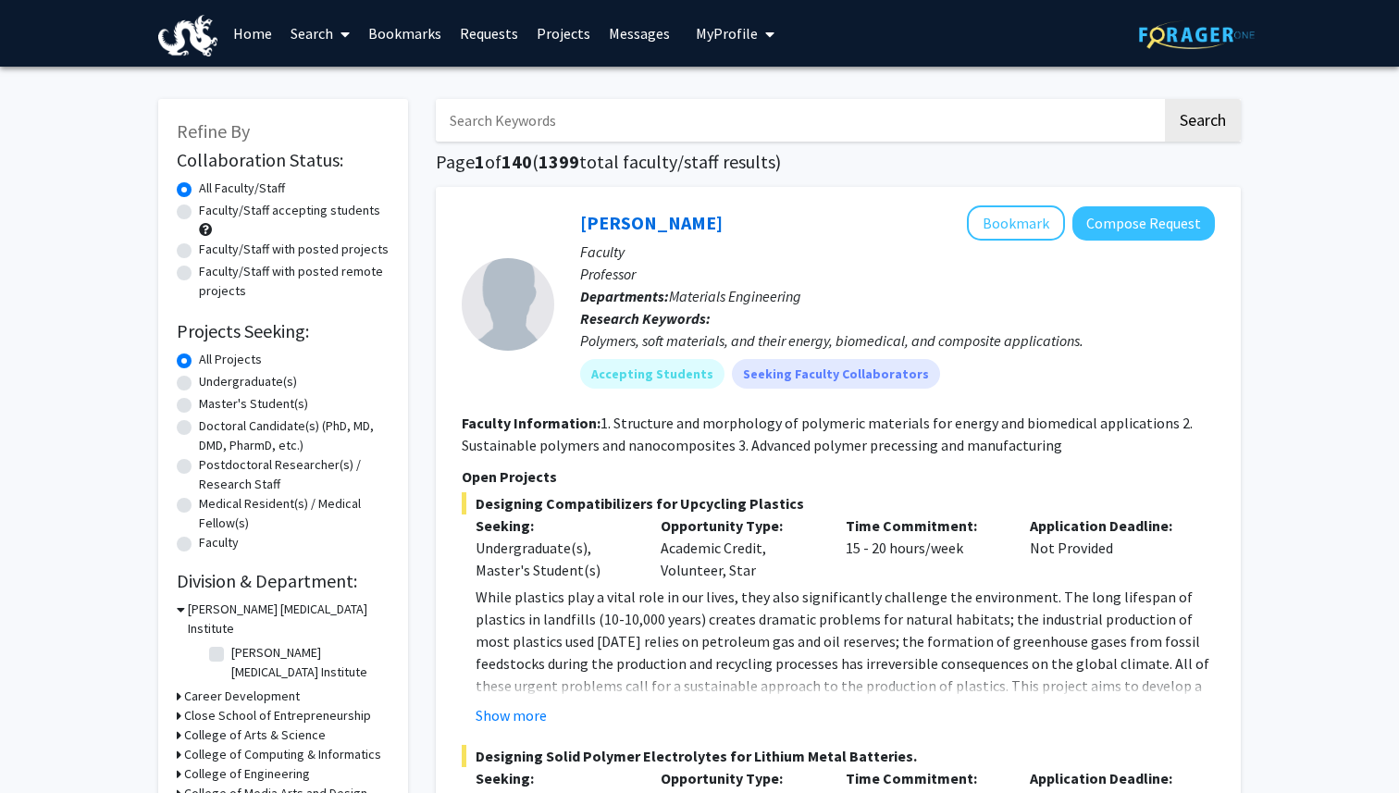
click at [610, 118] on input "Search Keywords" at bounding box center [799, 120] width 726 height 43
type input "vip"
click at [1193, 131] on button "Search" at bounding box center [1203, 120] width 76 height 43
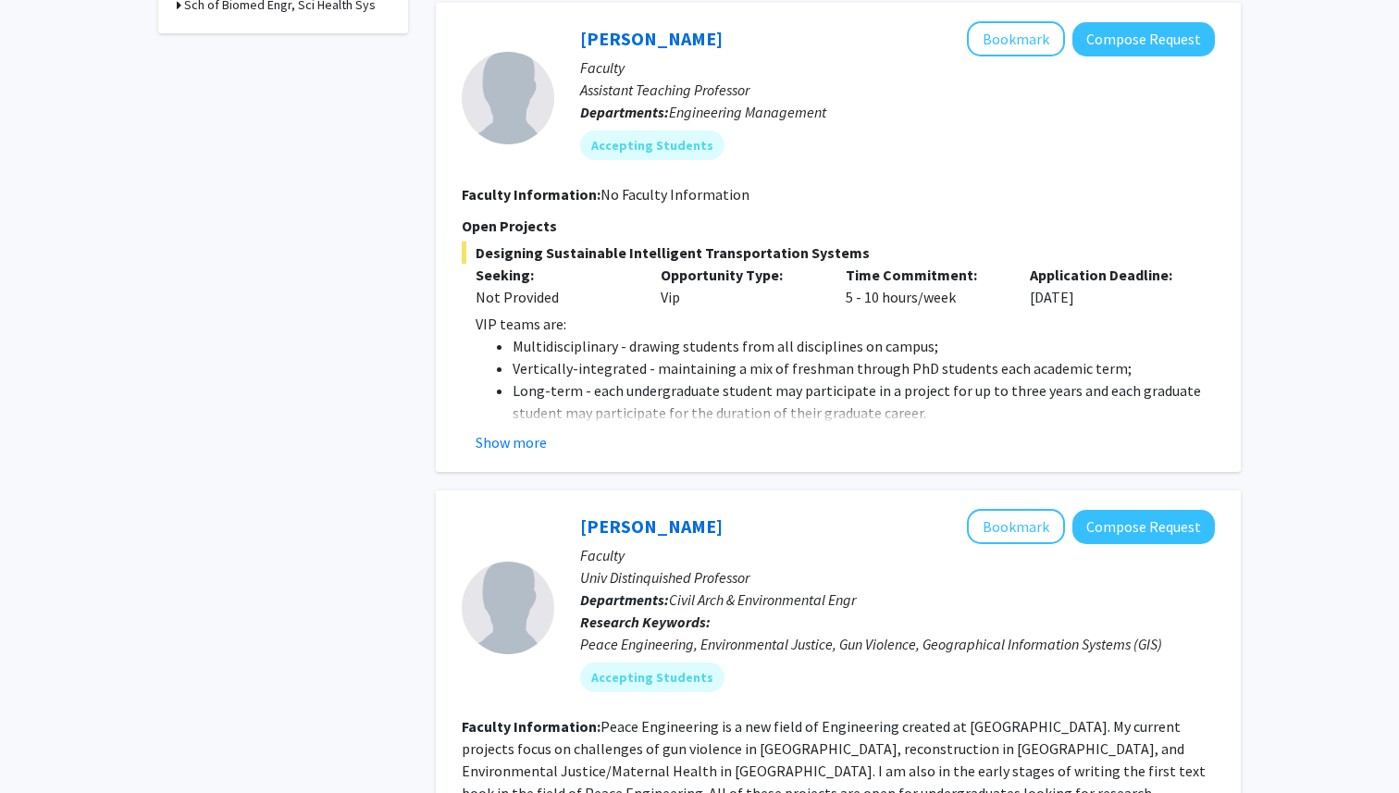
scroll to position [739, 0]
click at [533, 441] on button "Show more" at bounding box center [511, 441] width 71 height 22
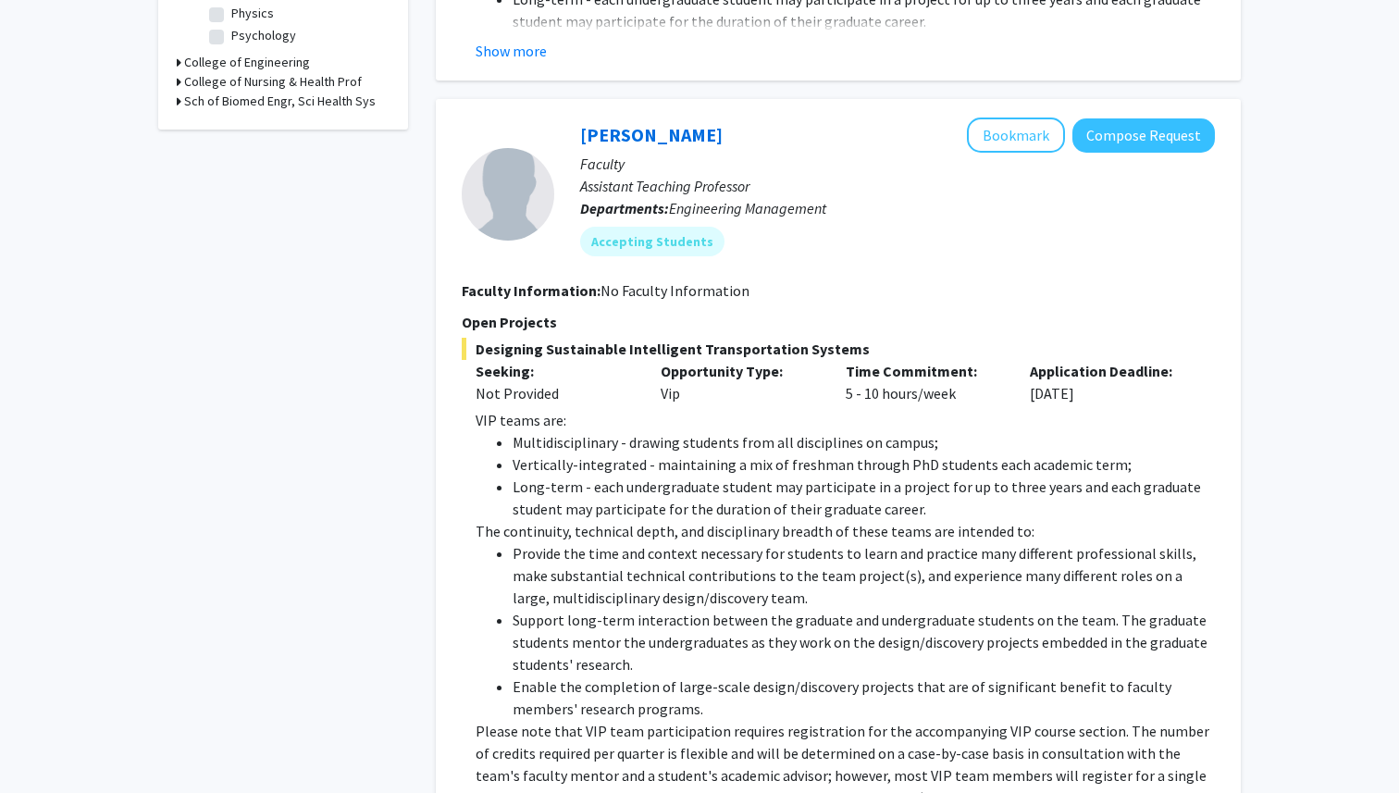
scroll to position [639, 0]
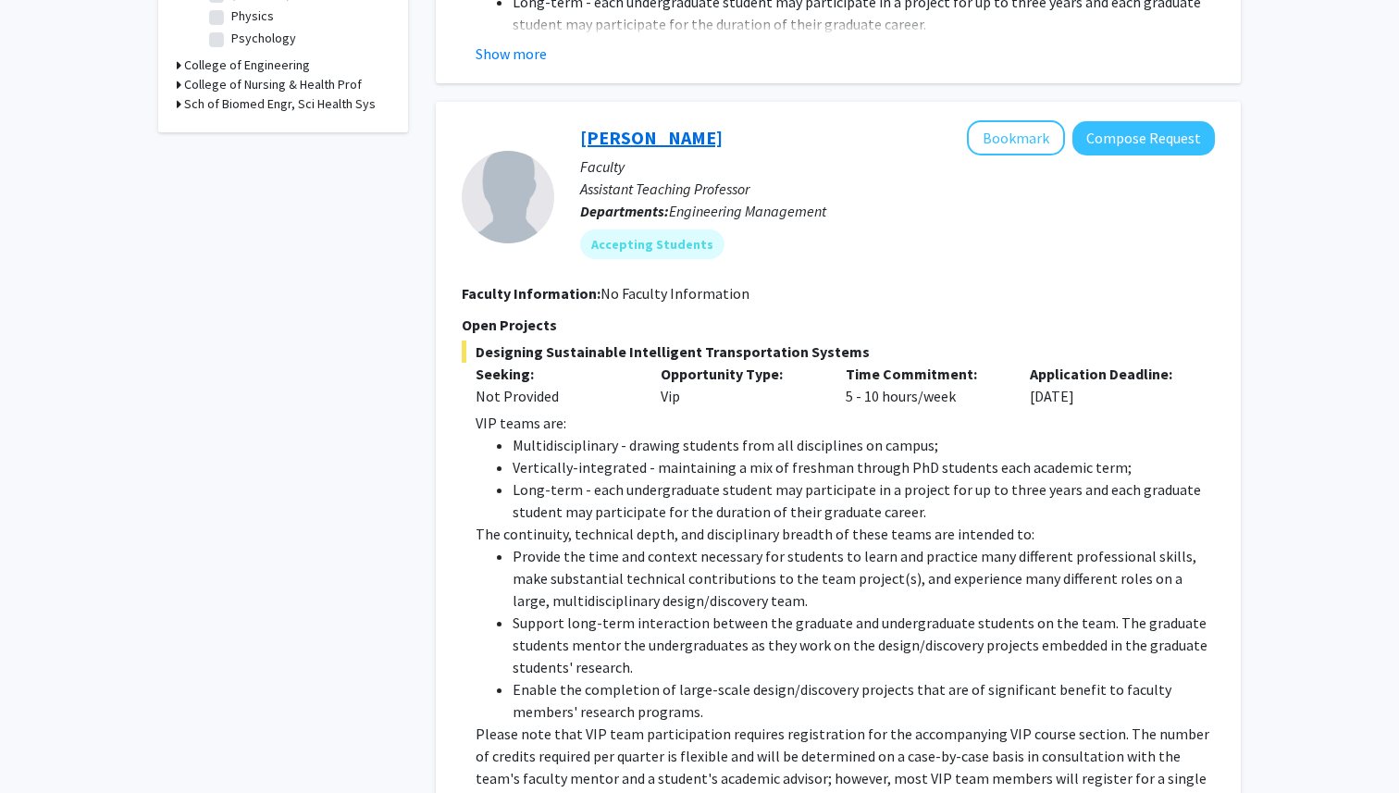
click at [643, 131] on link "[PERSON_NAME]" at bounding box center [651, 137] width 143 height 23
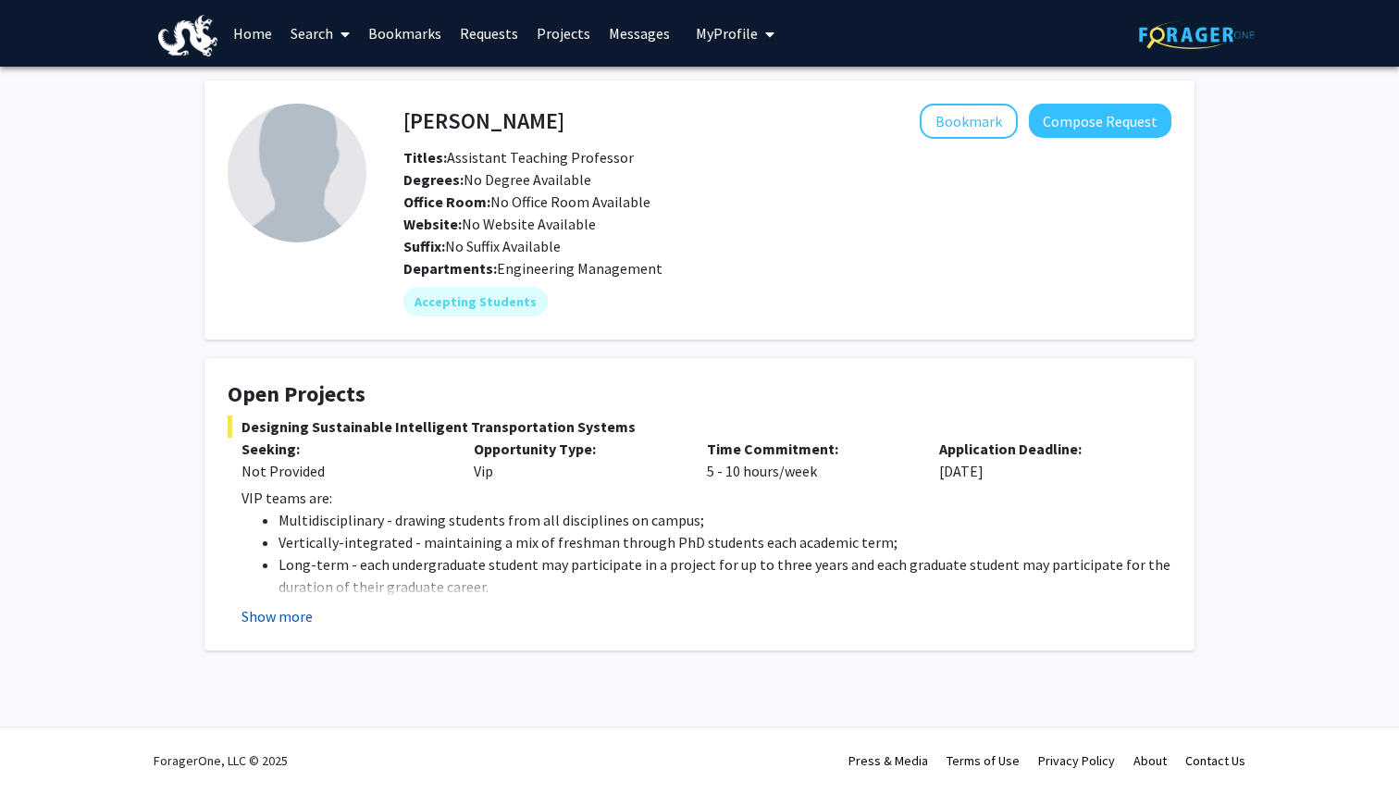
click at [301, 616] on button "Show more" at bounding box center [277, 616] width 71 height 22
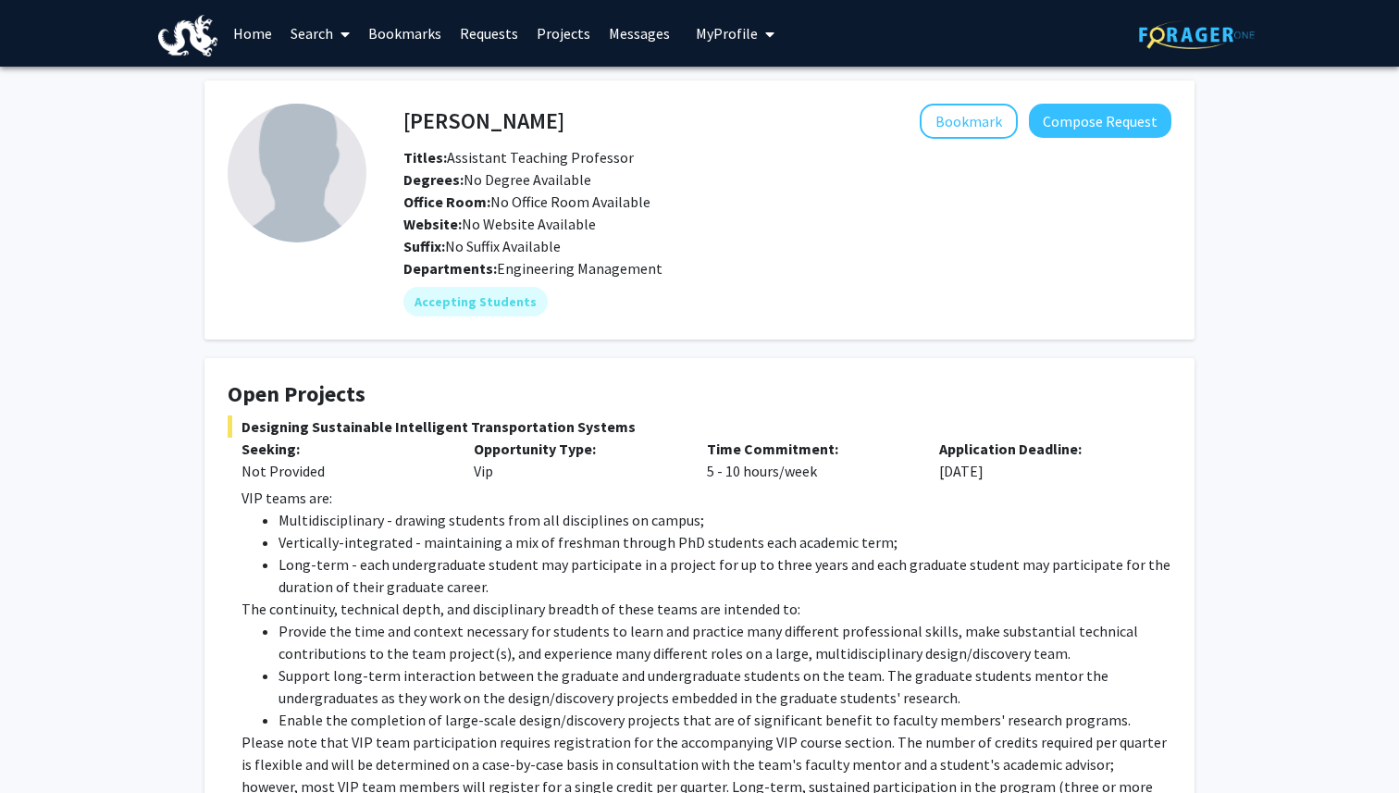
click at [316, 16] on link "Search" at bounding box center [320, 33] width 78 height 65
click at [316, 21] on link "Search" at bounding box center [320, 33] width 78 height 65
click at [317, 25] on link "Search" at bounding box center [320, 33] width 78 height 65
click at [333, 81] on span "Faculty/Staff" at bounding box center [349, 85] width 136 height 37
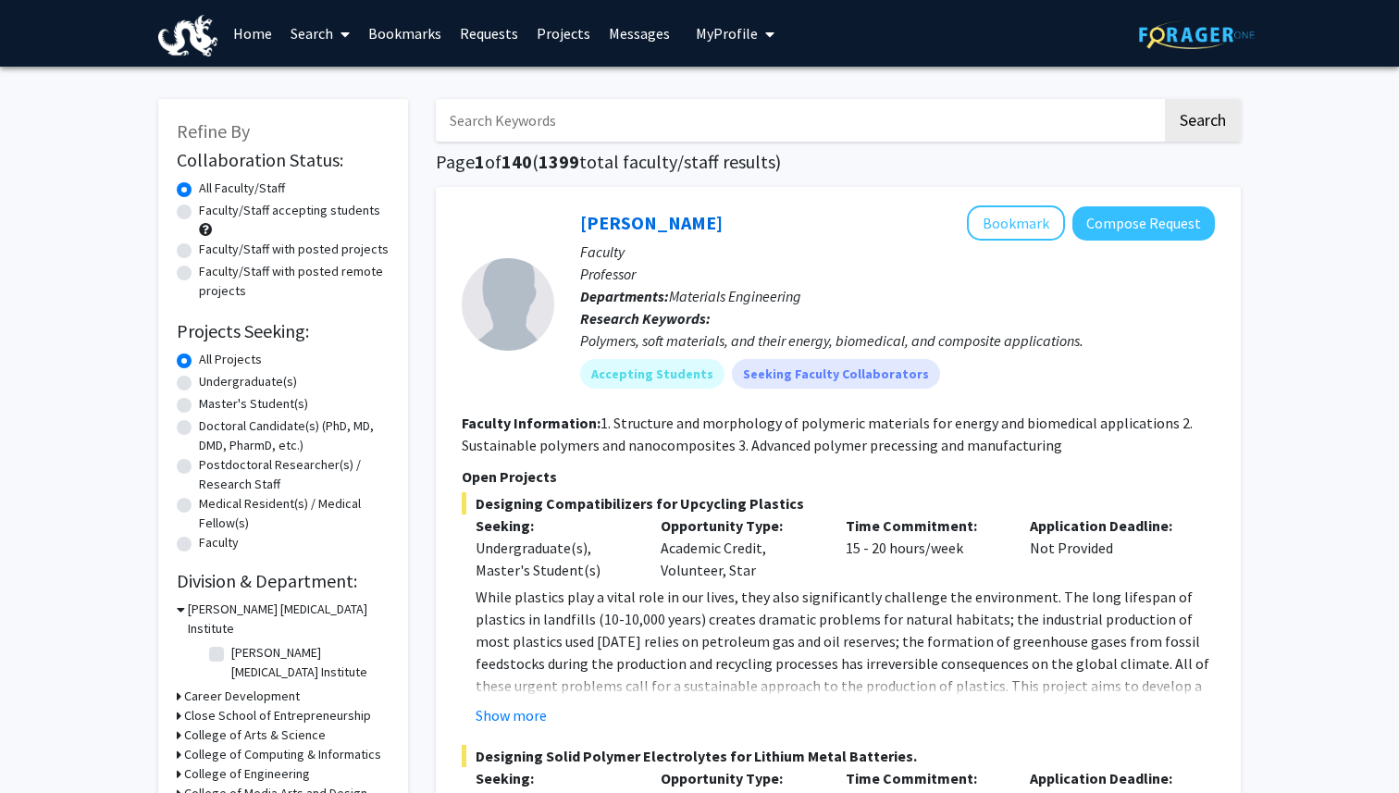
click at [658, 121] on input "Search Keywords" at bounding box center [799, 120] width 726 height 43
type input "vip"
click at [1191, 109] on button "Search" at bounding box center [1203, 120] width 76 height 43
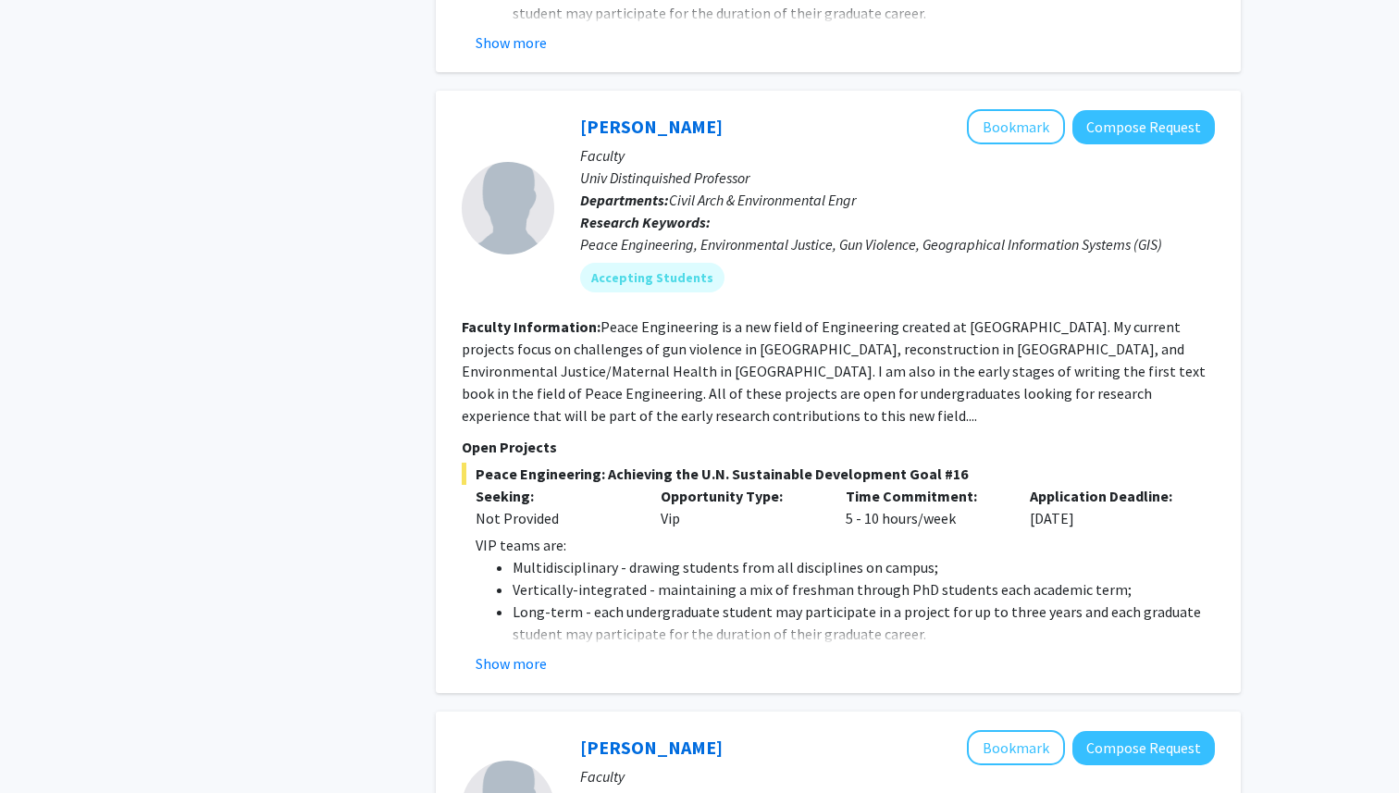
scroll to position [1141, 0]
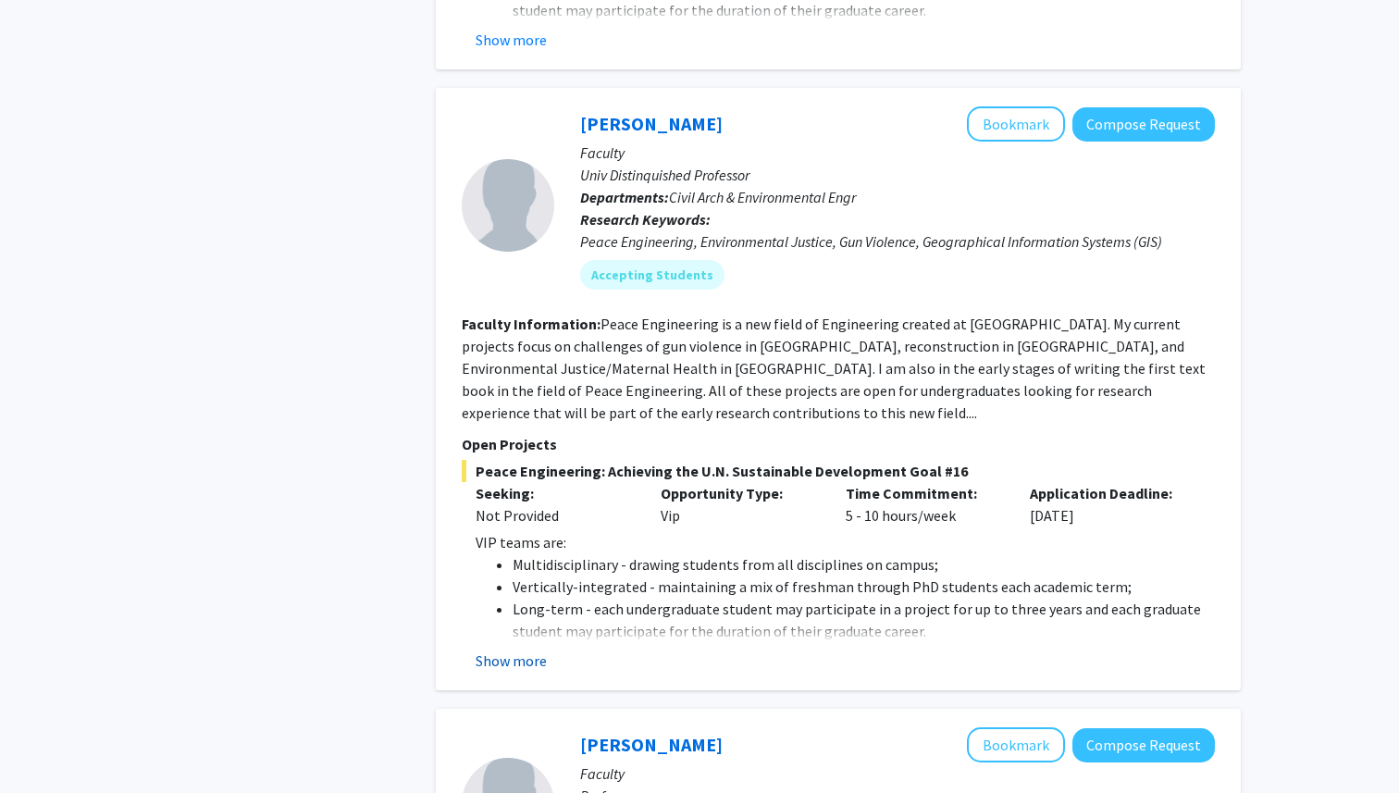
click at [527, 650] on button "Show more" at bounding box center [511, 661] width 71 height 22
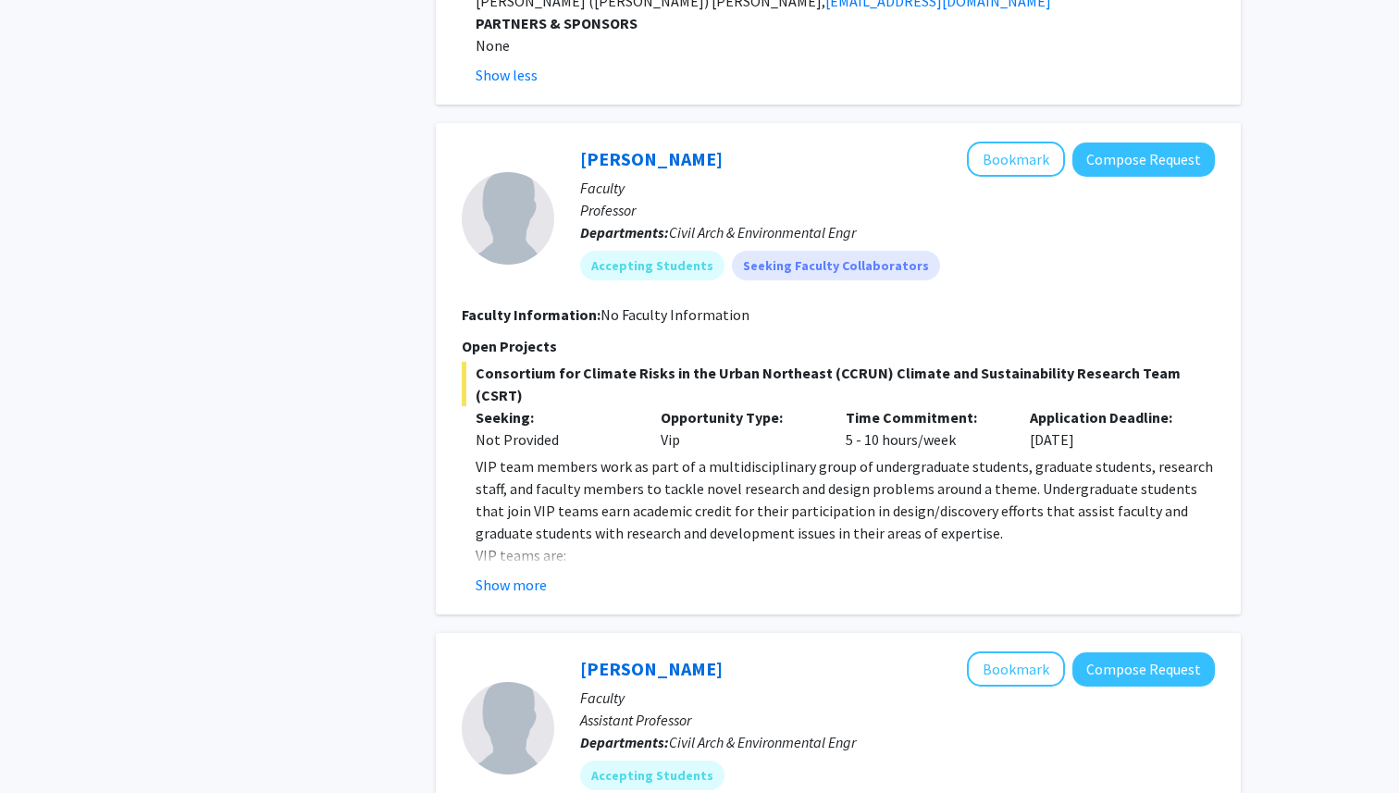
scroll to position [3373, 0]
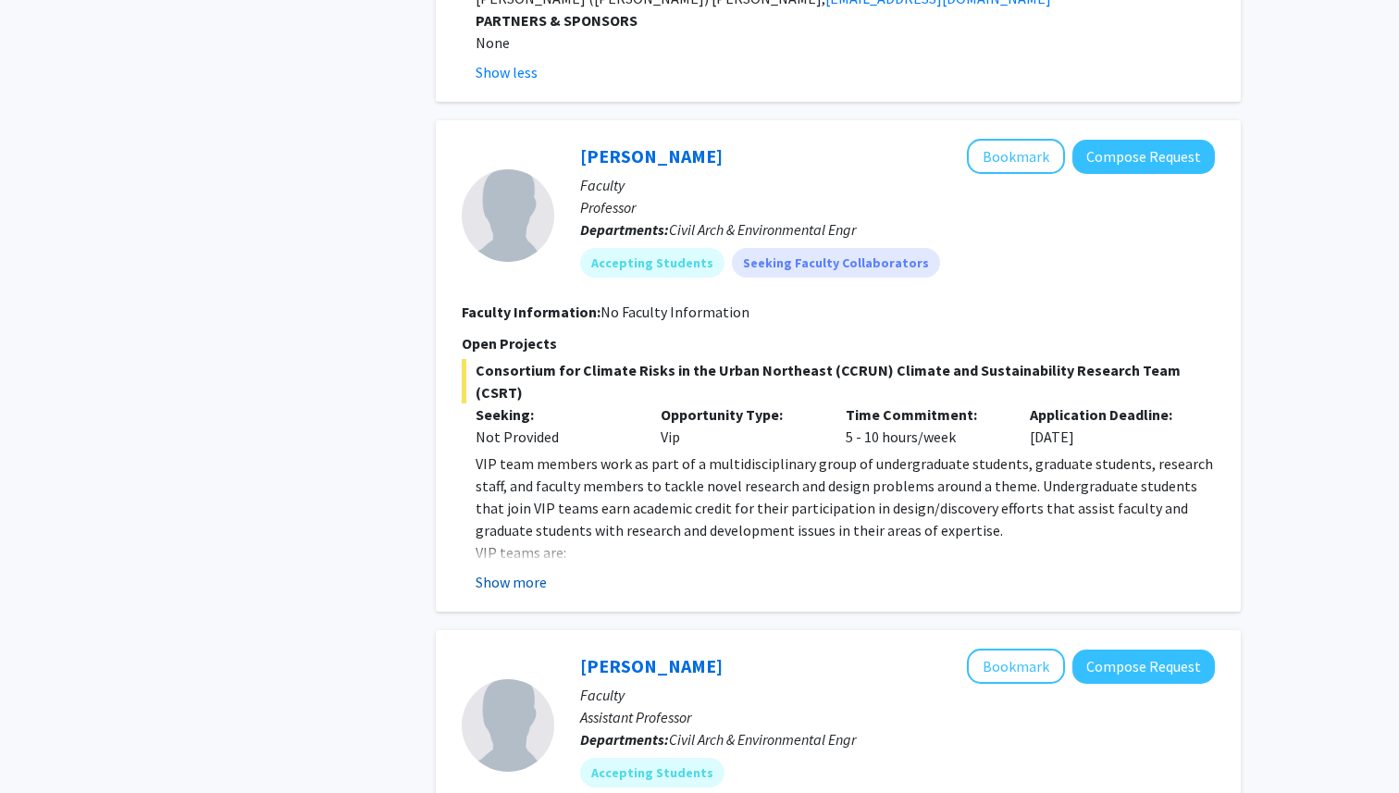
click at [533, 571] on button "Show more" at bounding box center [511, 582] width 71 height 22
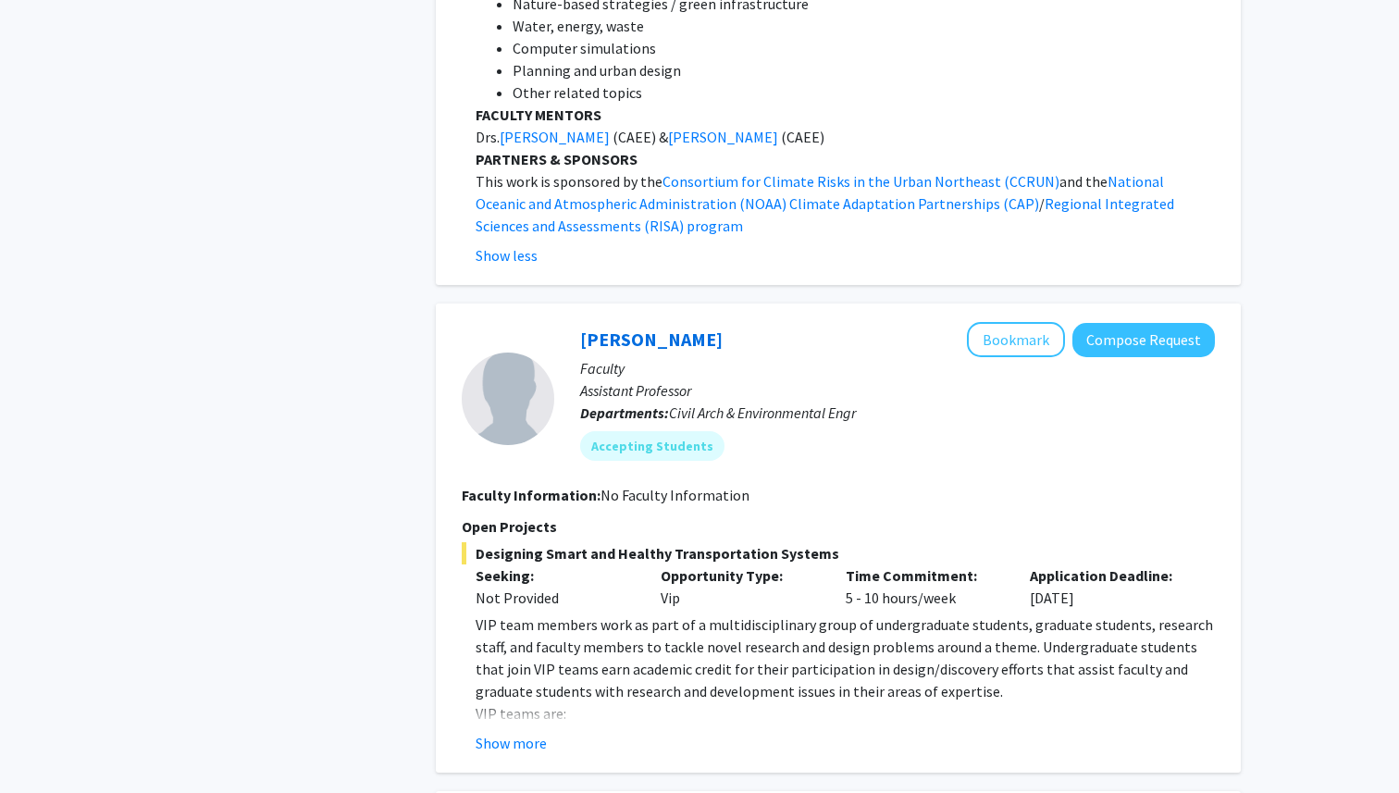
scroll to position [5189, 0]
click at [517, 731] on button "Show more" at bounding box center [511, 742] width 71 height 22
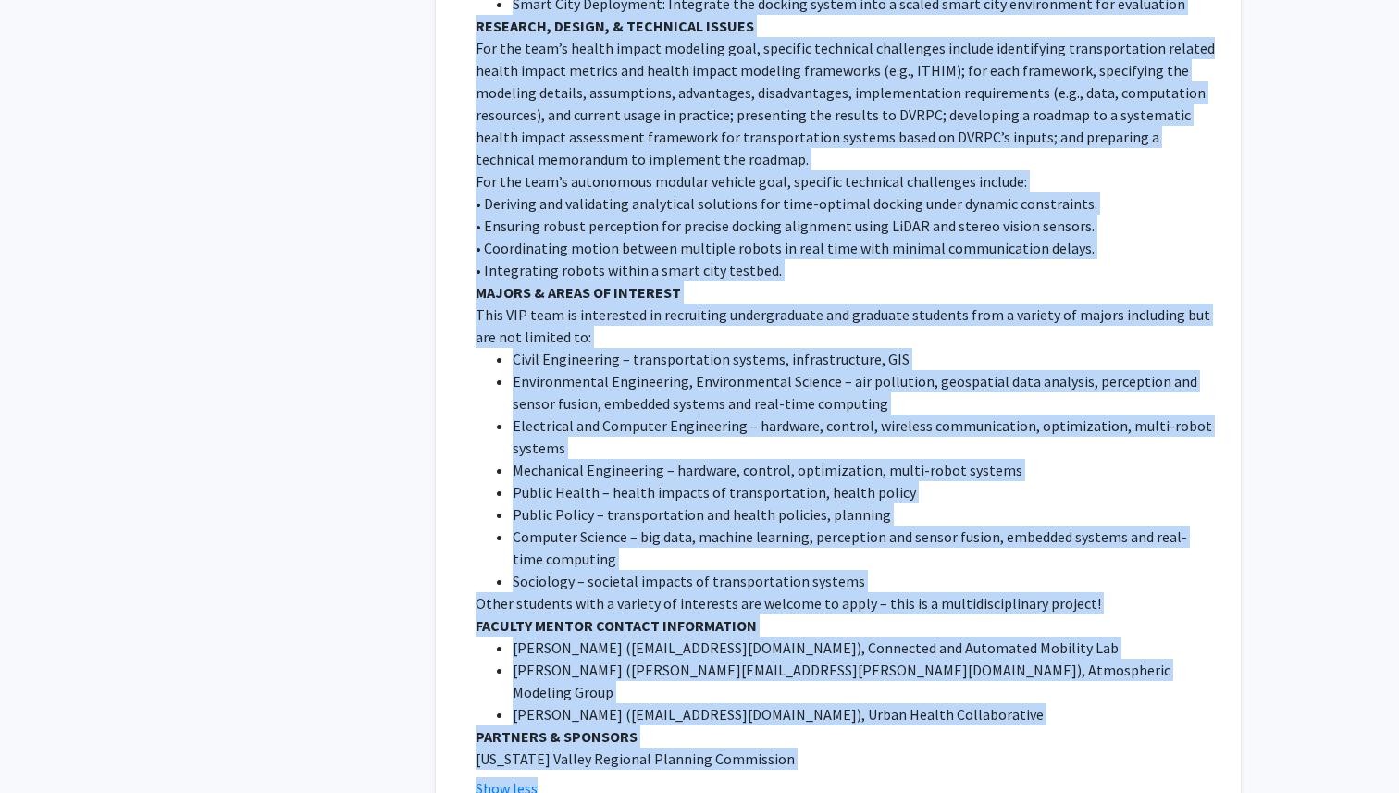
scroll to position [6903, 0]
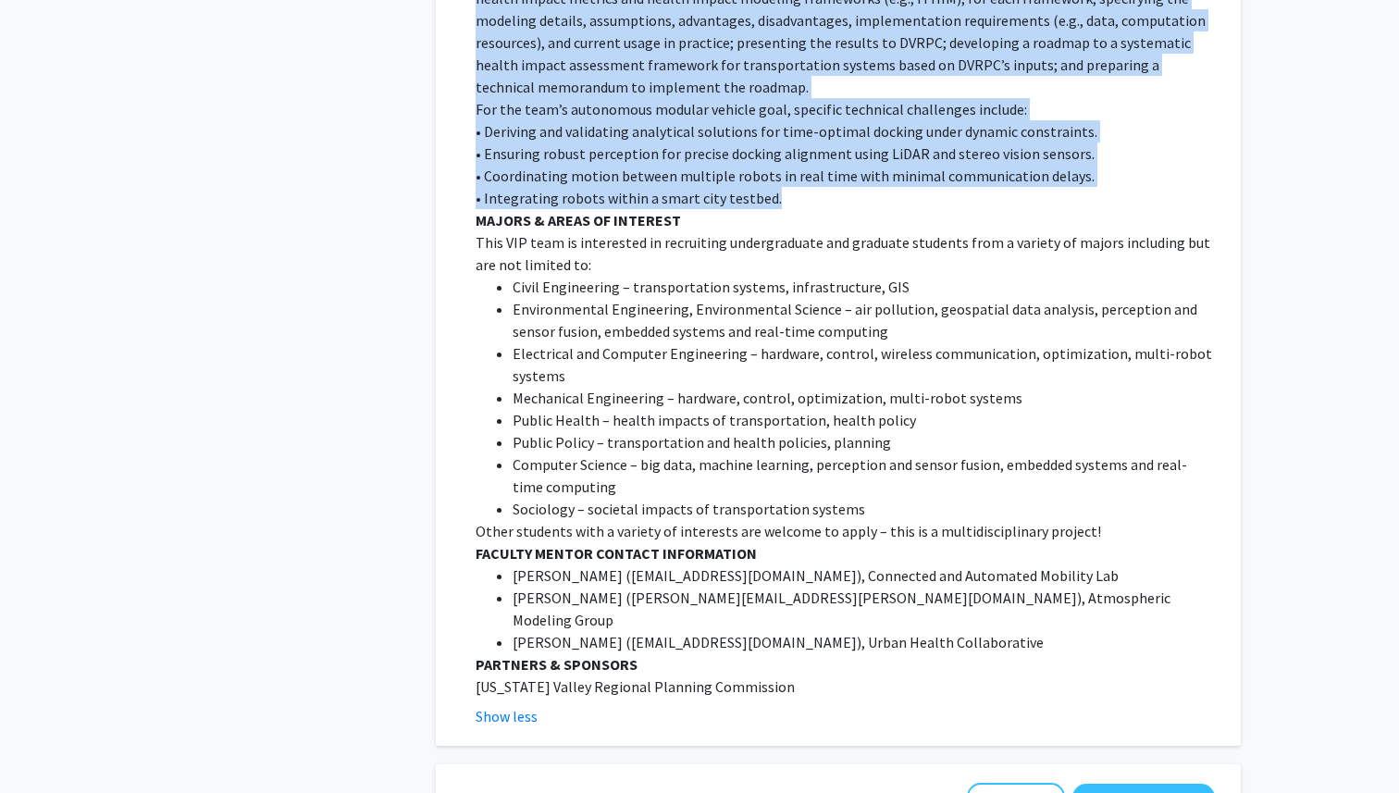
drag, startPoint x: 477, startPoint y: 391, endPoint x: 786, endPoint y: 108, distance: 418.6
copy div "The goals of this team are: (1) to develop a systematic health impact assessmen…"
click at [818, 298] on li "Environmental Engineering, Environmental Science – air pollution, geospatial da…" at bounding box center [864, 320] width 702 height 44
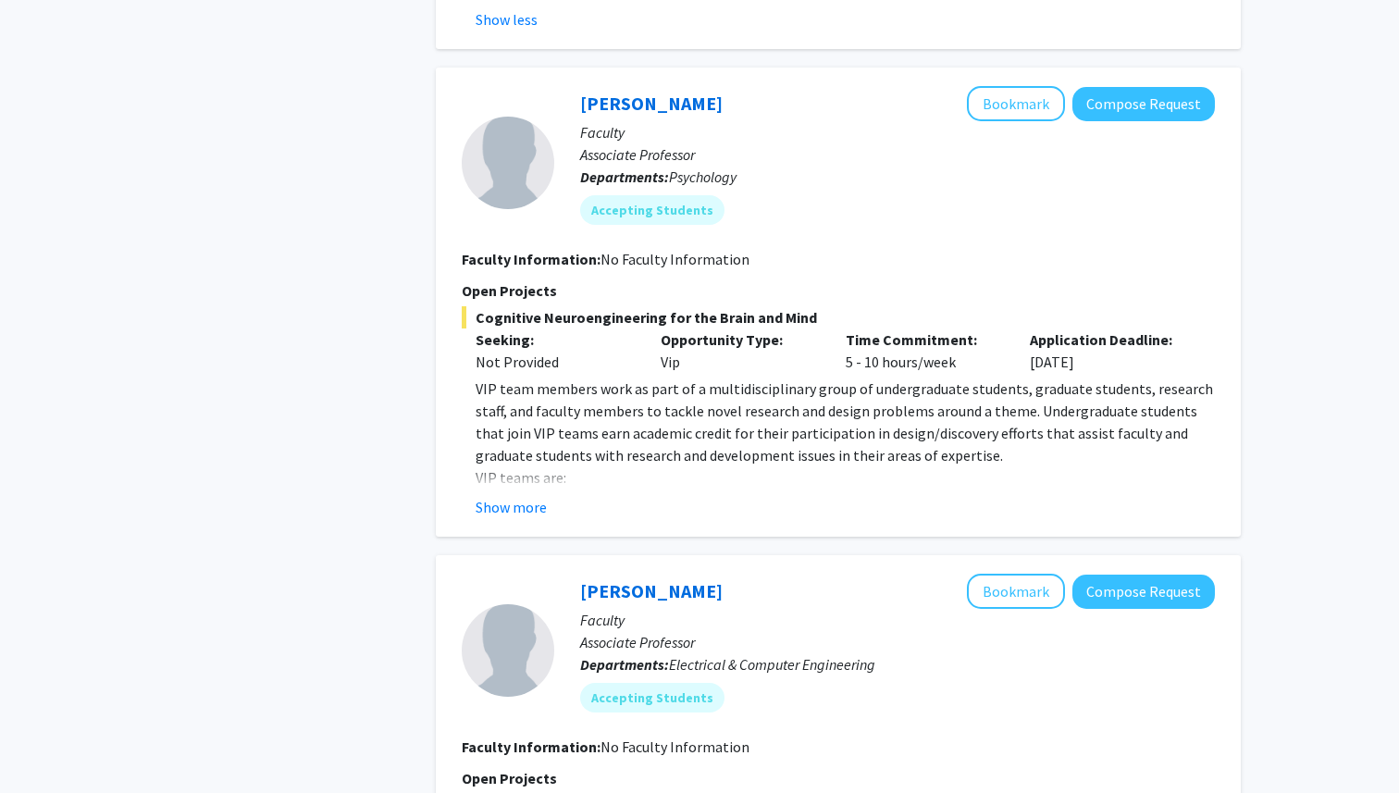
scroll to position [7601, 0]
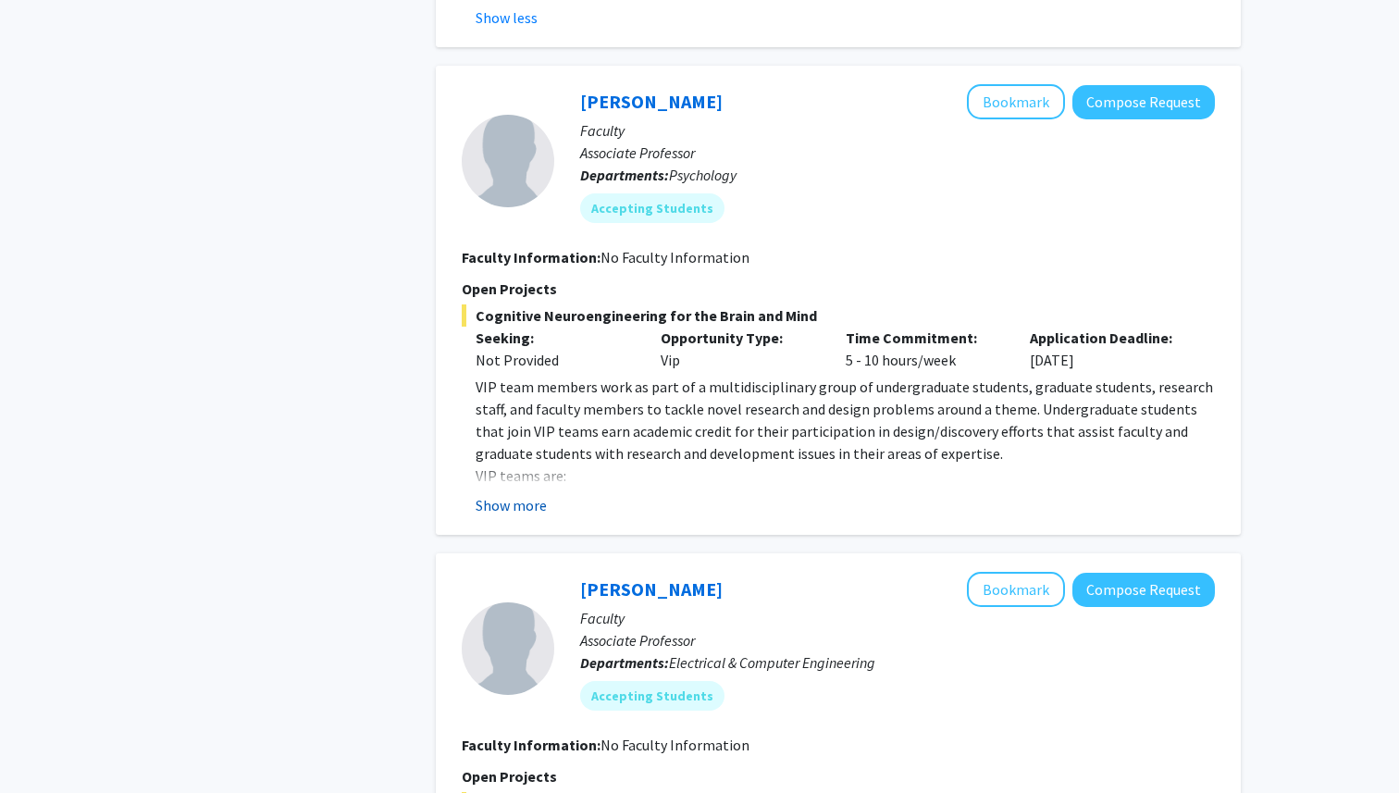
click at [517, 494] on button "Show more" at bounding box center [511, 505] width 71 height 22
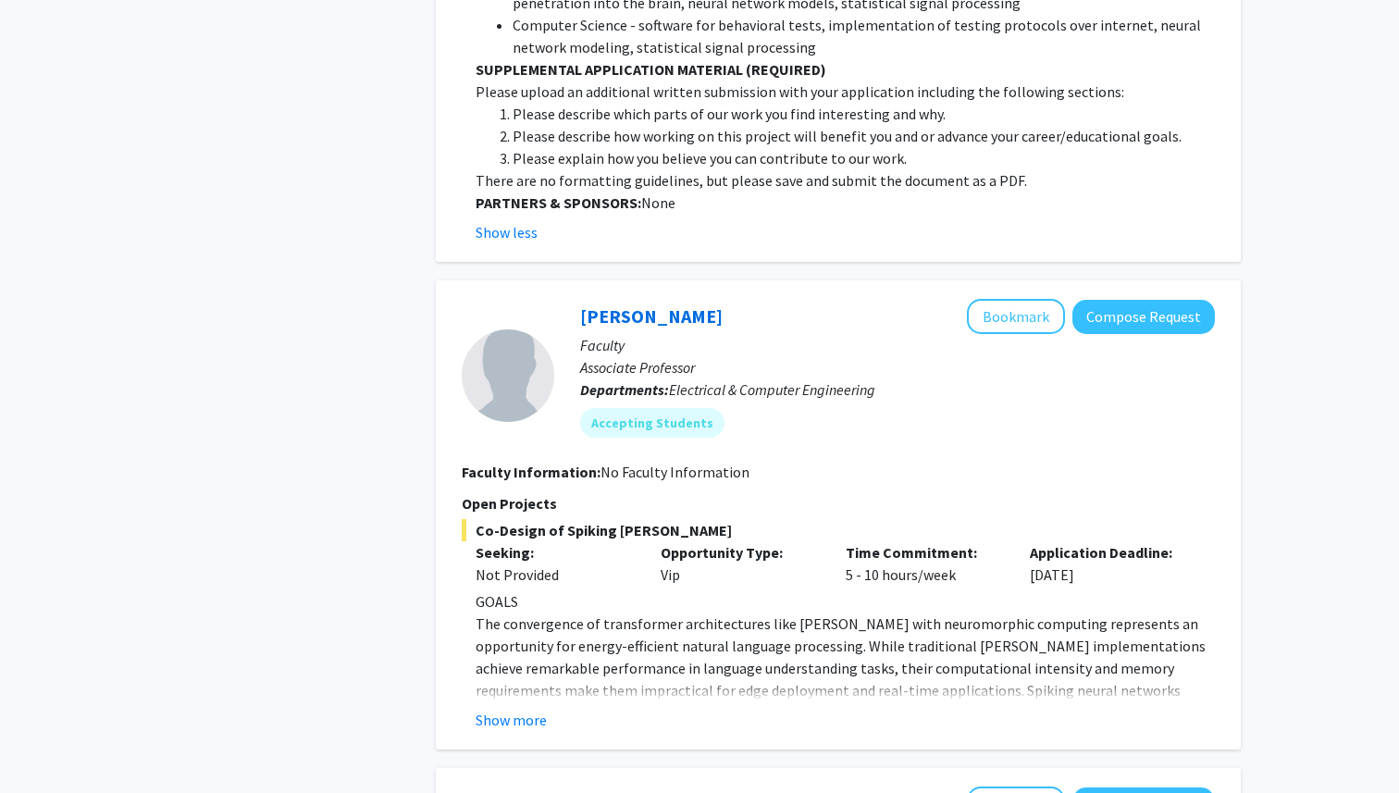
scroll to position [10187, 0]
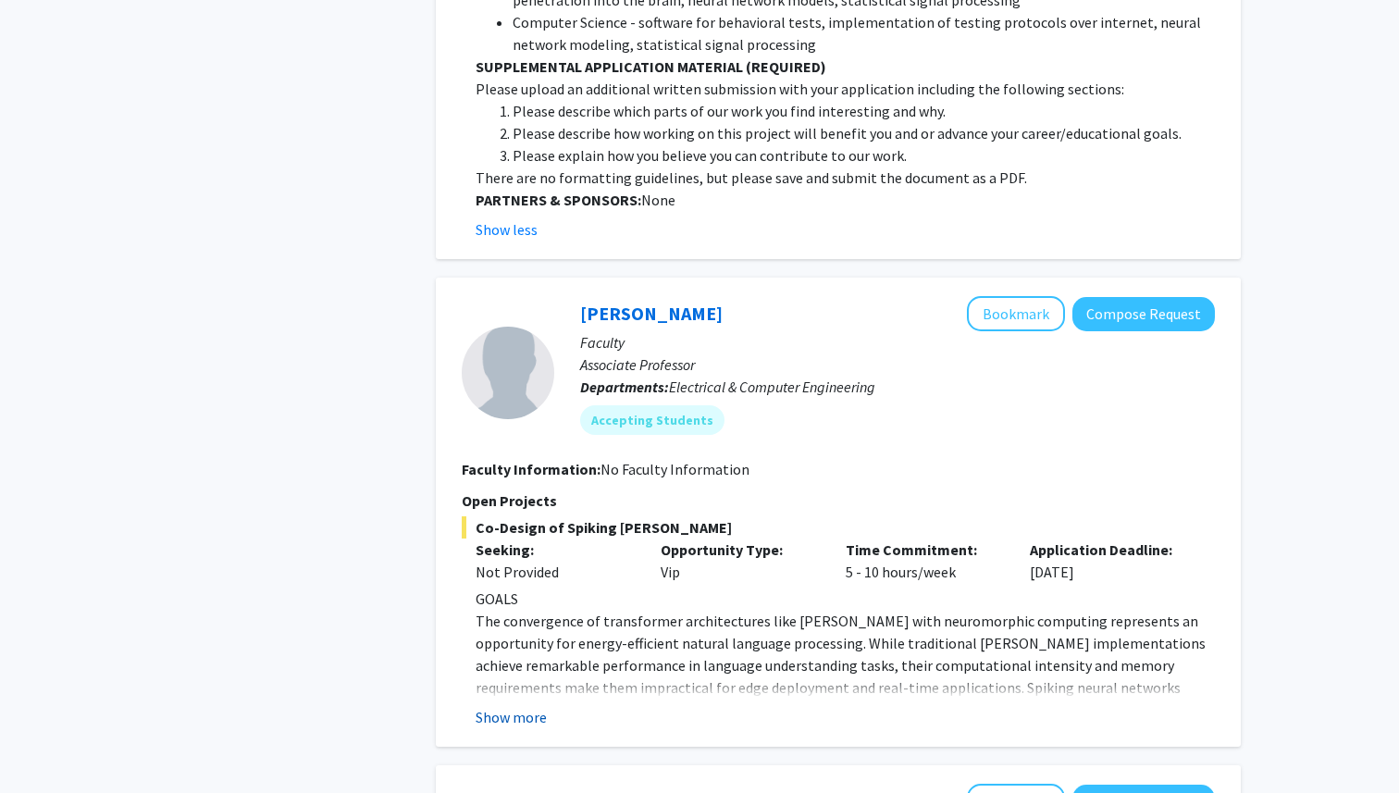
click at [523, 706] on button "Show more" at bounding box center [511, 717] width 71 height 22
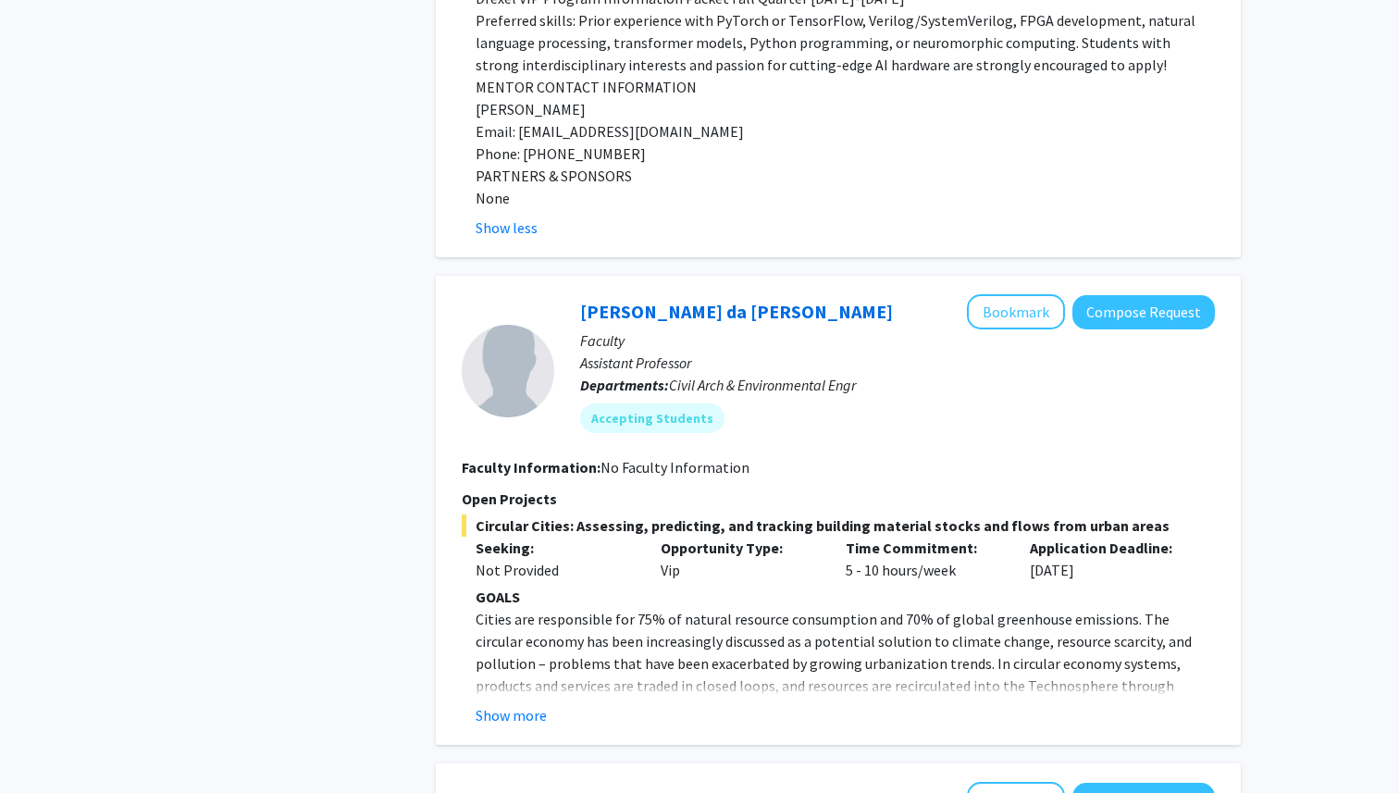
scroll to position [11792, 0]
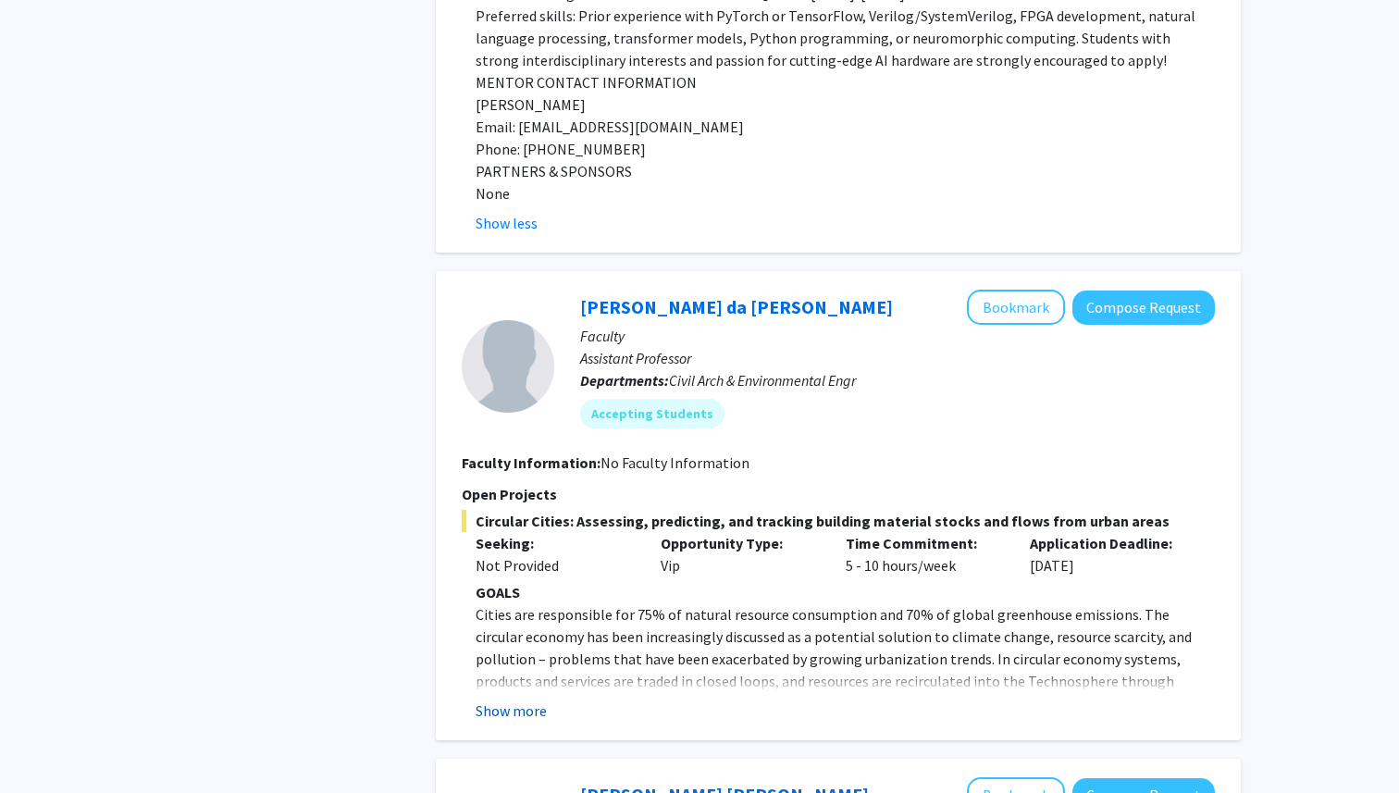
click at [517, 700] on button "Show more" at bounding box center [511, 711] width 71 height 22
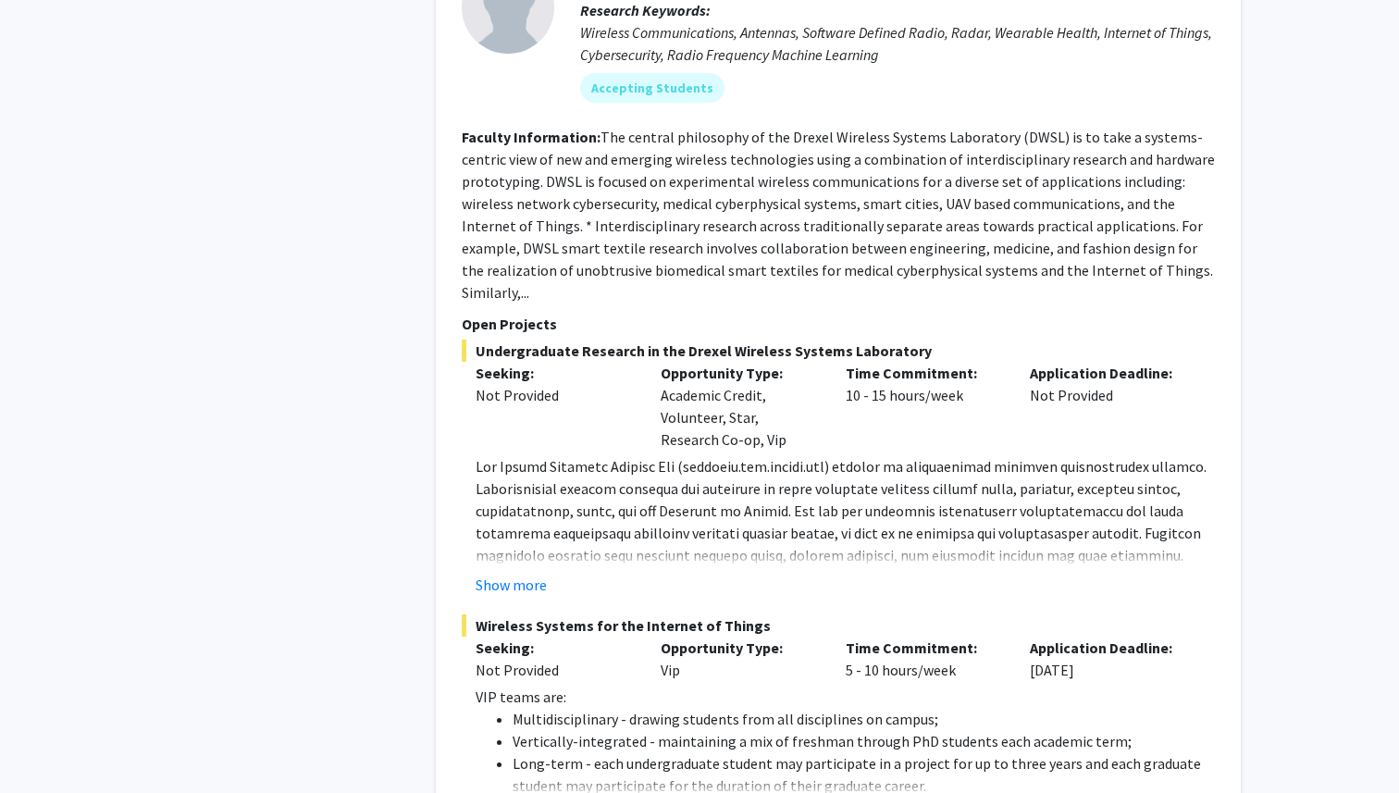
scroll to position [14147, 0]
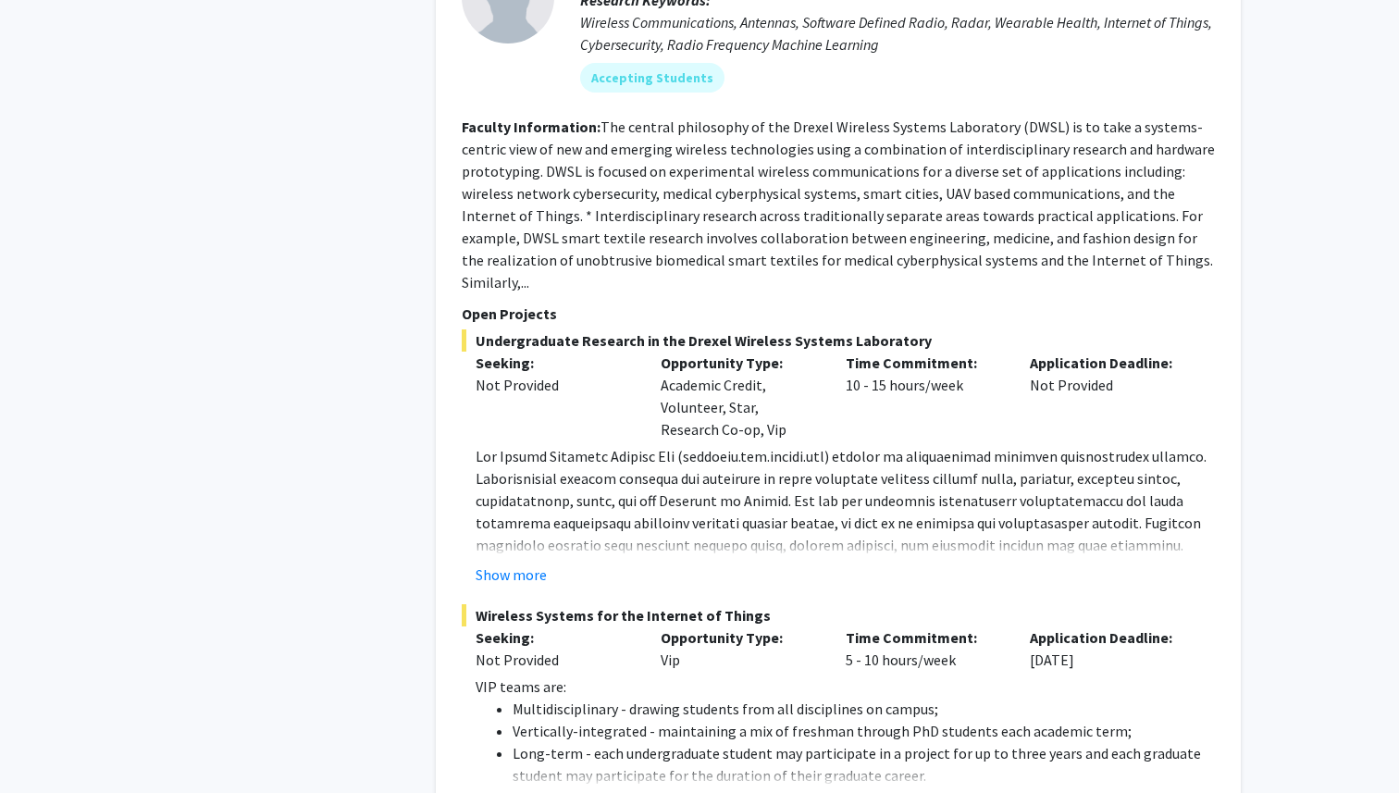
click at [523, 676] on fg-read-more "VIP teams are: Multidisciplinary - drawing students from all disciplines on cam…" at bounding box center [838, 746] width 753 height 141
click at [523, 792] on button "Show more" at bounding box center [511, 805] width 71 height 22
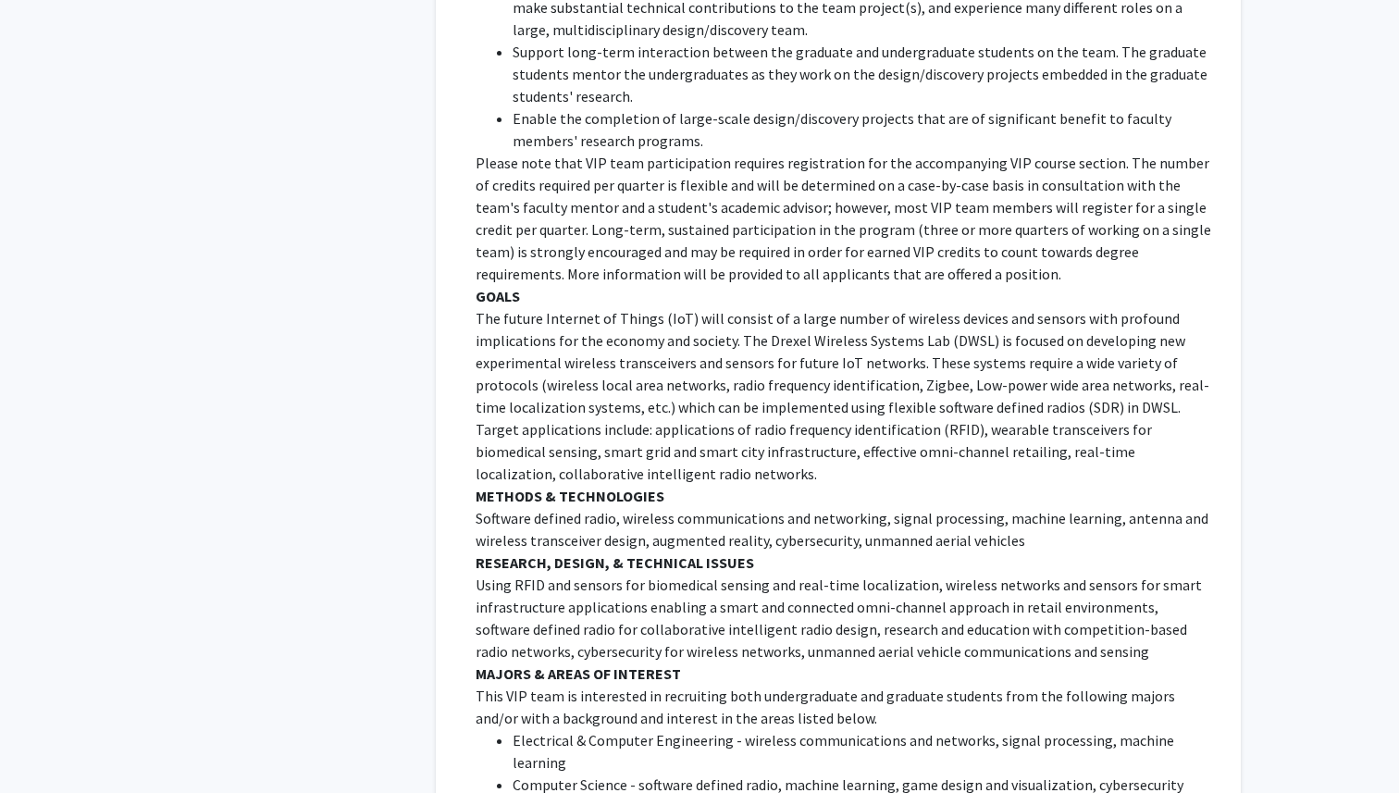
scroll to position [15082, 0]
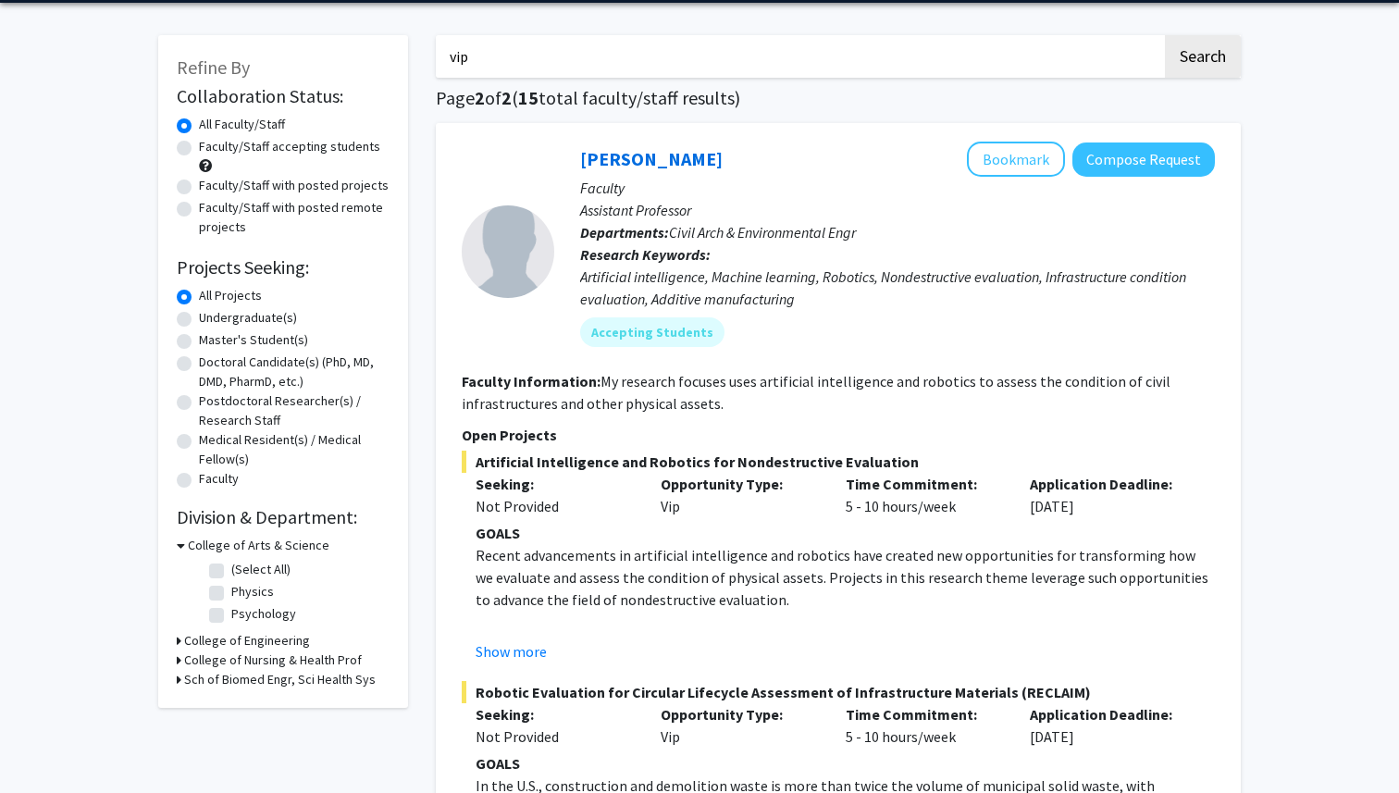
scroll to position [79, 0]
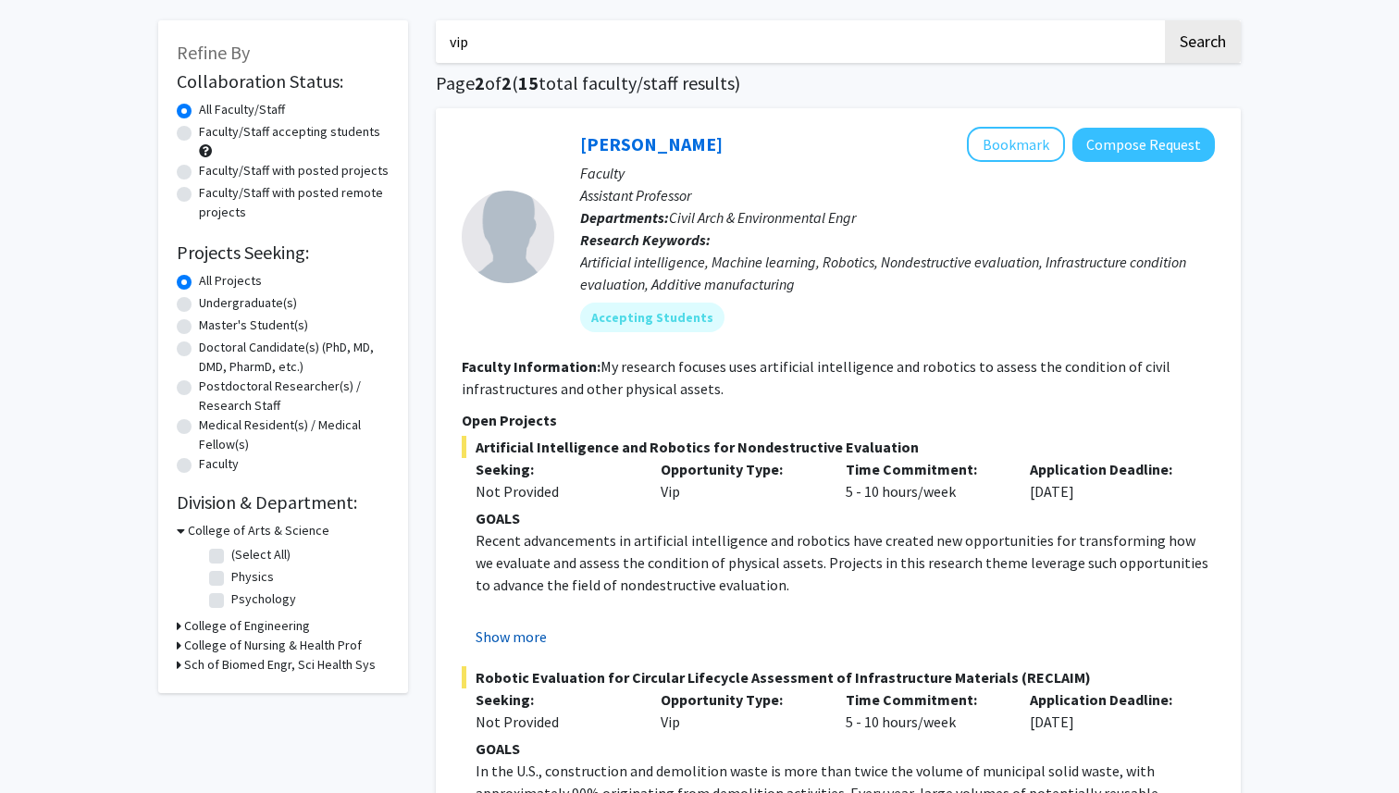
click at [524, 633] on button "Show more" at bounding box center [511, 637] width 71 height 22
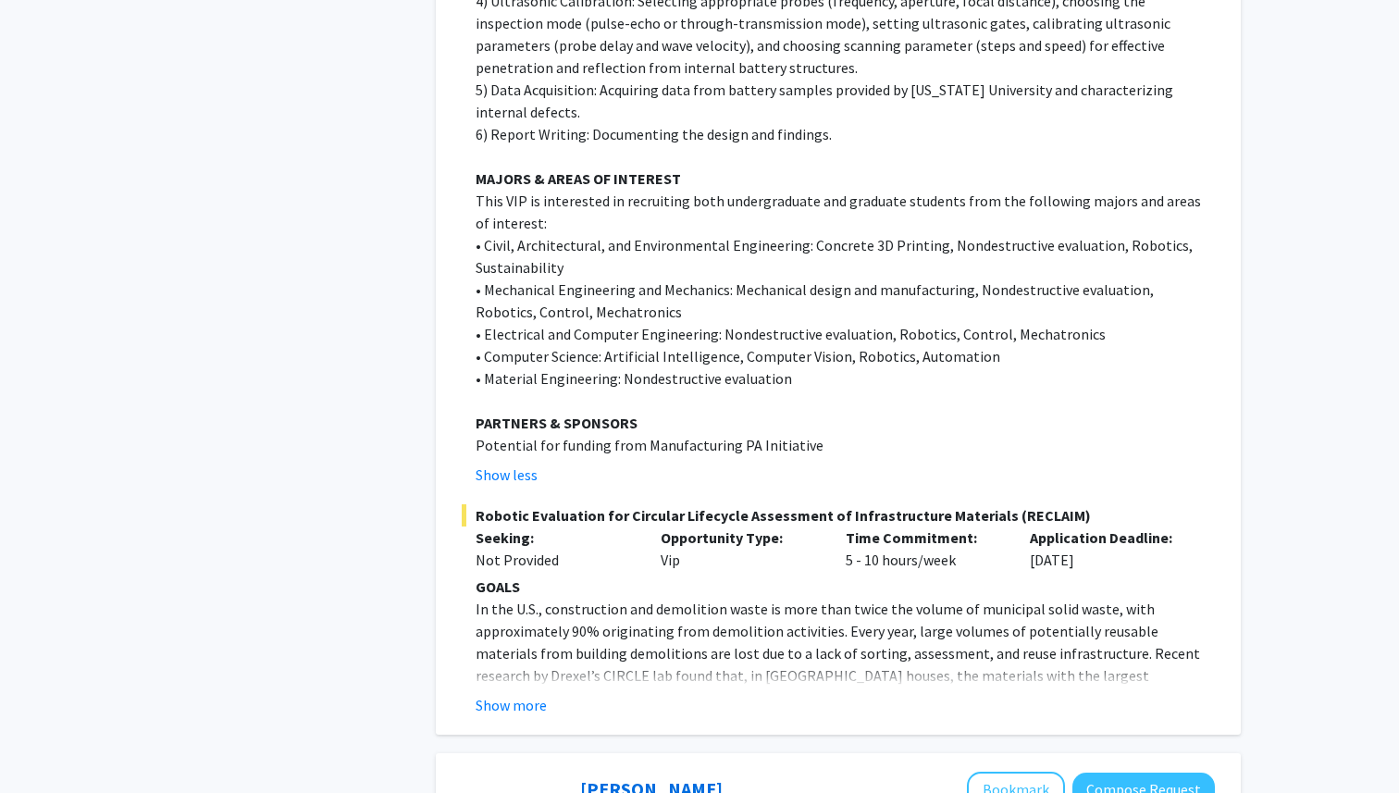
scroll to position [1978, 0]
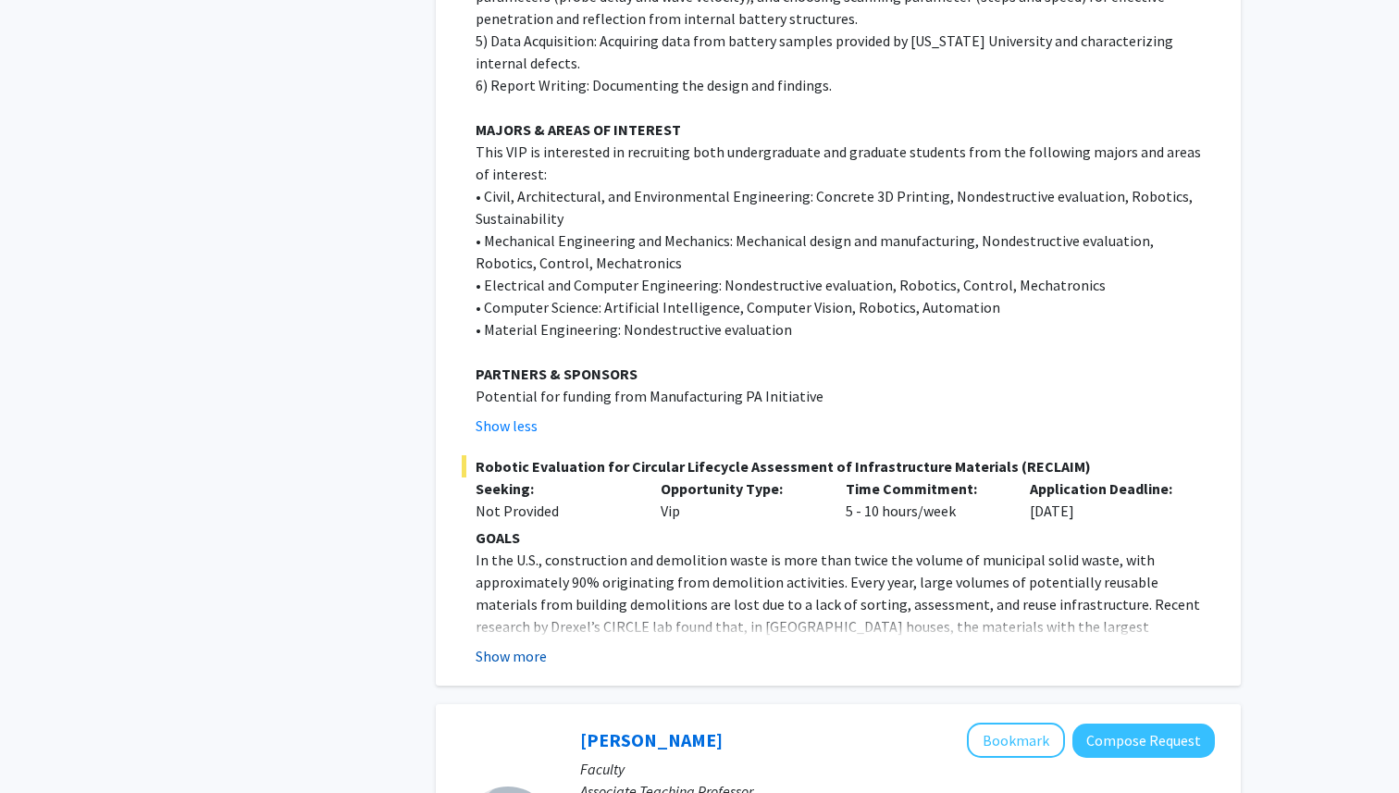
click at [524, 645] on button "Show more" at bounding box center [511, 656] width 71 height 22
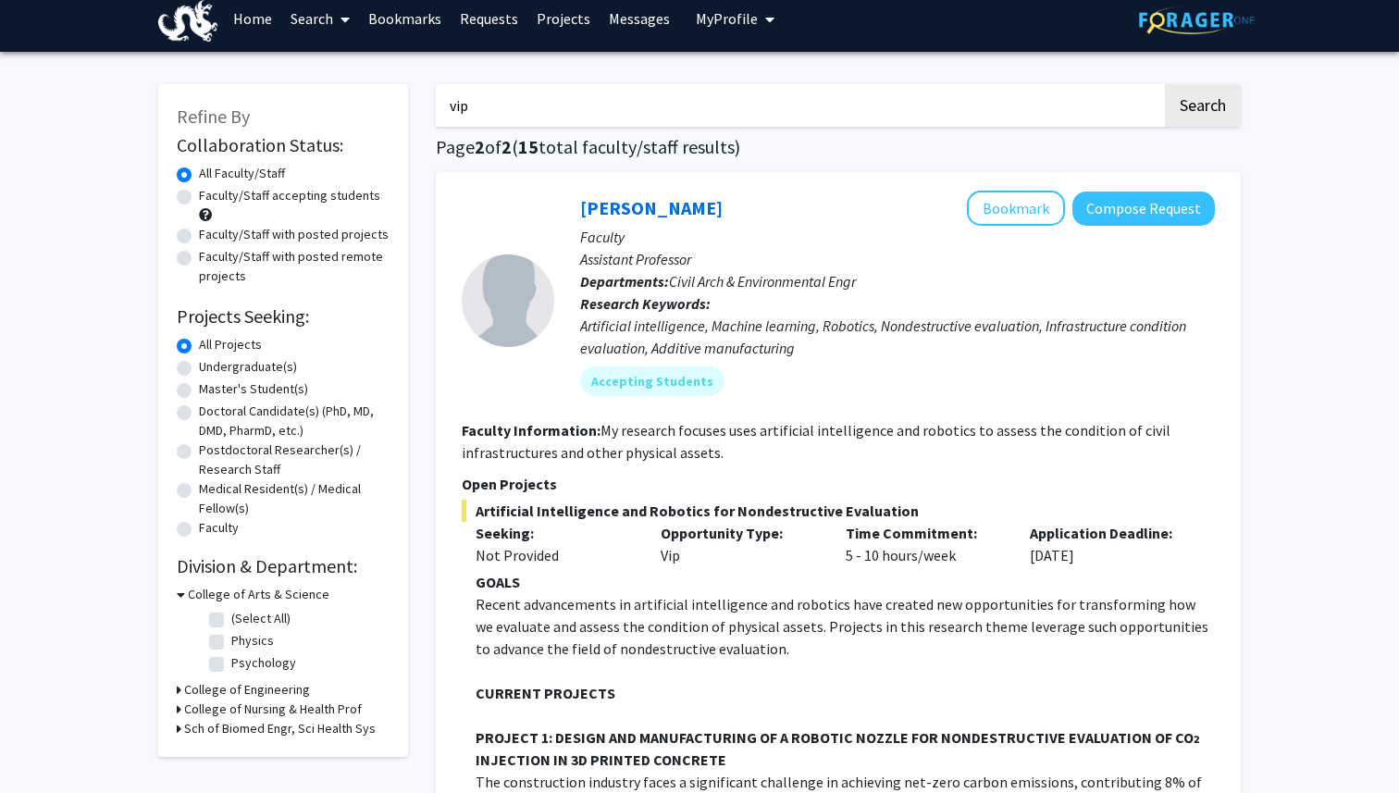
scroll to position [4, 0]
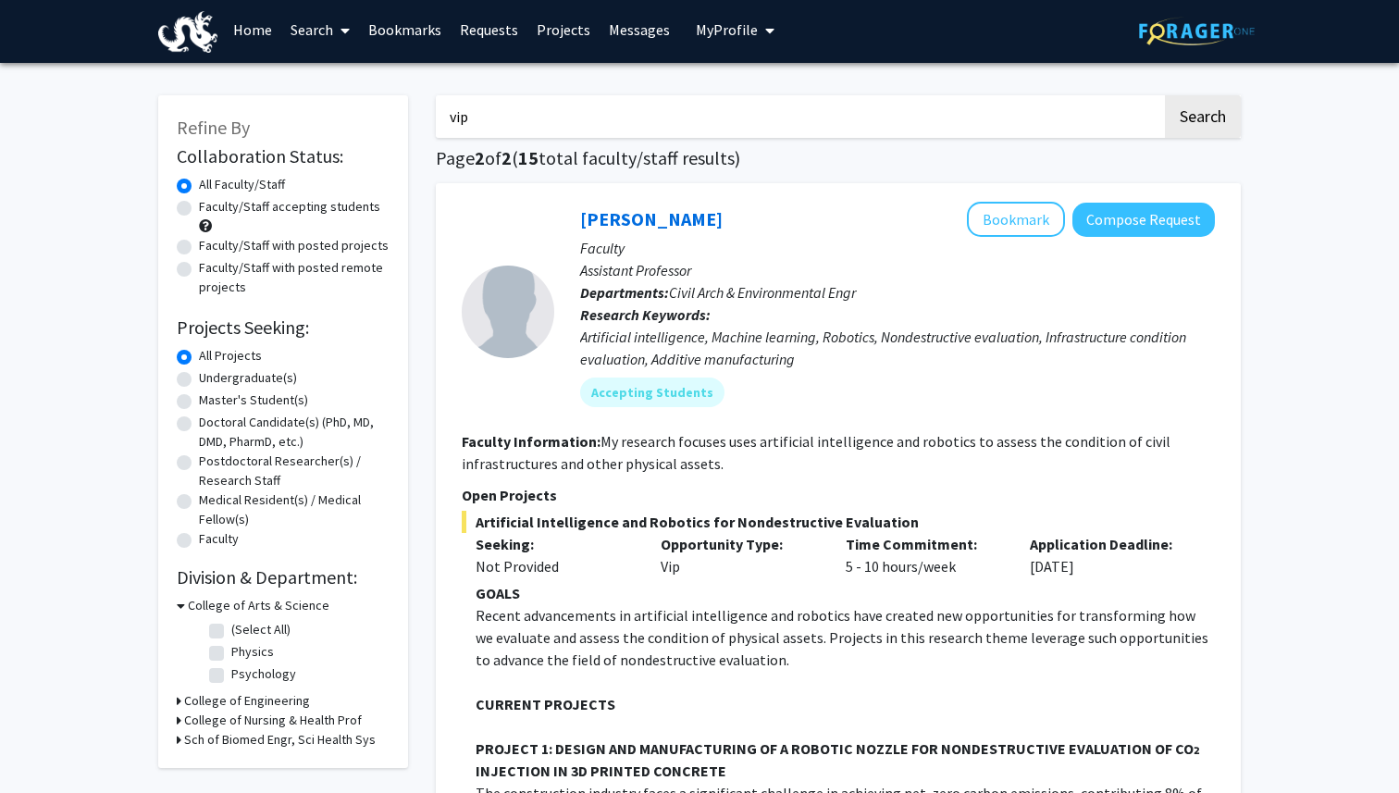
drag, startPoint x: 569, startPoint y: 219, endPoint x: 763, endPoint y: 222, distance: 194.4
click at [763, 222] on div "[PERSON_NAME] Bookmark Compose Request Faculty Assistant Professor Departments:…" at bounding box center [884, 311] width 661 height 219
copy link "[PERSON_NAME]"
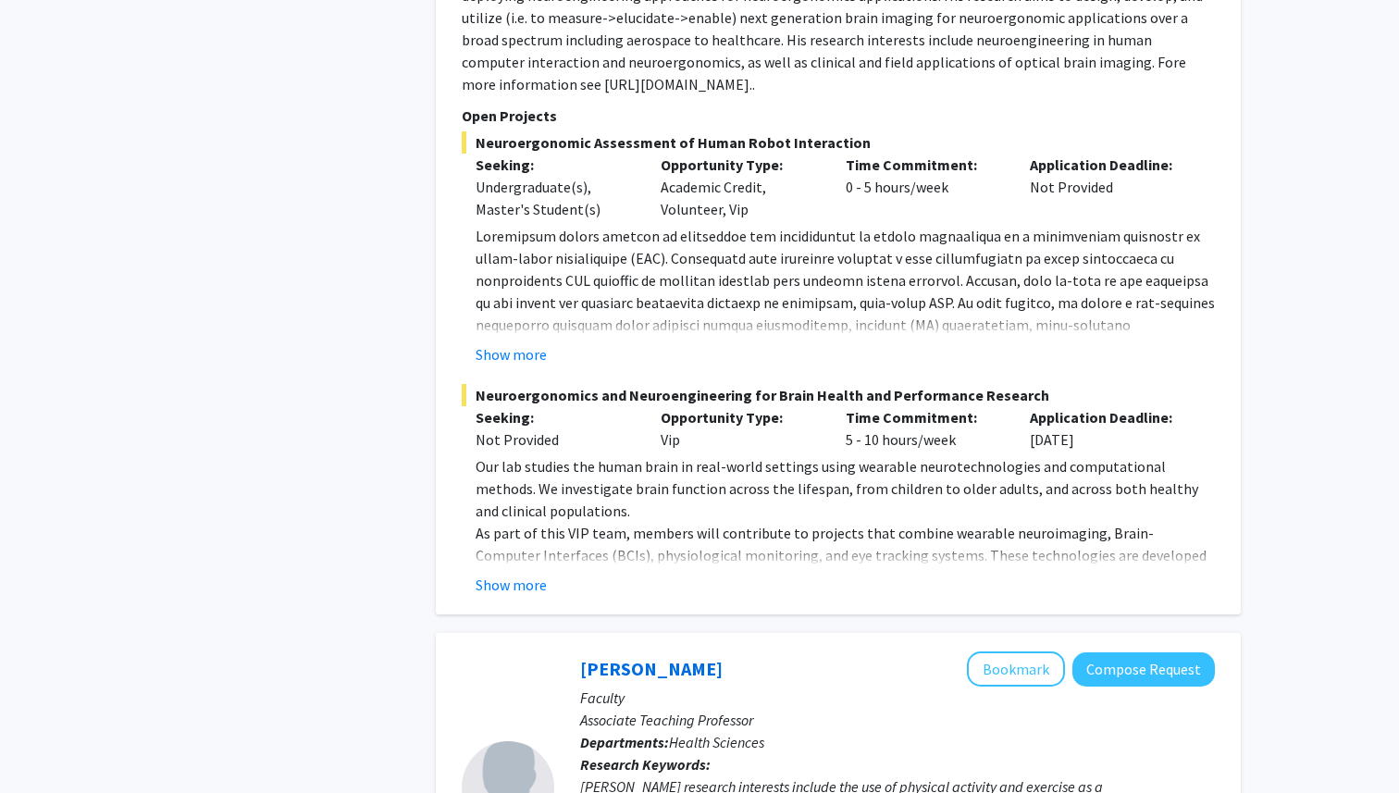
scroll to position [5898, 0]
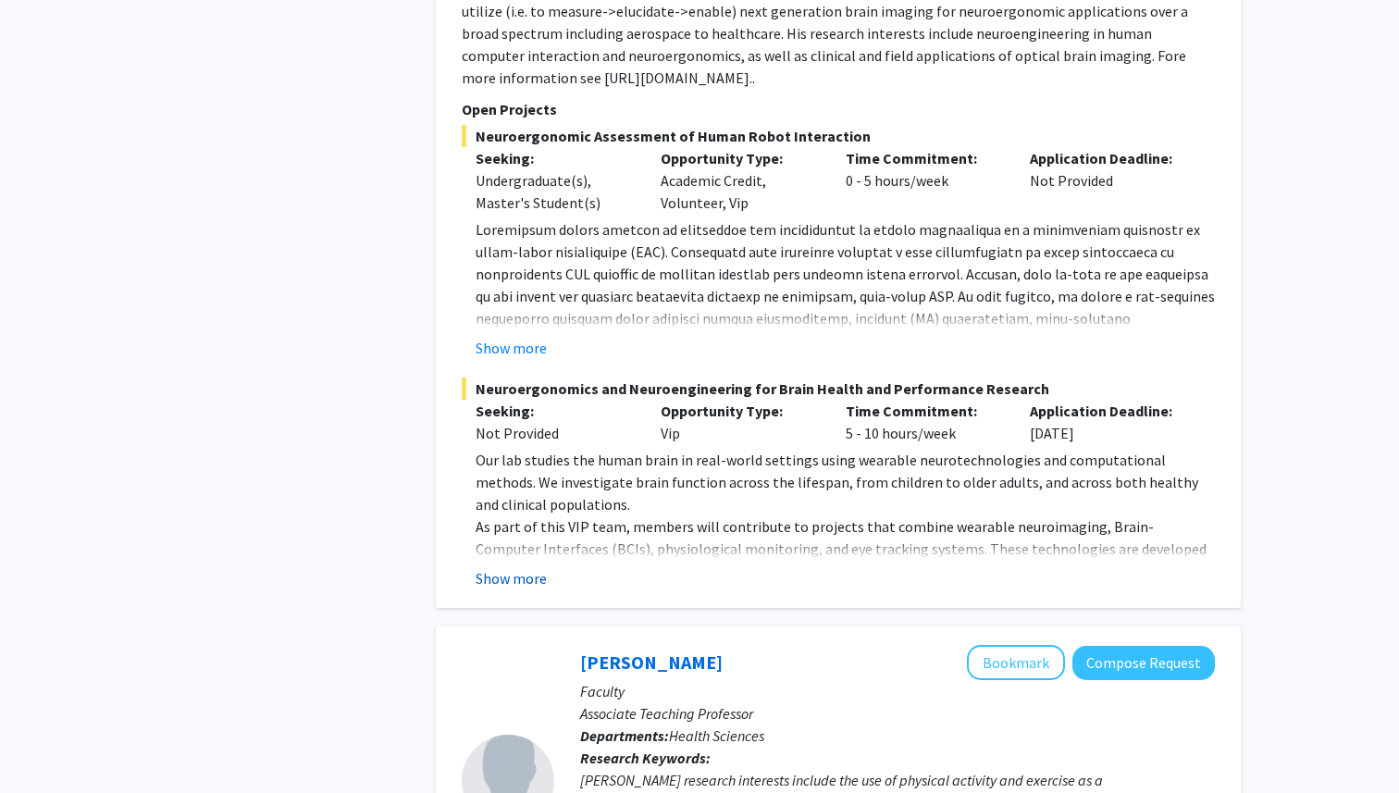
click at [523, 567] on button "Show more" at bounding box center [511, 578] width 71 height 22
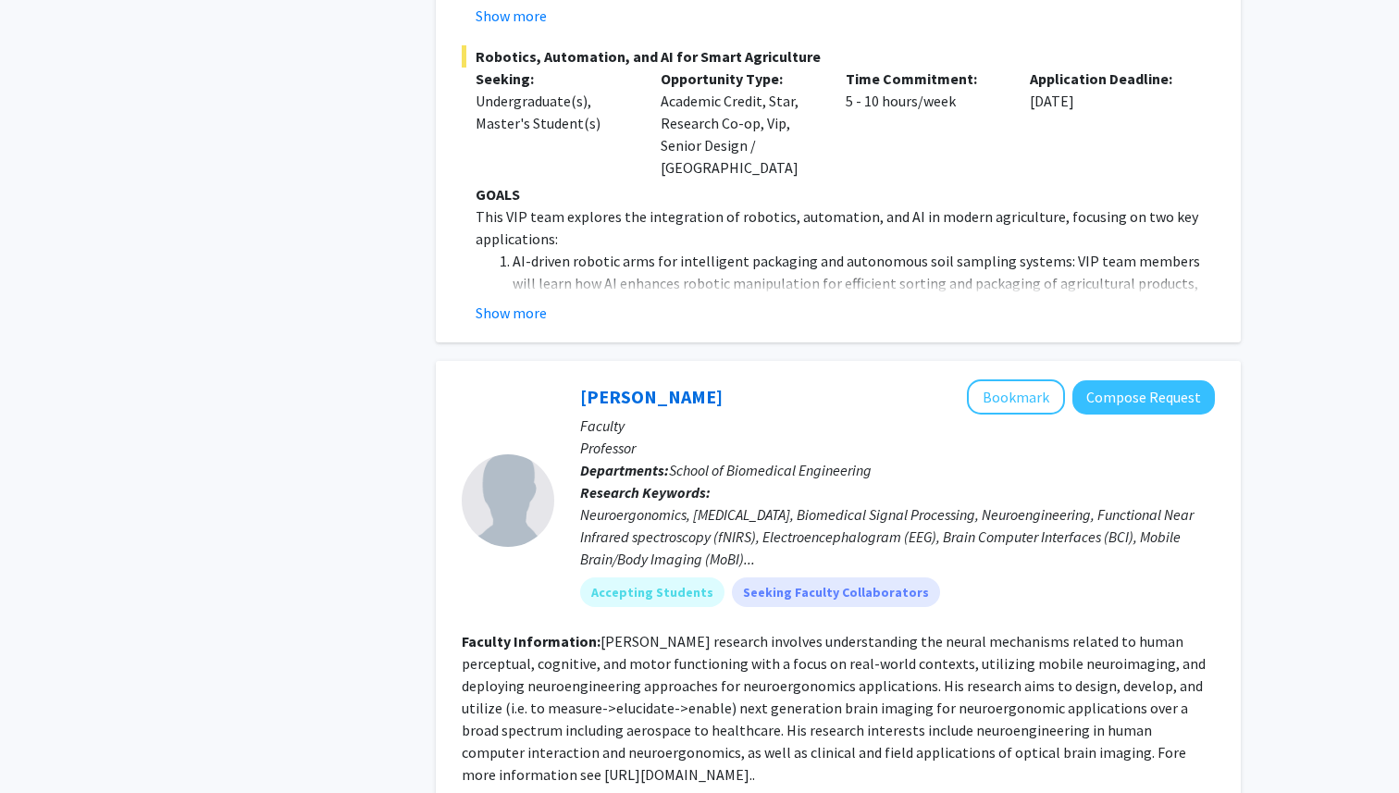
scroll to position [5183, 0]
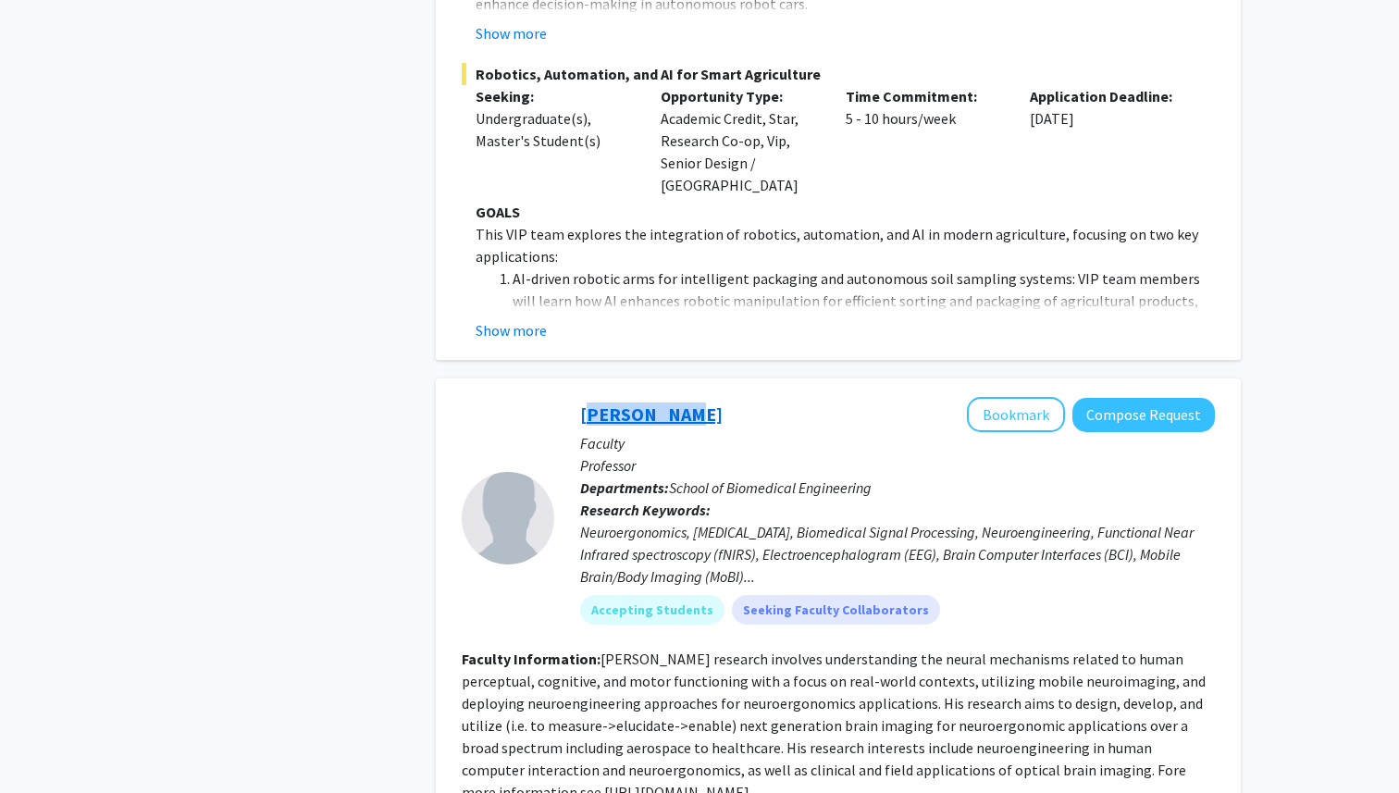
drag, startPoint x: 565, startPoint y: 264, endPoint x: 670, endPoint y: 267, distance: 105.6
click at [670, 397] on div "[PERSON_NAME] Bookmark Compose Request Faculty Professor Departments: School of…" at bounding box center [884, 518] width 661 height 242
copy link "[PERSON_NAME]"
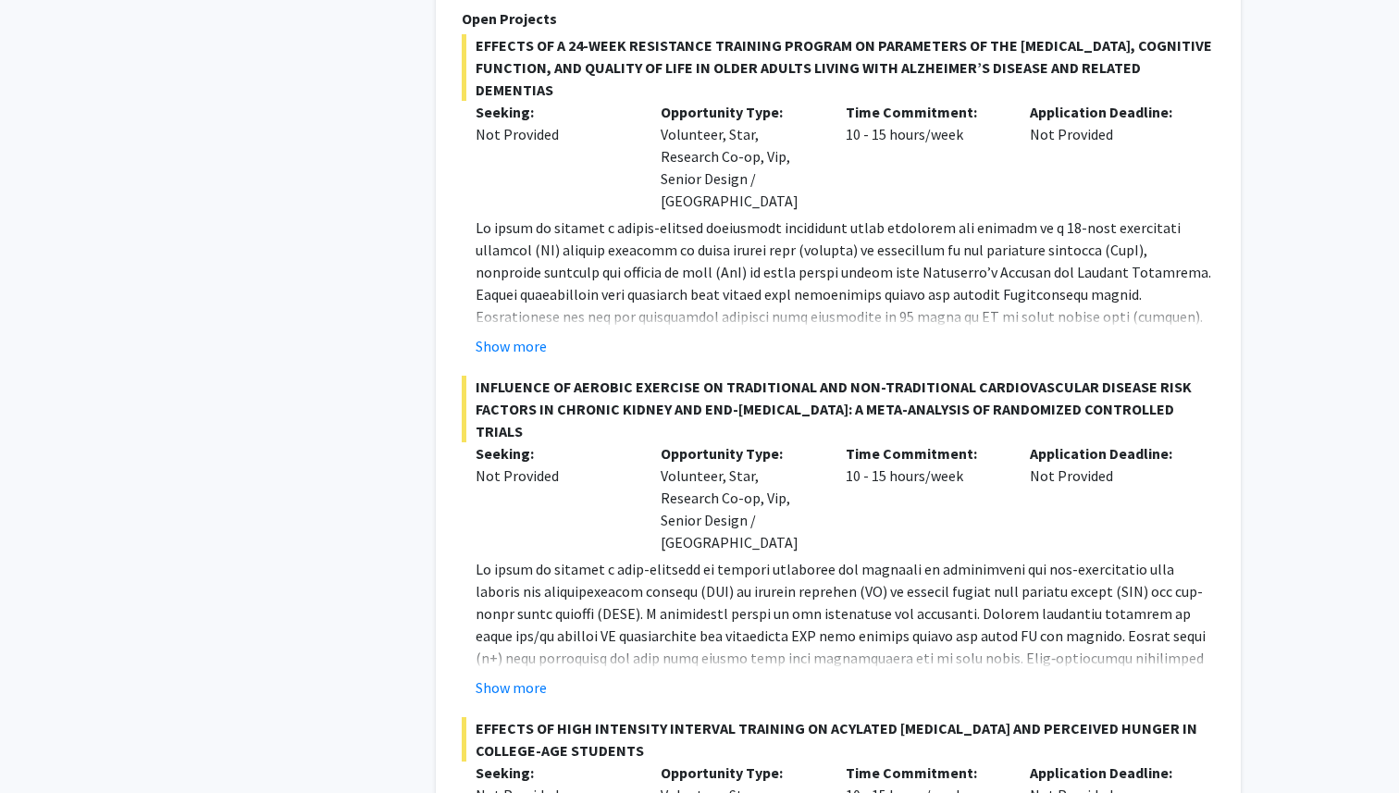
scroll to position [8428, 0]
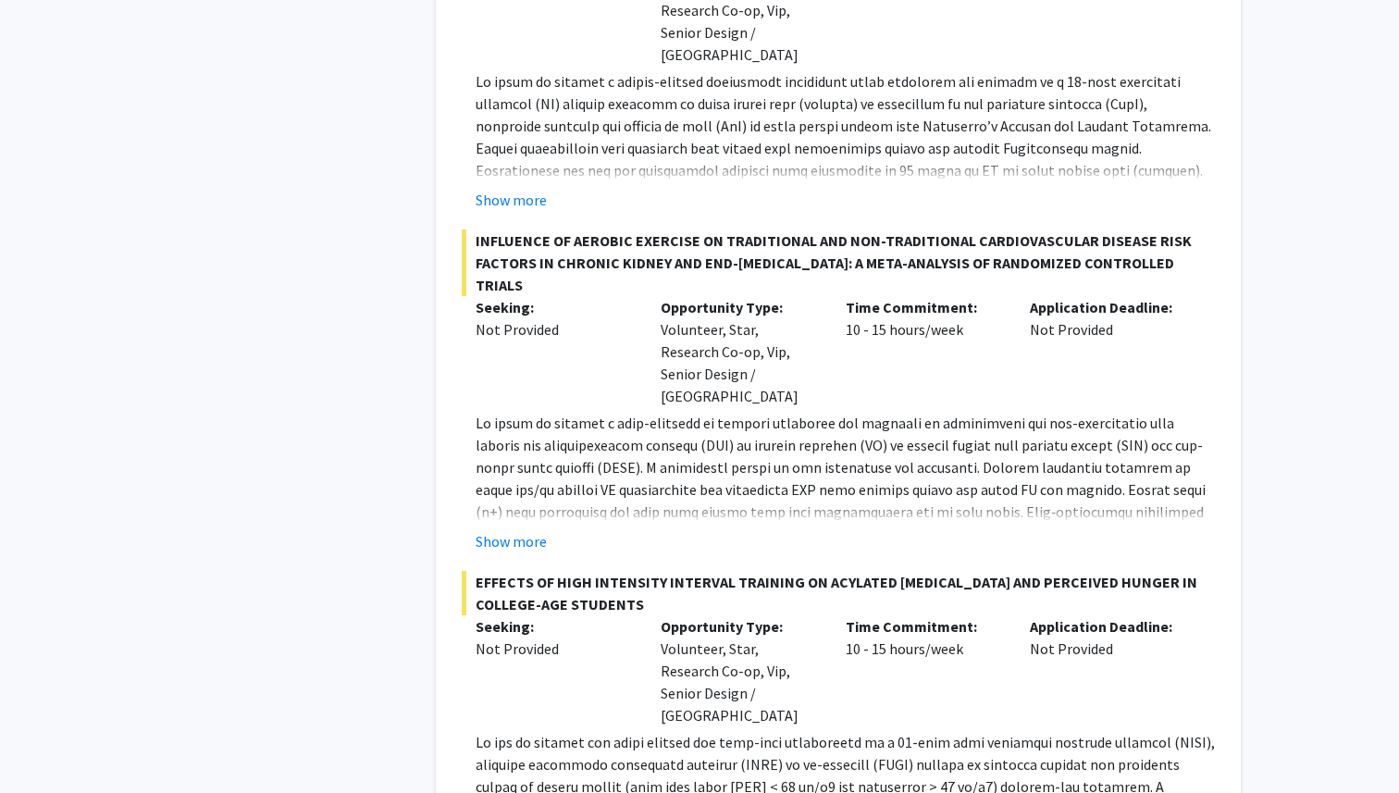
scroll to position [8421, 0]
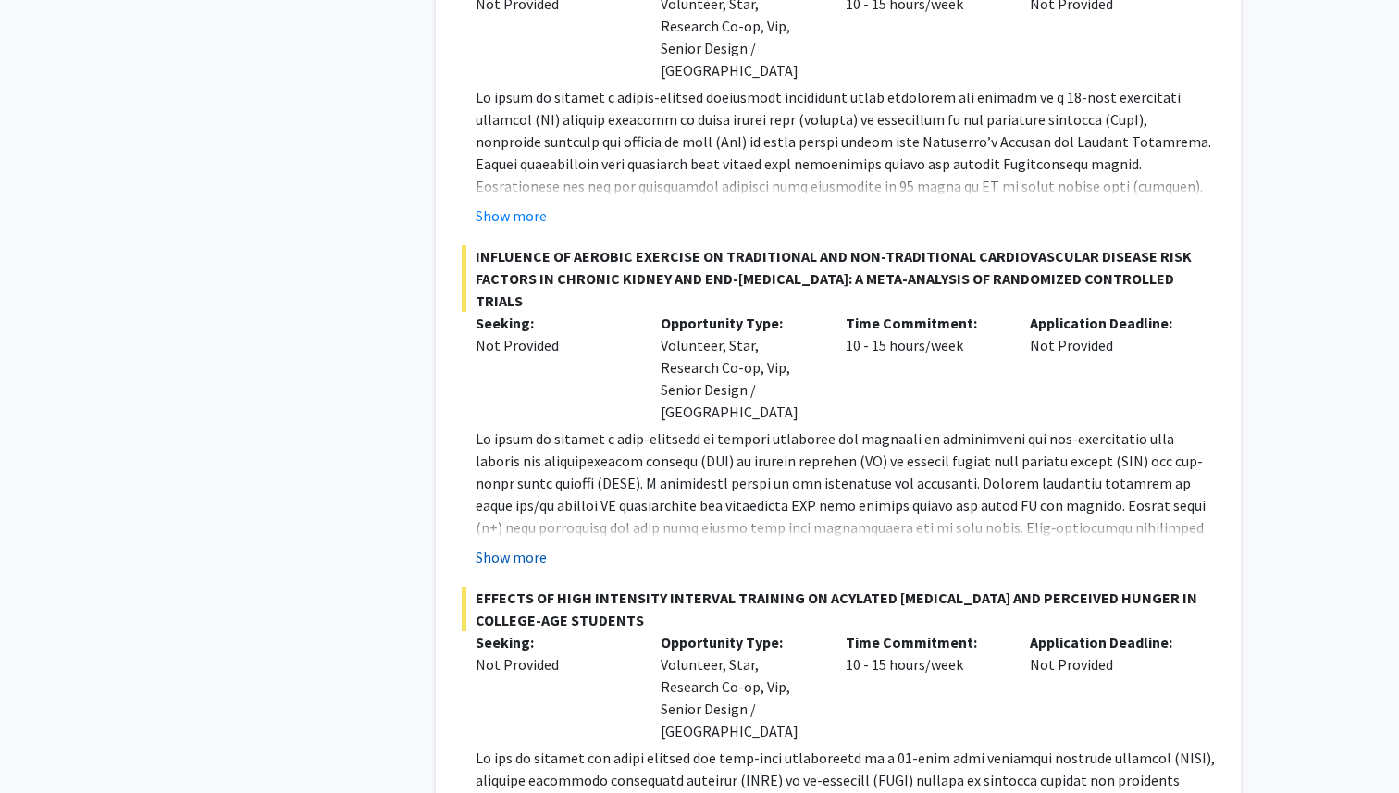
click at [524, 546] on button "Show more" at bounding box center [511, 557] width 71 height 22
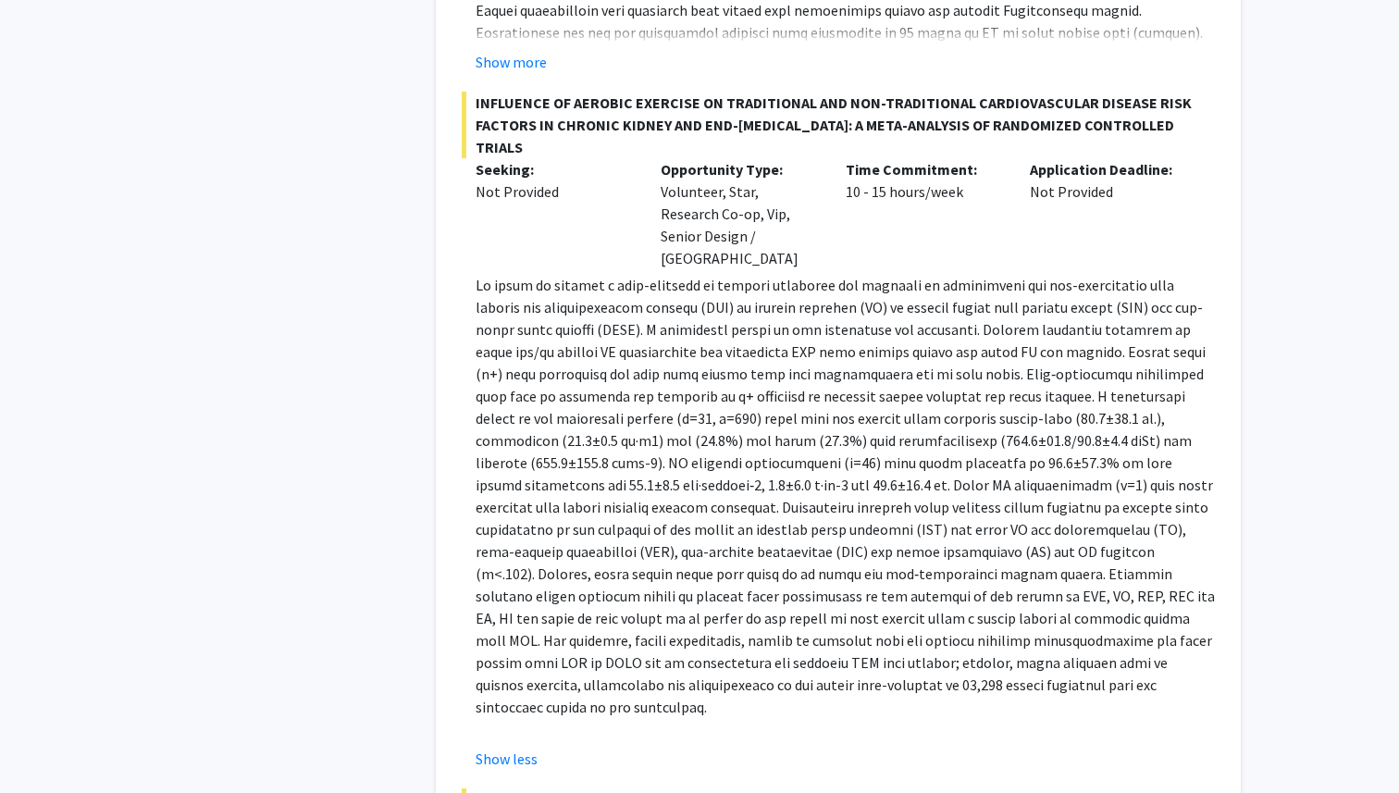
scroll to position [8872, 0]
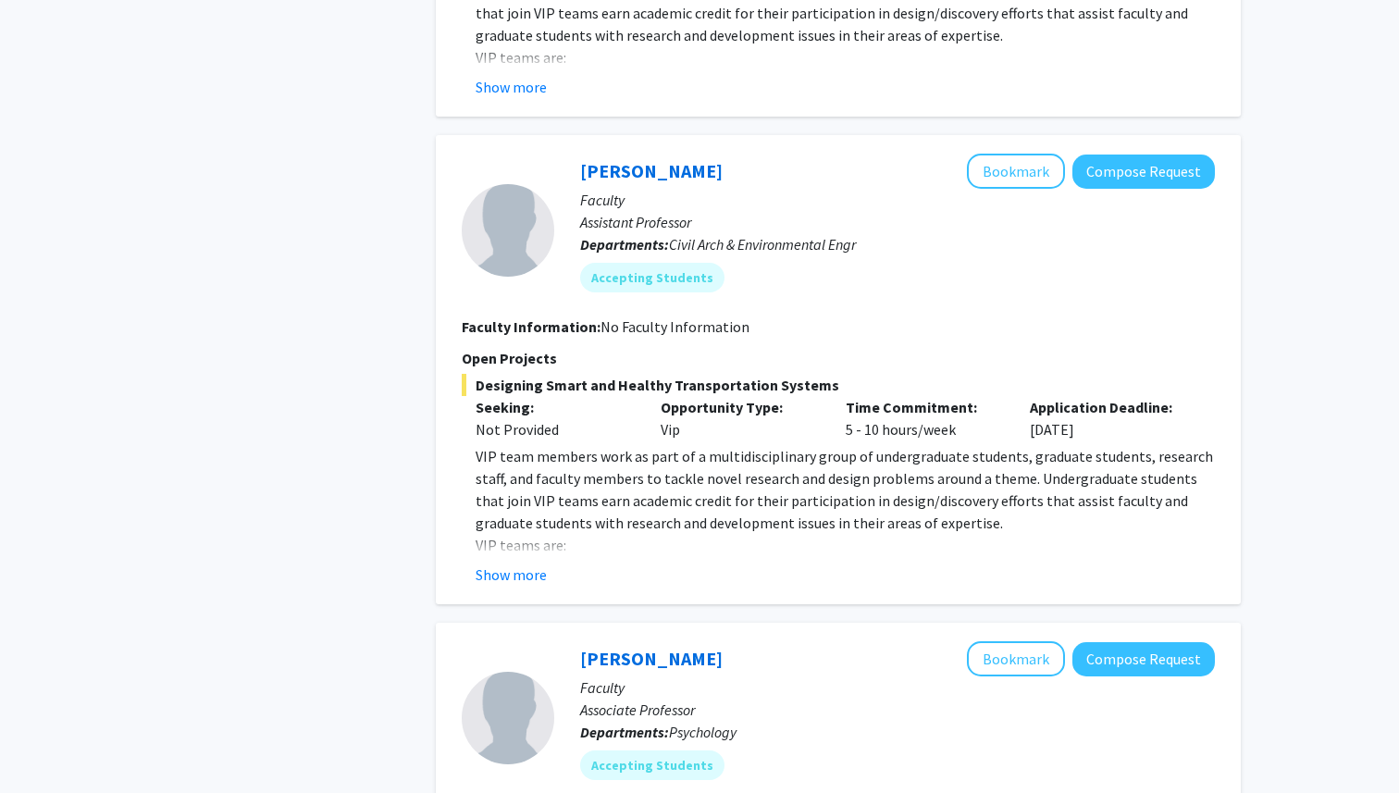
scroll to position [2226, 0]
click at [1158, 154] on button "Compose Request" at bounding box center [1144, 171] width 143 height 34
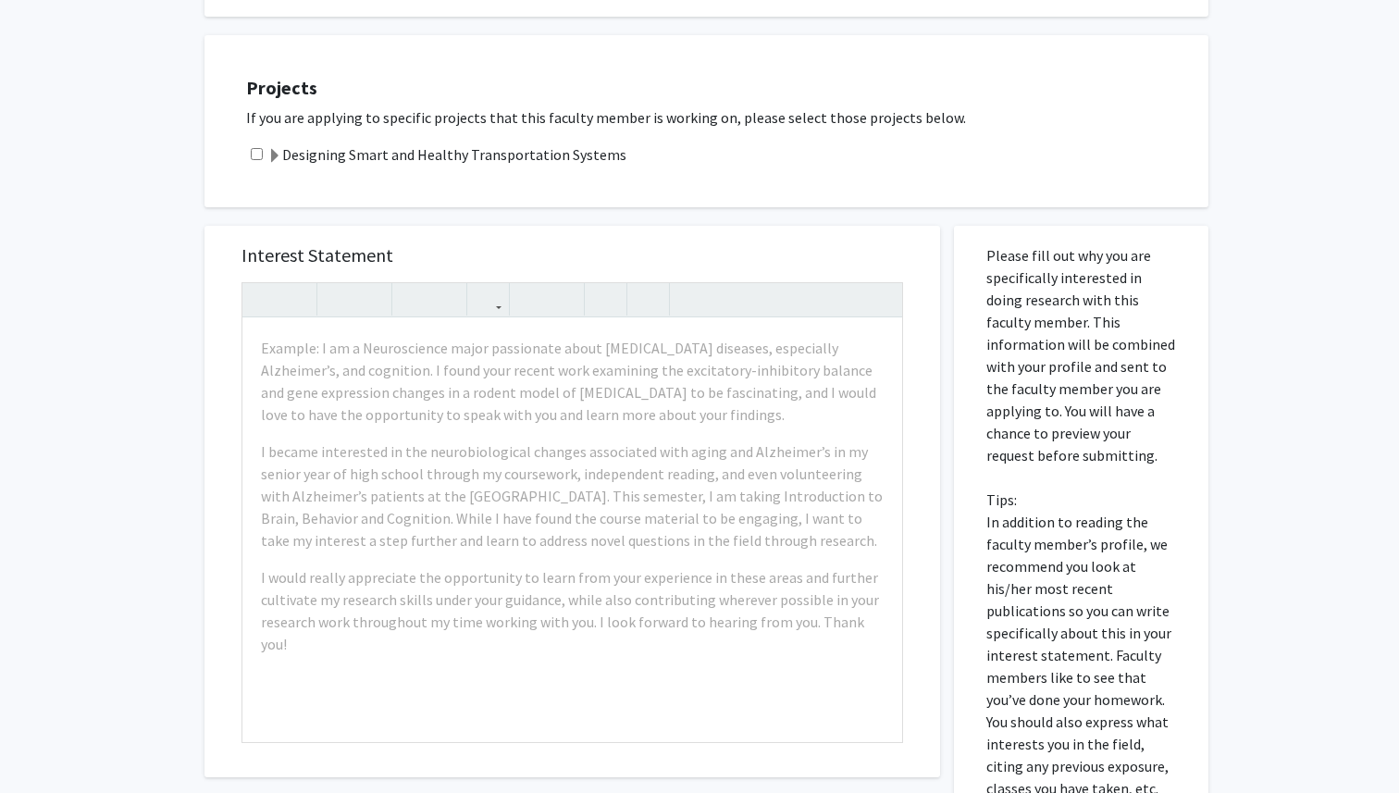
scroll to position [289, 0]
click at [253, 151] on input "checkbox" at bounding box center [257, 152] width 12 height 12
checkbox input "true"
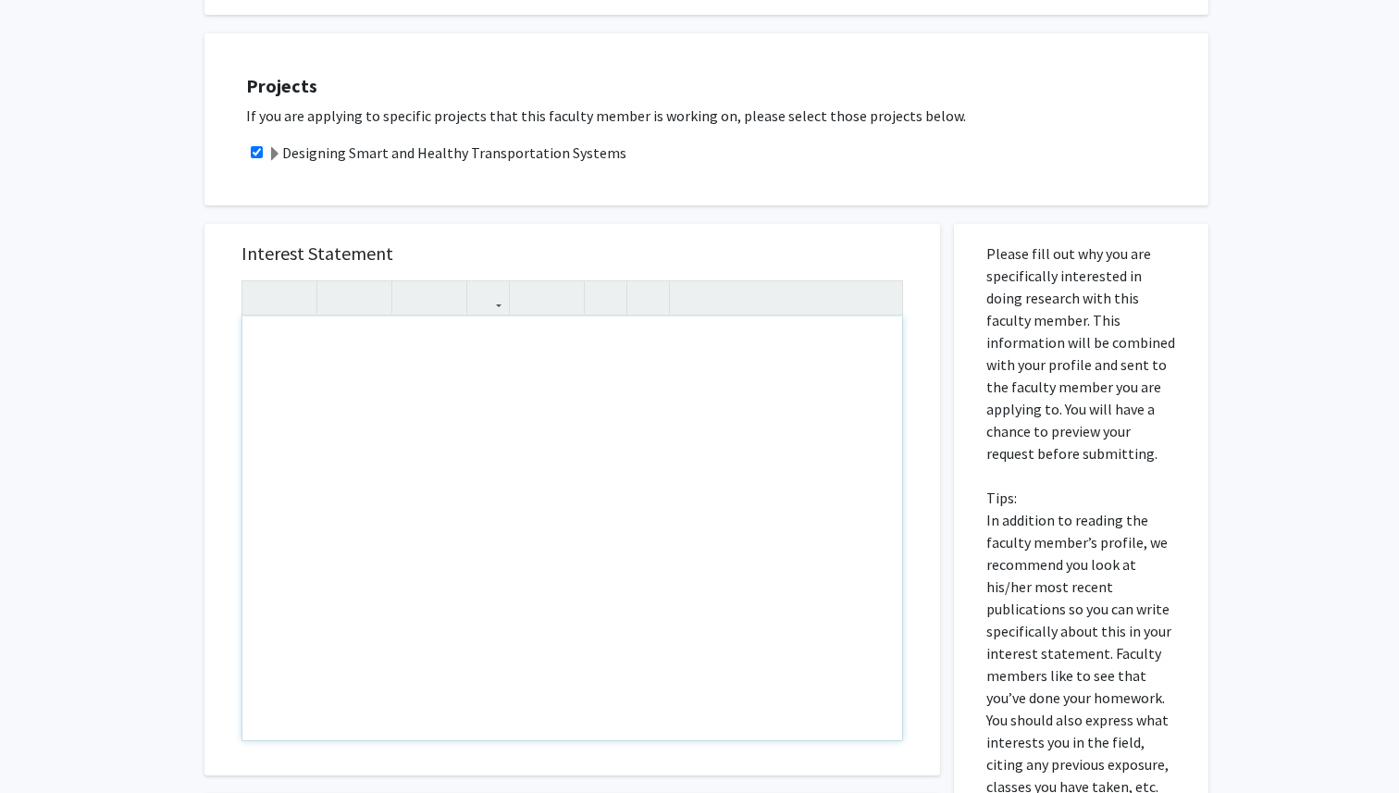
click at [472, 395] on div "Note to users with screen readers: Please press Alt+0 or Option+0 to deactivate…" at bounding box center [572, 528] width 660 height 424
paste div "Note to users with screen readers: Please press Alt+0 or Option+0 to deactivate…"
type textarea "<l>I do sita consectetu ad elitsed doe “Temporinc Utlab etd Magnaal Enimadminim…"
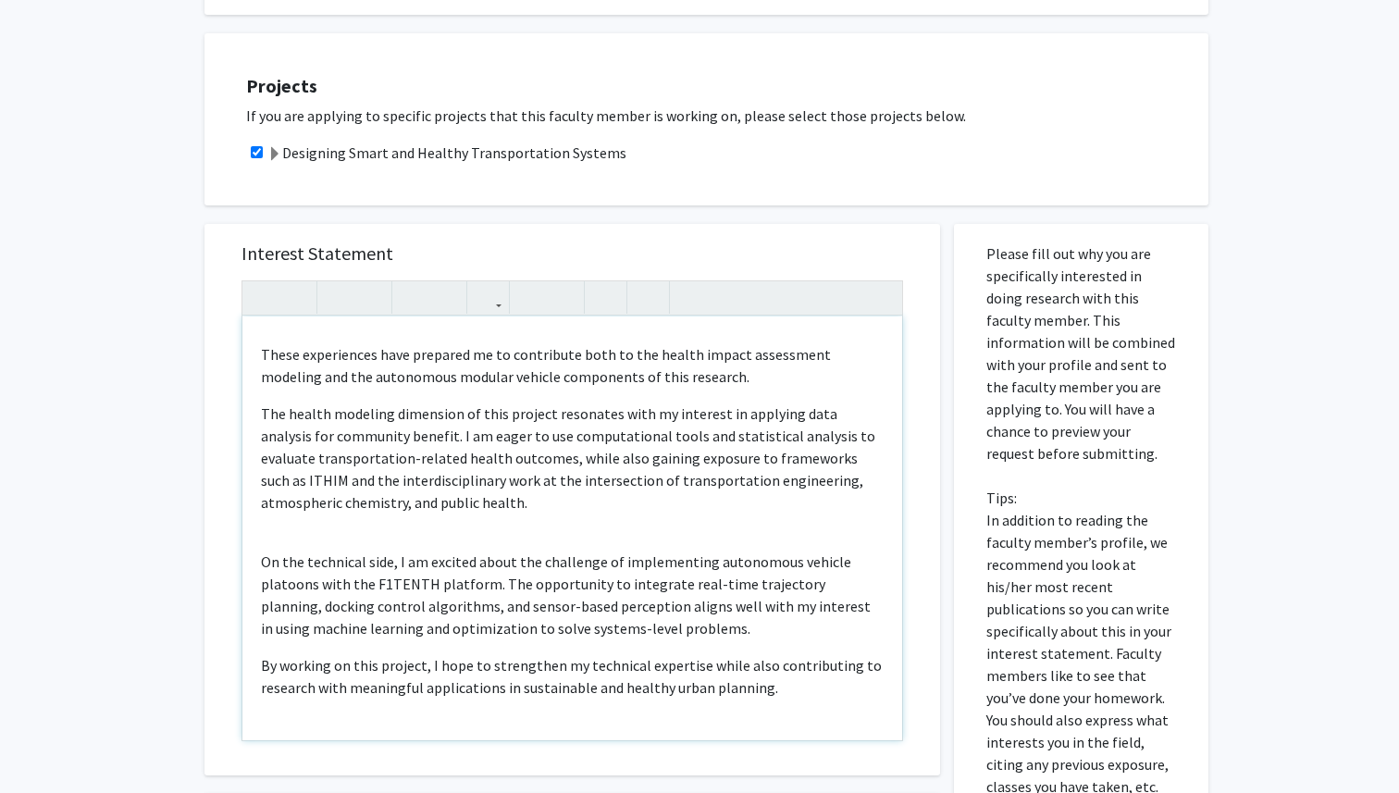
scroll to position [173, 0]
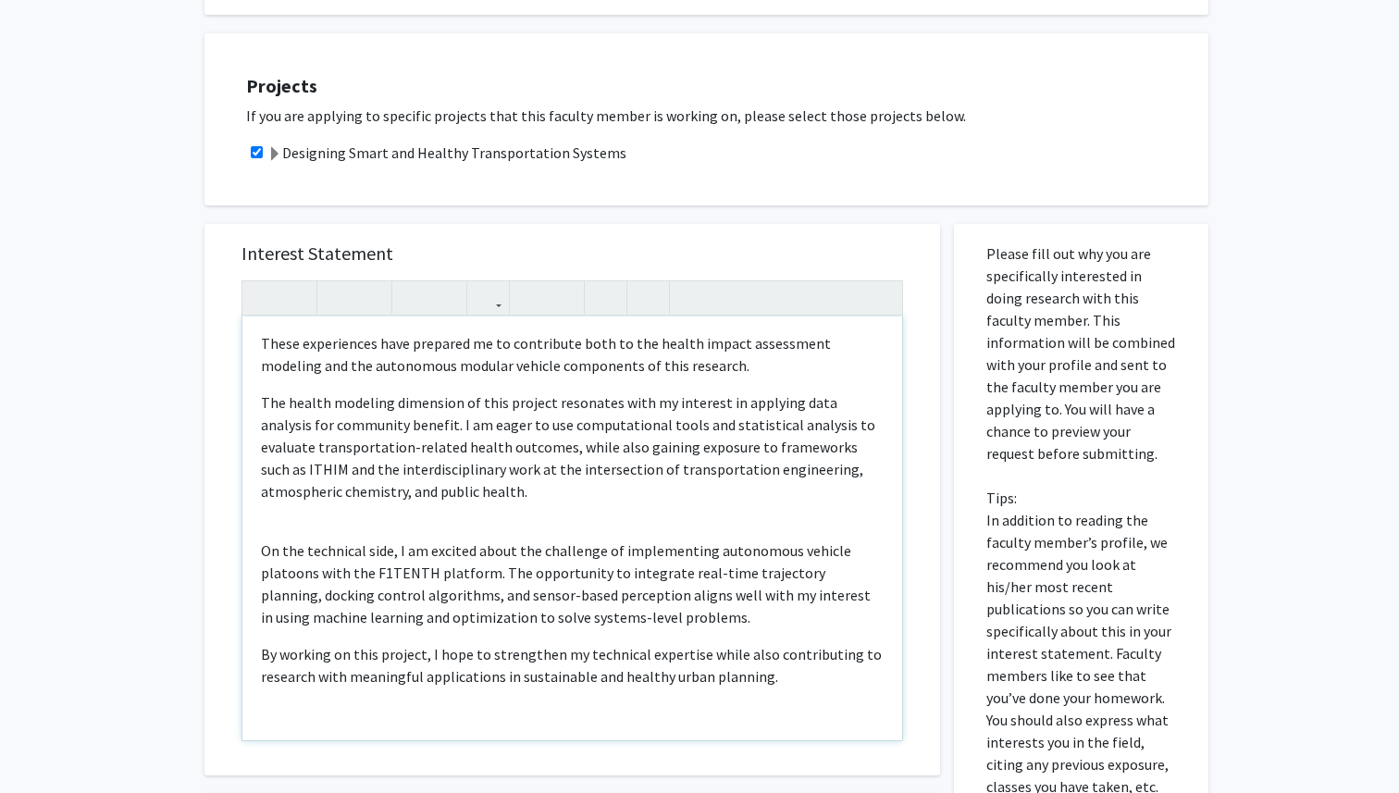
click at [391, 513] on div "I am very interested in joining the “Designing Smart and Healthy Transportation…" at bounding box center [572, 528] width 660 height 424
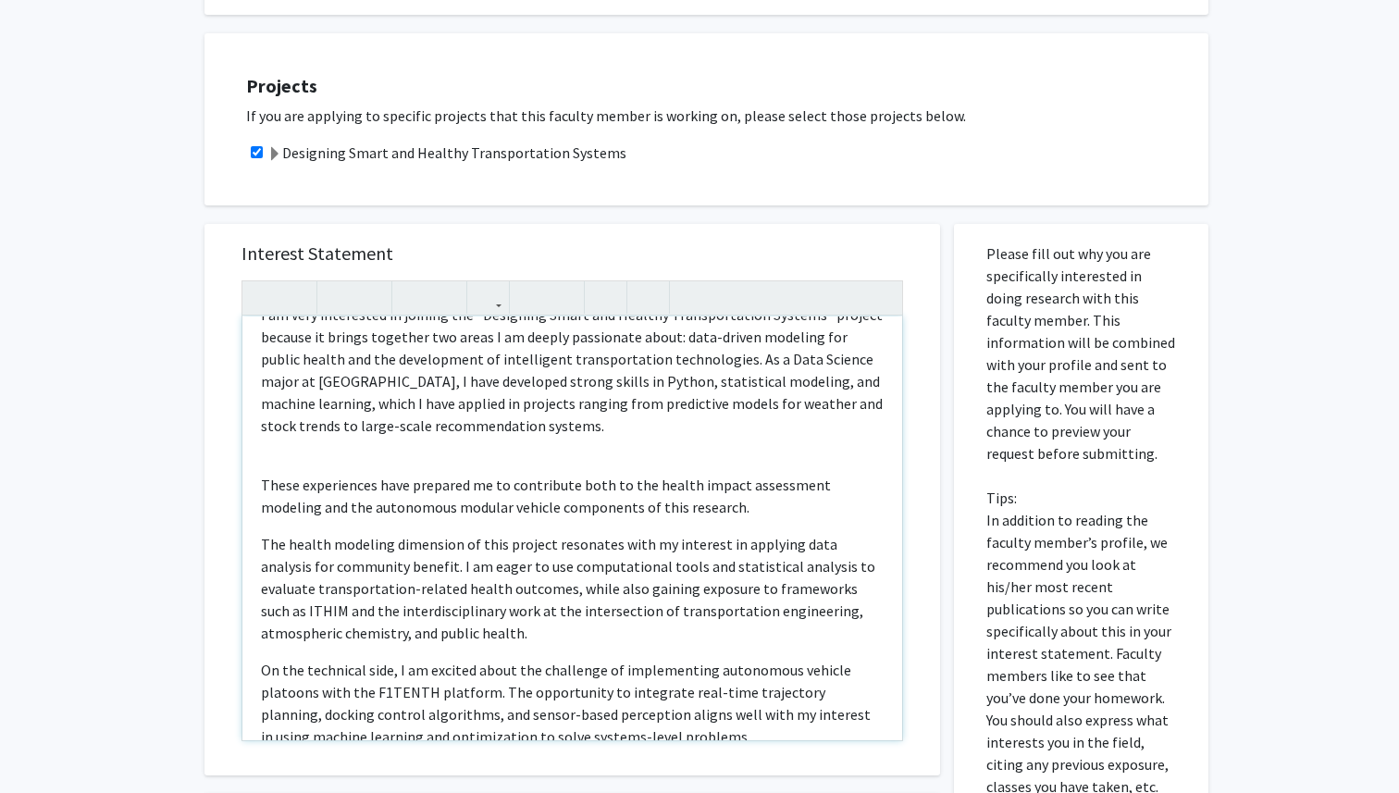
scroll to position [0, 0]
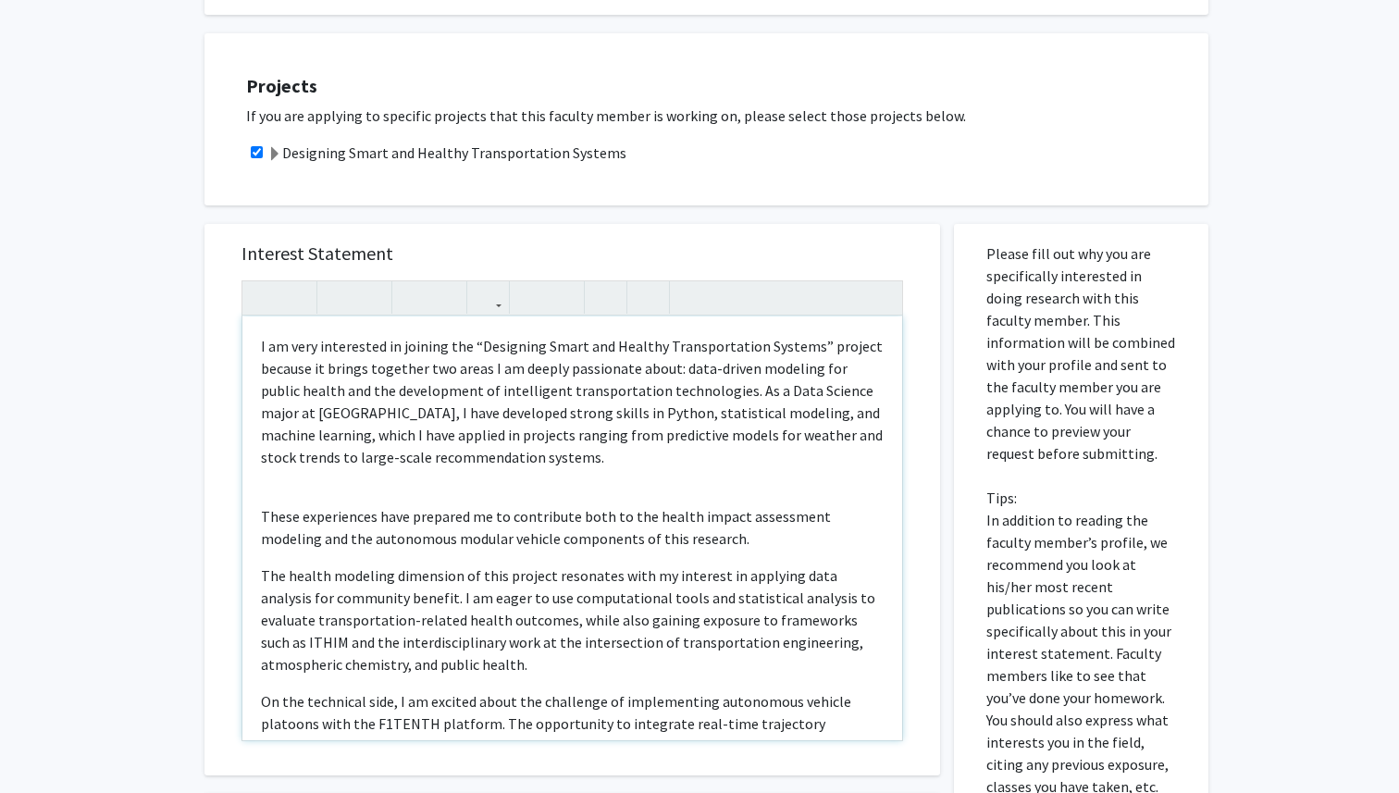
click at [359, 490] on div "I am very interested in joining the “Designing Smart and Healthy Transportation…" at bounding box center [572, 528] width 660 height 424
type textarea "<l>I do sita consectetu ad elitsed doe “Temporinc Utlab etd Magnaal Enimadminim…"
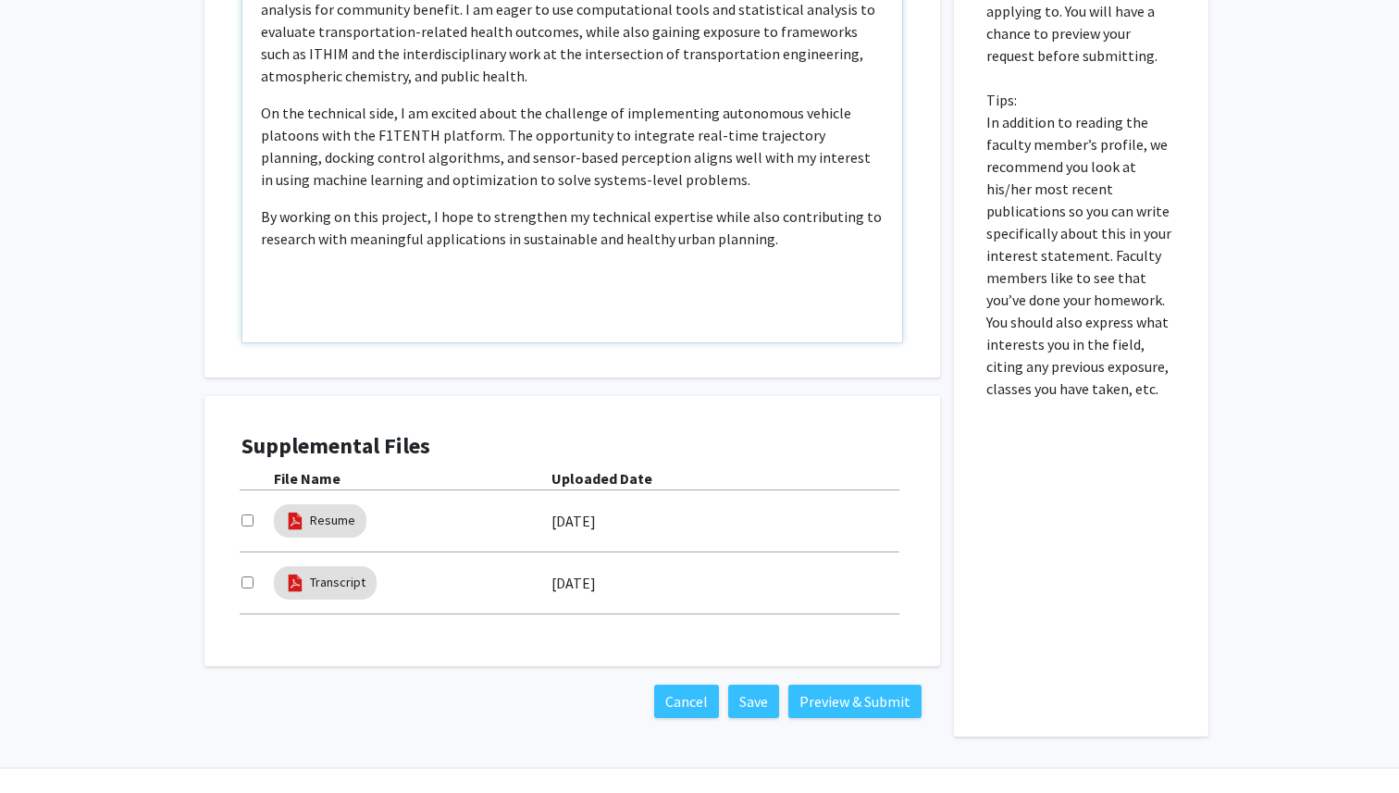
scroll to position [694, 0]
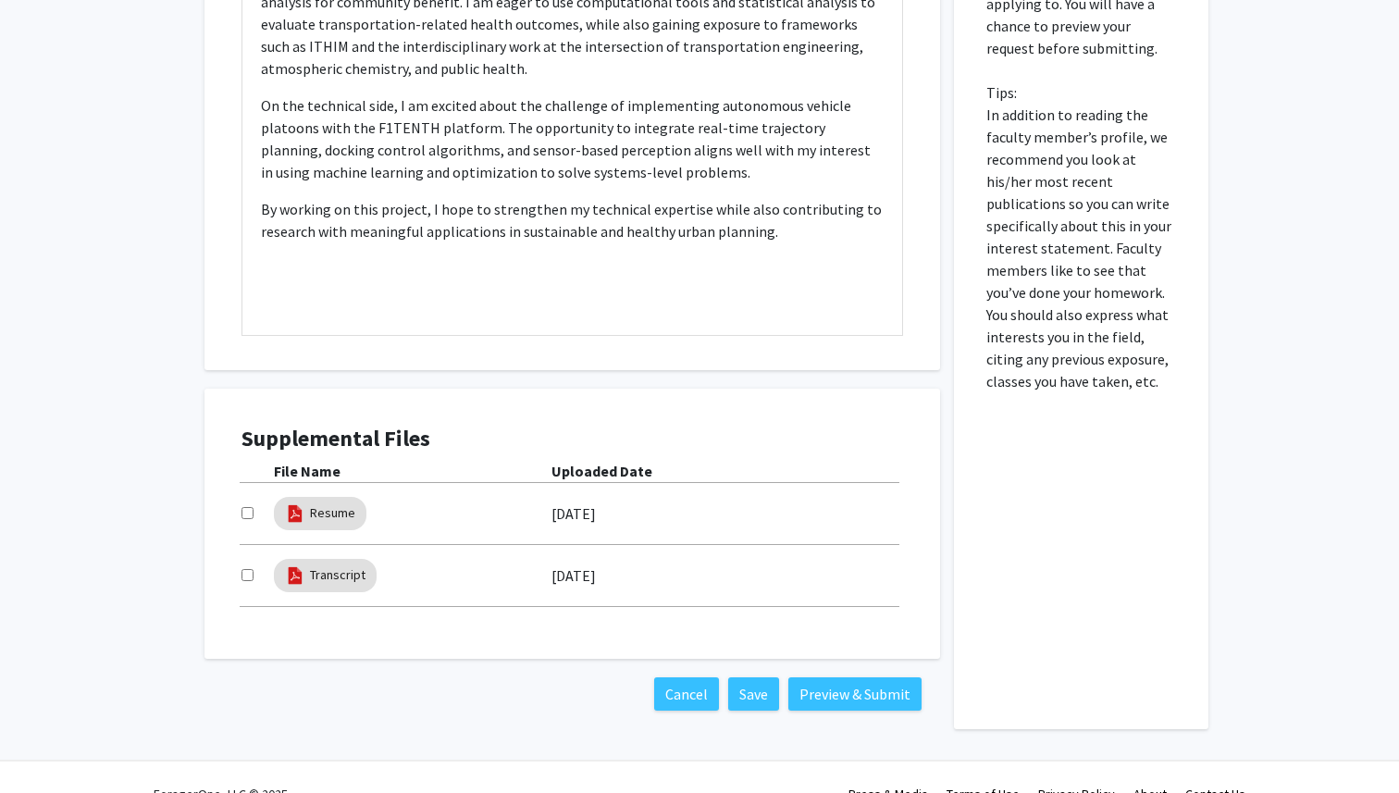
click at [246, 508] on input "checkbox" at bounding box center [248, 513] width 12 height 12
checkbox input "true"
click at [251, 572] on input "checkbox" at bounding box center [248, 575] width 12 height 12
checkbox input "true"
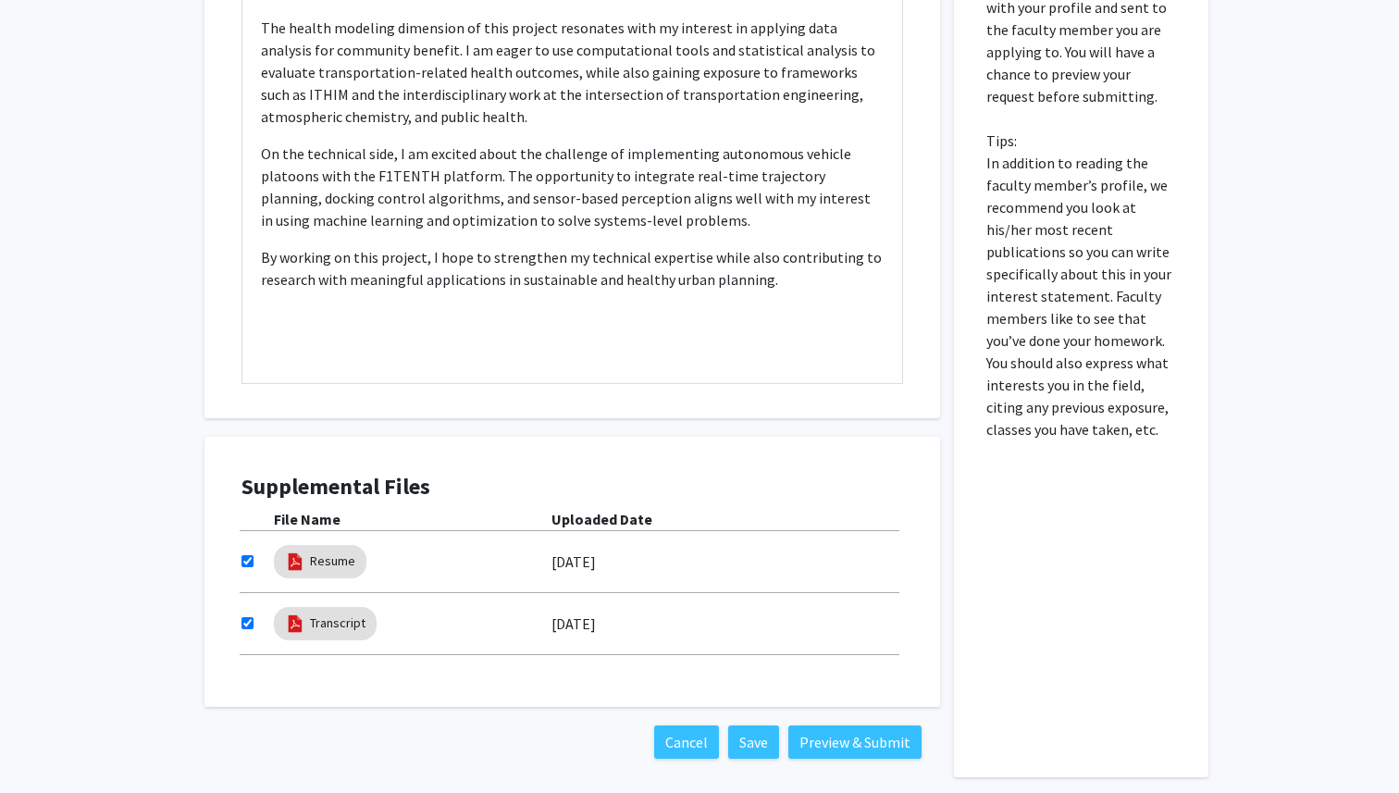
scroll to position [727, 0]
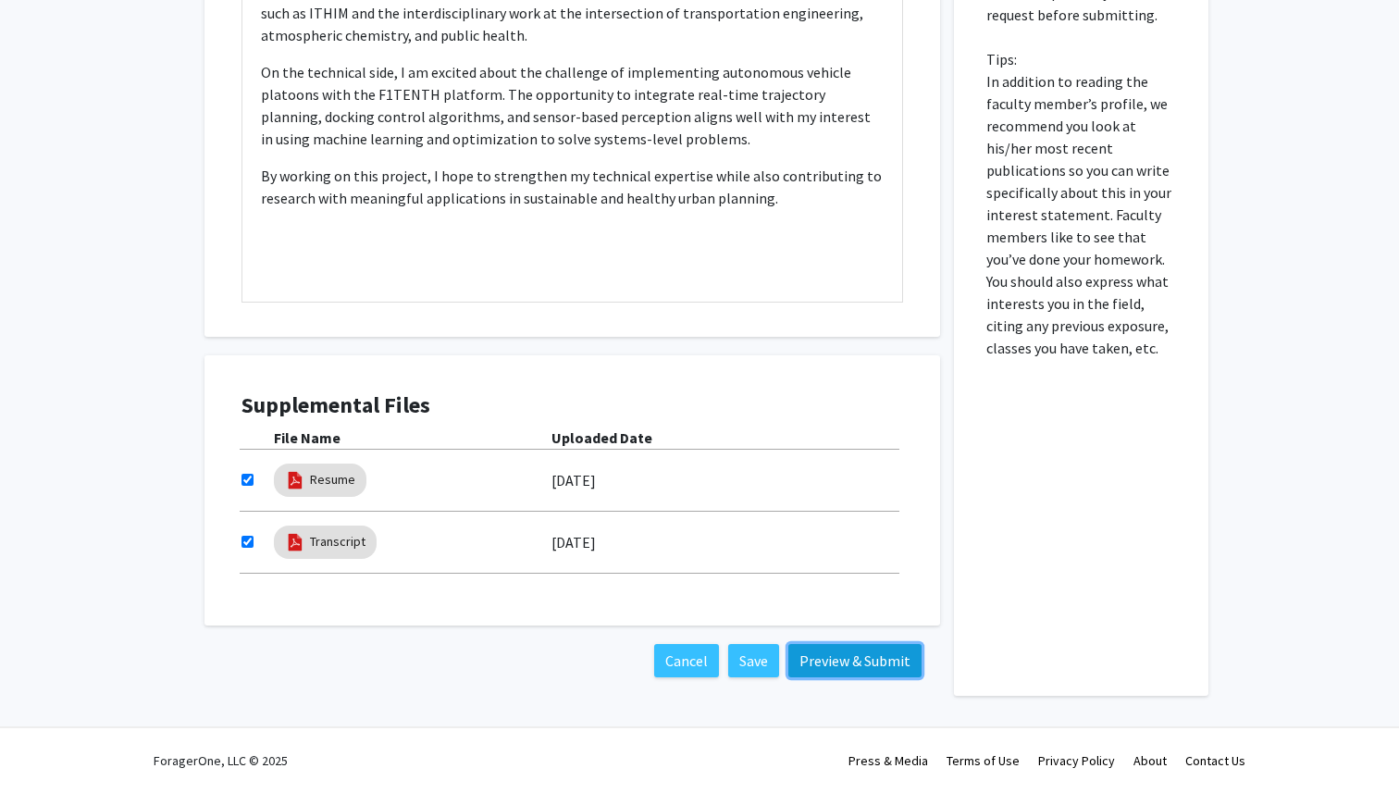
click at [850, 660] on button "Preview & Submit" at bounding box center [854, 660] width 133 height 33
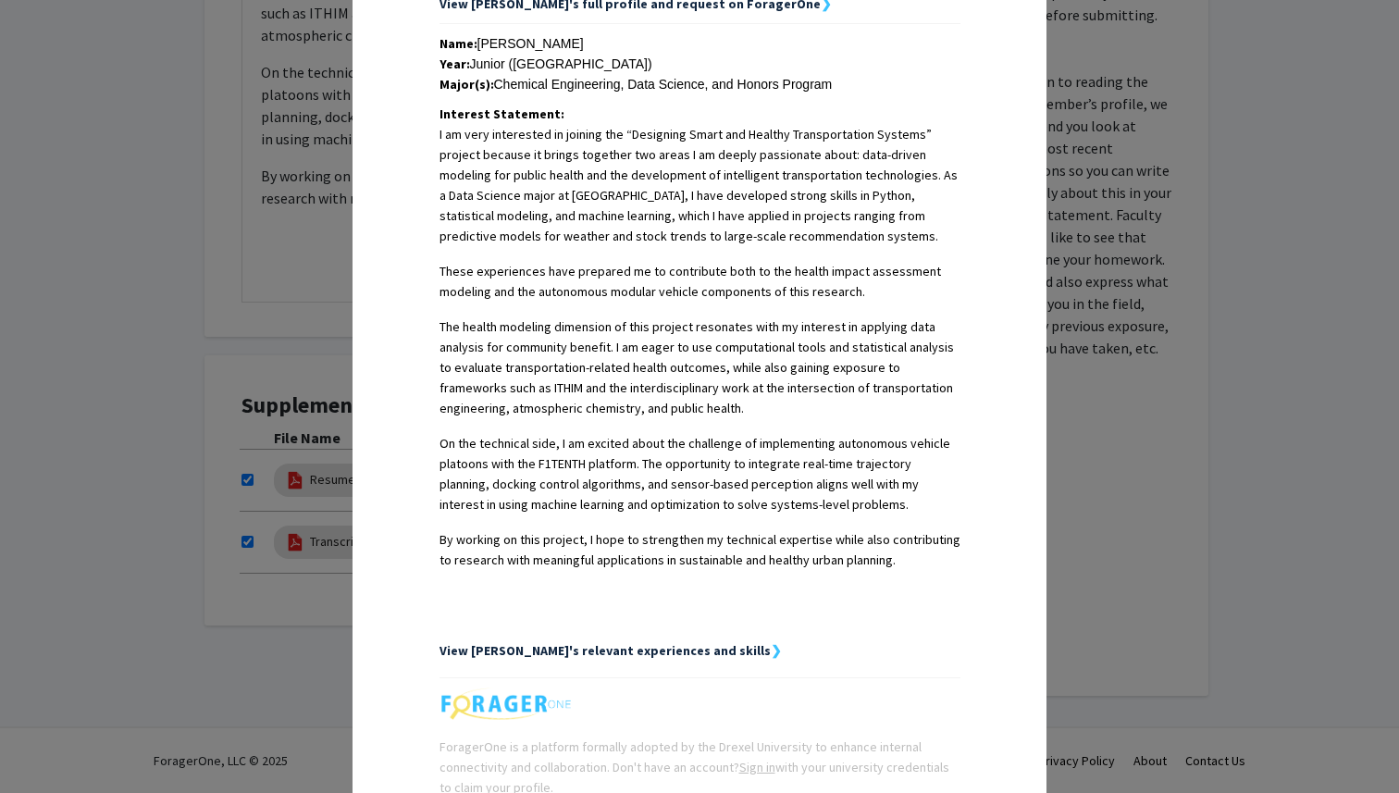
scroll to position [553, 0]
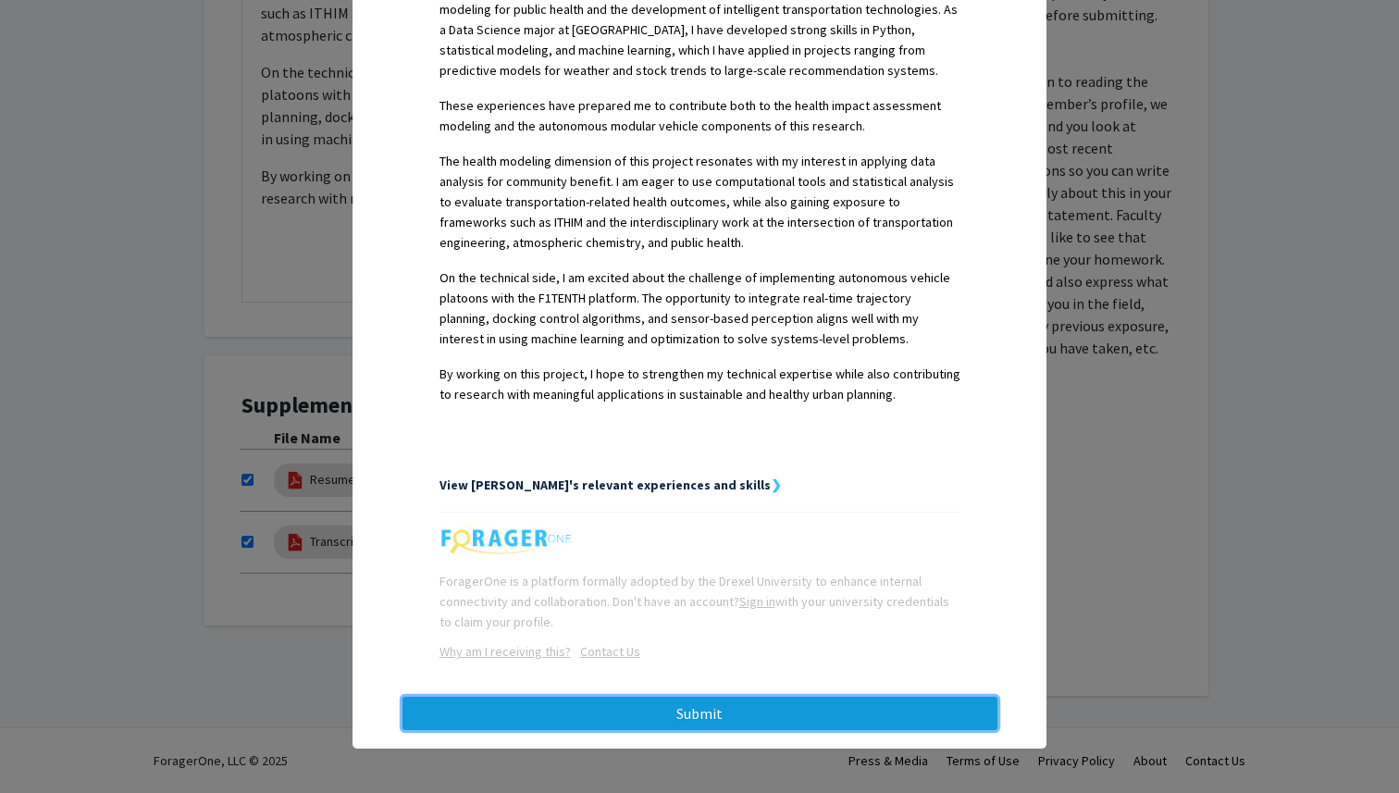
click at [767, 706] on button "Submit" at bounding box center [700, 713] width 595 height 33
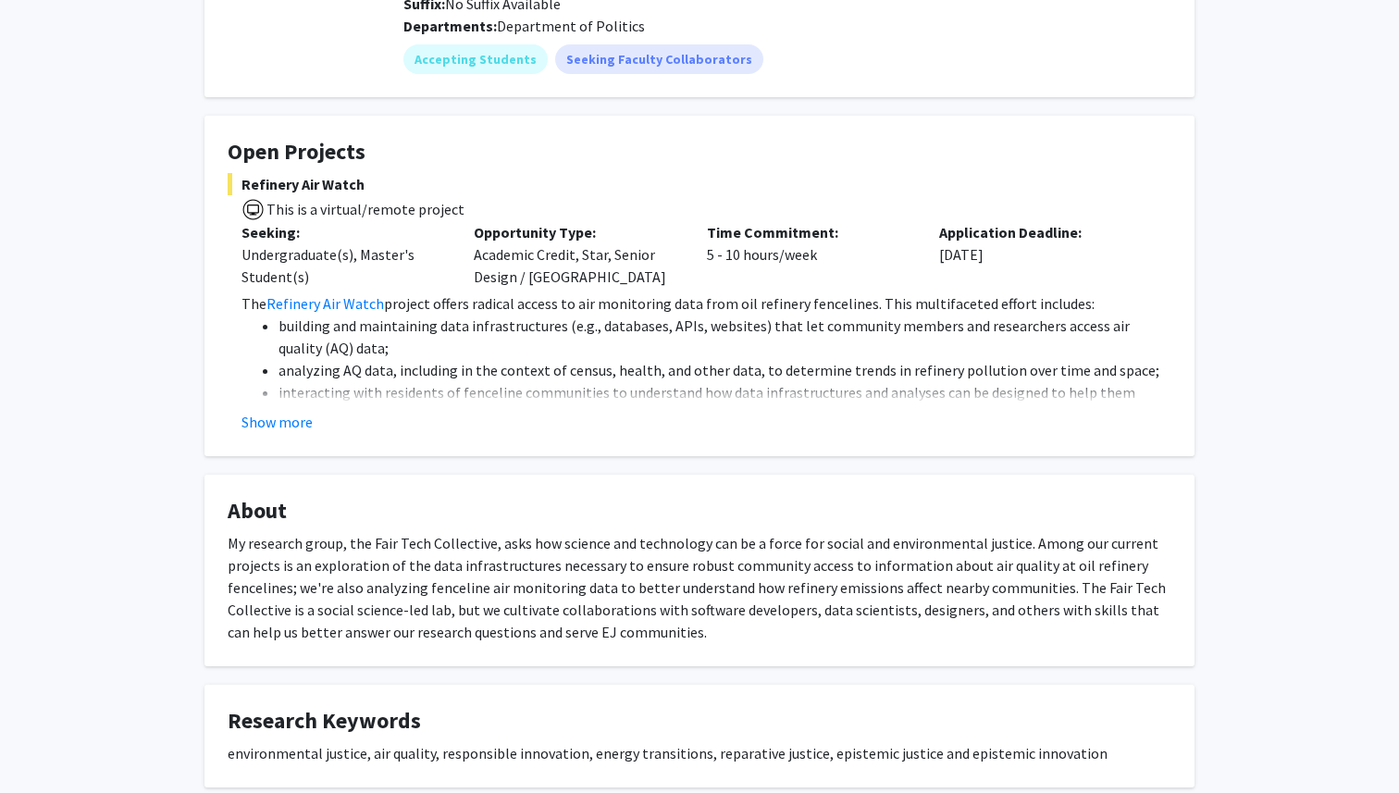
scroll to position [15, 0]
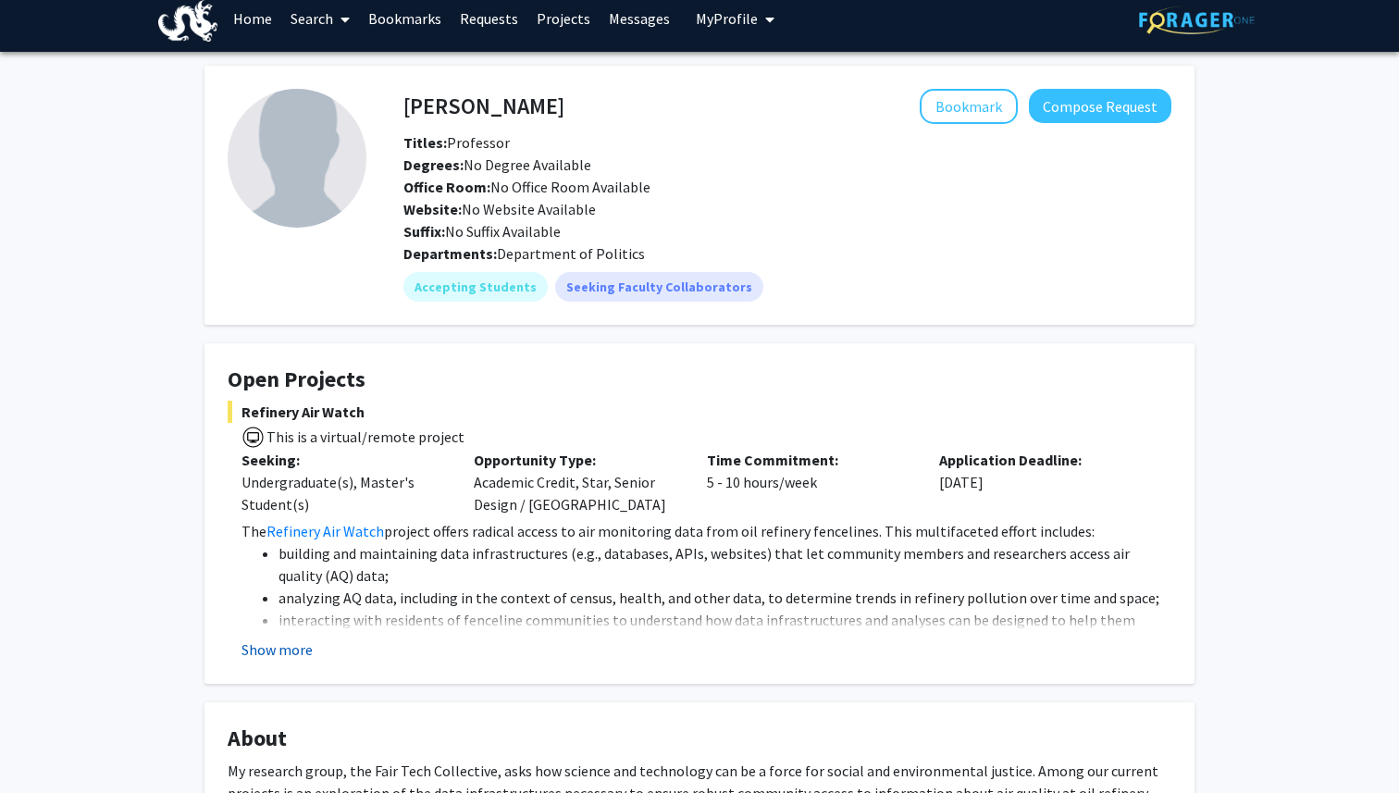
click at [311, 640] on button "Show more" at bounding box center [277, 650] width 71 height 22
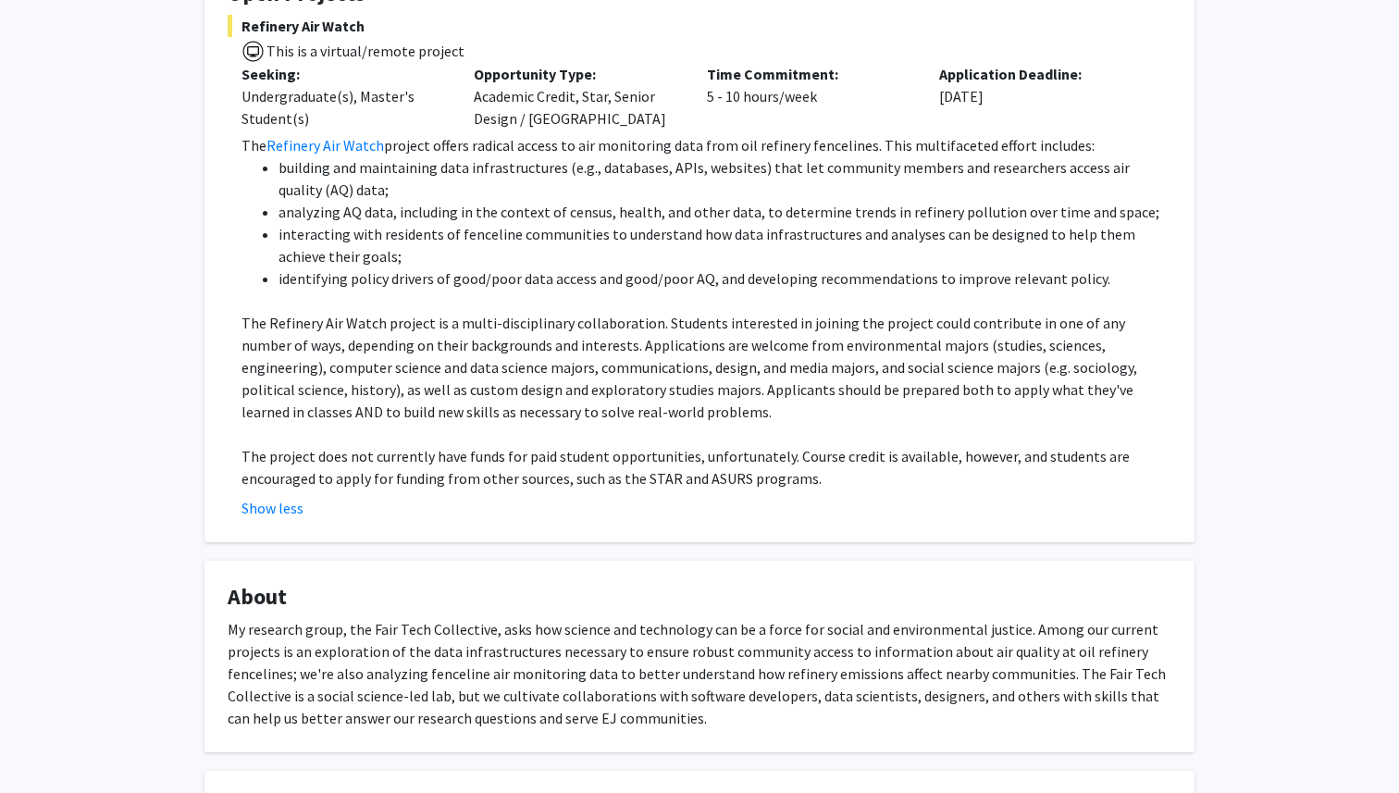
scroll to position [0, 0]
